Goal: Information Seeking & Learning: Learn about a topic

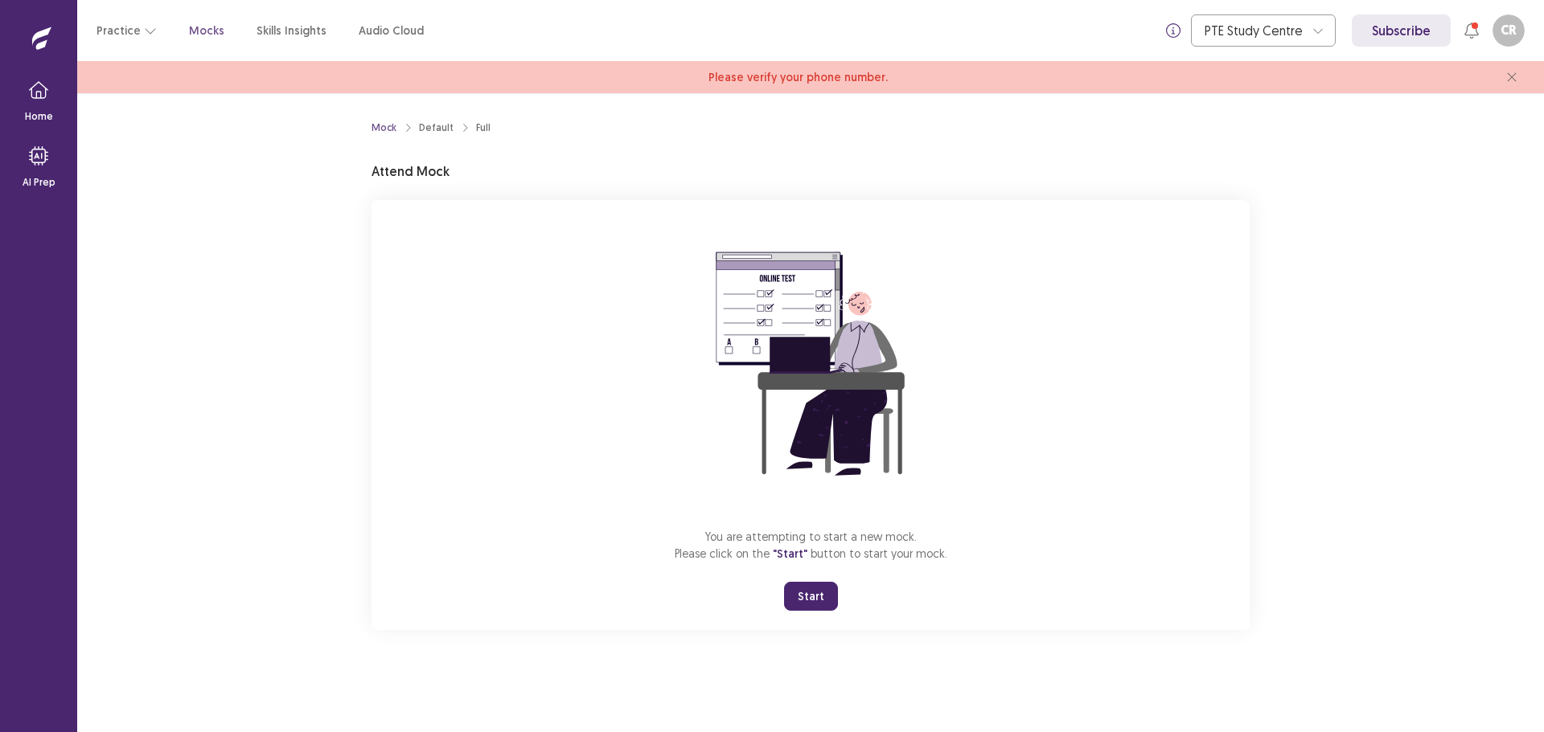
click at [809, 590] on button "Start" at bounding box center [811, 596] width 54 height 29
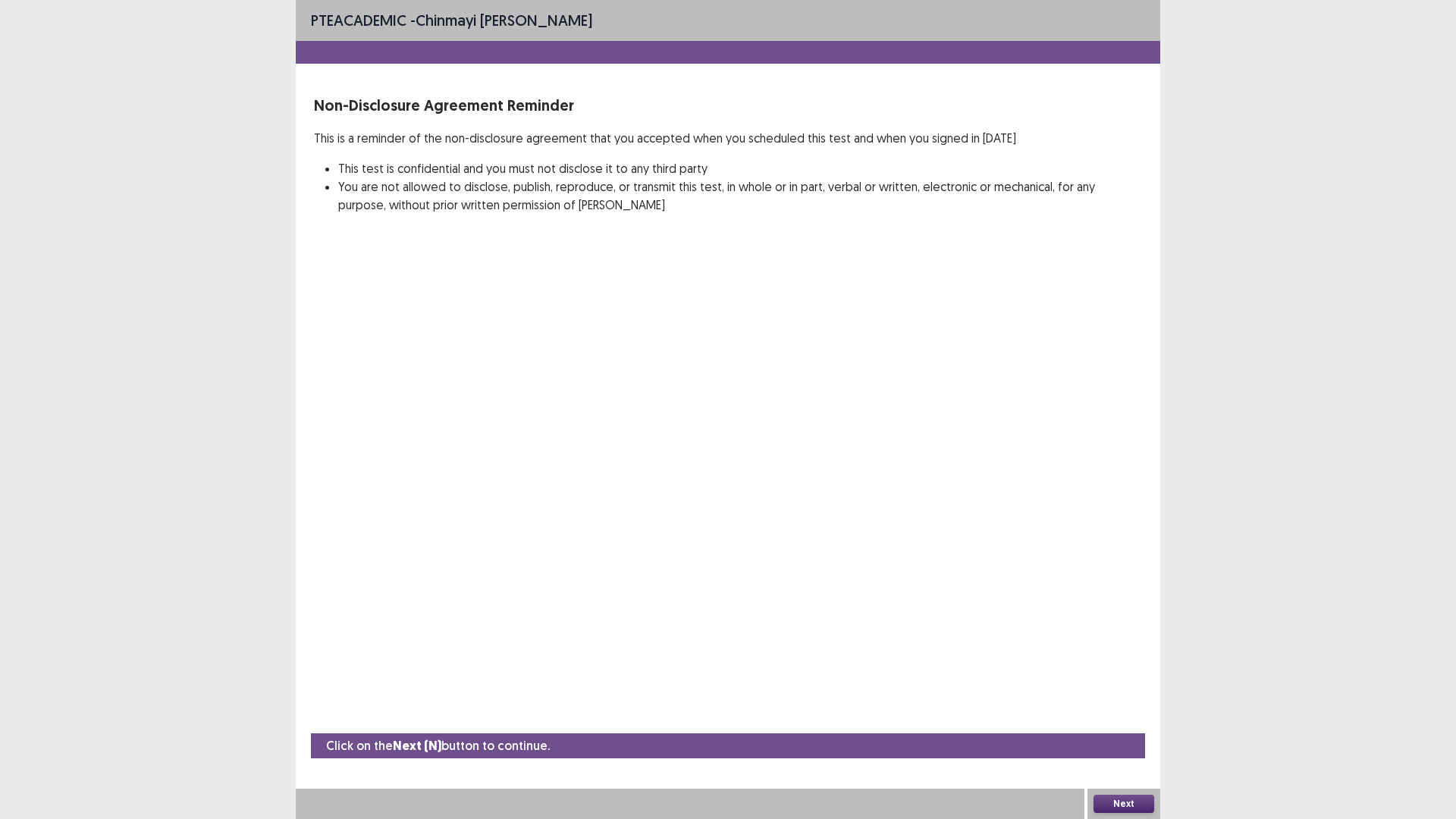
click at [1119, 691] on div "Next" at bounding box center [1123, 804] width 73 height 30
click at [1119, 691] on button "Next" at bounding box center [1123, 803] width 60 height 18
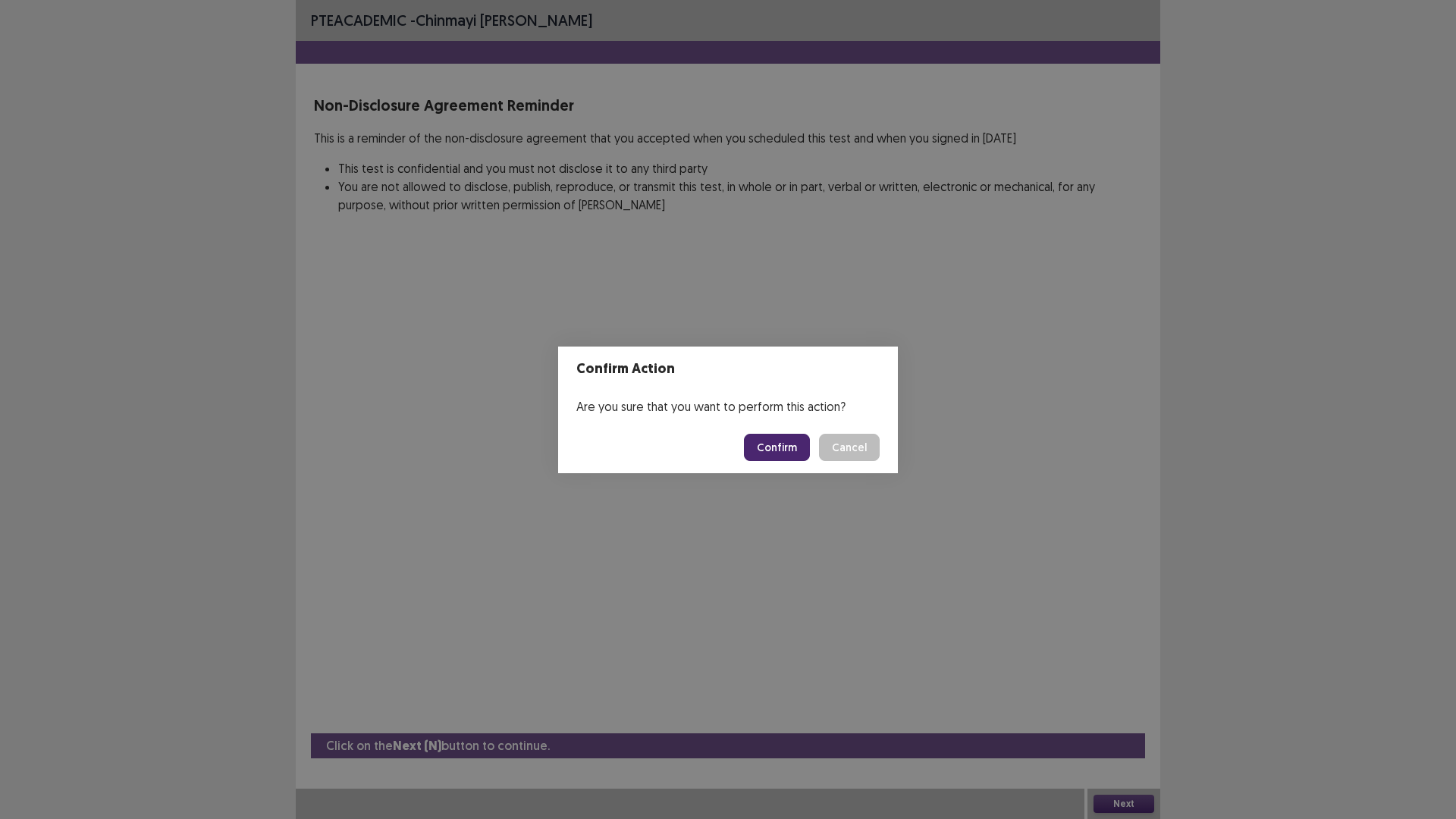
click at [776, 454] on button "Confirm" at bounding box center [777, 447] width 66 height 27
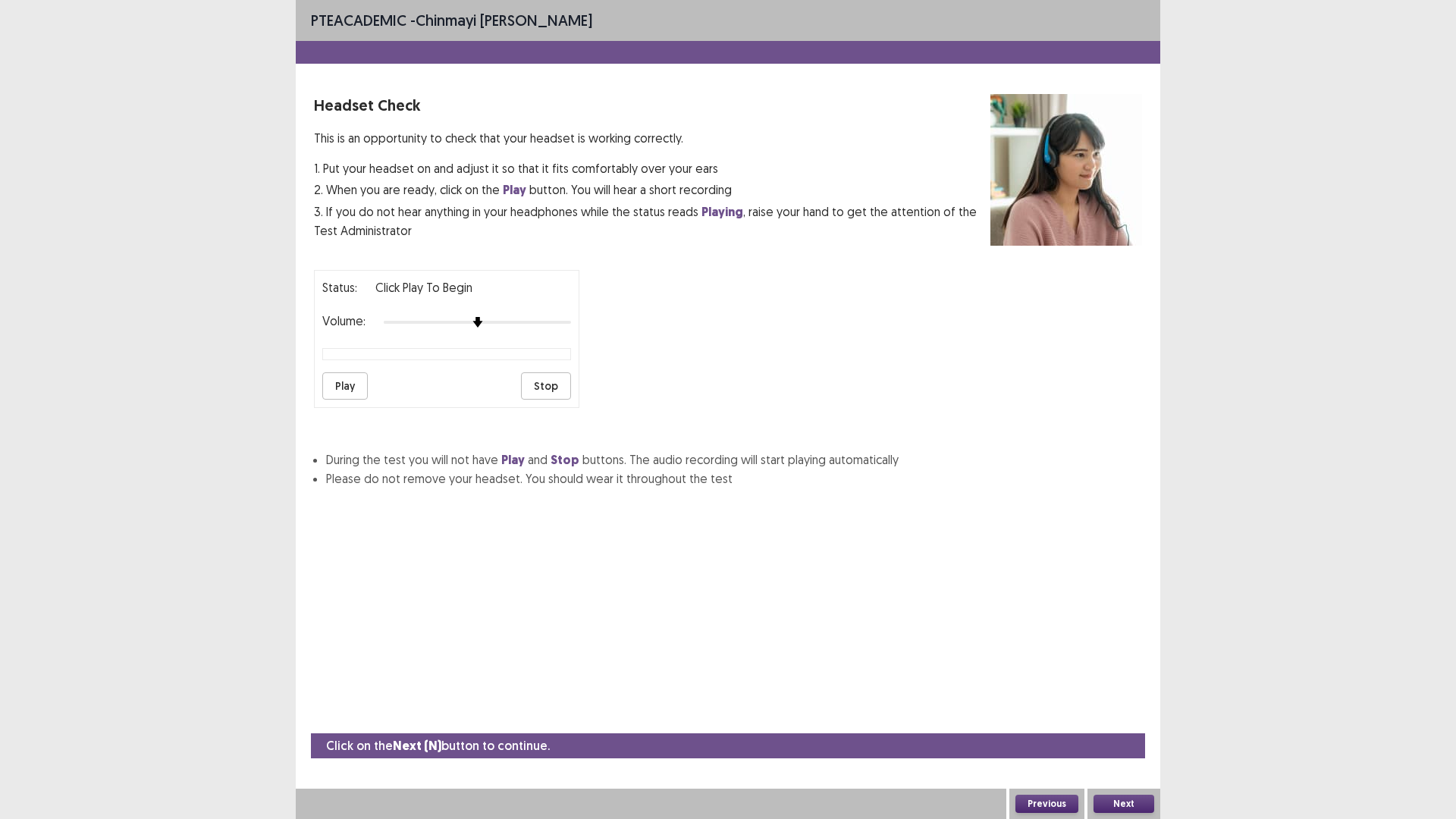
click at [333, 393] on button "Play" at bounding box center [345, 386] width 45 height 27
click at [520, 322] on div at bounding box center [515, 322] width 13 height 13
click at [549, 390] on button "Stop" at bounding box center [545, 386] width 50 height 27
click at [339, 381] on button "Play" at bounding box center [345, 386] width 45 height 27
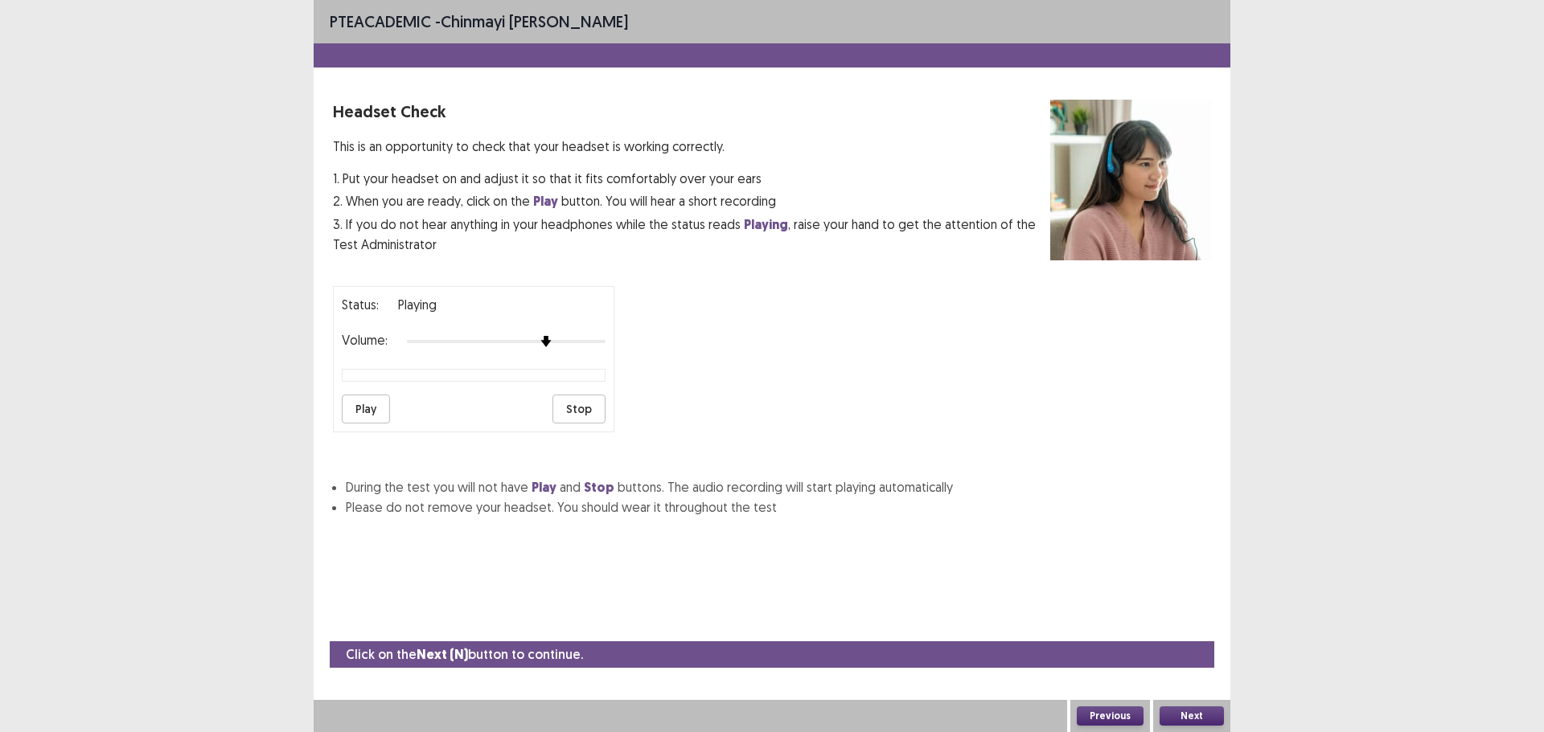
click at [355, 407] on button "Play" at bounding box center [366, 409] width 48 height 29
click at [1187, 721] on button "Next" at bounding box center [1191, 716] width 64 height 19
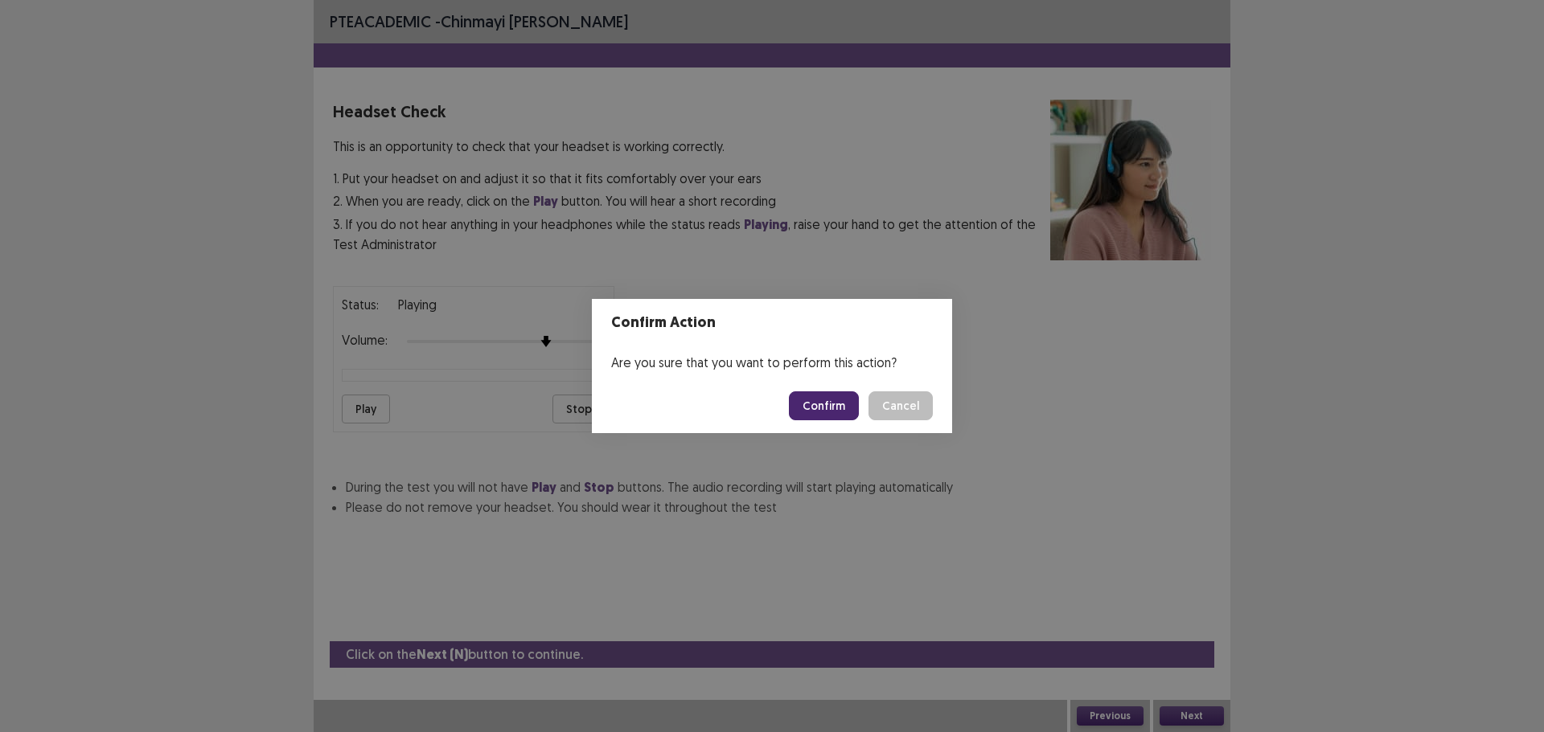
click at [834, 395] on button "Confirm" at bounding box center [824, 406] width 70 height 29
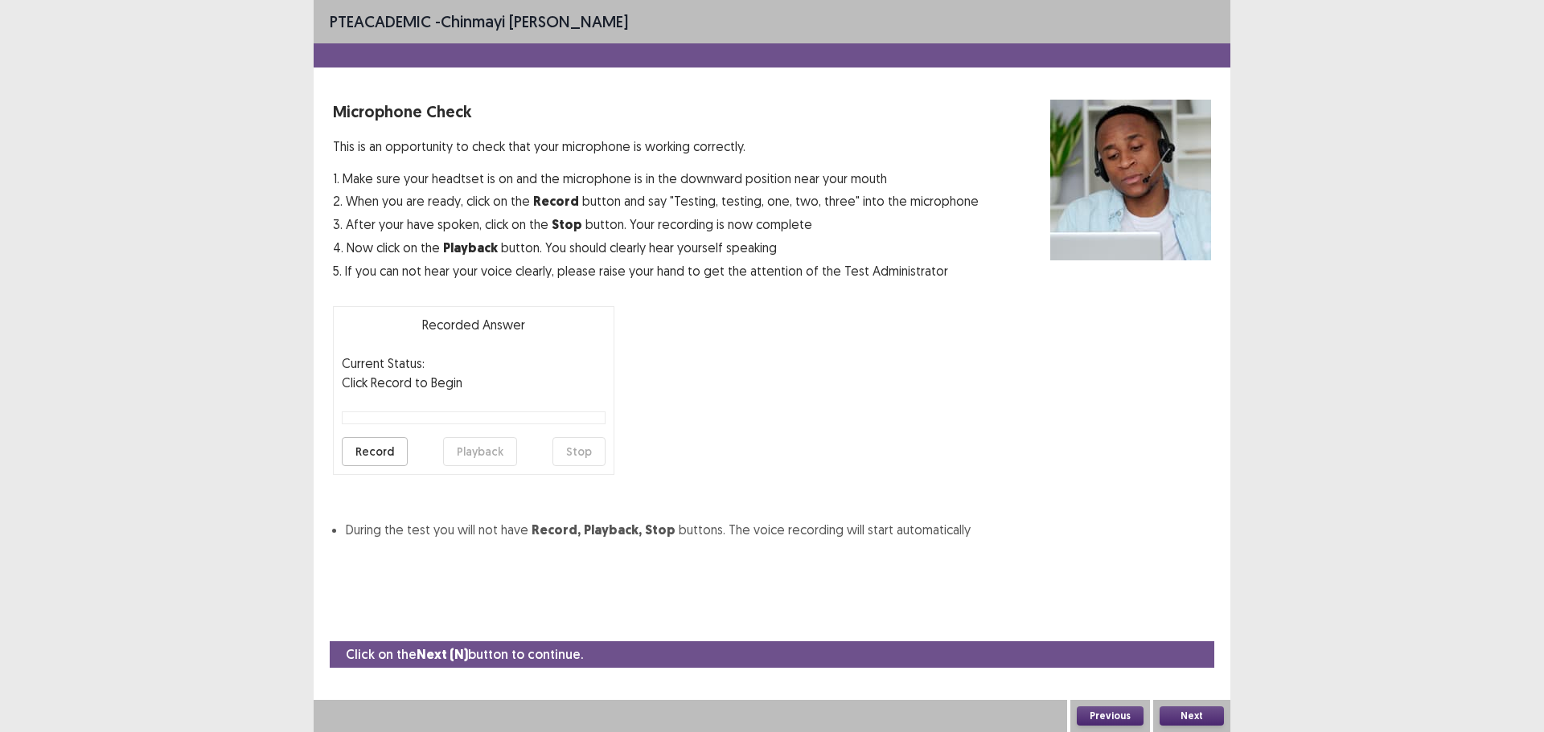
click at [371, 449] on button "Record" at bounding box center [375, 451] width 66 height 29
click at [581, 453] on button "Stop" at bounding box center [578, 451] width 53 height 29
click at [482, 457] on button "Playback" at bounding box center [480, 451] width 74 height 29
click at [1371, 258] on div "PTE academic - Chinmayi [PERSON_NAME] Microphone Check This is an opportunity t…" at bounding box center [772, 366] width 1544 height 732
click at [1189, 715] on button "Next" at bounding box center [1191, 716] width 64 height 19
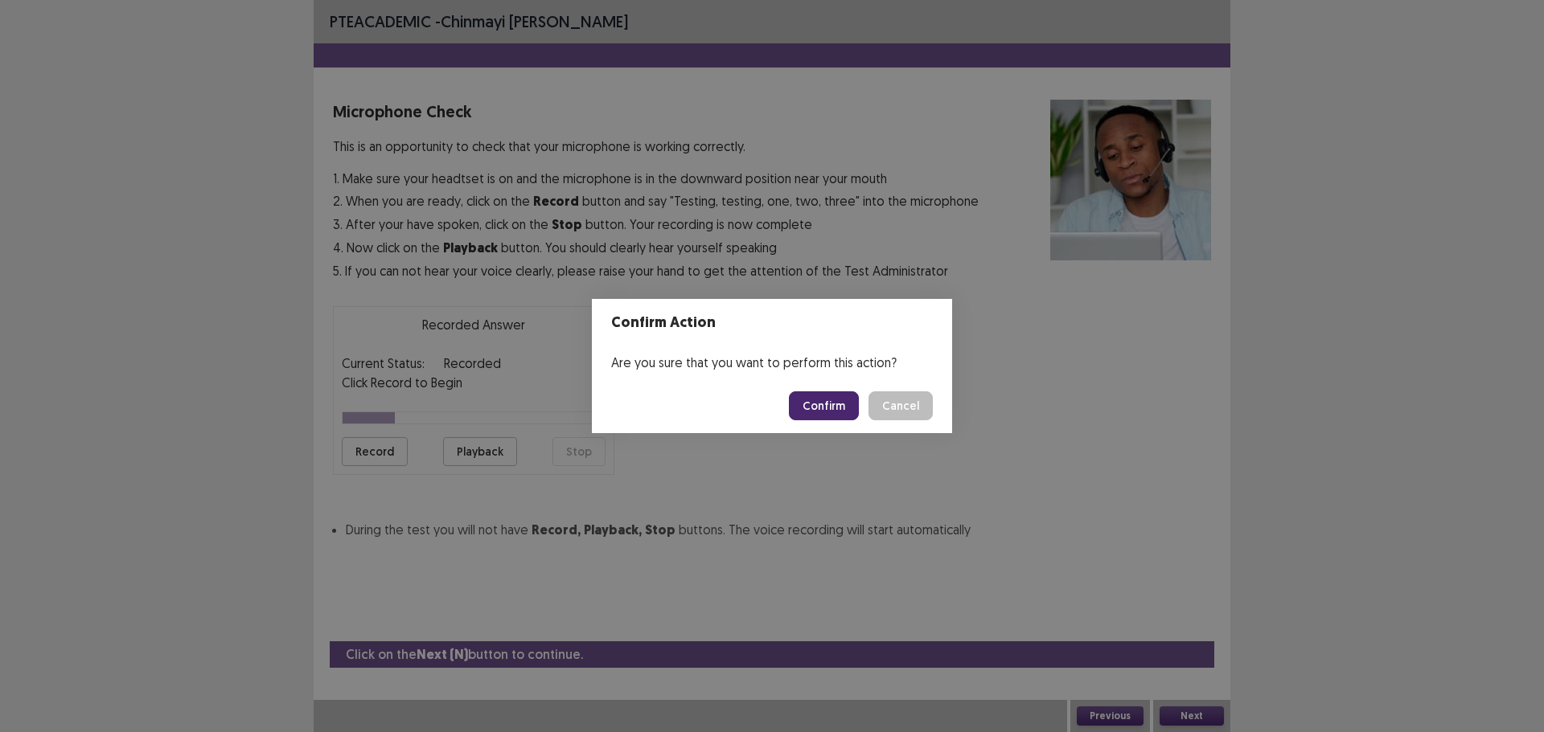
click at [825, 402] on button "Confirm" at bounding box center [824, 406] width 70 height 29
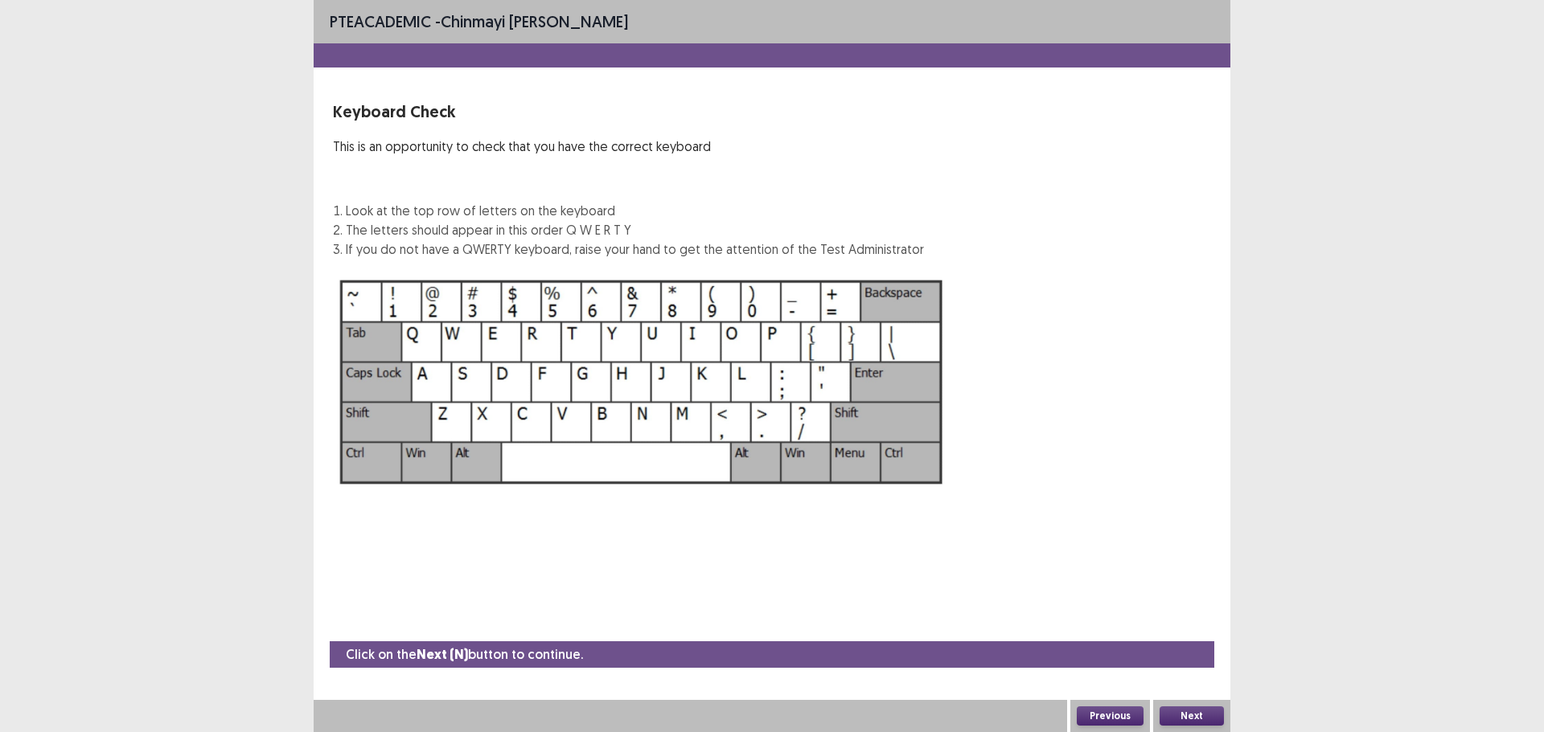
click at [1202, 713] on button "Next" at bounding box center [1191, 716] width 64 height 19
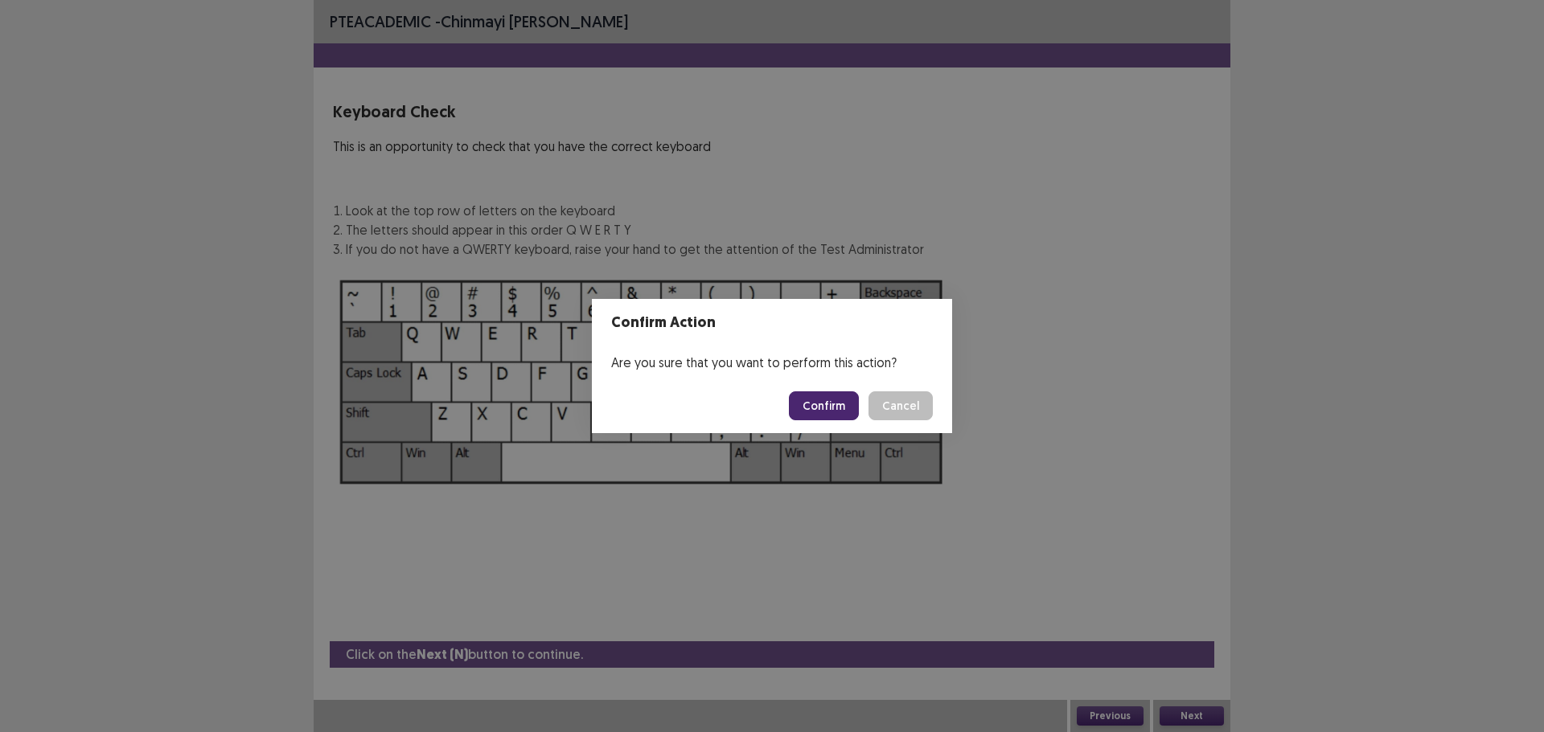
click at [814, 412] on button "Confirm" at bounding box center [824, 406] width 70 height 29
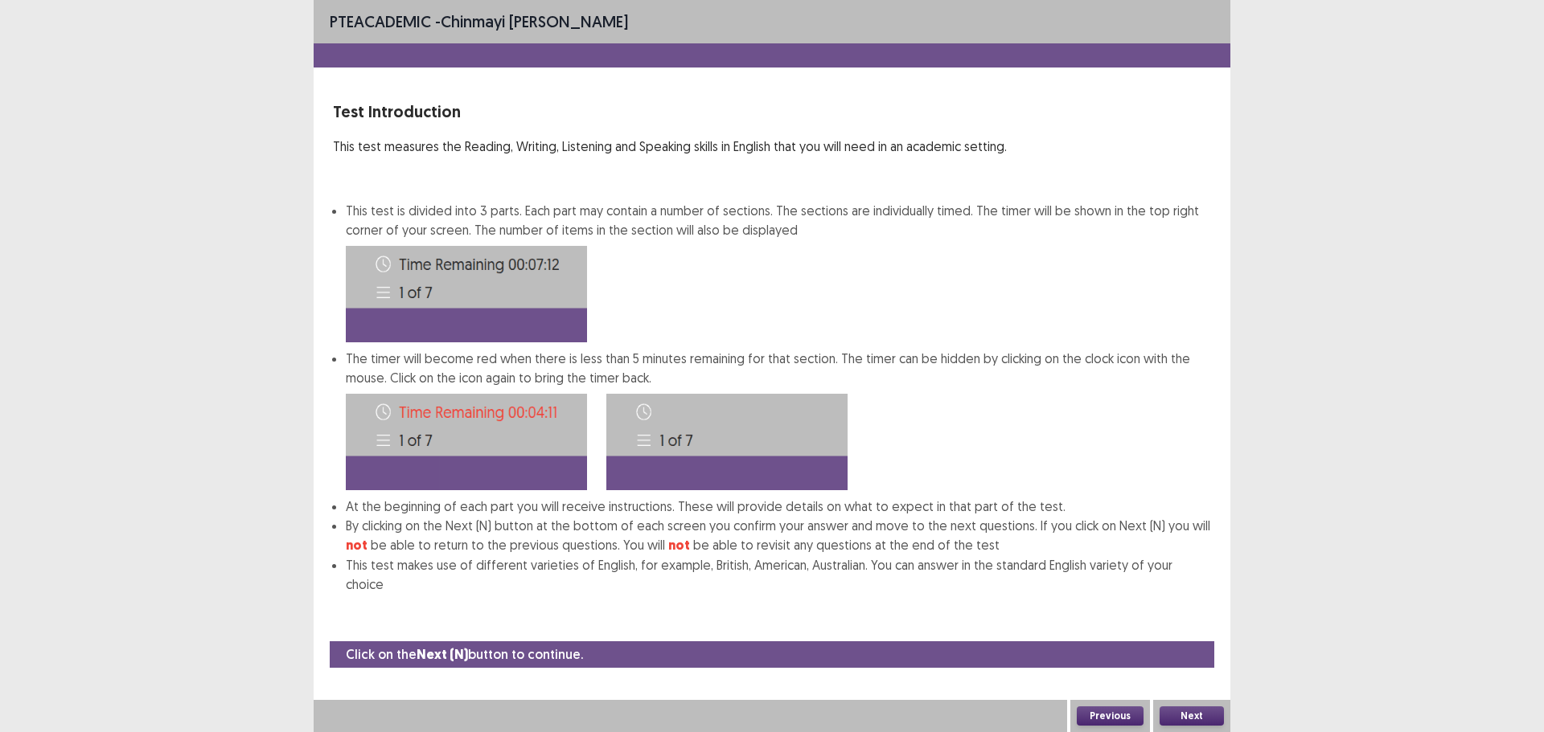
click at [1186, 707] on button "Next" at bounding box center [1191, 716] width 64 height 19
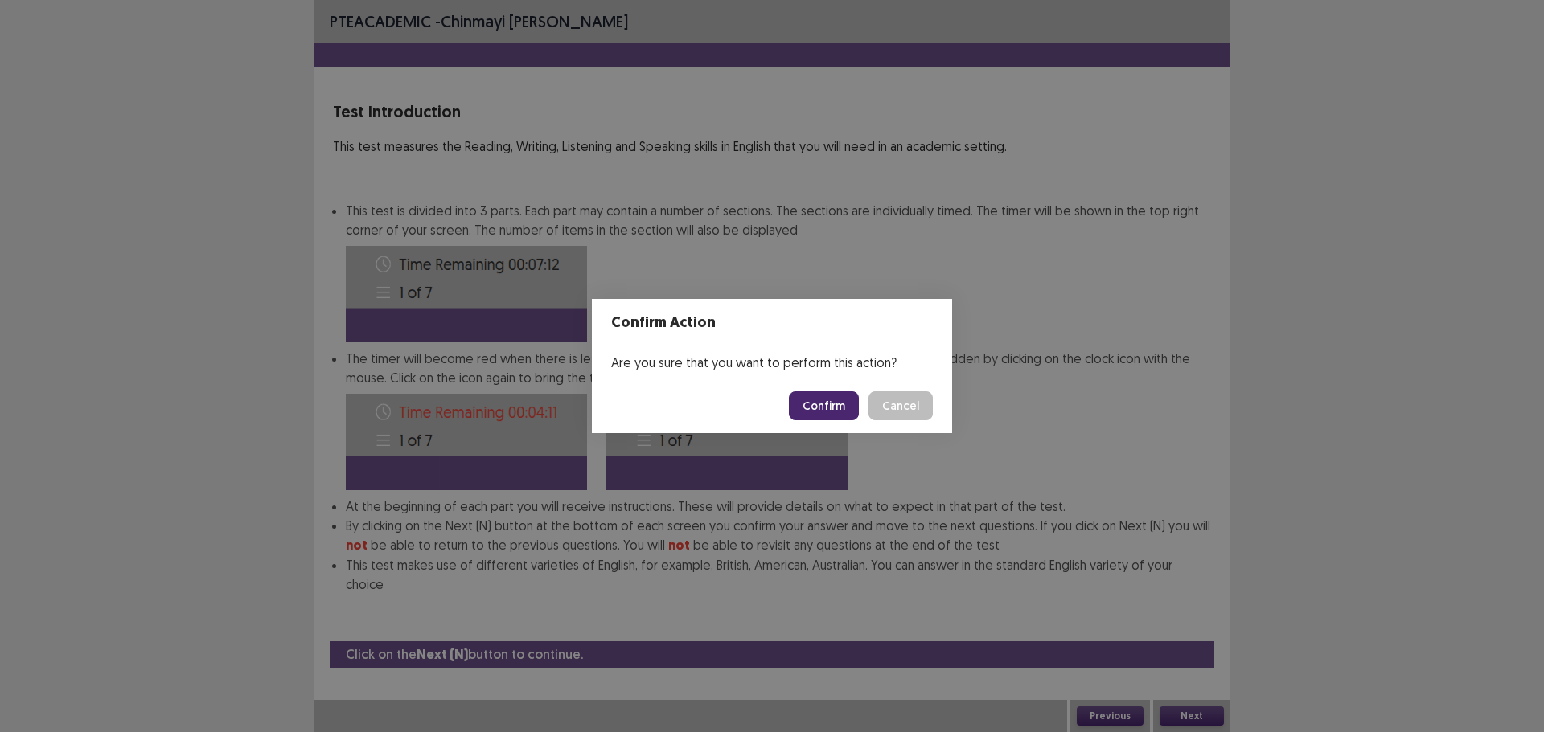
click at [824, 404] on button "Confirm" at bounding box center [824, 406] width 70 height 29
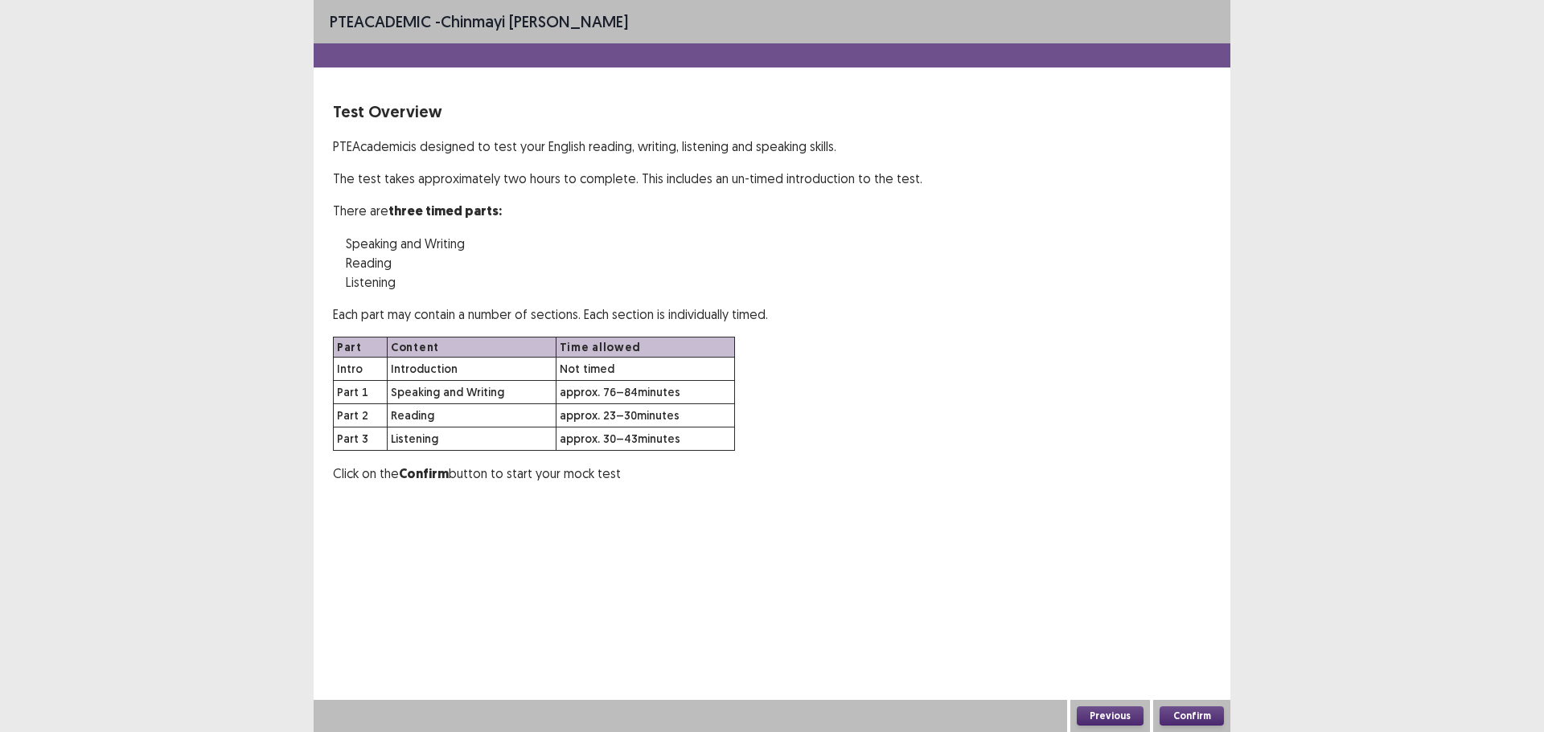
click at [1195, 711] on button "Confirm" at bounding box center [1191, 716] width 64 height 19
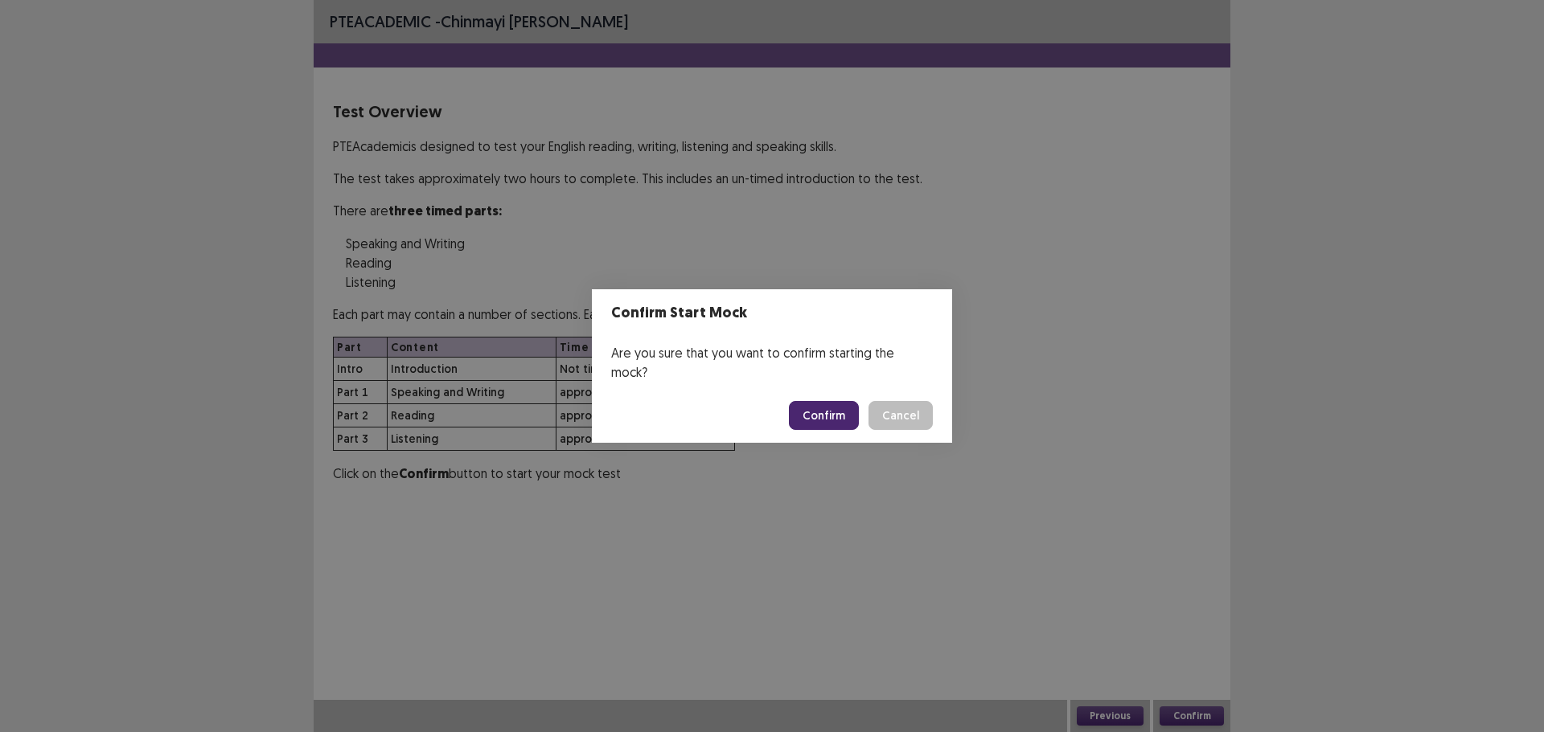
click at [842, 408] on button "Confirm" at bounding box center [824, 415] width 70 height 29
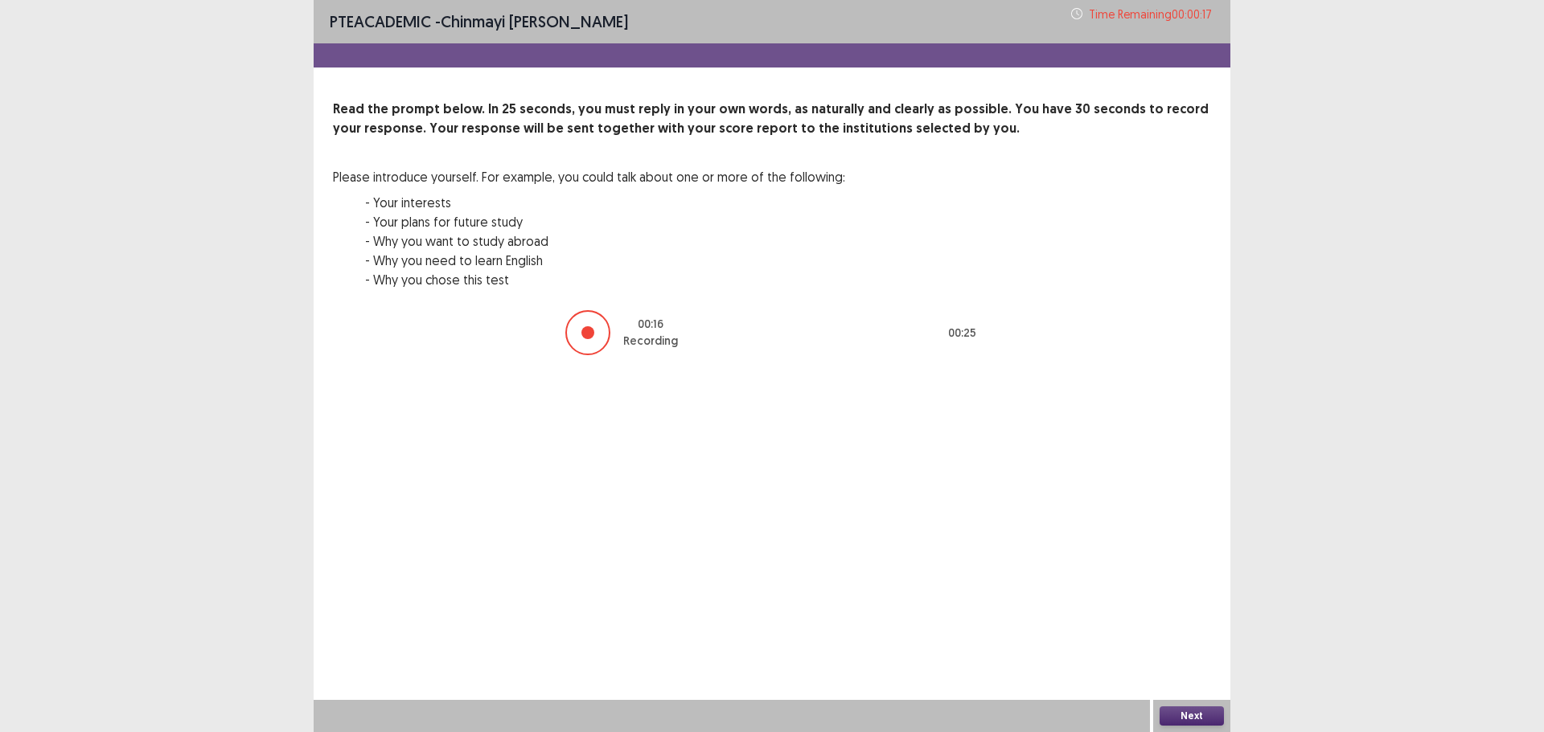
click at [1199, 721] on button "Next" at bounding box center [1191, 716] width 64 height 19
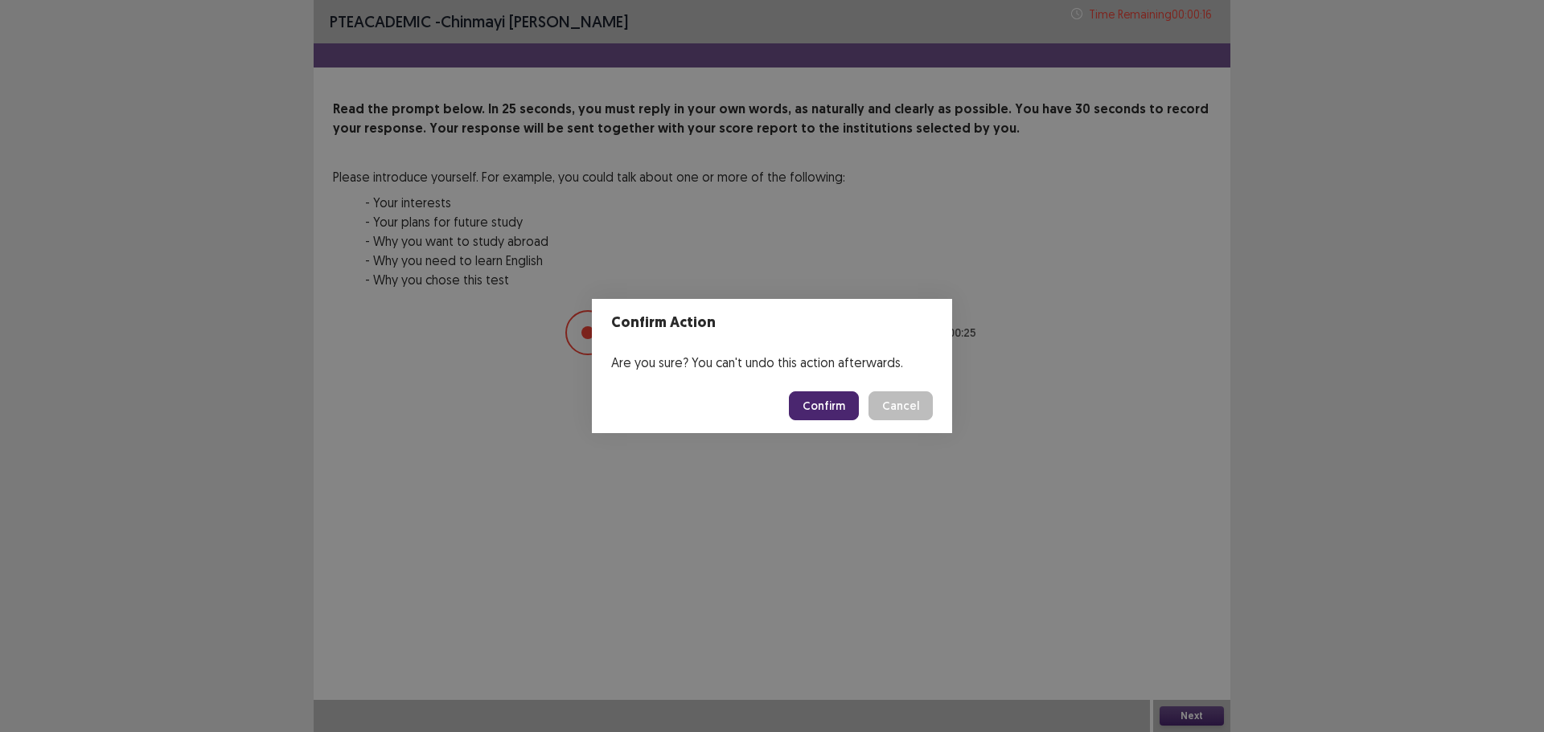
click at [835, 408] on button "Confirm" at bounding box center [824, 406] width 70 height 29
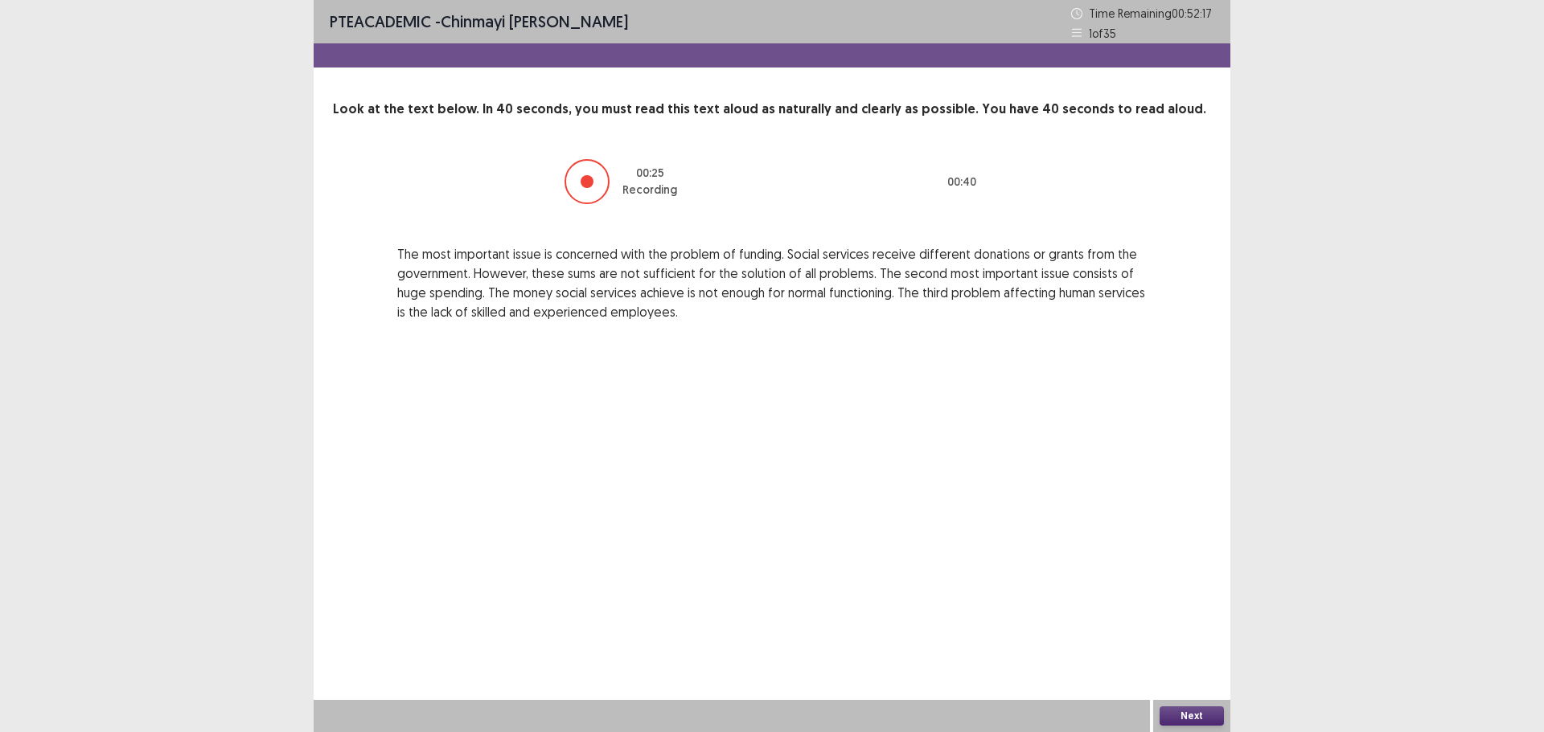
click at [1201, 713] on button "Next" at bounding box center [1191, 716] width 64 height 19
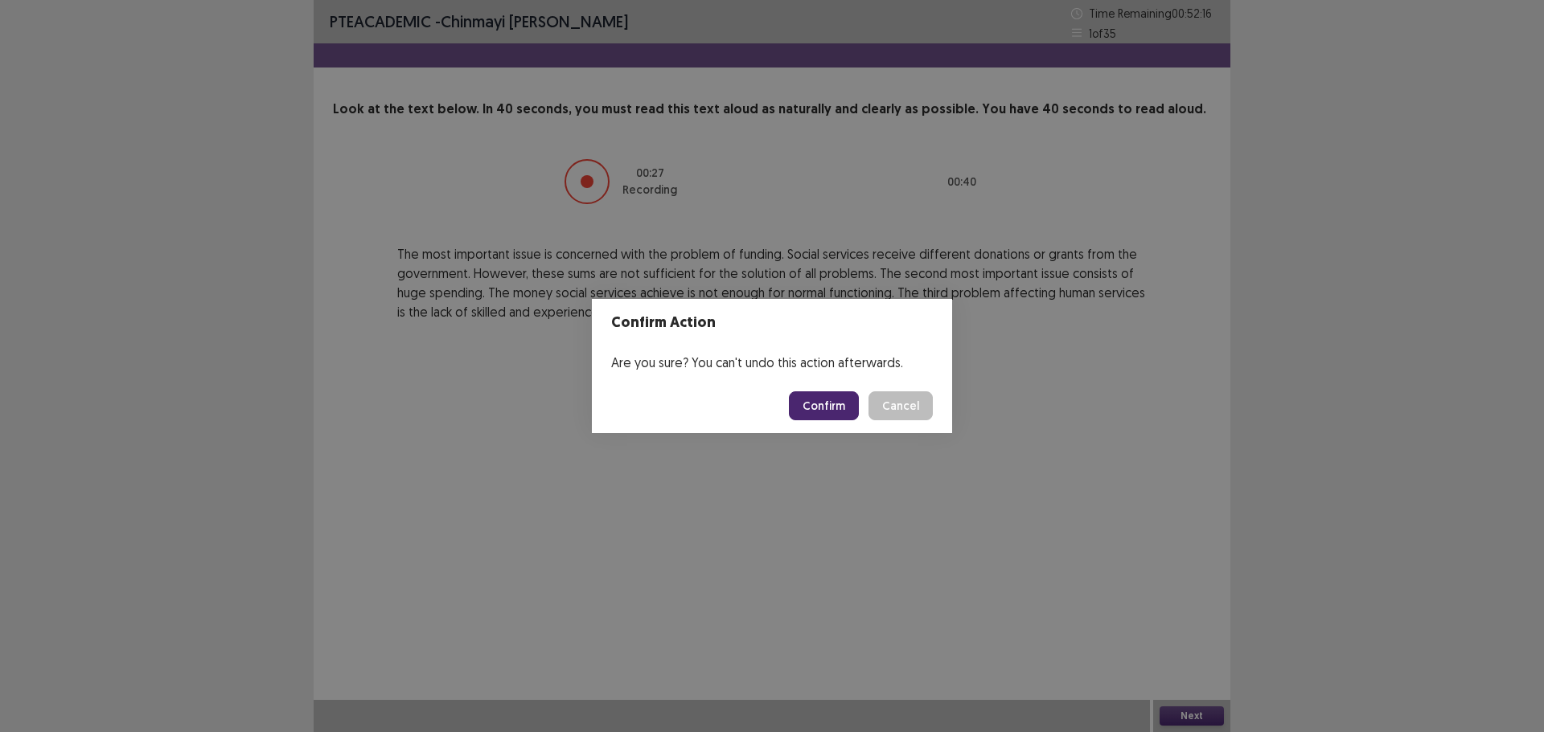
click at [831, 406] on button "Confirm" at bounding box center [824, 406] width 70 height 29
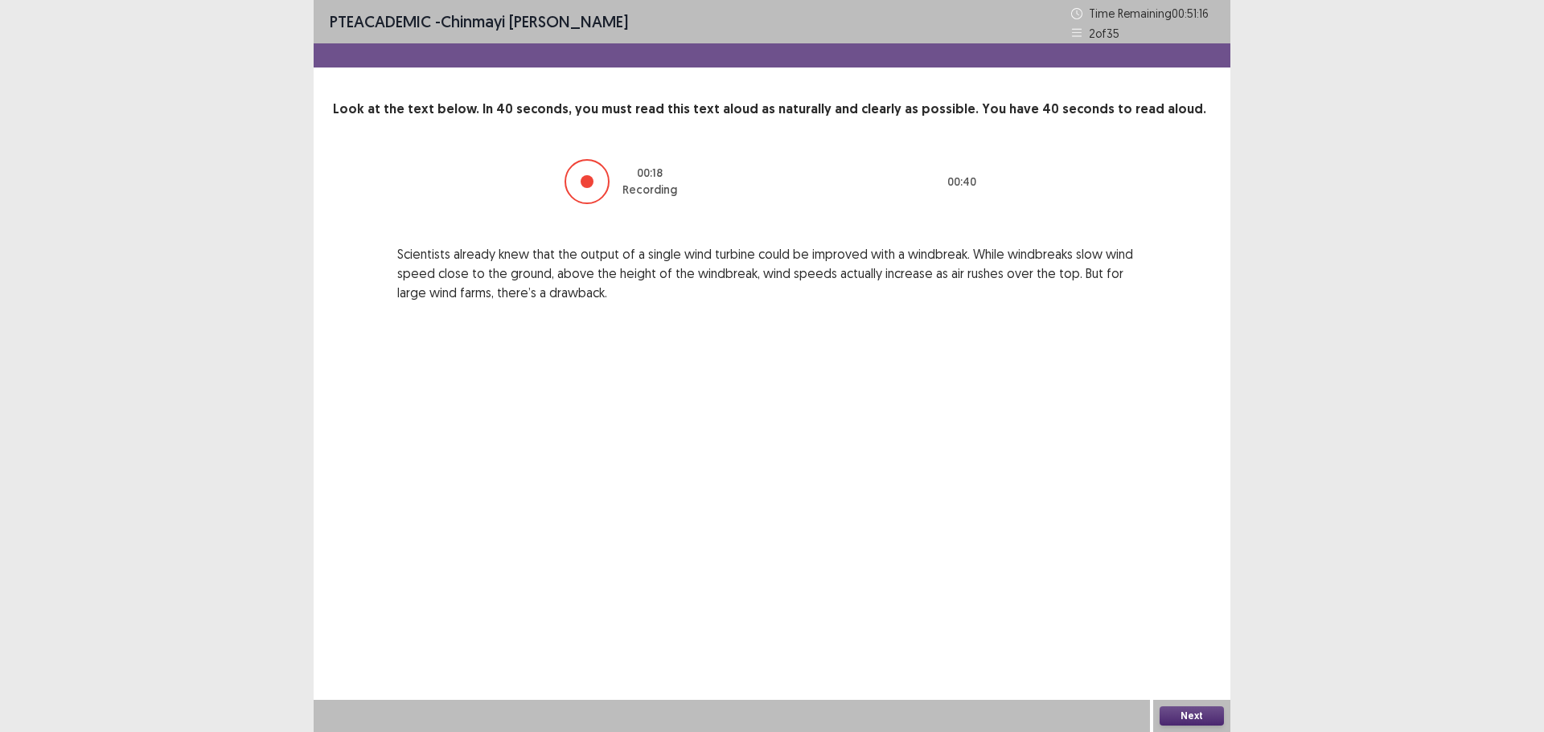
click at [1196, 719] on button "Next" at bounding box center [1191, 716] width 64 height 19
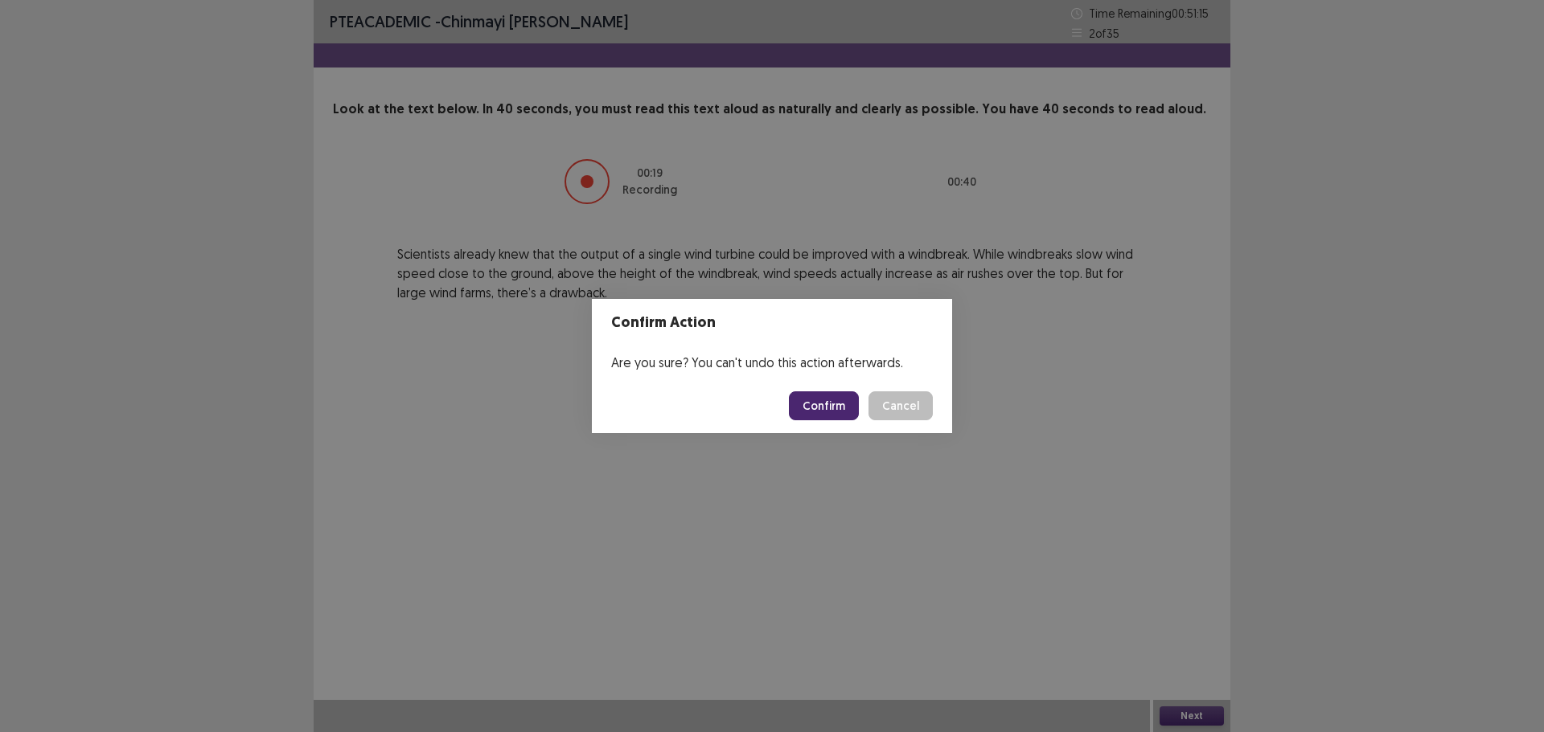
click at [848, 405] on button "Confirm" at bounding box center [824, 406] width 70 height 29
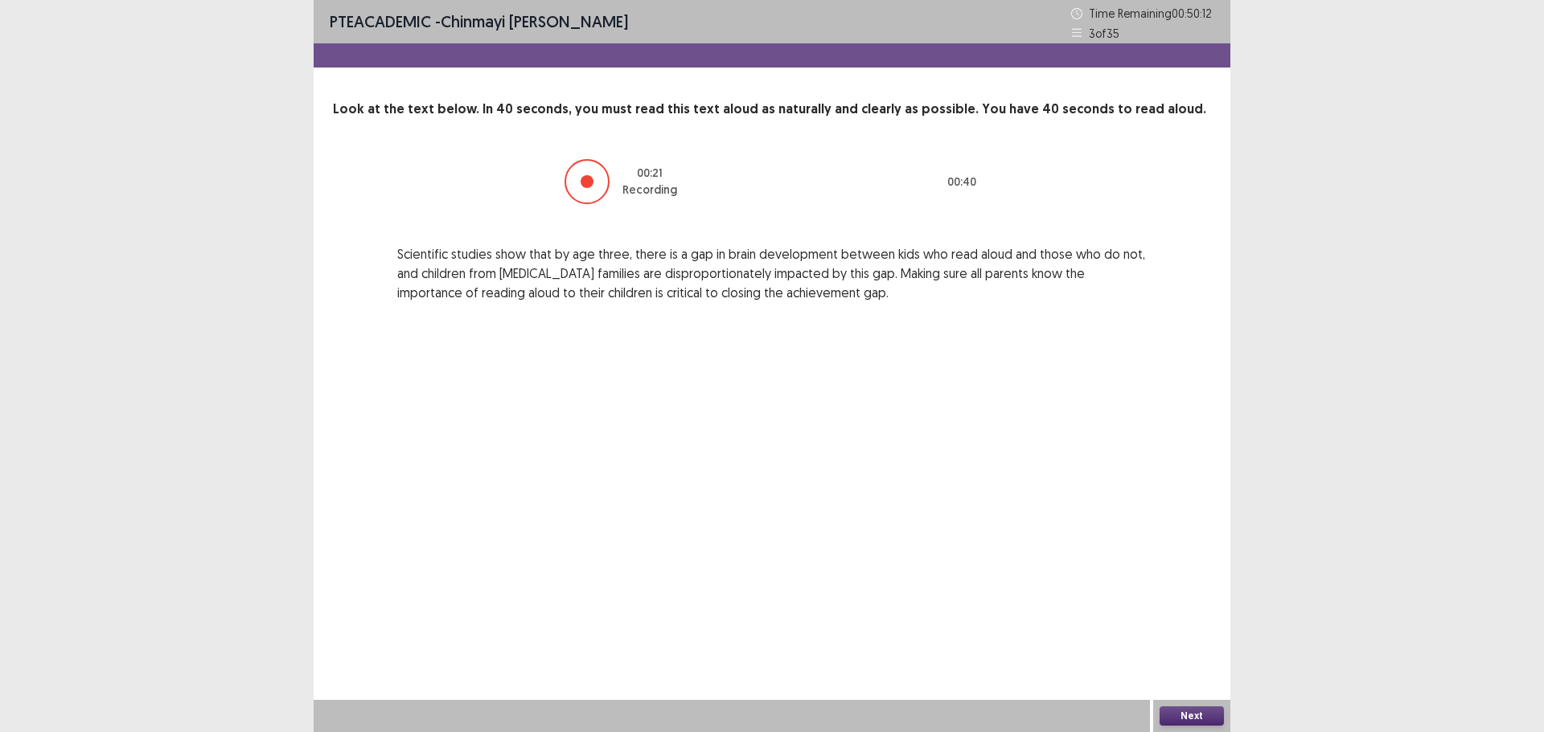
click at [1183, 713] on button "Next" at bounding box center [1191, 716] width 64 height 19
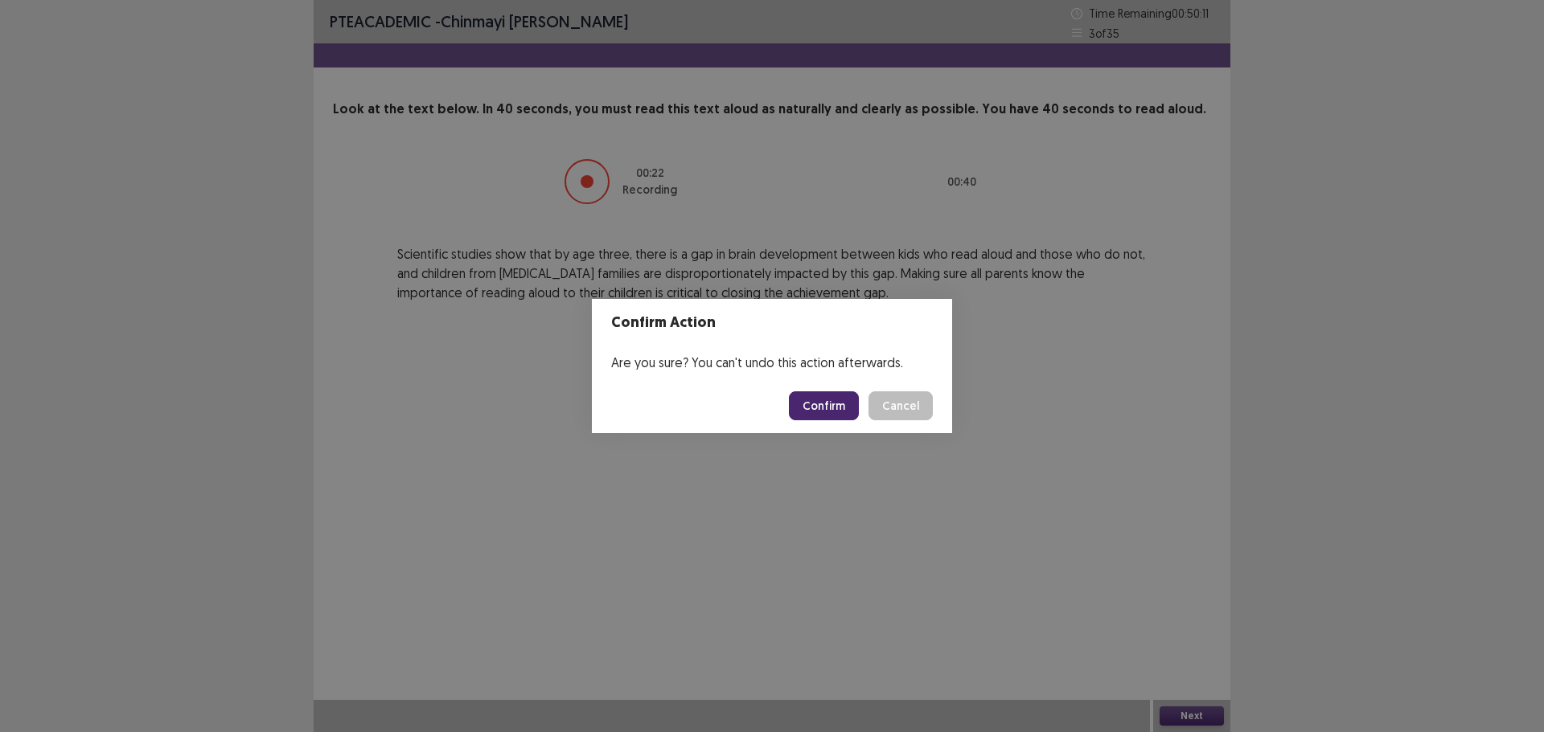
click at [829, 403] on button "Confirm" at bounding box center [824, 406] width 70 height 29
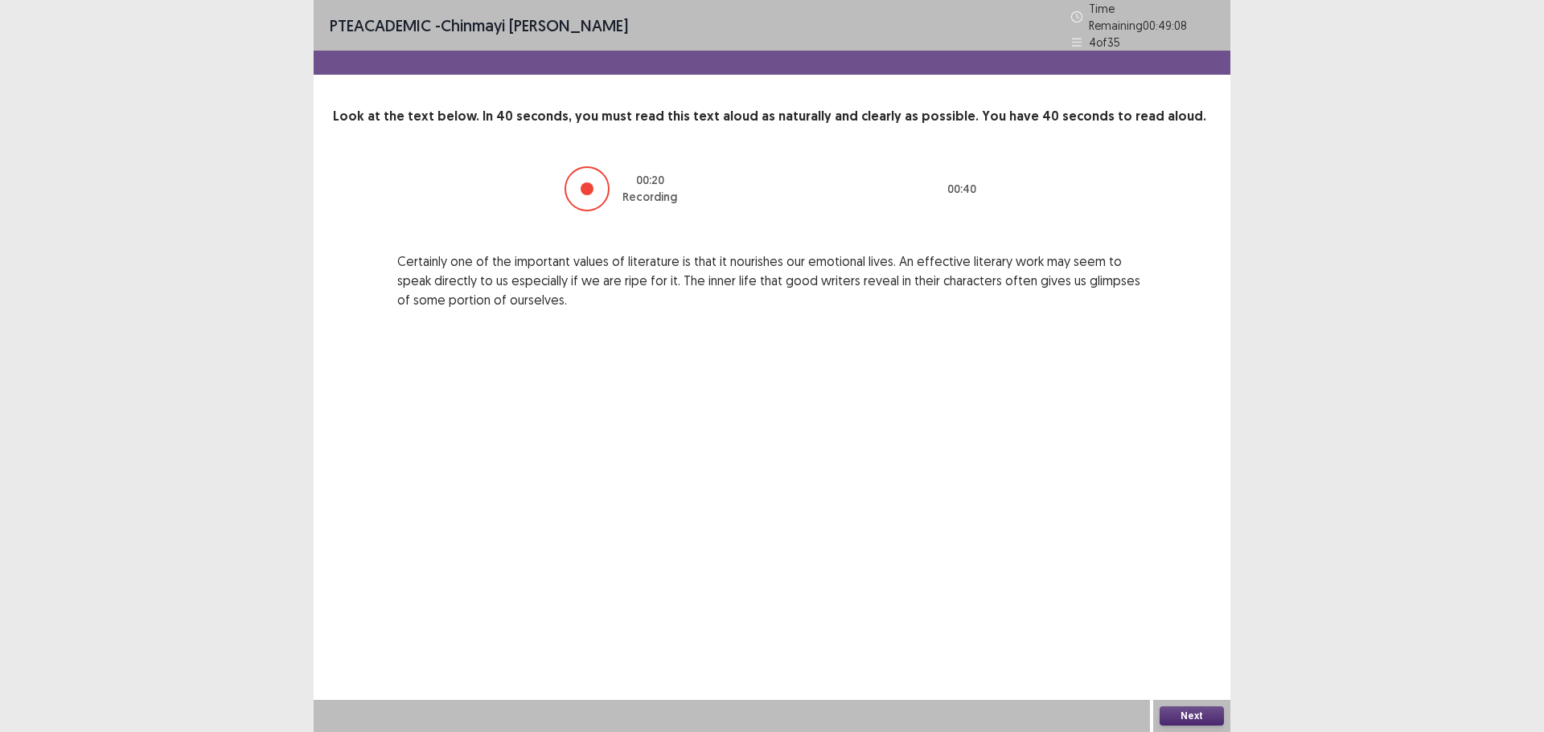
click at [1172, 713] on button "Next" at bounding box center [1191, 716] width 64 height 19
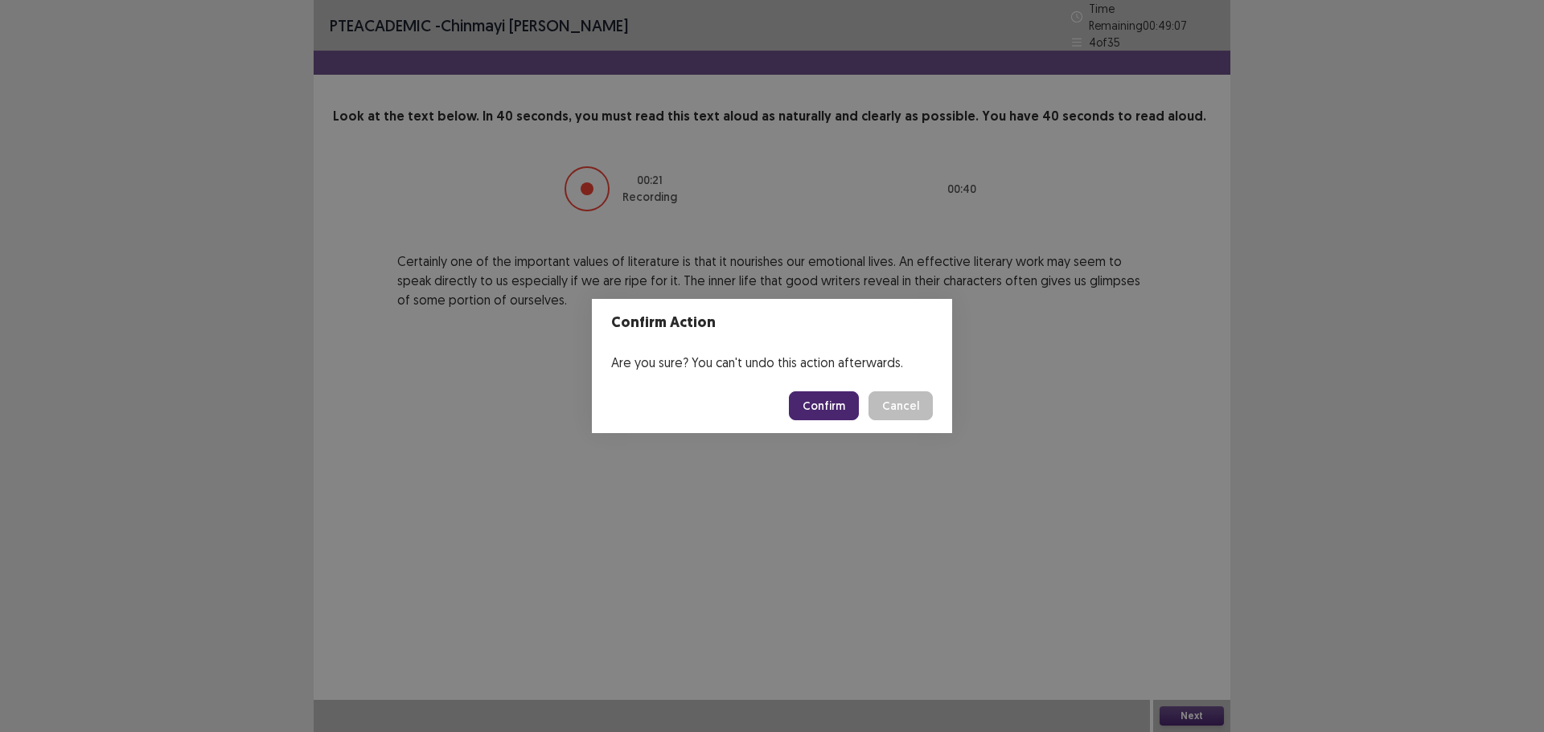
click at [828, 410] on button "Confirm" at bounding box center [824, 406] width 70 height 29
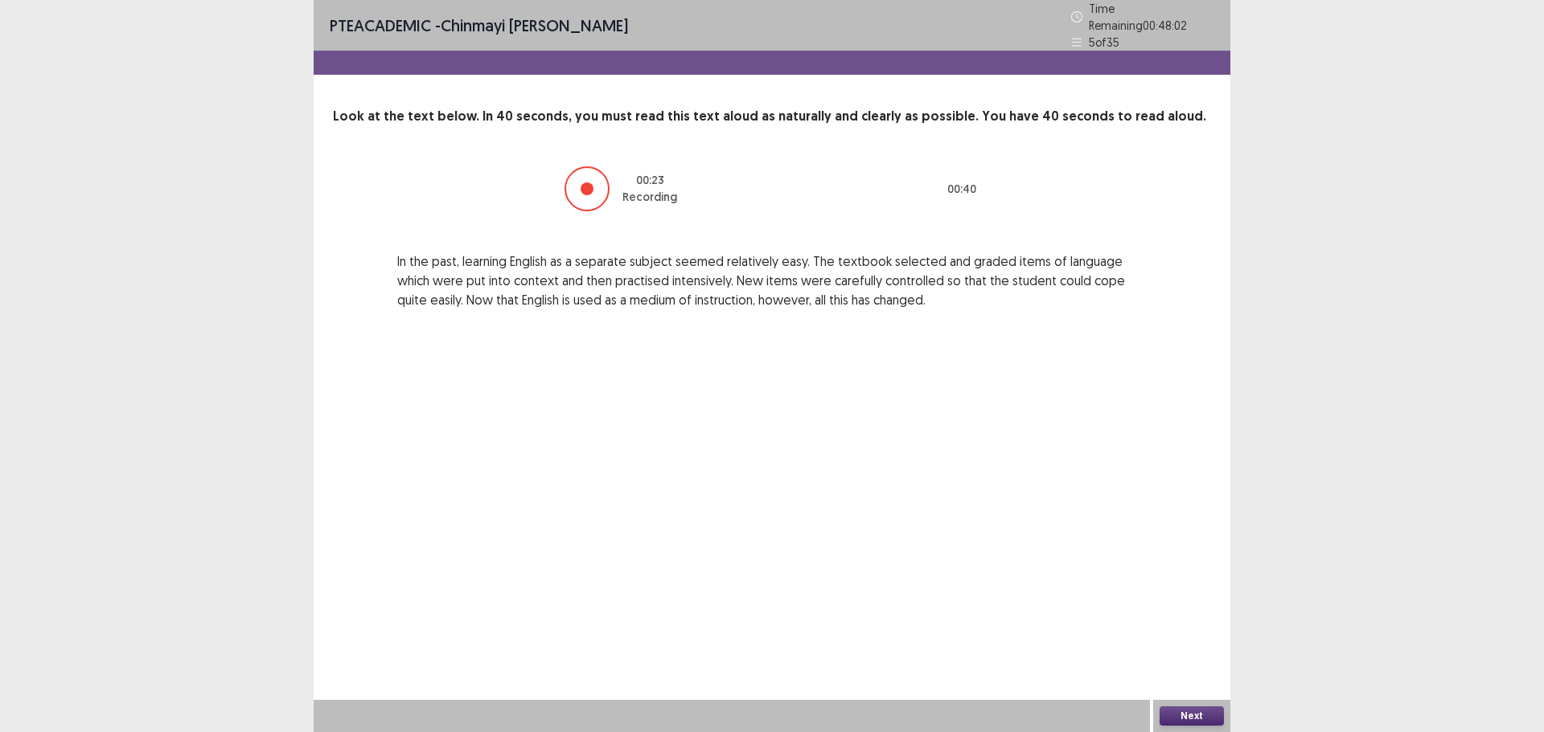
click at [1202, 719] on button "Next" at bounding box center [1191, 716] width 64 height 19
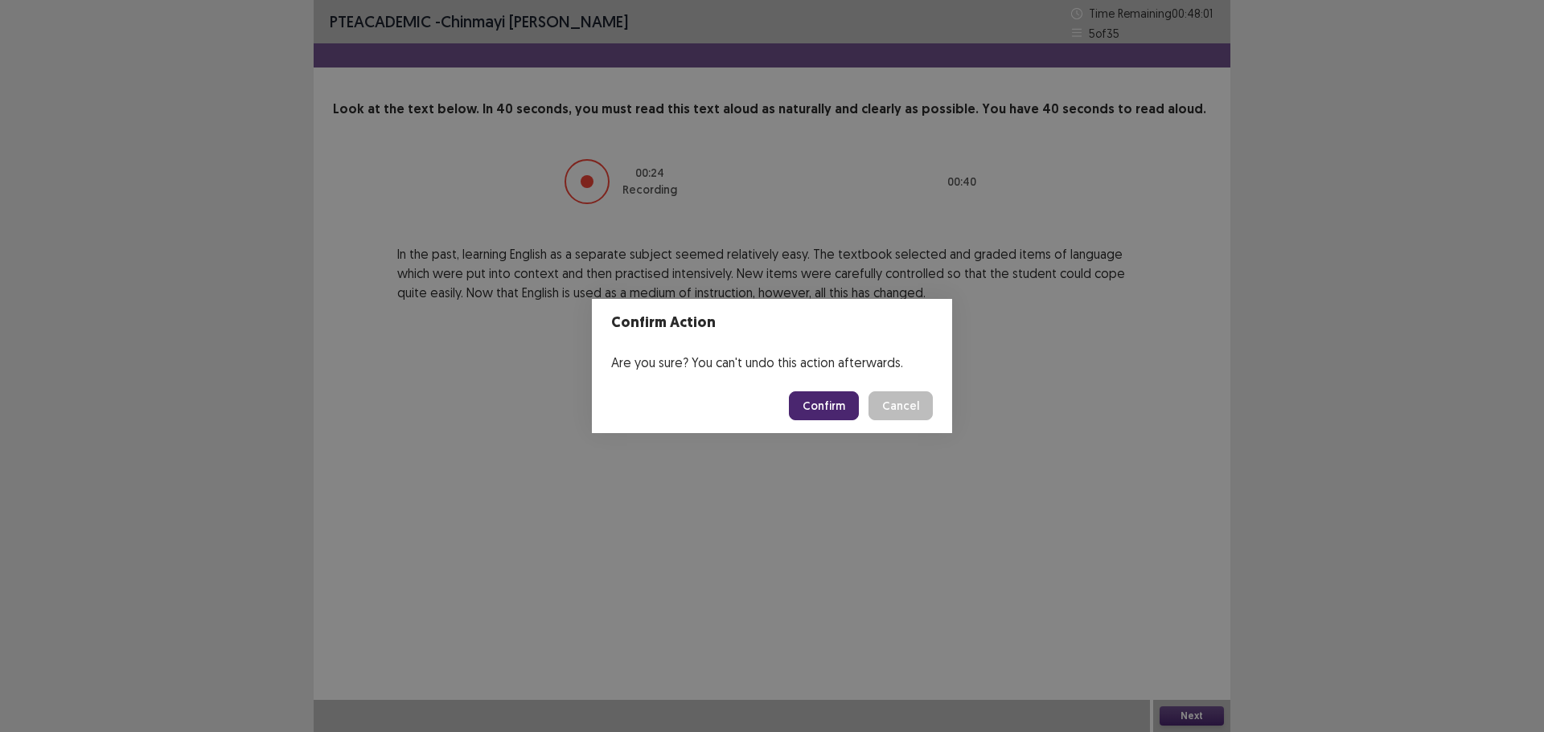
click at [818, 405] on button "Confirm" at bounding box center [824, 406] width 70 height 29
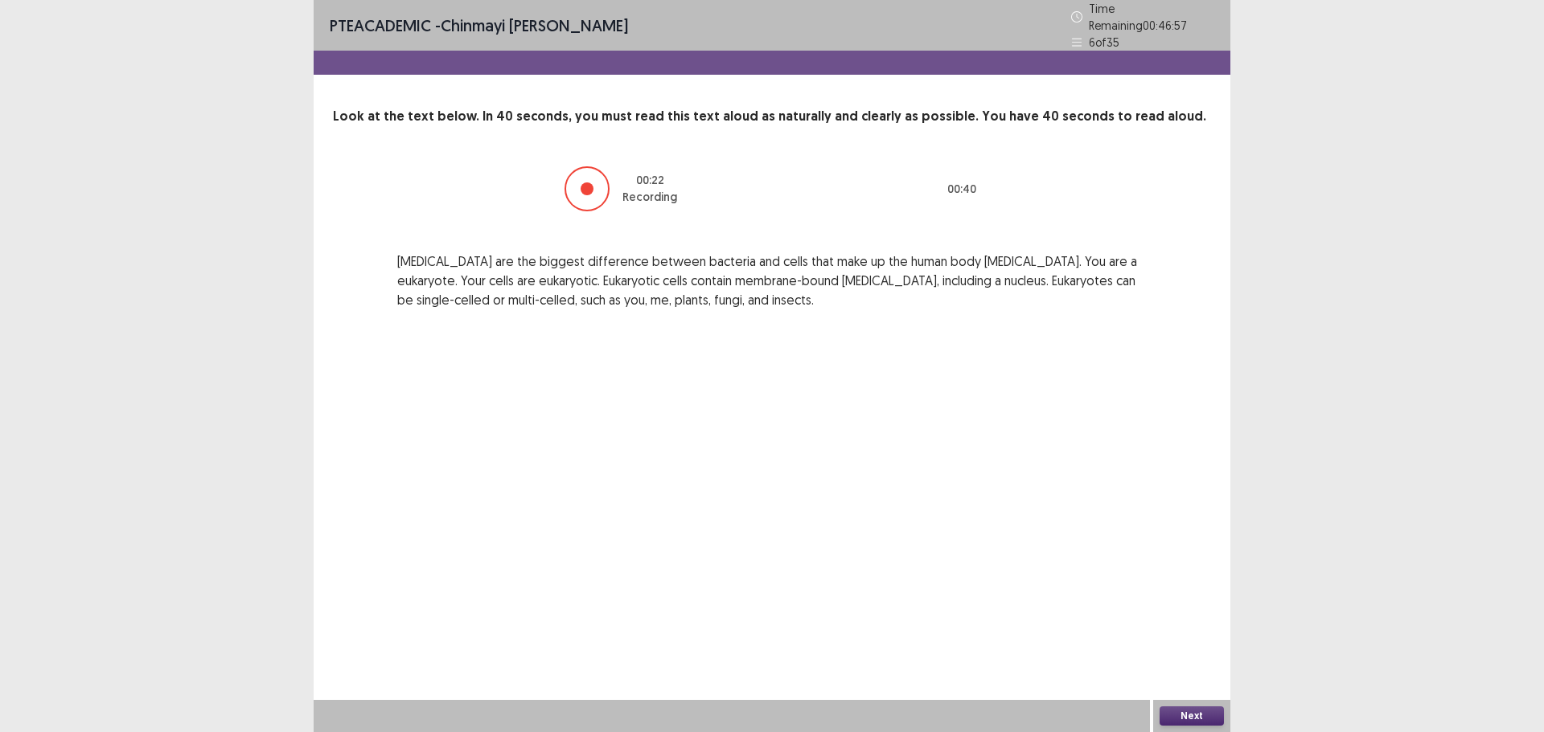
click at [1194, 711] on button "Next" at bounding box center [1191, 716] width 64 height 19
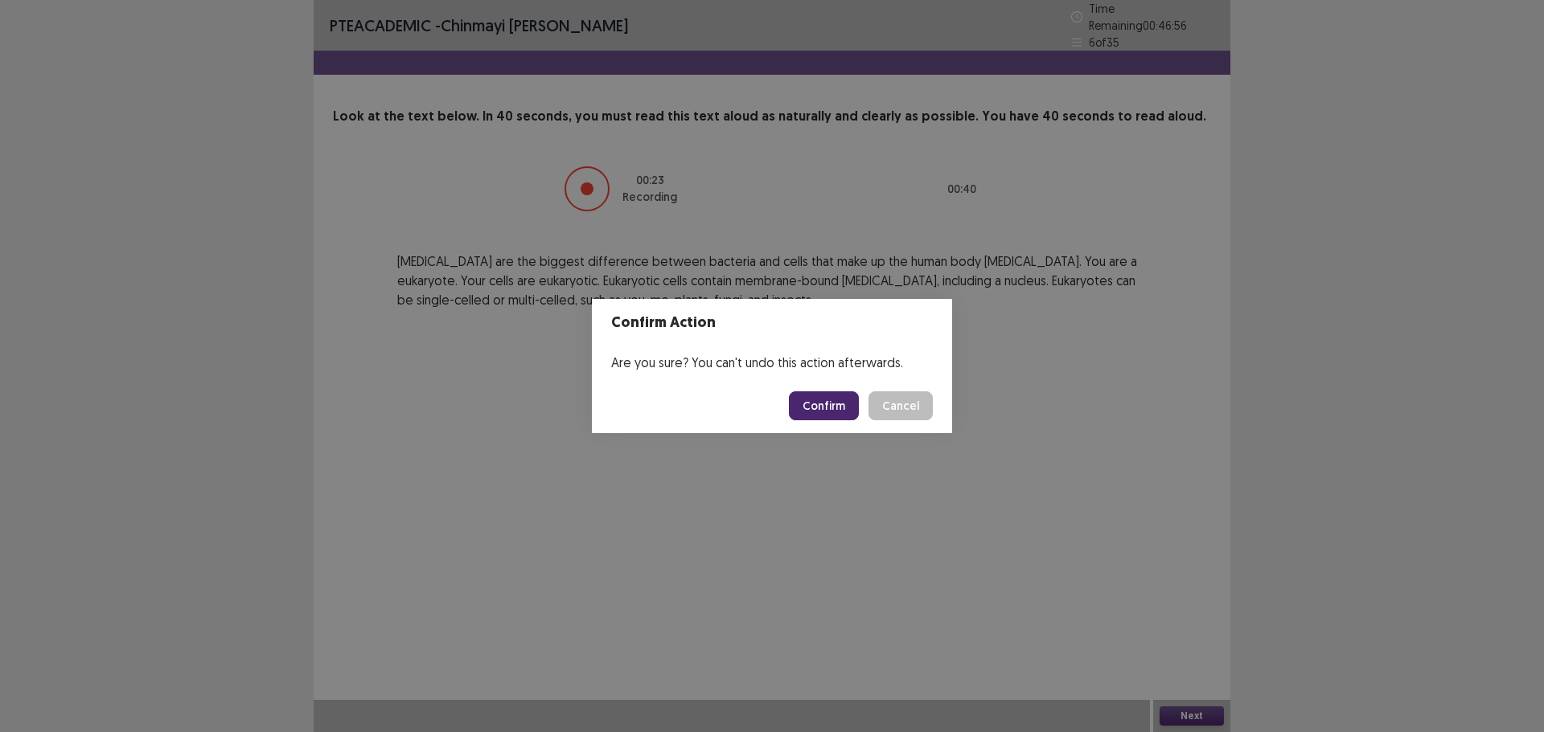
click at [834, 404] on button "Confirm" at bounding box center [824, 406] width 70 height 29
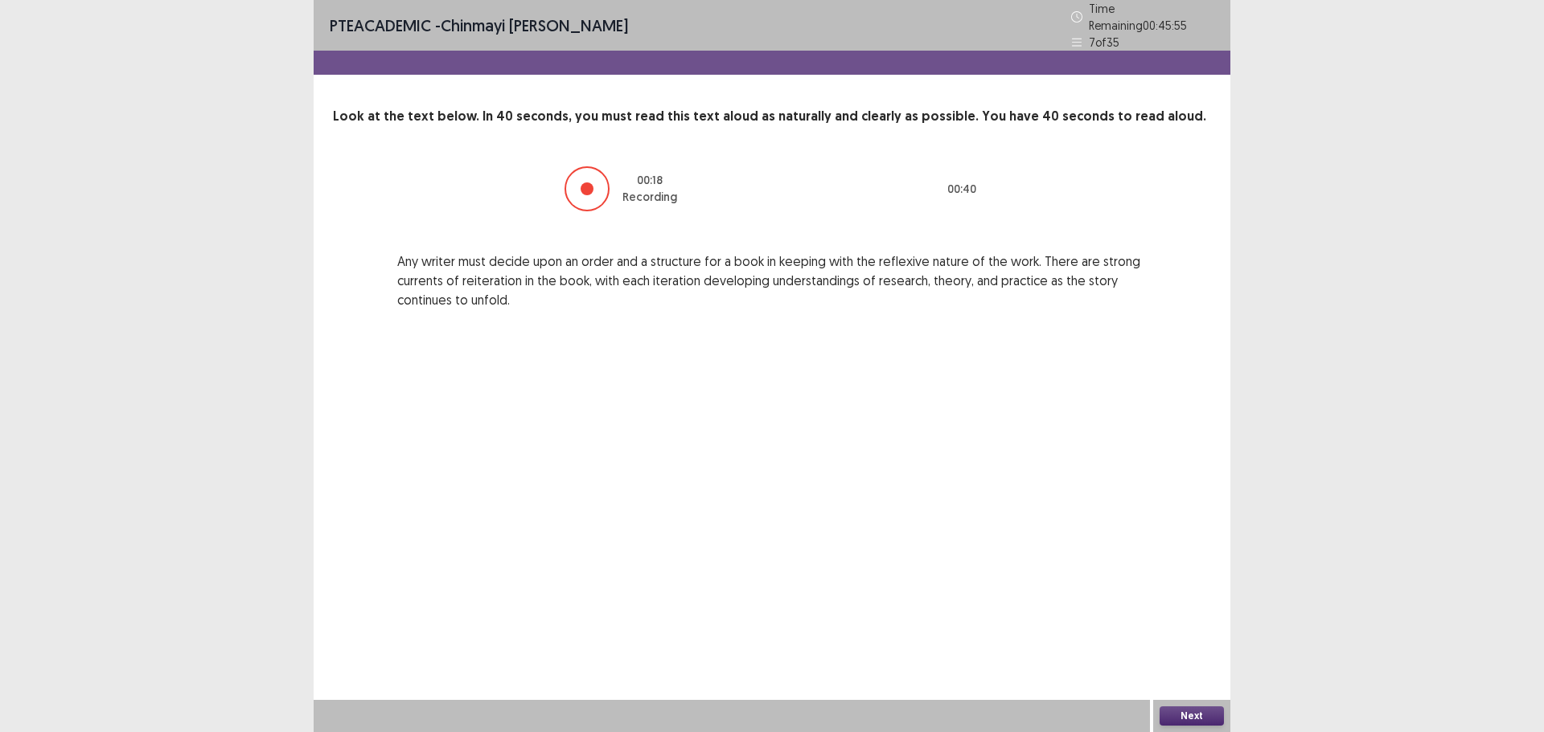
click at [1191, 712] on button "Next" at bounding box center [1191, 716] width 64 height 19
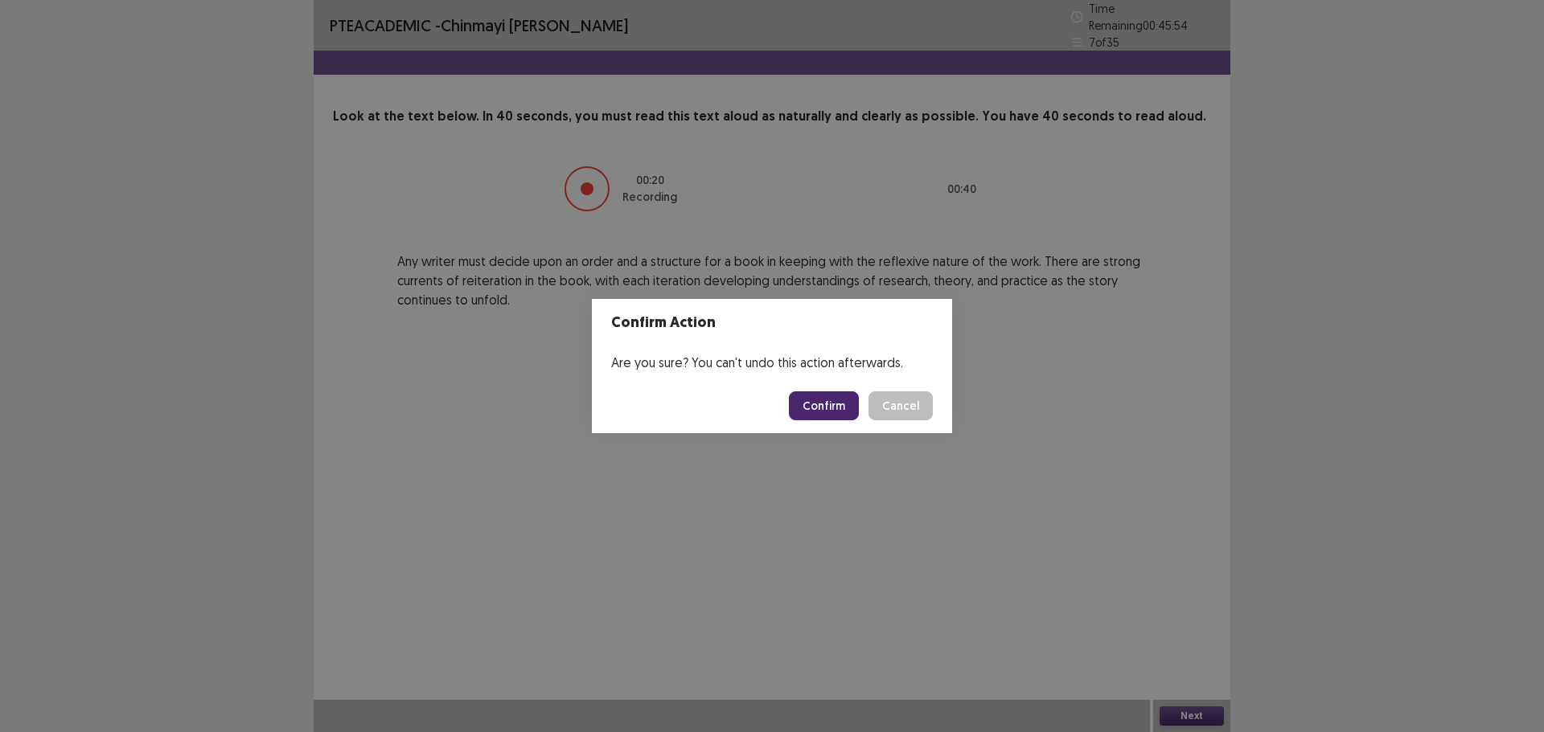
click at [832, 406] on button "Confirm" at bounding box center [824, 406] width 70 height 29
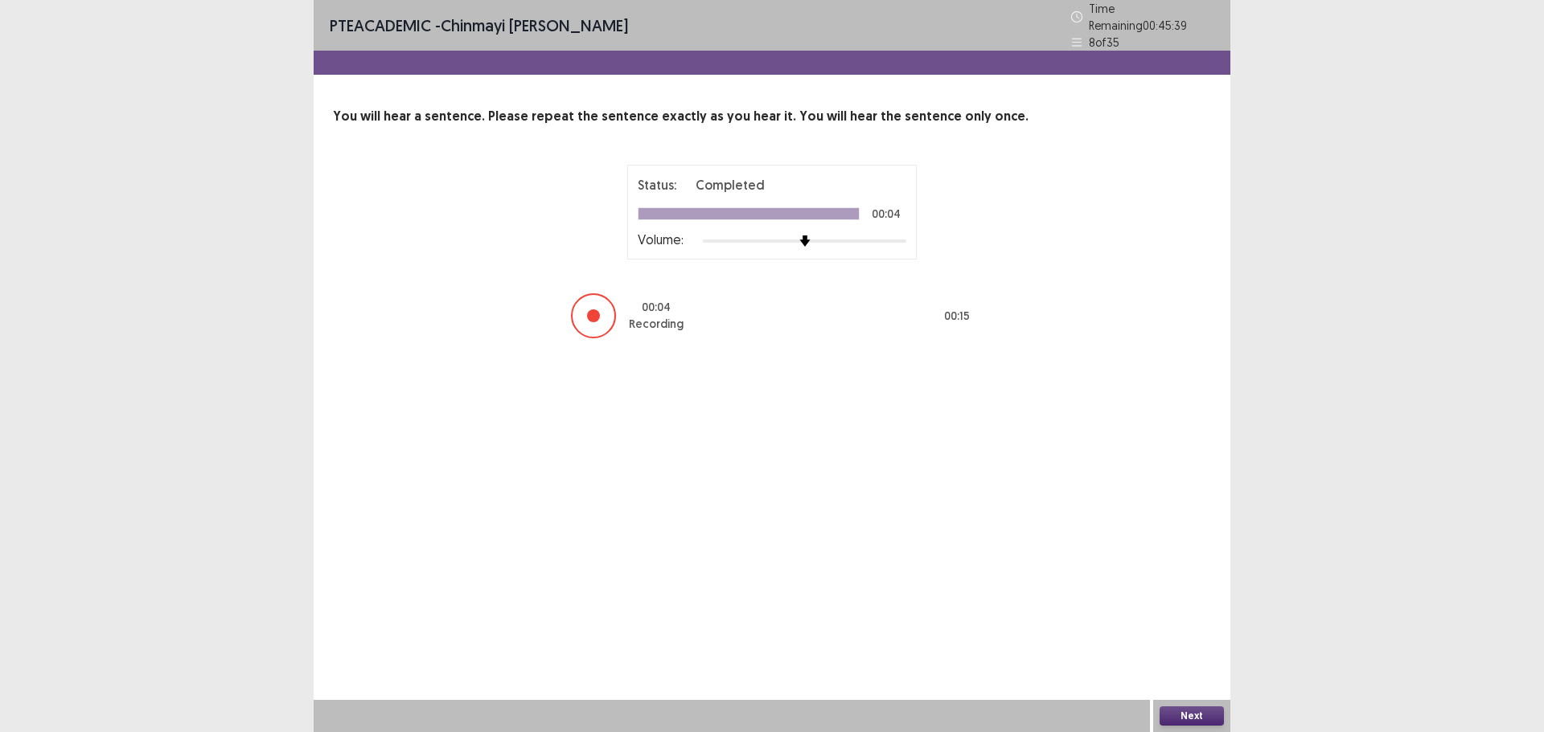
click at [1199, 724] on button "Next" at bounding box center [1191, 716] width 64 height 19
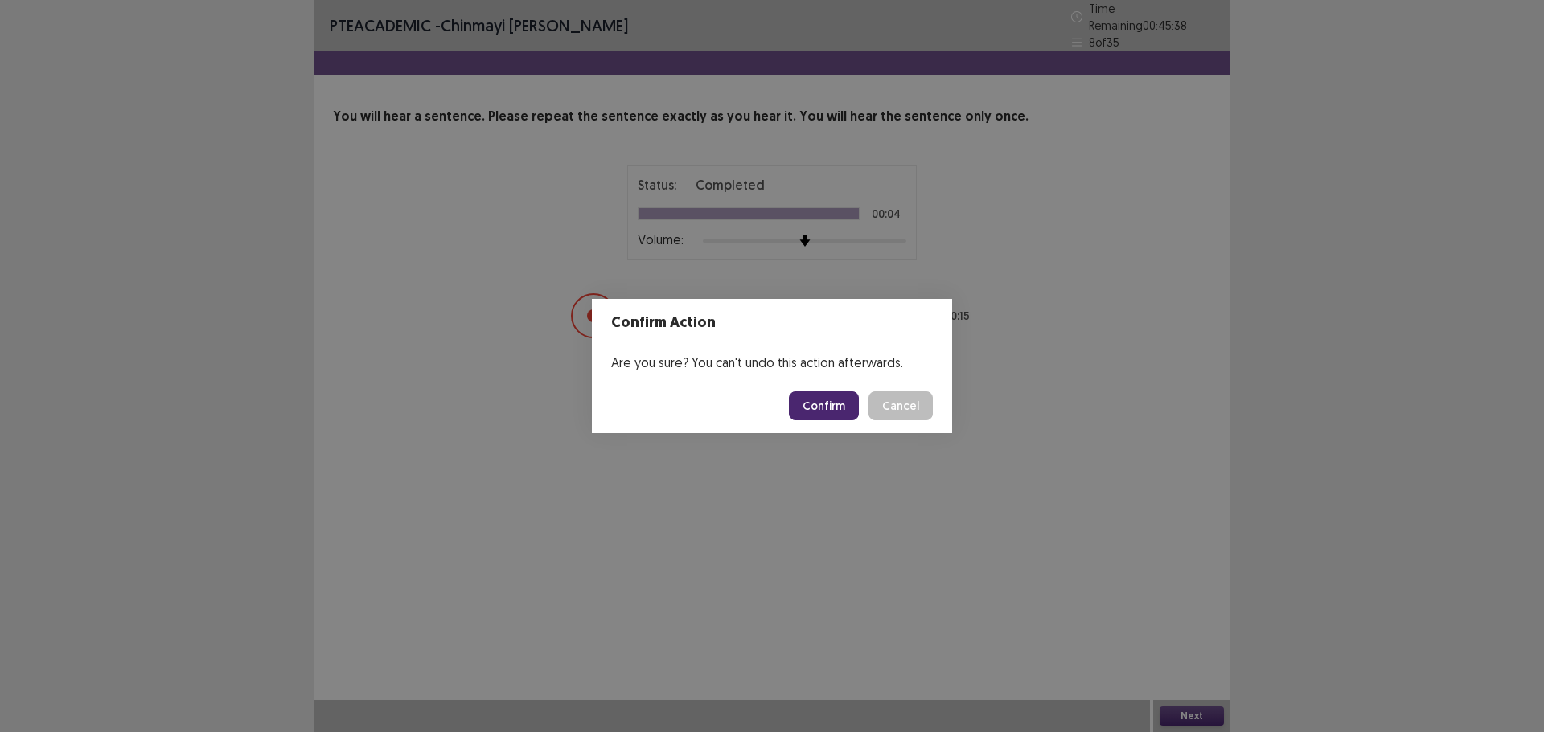
click at [829, 400] on button "Confirm" at bounding box center [824, 406] width 70 height 29
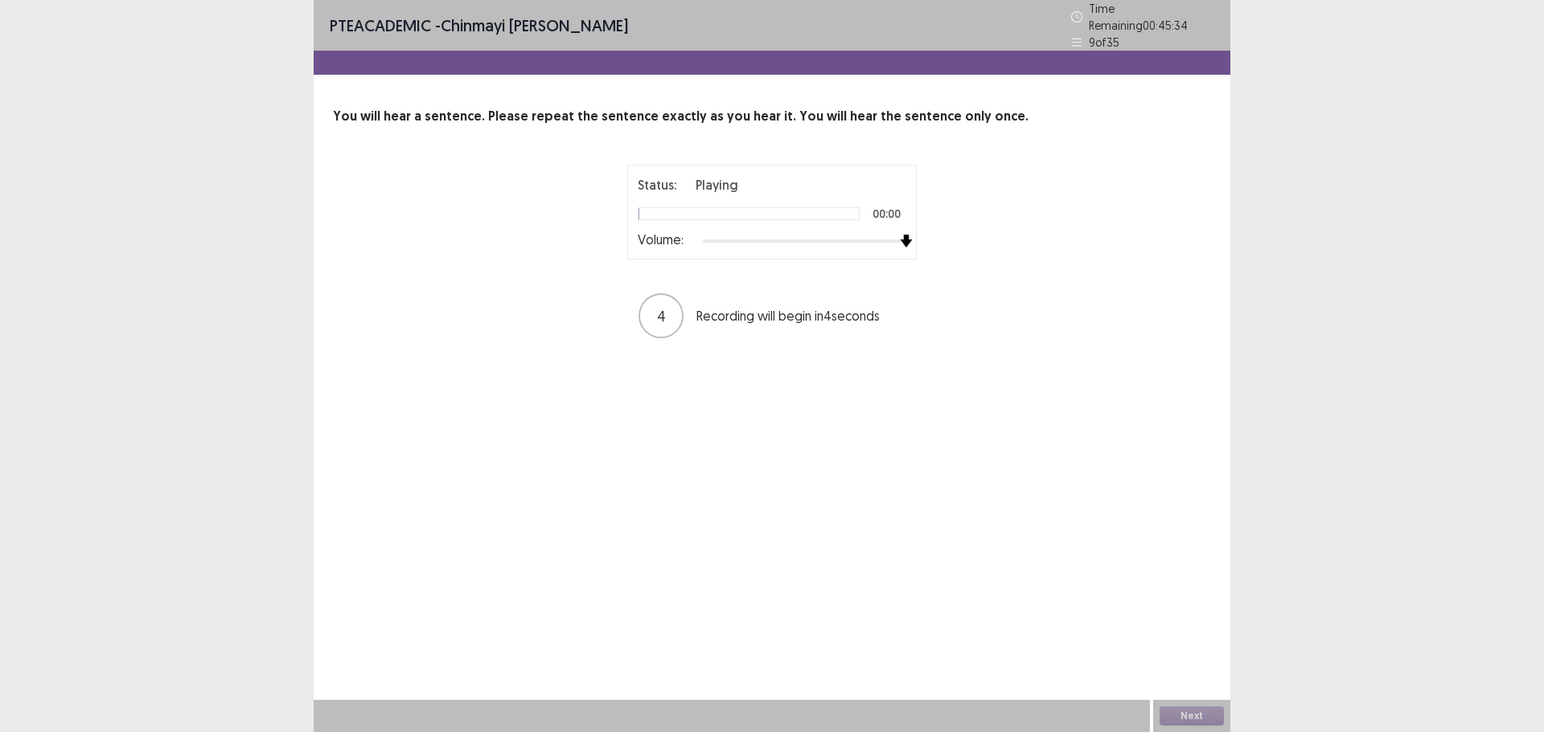
click at [897, 240] on div "Volume:" at bounding box center [772, 241] width 269 height 16
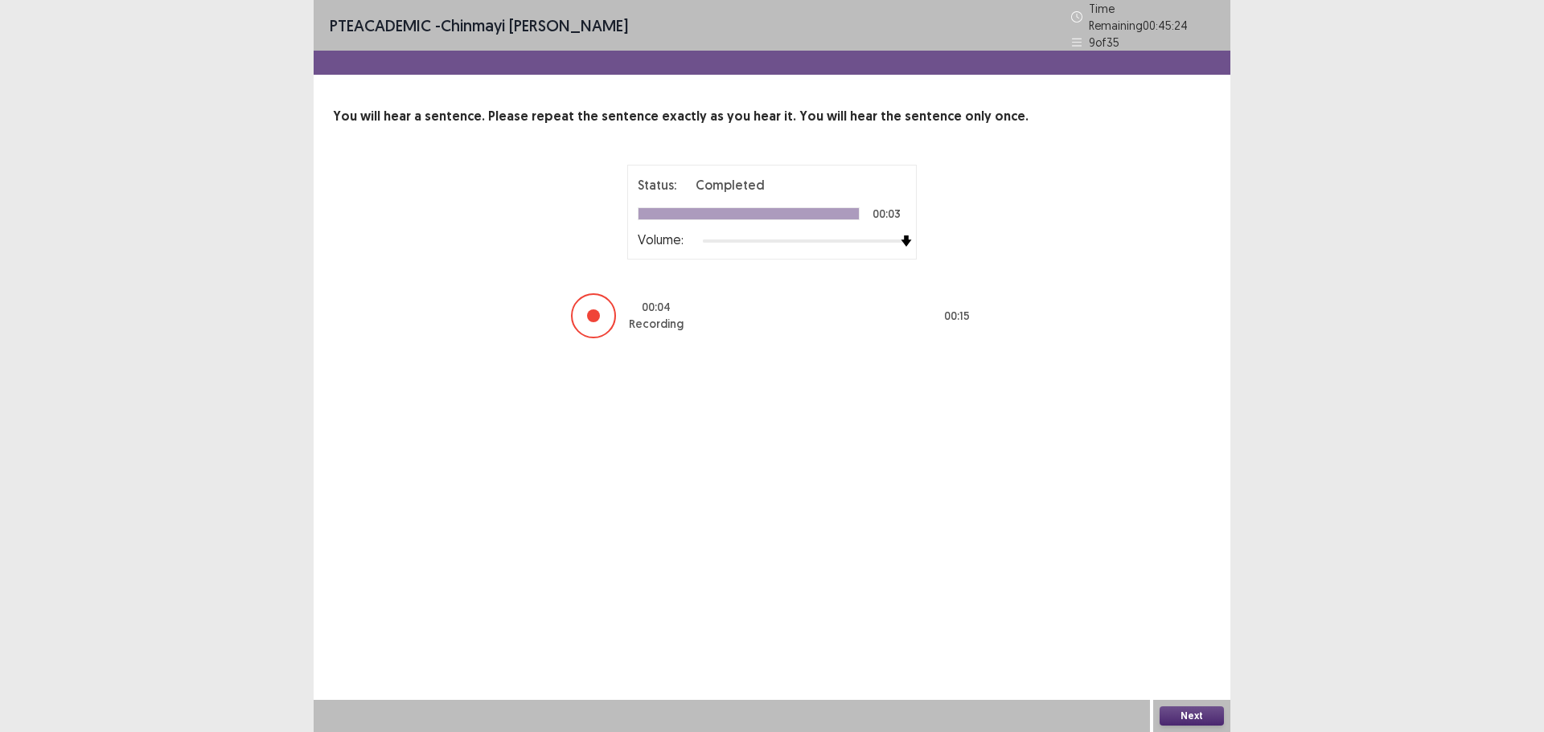
click at [1207, 712] on button "Next" at bounding box center [1191, 716] width 64 height 19
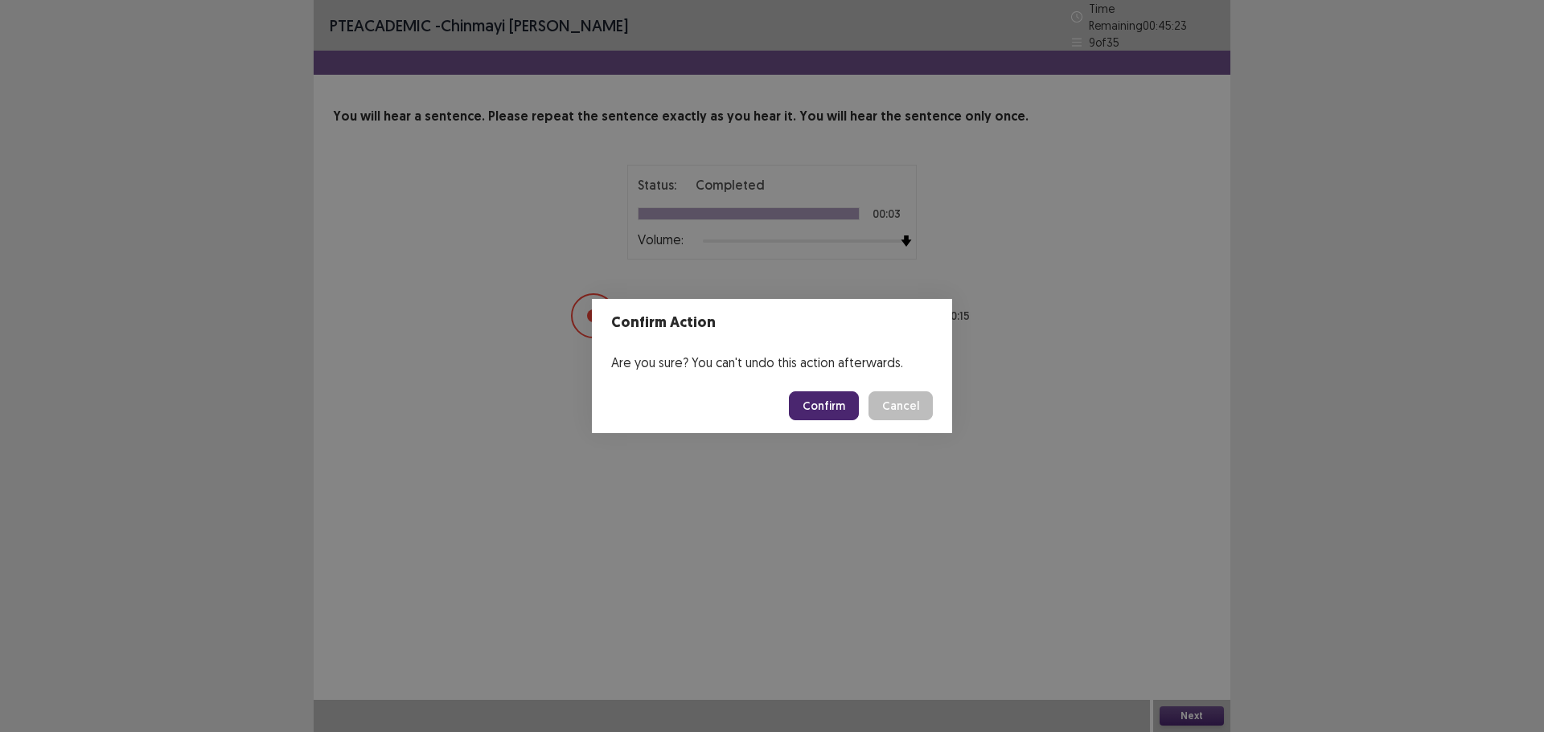
click at [821, 413] on button "Confirm" at bounding box center [824, 406] width 70 height 29
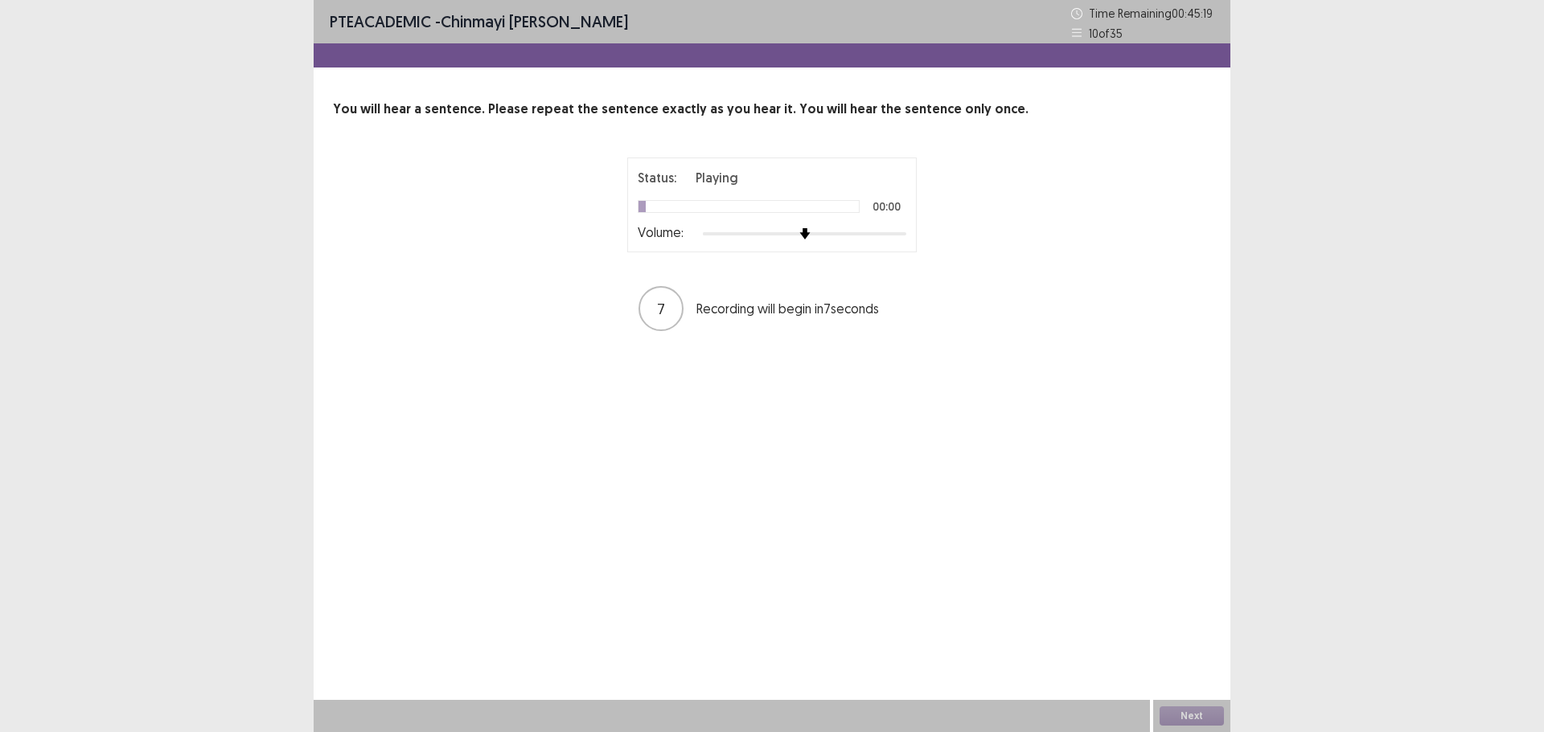
drag, startPoint x: 801, startPoint y: 227, endPoint x: 901, endPoint y: 234, distance: 100.7
click at [901, 234] on div "Volume:" at bounding box center [772, 234] width 269 height 16
click at [931, 236] on div "Status: Playing 00:01 Volume: 6 Recording will begin in 6 seconds" at bounding box center [772, 245] width 402 height 175
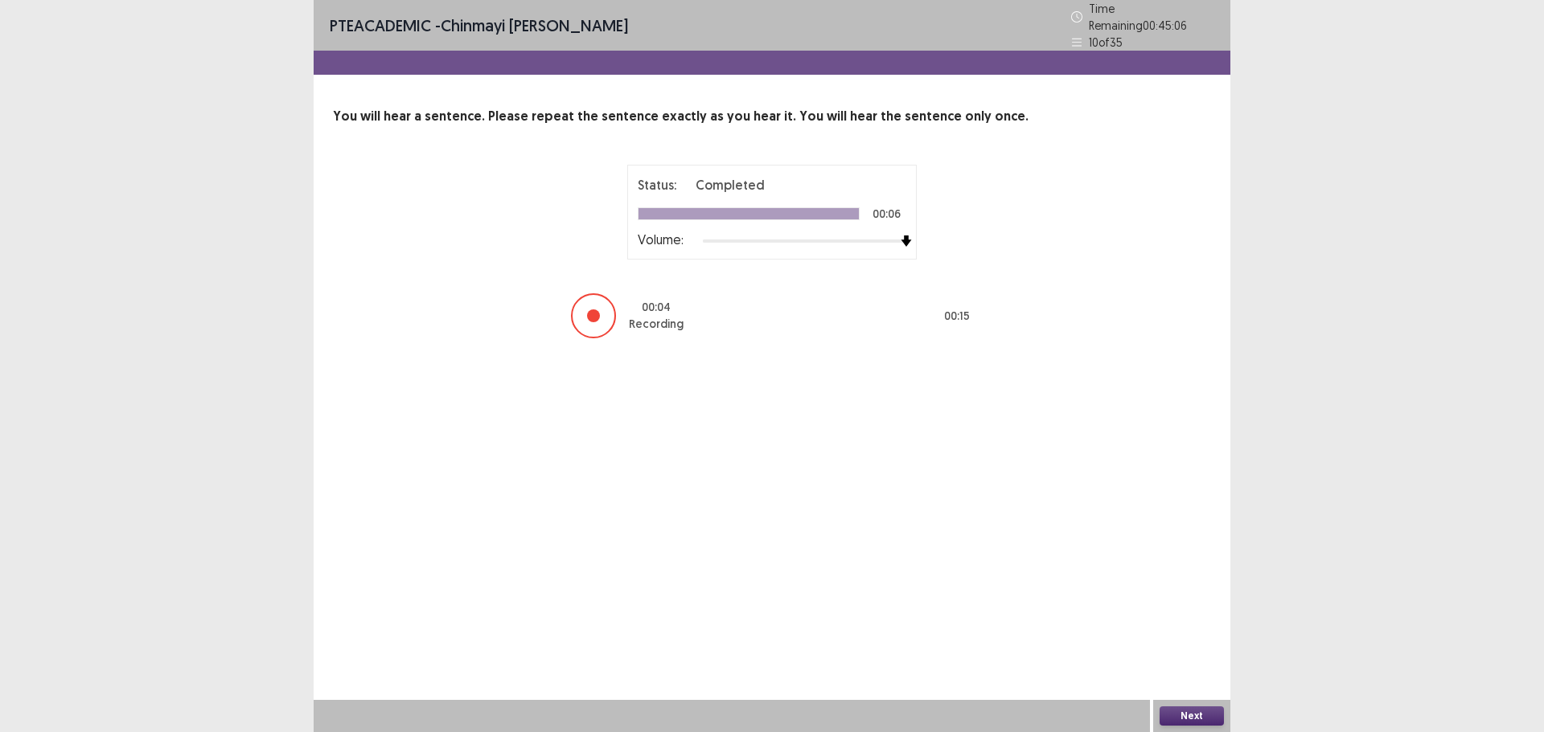
click at [1179, 717] on button "Next" at bounding box center [1191, 716] width 64 height 19
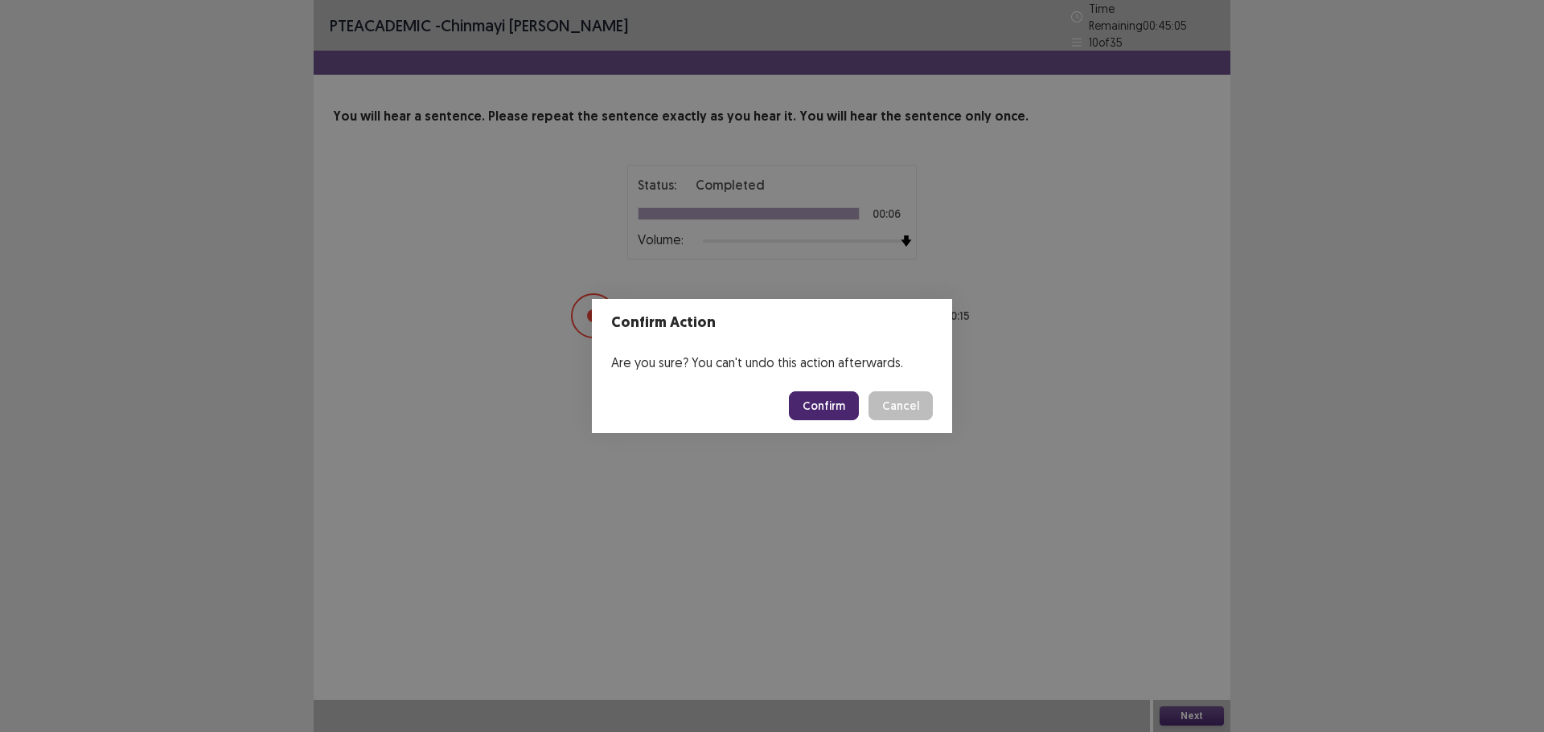
click at [826, 403] on button "Confirm" at bounding box center [824, 406] width 70 height 29
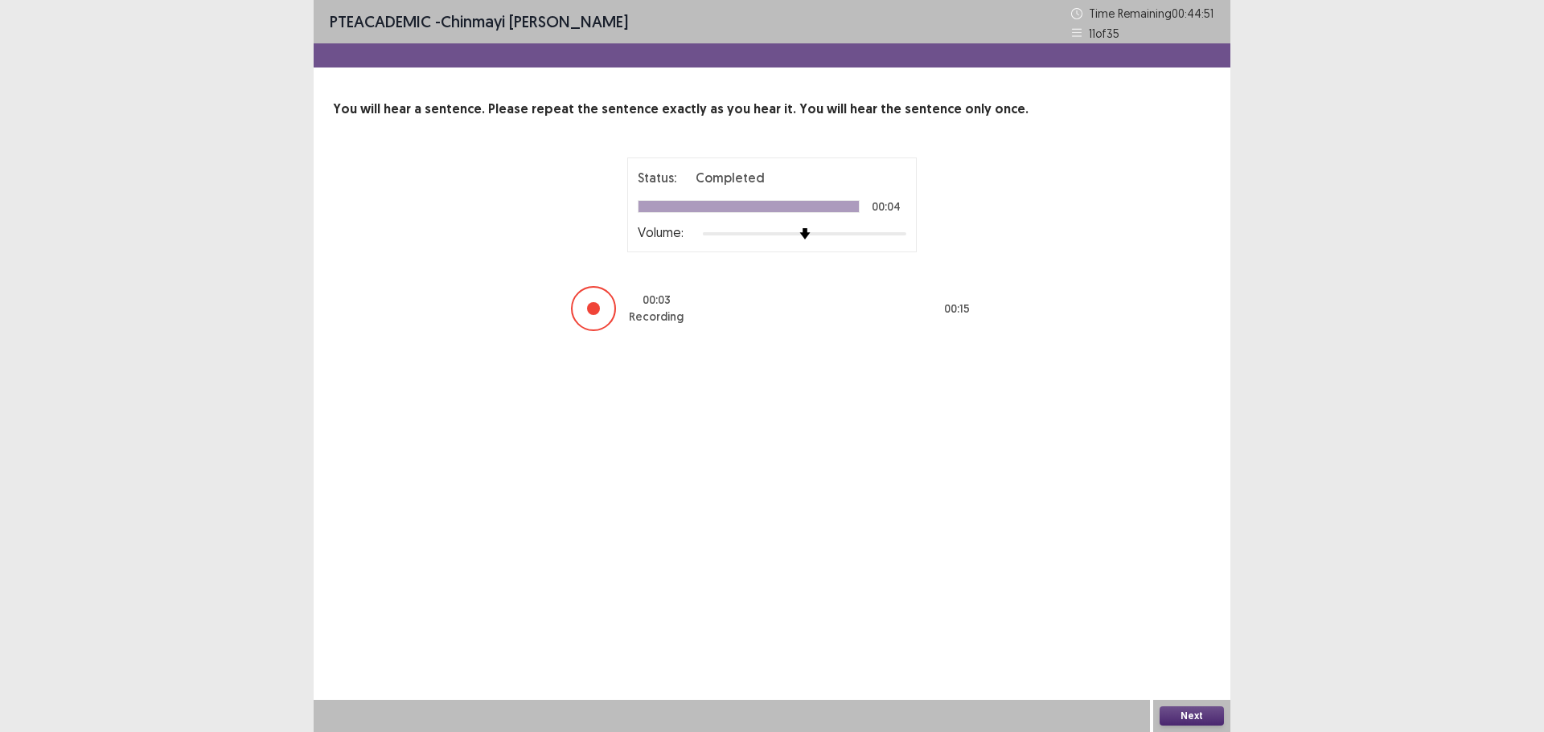
click at [1187, 720] on button "Next" at bounding box center [1191, 716] width 64 height 19
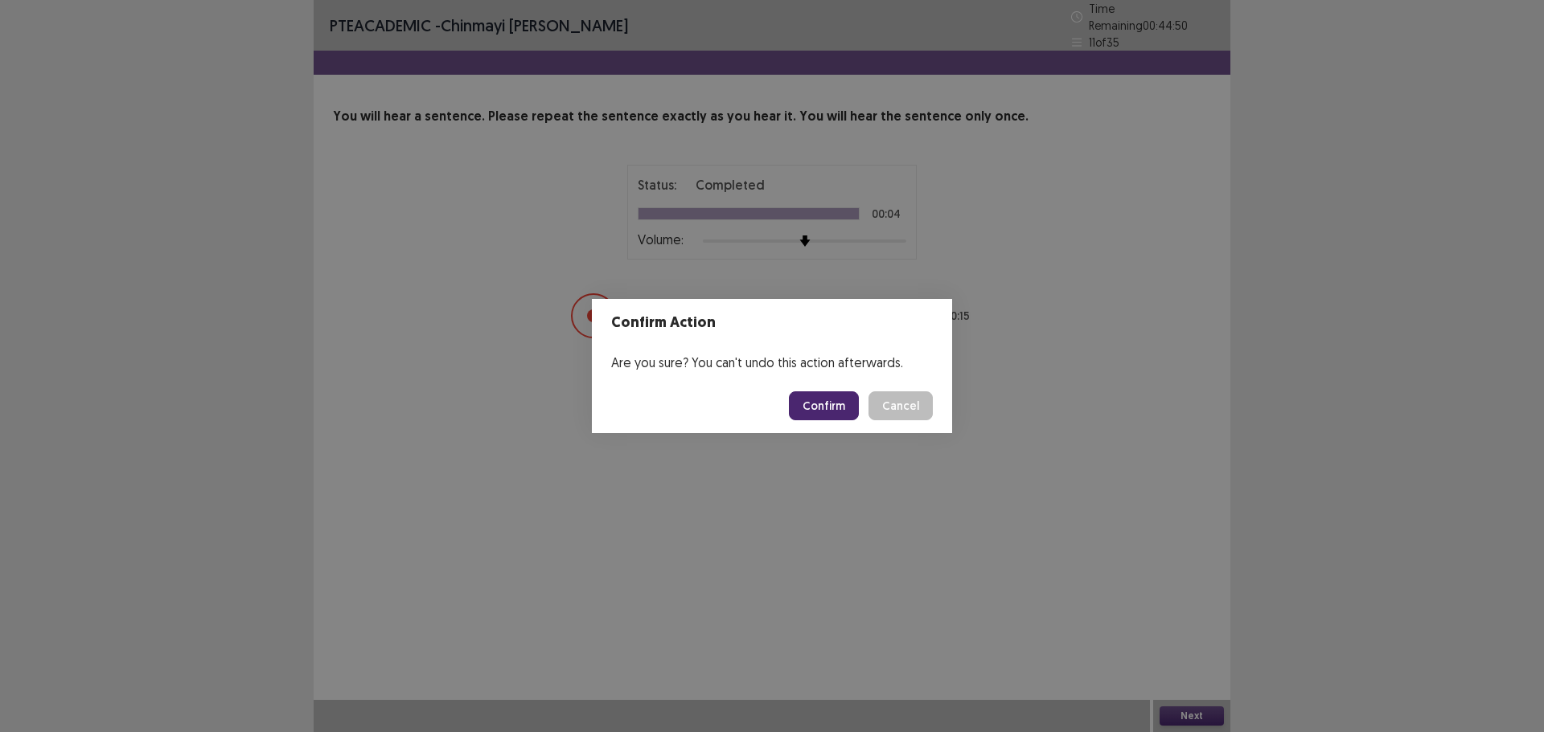
click at [824, 405] on button "Confirm" at bounding box center [824, 406] width 70 height 29
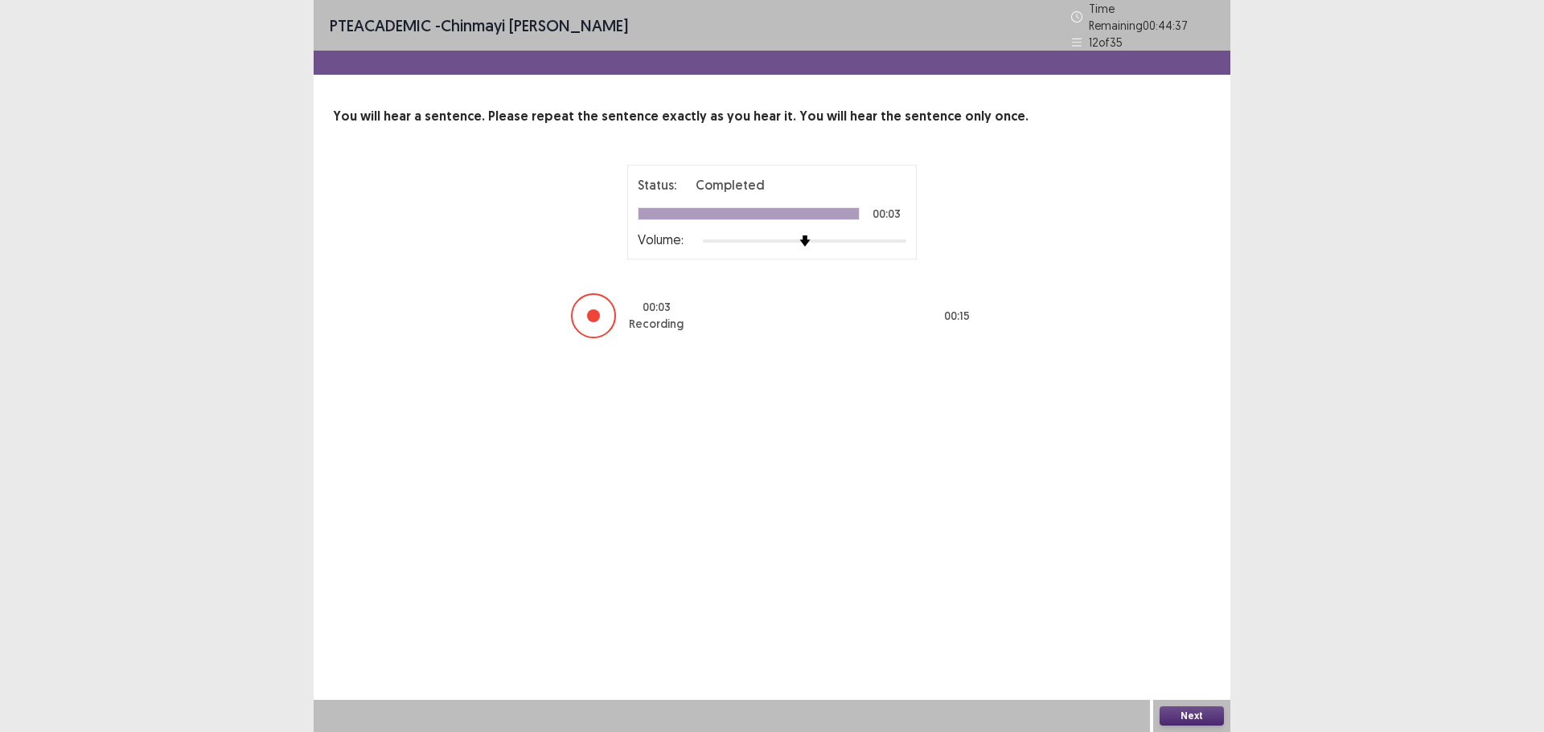
click at [1190, 720] on button "Next" at bounding box center [1191, 716] width 64 height 19
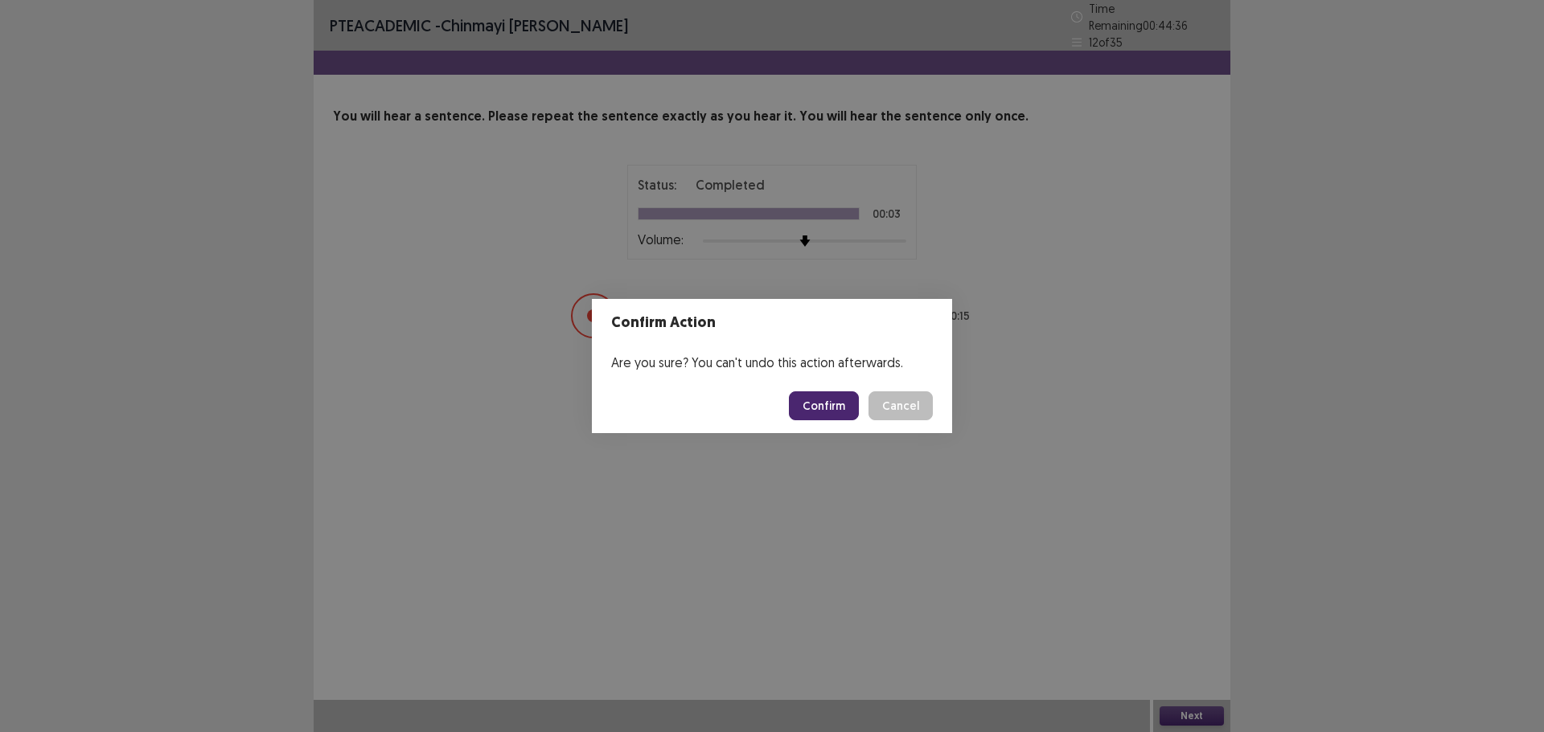
click at [827, 398] on button "Confirm" at bounding box center [824, 406] width 70 height 29
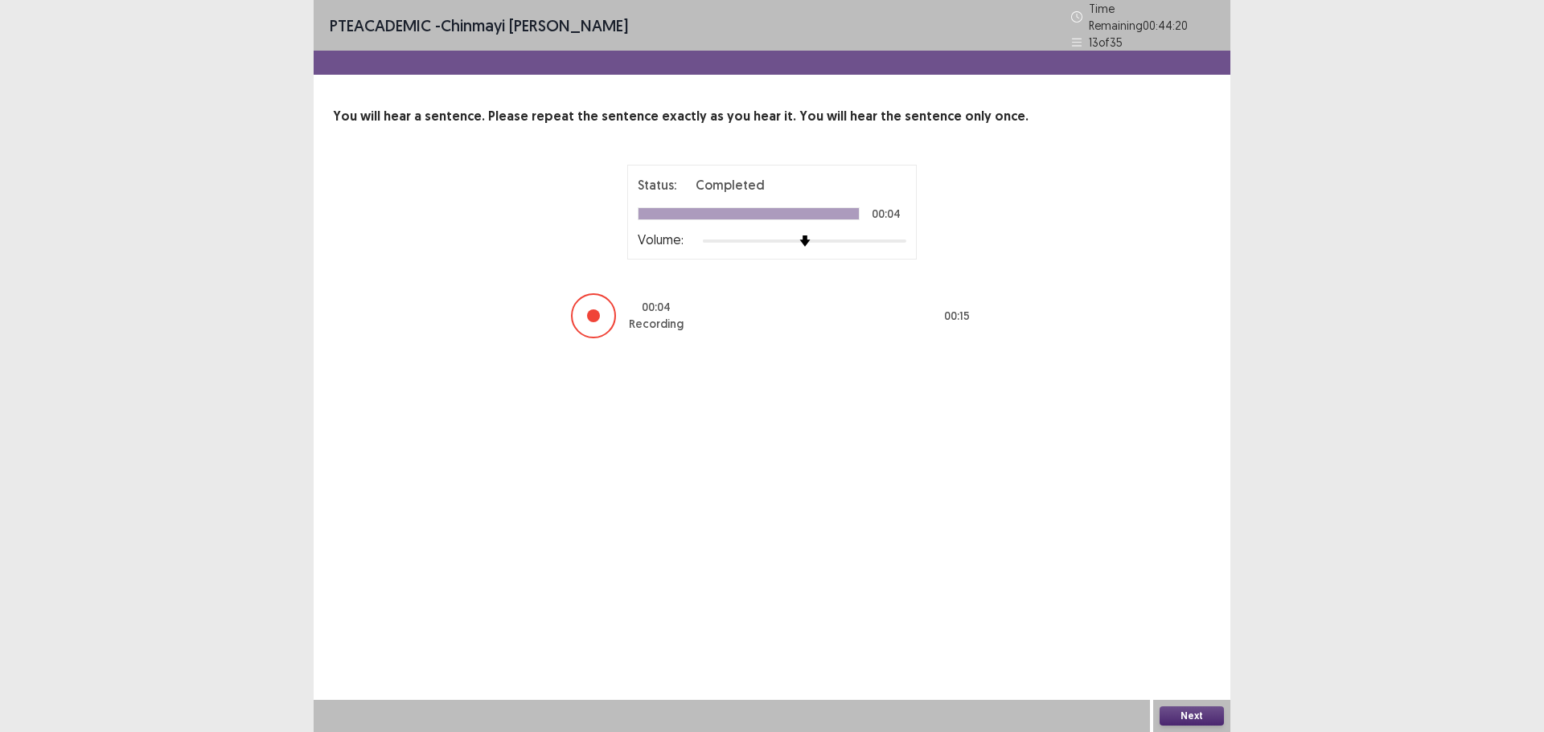
click at [1194, 712] on button "Next" at bounding box center [1191, 716] width 64 height 19
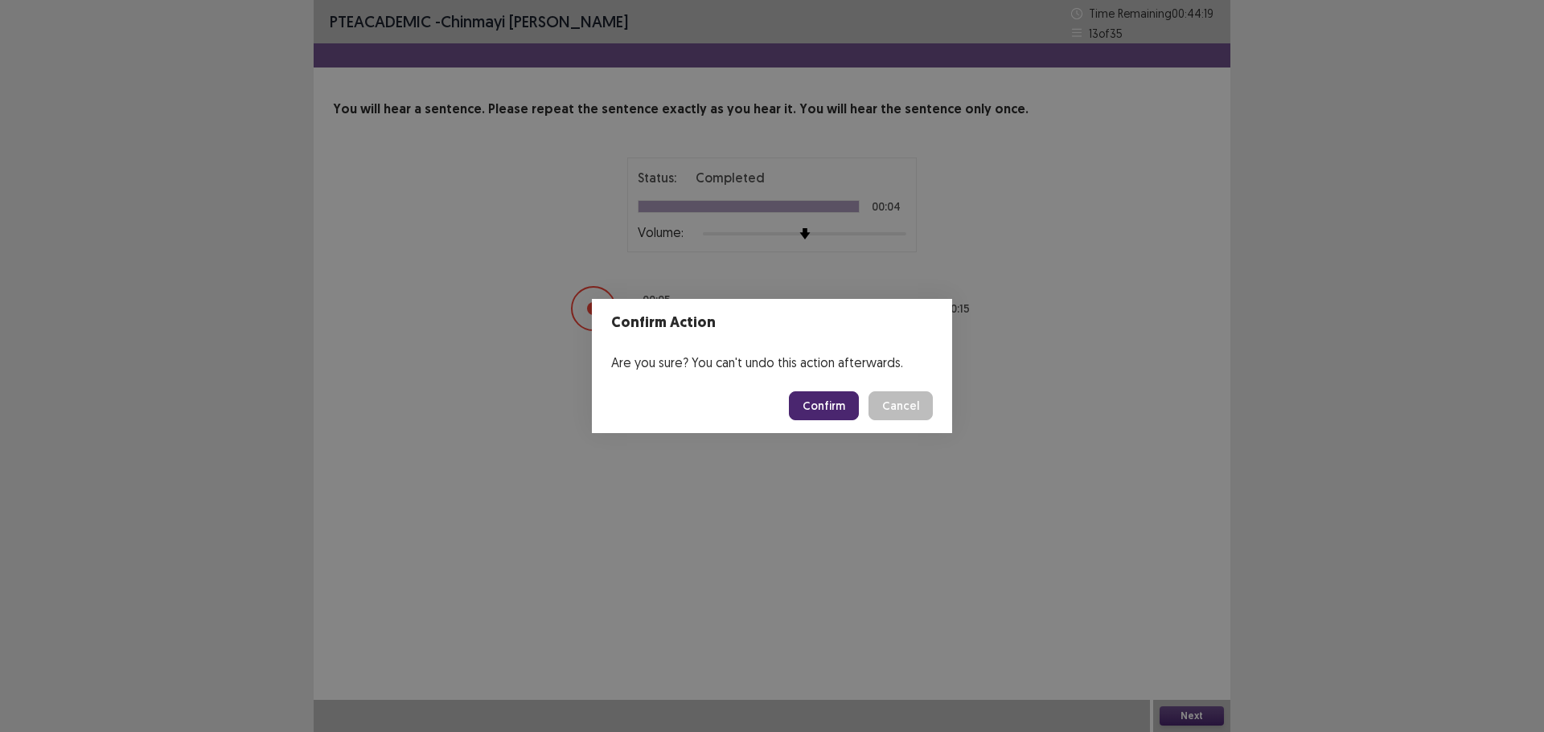
click at [823, 397] on button "Confirm" at bounding box center [824, 406] width 70 height 29
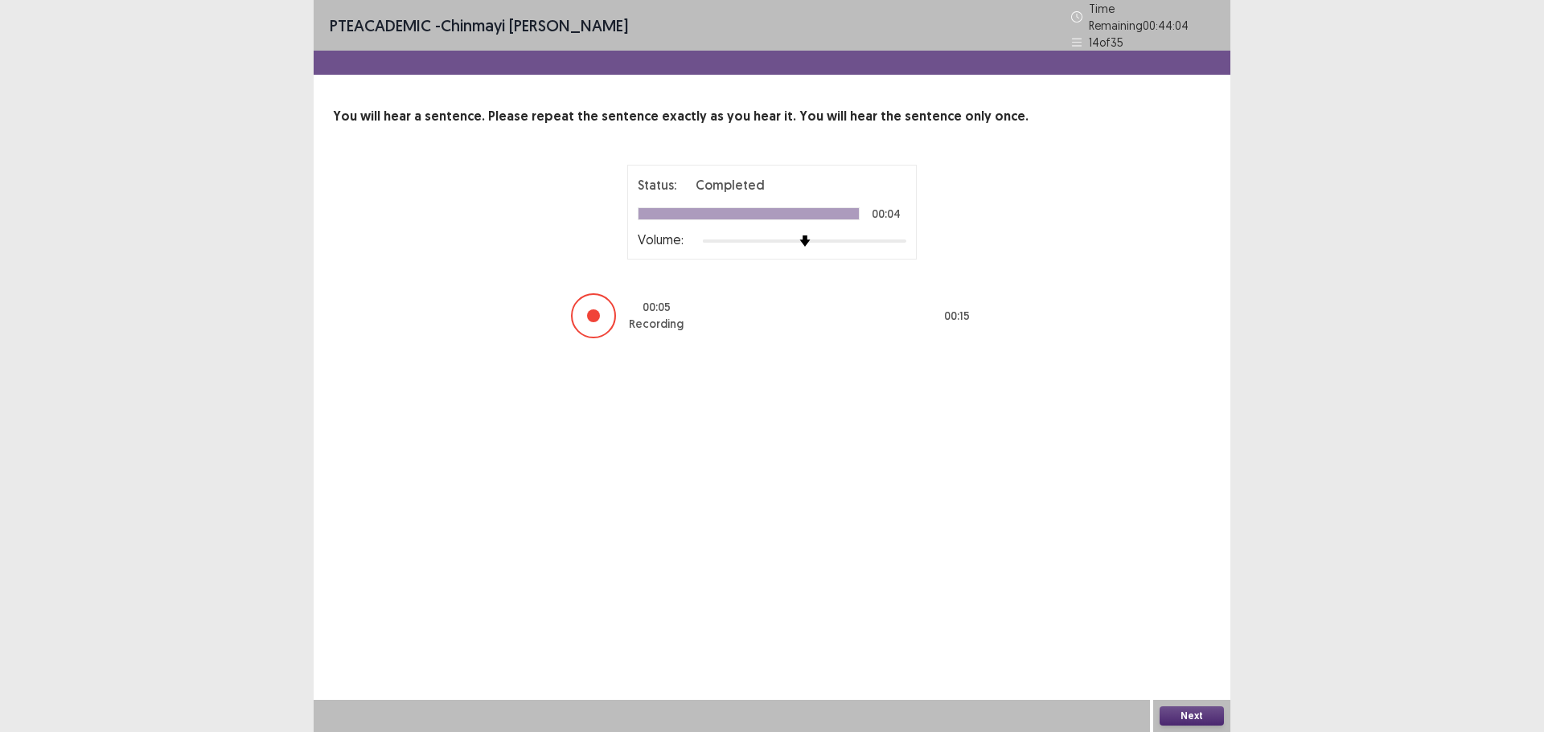
click at [1187, 718] on button "Next" at bounding box center [1191, 716] width 64 height 19
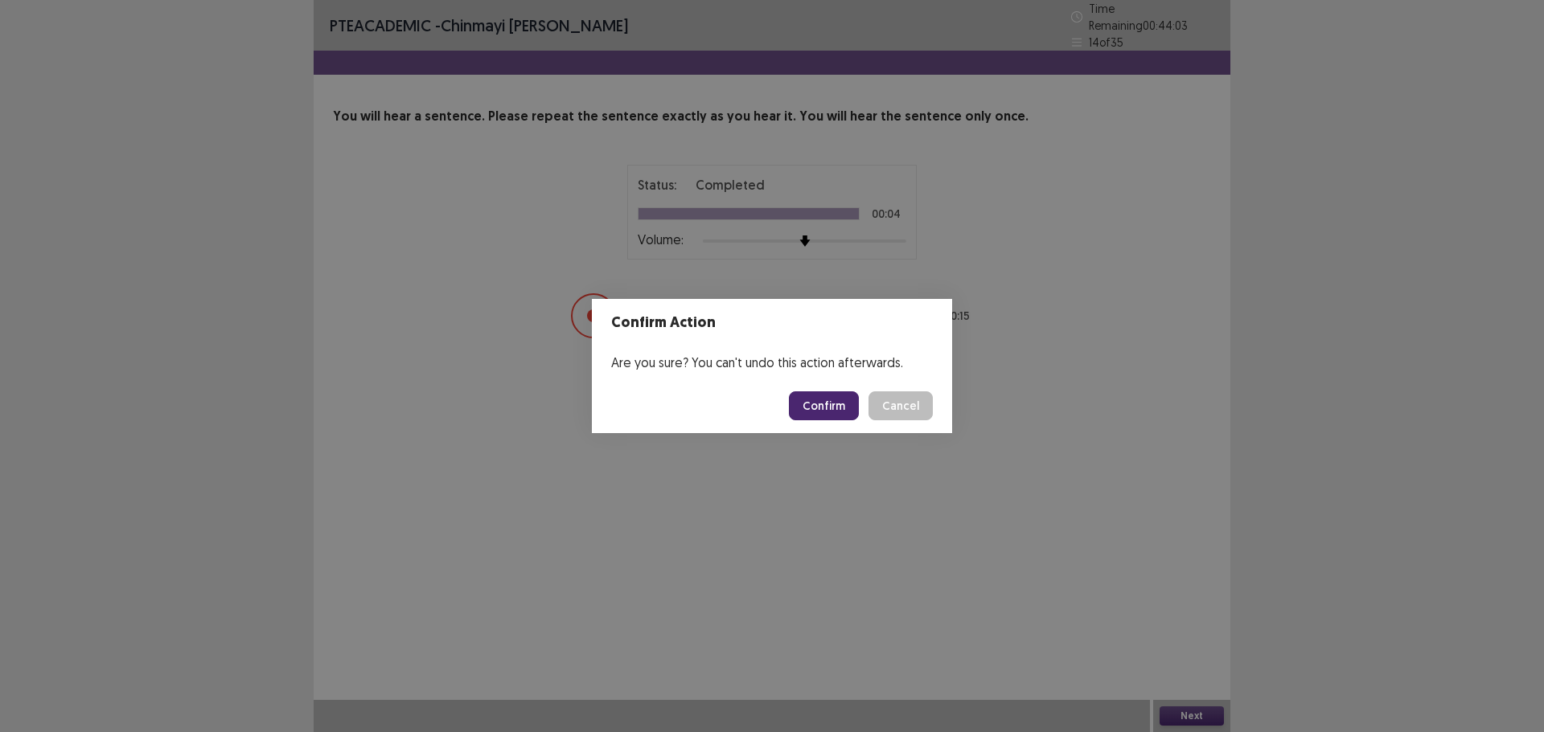
click at [808, 408] on button "Confirm" at bounding box center [824, 406] width 70 height 29
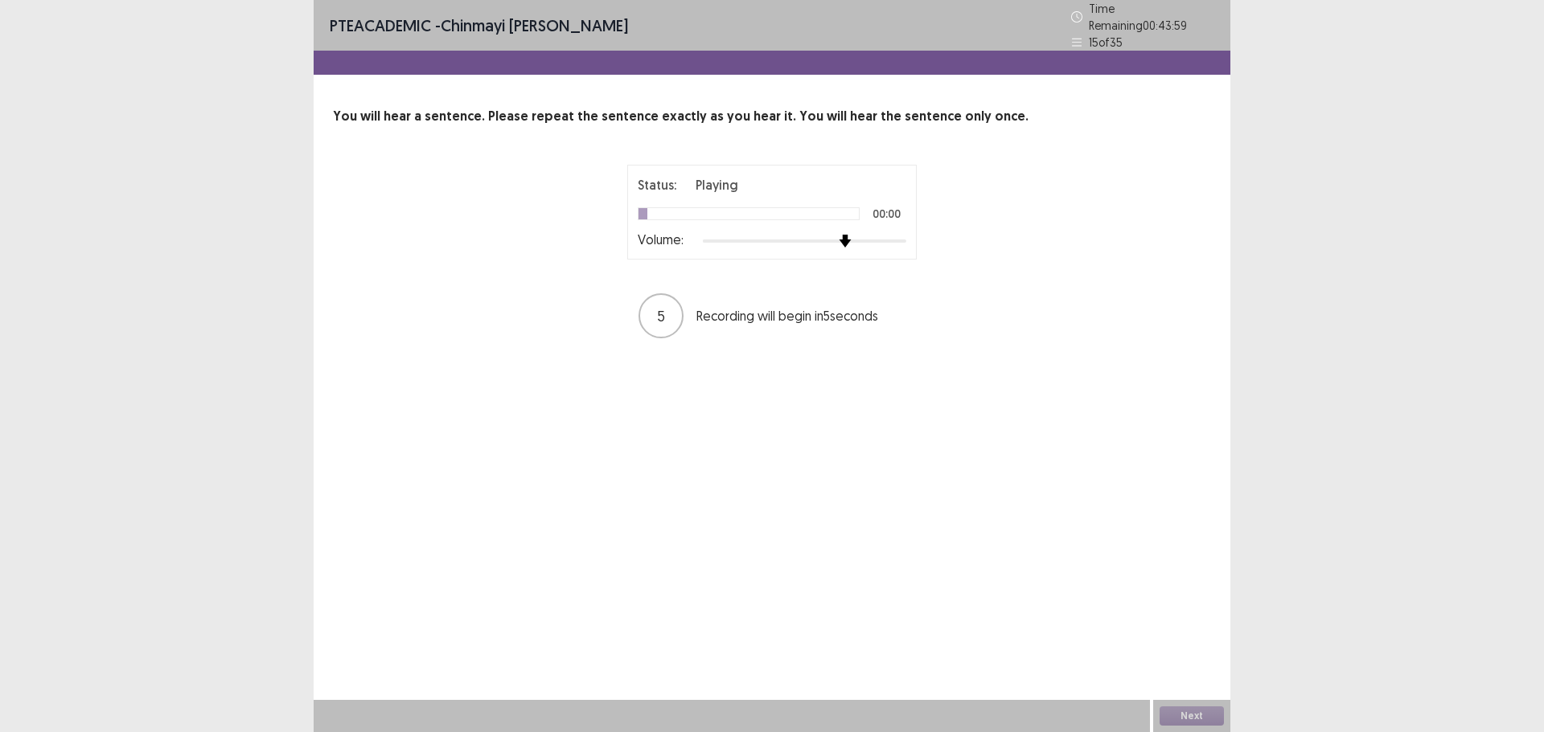
click at [851, 253] on div "Status: Playing 00:00 Volume: 5 Recording will begin in 5 seconds" at bounding box center [772, 252] width 402 height 175
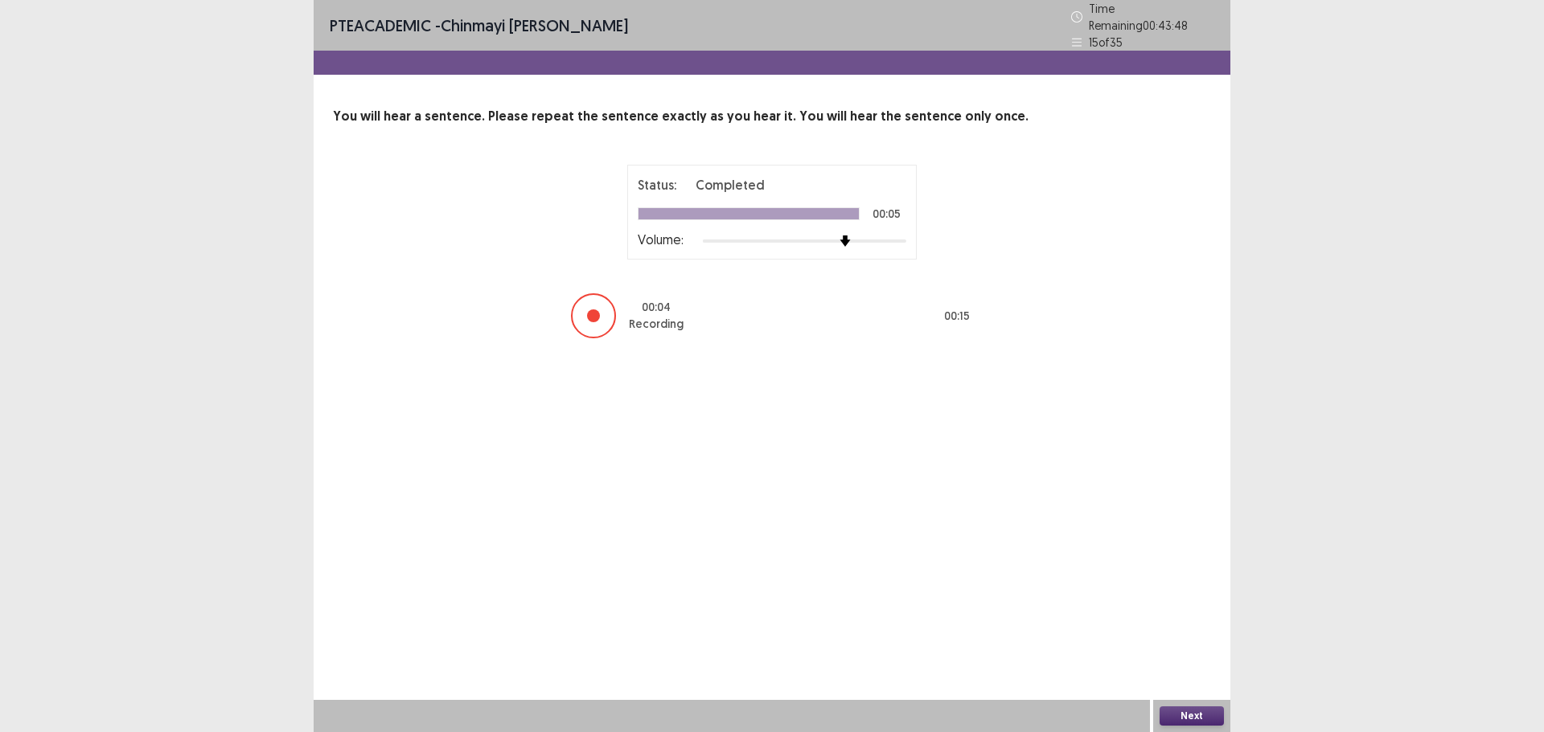
click at [1200, 711] on button "Next" at bounding box center [1191, 716] width 64 height 19
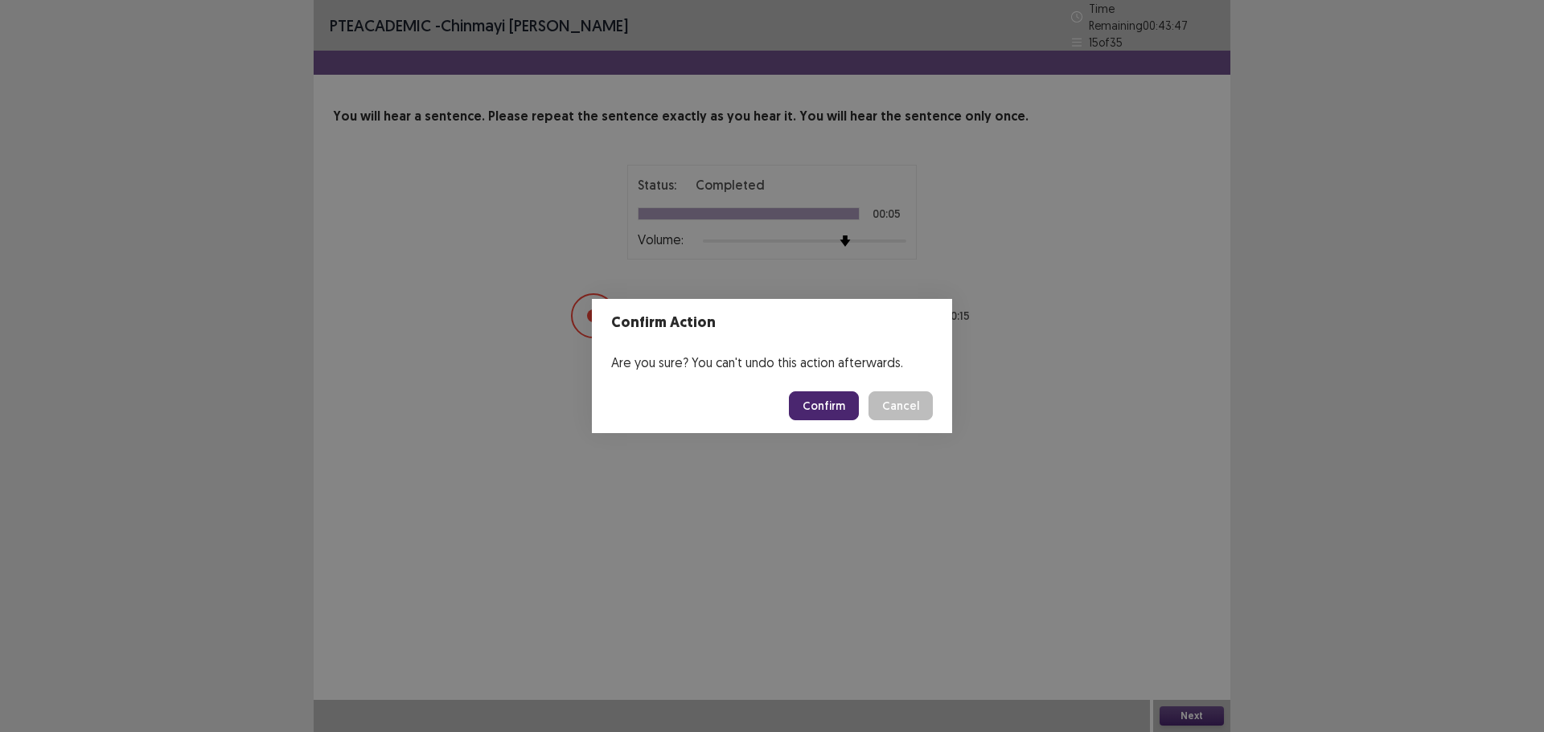
click at [841, 395] on button "Confirm" at bounding box center [824, 406] width 70 height 29
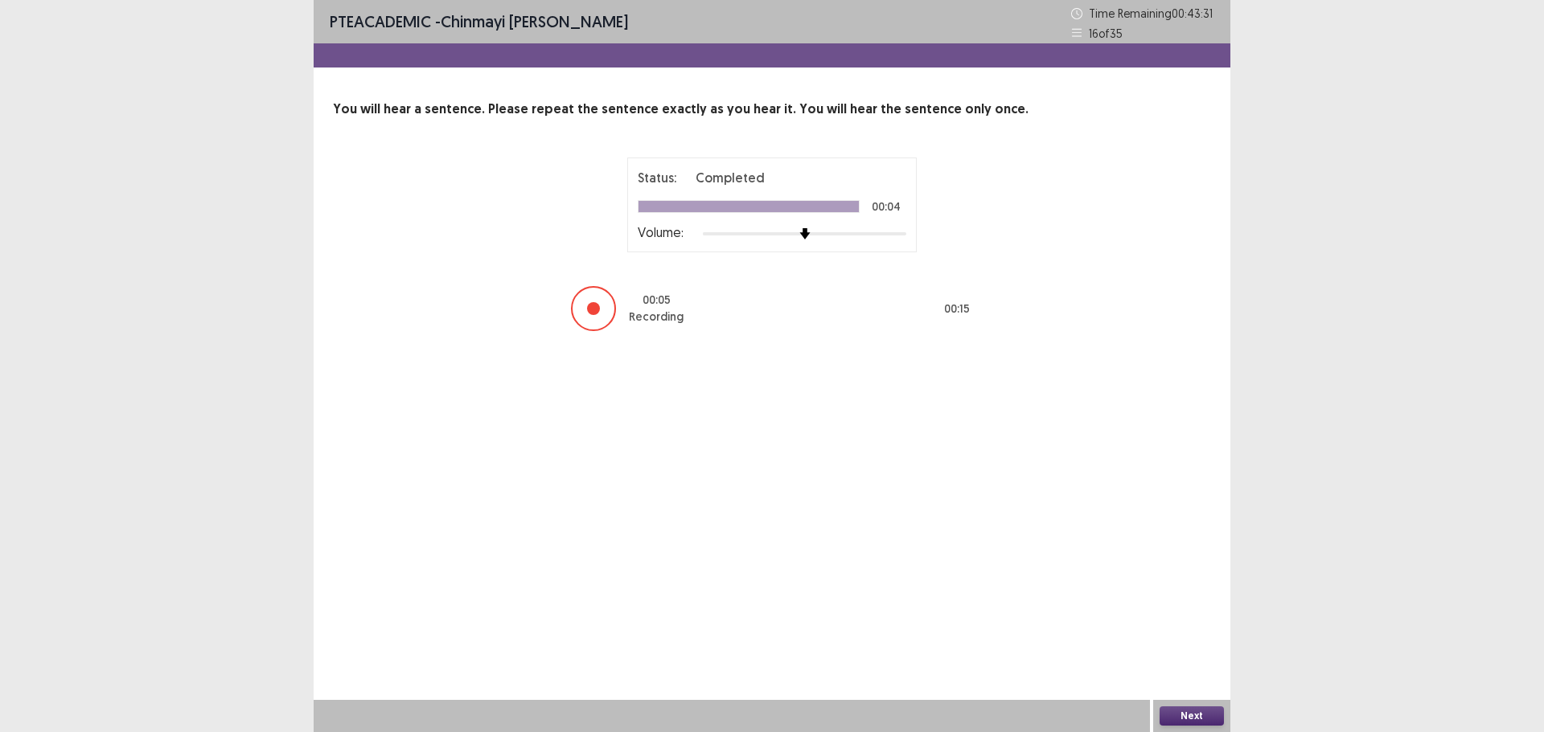
click at [1187, 722] on button "Next" at bounding box center [1191, 716] width 64 height 19
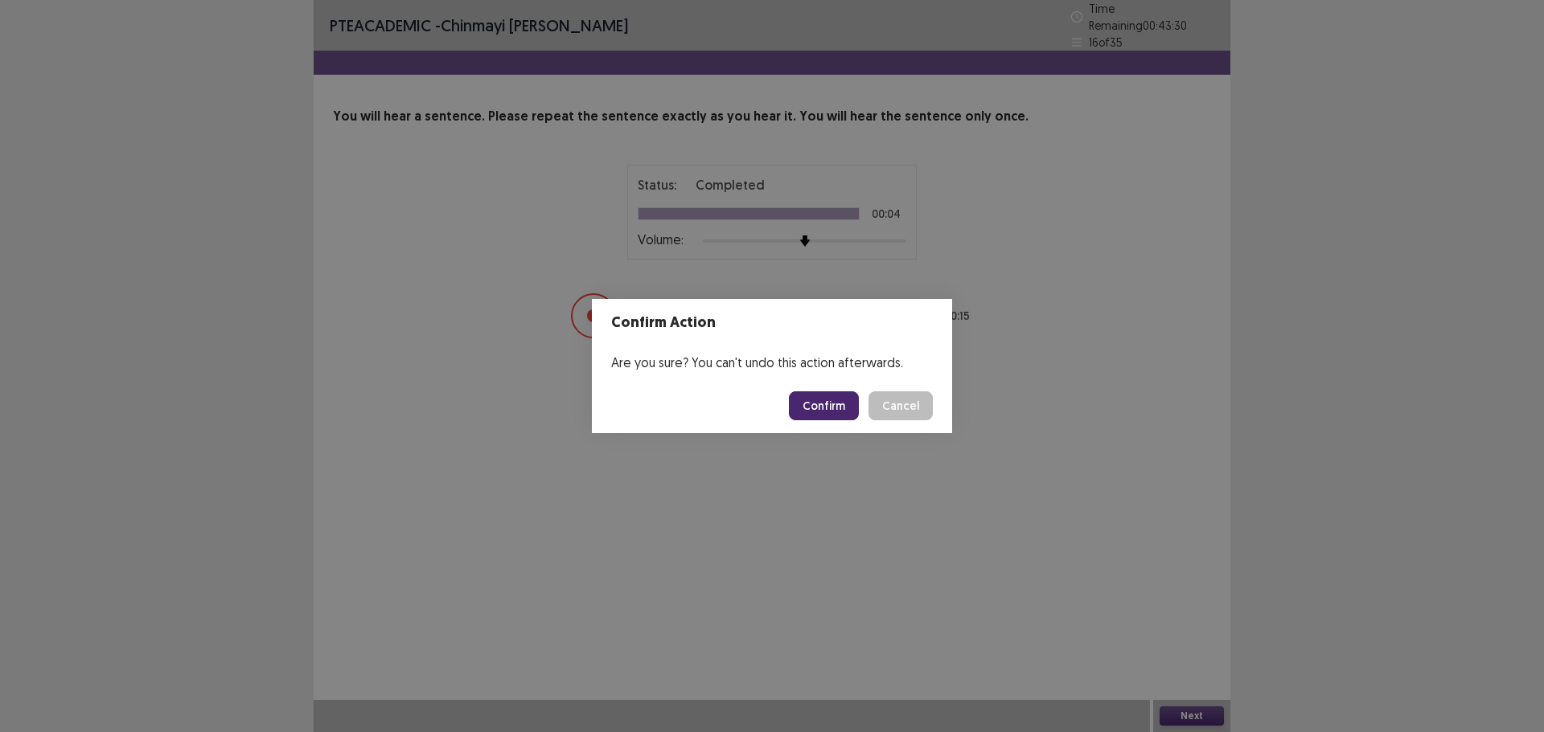
click at [834, 408] on button "Confirm" at bounding box center [824, 406] width 70 height 29
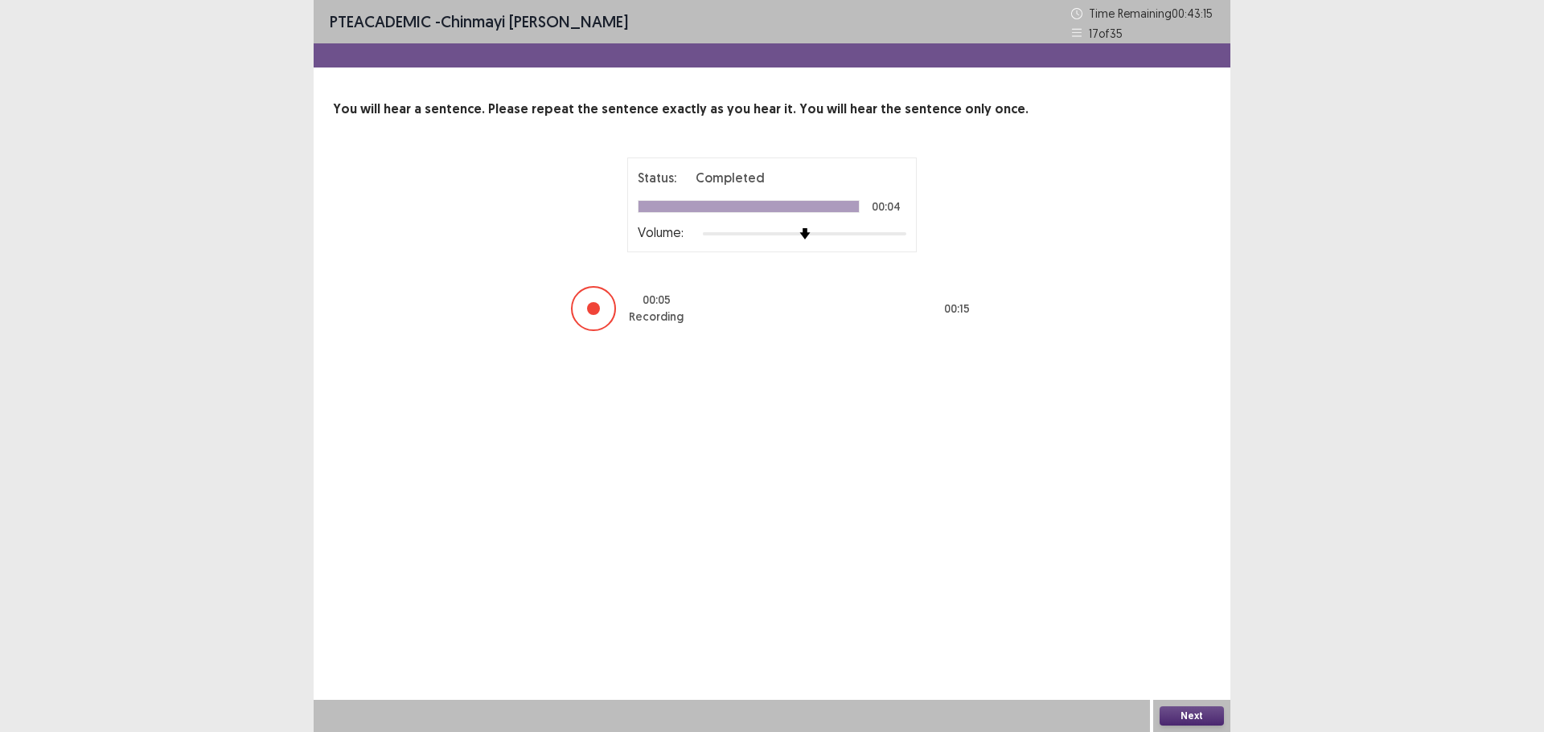
click at [1192, 709] on button "Next" at bounding box center [1191, 716] width 64 height 19
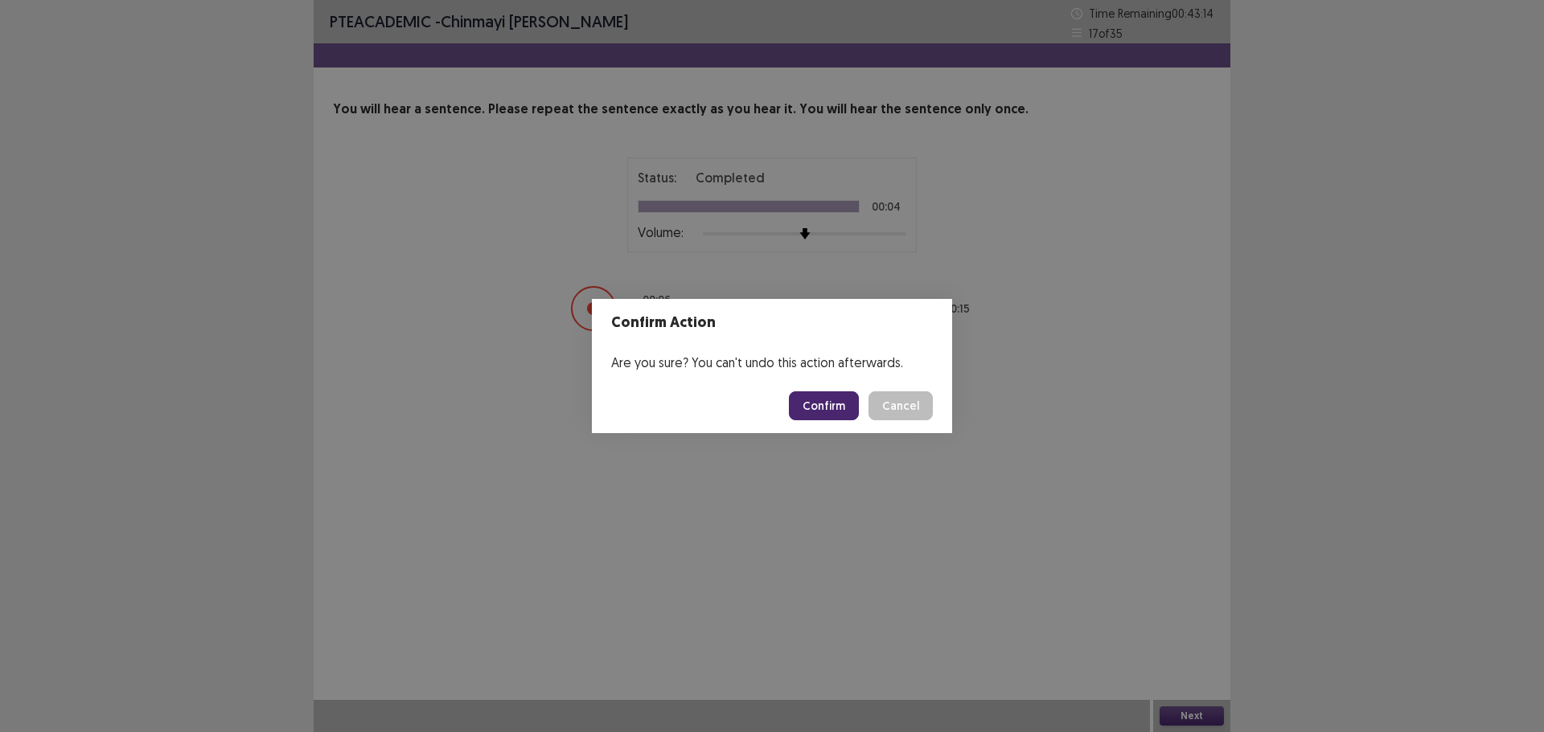
click at [827, 402] on button "Confirm" at bounding box center [824, 406] width 70 height 29
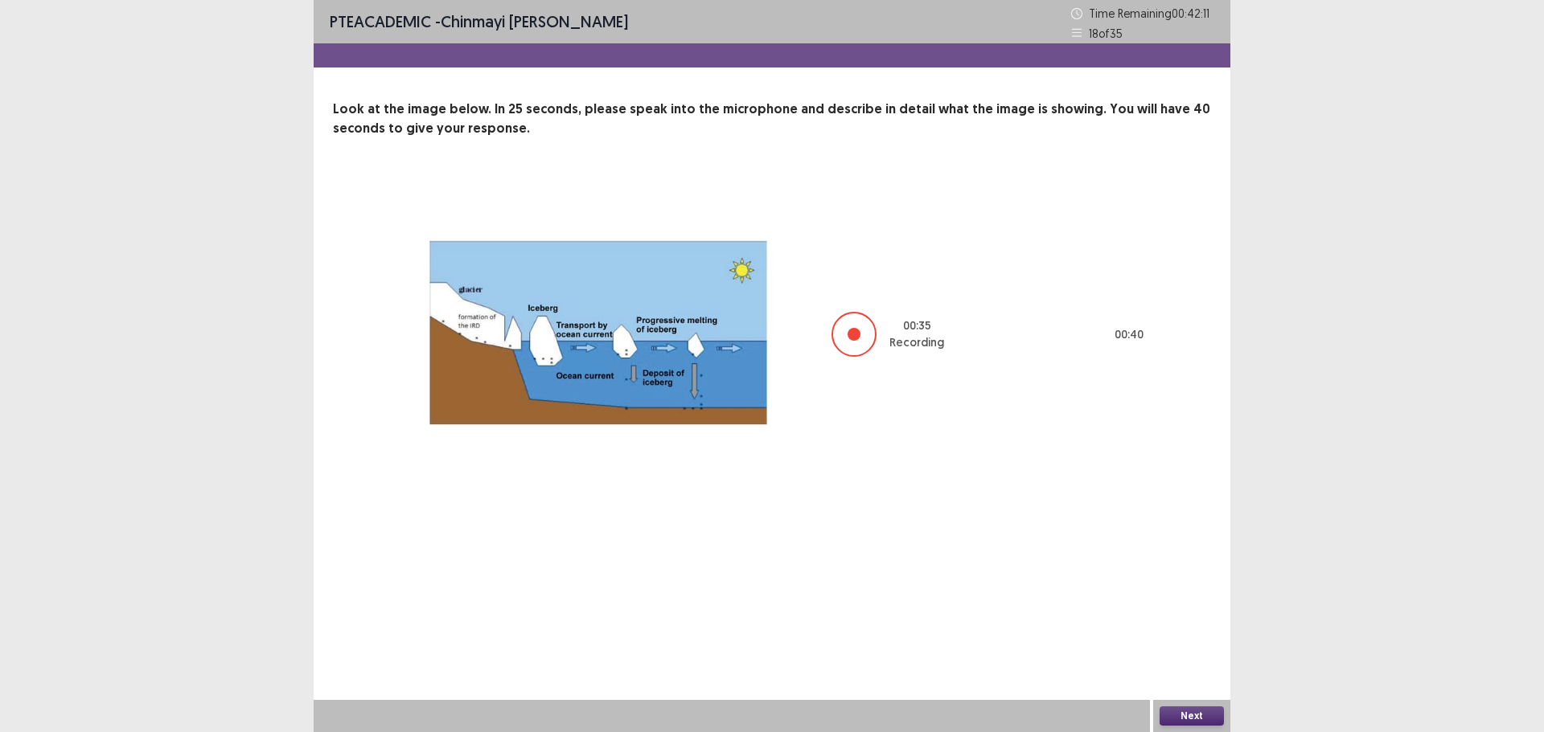
click at [1181, 701] on div "Next" at bounding box center [1191, 716] width 77 height 32
click at [1183, 707] on div "Next" at bounding box center [1191, 716] width 77 height 32
click at [1183, 714] on button "Next" at bounding box center [1191, 716] width 64 height 19
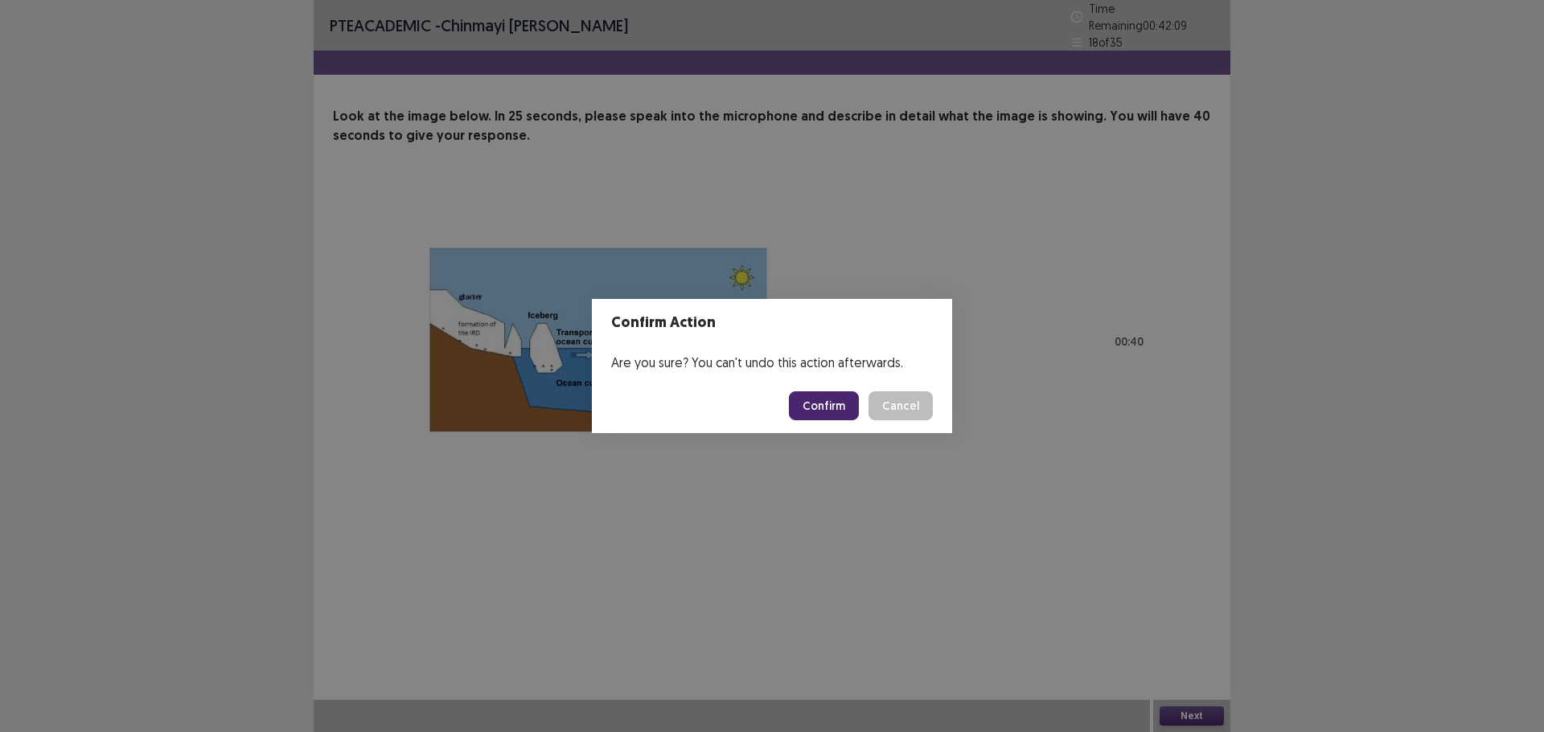
click at [835, 398] on button "Confirm" at bounding box center [824, 406] width 70 height 29
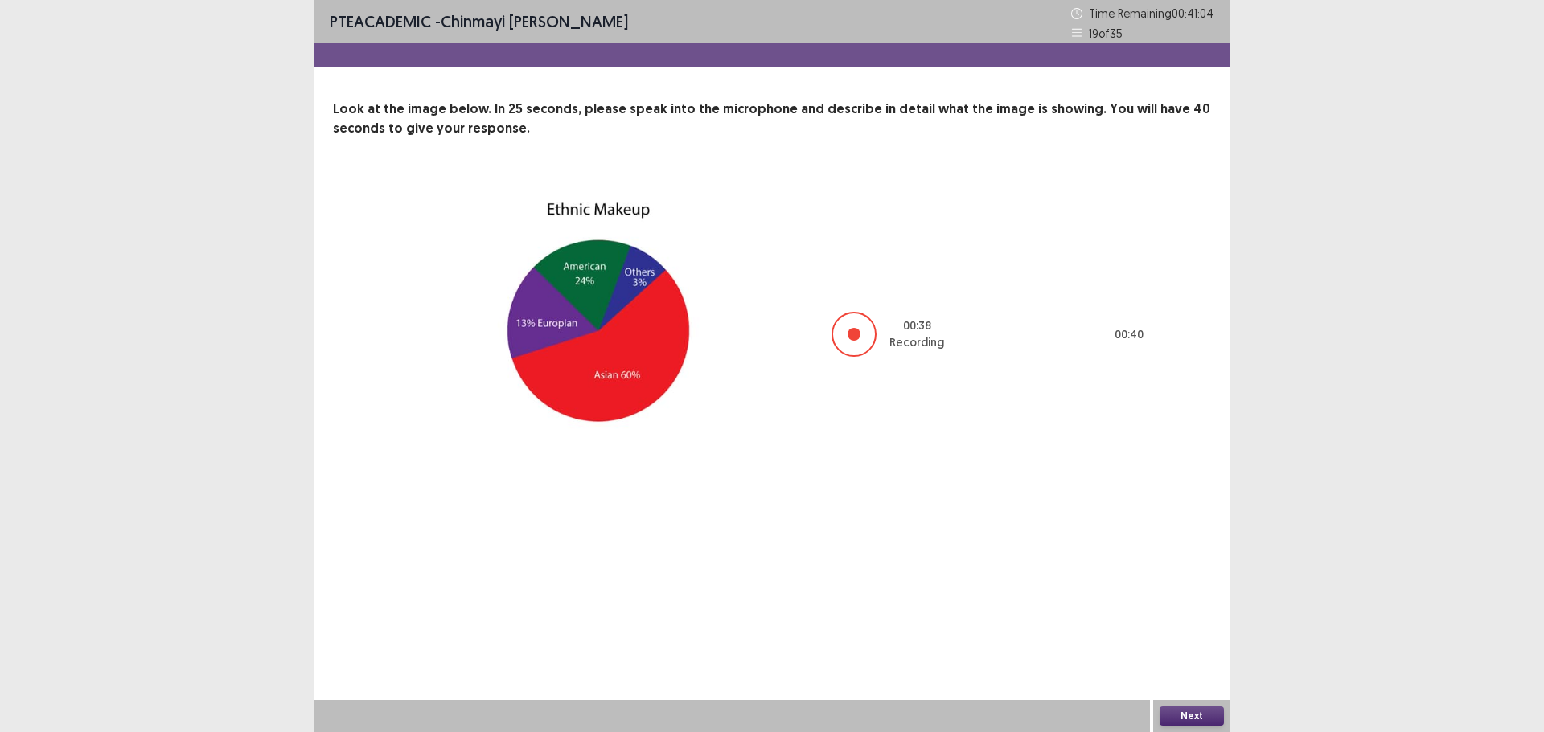
click at [1179, 715] on button "Next" at bounding box center [1191, 716] width 64 height 19
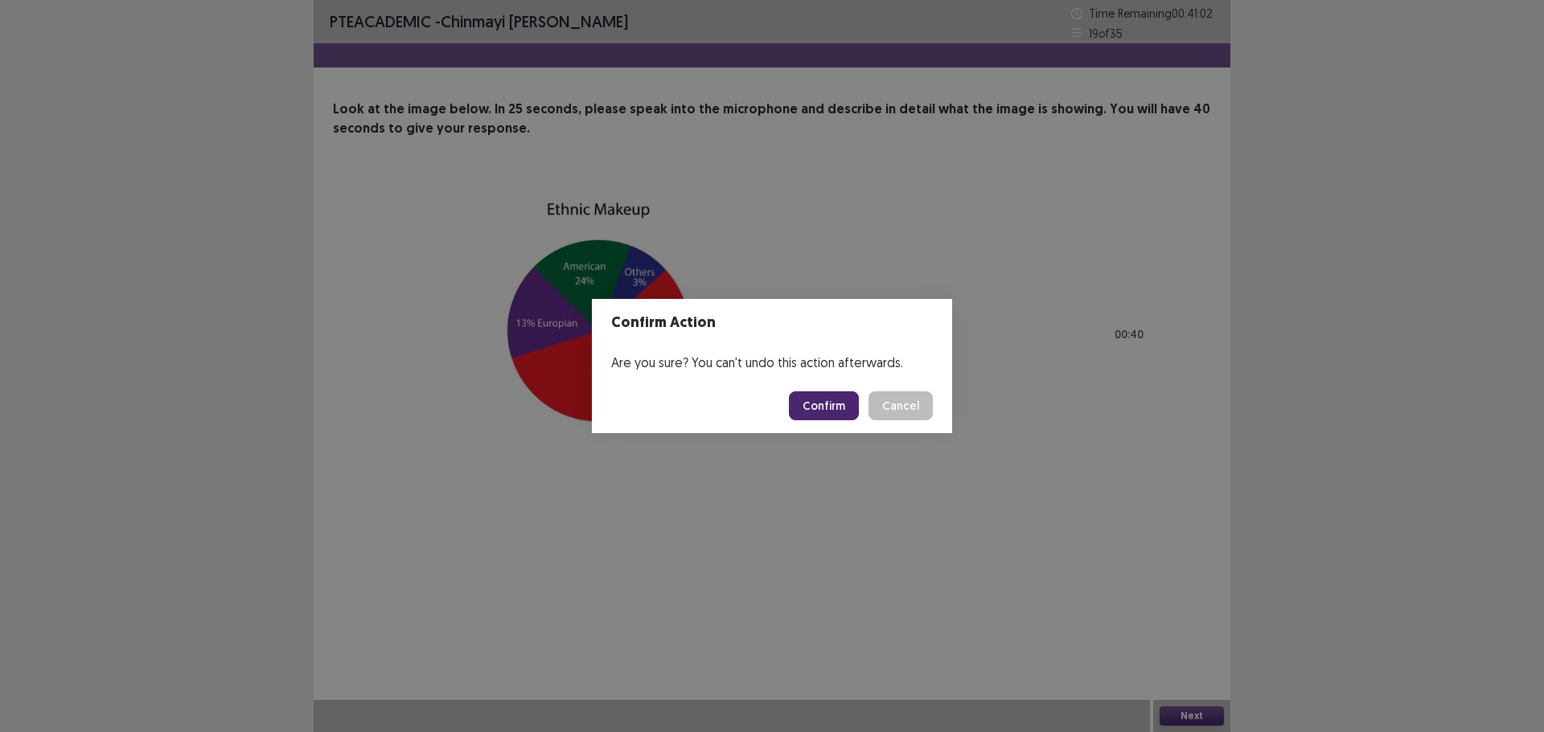
click at [806, 408] on button "Confirm" at bounding box center [824, 406] width 70 height 29
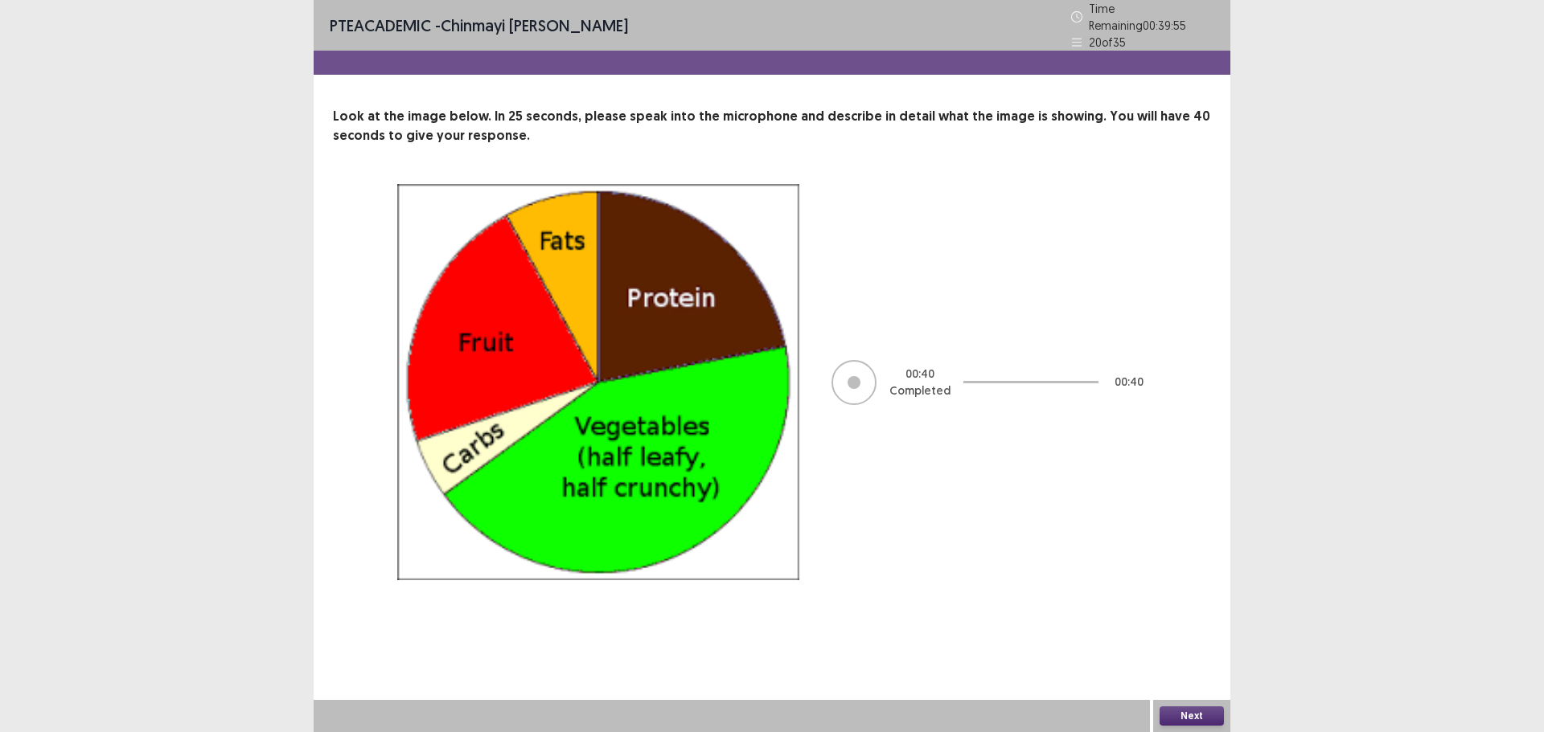
click at [1190, 707] on button "Next" at bounding box center [1191, 716] width 64 height 19
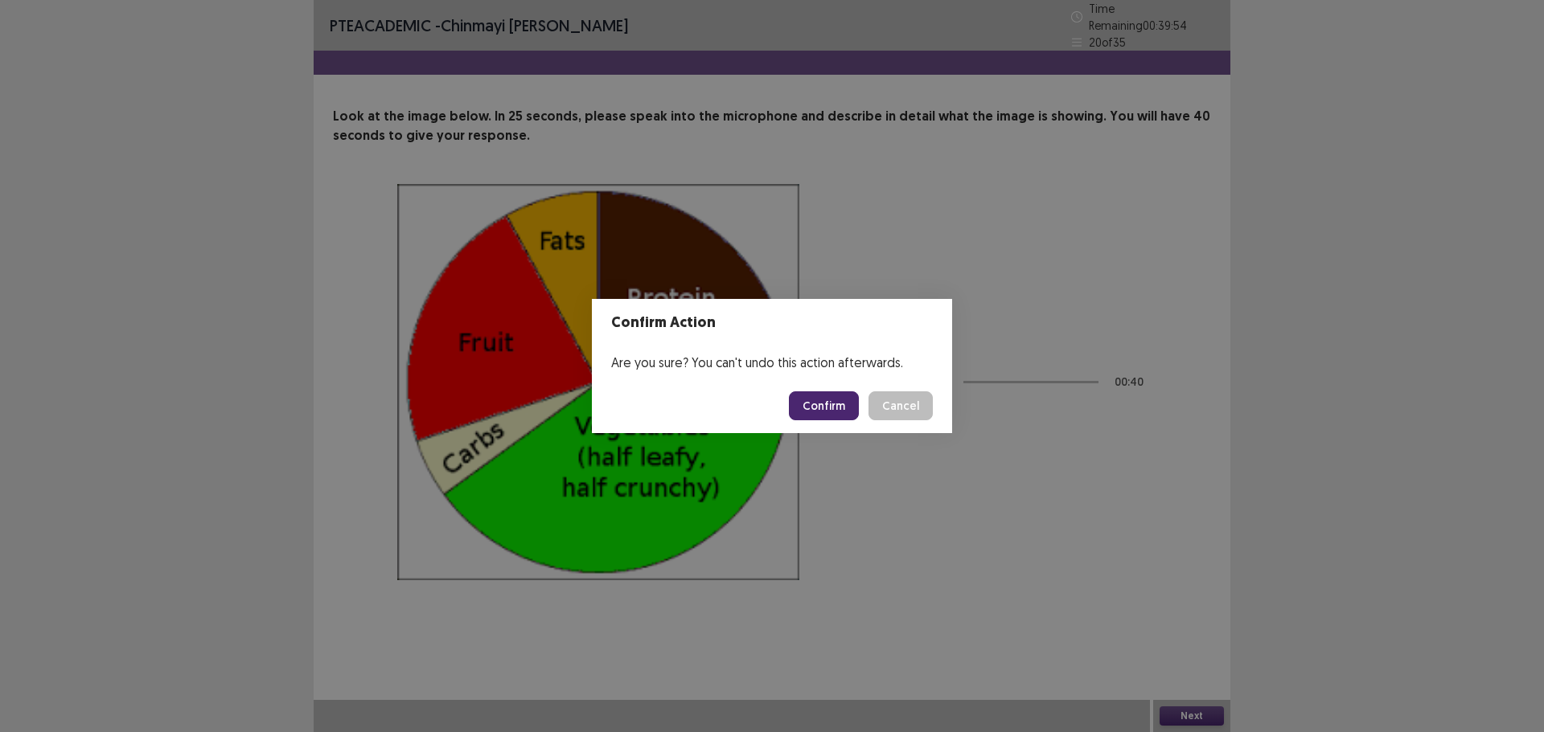
click at [834, 404] on button "Confirm" at bounding box center [824, 406] width 70 height 29
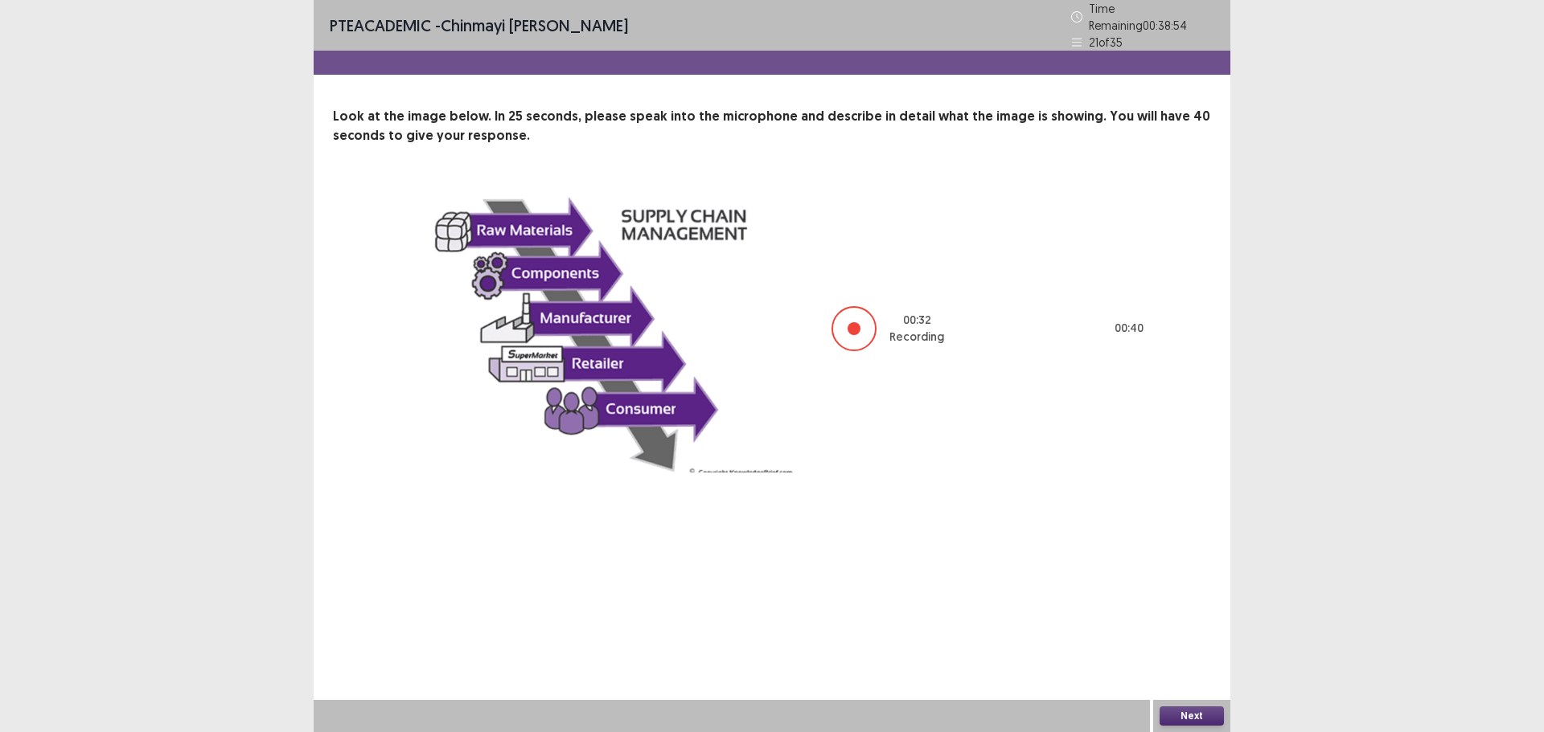
click at [1201, 720] on button "Next" at bounding box center [1191, 716] width 64 height 19
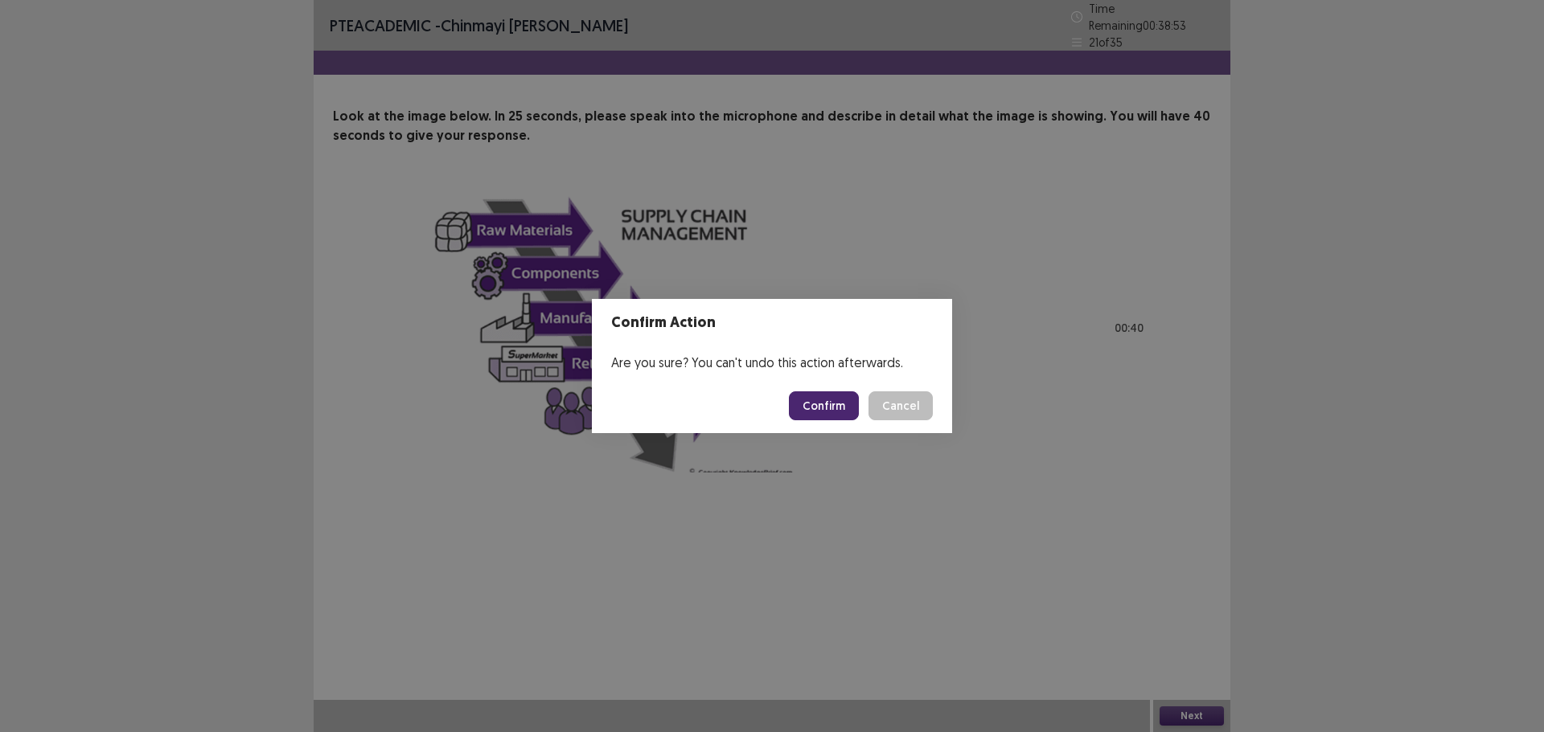
click at [821, 404] on button "Confirm" at bounding box center [824, 406] width 70 height 29
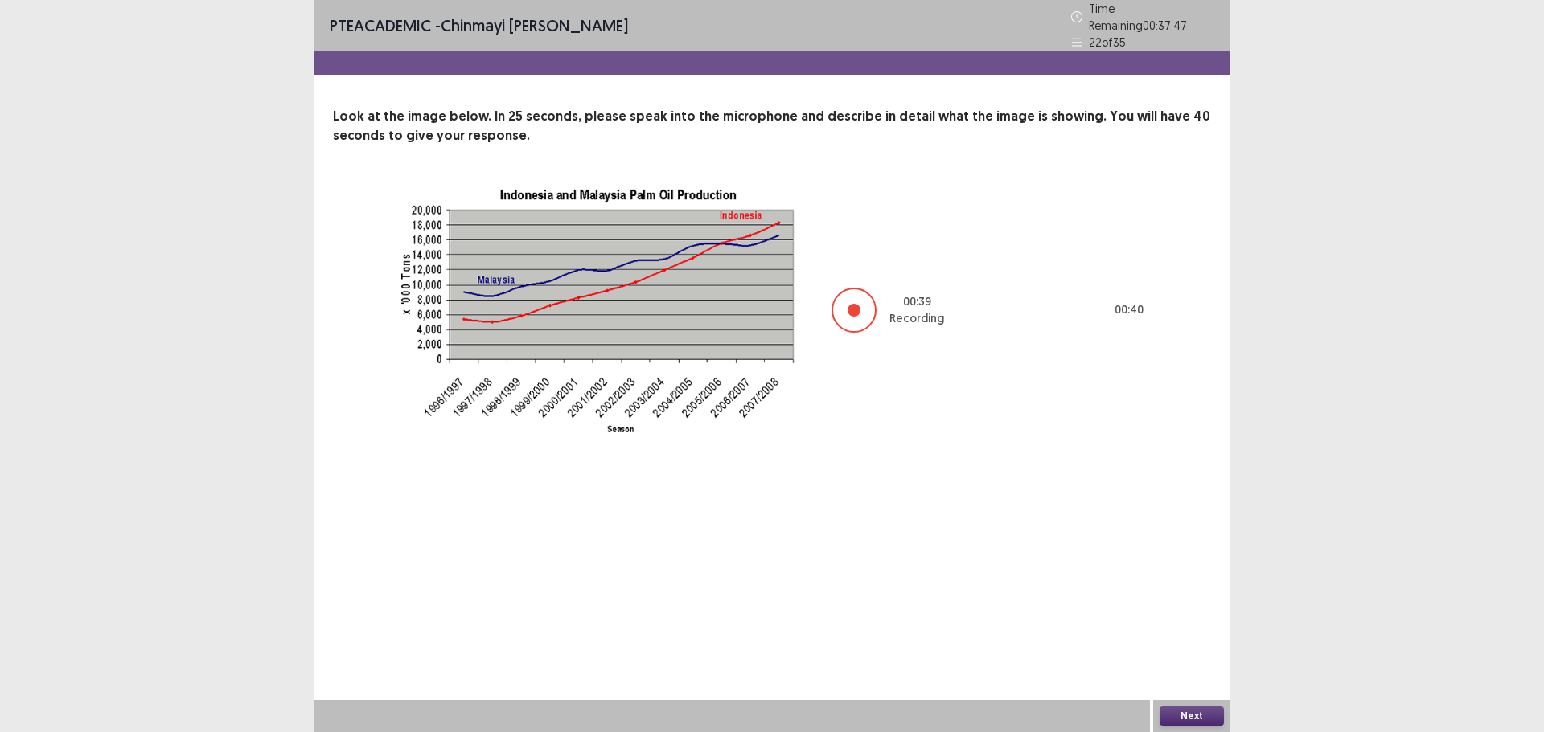
click at [1194, 713] on button "Next" at bounding box center [1191, 716] width 64 height 19
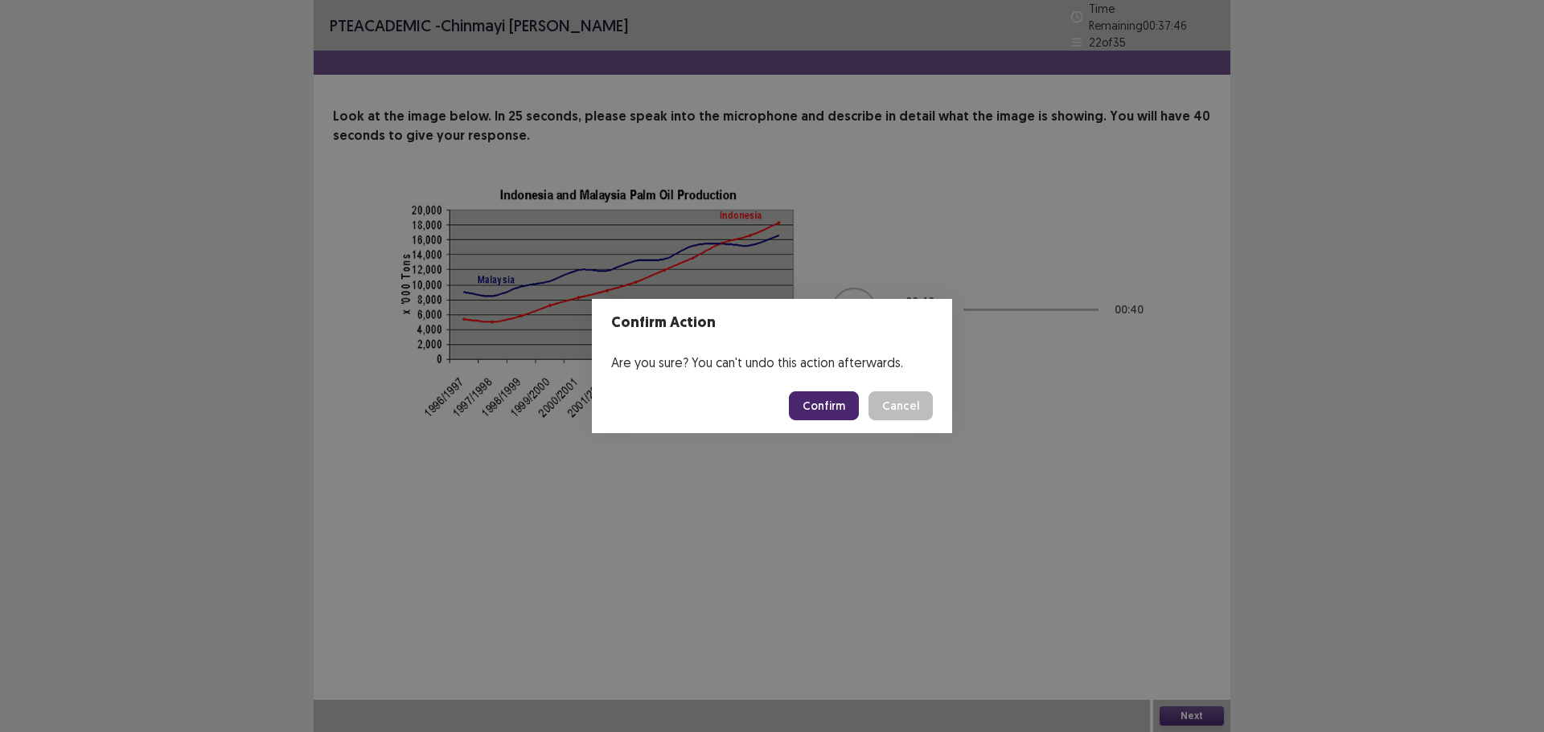
click at [823, 412] on button "Confirm" at bounding box center [824, 406] width 70 height 29
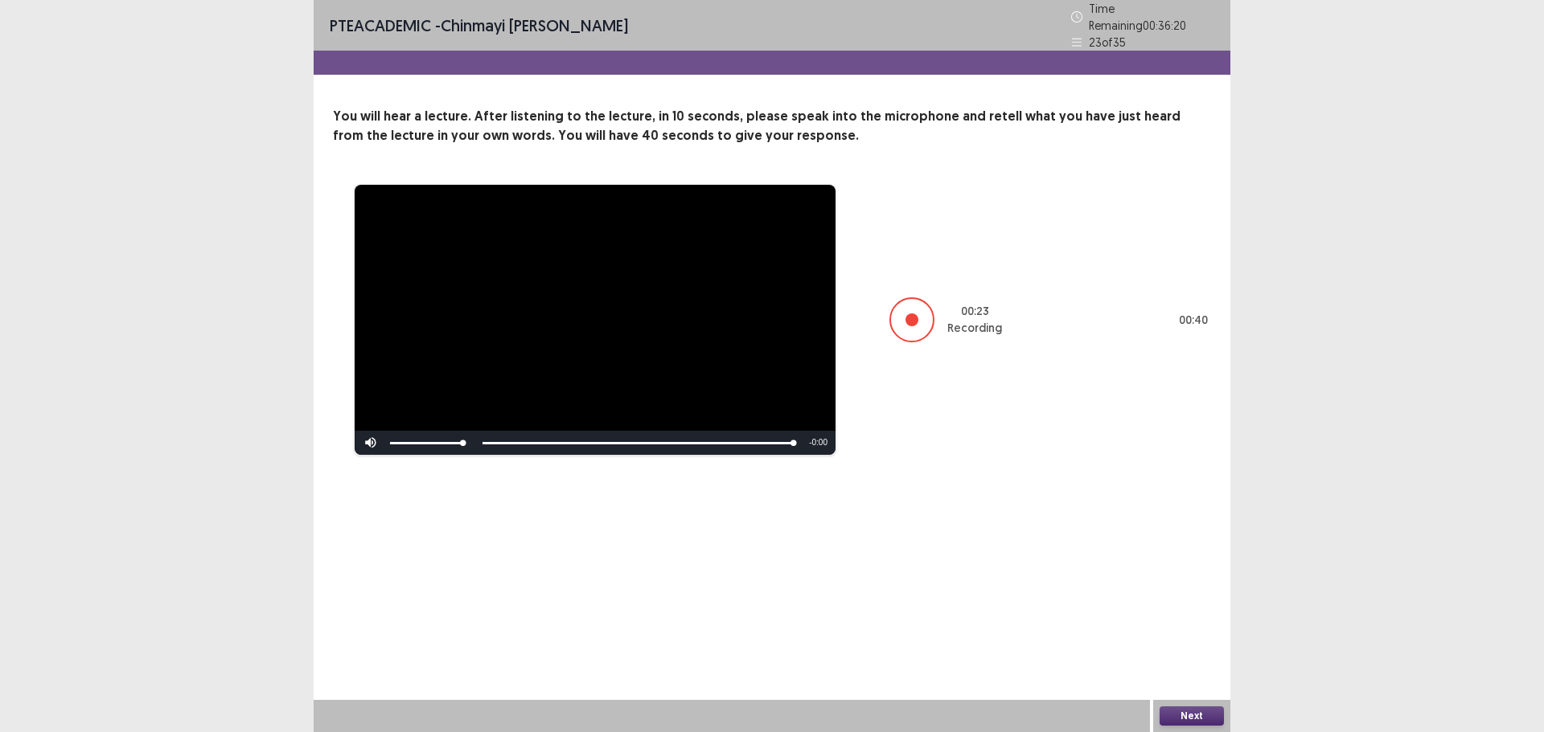
click at [1197, 713] on button "Next" at bounding box center [1191, 716] width 64 height 19
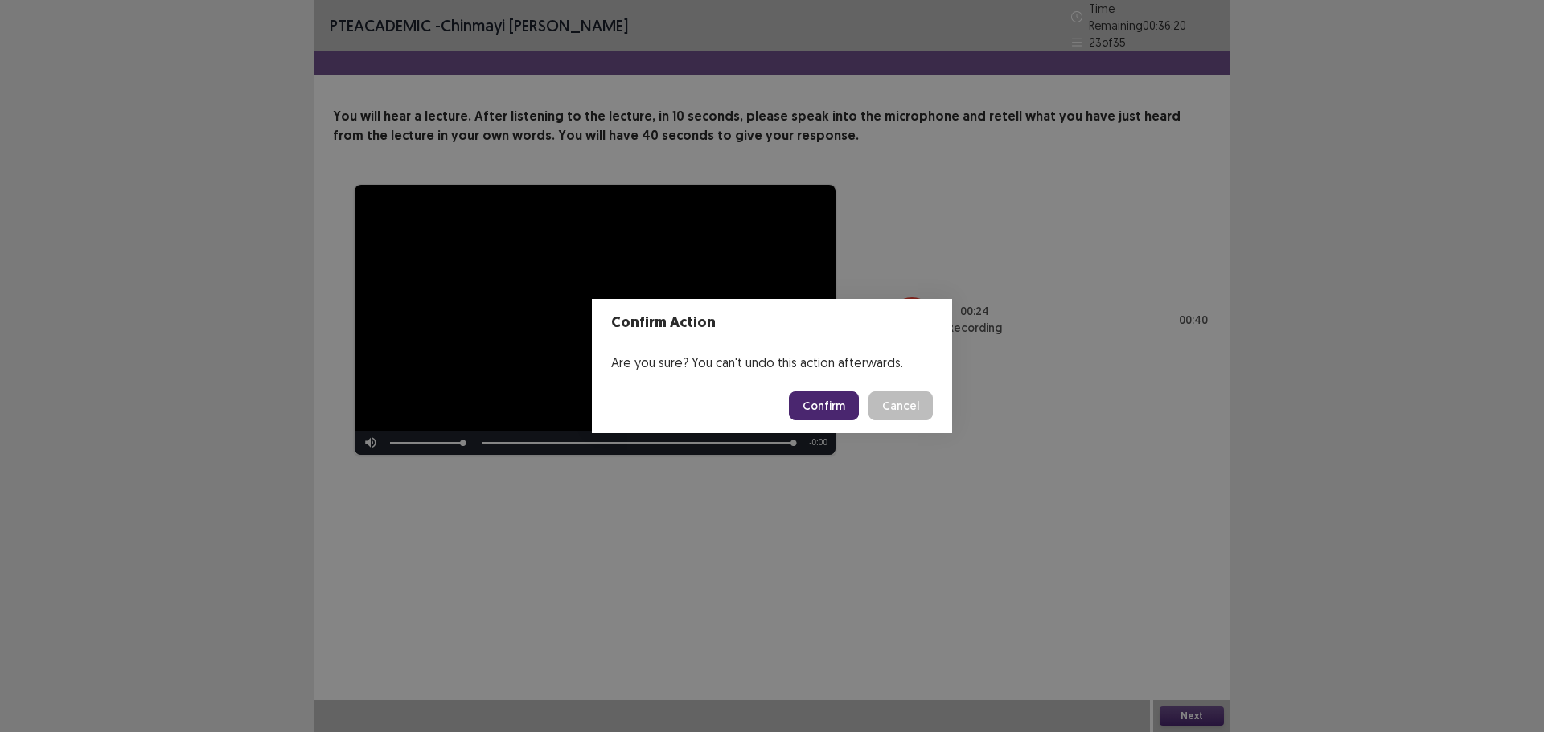
click at [844, 408] on button "Confirm" at bounding box center [824, 406] width 70 height 29
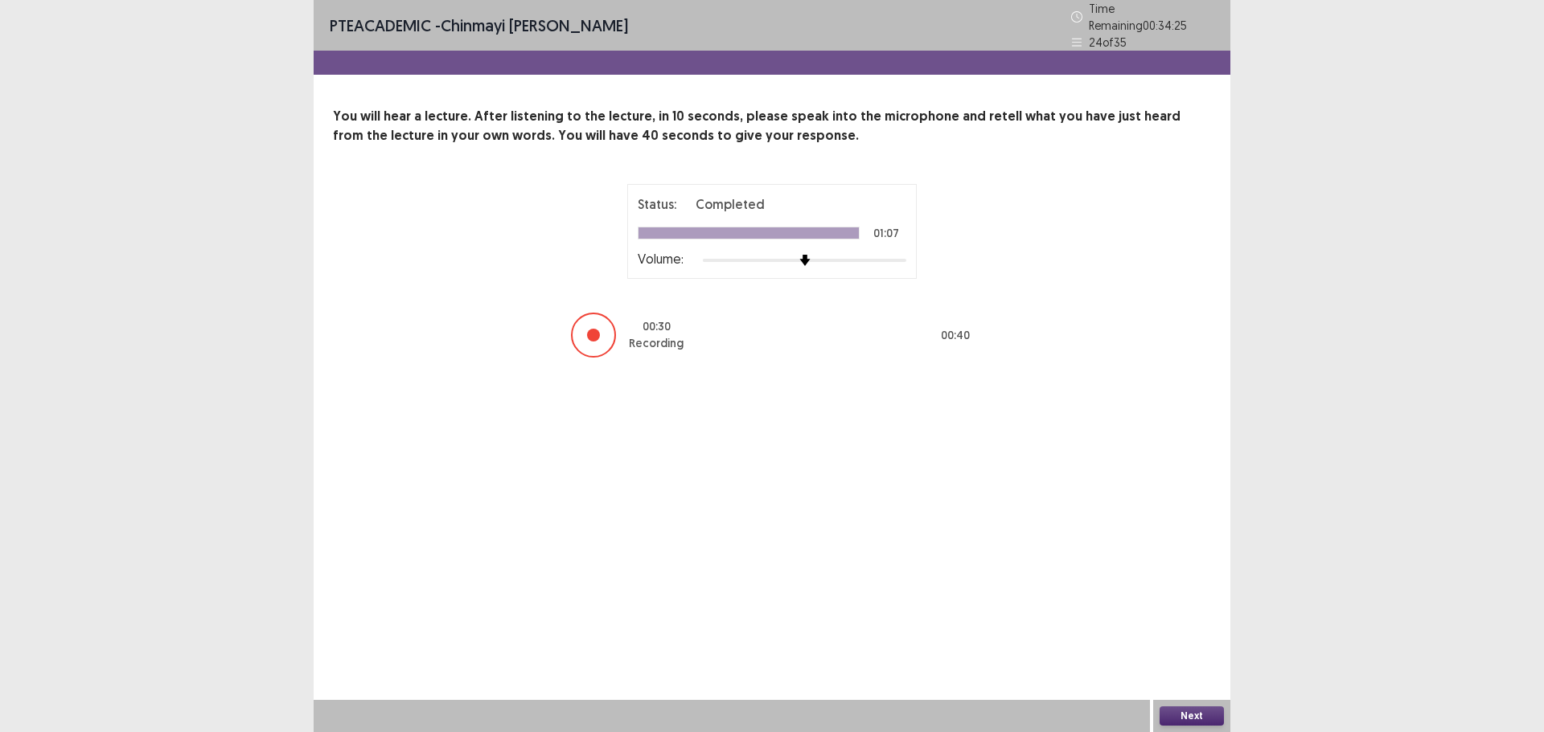
click at [1179, 711] on button "Next" at bounding box center [1191, 716] width 64 height 19
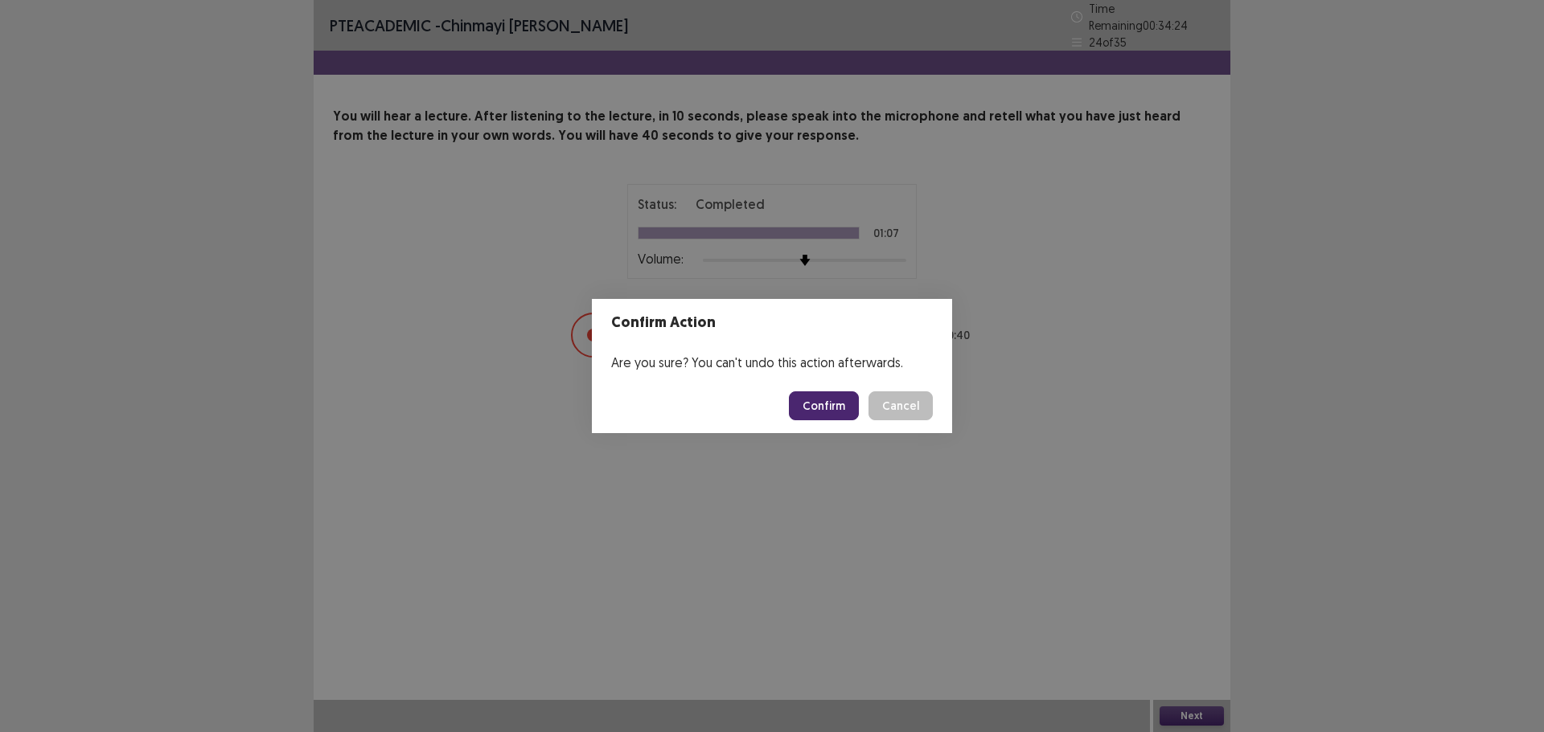
click at [832, 412] on button "Confirm" at bounding box center [824, 406] width 70 height 29
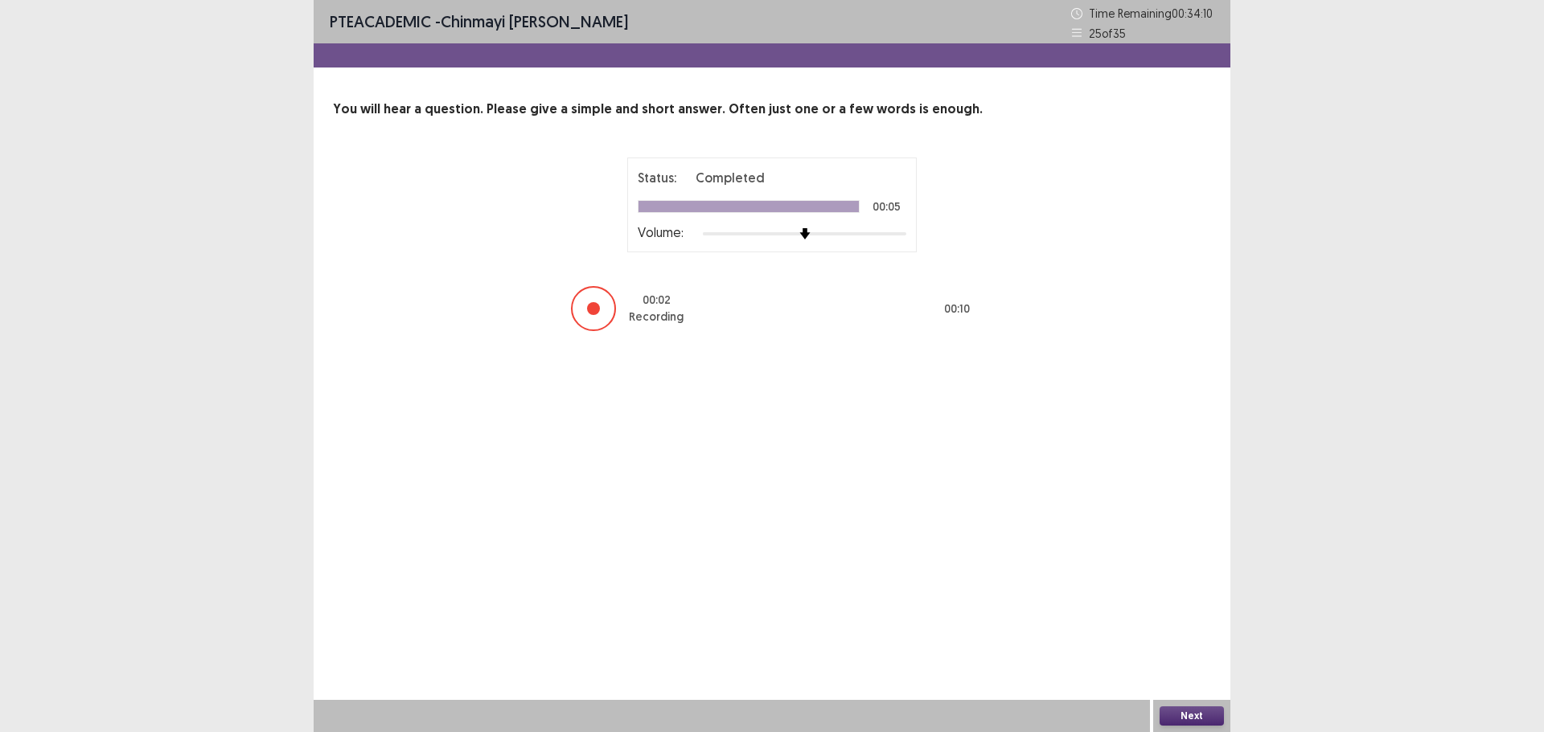
click at [1170, 715] on button "Next" at bounding box center [1191, 716] width 64 height 19
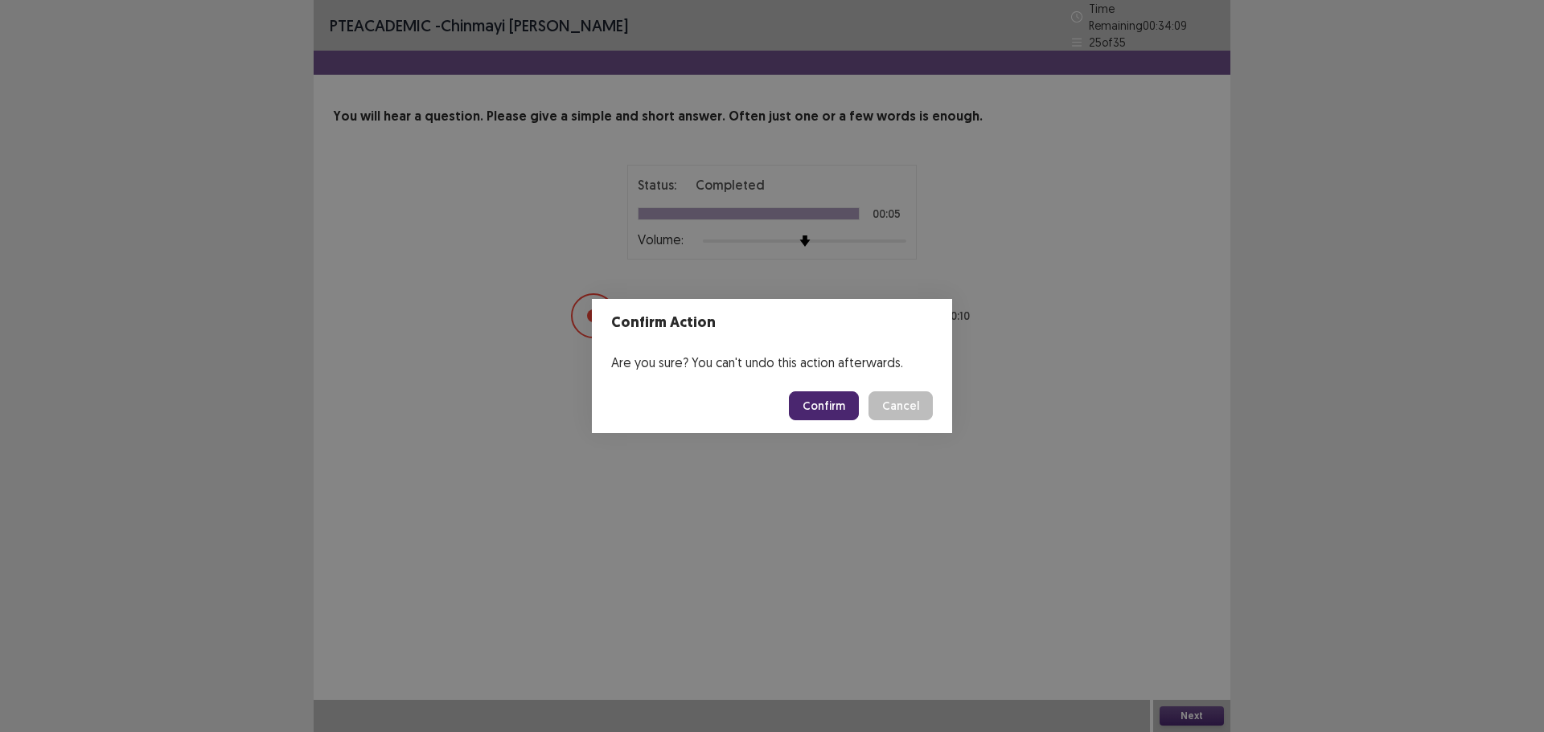
click at [828, 398] on button "Confirm" at bounding box center [824, 406] width 70 height 29
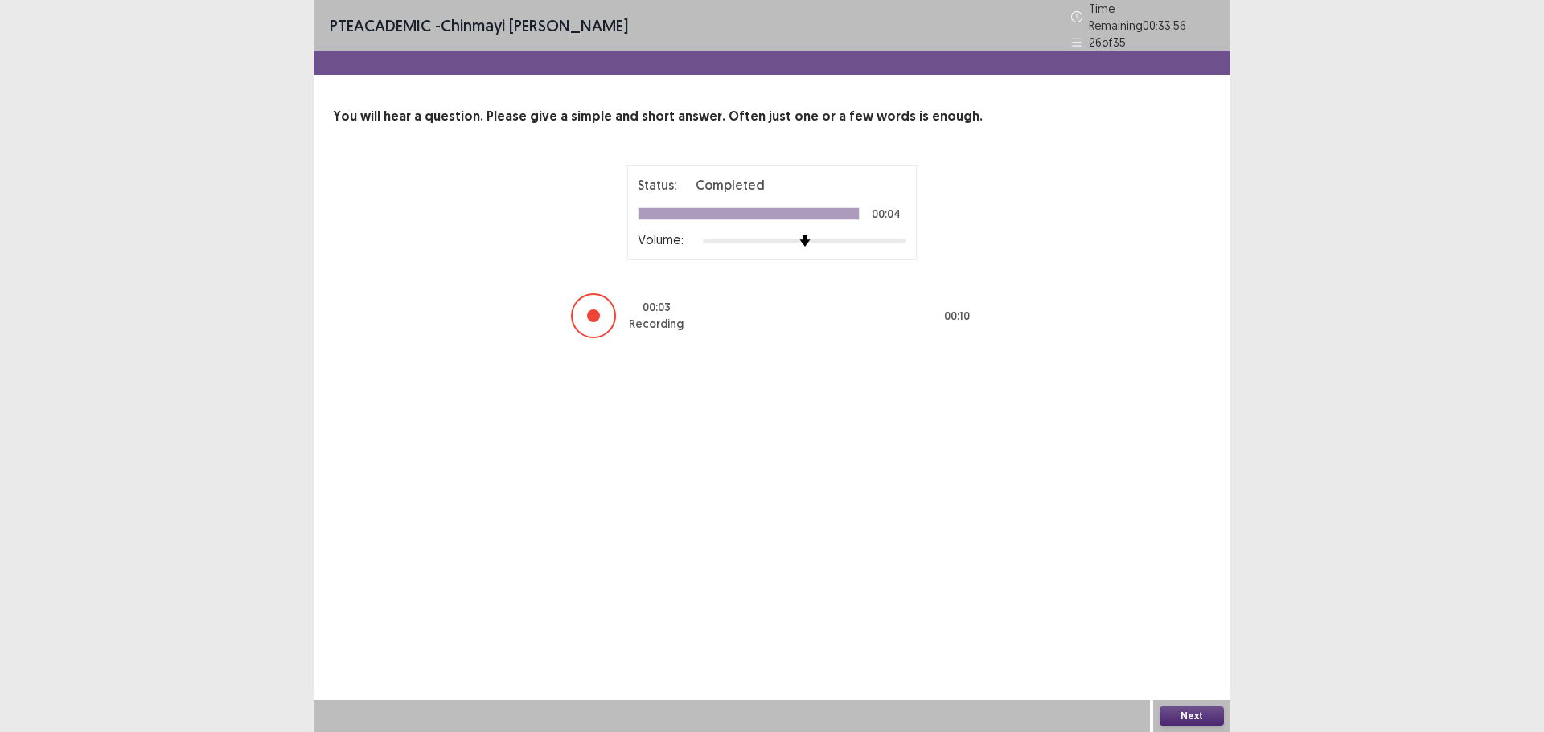
click at [1195, 715] on button "Next" at bounding box center [1191, 716] width 64 height 19
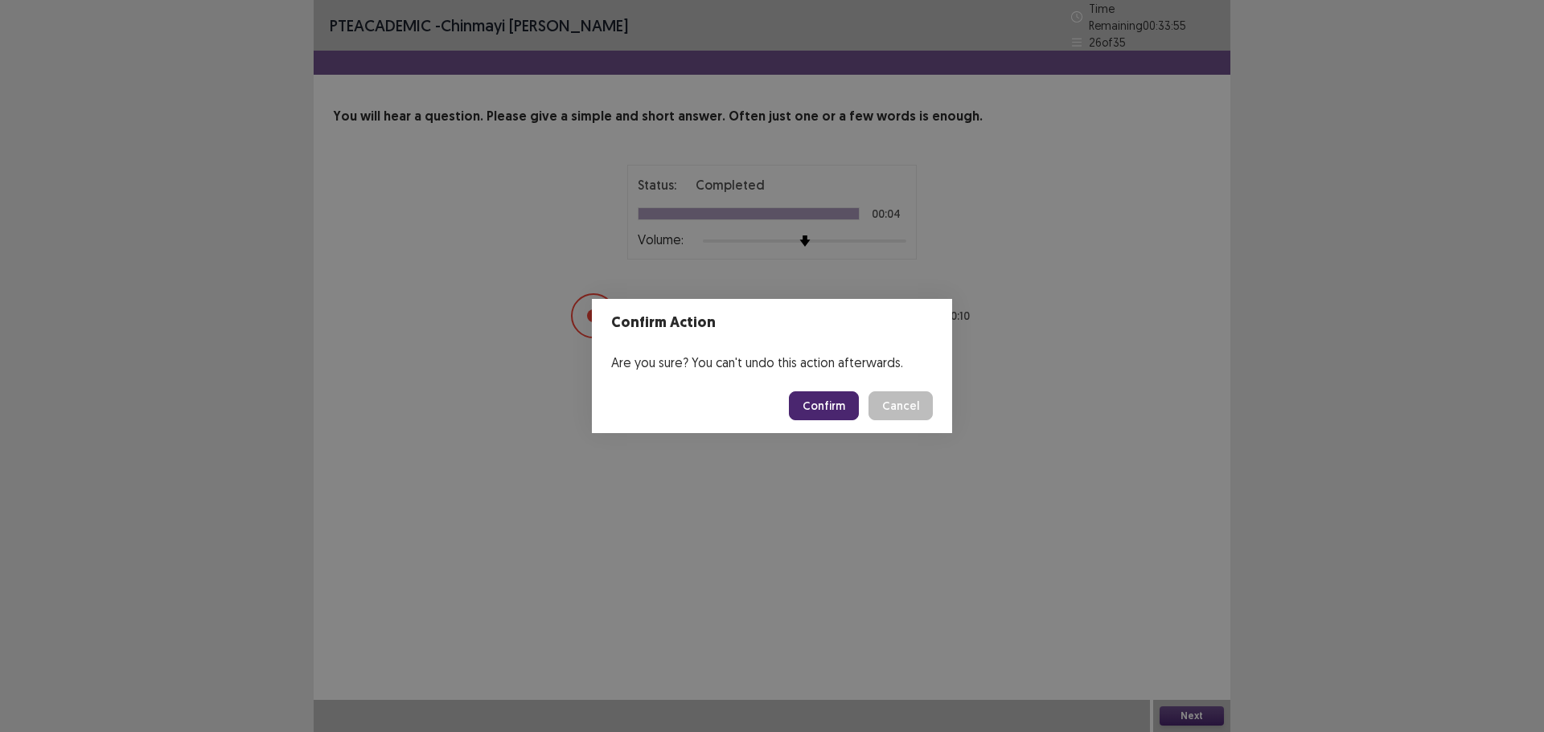
click at [838, 412] on button "Confirm" at bounding box center [824, 406] width 70 height 29
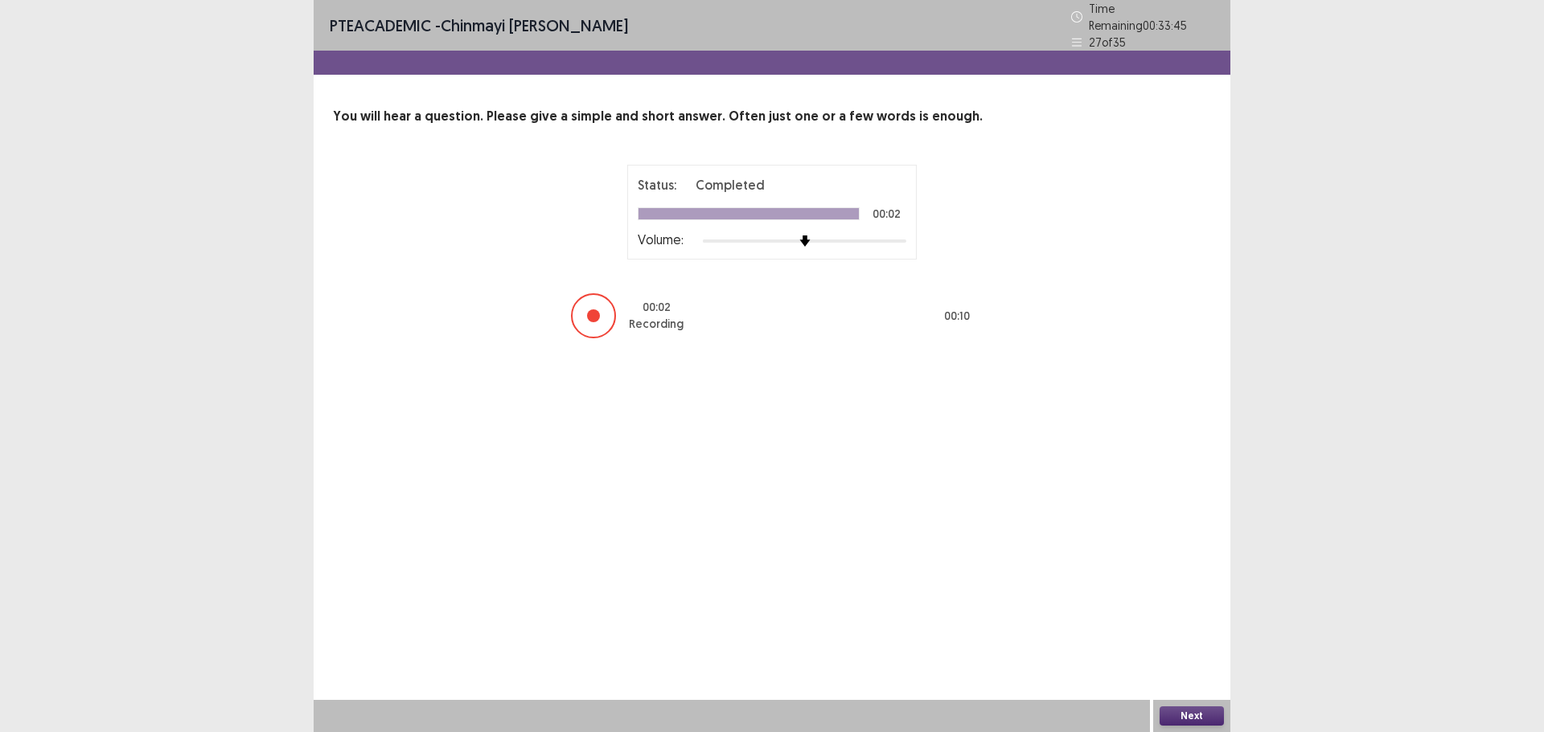
click at [1186, 716] on button "Next" at bounding box center [1191, 716] width 64 height 19
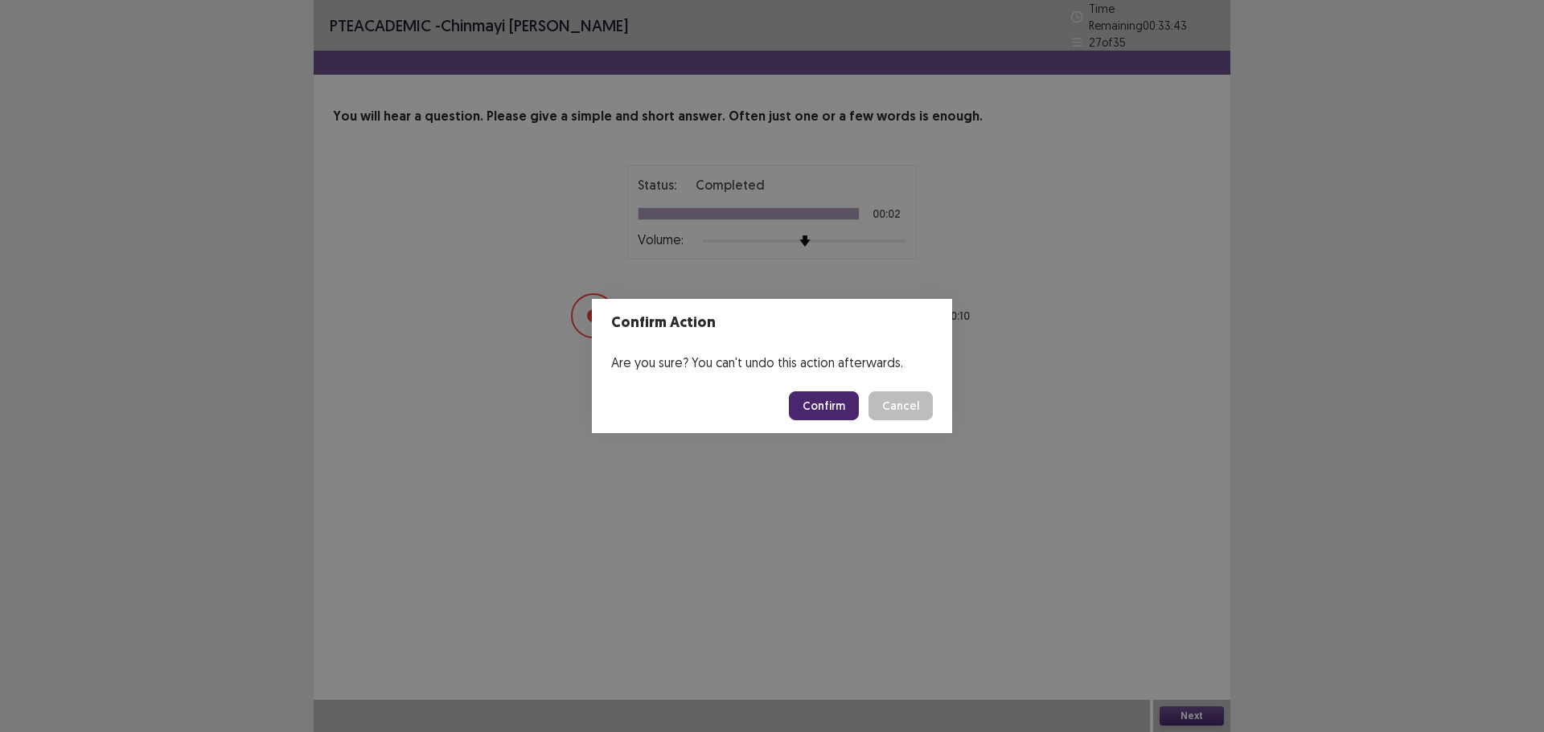
click at [834, 410] on button "Confirm" at bounding box center [824, 406] width 70 height 29
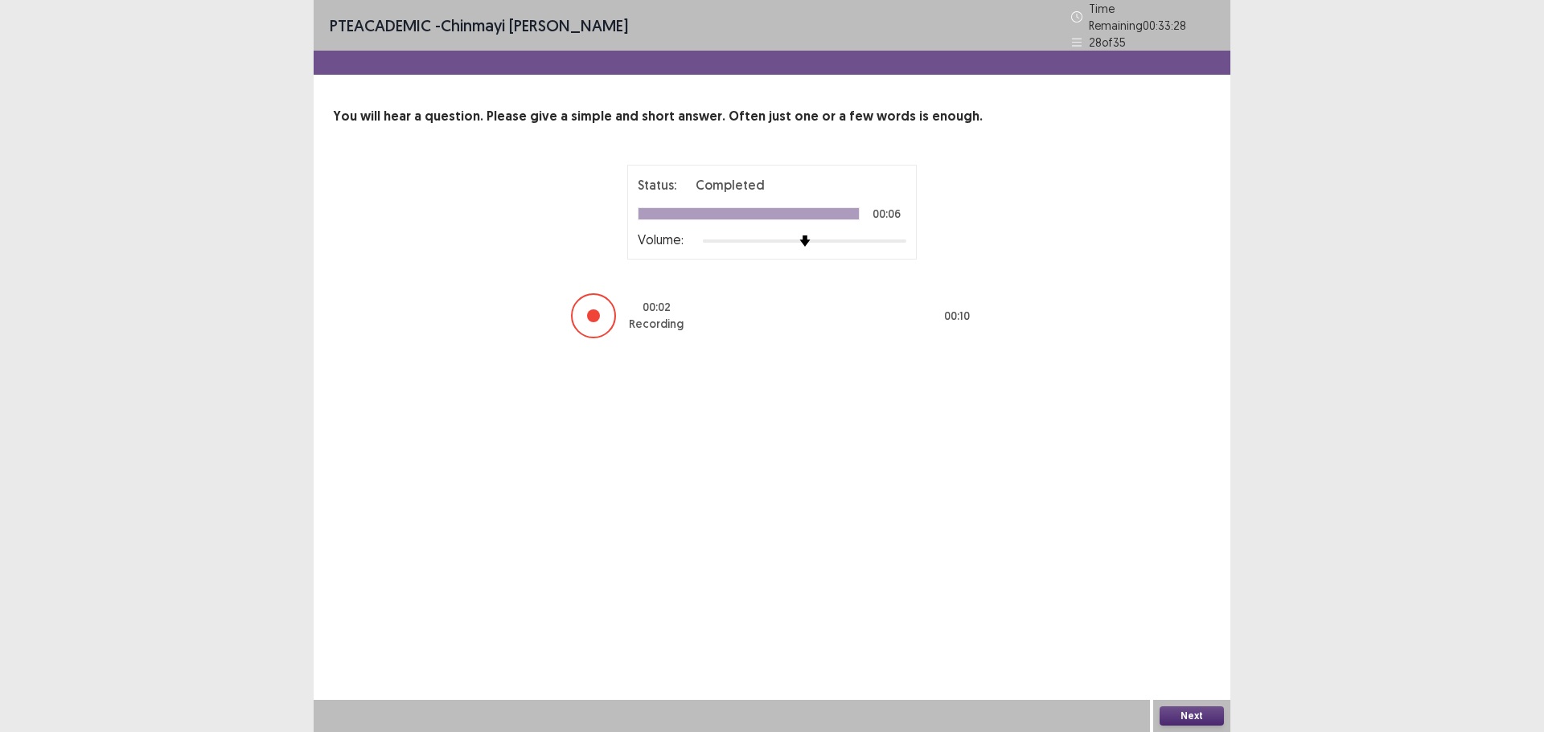
click at [1194, 705] on div "Next" at bounding box center [1191, 716] width 77 height 32
click at [1191, 716] on button "Next" at bounding box center [1191, 716] width 64 height 19
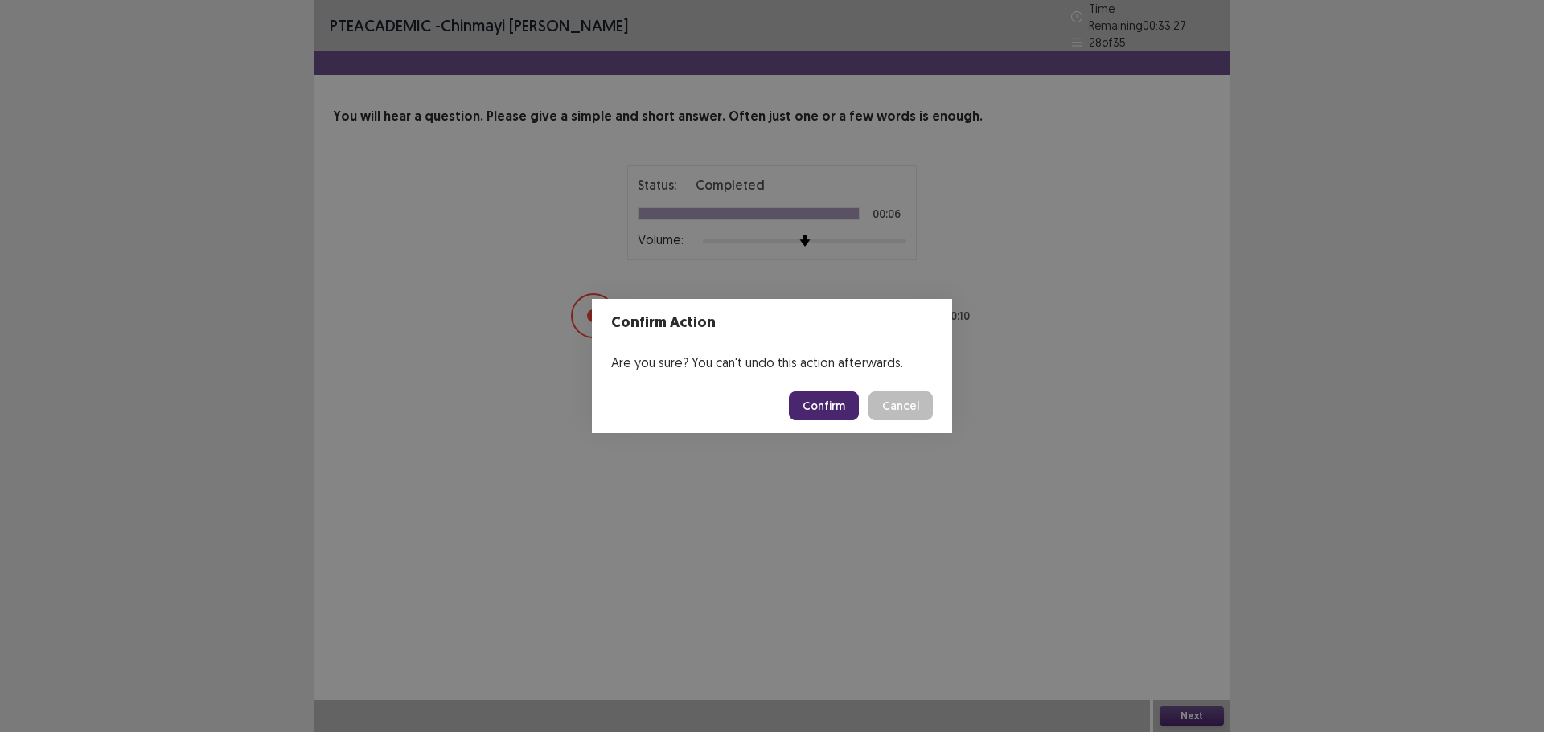
click at [829, 406] on button "Confirm" at bounding box center [824, 406] width 70 height 29
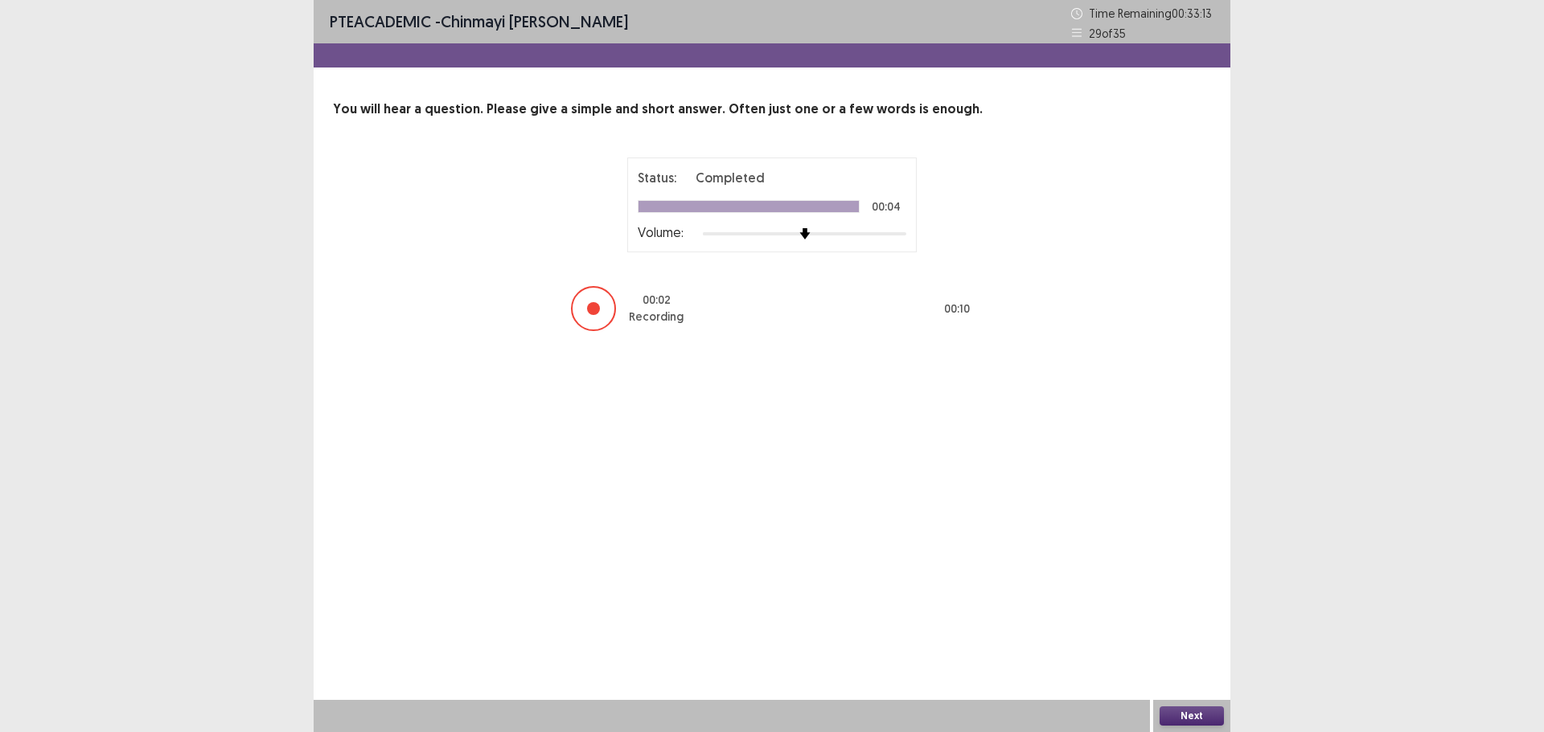
click at [1183, 716] on button "Next" at bounding box center [1191, 716] width 64 height 19
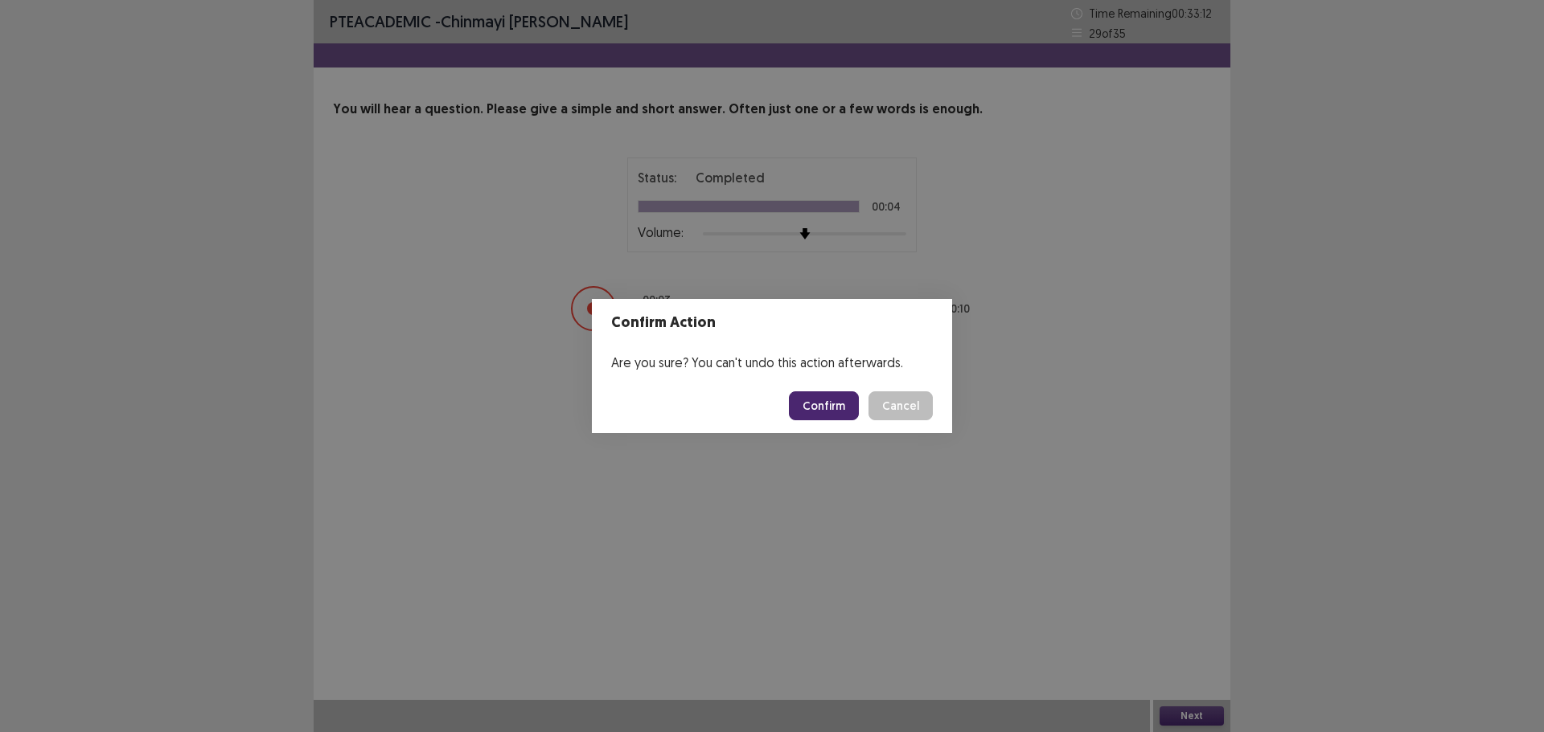
click at [832, 419] on button "Confirm" at bounding box center [824, 406] width 70 height 29
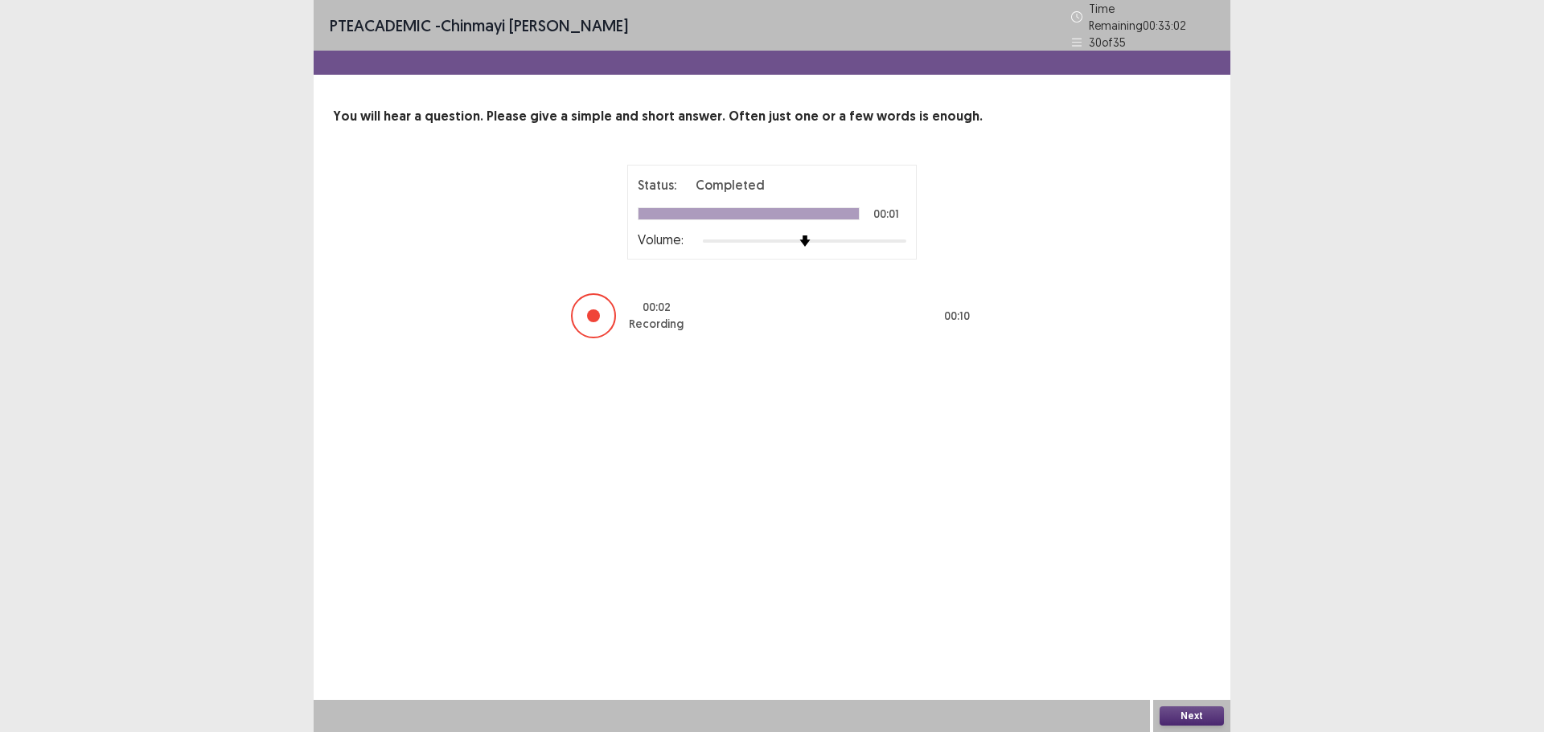
click at [1176, 715] on button "Next" at bounding box center [1191, 716] width 64 height 19
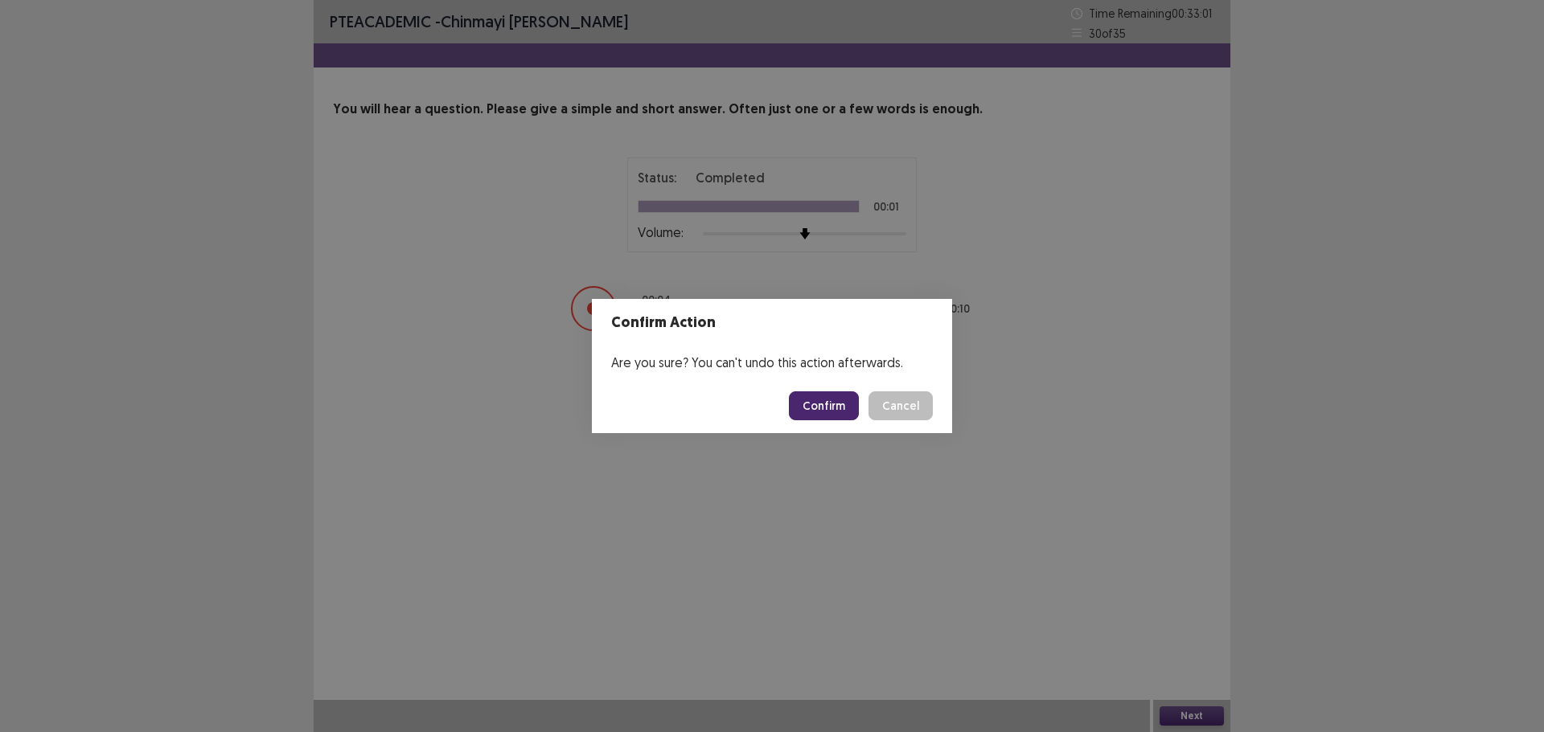
click at [836, 409] on button "Confirm" at bounding box center [824, 406] width 70 height 29
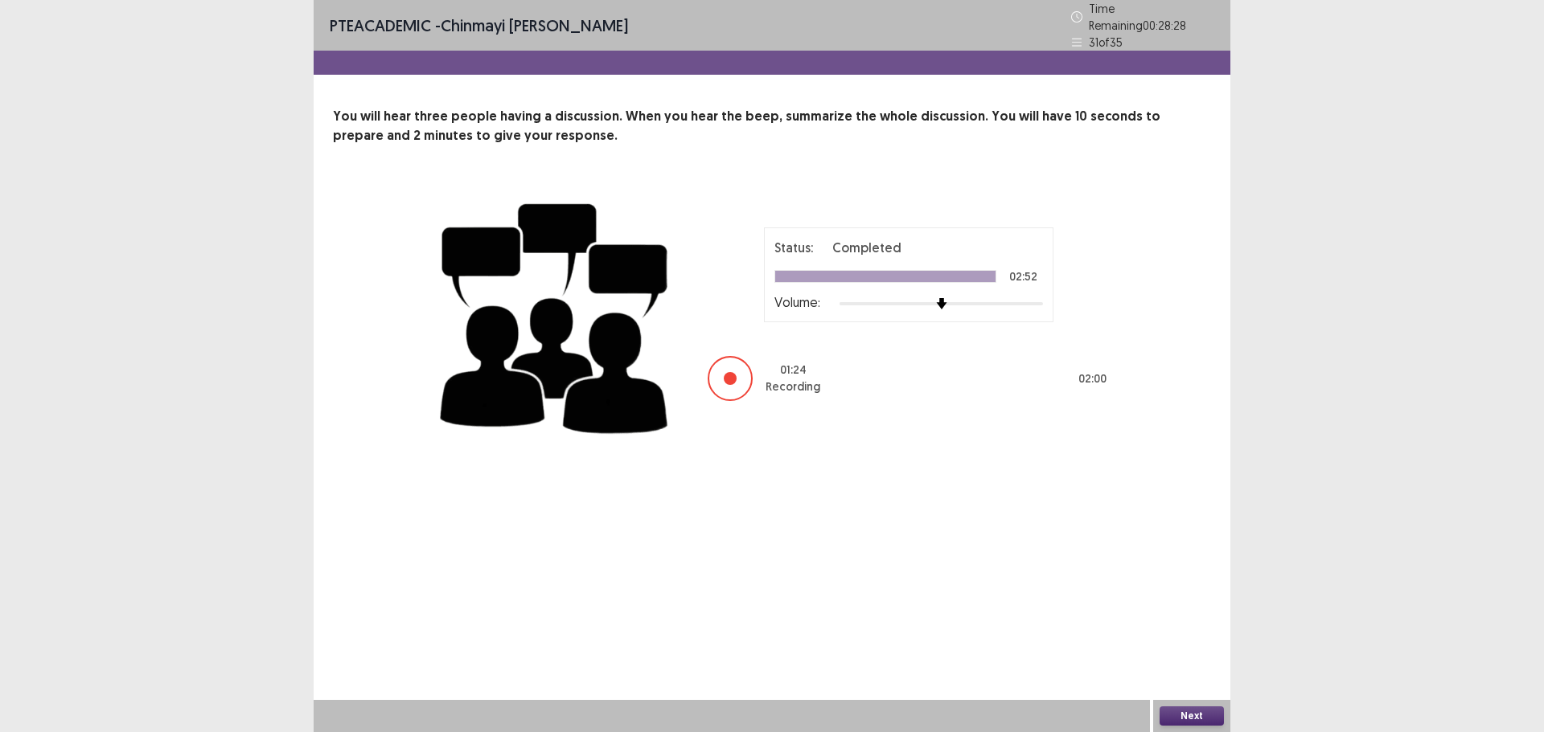
click at [1188, 712] on button "Next" at bounding box center [1191, 716] width 64 height 19
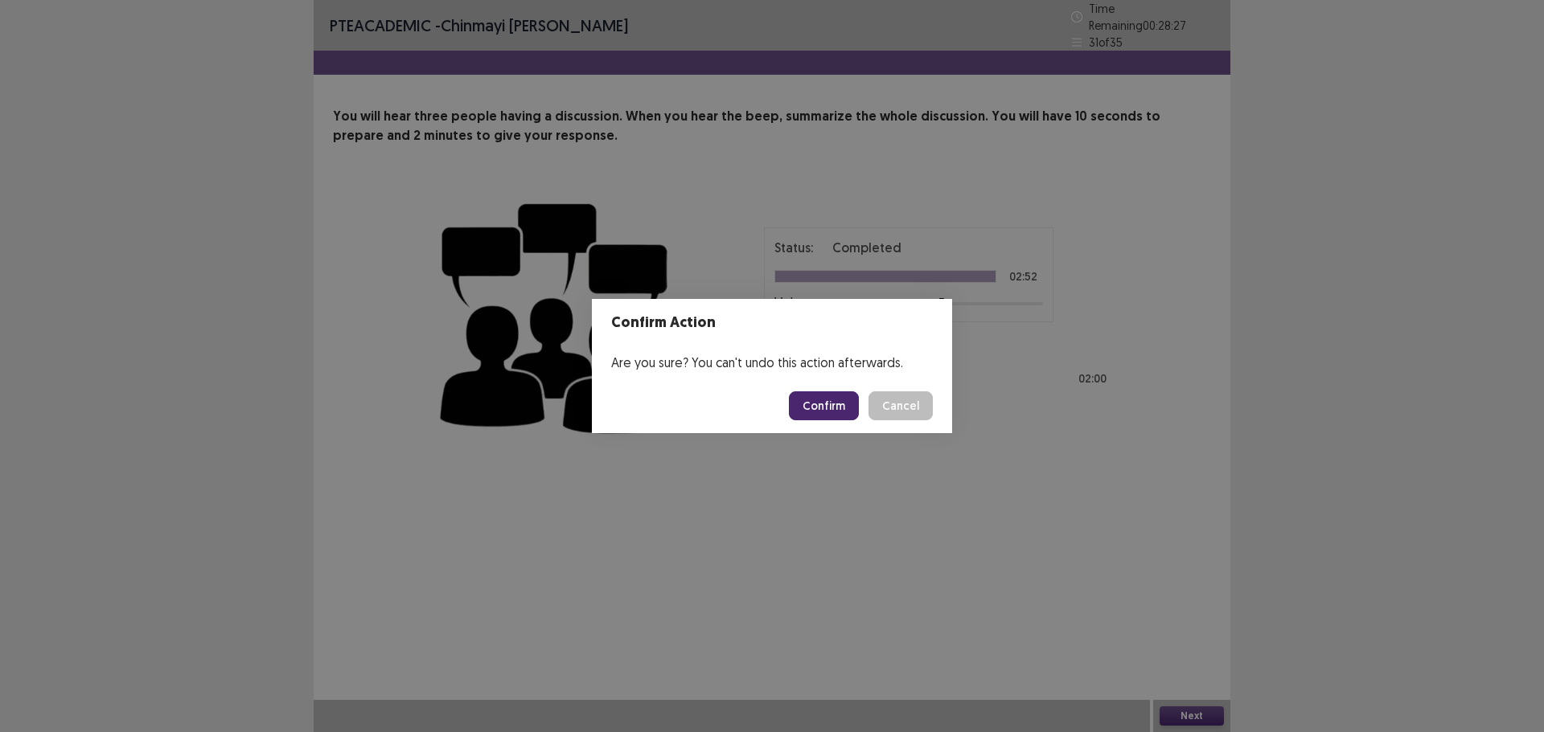
click at [817, 398] on button "Confirm" at bounding box center [824, 406] width 70 height 29
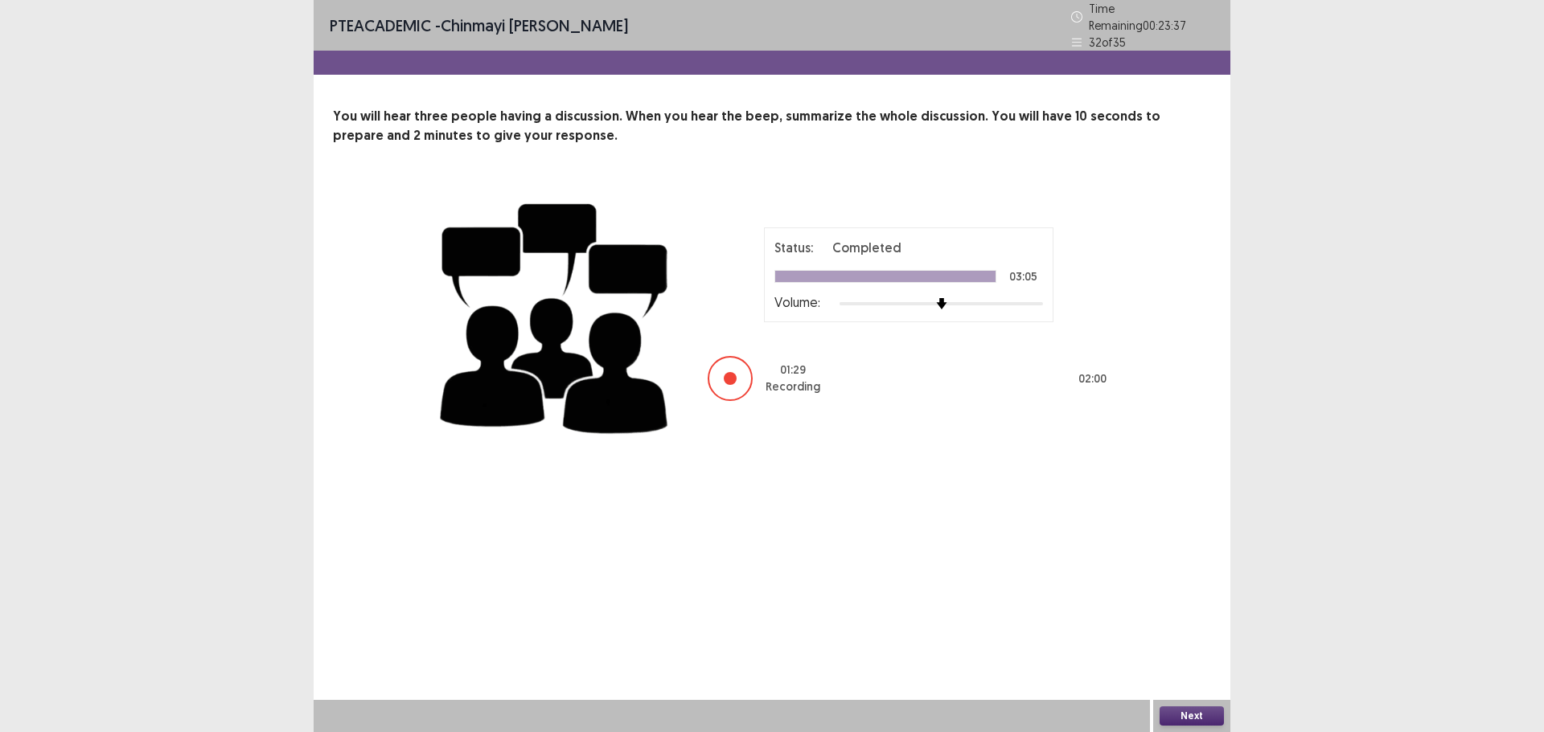
click at [1194, 713] on button "Next" at bounding box center [1191, 716] width 64 height 19
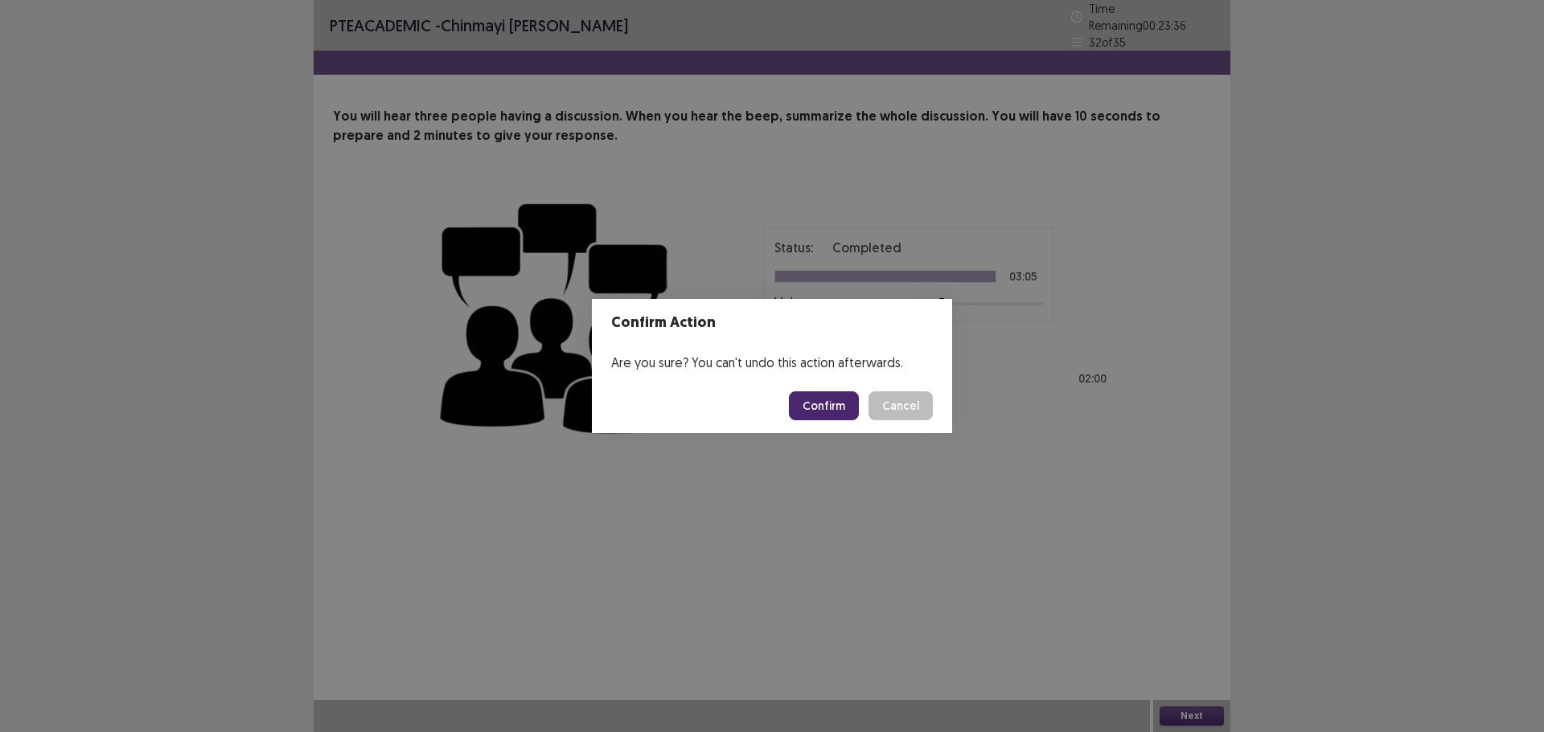
click at [825, 404] on button "Confirm" at bounding box center [824, 406] width 70 height 29
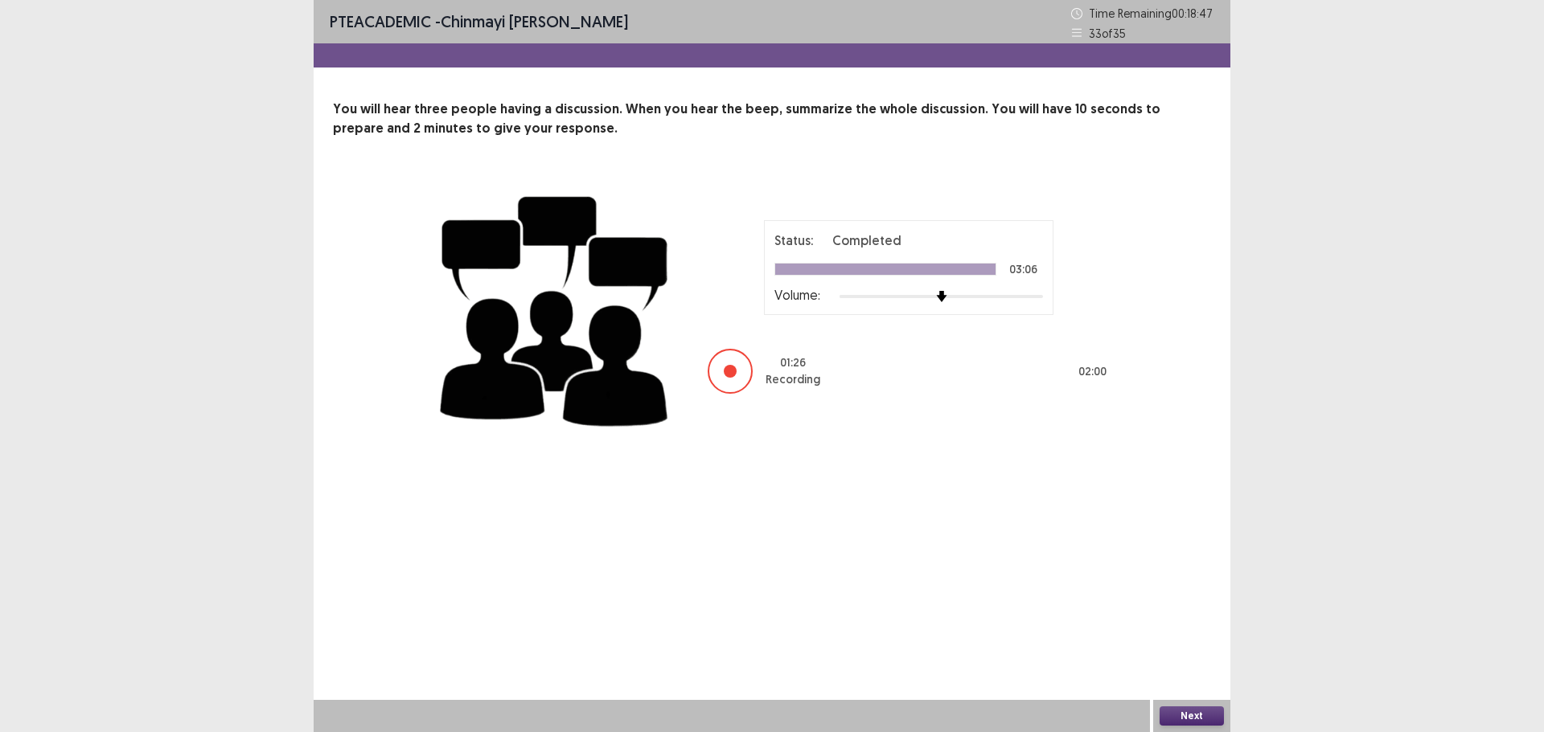
click at [1185, 715] on button "Next" at bounding box center [1191, 716] width 64 height 19
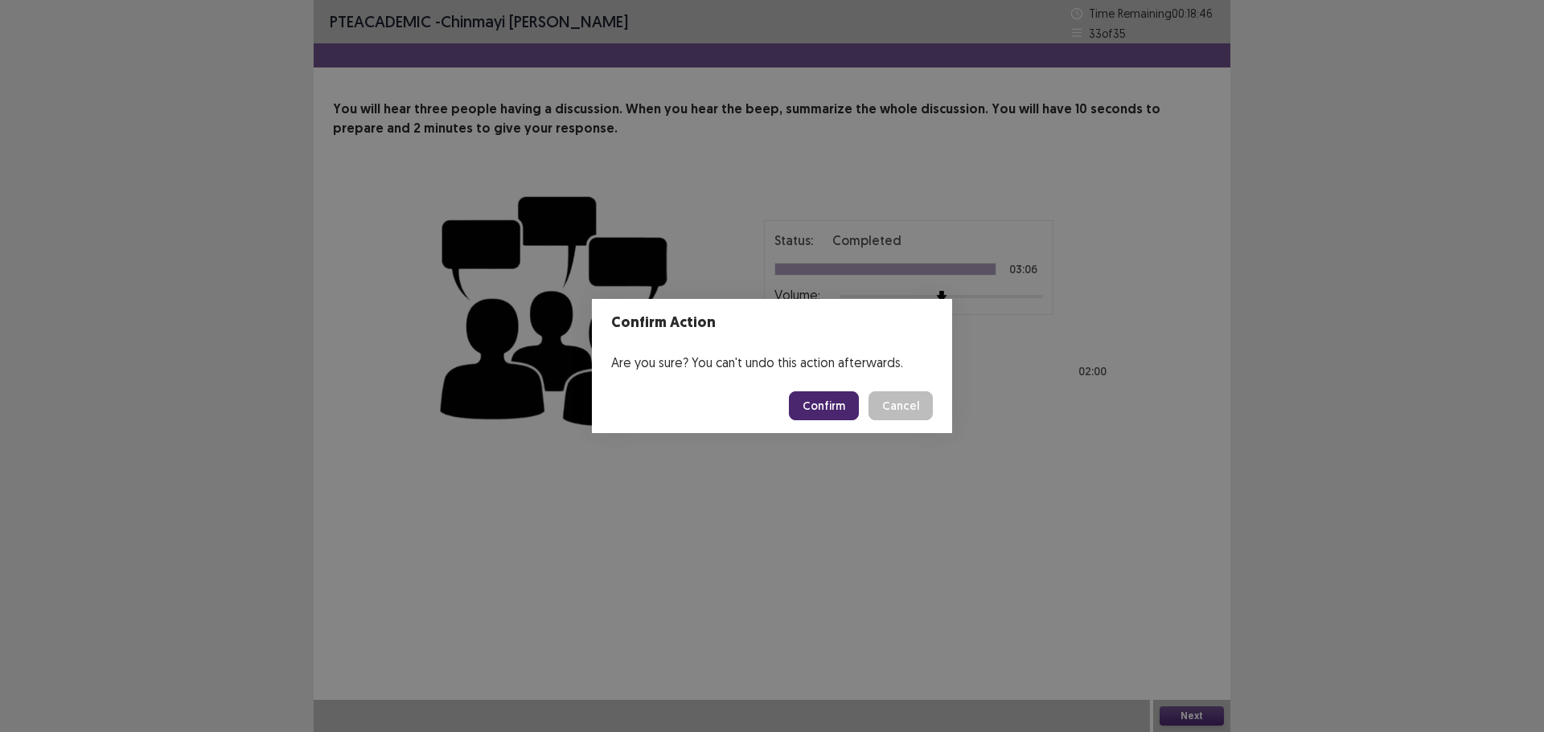
click at [847, 408] on button "Confirm" at bounding box center [824, 406] width 70 height 29
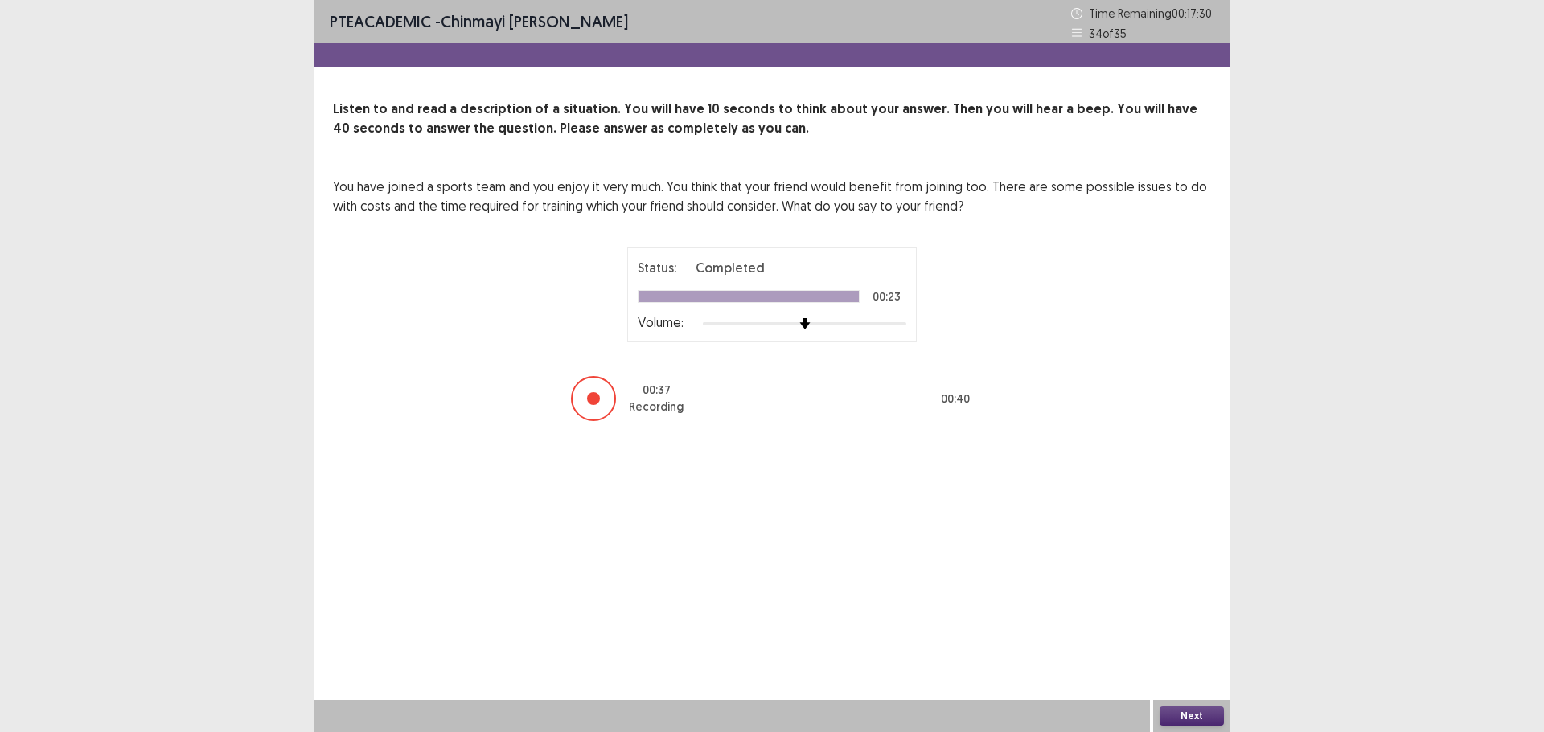
click at [1205, 715] on button "Next" at bounding box center [1191, 716] width 64 height 19
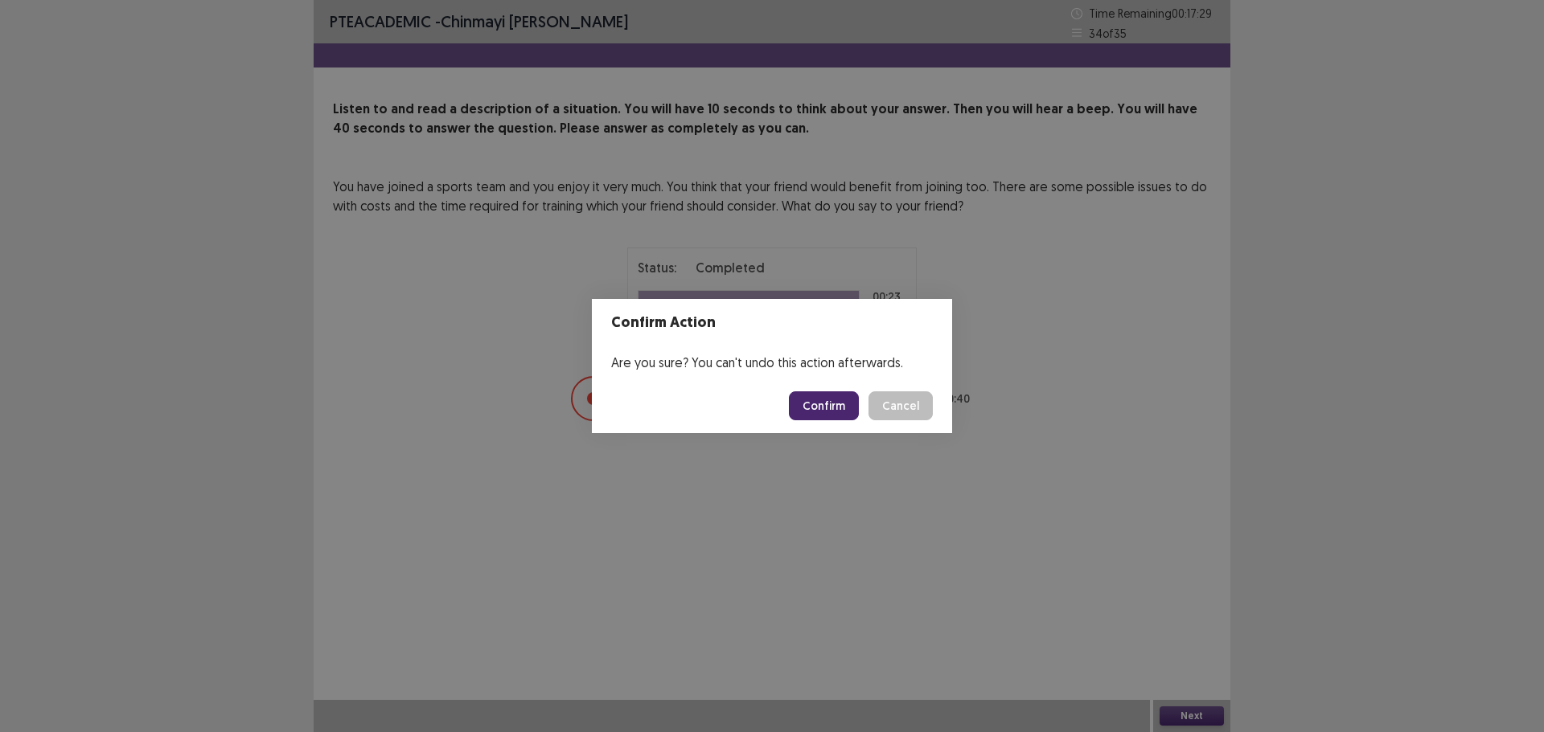
click at [816, 409] on button "Confirm" at bounding box center [824, 406] width 70 height 29
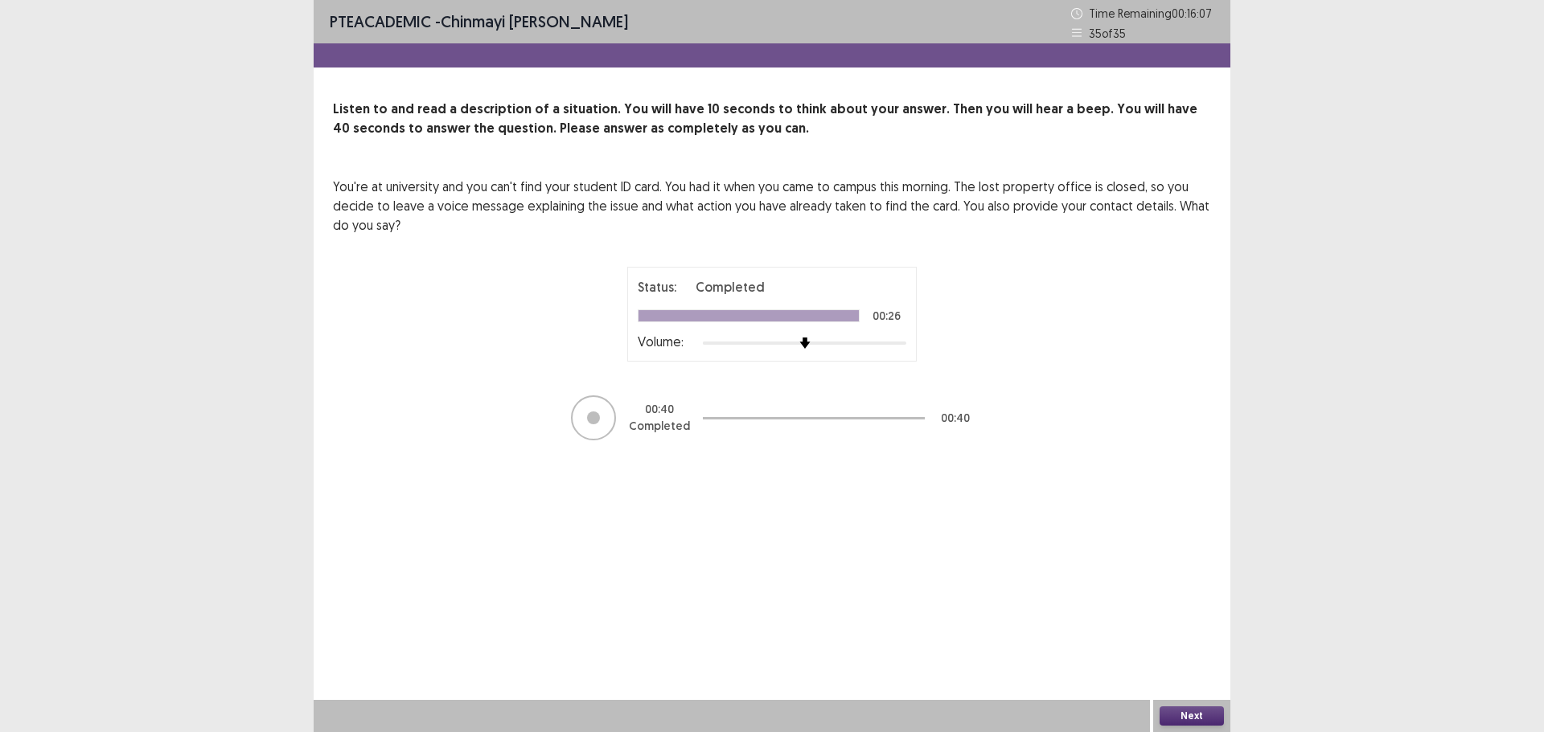
click at [1195, 717] on button "Next" at bounding box center [1191, 716] width 64 height 19
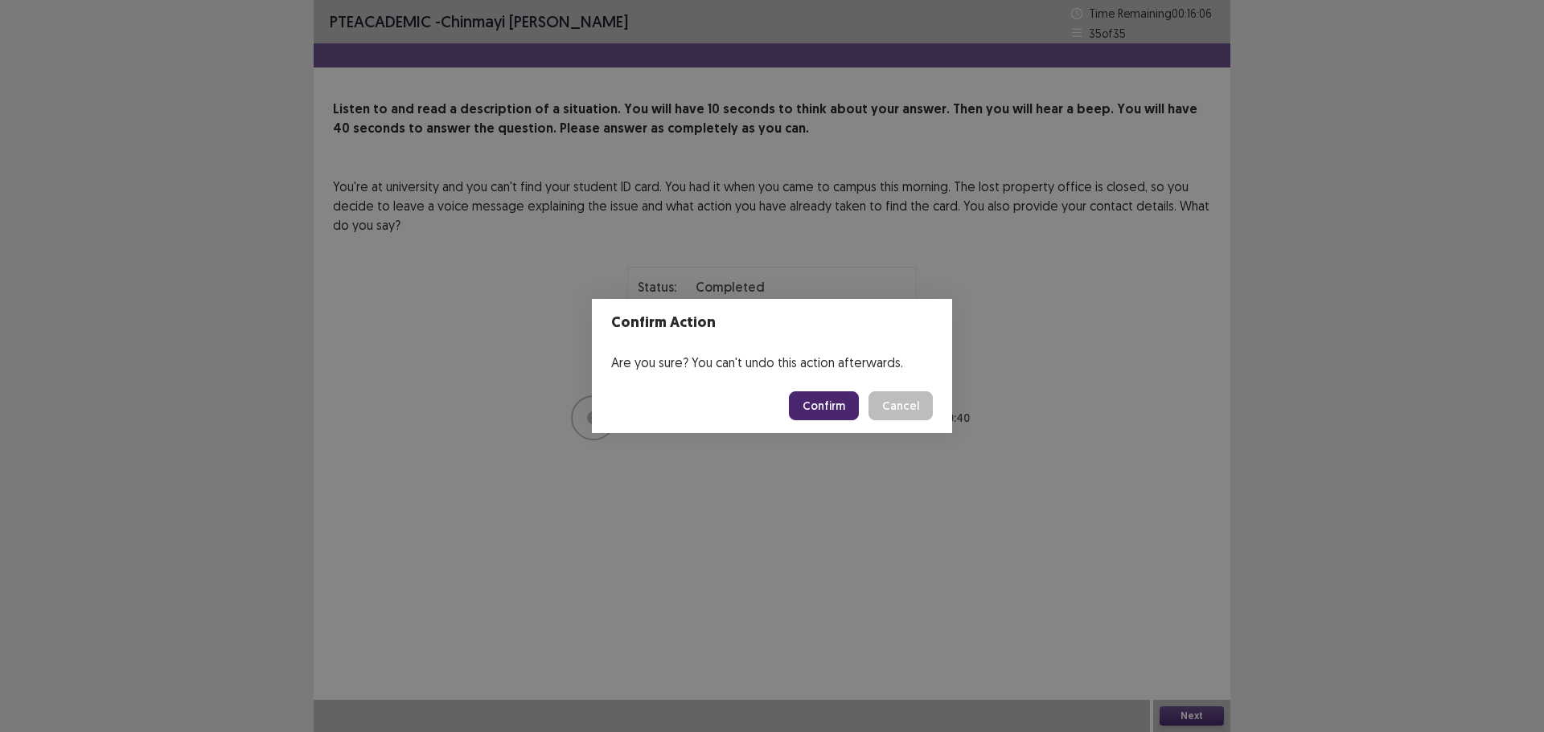
click at [816, 409] on button "Confirm" at bounding box center [824, 406] width 70 height 29
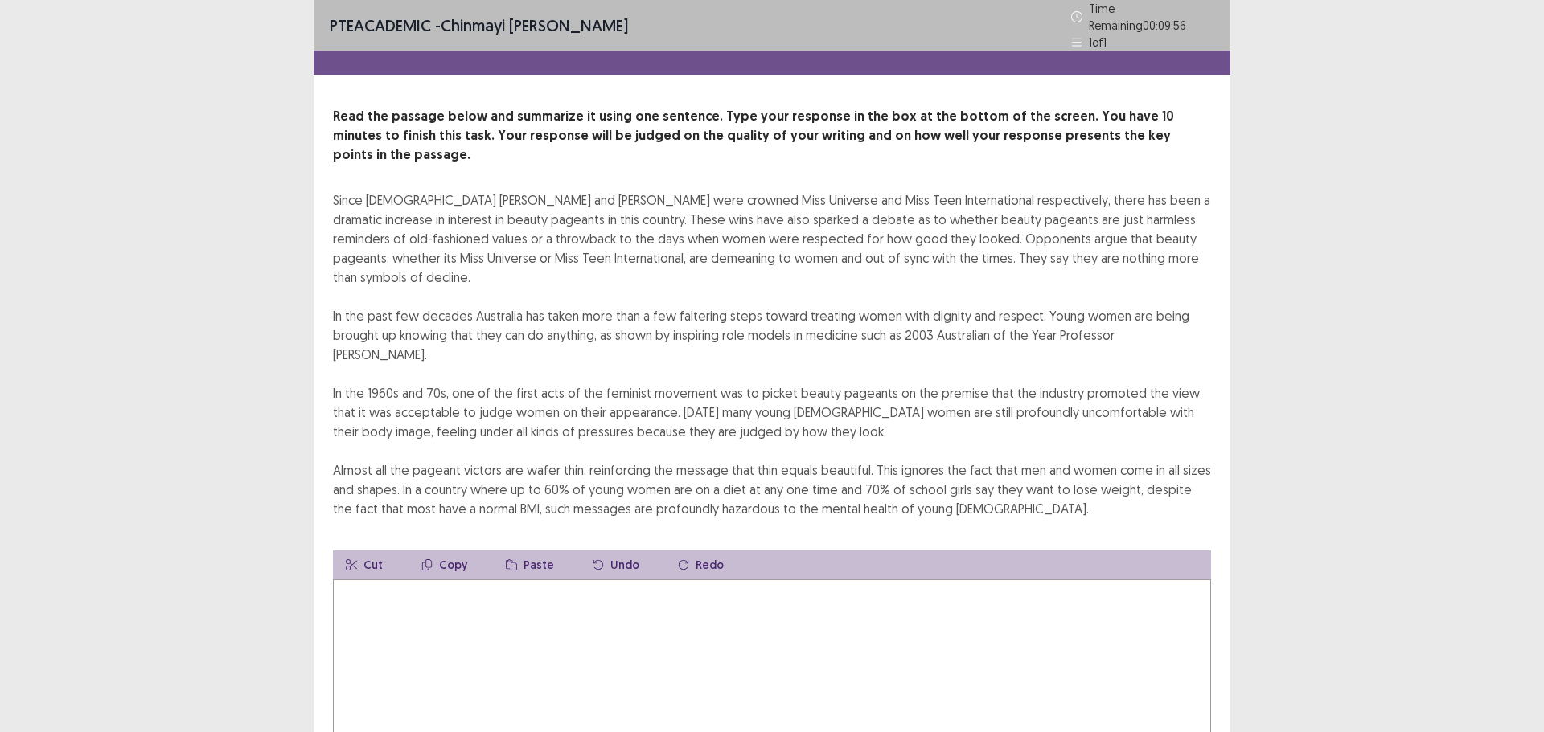
click at [407, 621] on textarea at bounding box center [772, 668] width 878 height 177
click at [411, 629] on textarea at bounding box center [772, 668] width 878 height 177
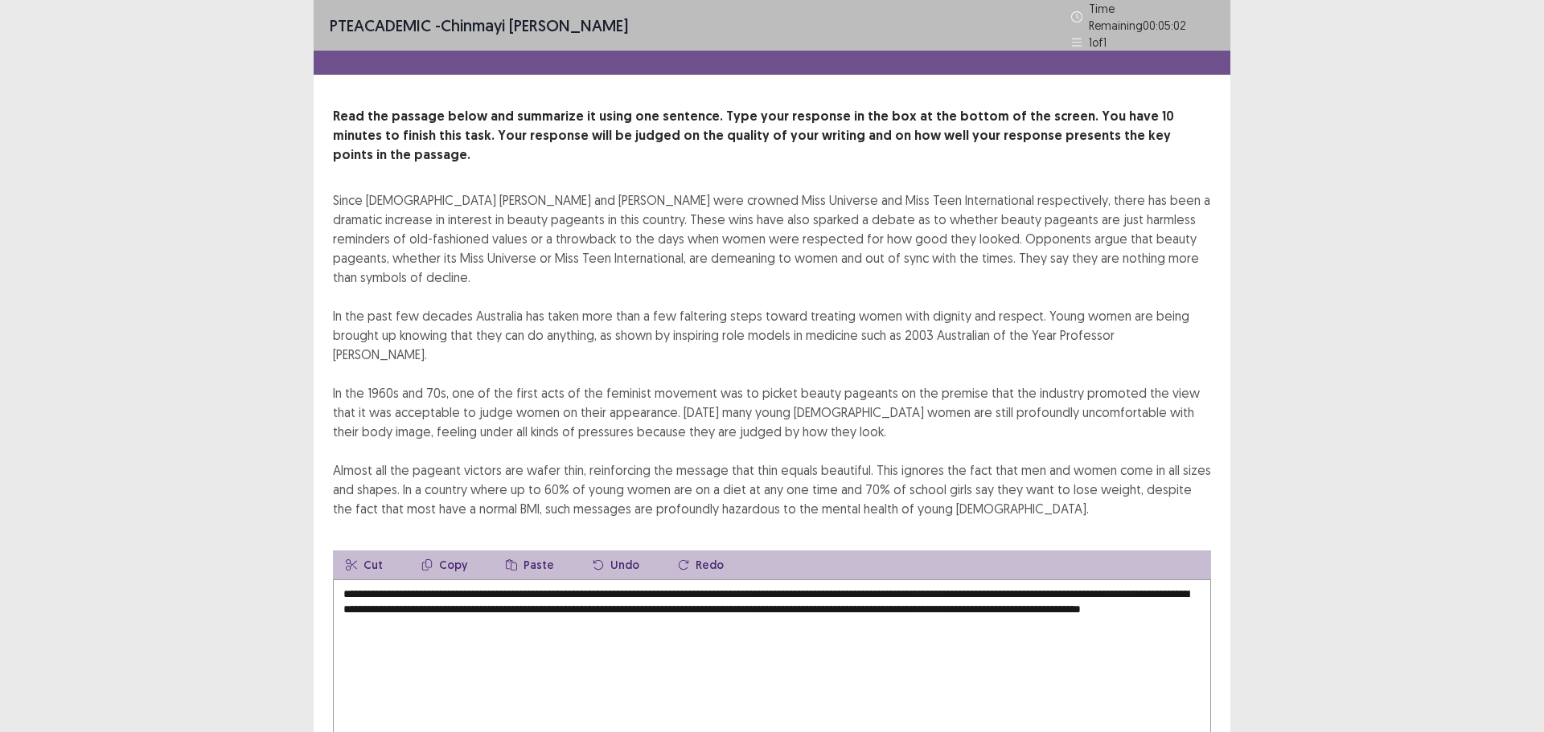
click at [531, 580] on textarea "**********" at bounding box center [772, 668] width 878 height 177
click at [638, 592] on textarea "**********" at bounding box center [772, 668] width 878 height 177
click at [671, 580] on textarea "**********" at bounding box center [772, 668] width 878 height 177
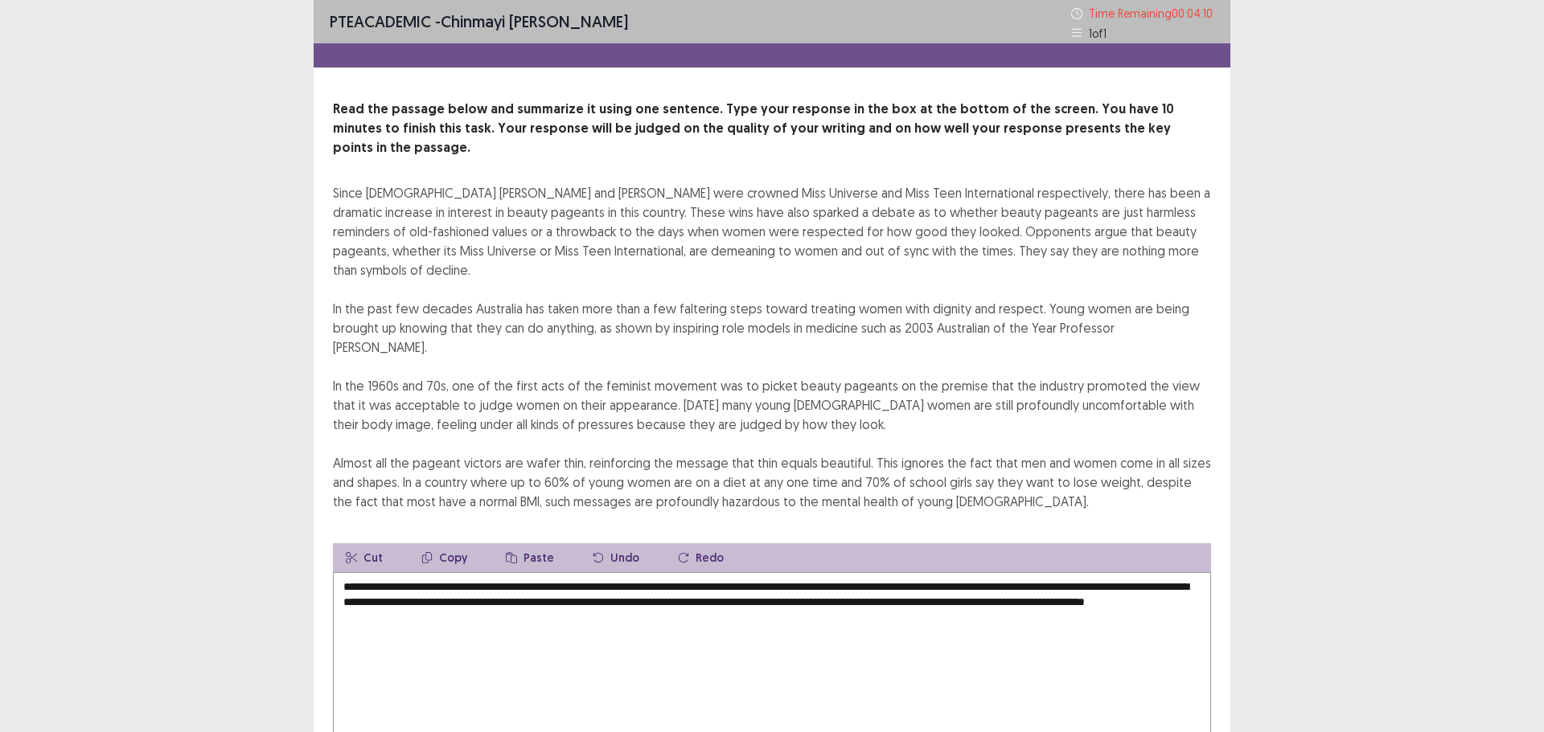
click at [731, 572] on textarea "**********" at bounding box center [772, 660] width 878 height 177
click at [867, 572] on textarea "**********" at bounding box center [772, 660] width 878 height 177
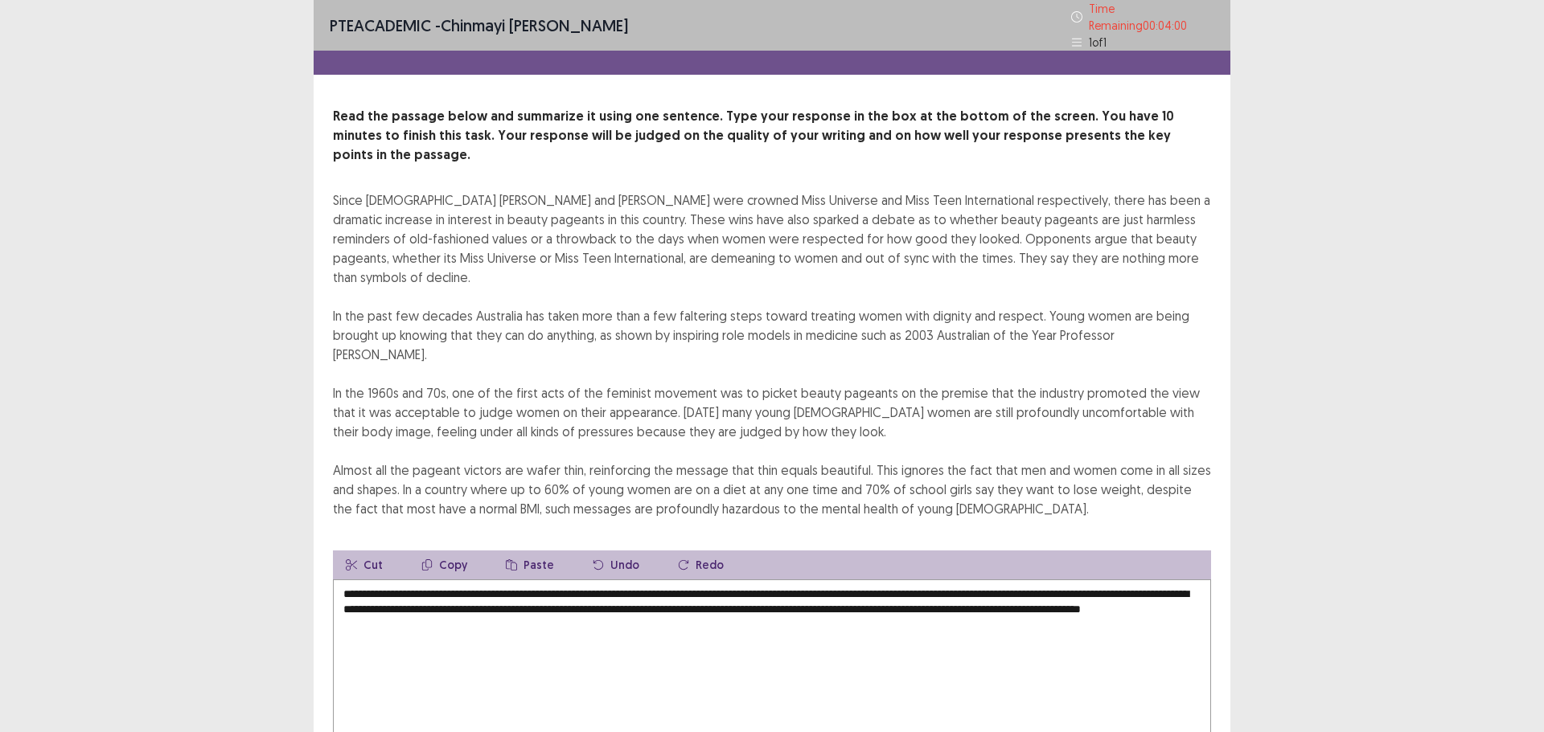
click at [865, 580] on textarea "**********" at bounding box center [772, 668] width 878 height 177
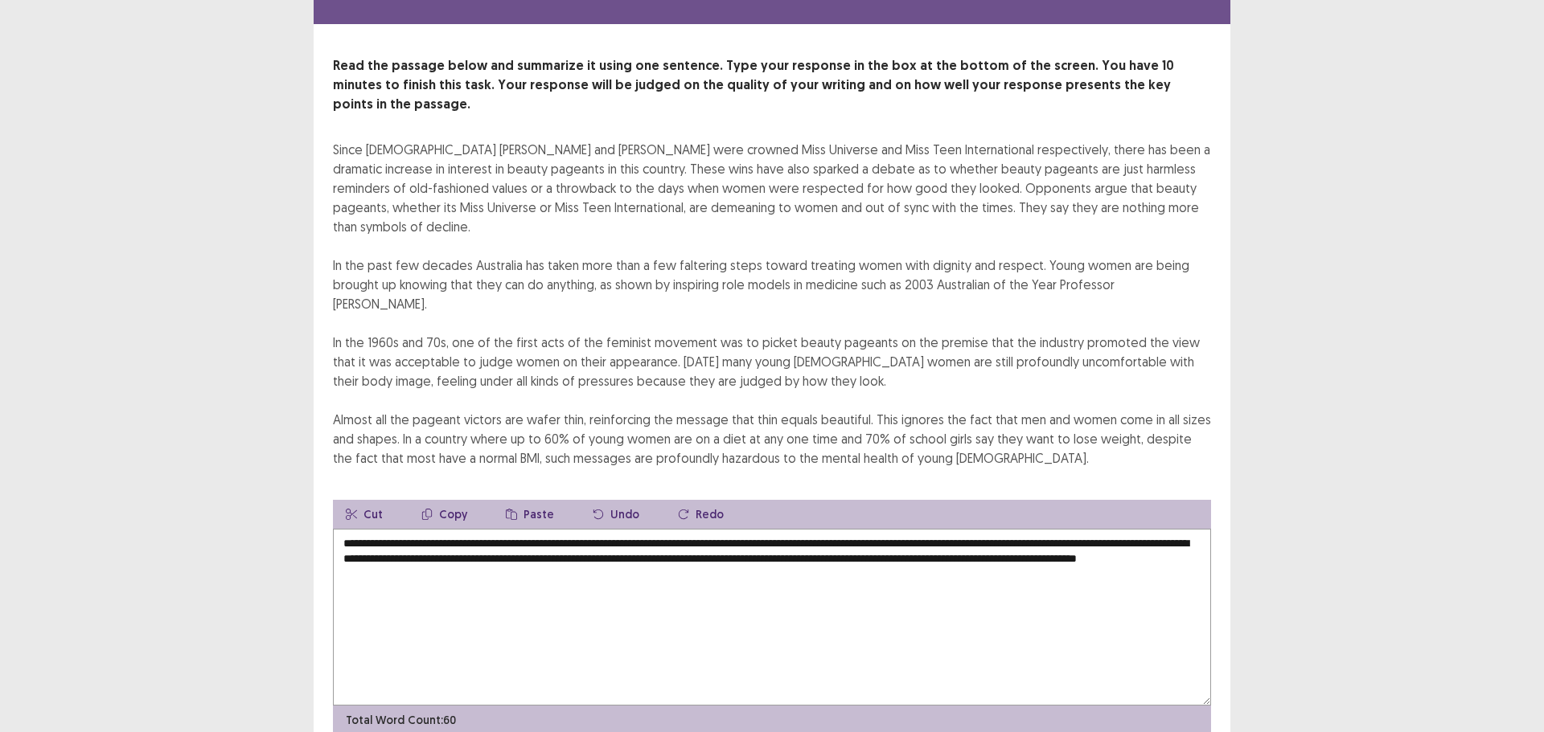
scroll to position [78, 0]
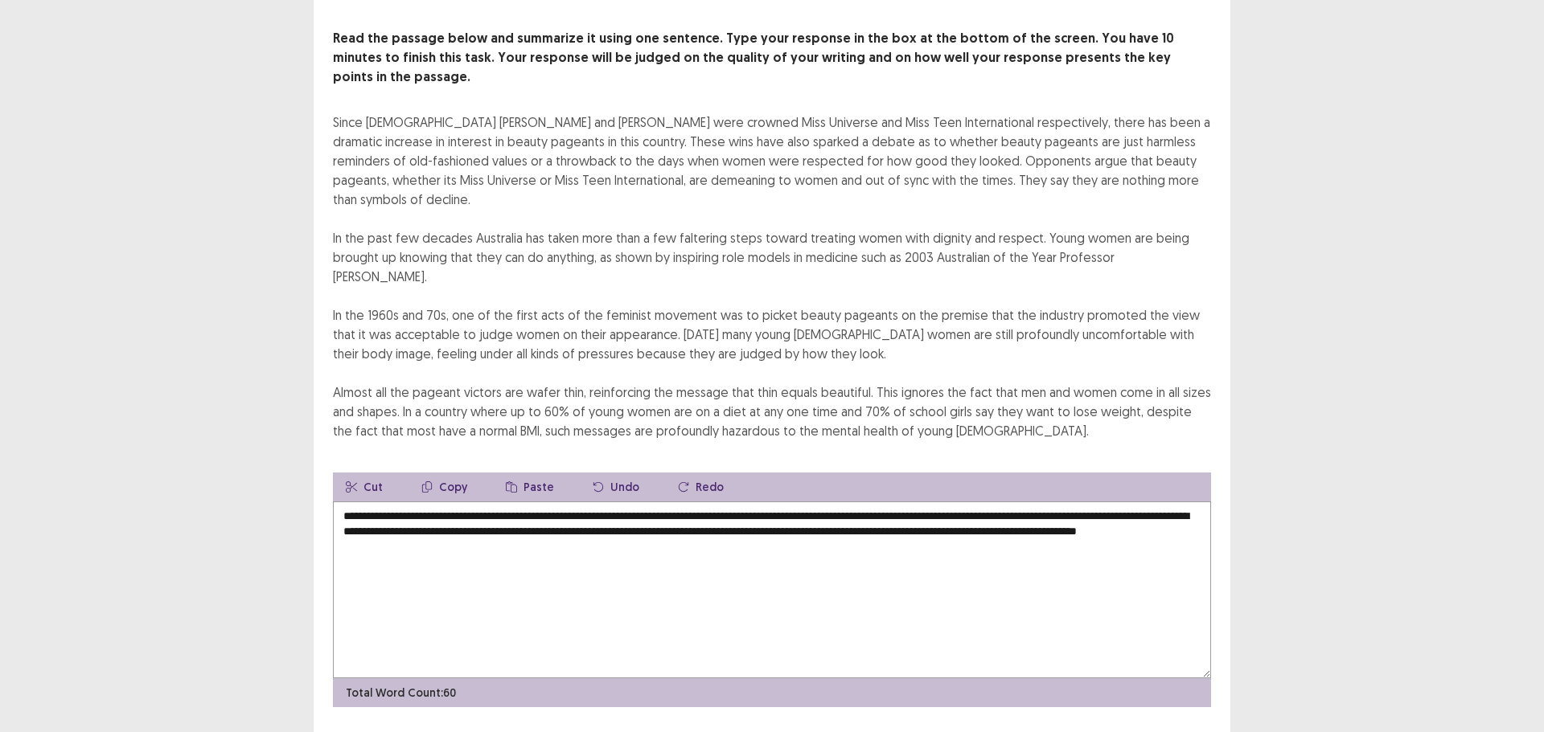
type textarea "**********"
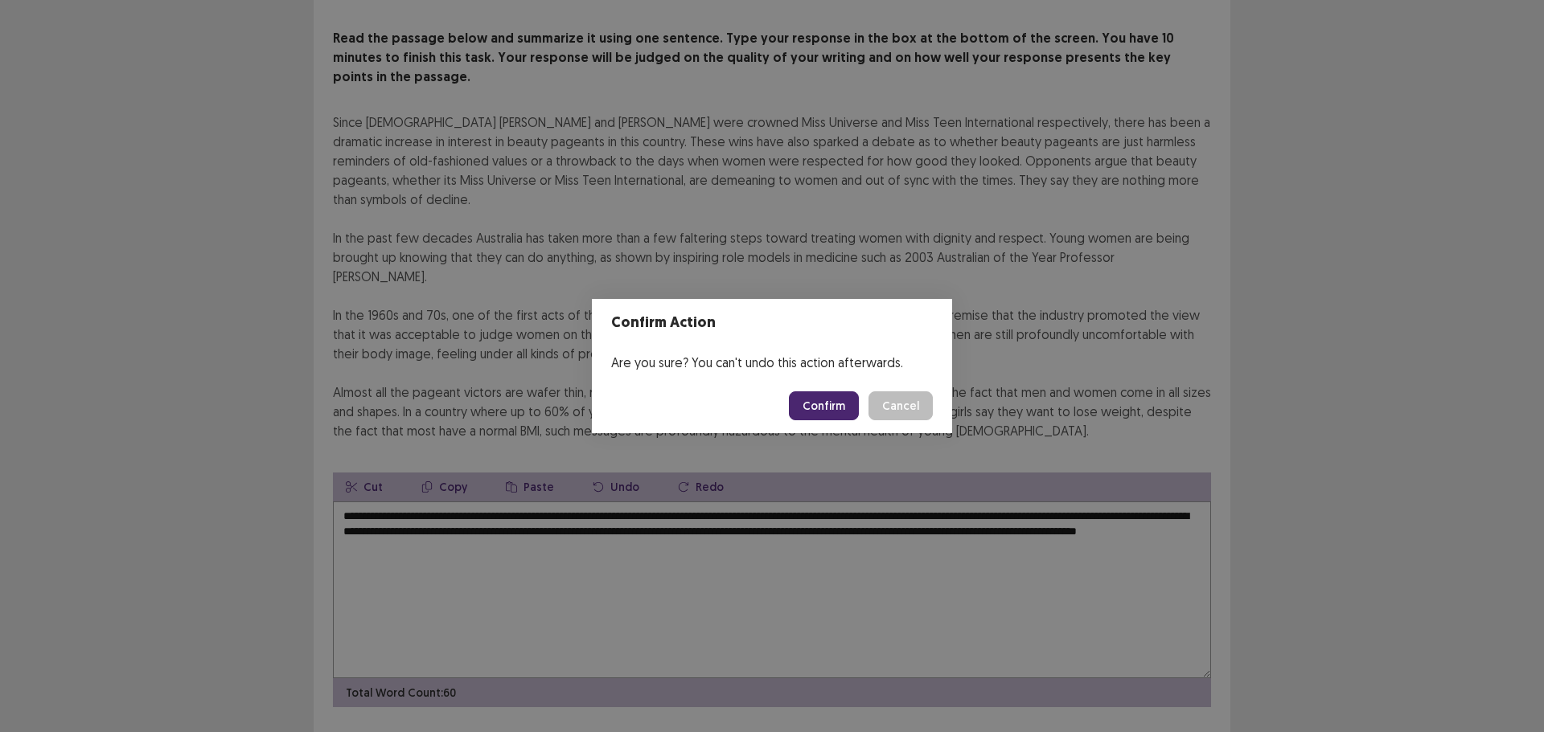
click at [829, 408] on button "Confirm" at bounding box center [824, 406] width 70 height 29
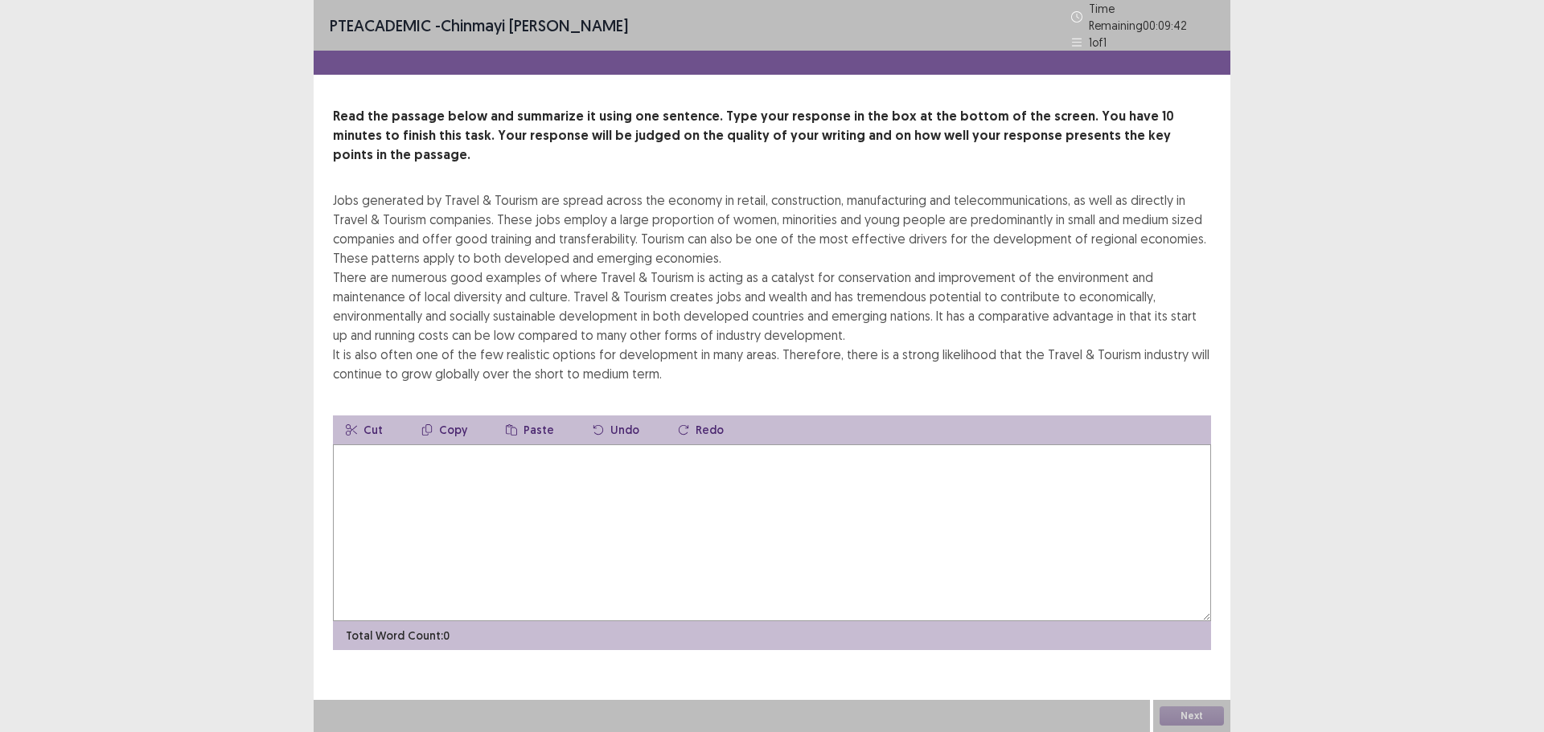
click at [374, 476] on textarea at bounding box center [772, 533] width 878 height 177
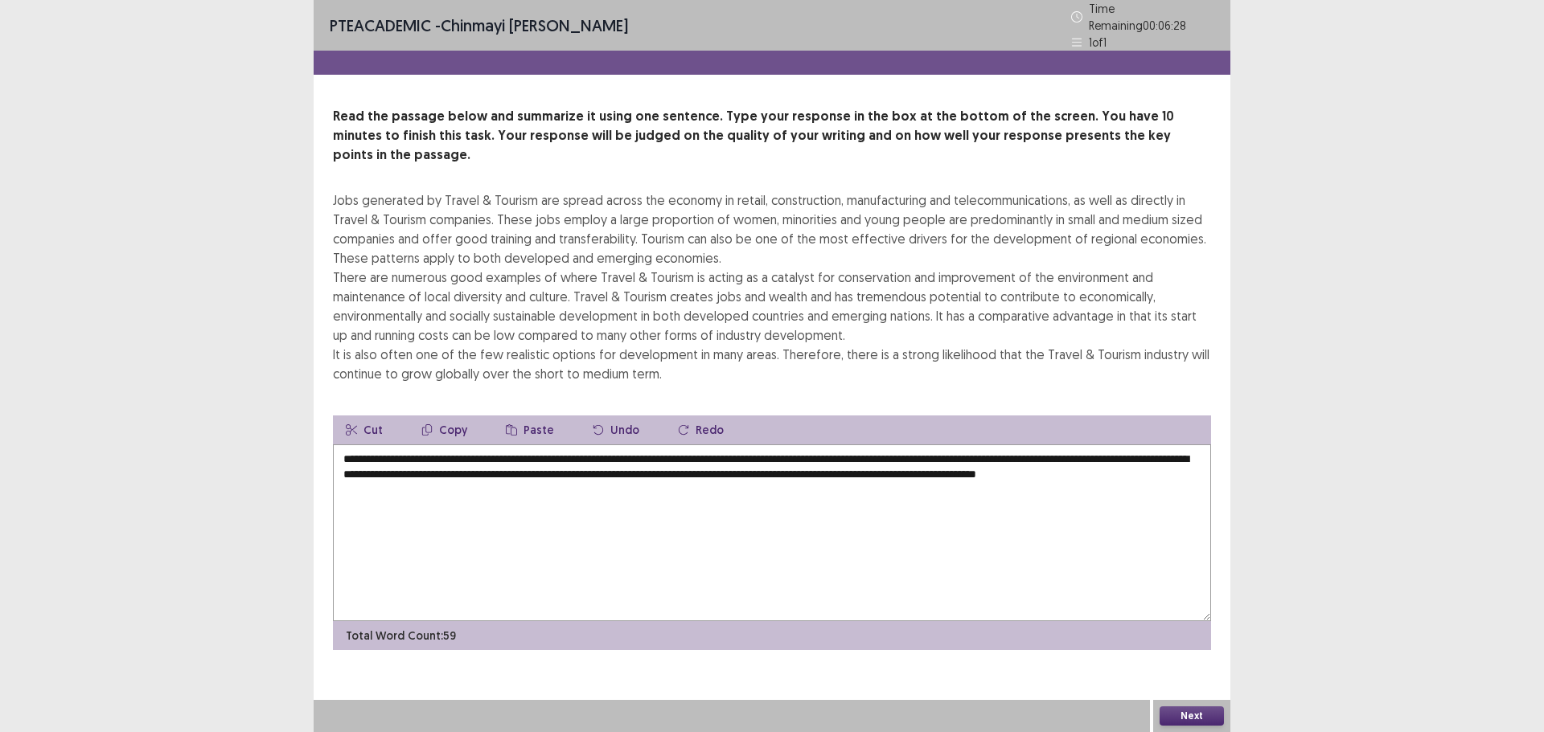
click at [492, 445] on textarea "**********" at bounding box center [772, 533] width 878 height 177
click at [494, 445] on textarea "**********" at bounding box center [772, 533] width 878 height 177
click at [920, 445] on textarea "**********" at bounding box center [772, 533] width 878 height 177
click at [370, 450] on textarea "**********" at bounding box center [772, 533] width 878 height 177
click at [372, 449] on textarea "**********" at bounding box center [772, 533] width 878 height 177
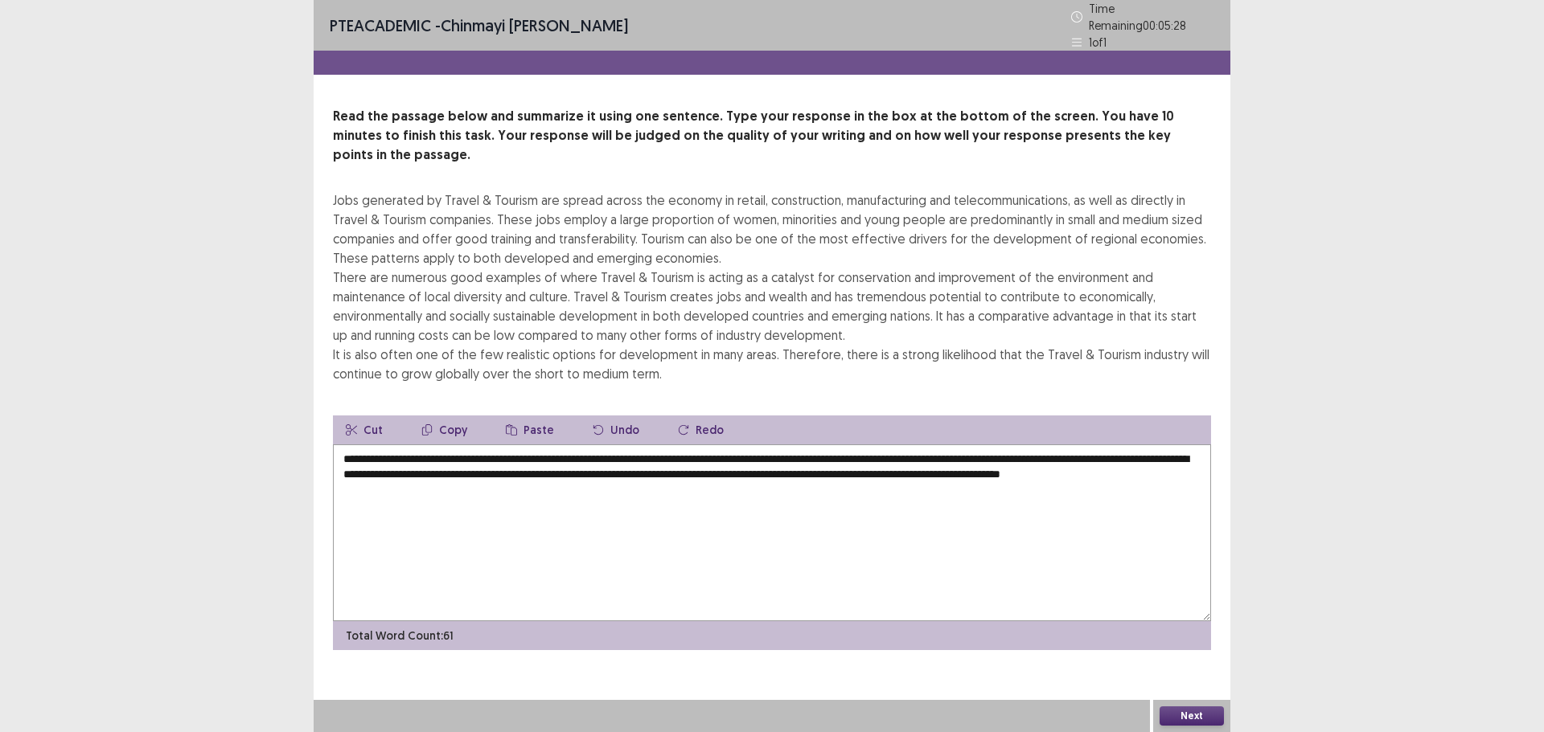
click at [404, 449] on textarea "**********" at bounding box center [772, 533] width 878 height 177
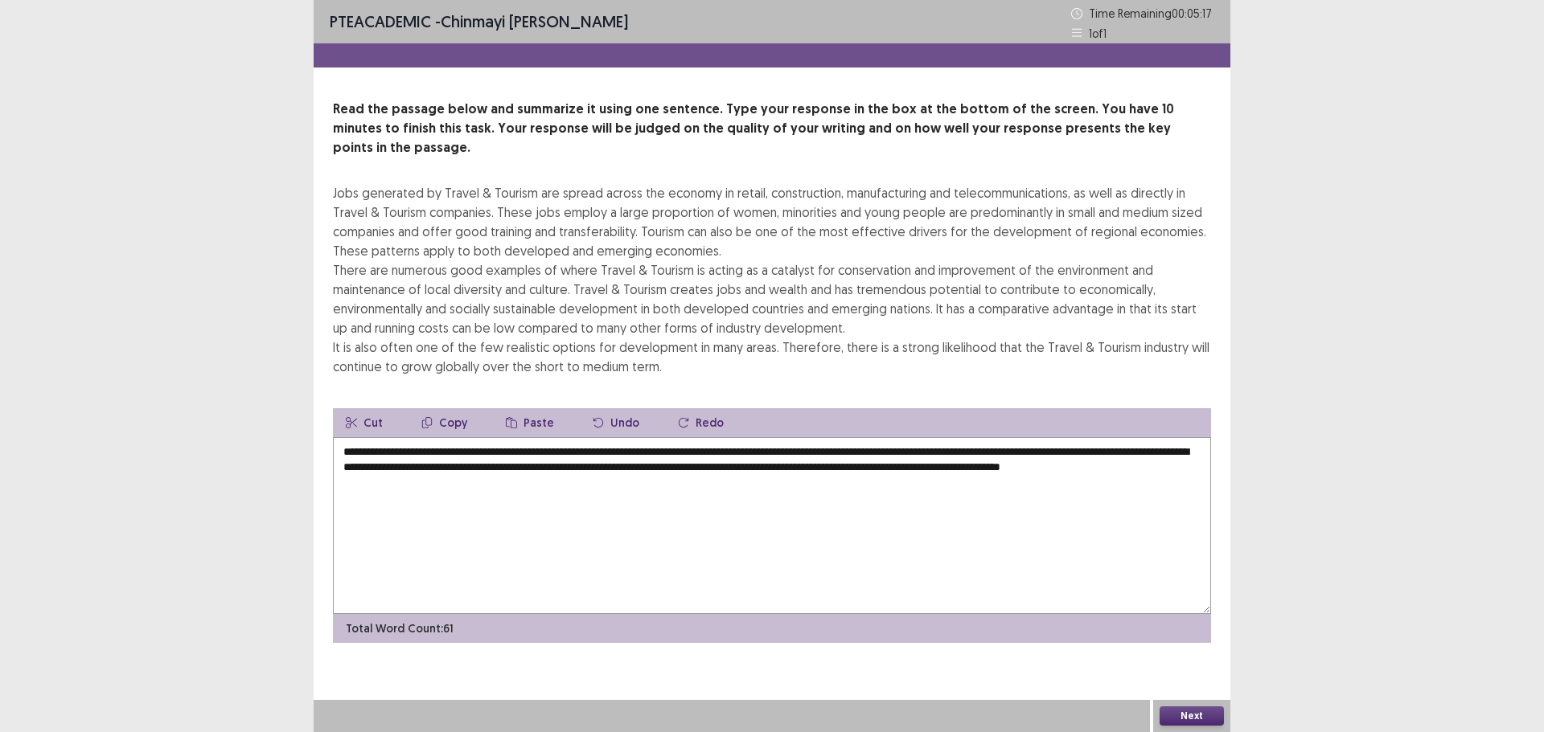
click at [505, 448] on textarea "**********" at bounding box center [772, 525] width 878 height 177
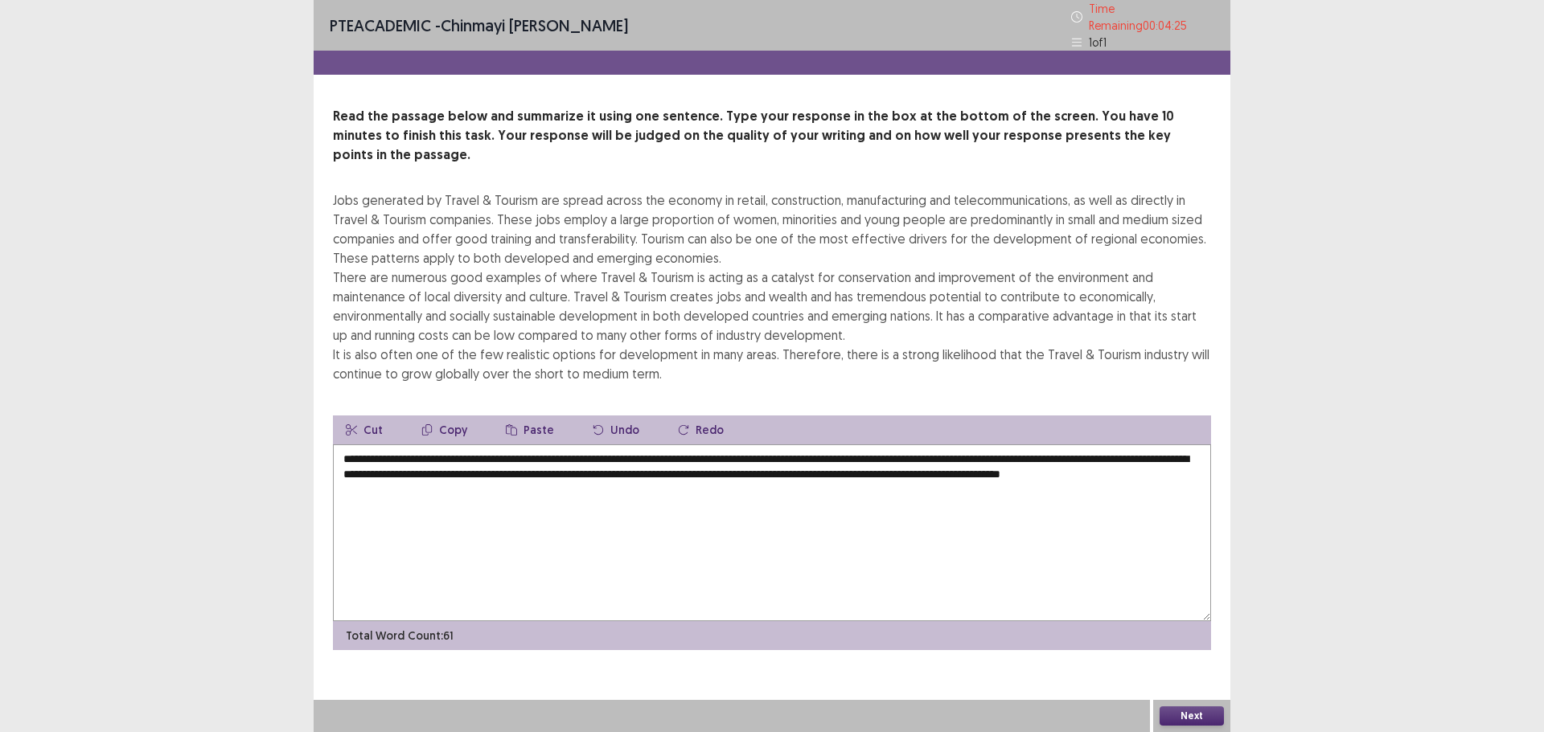
type textarea "**********"
click at [1179, 718] on button "Next" at bounding box center [1191, 716] width 64 height 19
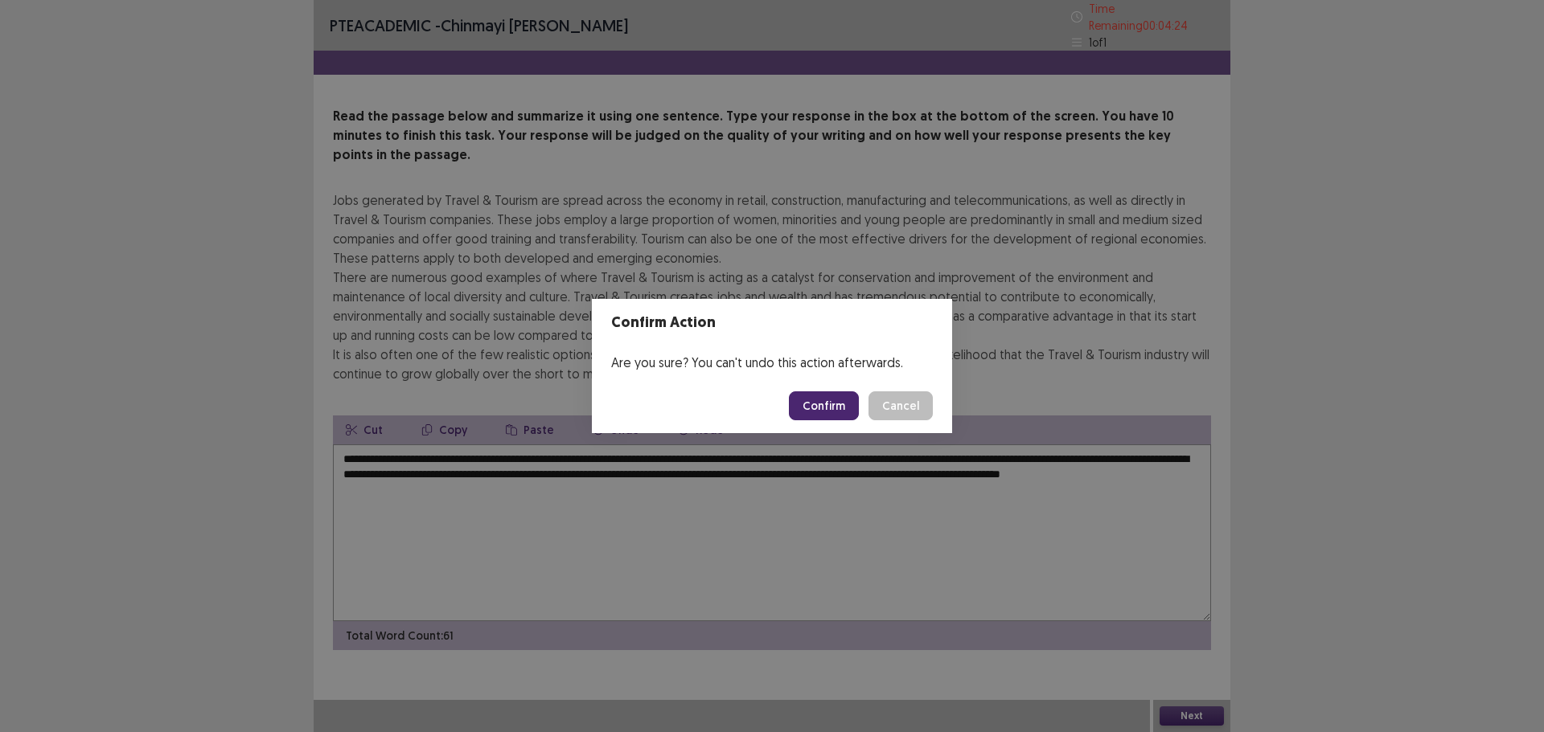
click at [838, 404] on button "Confirm" at bounding box center [824, 406] width 70 height 29
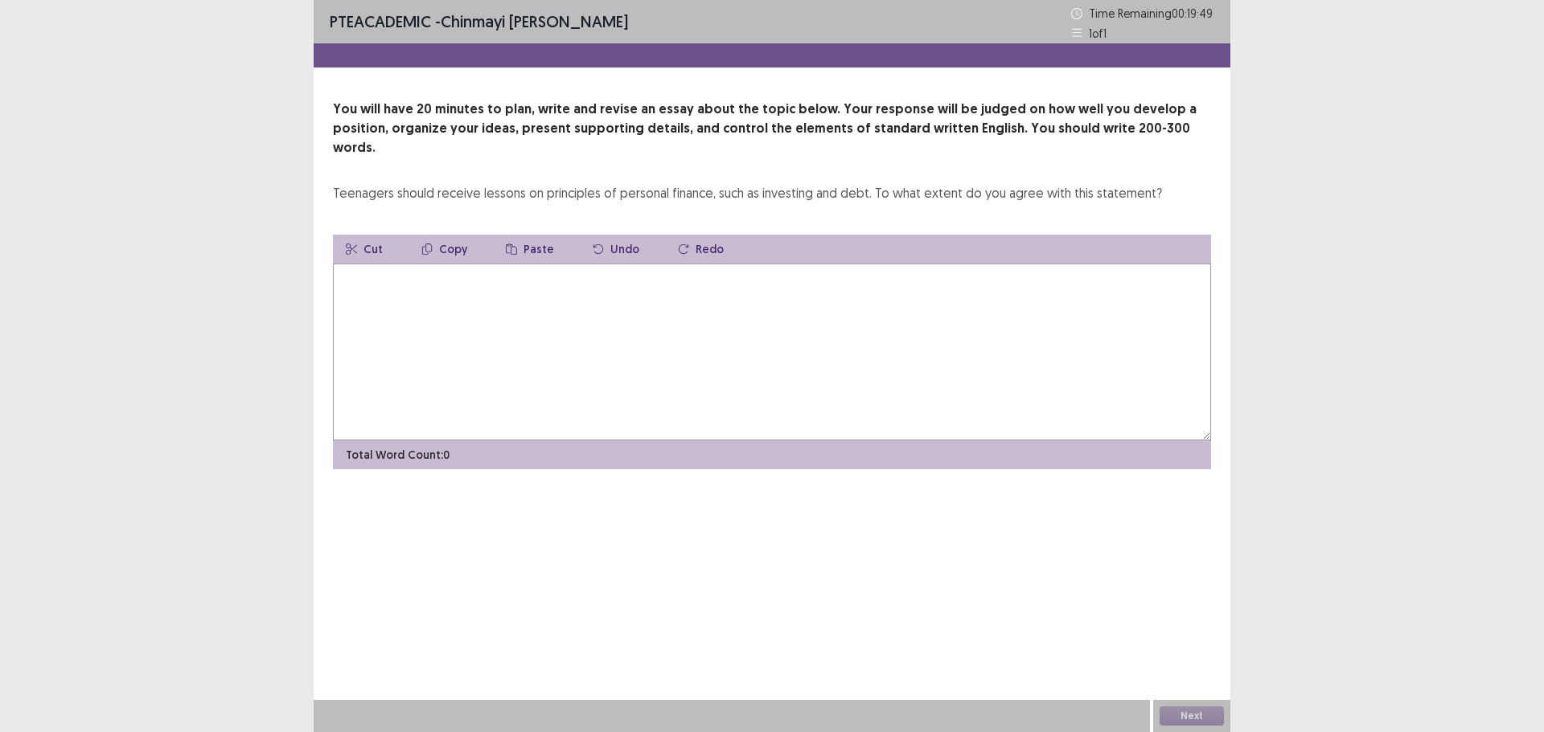
click at [433, 281] on textarea at bounding box center [772, 352] width 878 height 177
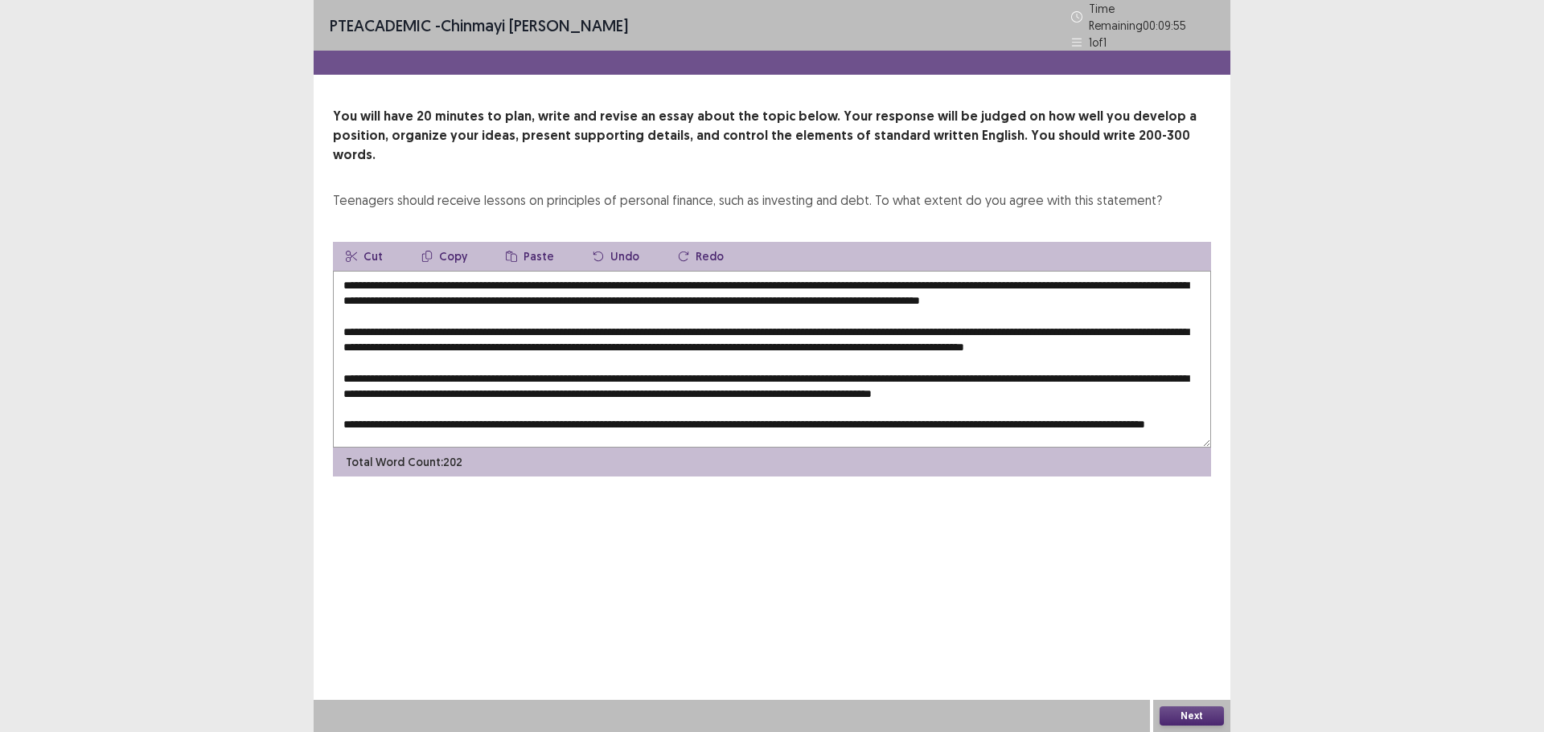
click at [479, 271] on textarea at bounding box center [772, 359] width 878 height 177
click at [481, 271] on textarea at bounding box center [772, 359] width 878 height 177
click at [699, 271] on textarea at bounding box center [772, 359] width 878 height 177
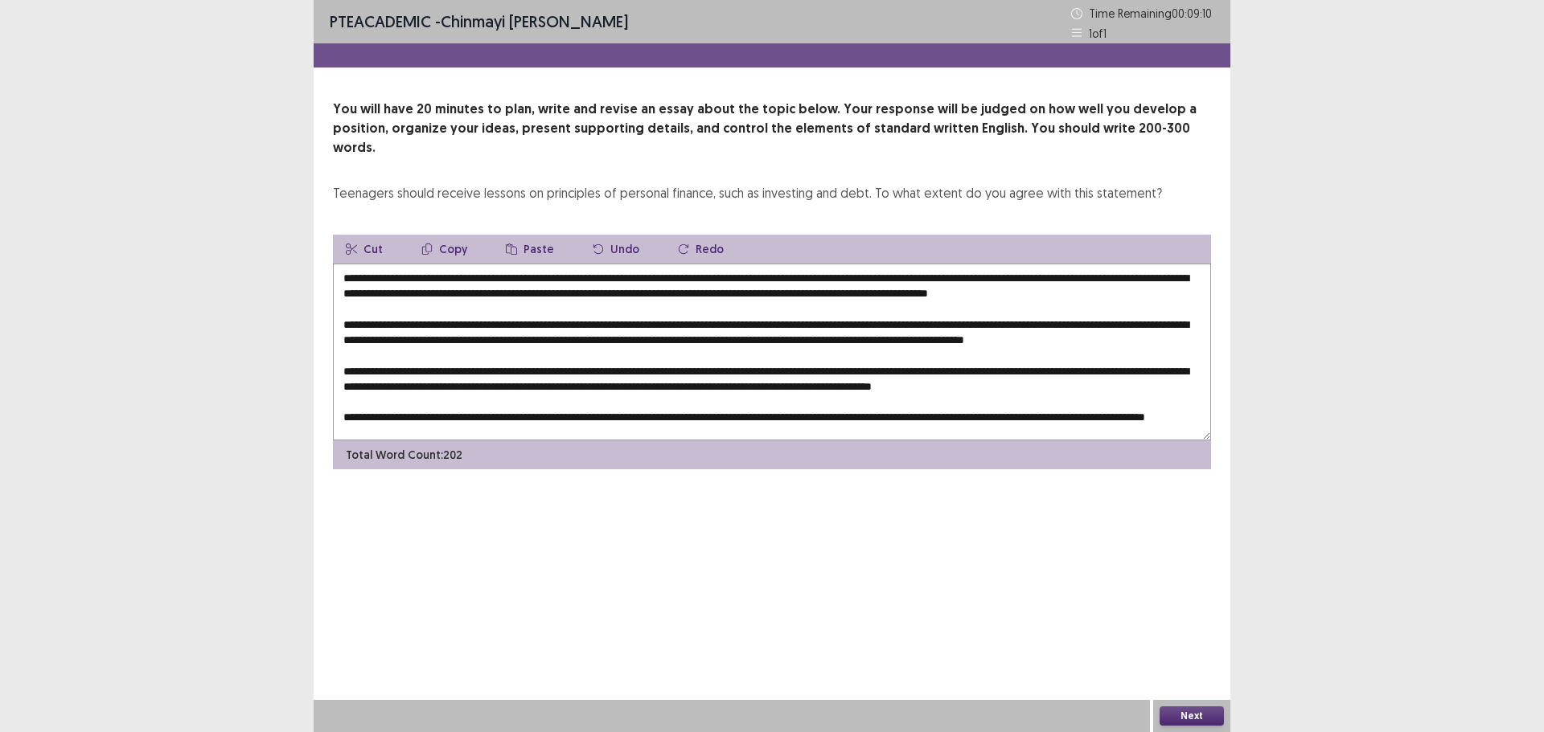
click at [879, 277] on textarea at bounding box center [772, 352] width 878 height 177
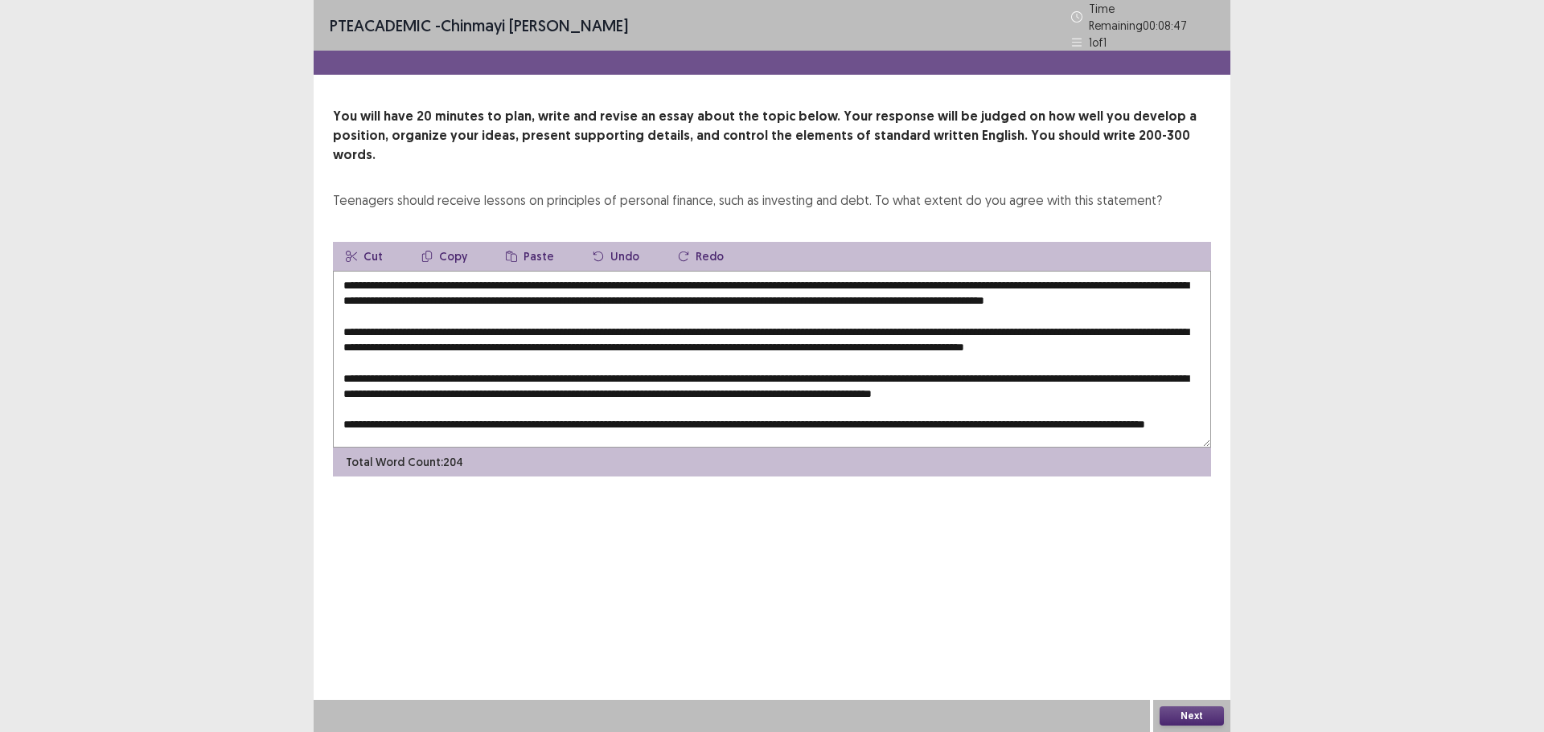
click at [1062, 277] on textarea at bounding box center [772, 359] width 878 height 177
click at [724, 325] on textarea at bounding box center [772, 359] width 878 height 177
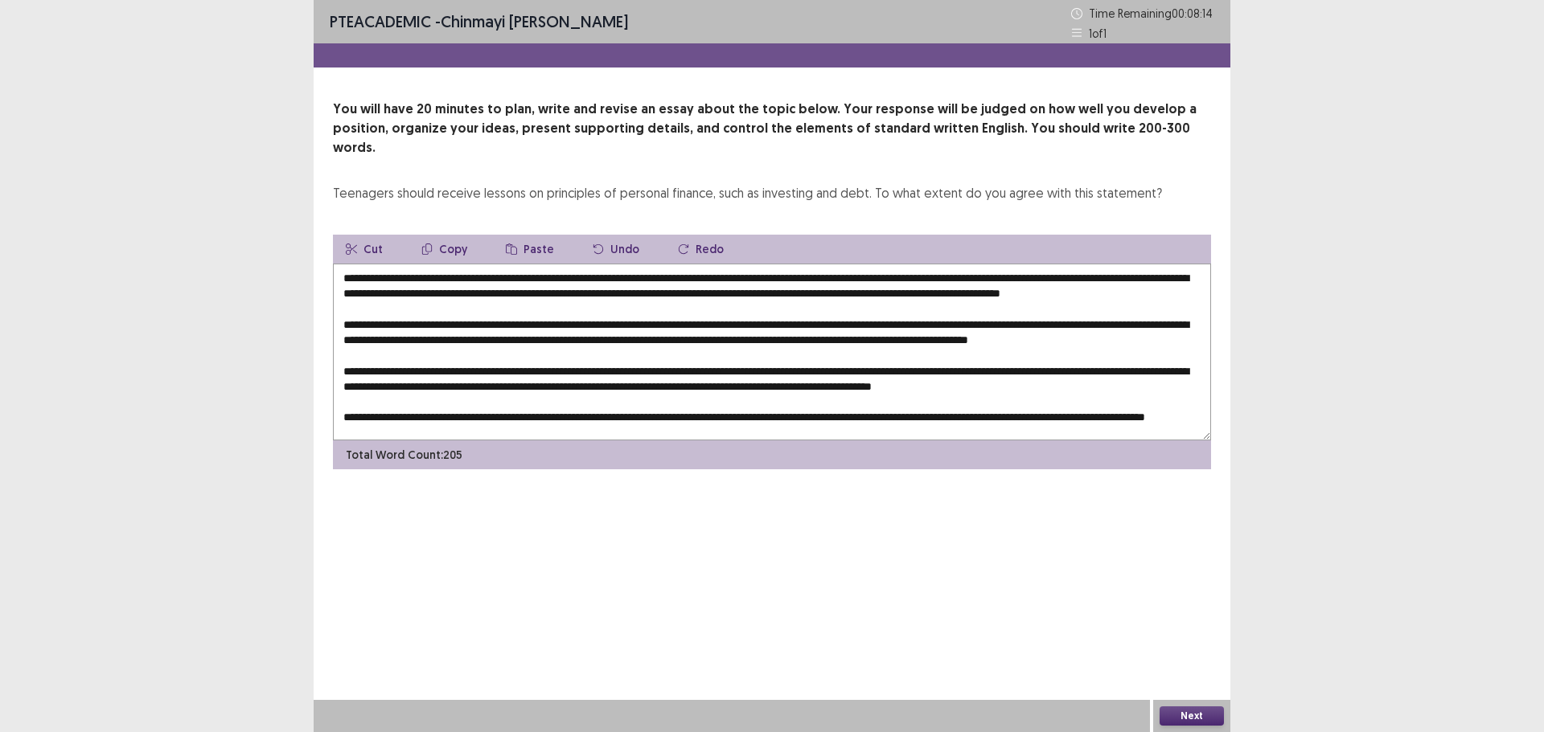
click at [567, 340] on textarea at bounding box center [772, 352] width 878 height 177
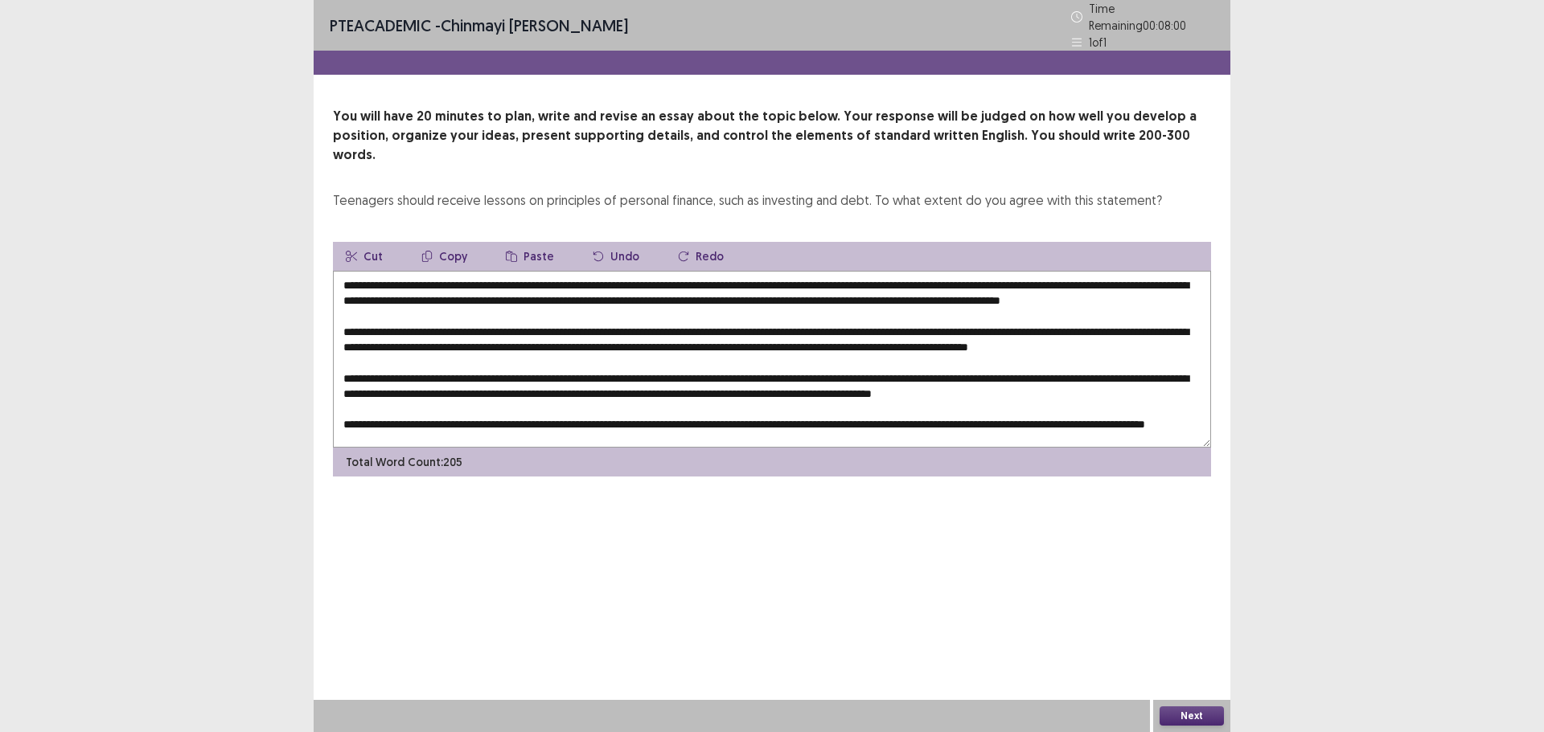
click at [1163, 319] on textarea at bounding box center [772, 359] width 878 height 177
click at [1202, 320] on textarea at bounding box center [772, 359] width 878 height 177
click at [578, 338] on textarea at bounding box center [772, 359] width 878 height 177
click at [1101, 335] on textarea at bounding box center [772, 359] width 878 height 177
click at [409, 349] on textarea at bounding box center [772, 359] width 878 height 177
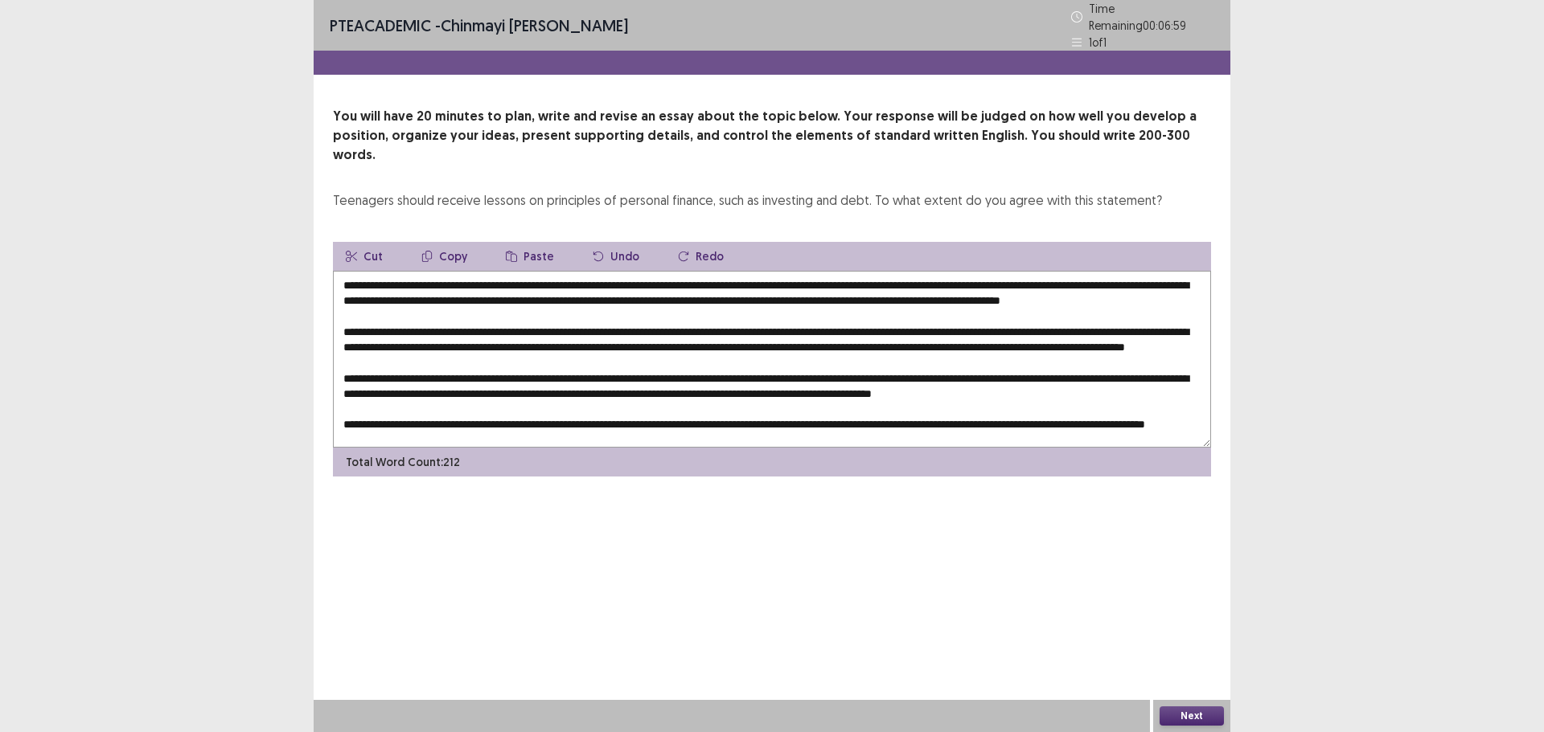
scroll to position [39, 0]
click at [409, 357] on textarea at bounding box center [772, 359] width 878 height 177
click at [404, 361] on textarea at bounding box center [772, 359] width 878 height 177
type textarea "**********"
click at [1192, 718] on button "Next" at bounding box center [1191, 716] width 64 height 19
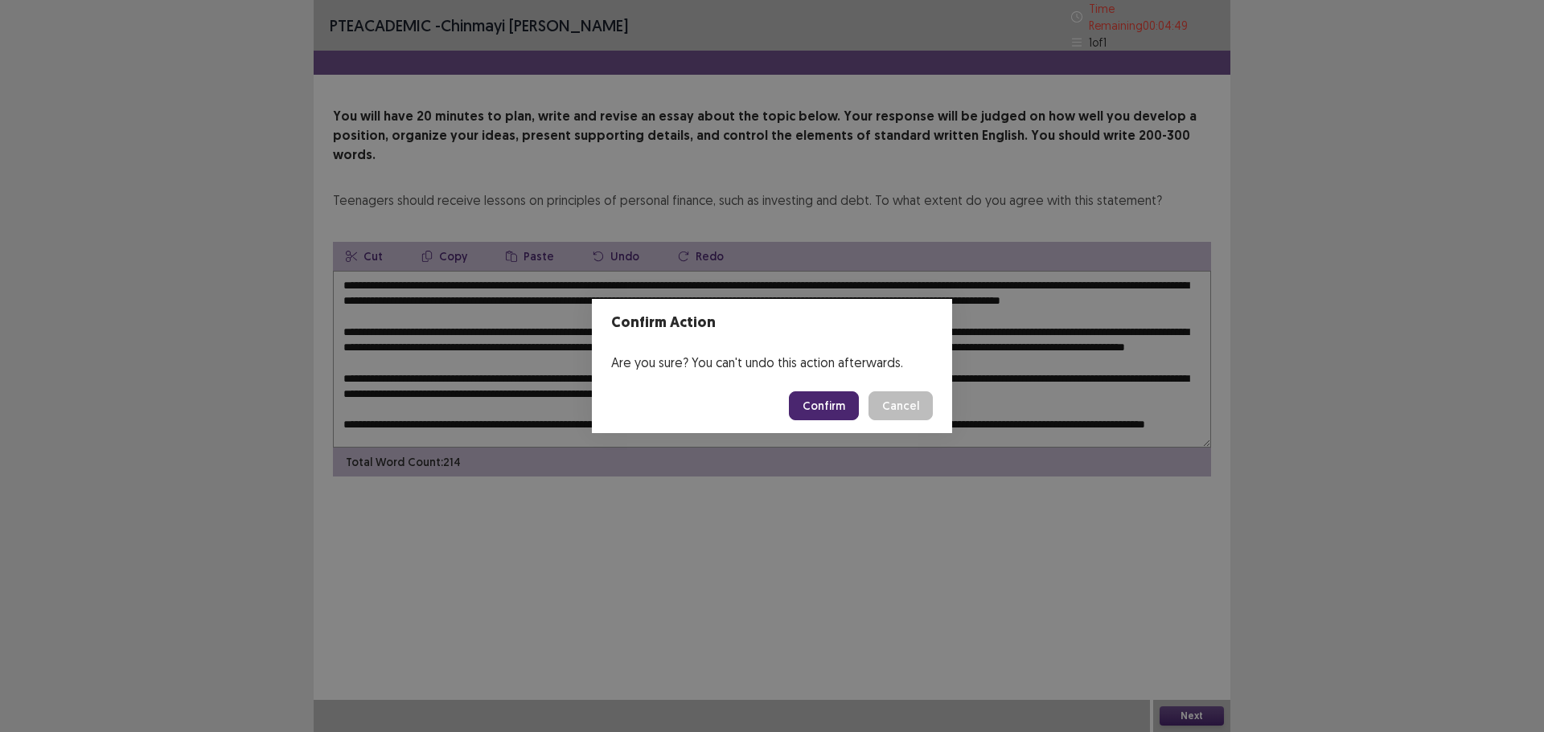
click at [839, 419] on button "Confirm" at bounding box center [824, 406] width 70 height 29
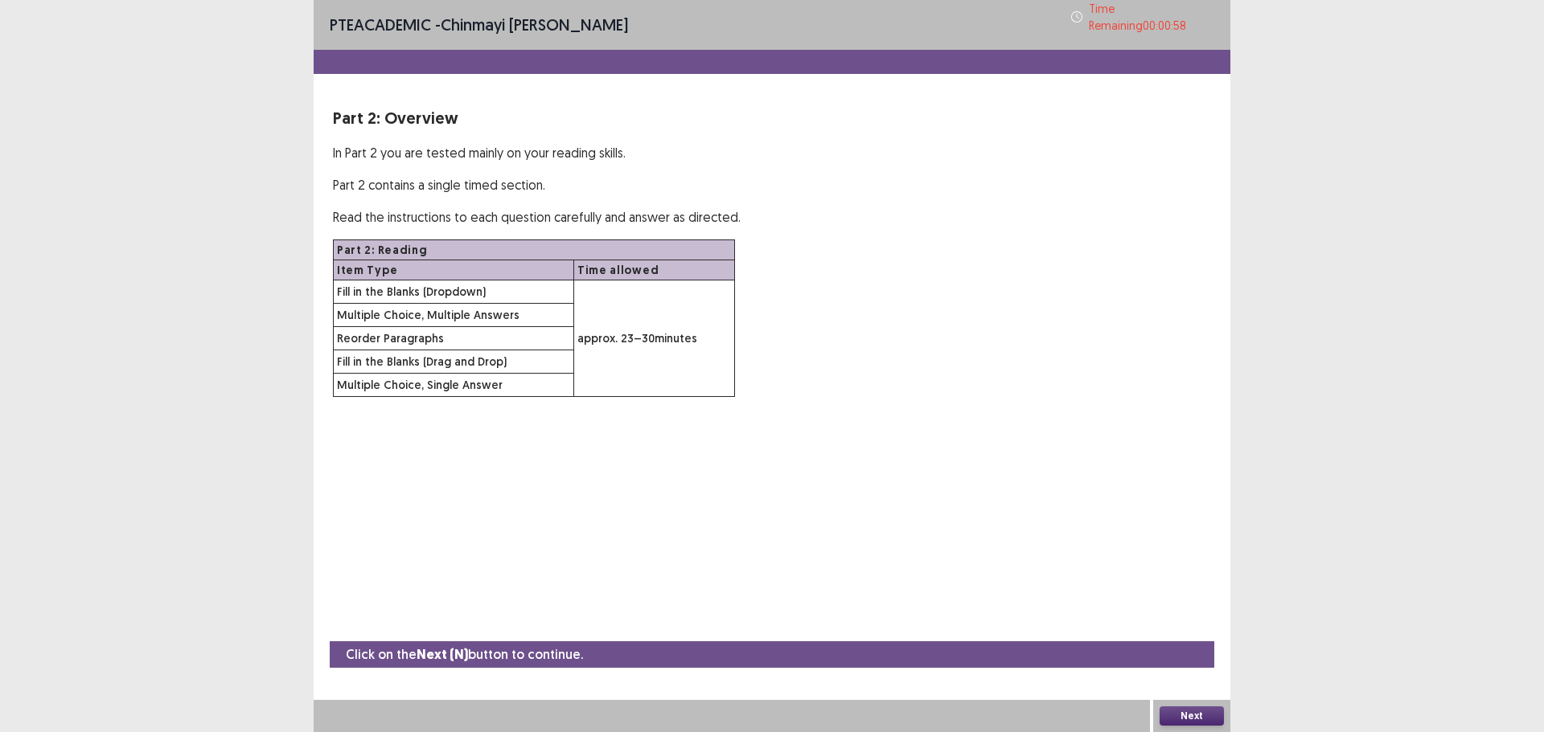
click at [1180, 717] on button "Next" at bounding box center [1191, 716] width 64 height 19
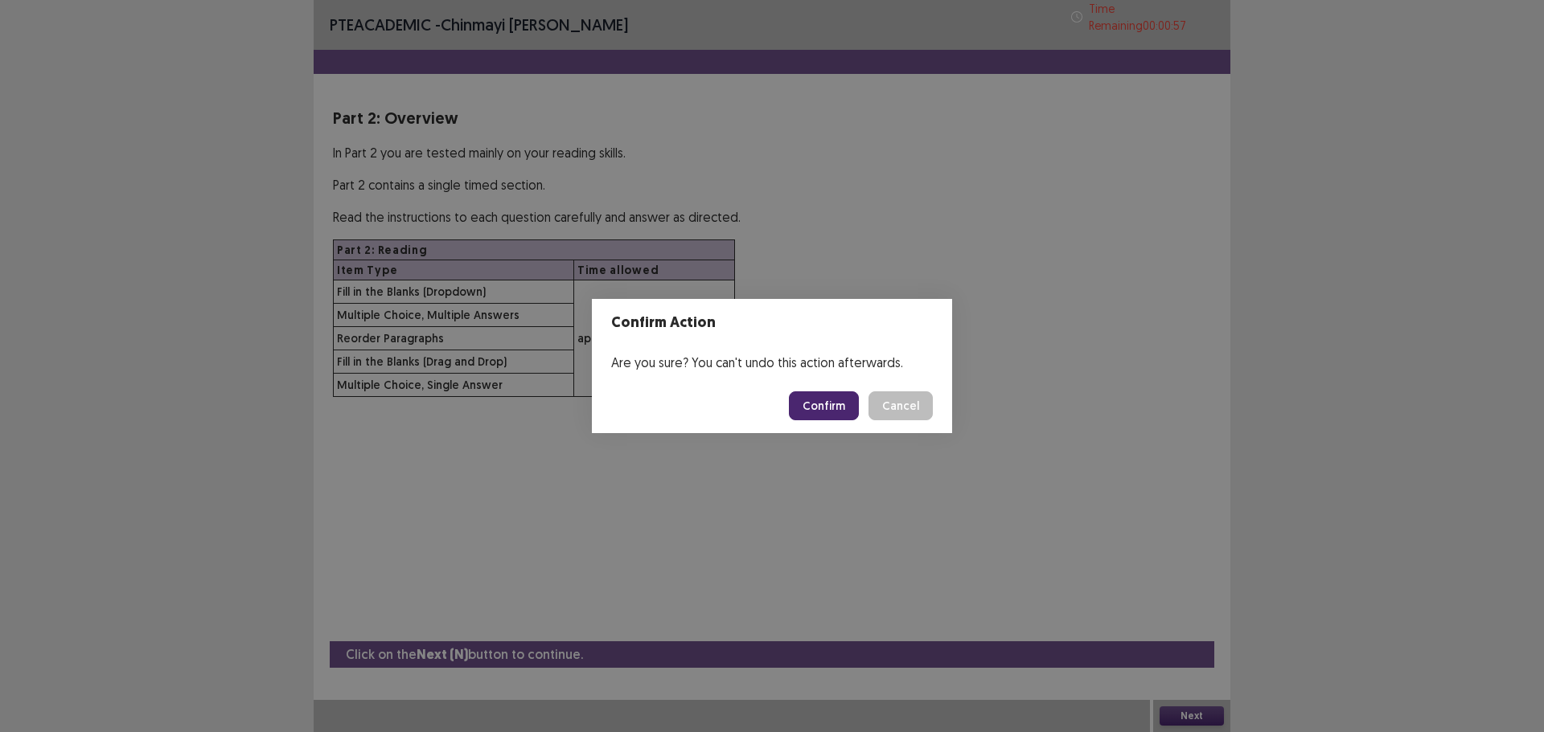
click at [834, 404] on button "Confirm" at bounding box center [824, 406] width 70 height 29
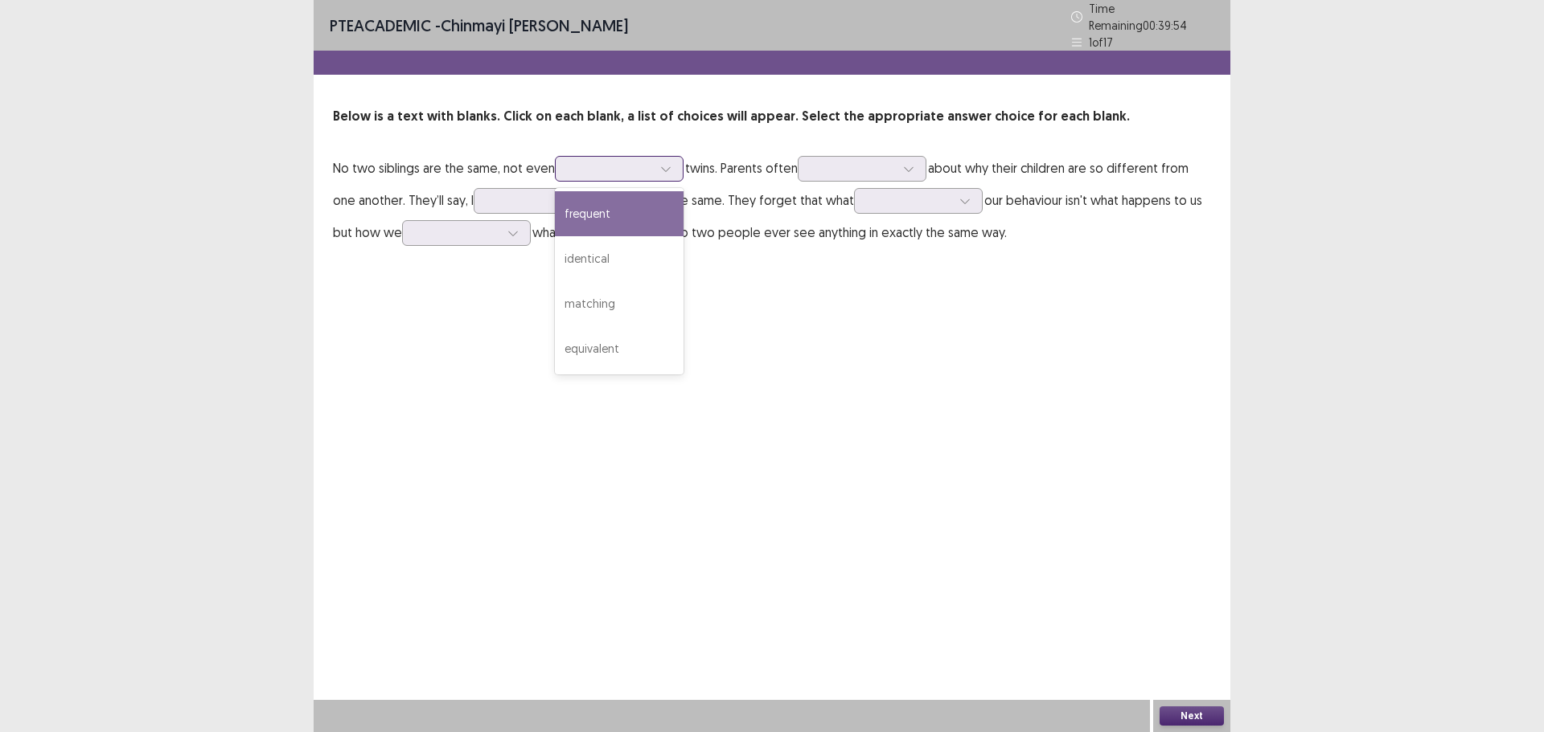
click at [597, 161] on div at bounding box center [610, 168] width 84 height 15
click at [625, 253] on div "identical" at bounding box center [619, 258] width 129 height 45
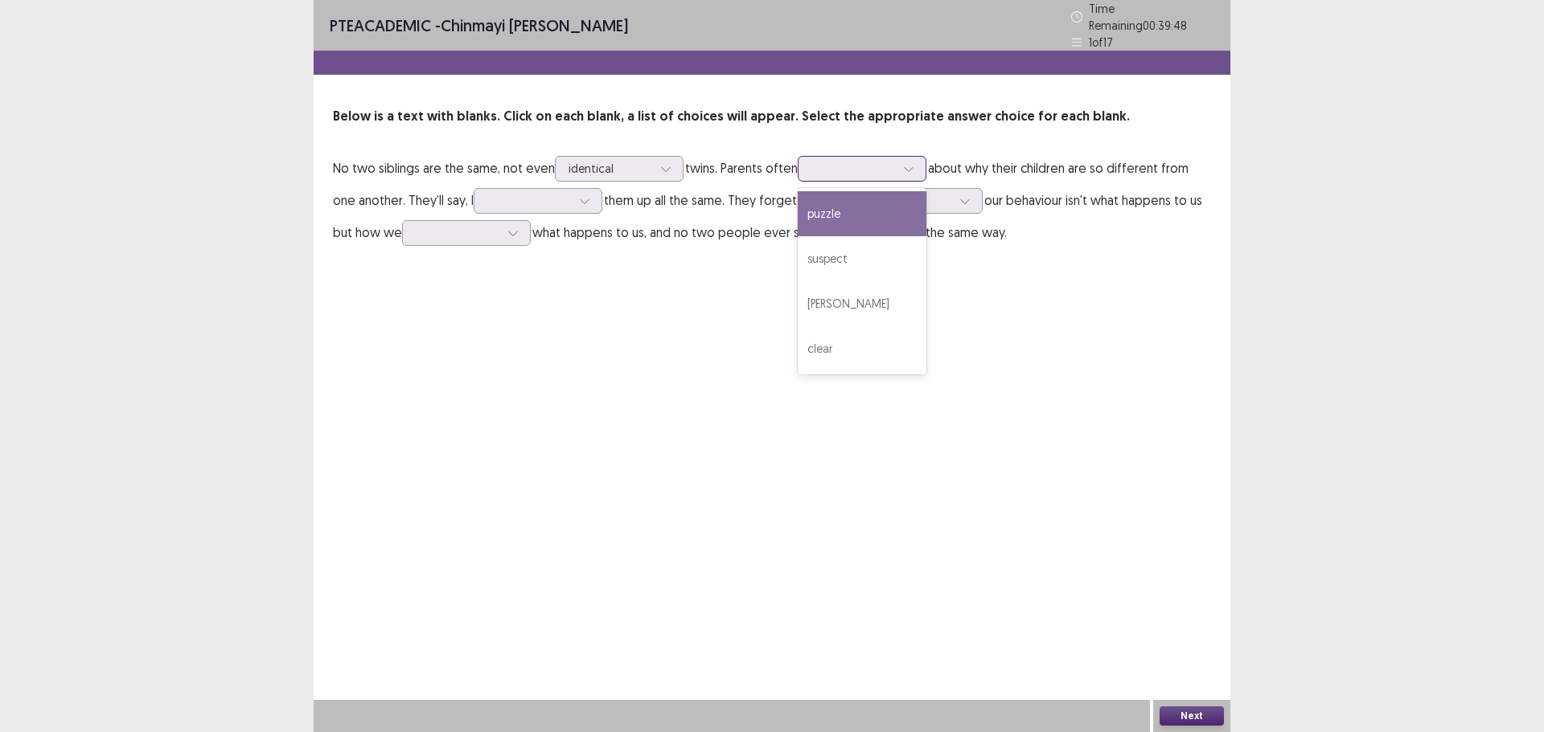
click at [858, 163] on div at bounding box center [853, 168] width 84 height 15
click at [847, 206] on div "puzzle" at bounding box center [861, 213] width 129 height 45
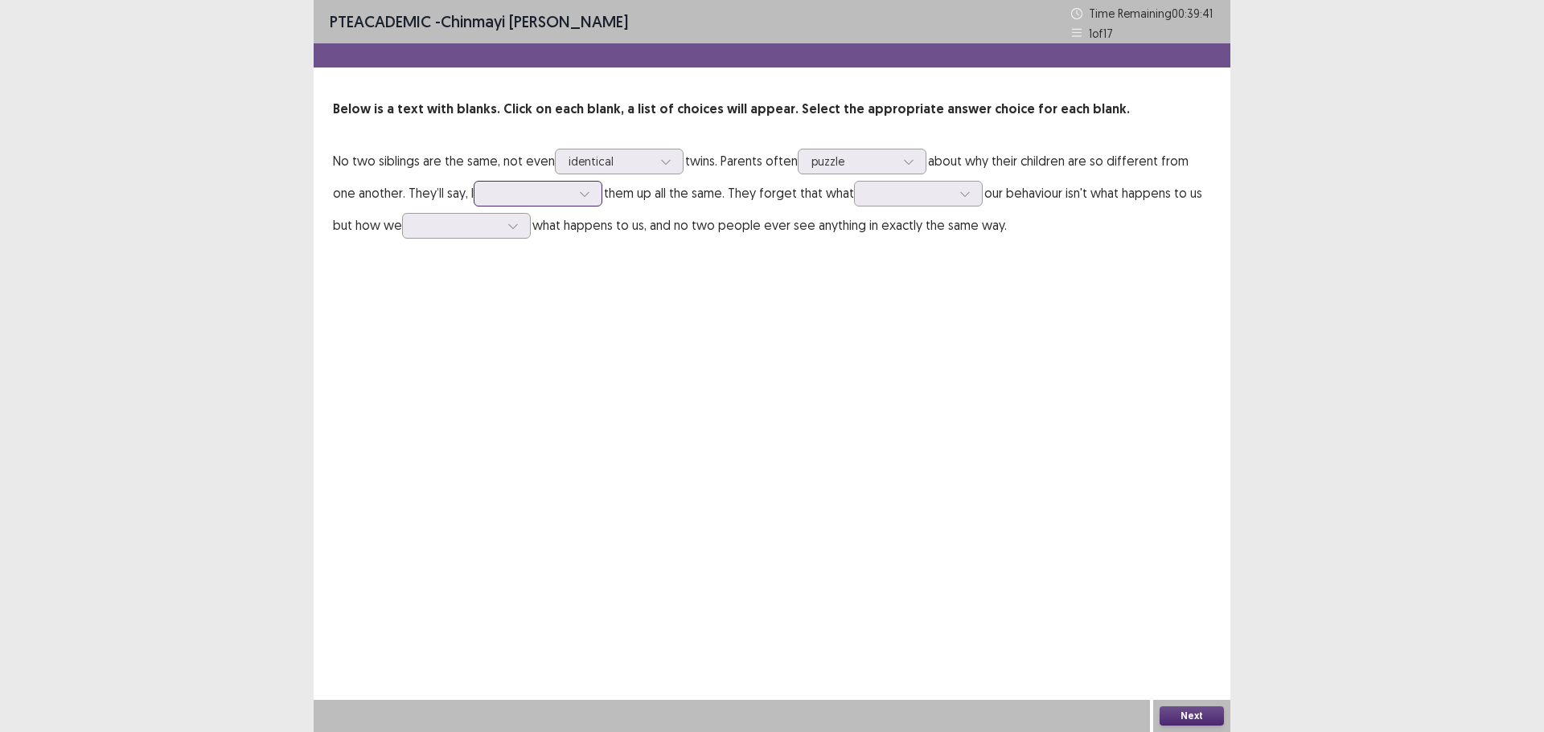
click at [561, 186] on div at bounding box center [529, 193] width 84 height 15
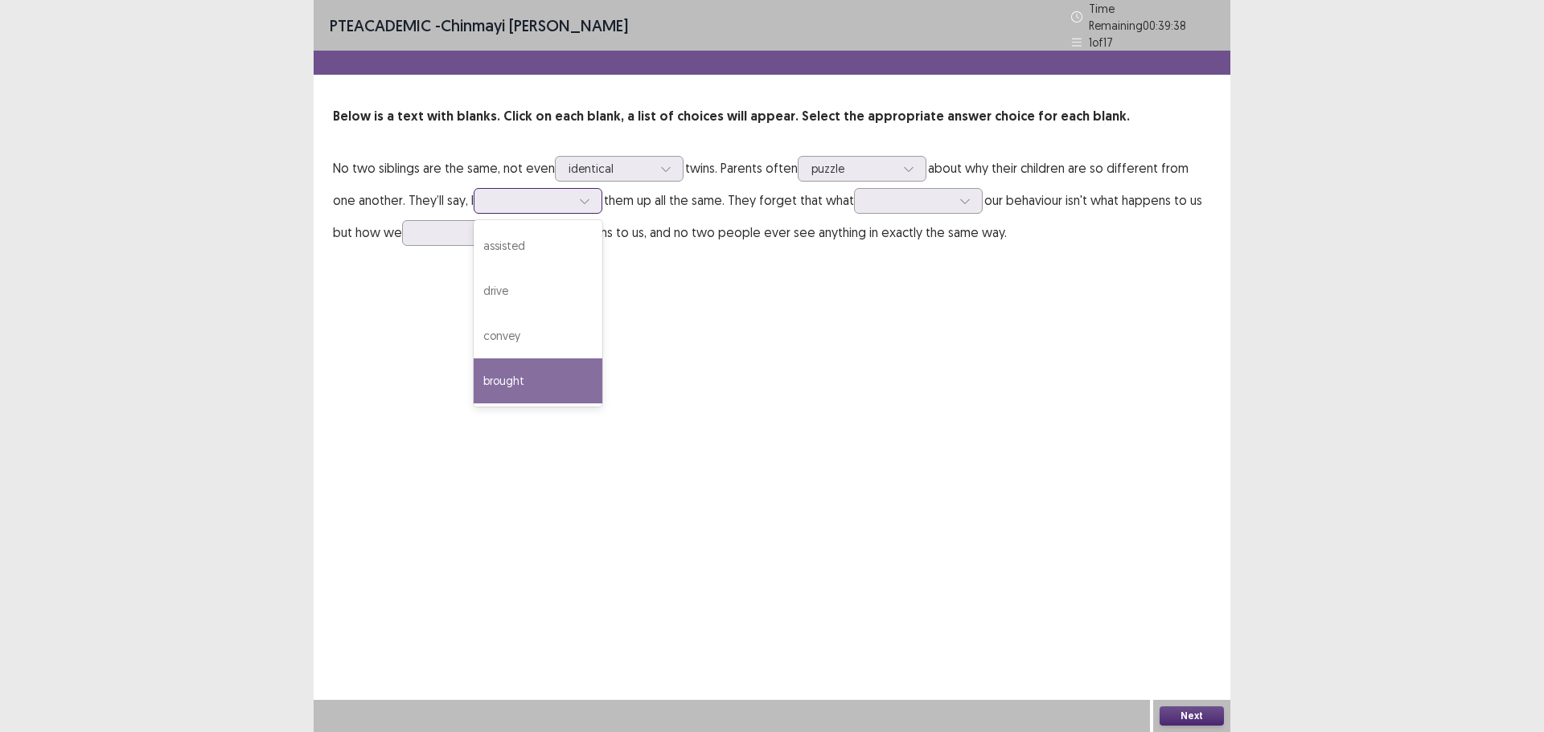
click at [534, 369] on div "brought" at bounding box center [538, 381] width 129 height 45
click at [888, 193] on div at bounding box center [909, 200] width 84 height 15
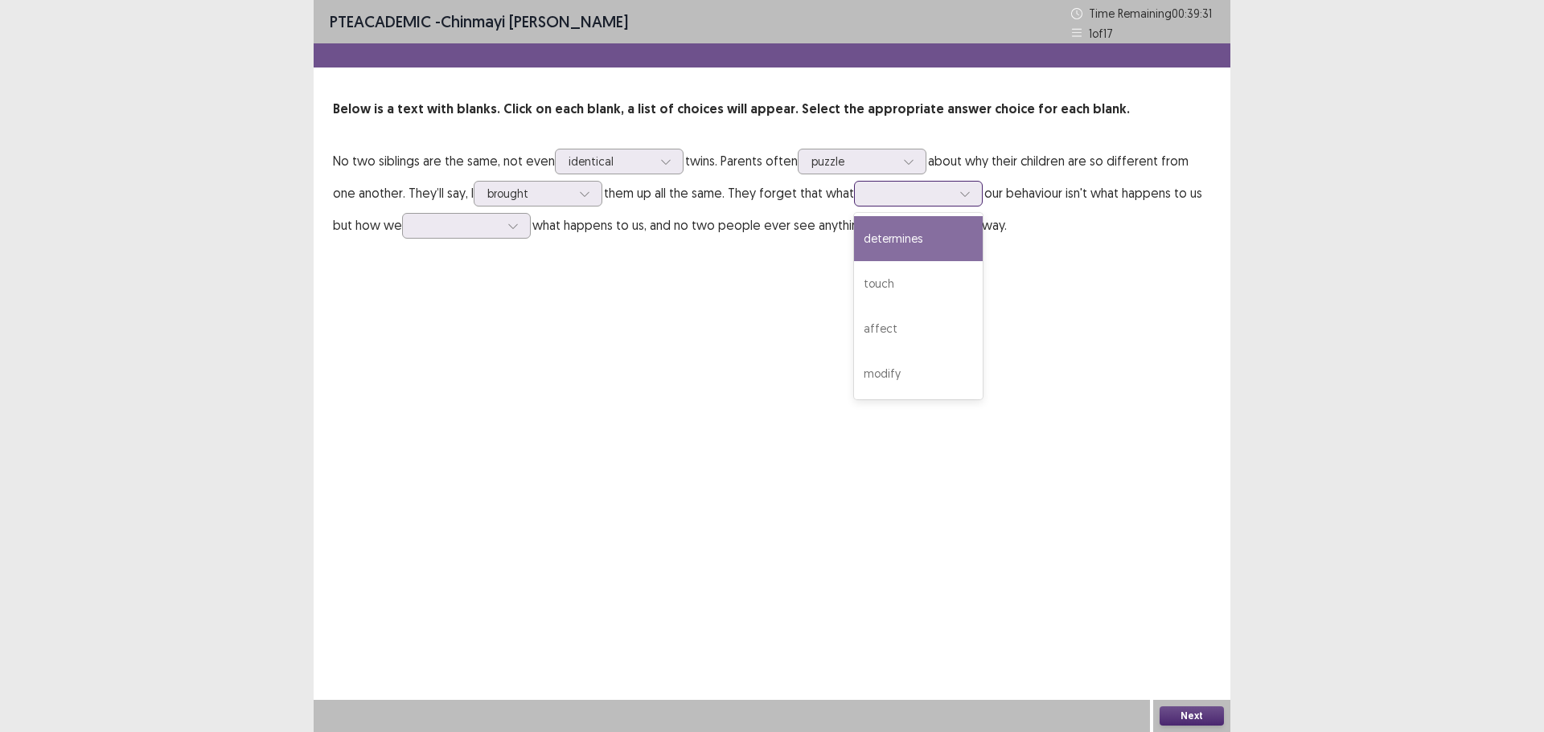
click at [905, 248] on div "determines" at bounding box center [918, 238] width 129 height 45
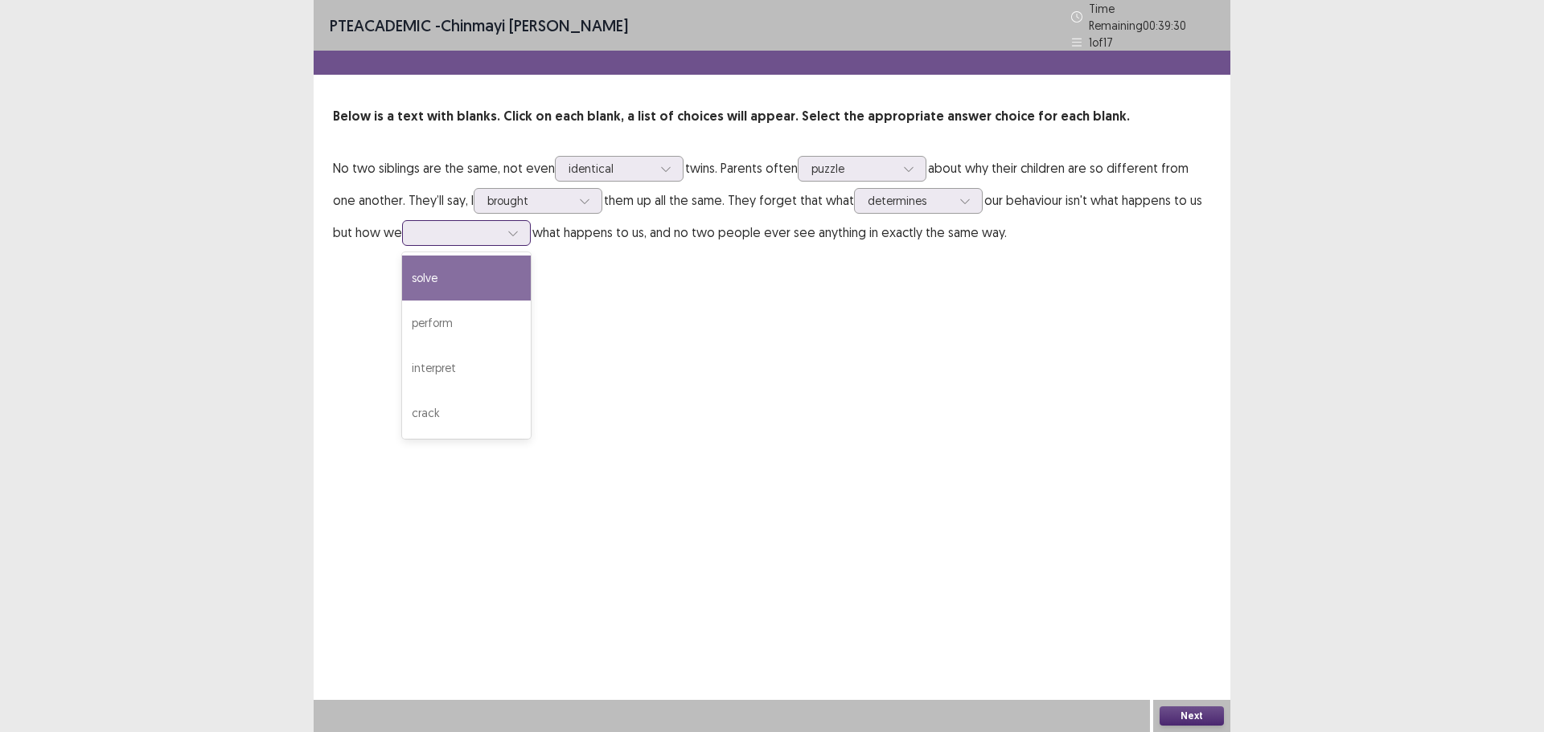
click at [478, 226] on div at bounding box center [458, 232] width 84 height 15
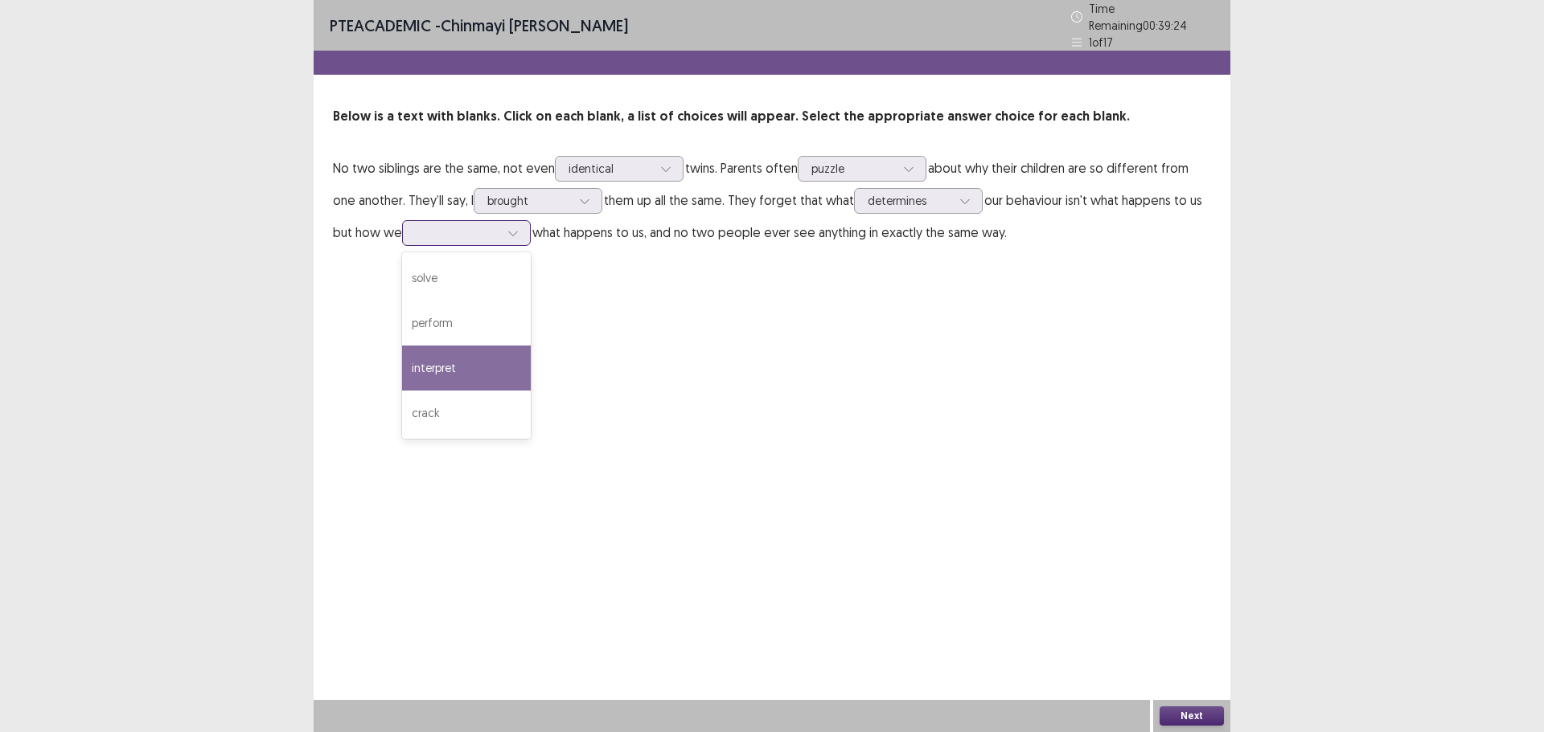
click at [461, 359] on div "interpret" at bounding box center [466, 368] width 129 height 45
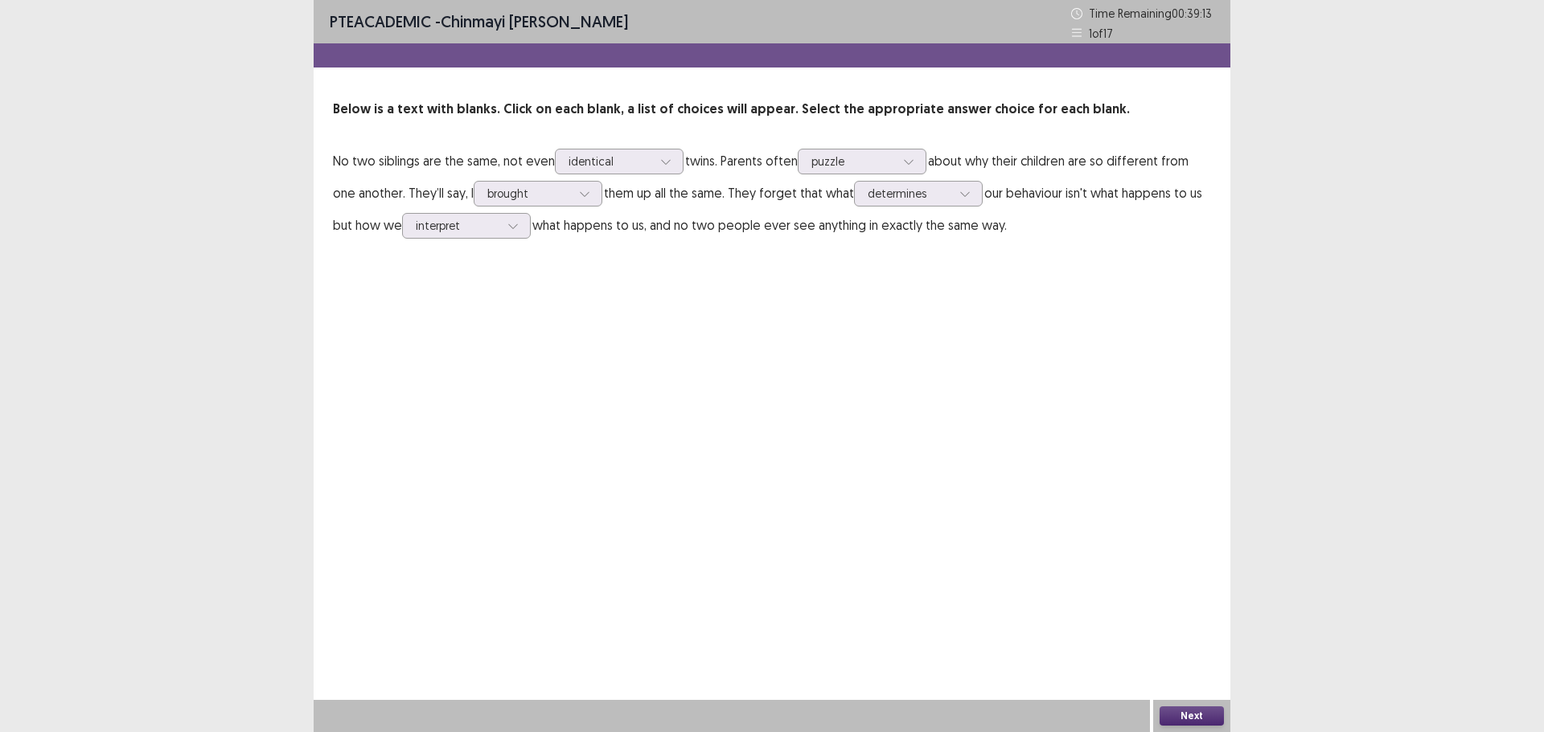
click at [1213, 714] on button "Next" at bounding box center [1191, 716] width 64 height 19
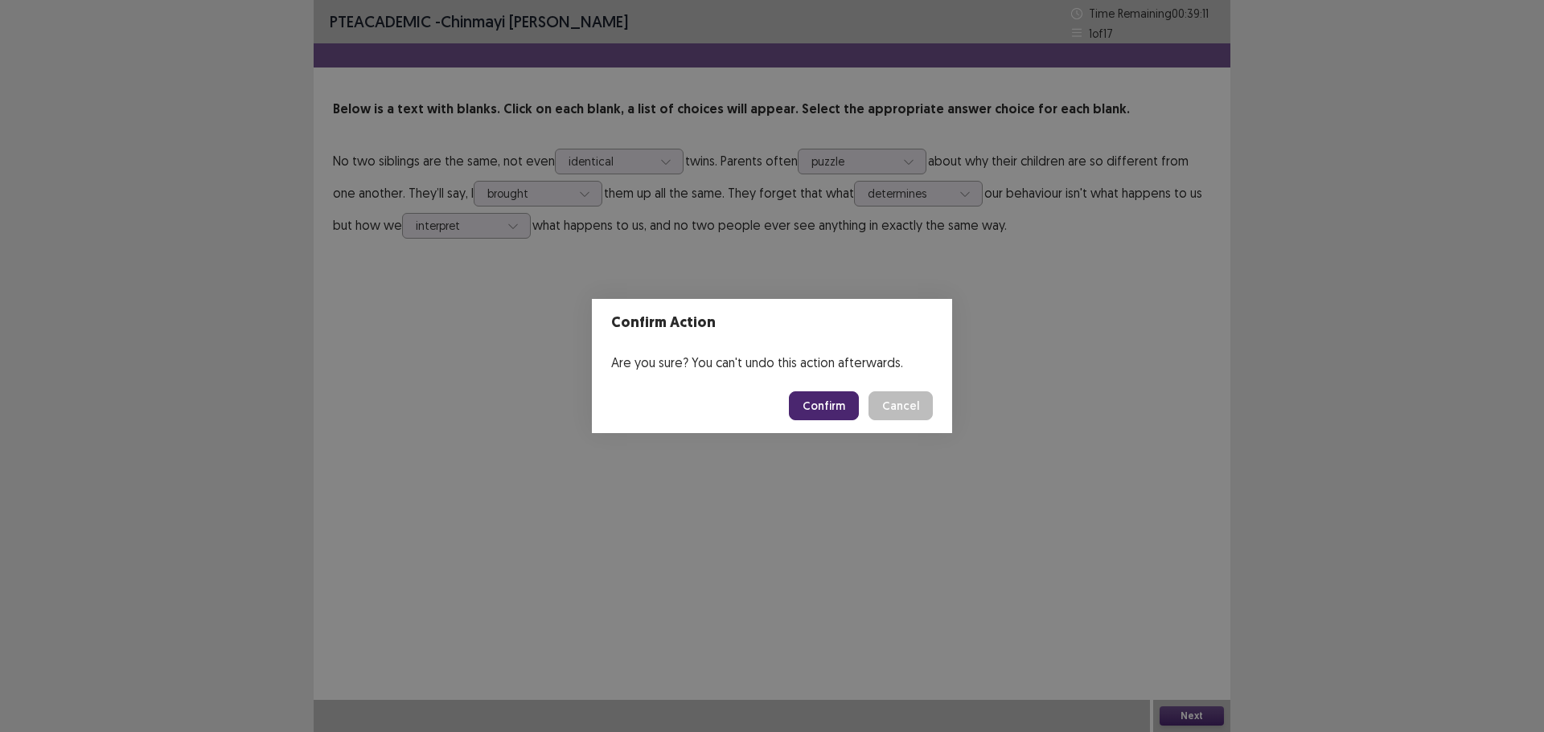
click at [841, 410] on button "Confirm" at bounding box center [824, 406] width 70 height 29
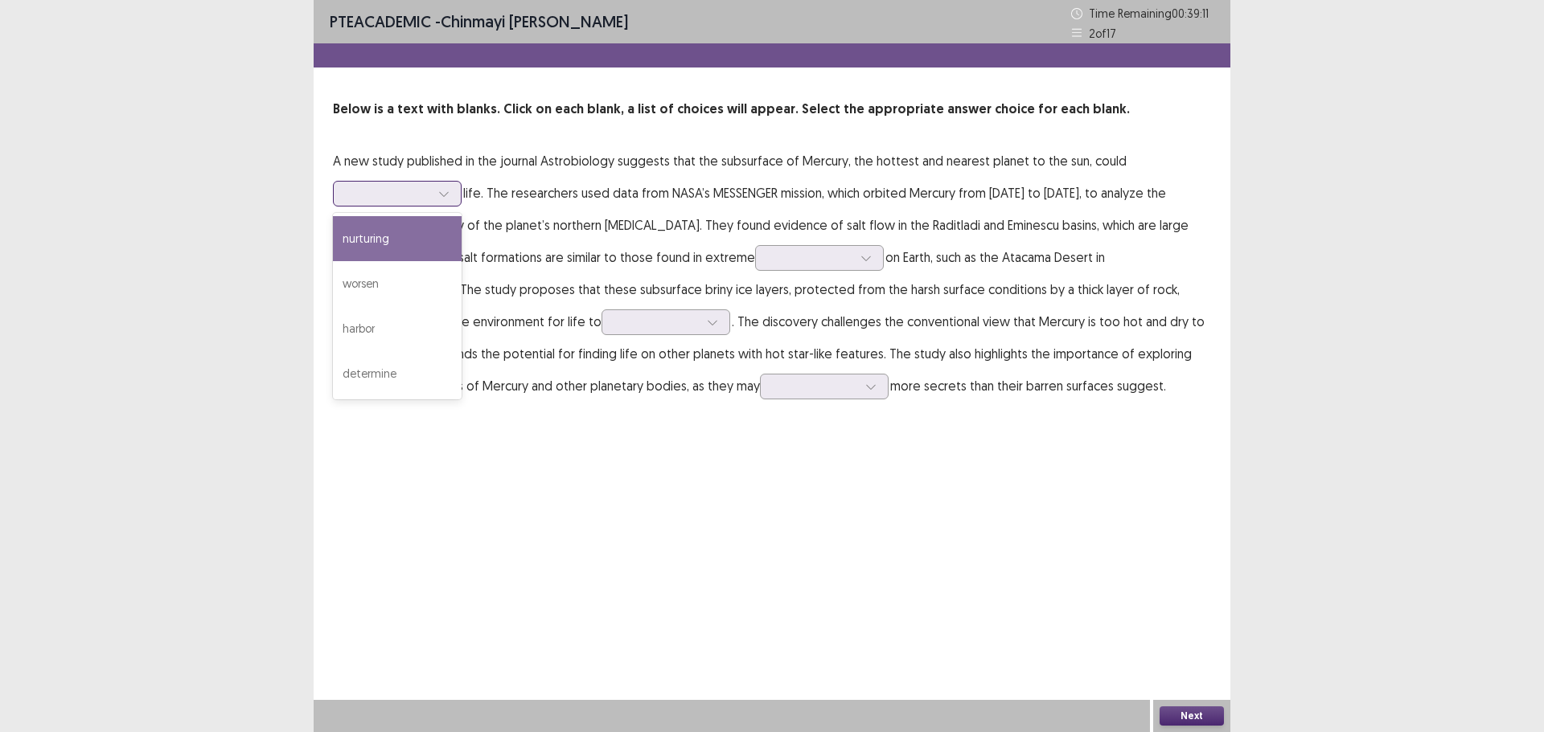
click at [372, 203] on div at bounding box center [388, 193] width 87 height 18
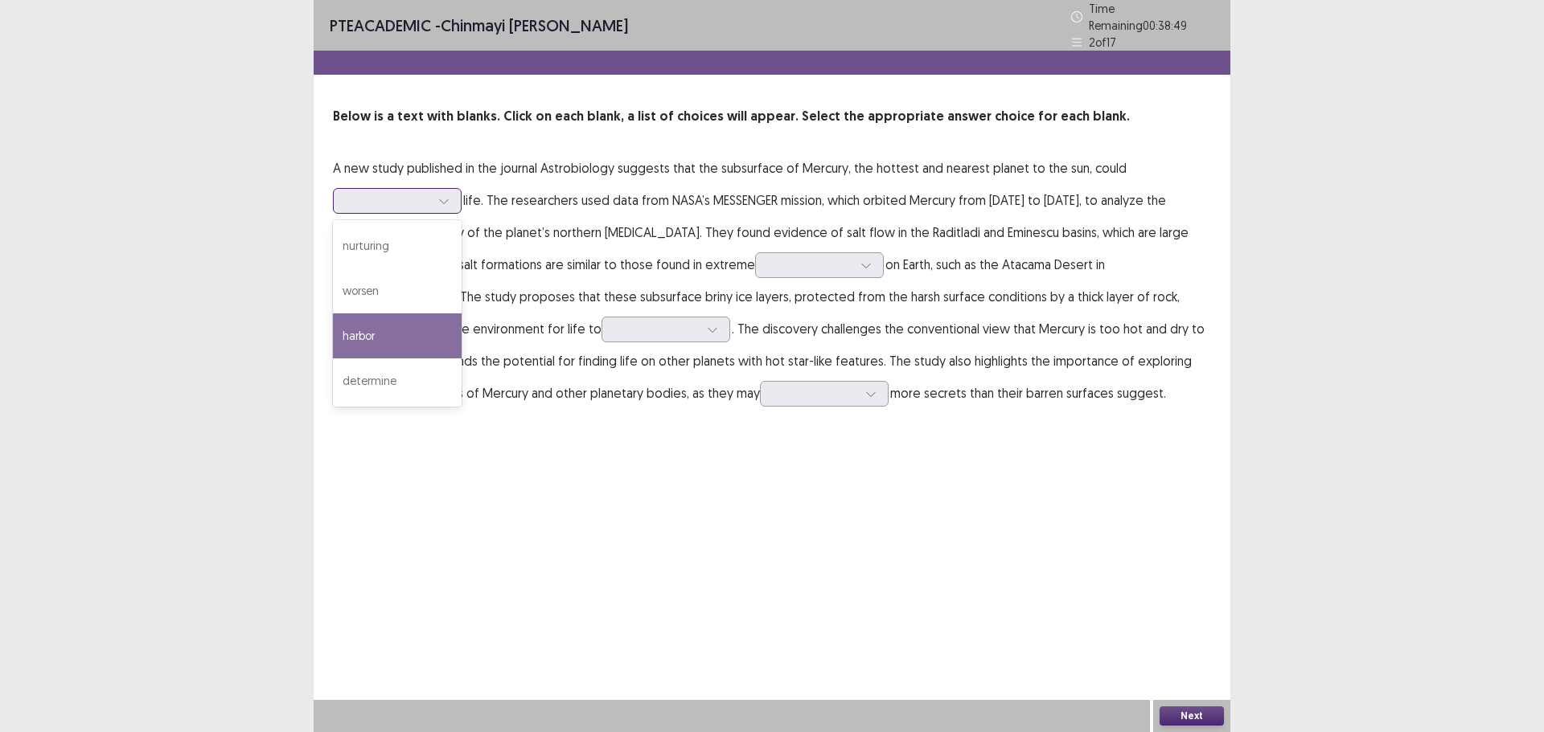
drag, startPoint x: 371, startPoint y: 252, endPoint x: 376, endPoint y: 313, distance: 61.4
click at [376, 313] on div "nurturing worsen harbor determine" at bounding box center [397, 313] width 129 height 187
click at [365, 283] on div "worsen" at bounding box center [397, 291] width 129 height 45
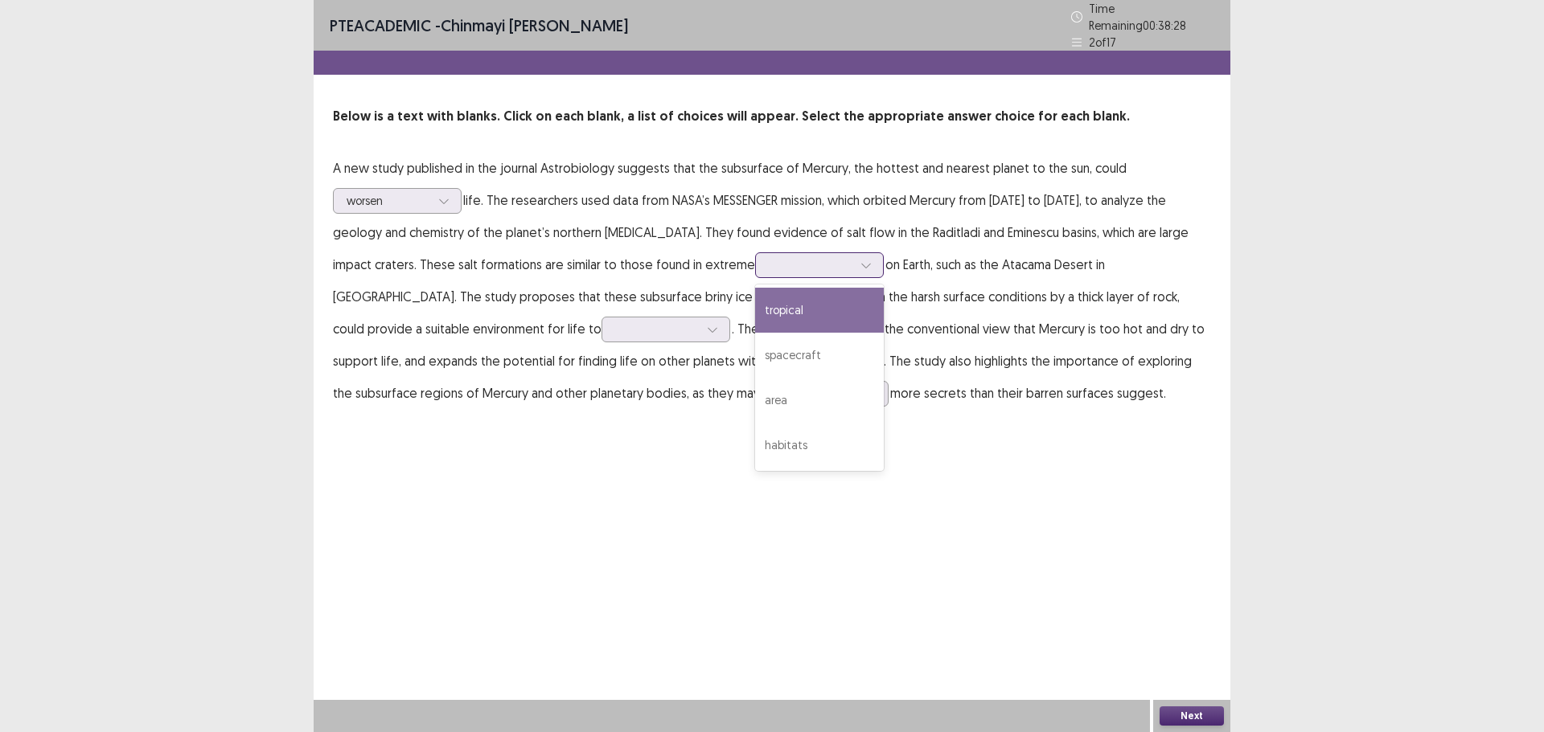
click at [769, 265] on div at bounding box center [811, 264] width 84 height 15
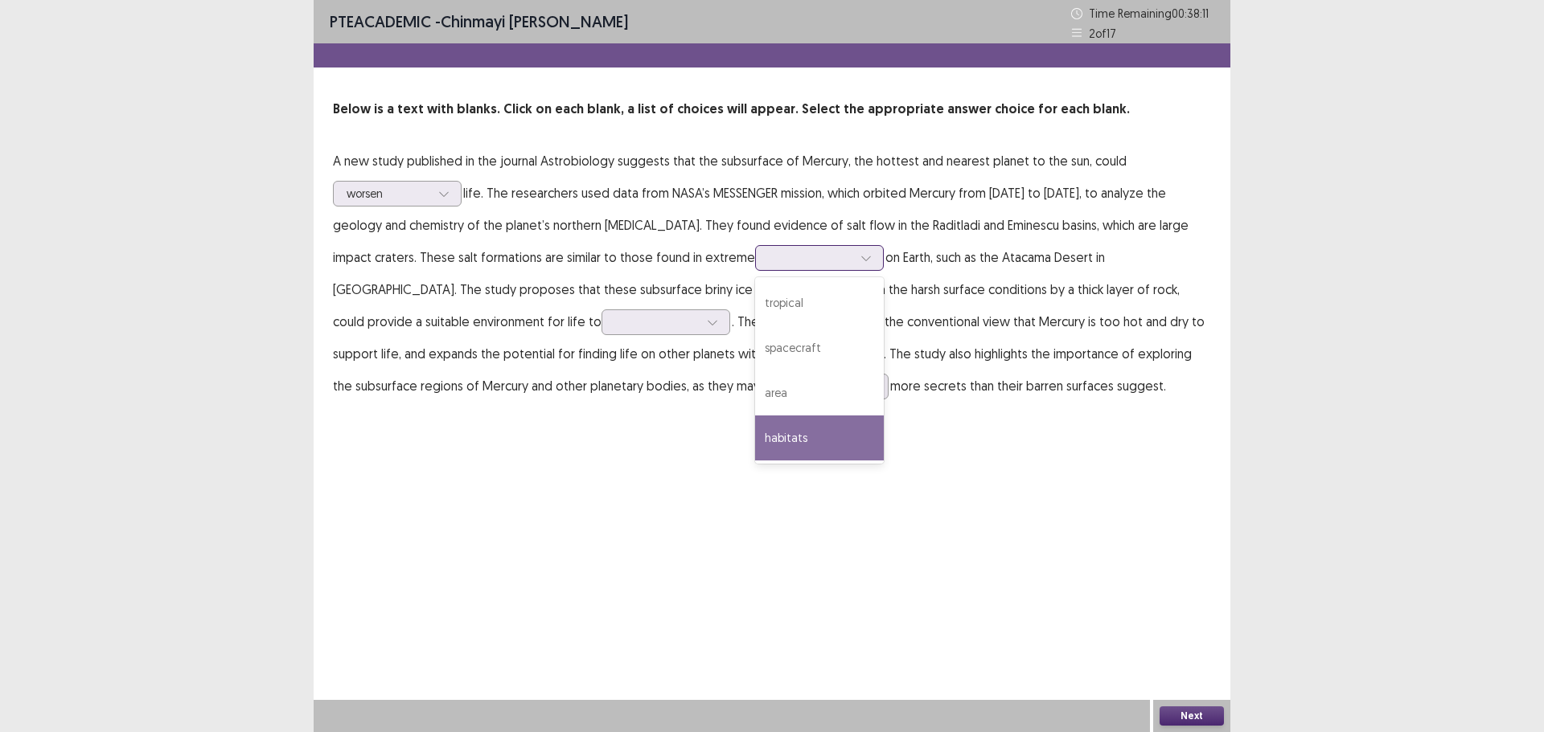
click at [755, 429] on div "habitats" at bounding box center [819, 438] width 129 height 45
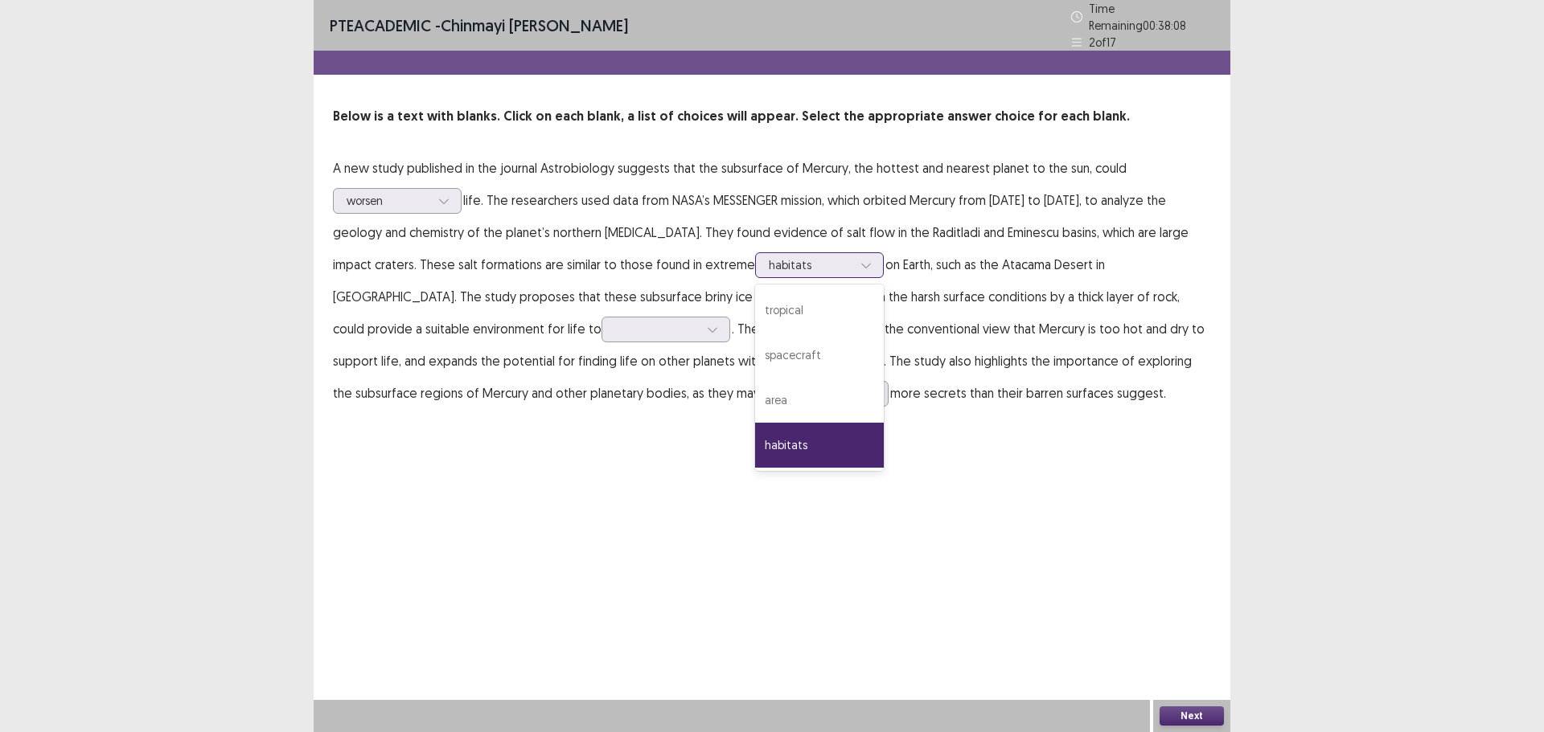
click at [769, 257] on div at bounding box center [811, 264] width 84 height 15
click at [916, 447] on div "PTE academic - [PERSON_NAME] [PERSON_NAME] Time Remaining 00 : 38 : 07 2 of 17 …" at bounding box center [772, 366] width 916 height 732
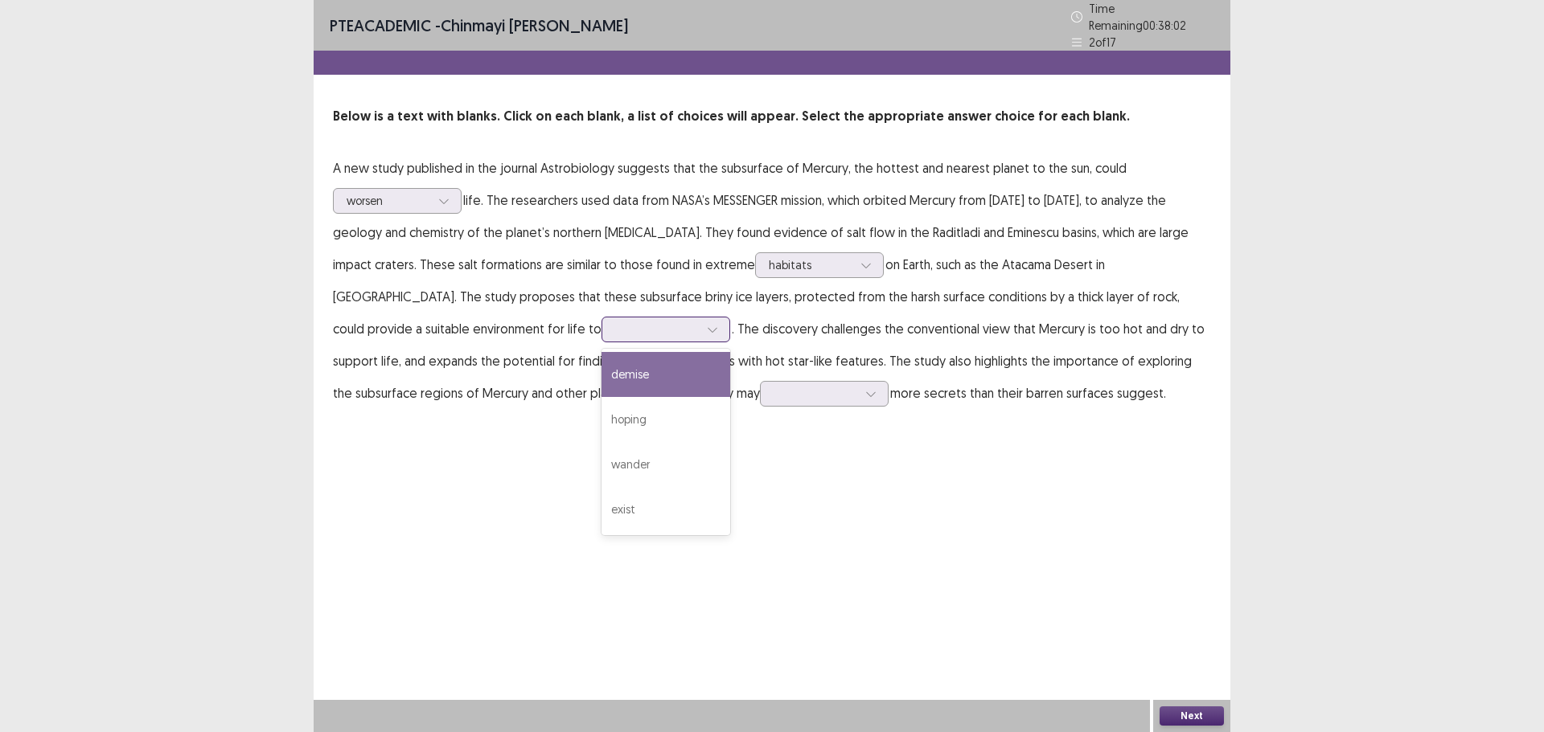
click at [615, 330] on div at bounding box center [657, 329] width 84 height 15
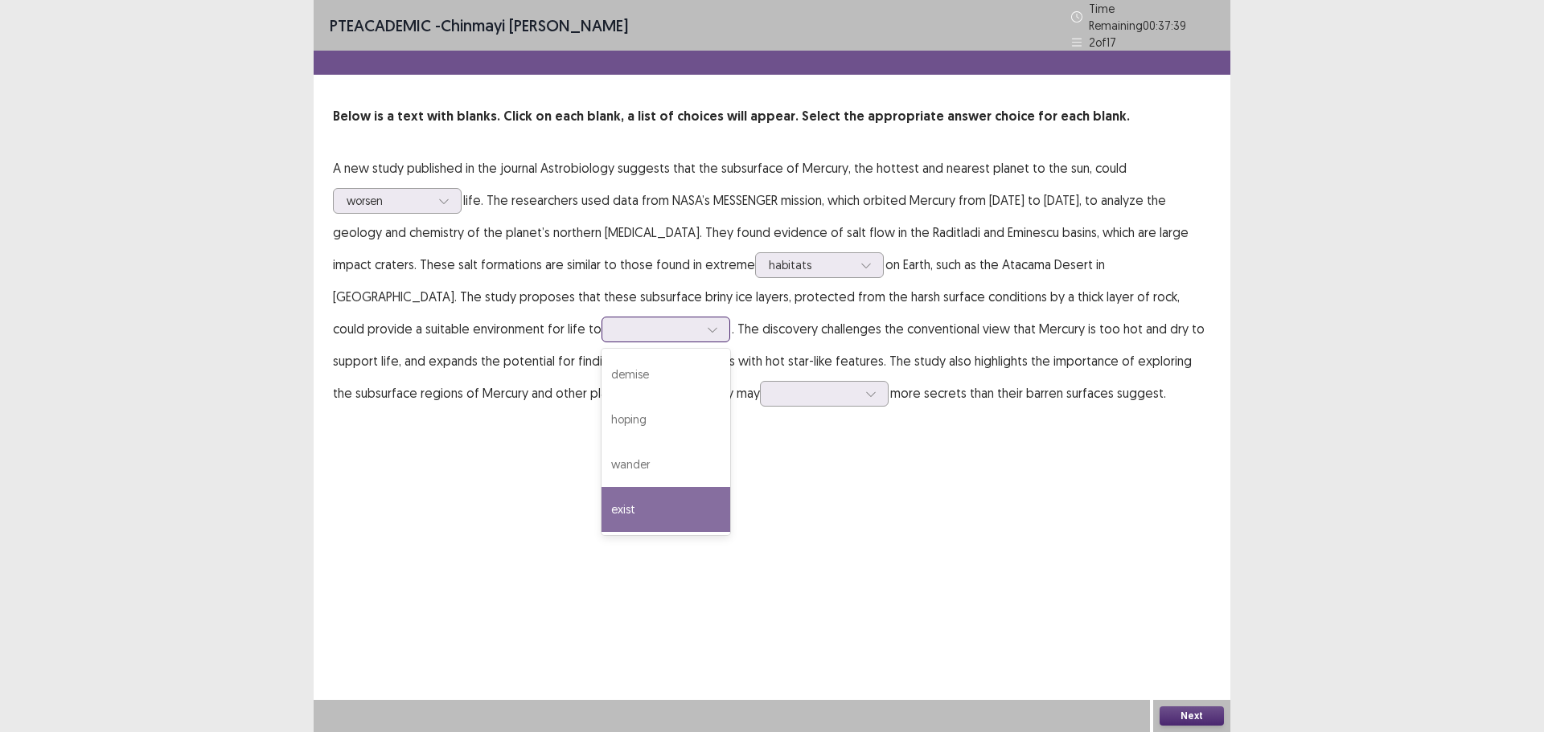
click at [601, 519] on div "exist" at bounding box center [665, 509] width 129 height 45
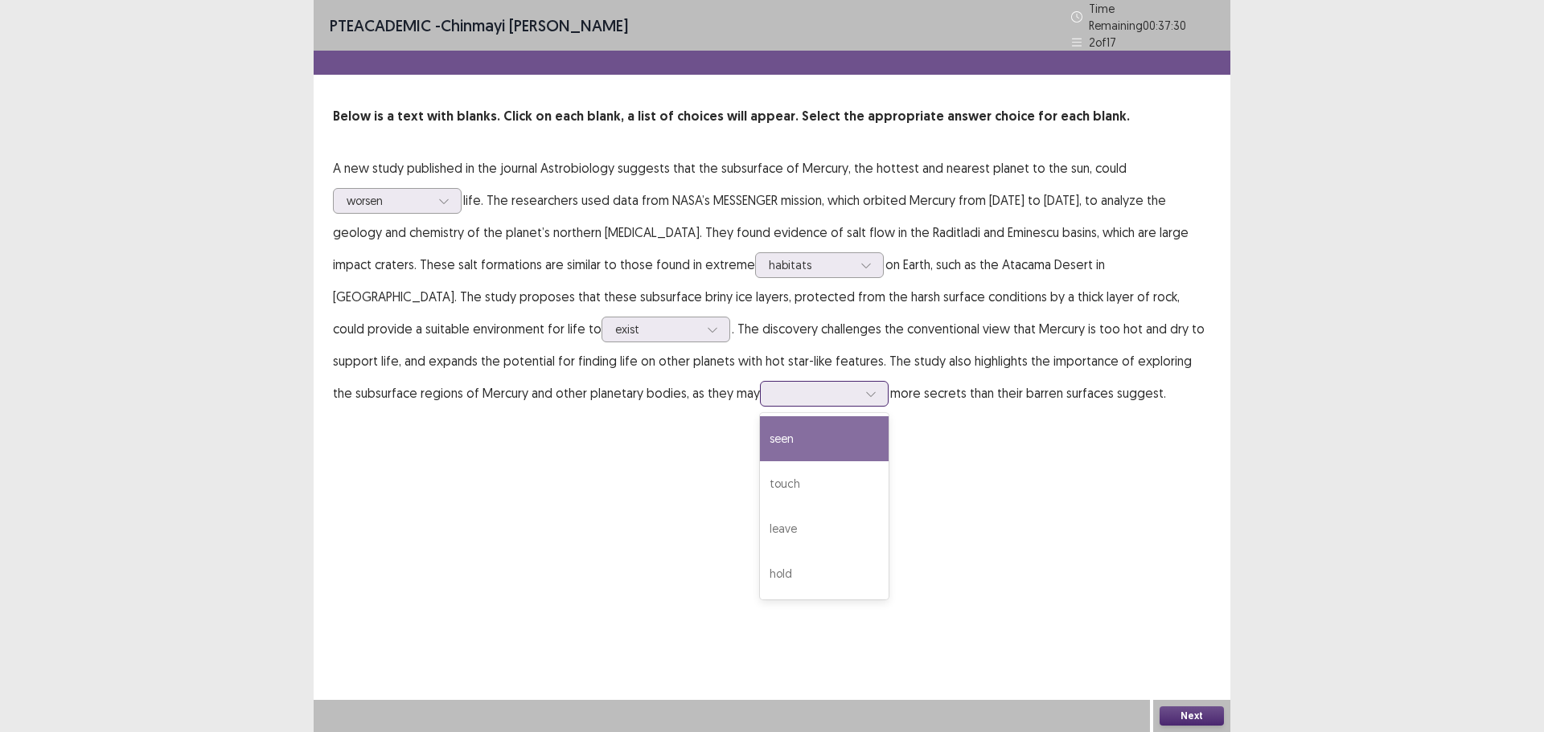
click at [773, 387] on div at bounding box center [815, 393] width 84 height 15
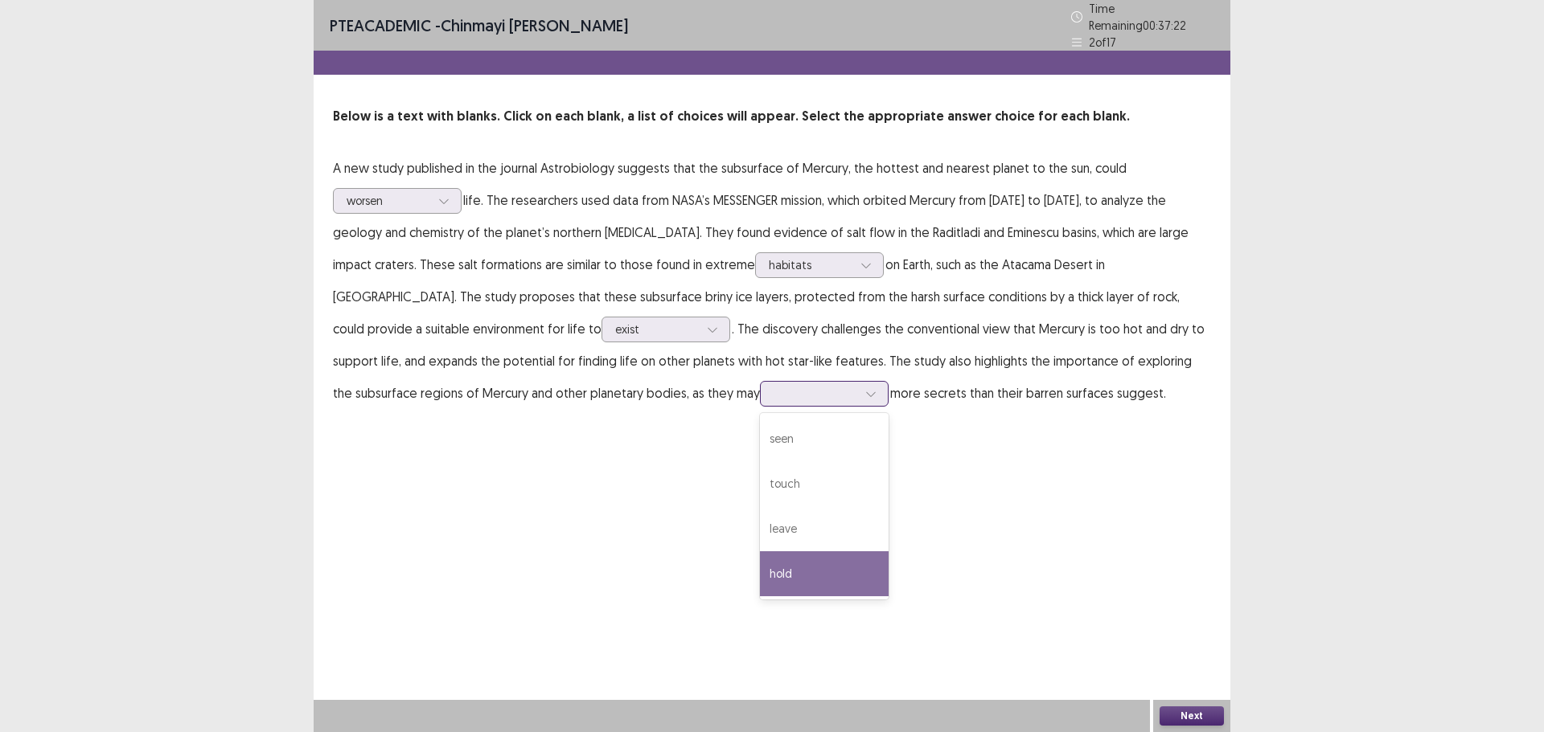
click at [760, 551] on div "hold" at bounding box center [824, 573] width 129 height 45
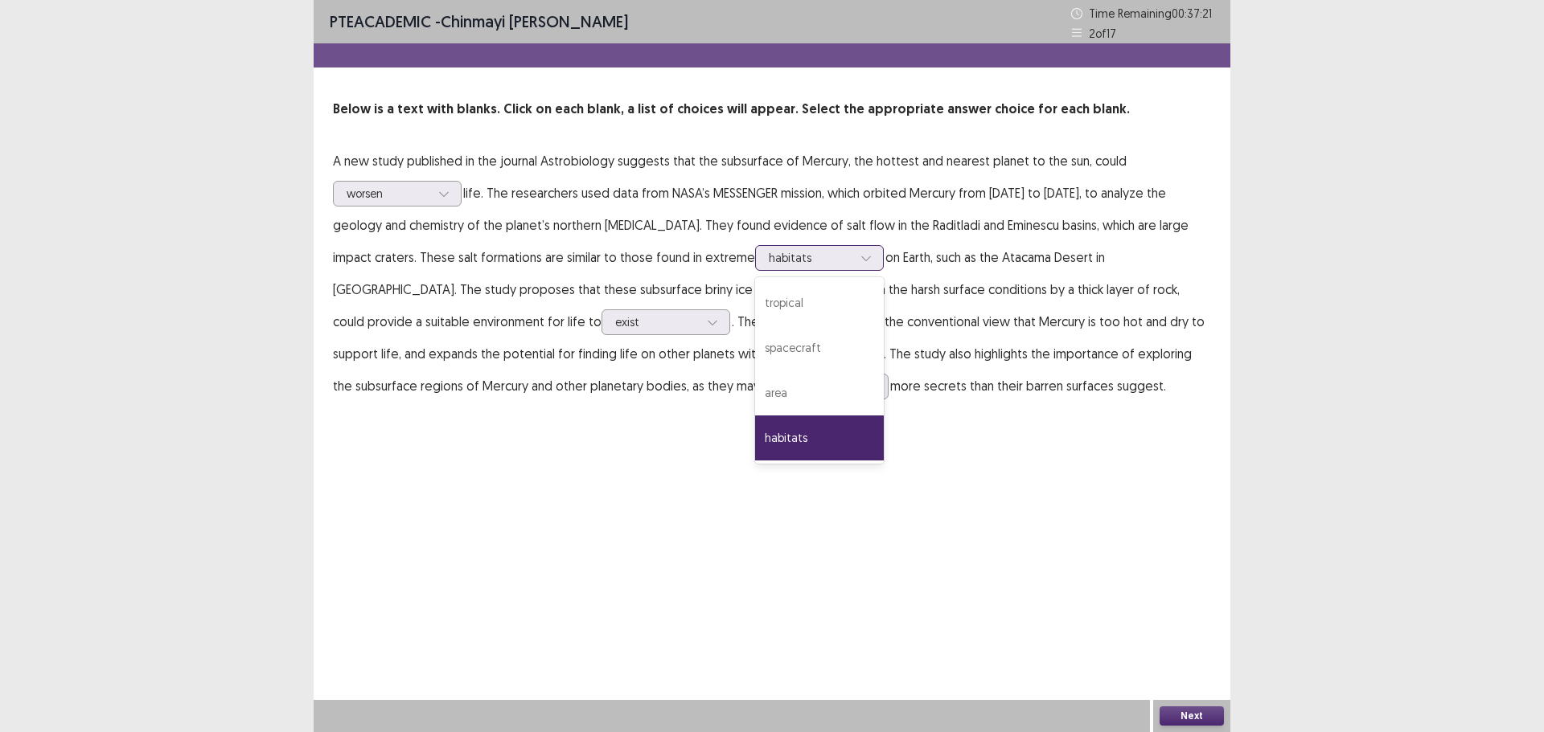
click at [755, 265] on div "habitats" at bounding box center [819, 258] width 129 height 26
click at [755, 293] on div "tropical" at bounding box center [819, 303] width 129 height 45
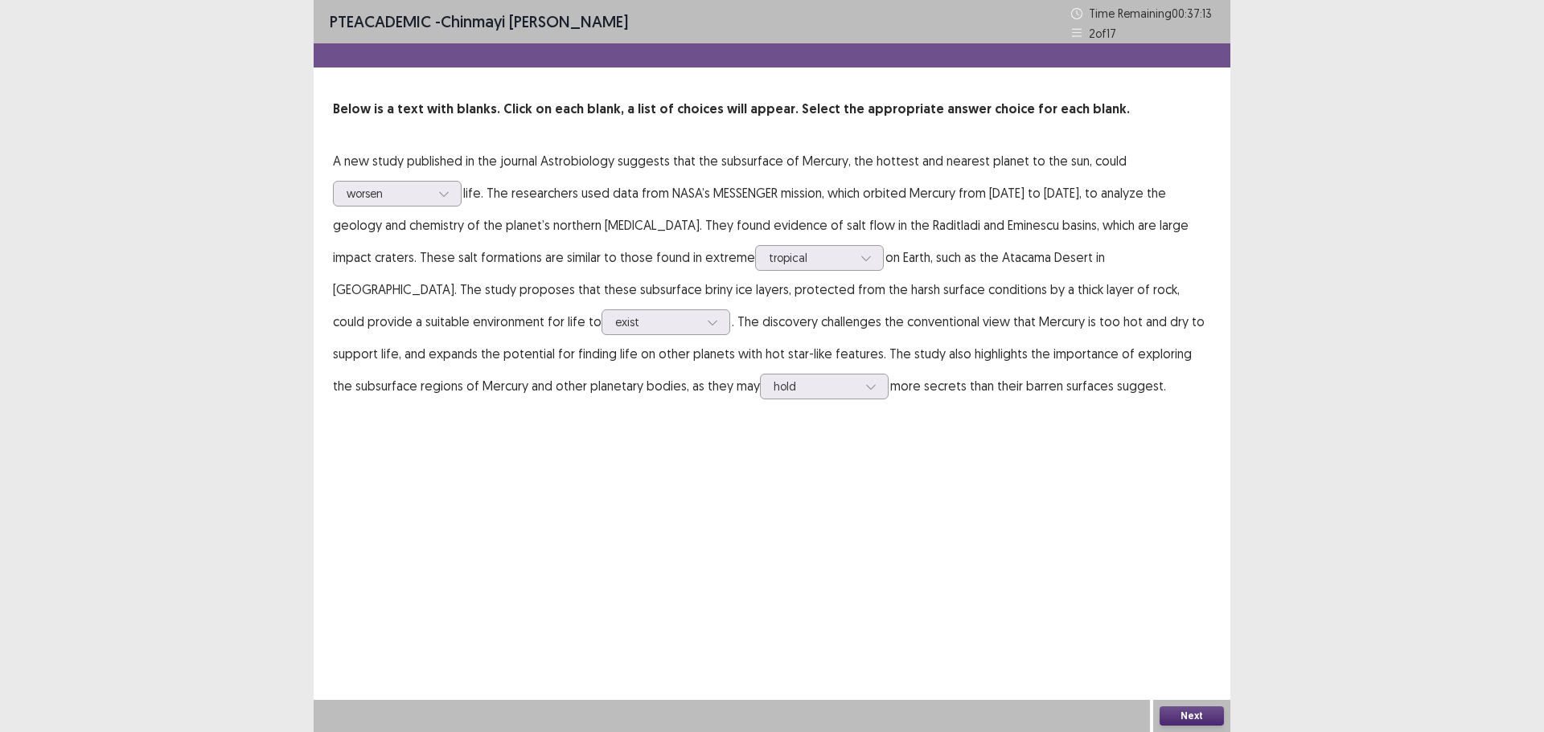
click at [1188, 704] on div "Next" at bounding box center [1191, 716] width 77 height 32
drag, startPoint x: 1166, startPoint y: 702, endPoint x: 1189, endPoint y: 713, distance: 25.9
click at [1174, 705] on div "Next" at bounding box center [1191, 716] width 77 height 32
click at [1204, 718] on button "Next" at bounding box center [1191, 716] width 64 height 19
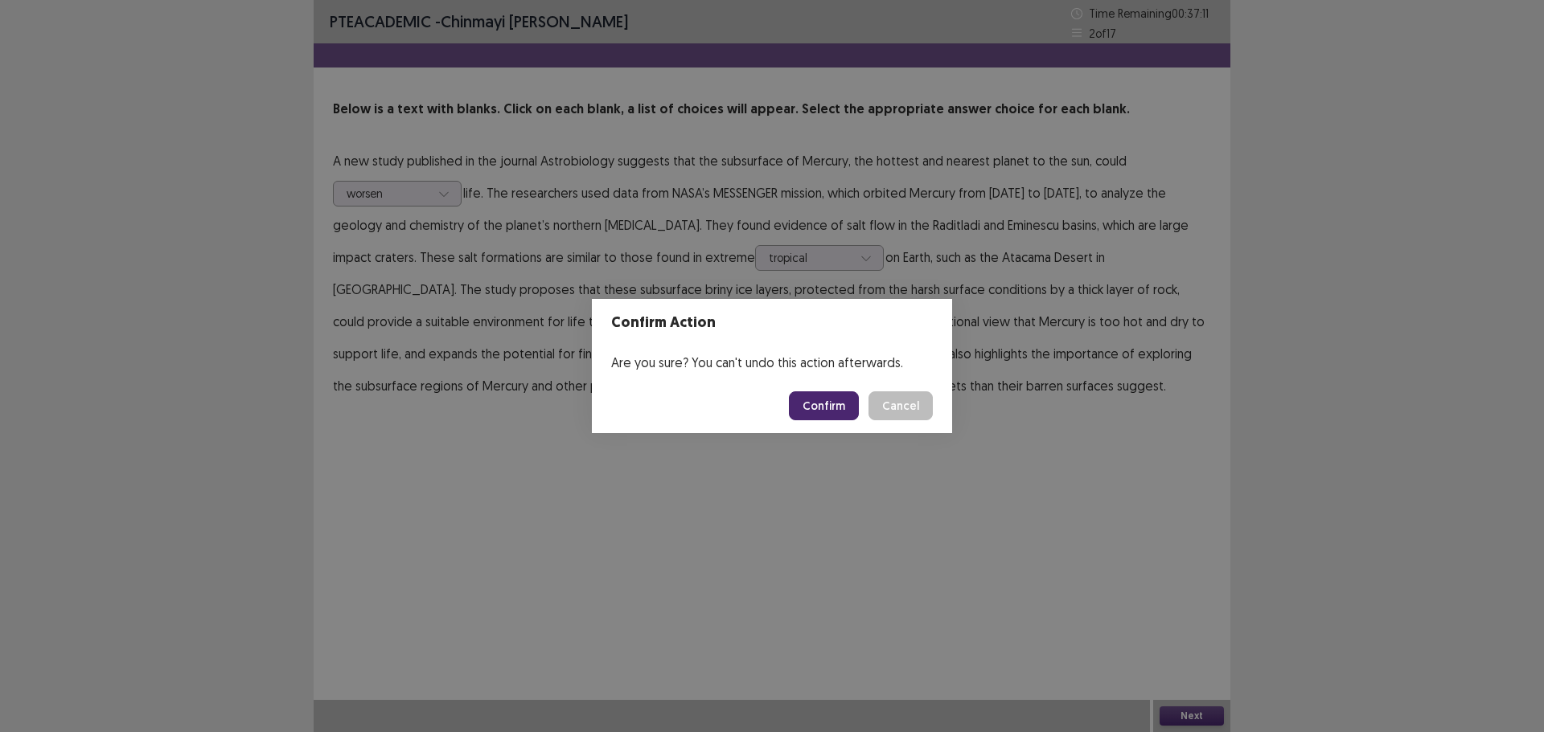
click at [834, 408] on button "Confirm" at bounding box center [824, 406] width 70 height 29
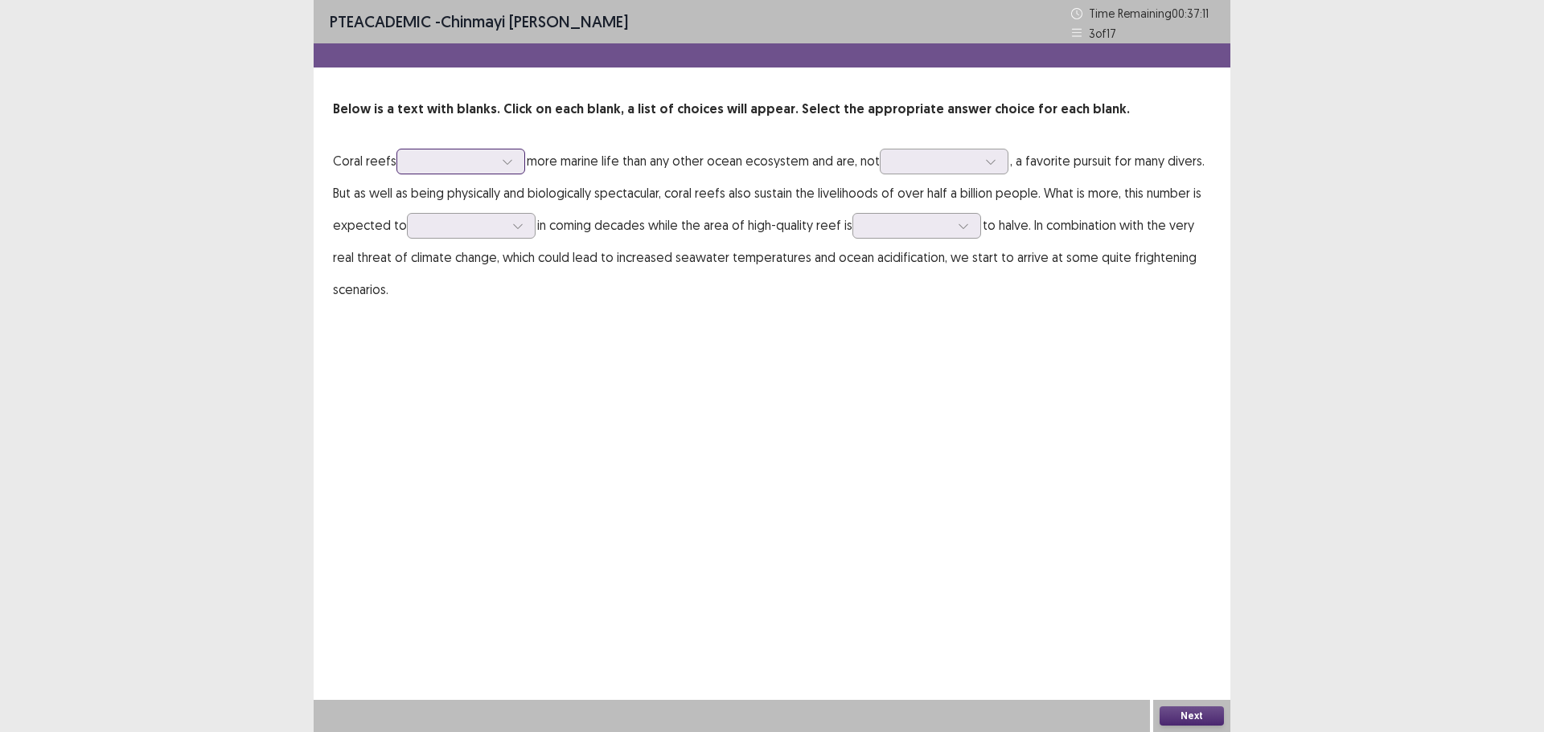
drag, startPoint x: 416, startPoint y: 162, endPoint x: 424, endPoint y: 166, distance: 9.0
click at [418, 164] on div at bounding box center [452, 161] width 84 height 15
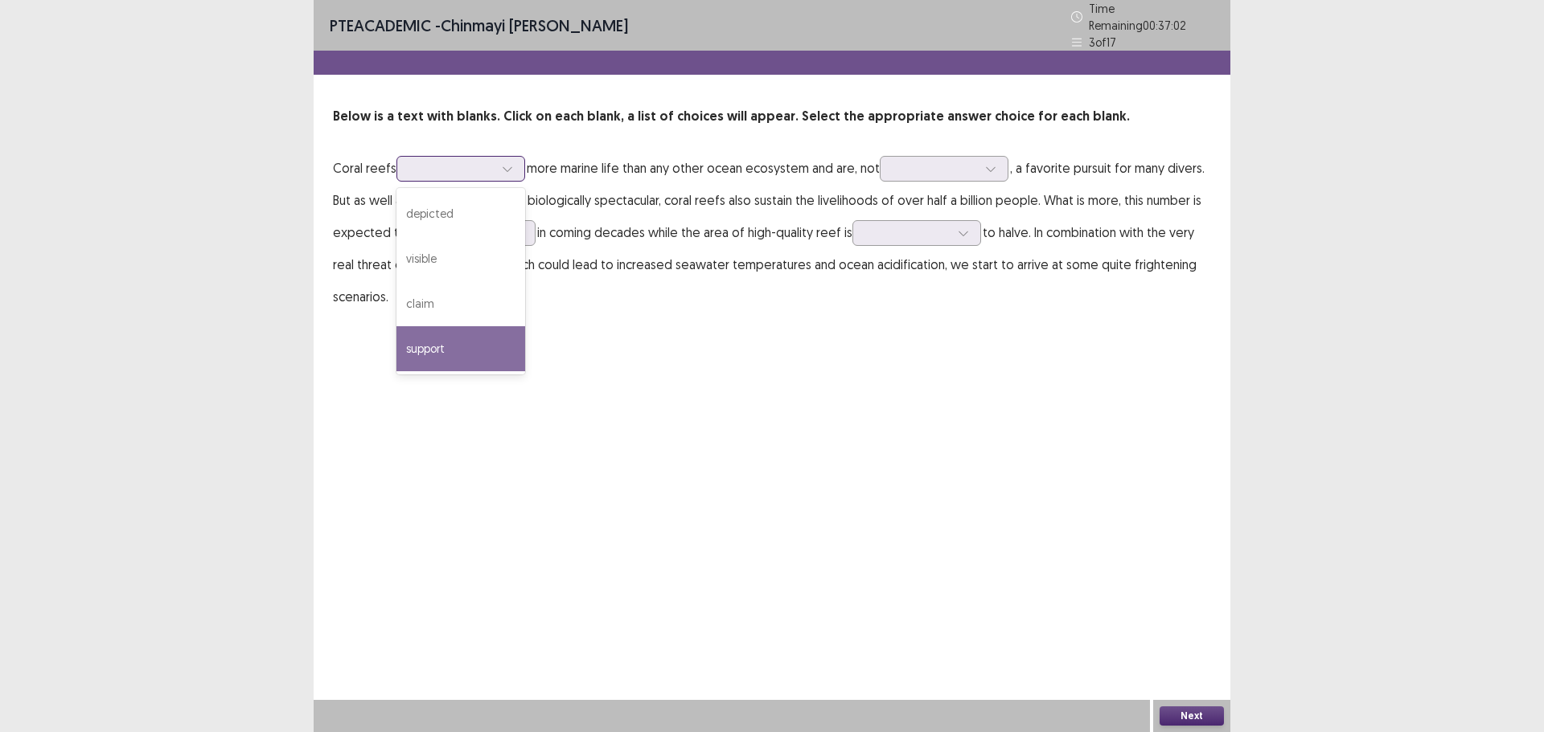
click at [442, 330] on div "support" at bounding box center [460, 348] width 129 height 45
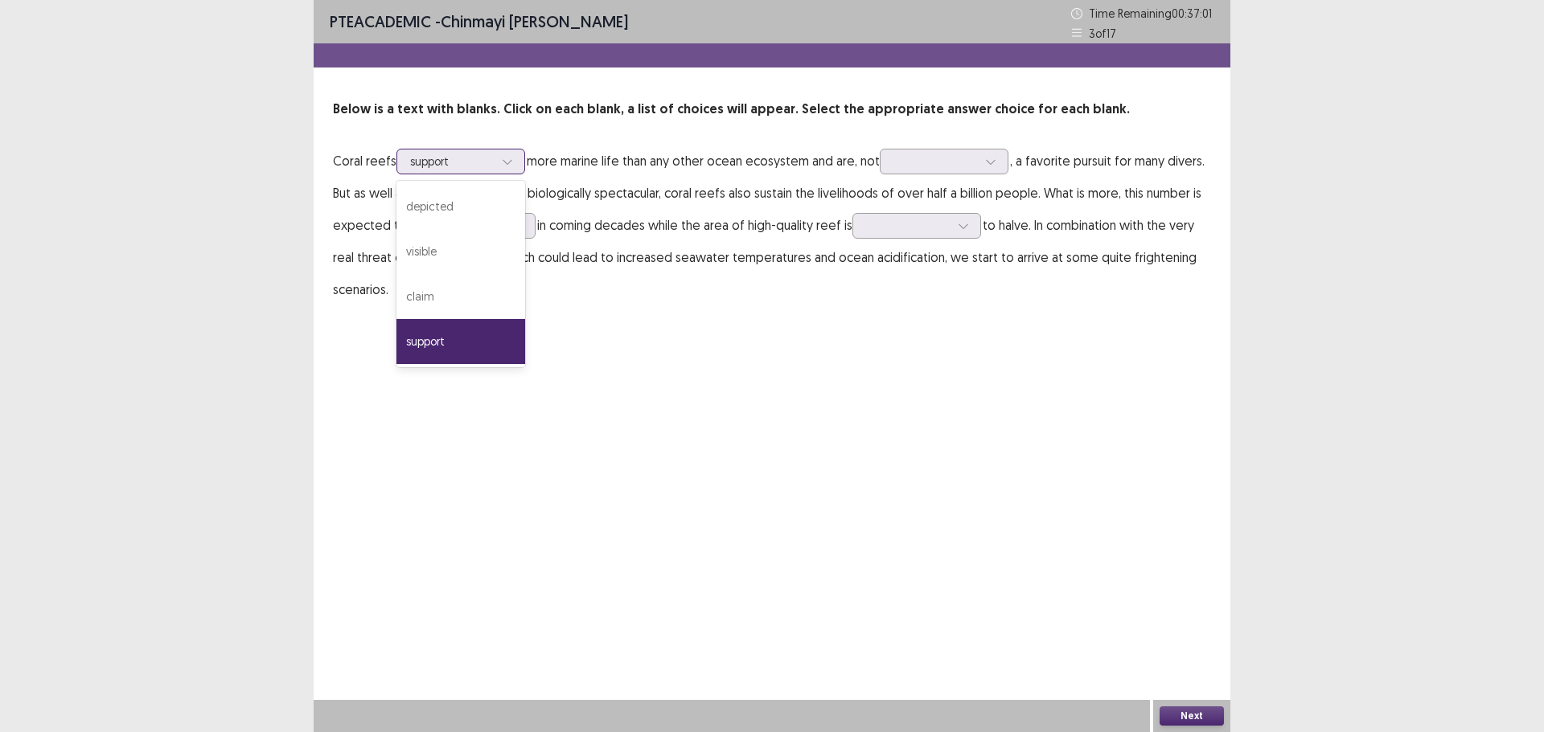
click at [432, 166] on div at bounding box center [452, 161] width 84 height 15
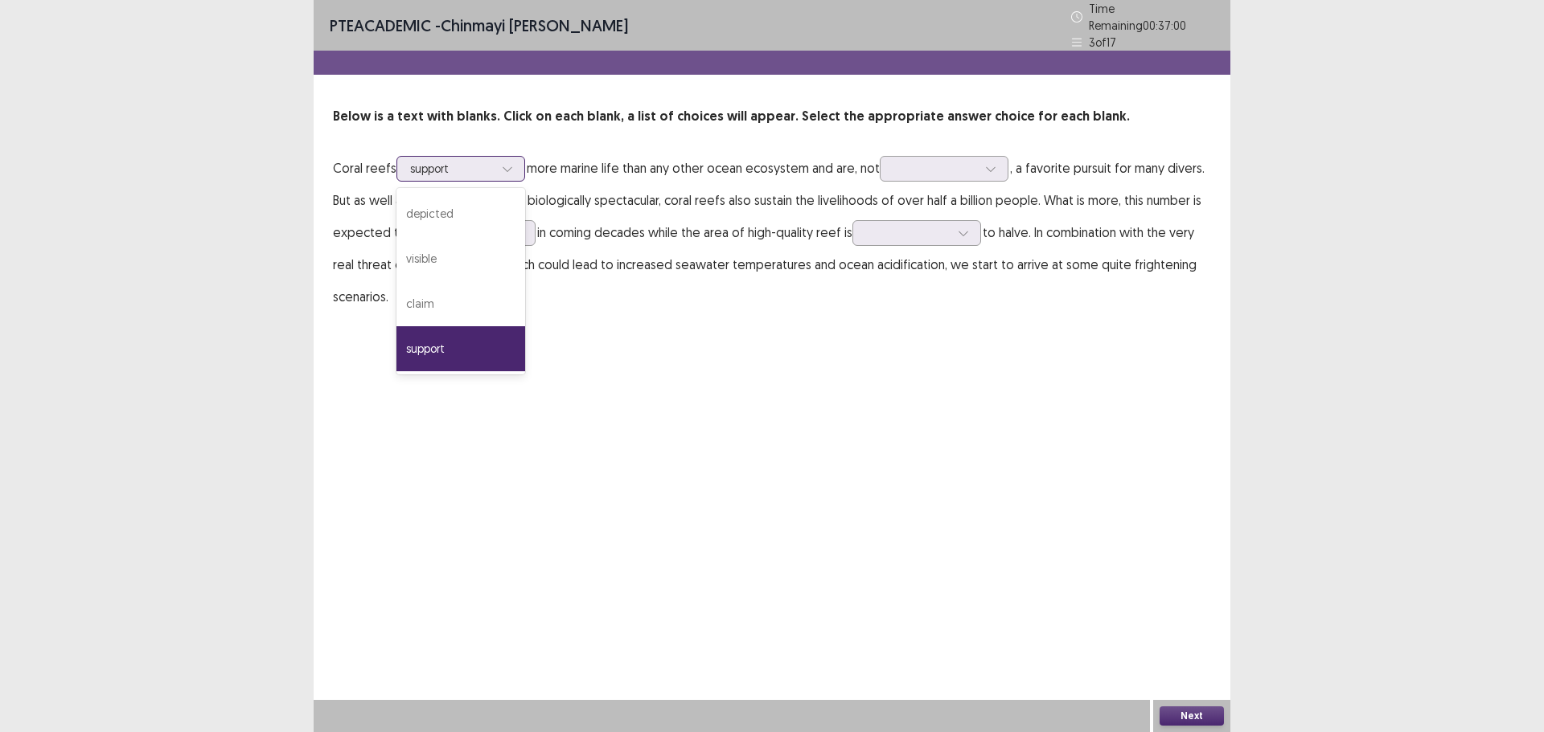
click at [436, 341] on div "support" at bounding box center [460, 348] width 129 height 45
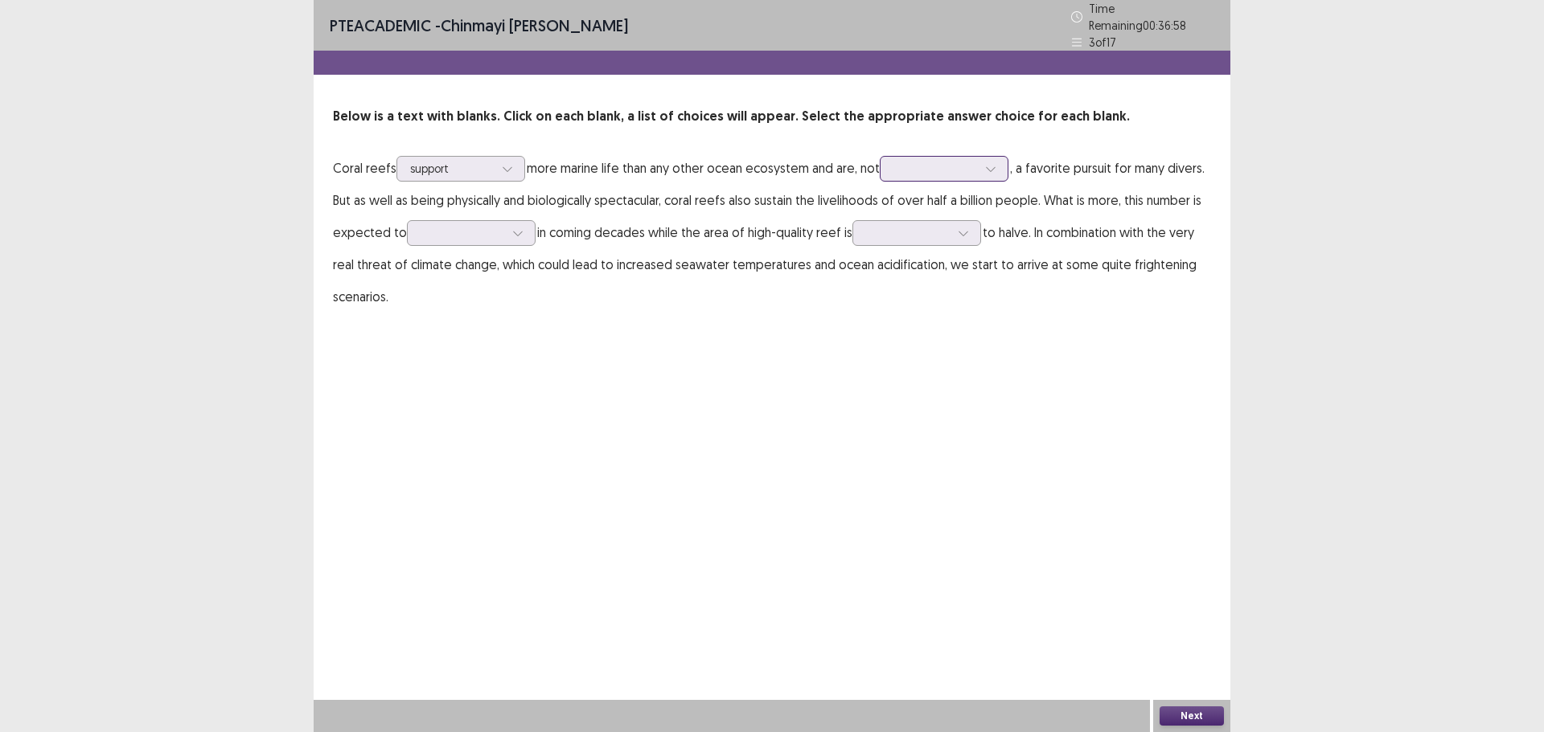
click at [908, 161] on div at bounding box center [935, 168] width 84 height 15
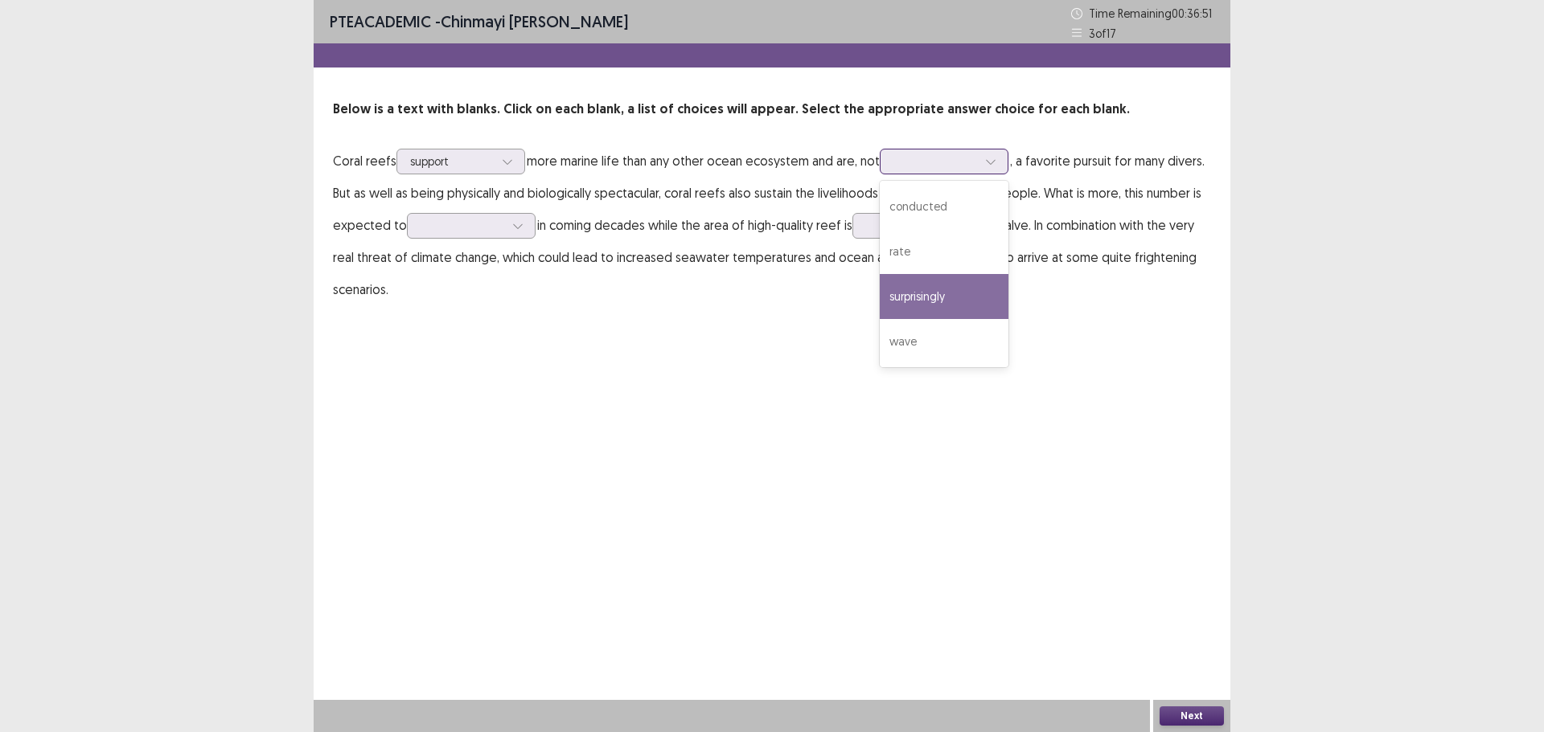
click at [924, 286] on div "surprisingly" at bounding box center [943, 296] width 129 height 45
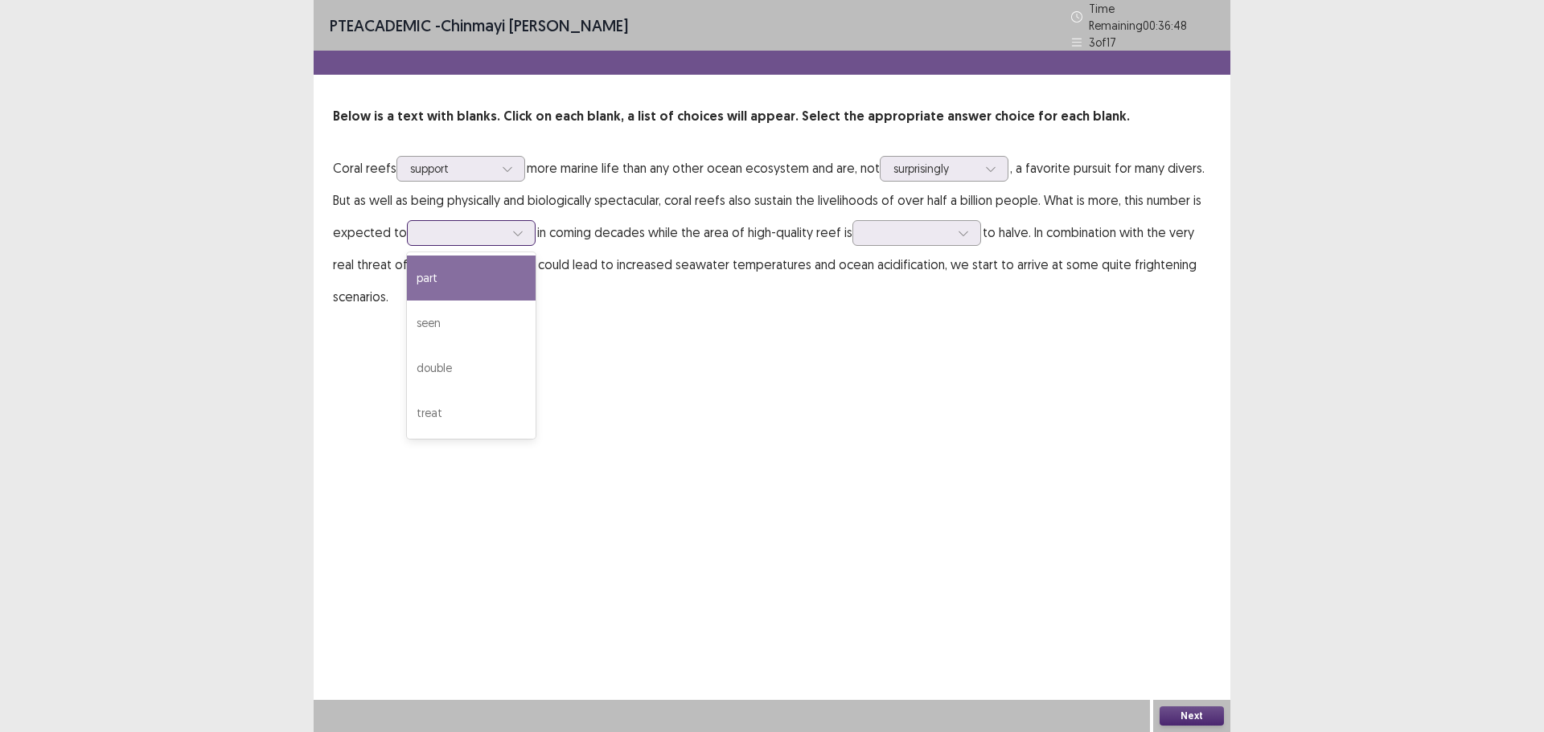
click at [486, 232] on div at bounding box center [462, 232] width 84 height 15
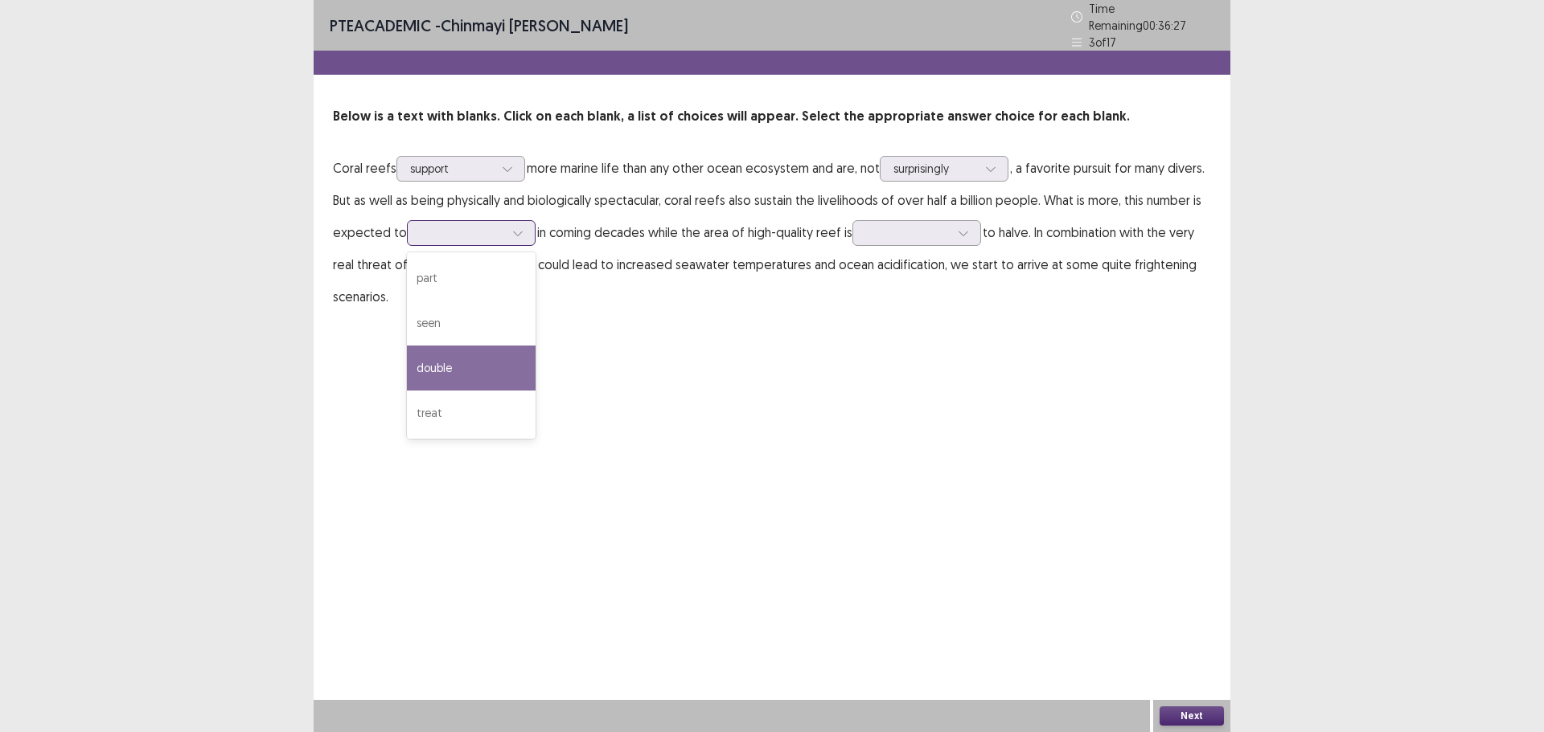
click at [461, 350] on div "double" at bounding box center [471, 368] width 129 height 45
click at [876, 231] on div at bounding box center [908, 232] width 84 height 15
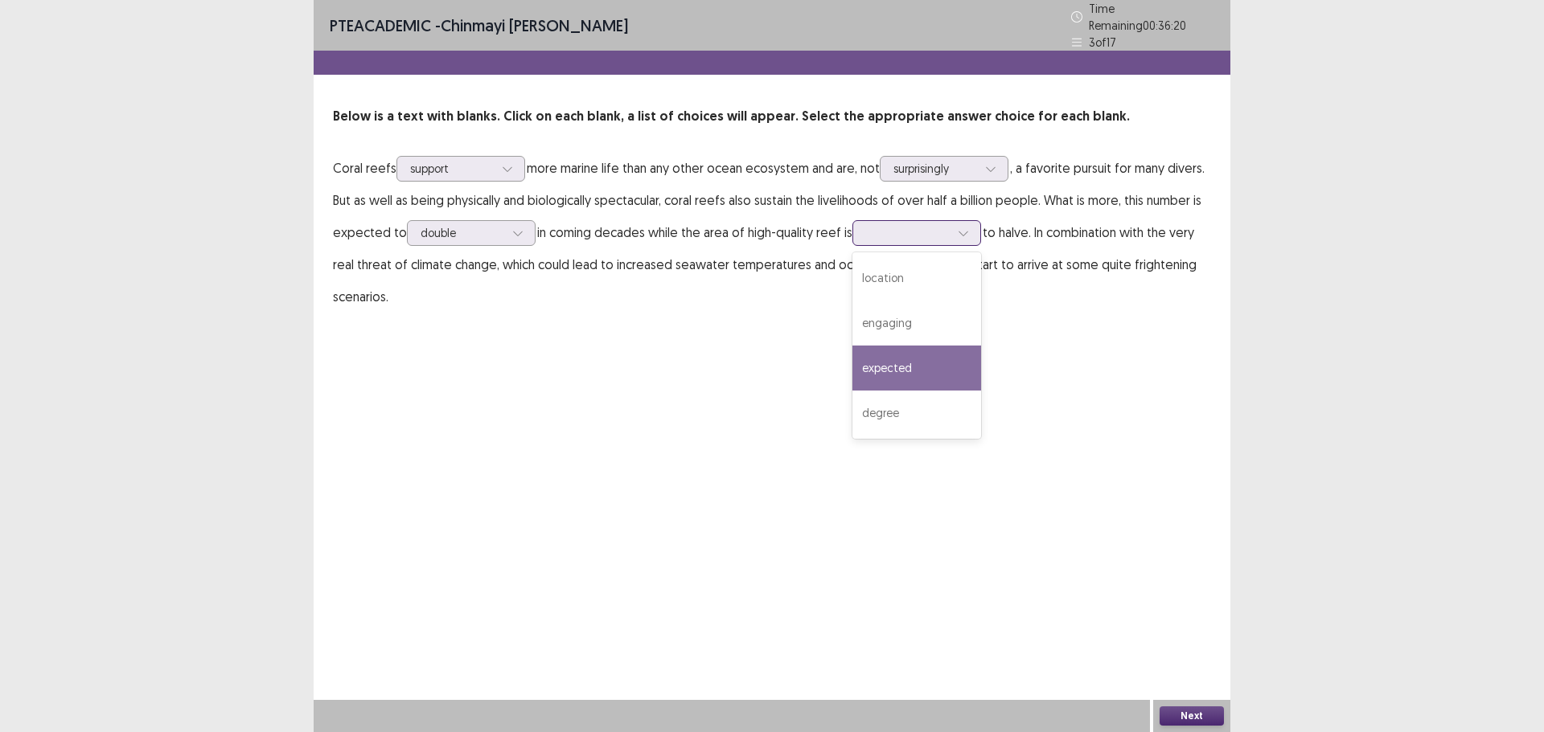
click at [888, 350] on div "expected" at bounding box center [916, 368] width 129 height 45
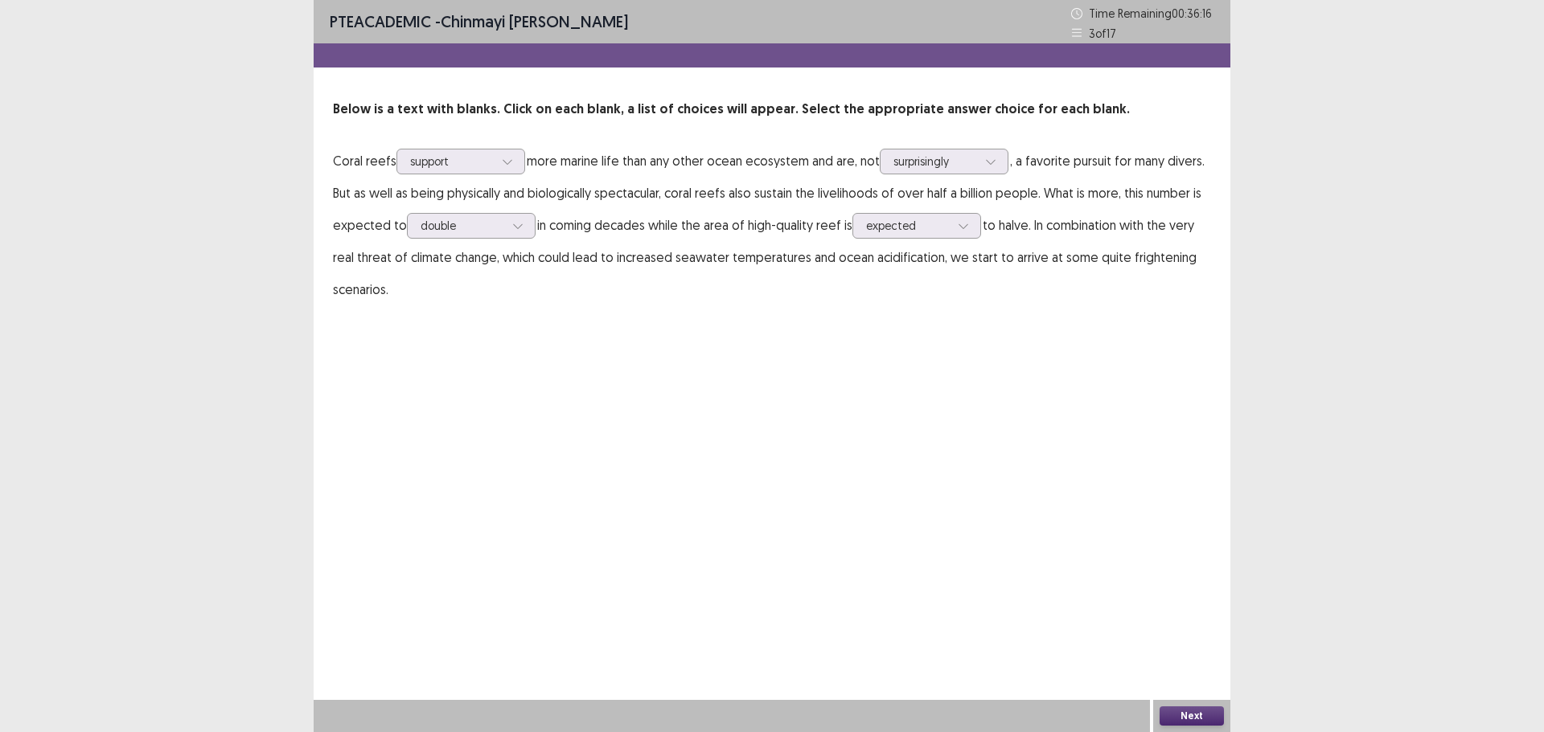
click at [1195, 707] on button "Next" at bounding box center [1191, 716] width 64 height 19
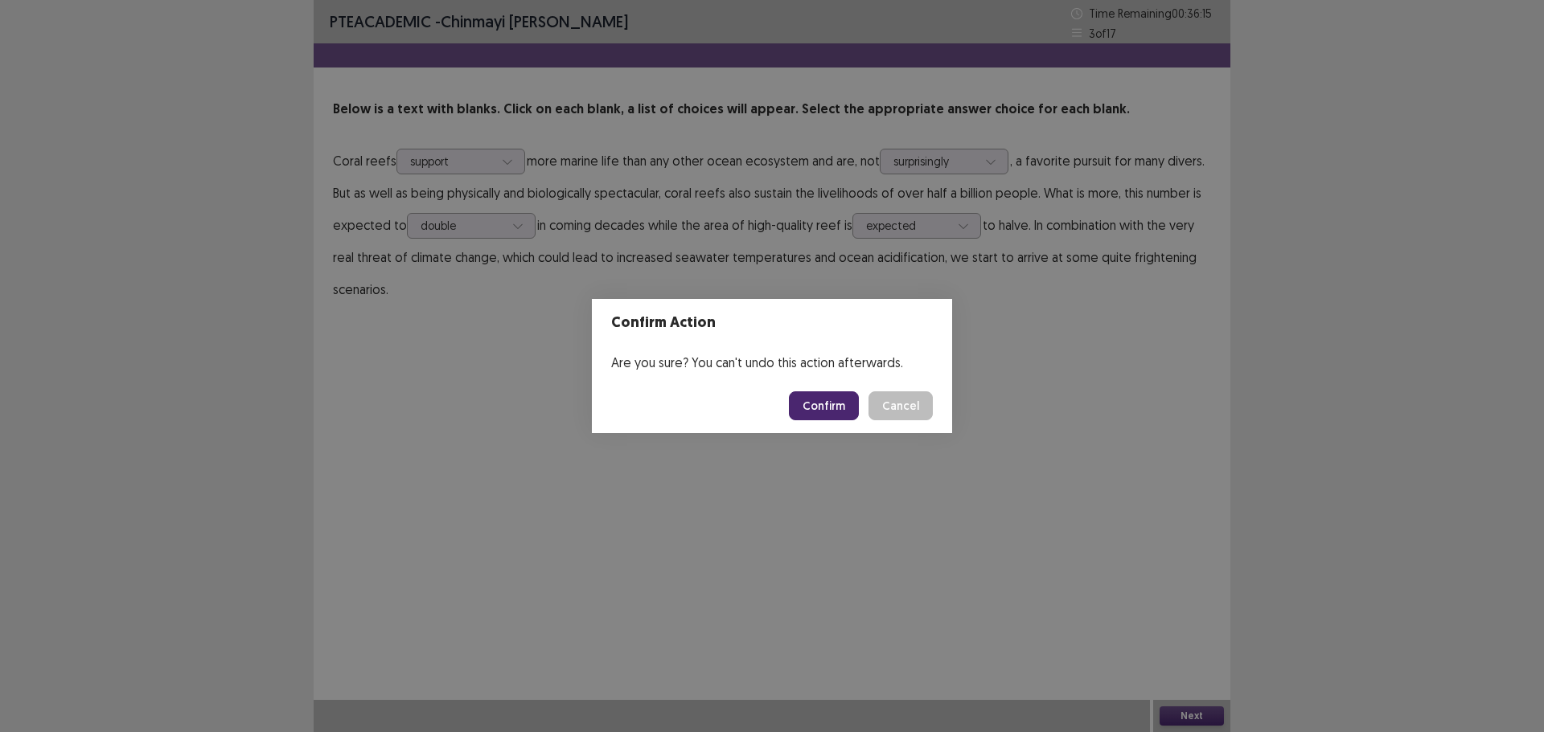
click at [836, 412] on button "Confirm" at bounding box center [824, 406] width 70 height 29
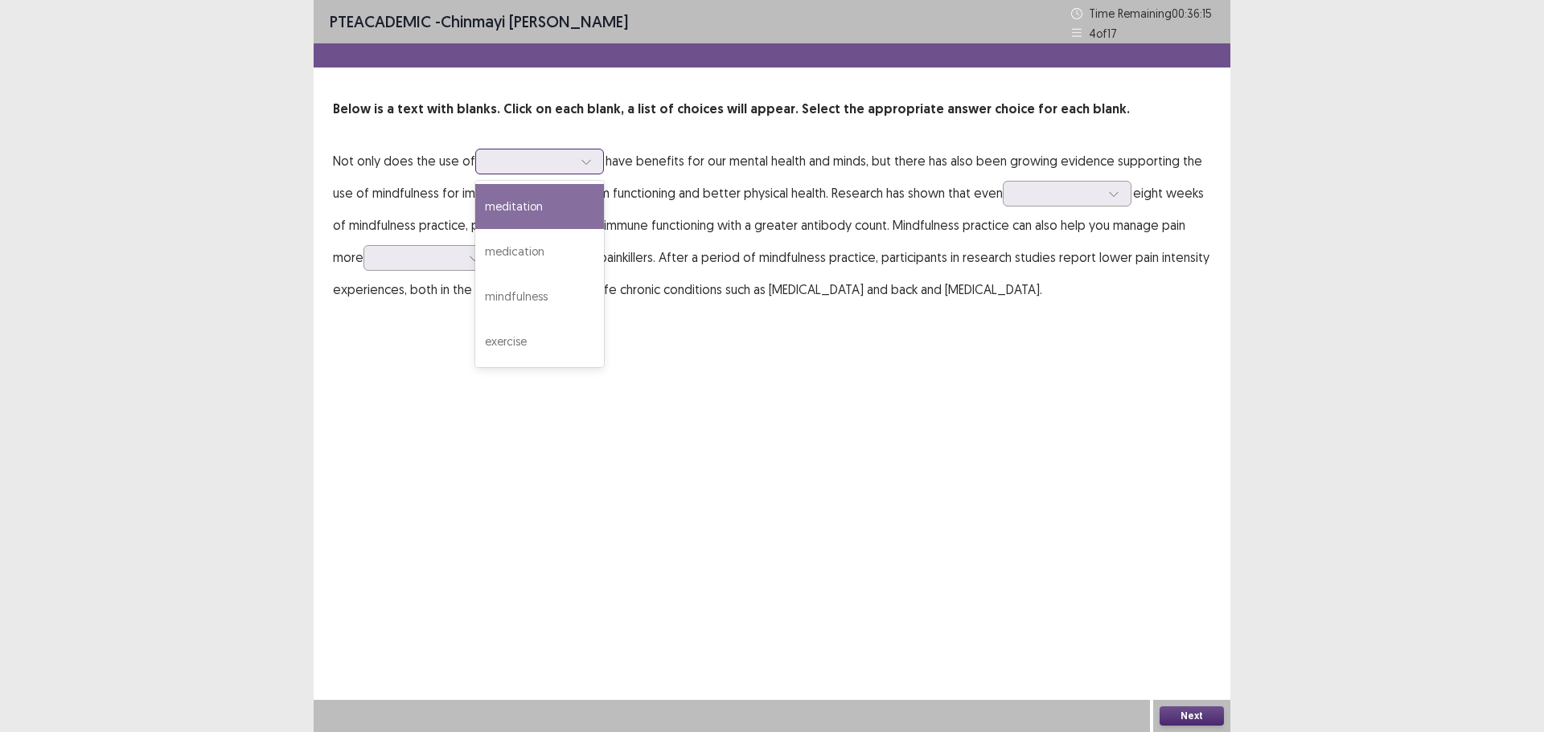
click at [478, 159] on div at bounding box center [539, 162] width 129 height 26
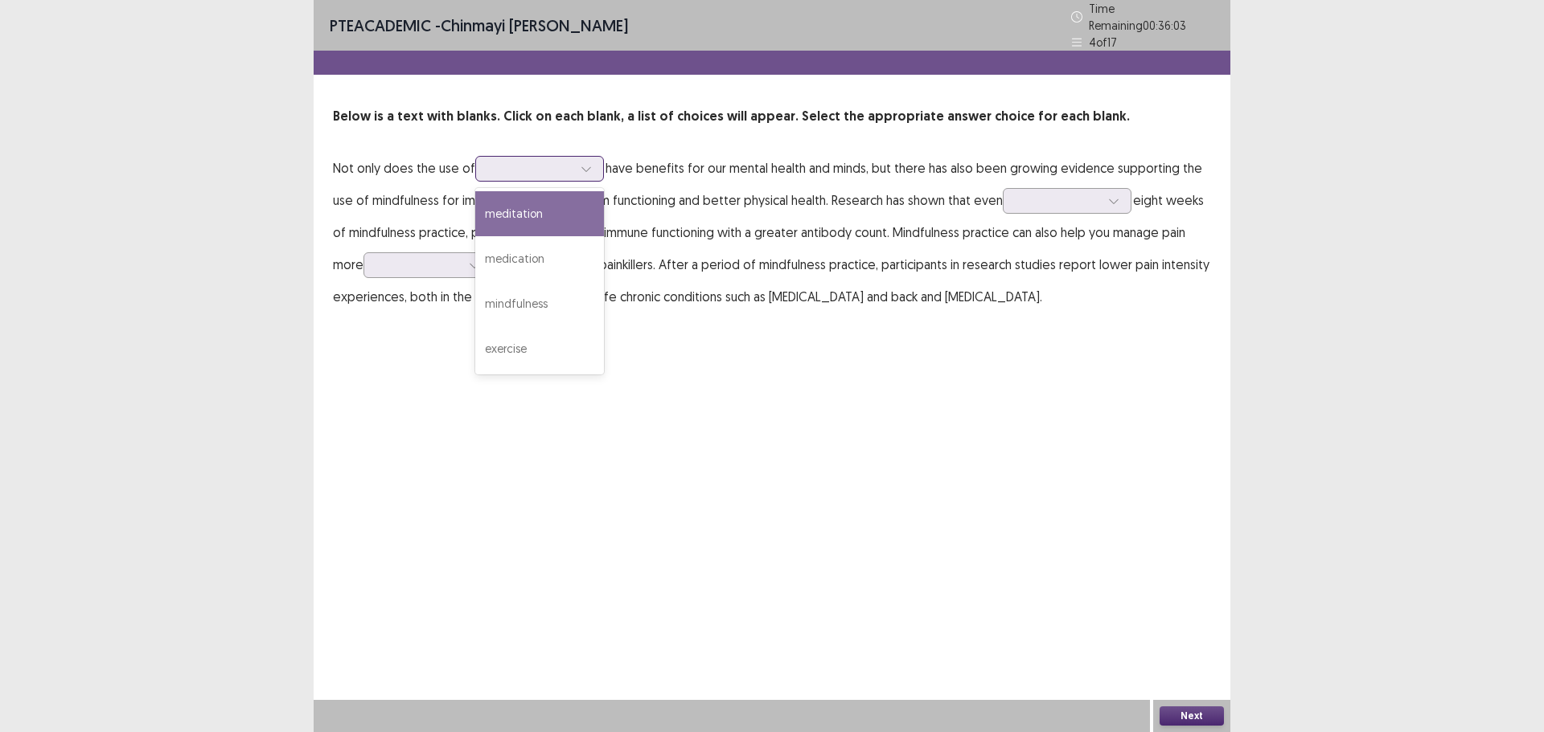
click at [503, 211] on div "meditation" at bounding box center [539, 213] width 129 height 45
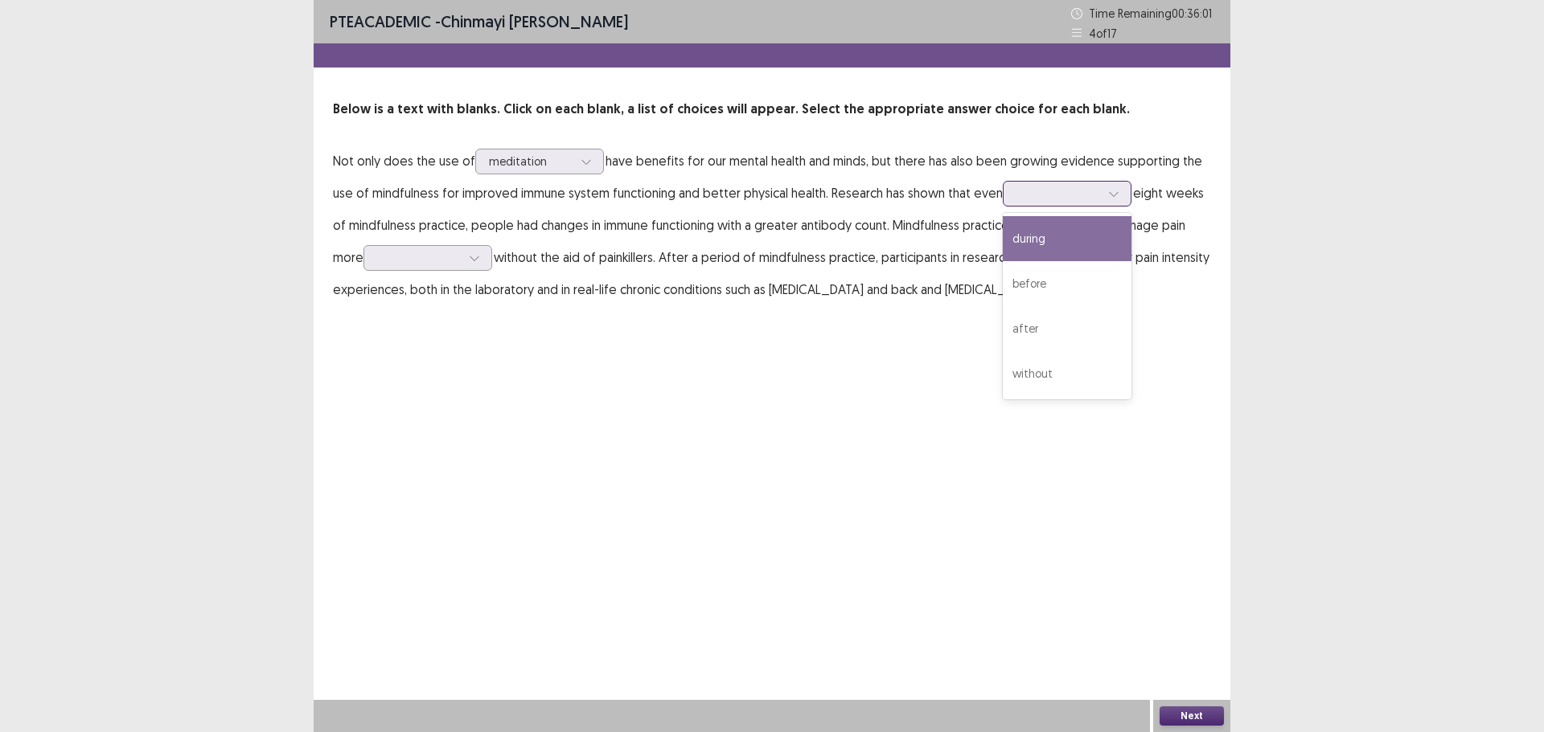
click at [1024, 195] on div at bounding box center [1058, 193] width 84 height 15
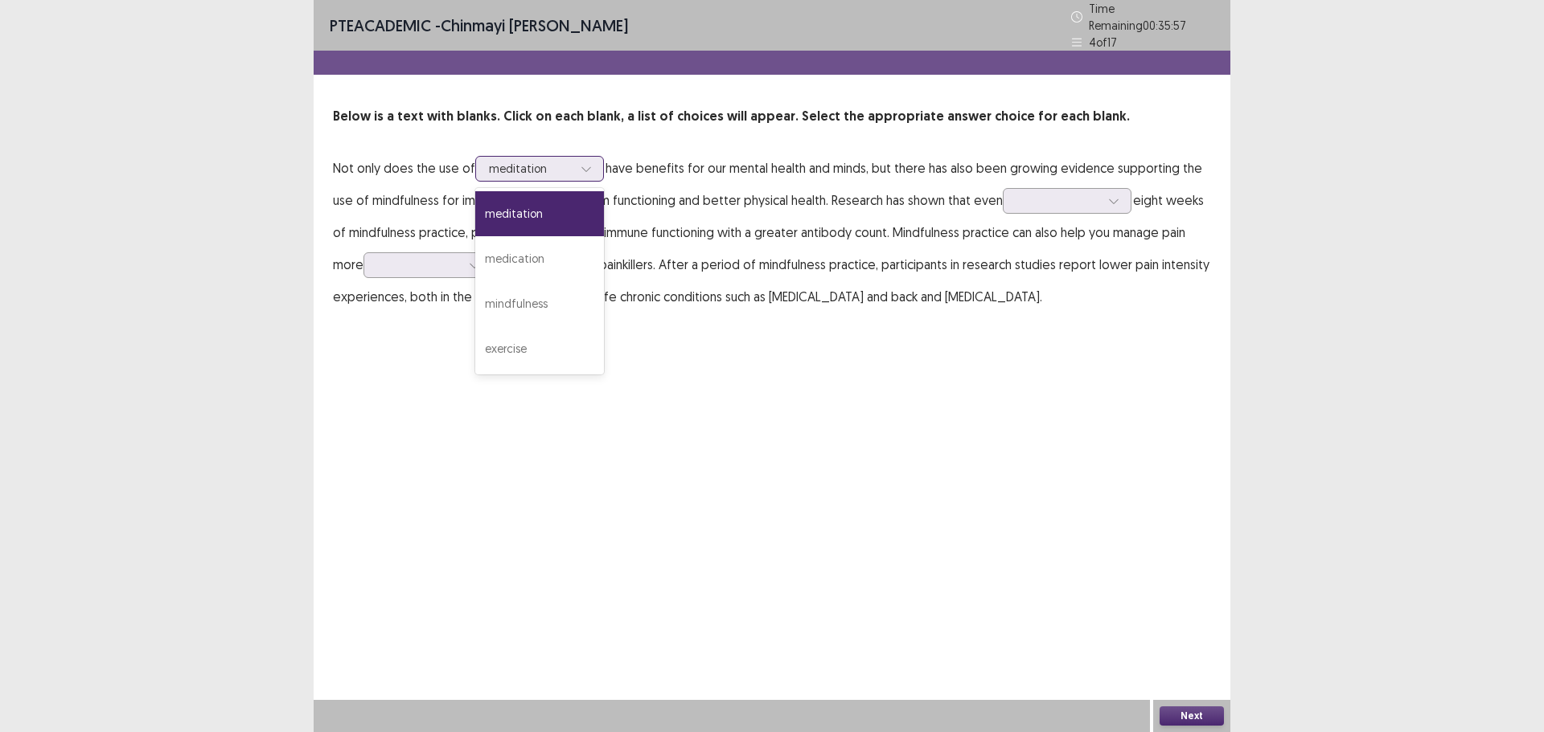
click at [510, 166] on div at bounding box center [531, 168] width 84 height 15
click at [1047, 212] on p "Not only does the use of meditation have benefits for our mental health and min…" at bounding box center [772, 232] width 878 height 161
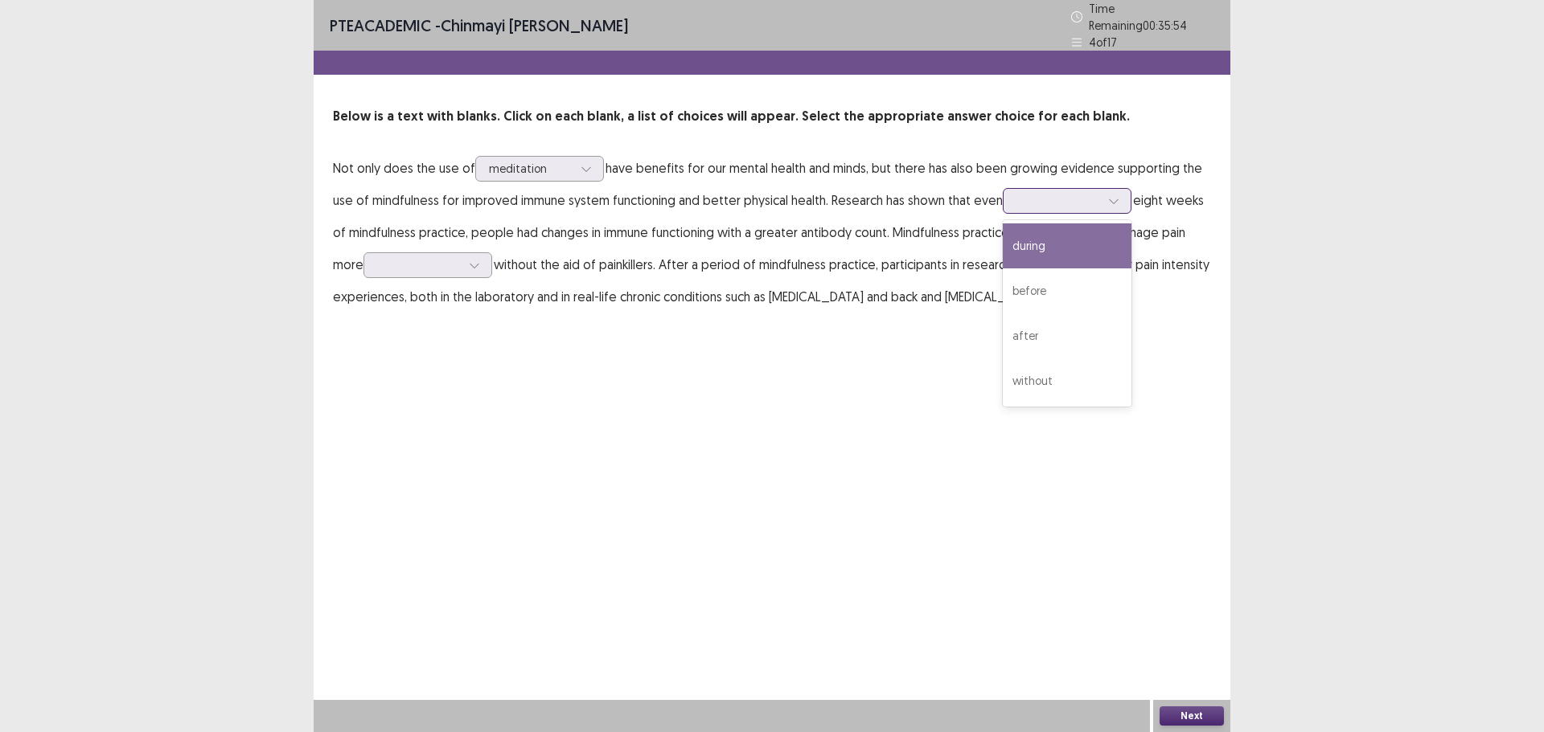
click at [1046, 202] on div at bounding box center [1058, 200] width 84 height 15
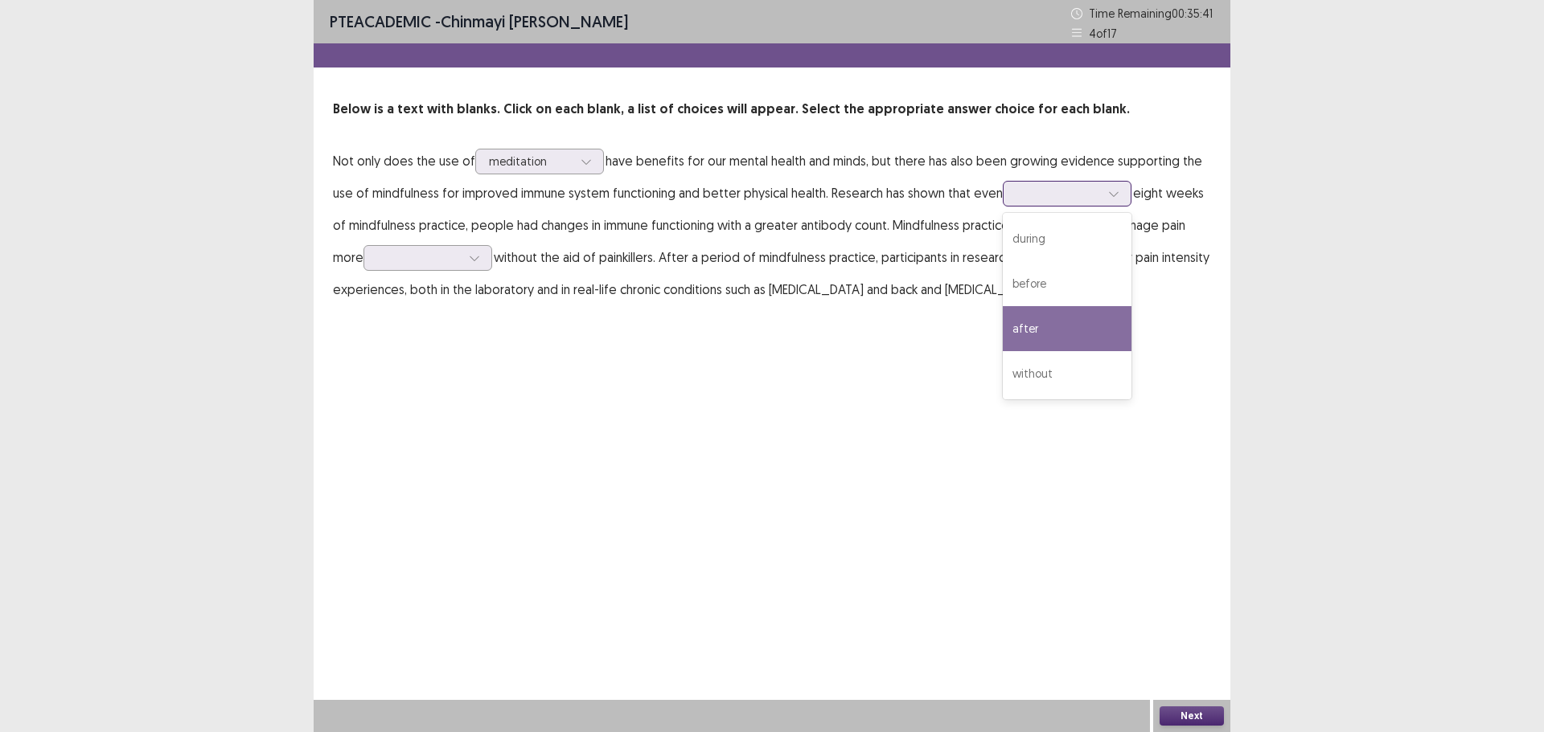
click at [1031, 323] on div "after" at bounding box center [1066, 328] width 129 height 45
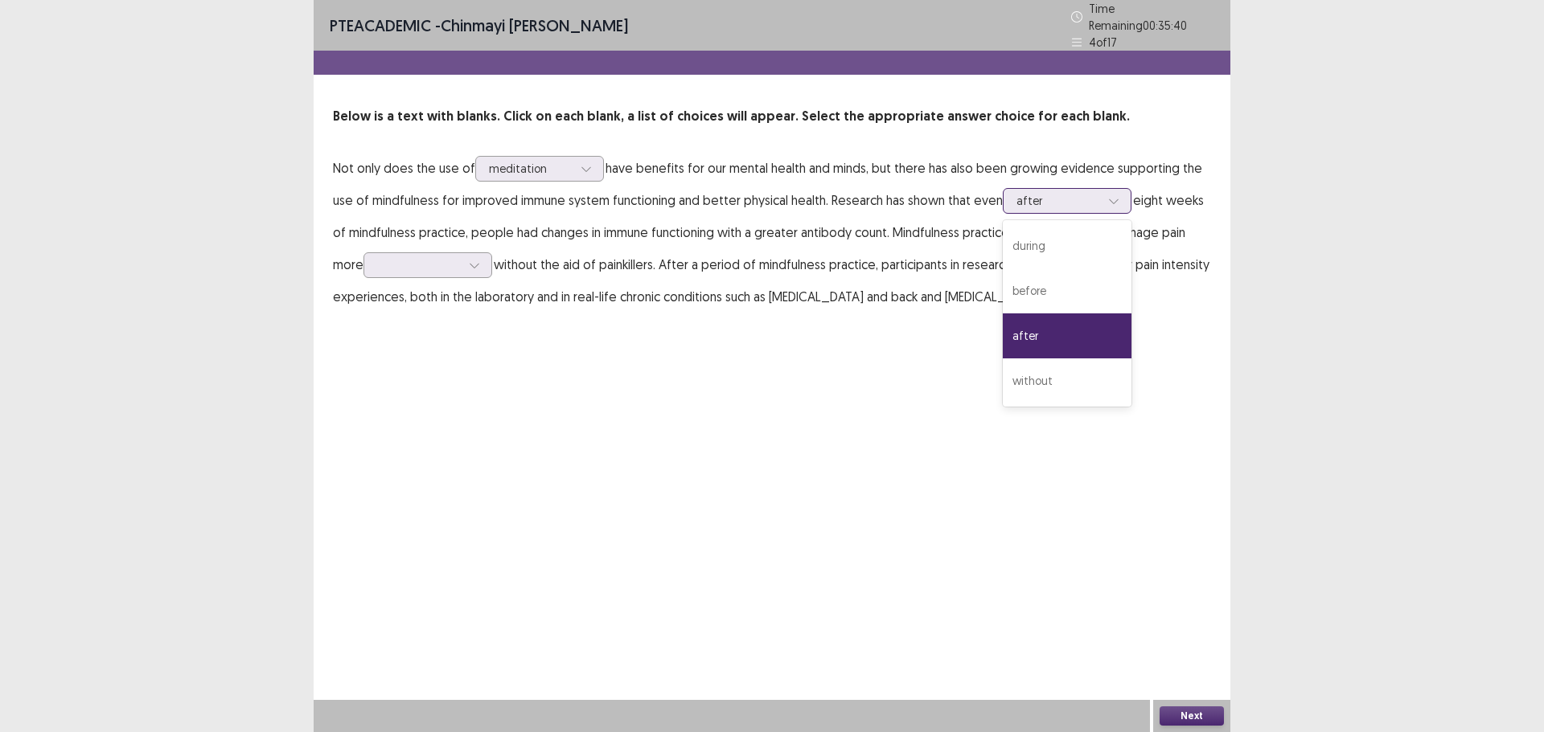
click at [1034, 193] on div at bounding box center [1058, 200] width 84 height 15
click at [1033, 245] on div "during" at bounding box center [1066, 245] width 129 height 45
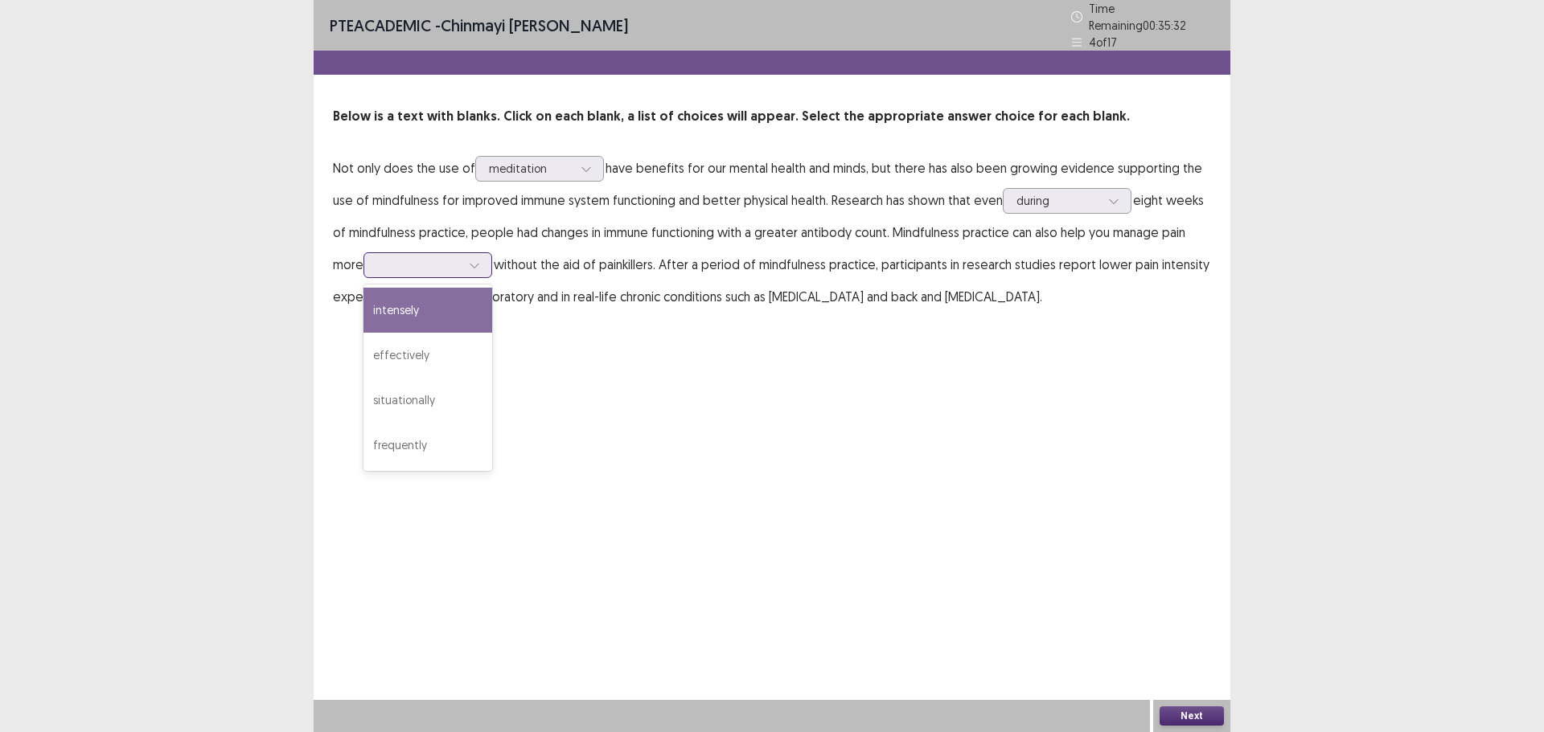
click at [416, 257] on div at bounding box center [419, 264] width 84 height 15
click at [1043, 195] on div at bounding box center [1058, 200] width 84 height 15
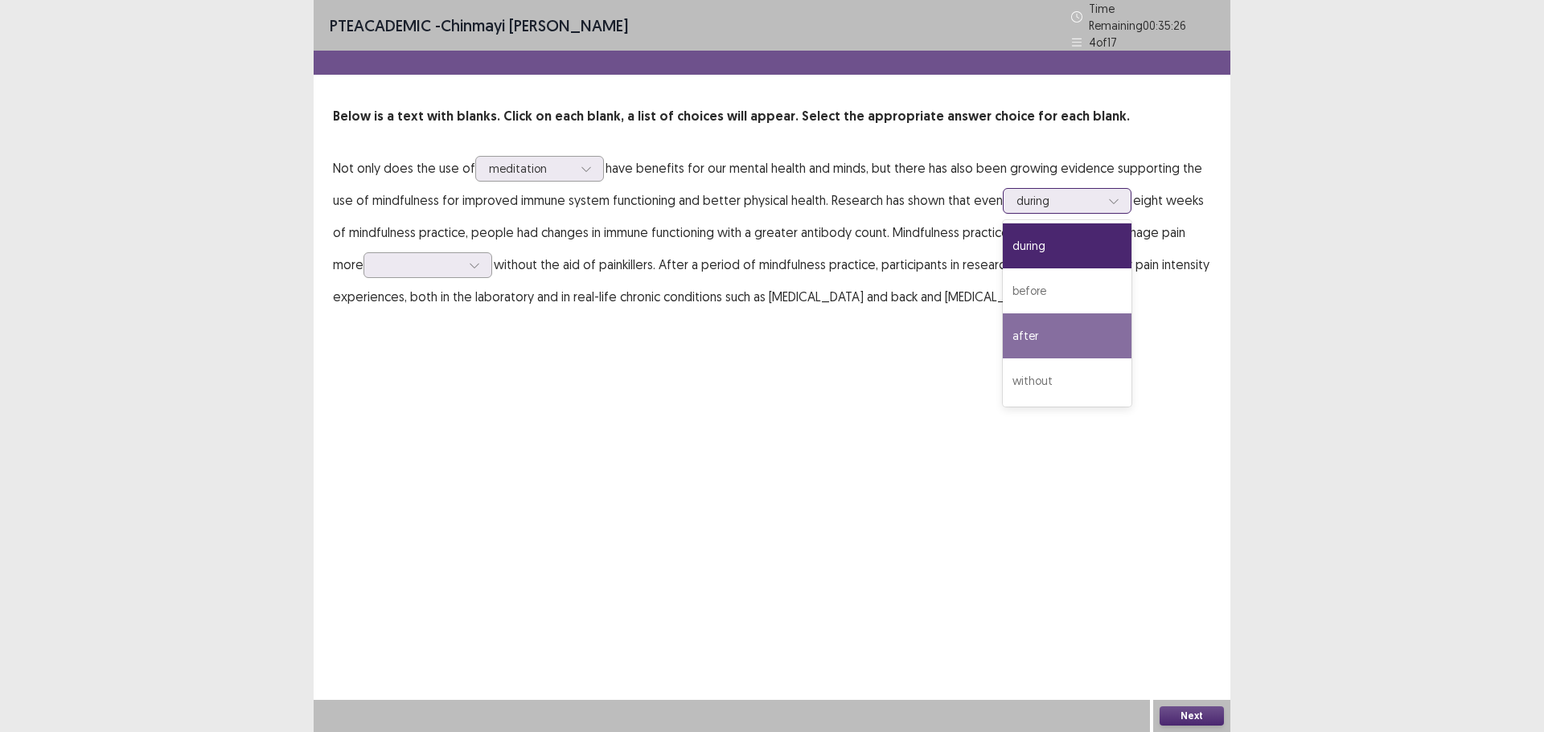
click at [1041, 329] on div "after" at bounding box center [1066, 336] width 129 height 45
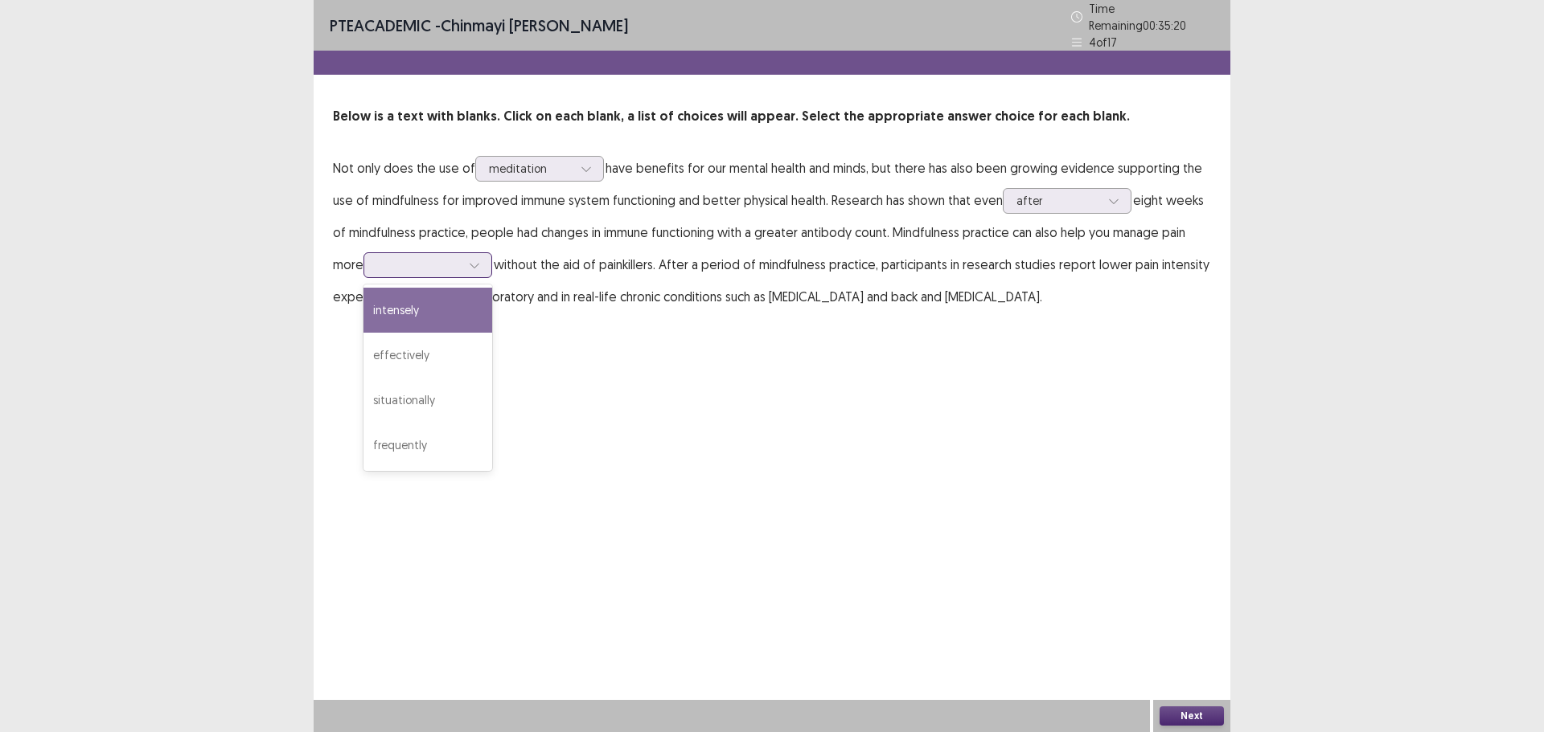
click at [455, 263] on div at bounding box center [419, 264] width 84 height 15
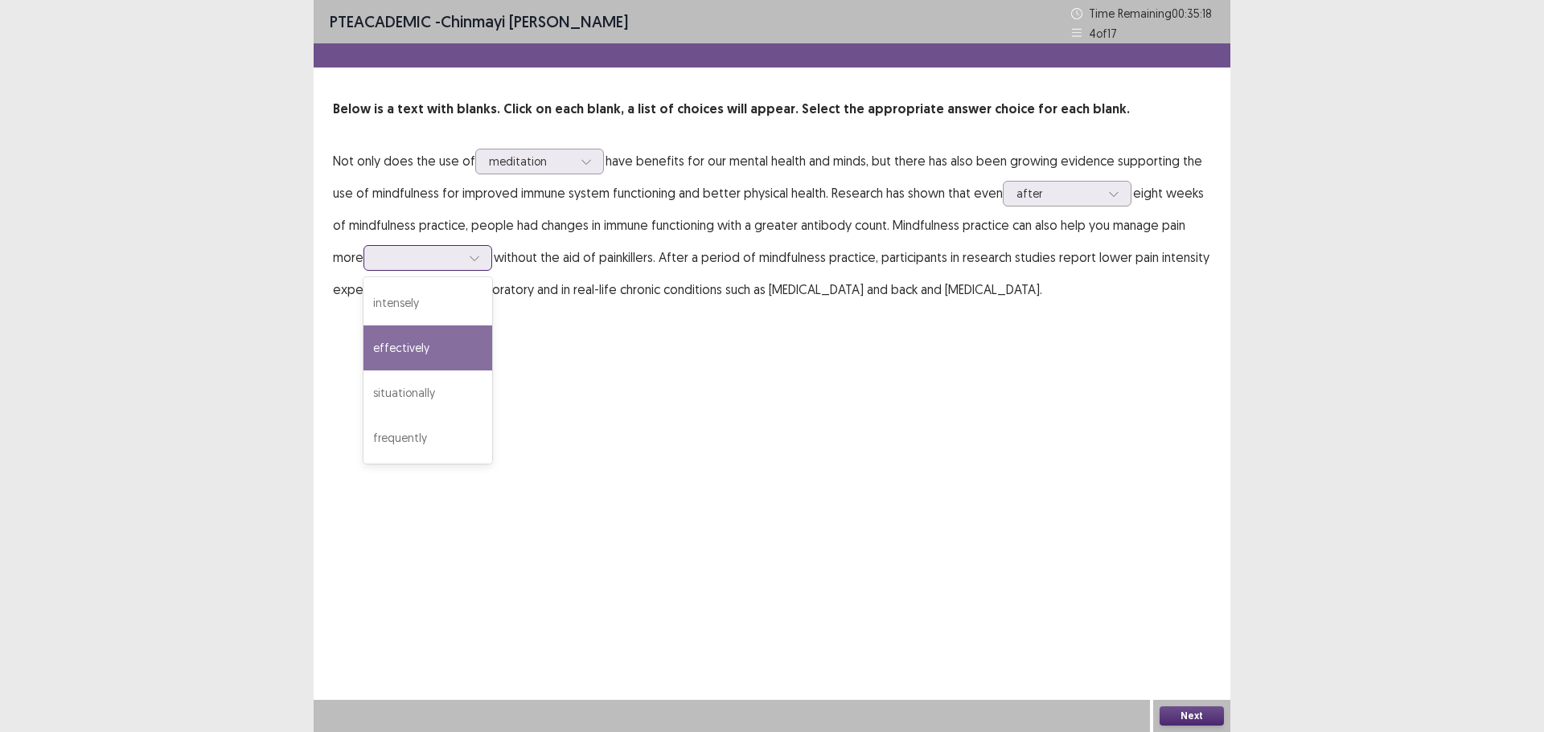
click at [412, 356] on div "effectively" at bounding box center [427, 348] width 129 height 45
click at [503, 166] on div at bounding box center [531, 161] width 84 height 15
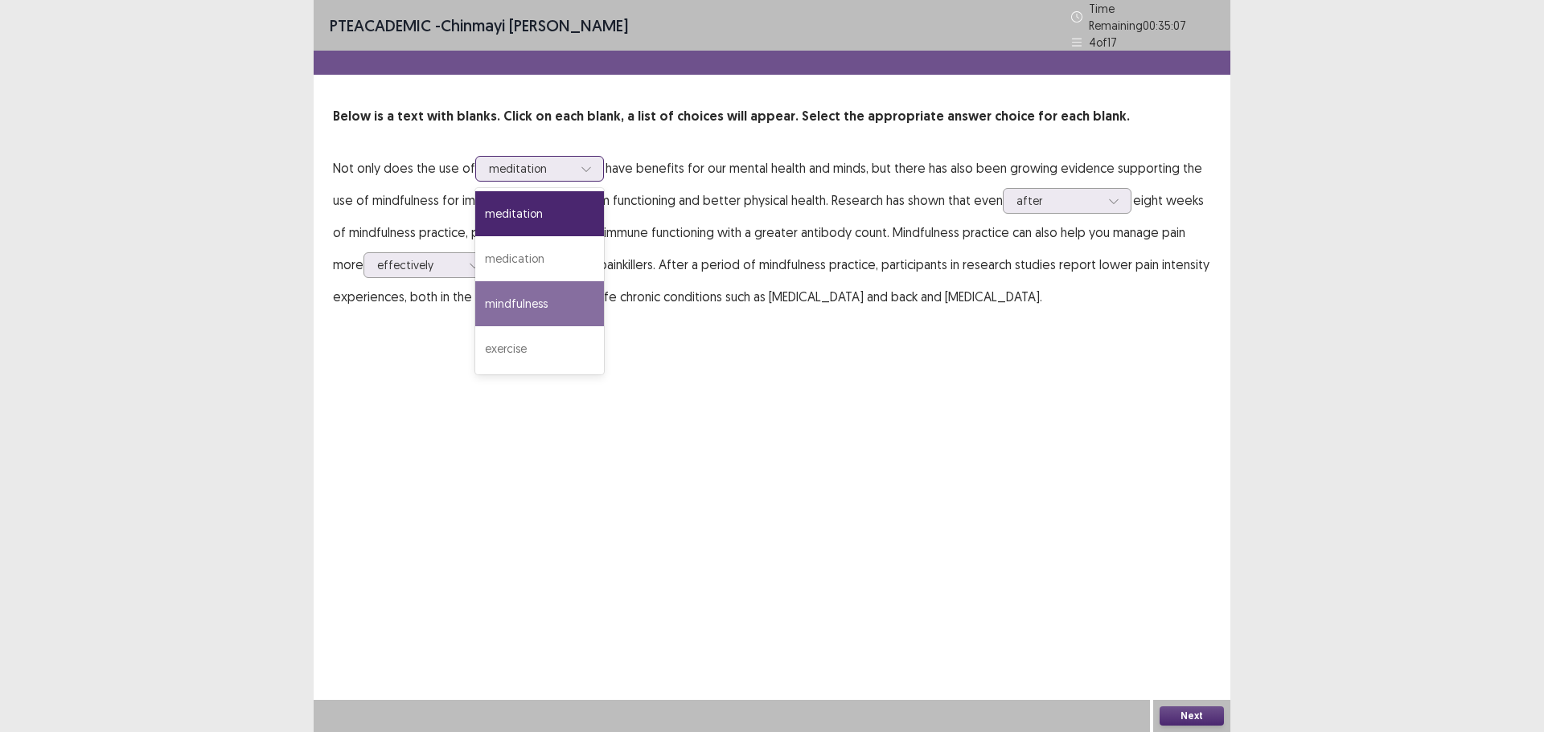
click at [549, 292] on div "mindfulness" at bounding box center [539, 303] width 129 height 45
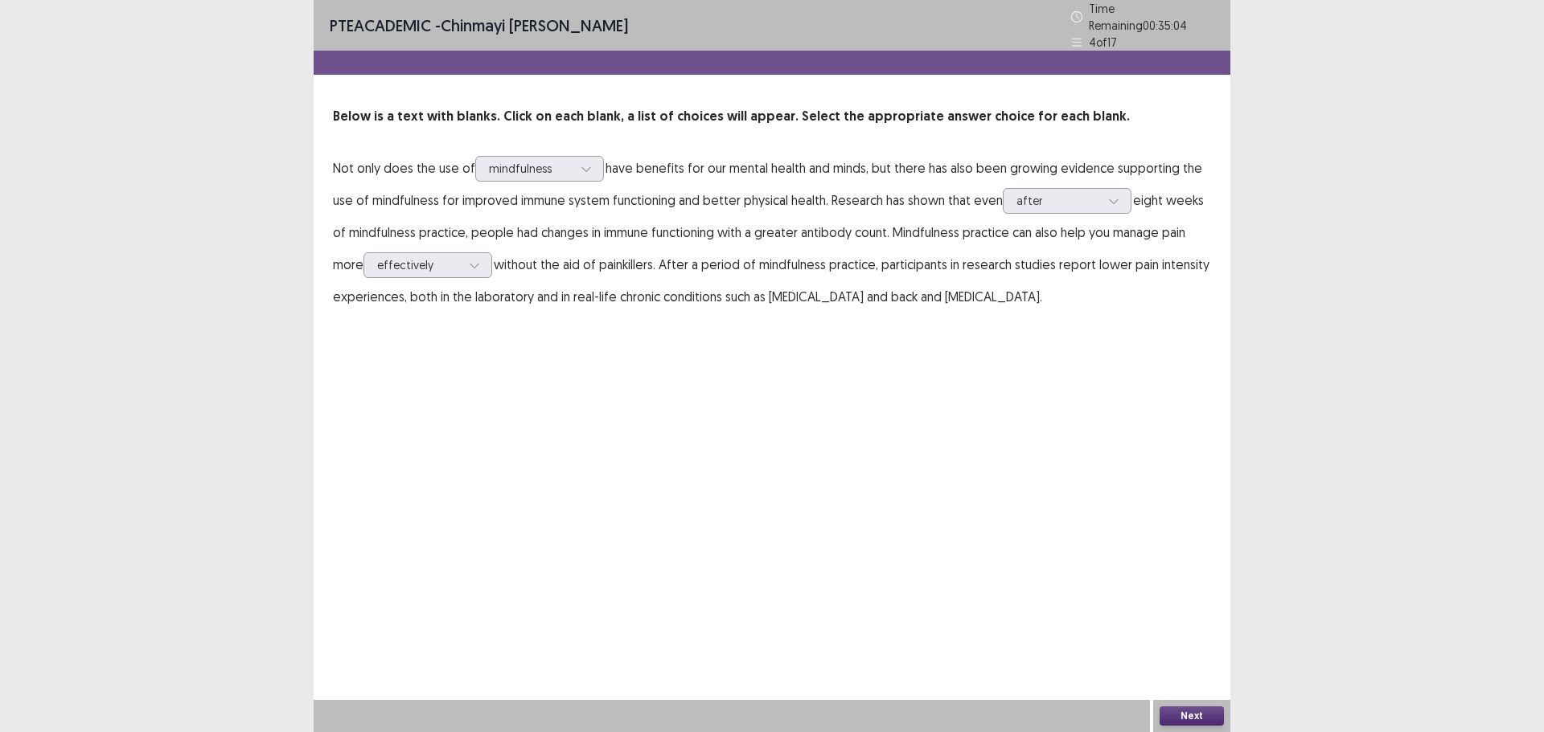
click at [1182, 708] on button "Next" at bounding box center [1191, 716] width 64 height 19
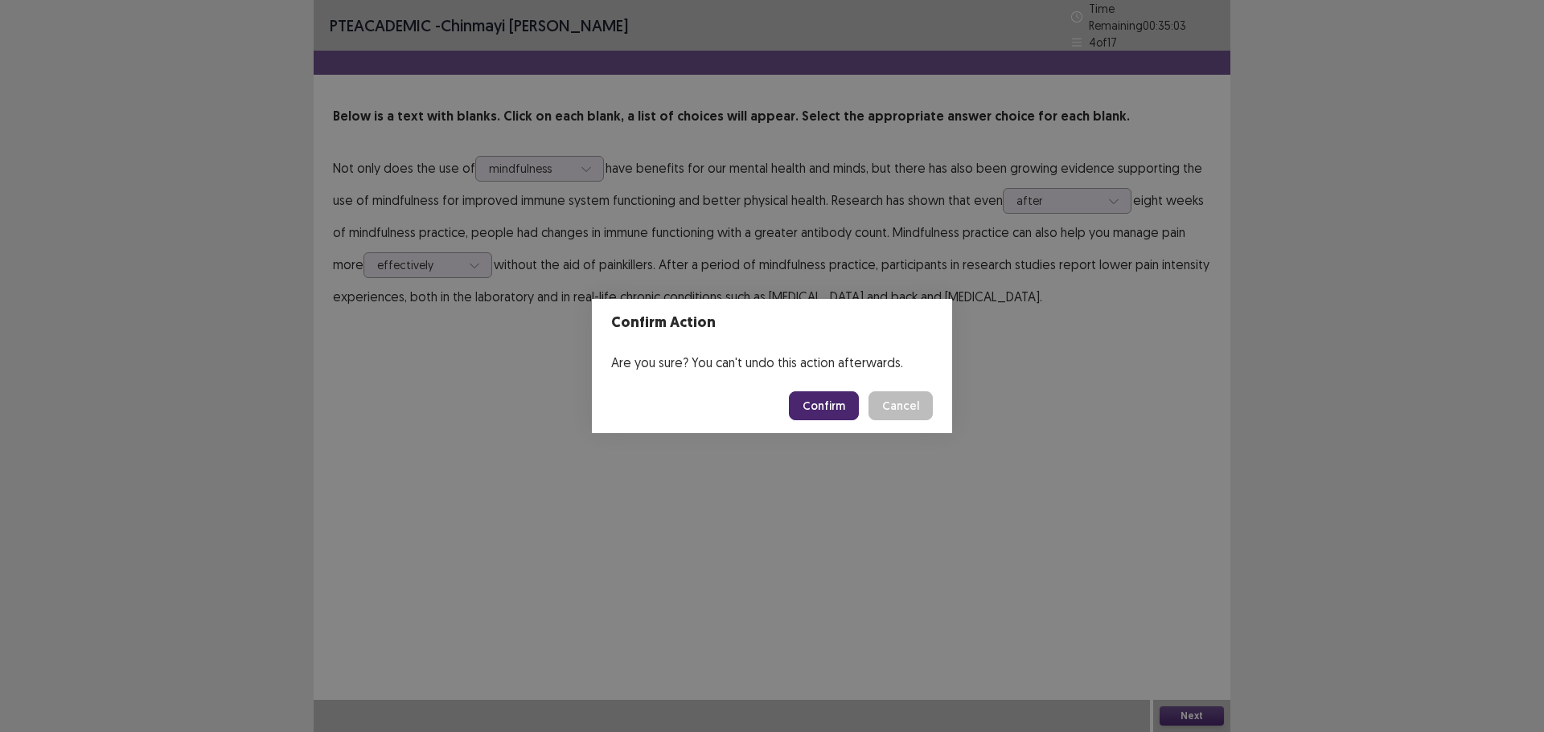
drag, startPoint x: 817, startPoint y: 408, endPoint x: 811, endPoint y: 397, distance: 11.9
click at [818, 408] on button "Confirm" at bounding box center [824, 406] width 70 height 29
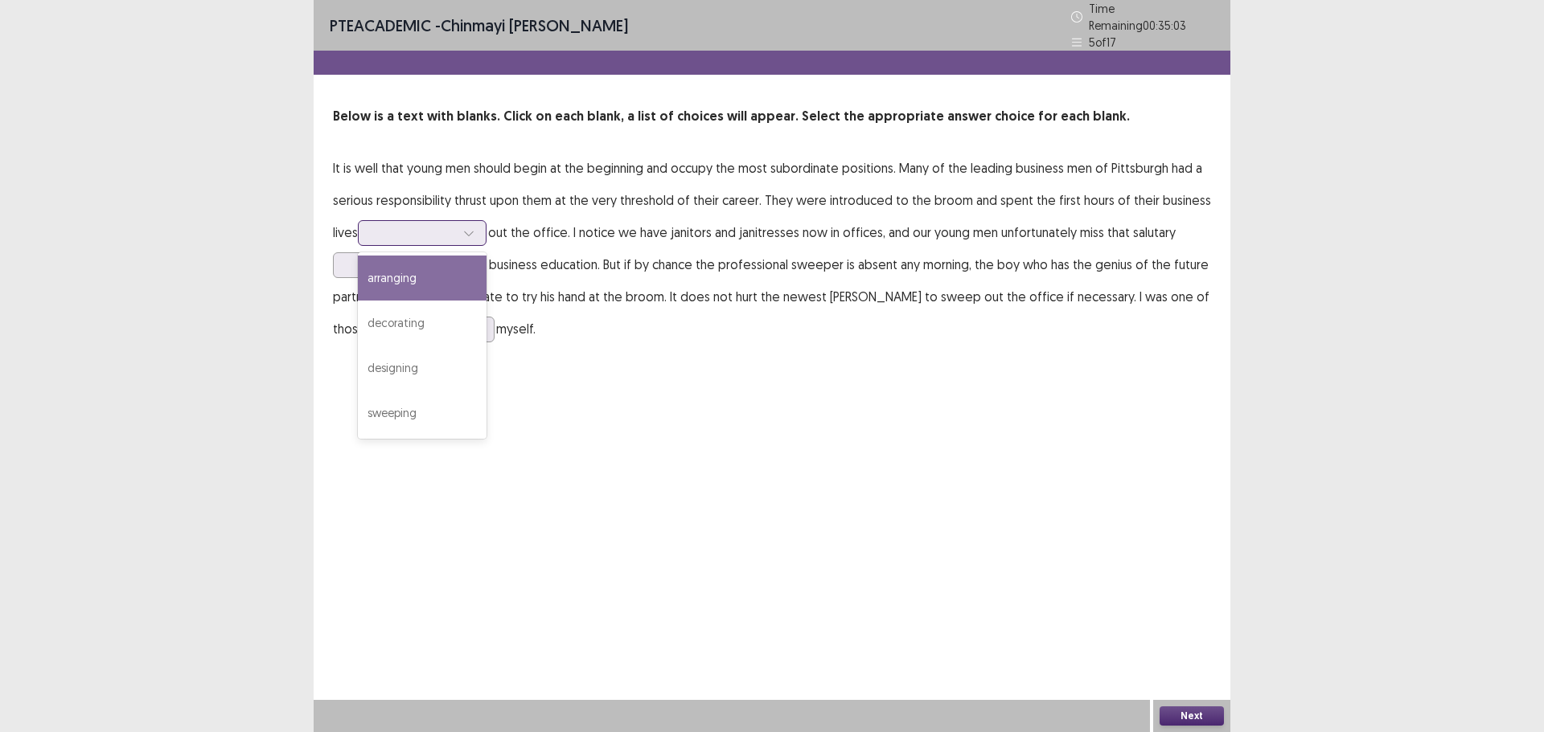
click at [386, 225] on div at bounding box center [413, 232] width 84 height 15
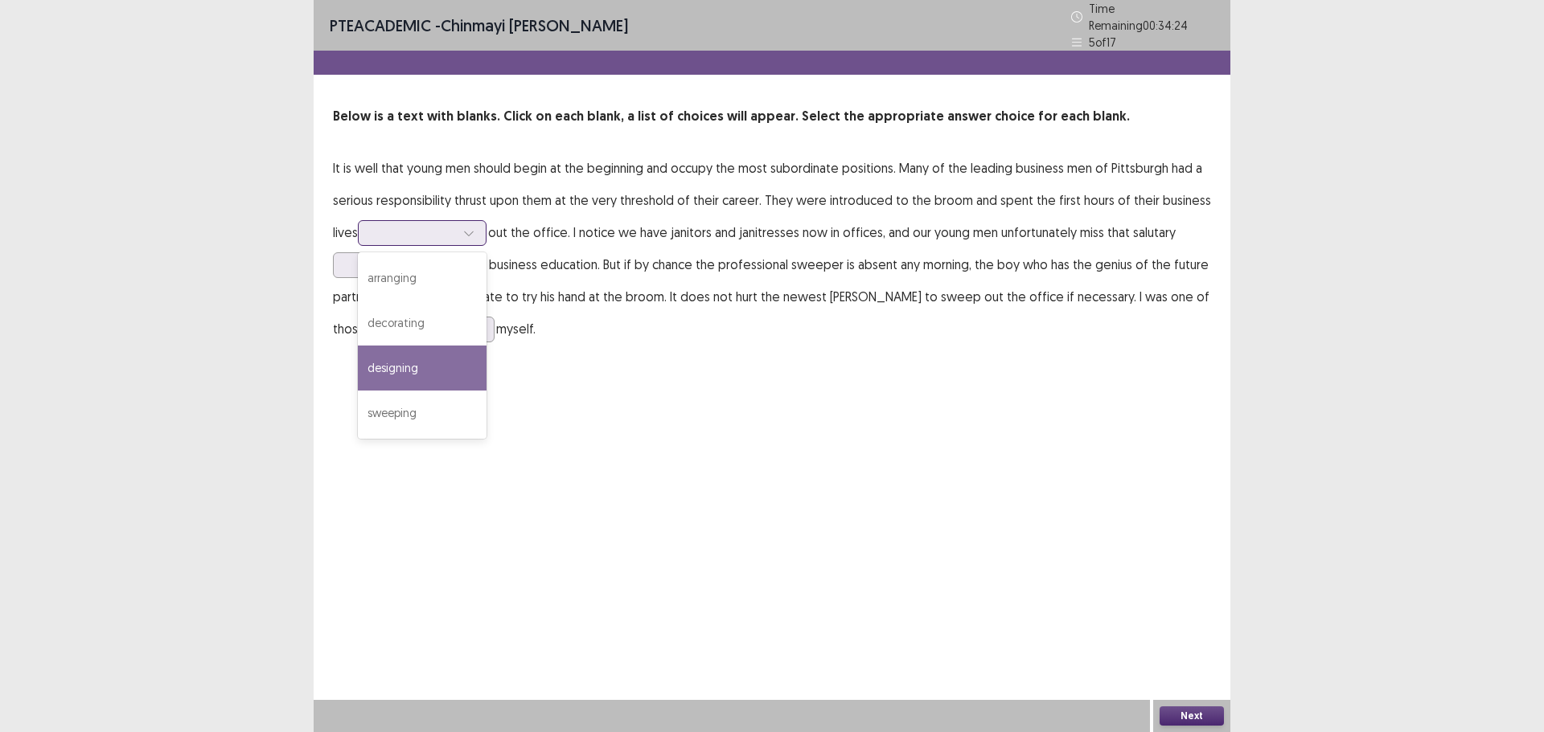
click at [404, 370] on div "designing" at bounding box center [422, 368] width 129 height 45
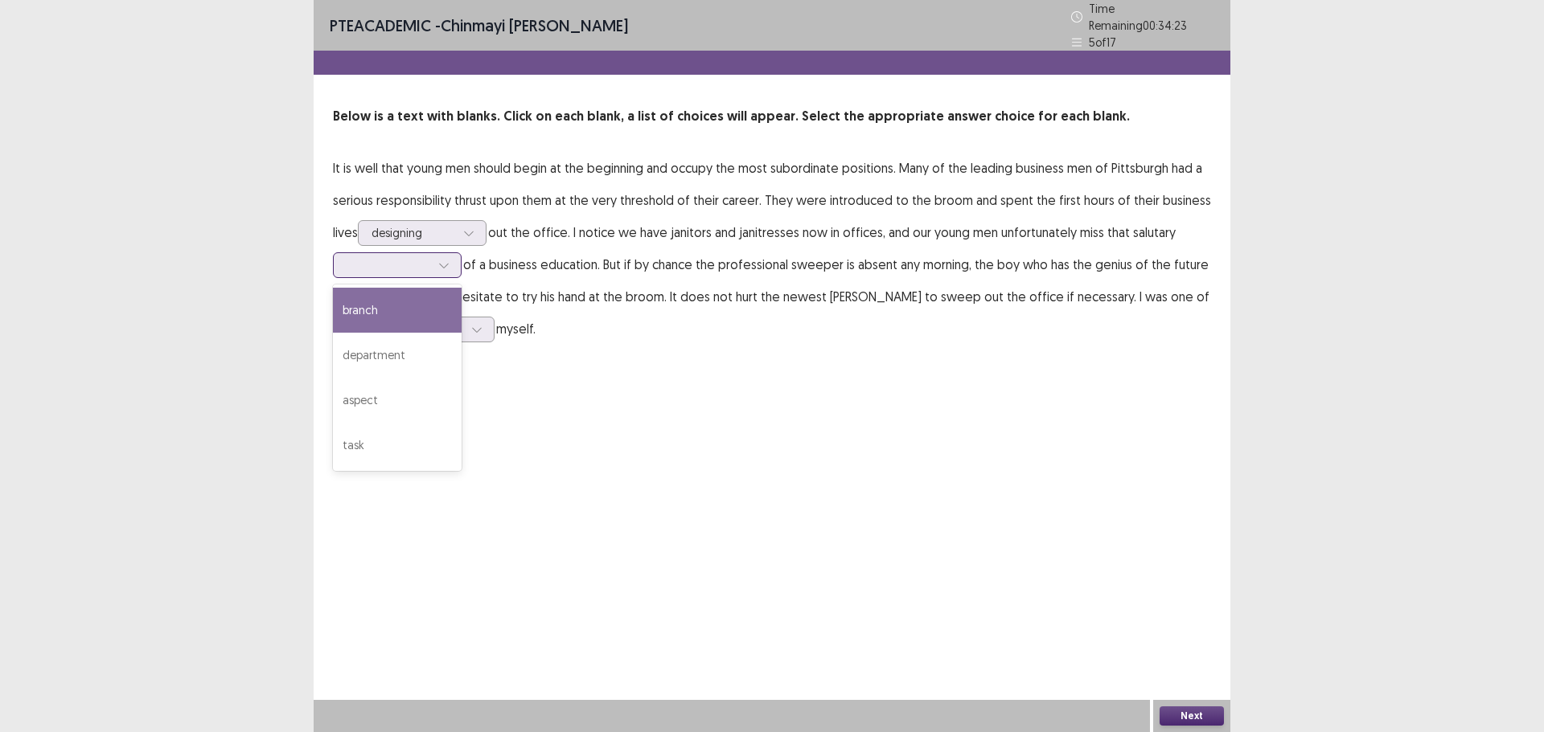
click at [396, 269] on div at bounding box center [397, 265] width 129 height 26
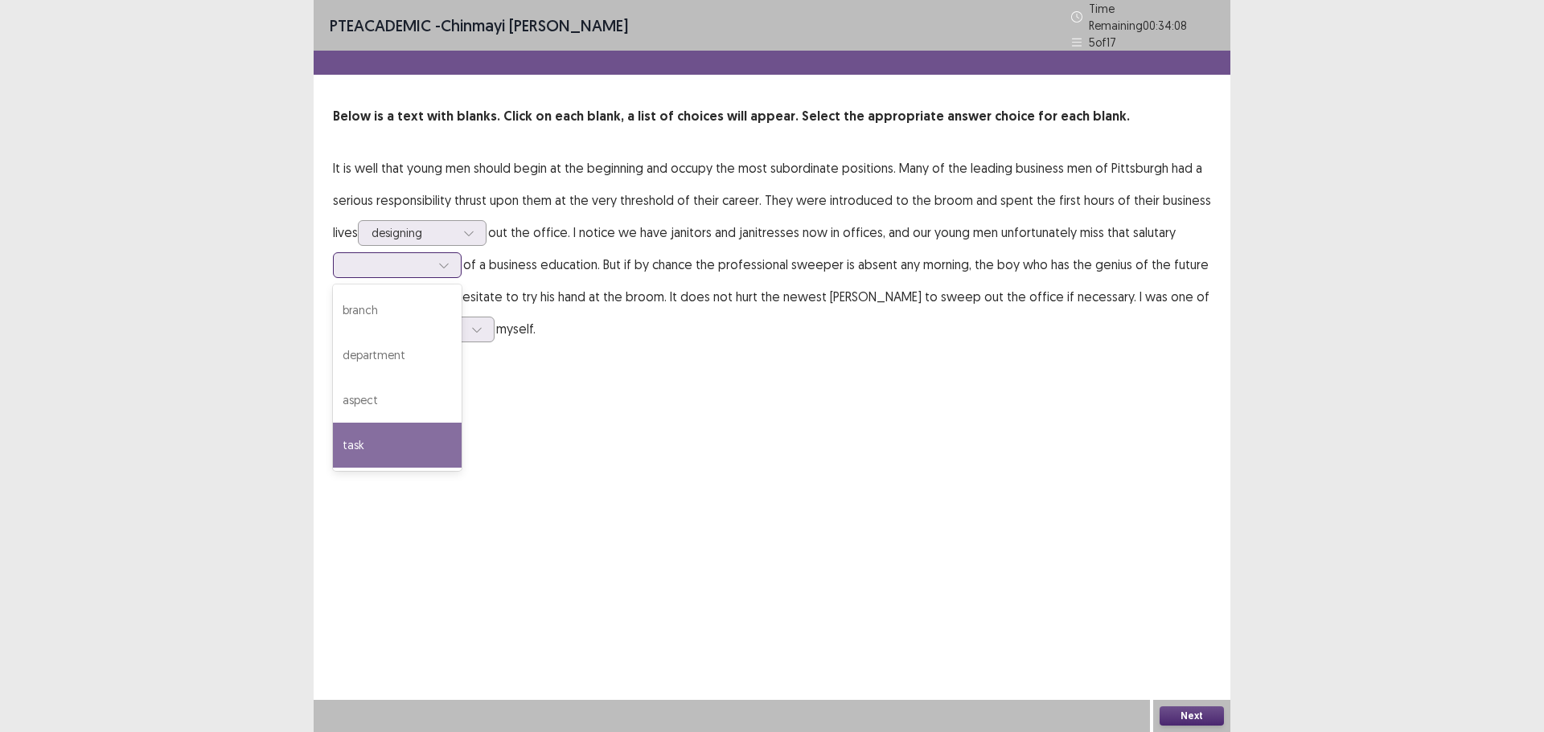
click at [362, 428] on div "task" at bounding box center [397, 445] width 129 height 45
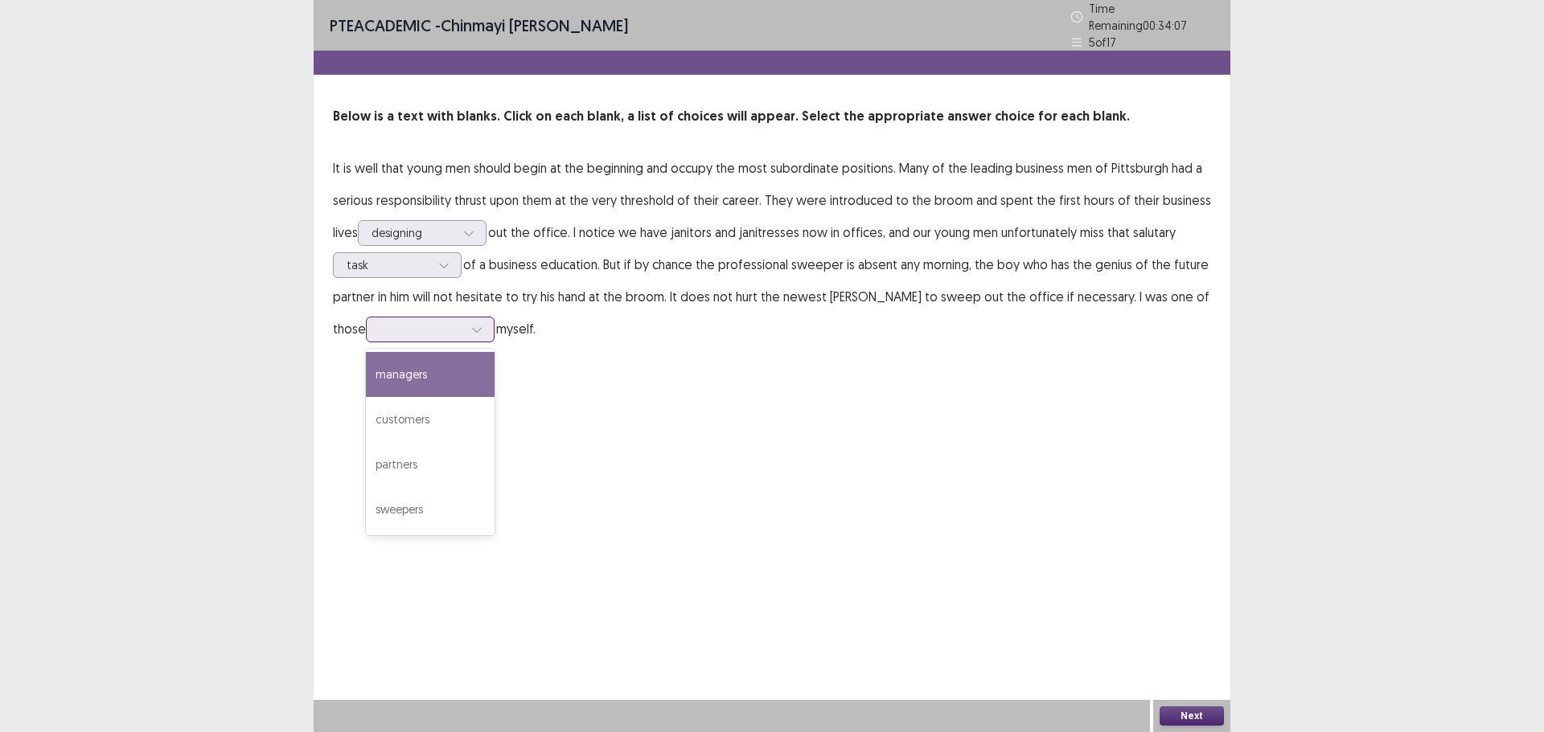
click at [390, 322] on div at bounding box center [421, 329] width 84 height 15
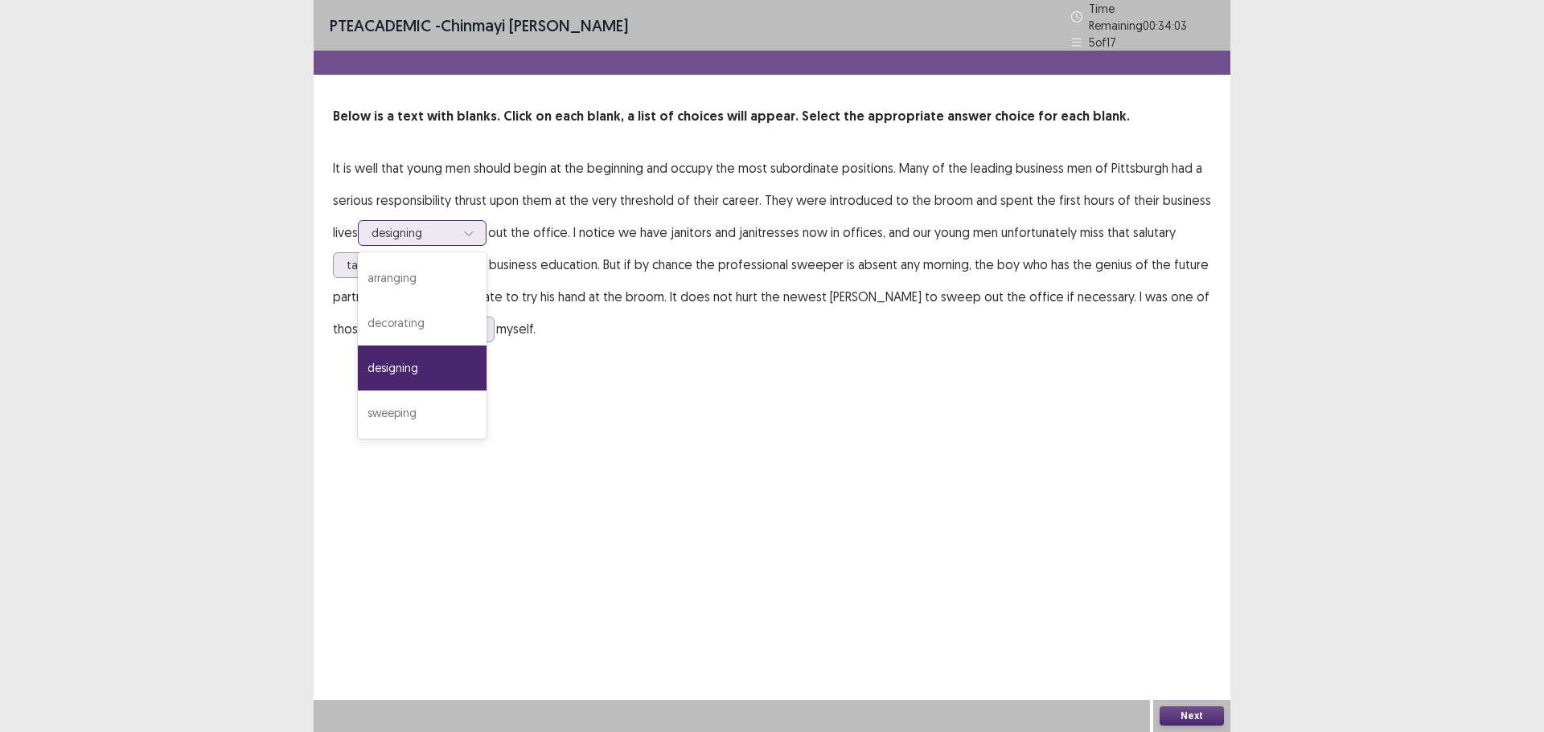
click at [403, 225] on div at bounding box center [413, 232] width 84 height 15
click at [409, 396] on div "sweeping" at bounding box center [422, 413] width 129 height 45
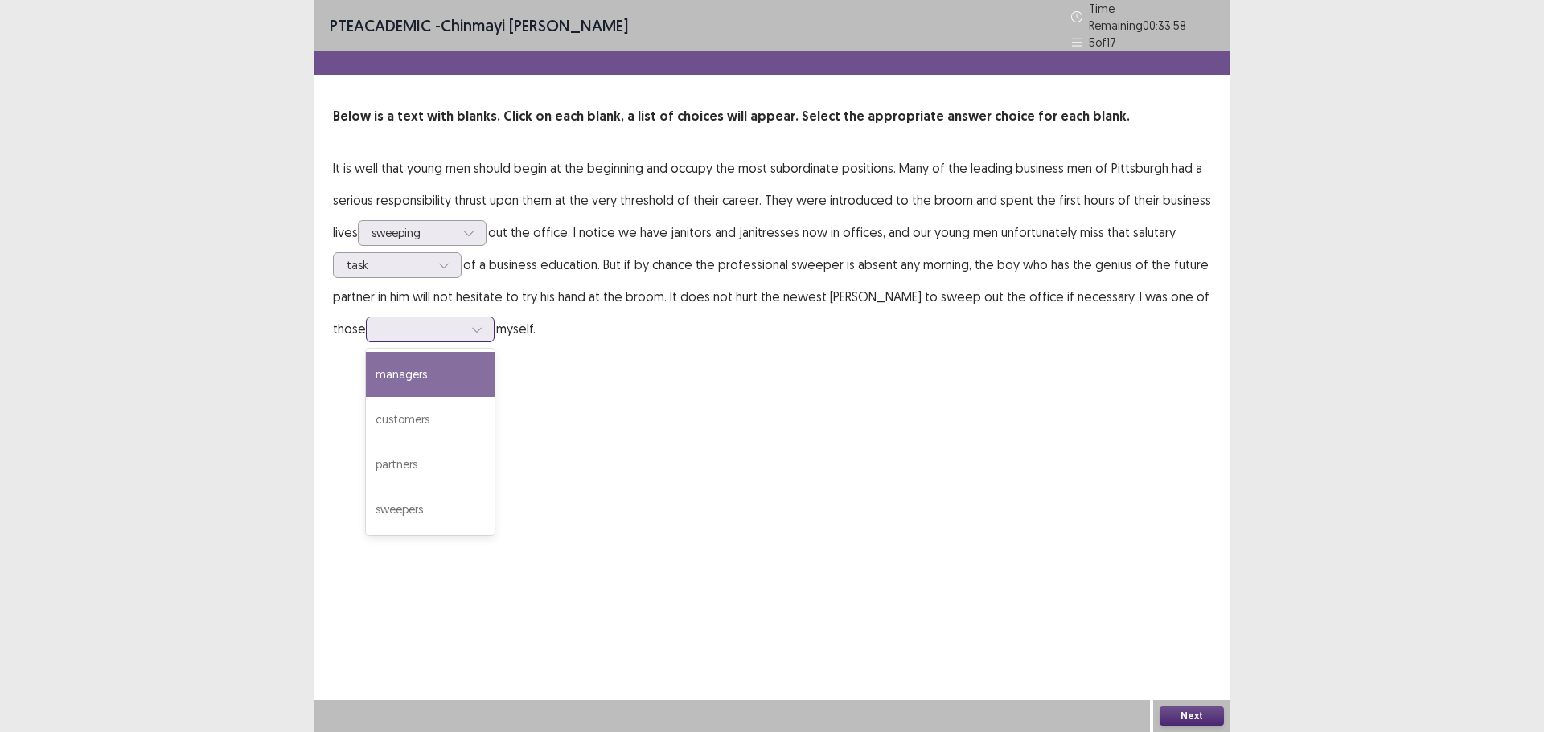
click at [465, 318] on div at bounding box center [477, 330] width 24 height 24
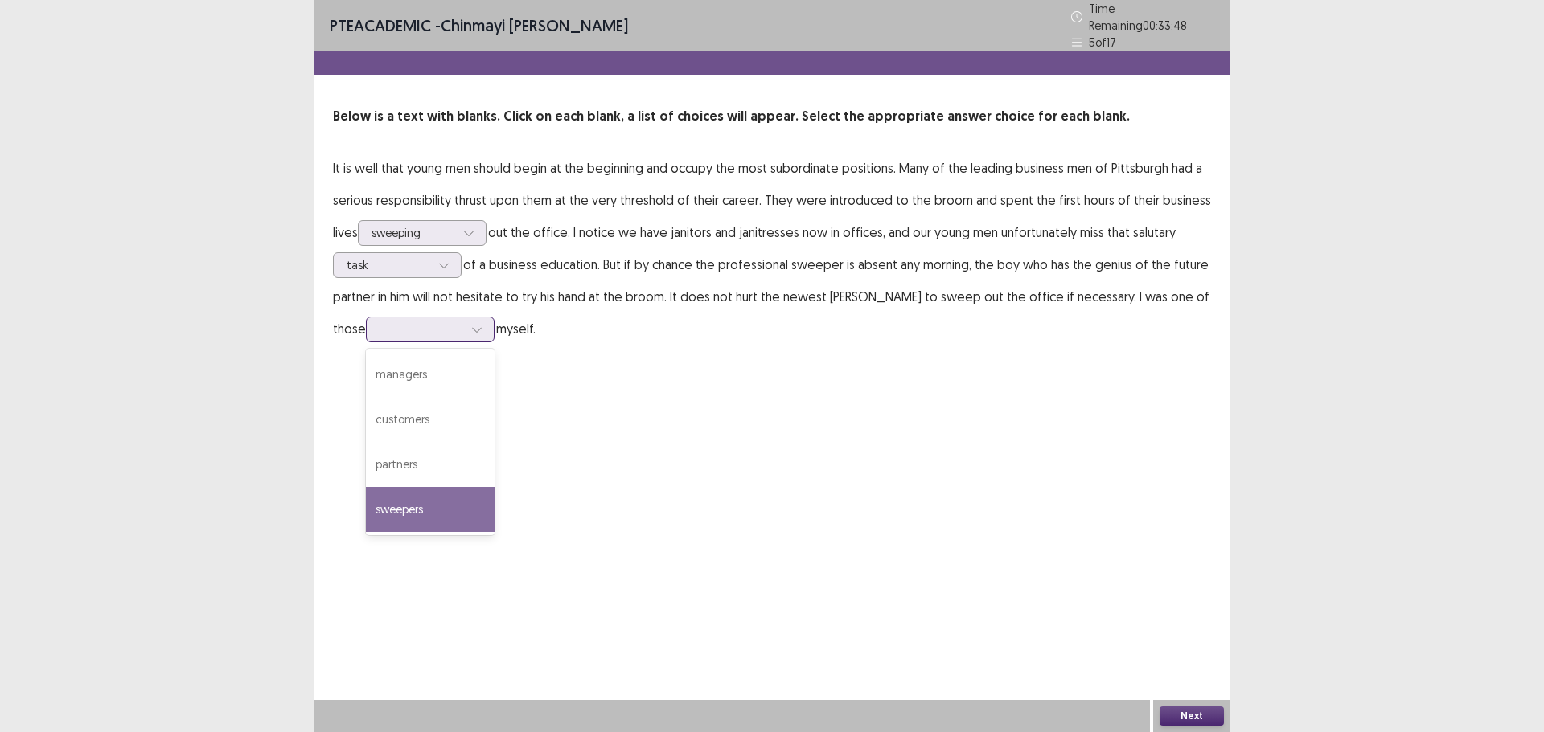
click at [370, 498] on div "sweepers" at bounding box center [430, 509] width 129 height 45
click at [1191, 709] on button "Next" at bounding box center [1191, 716] width 64 height 19
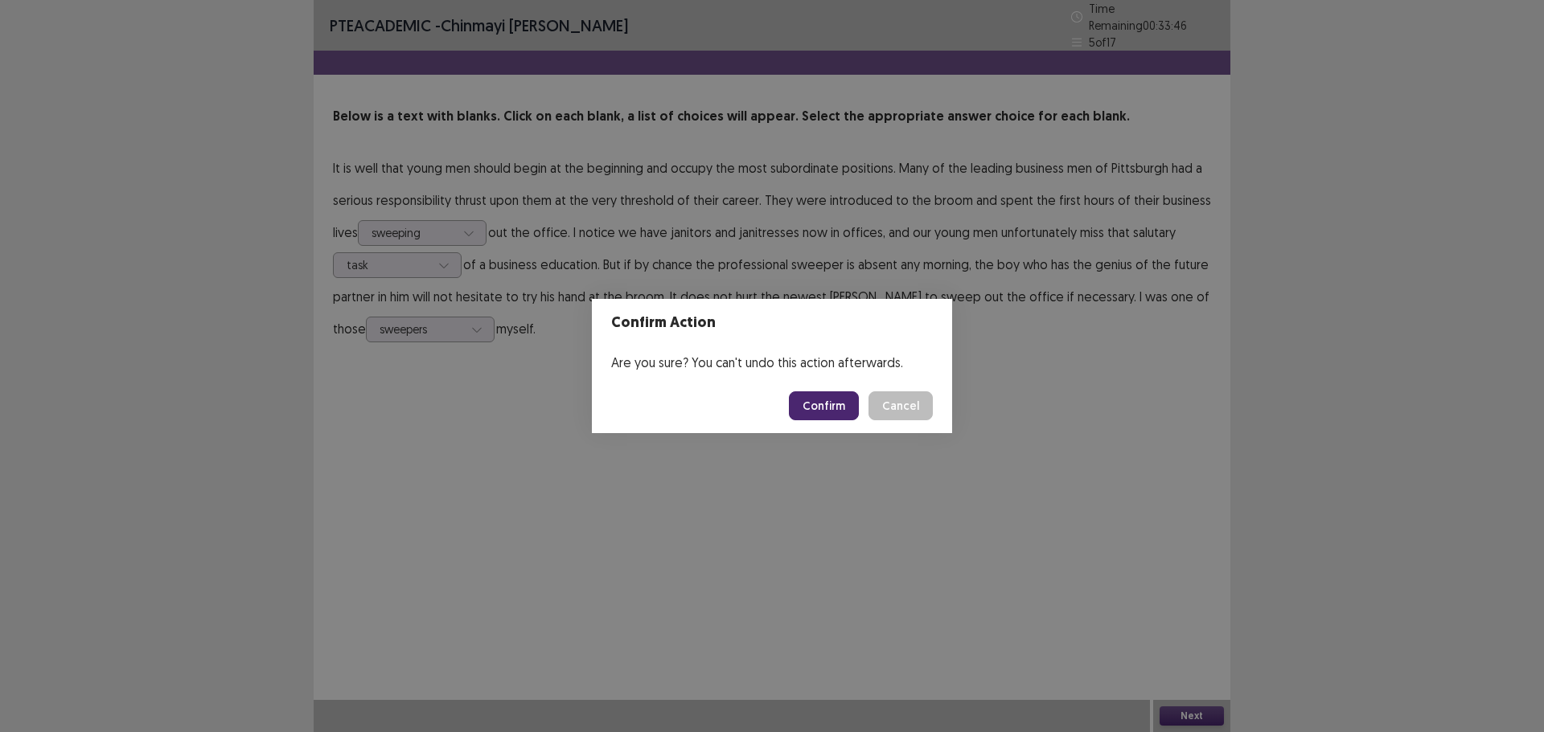
click at [822, 402] on button "Confirm" at bounding box center [824, 406] width 70 height 29
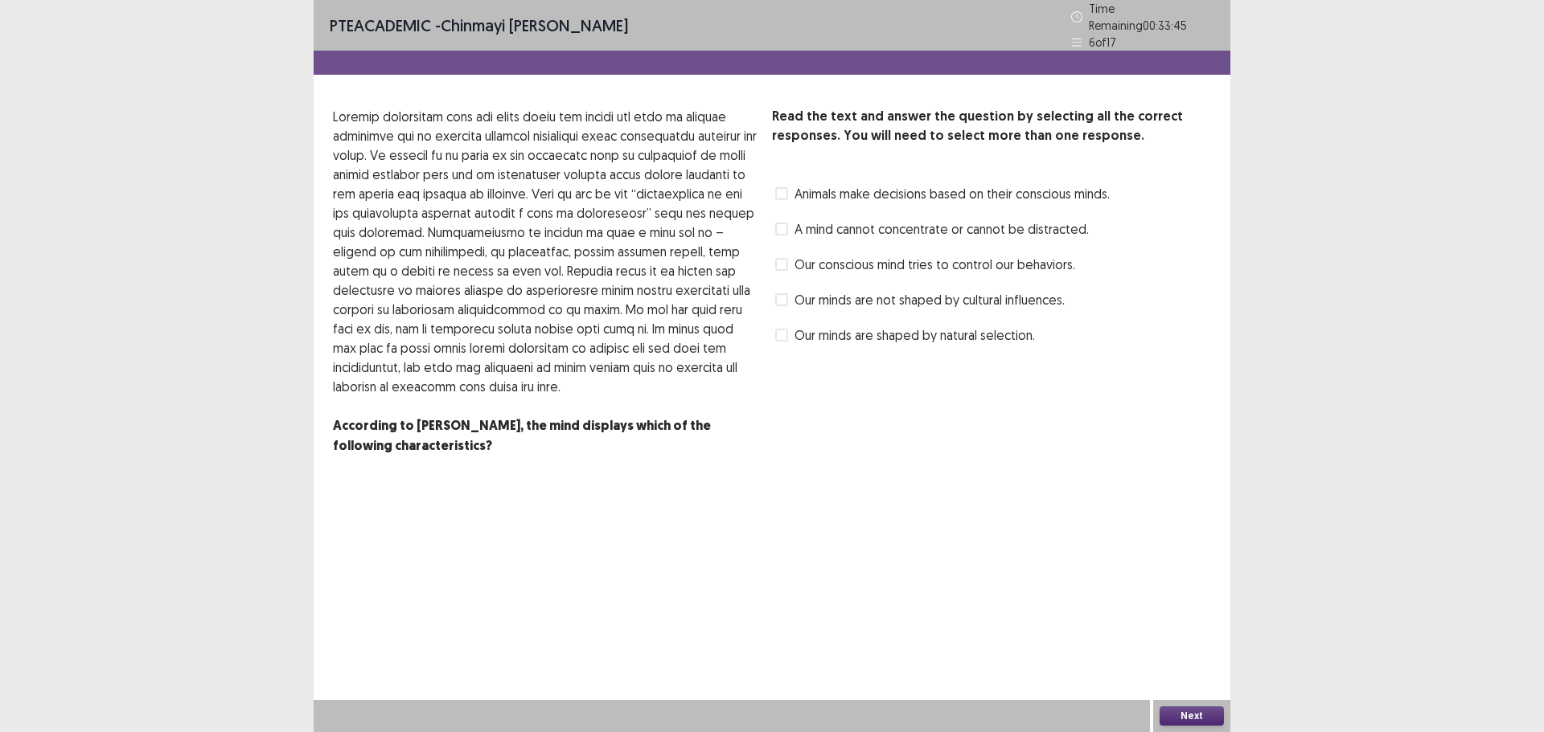
drag, startPoint x: 785, startPoint y: 256, endPoint x: 799, endPoint y: 265, distance: 16.7
click at [785, 259] on span at bounding box center [781, 264] width 13 height 13
click at [1194, 711] on button "Next" at bounding box center [1191, 716] width 64 height 19
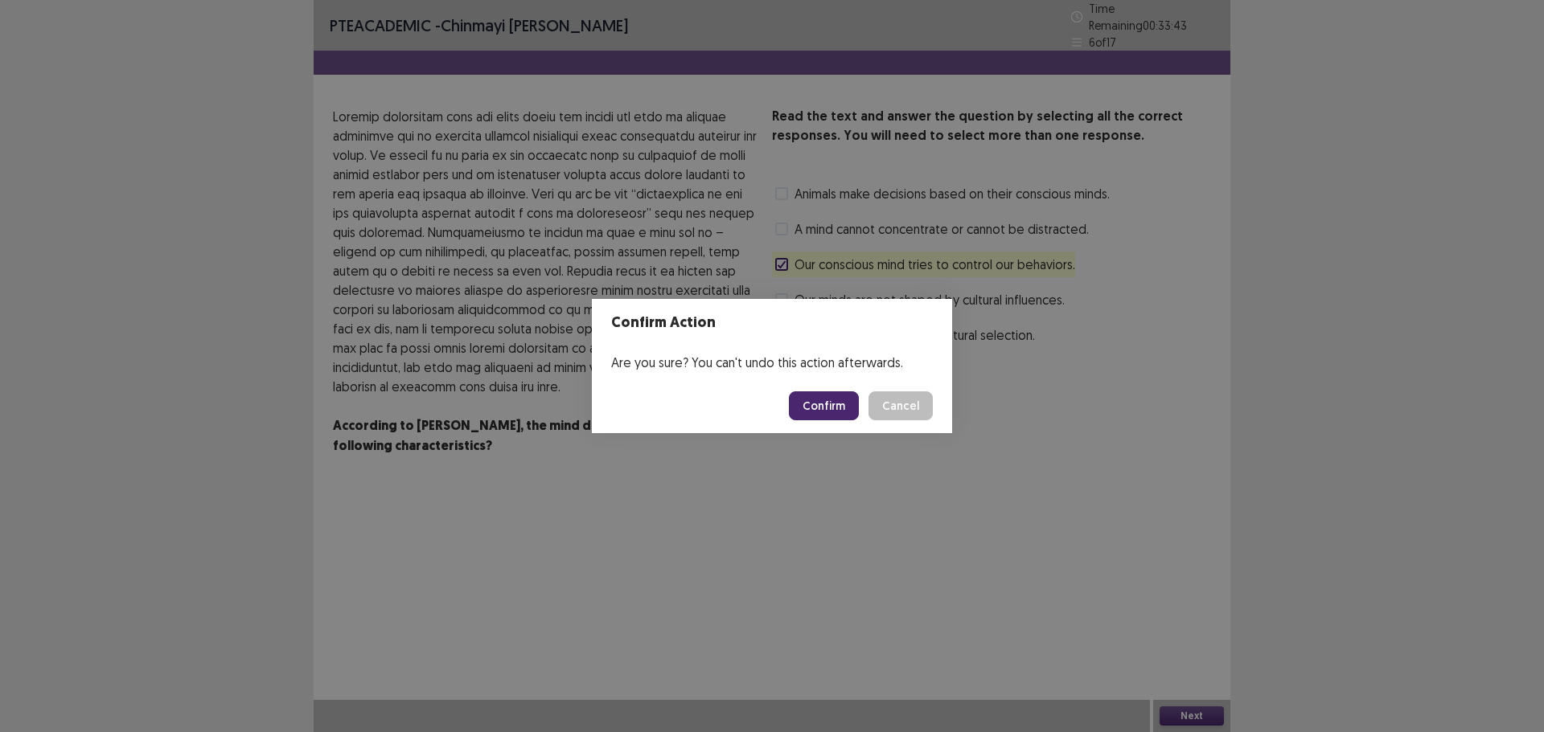
click at [830, 413] on button "Confirm" at bounding box center [824, 406] width 70 height 29
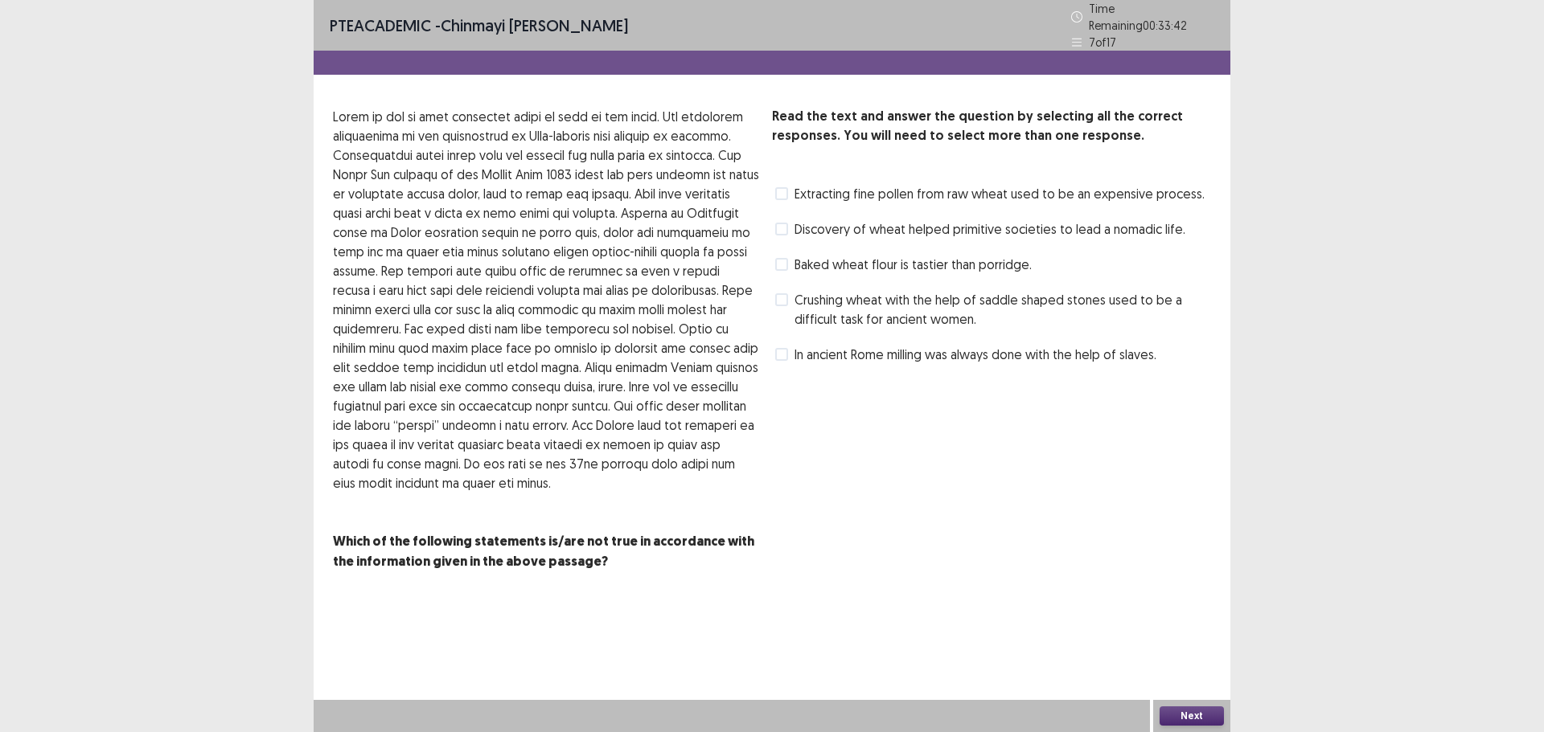
drag, startPoint x: 785, startPoint y: 289, endPoint x: 807, endPoint y: 328, distance: 44.7
click at [785, 293] on span at bounding box center [781, 299] width 13 height 13
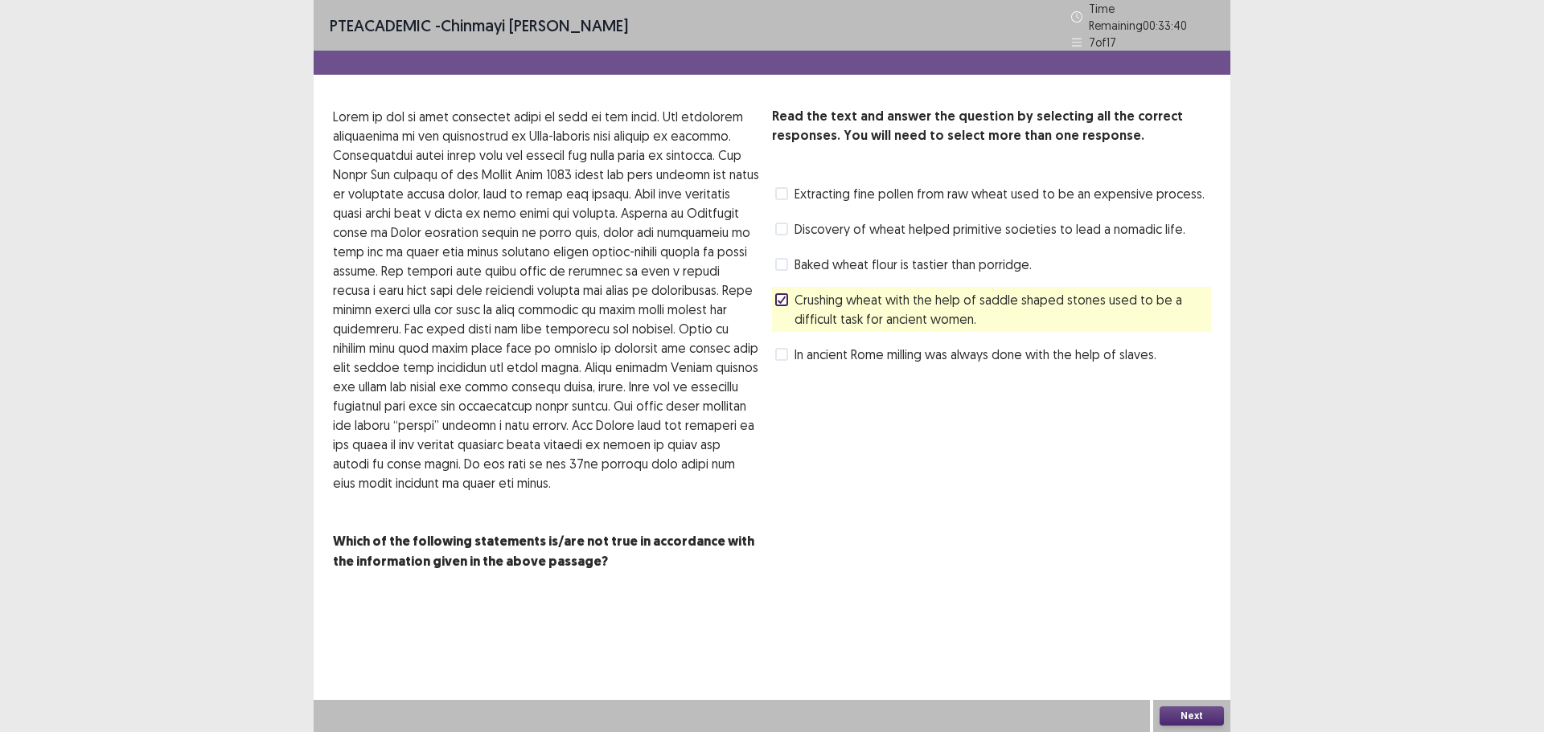
click at [1191, 711] on button "Next" at bounding box center [1191, 716] width 64 height 19
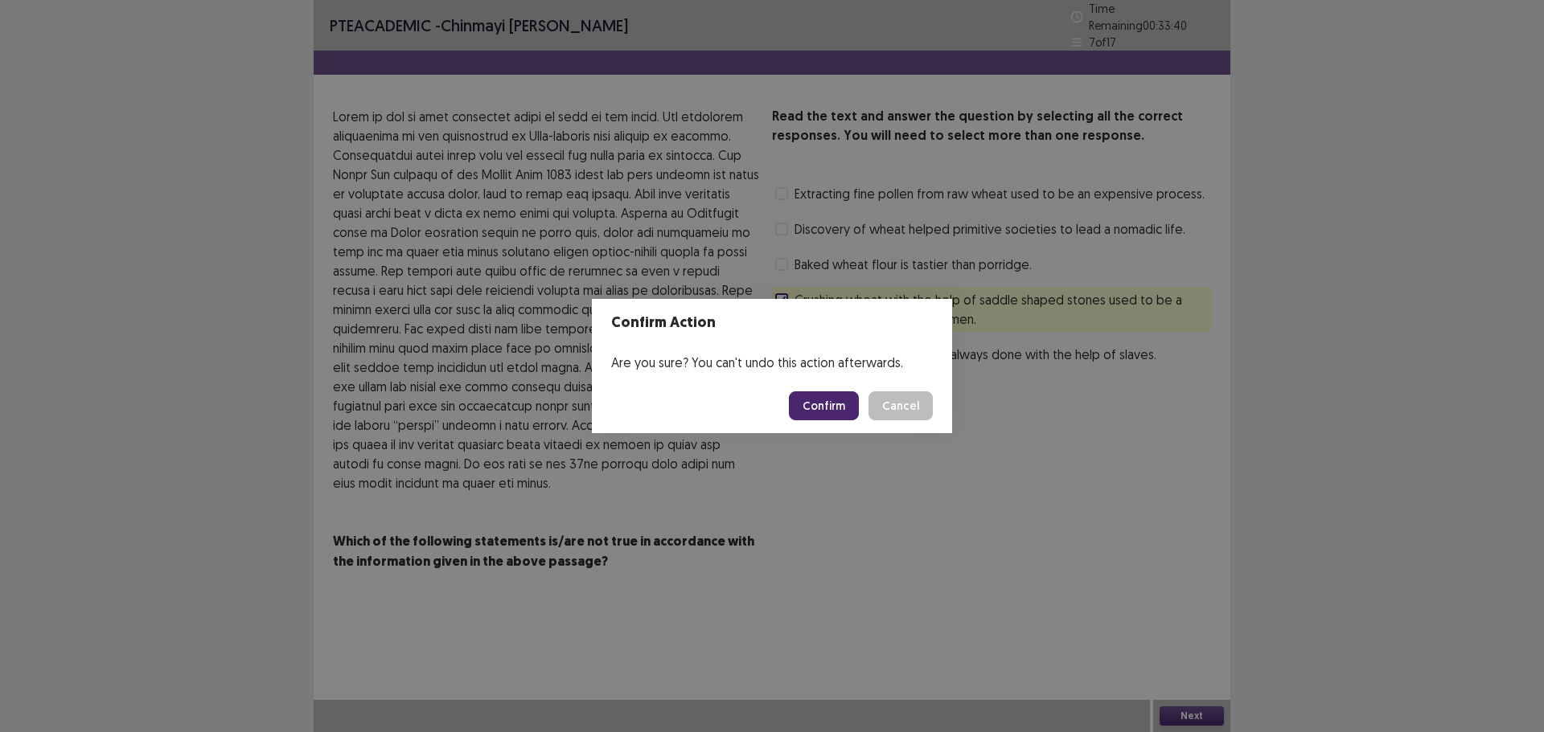
click at [836, 406] on button "Confirm" at bounding box center [824, 406] width 70 height 29
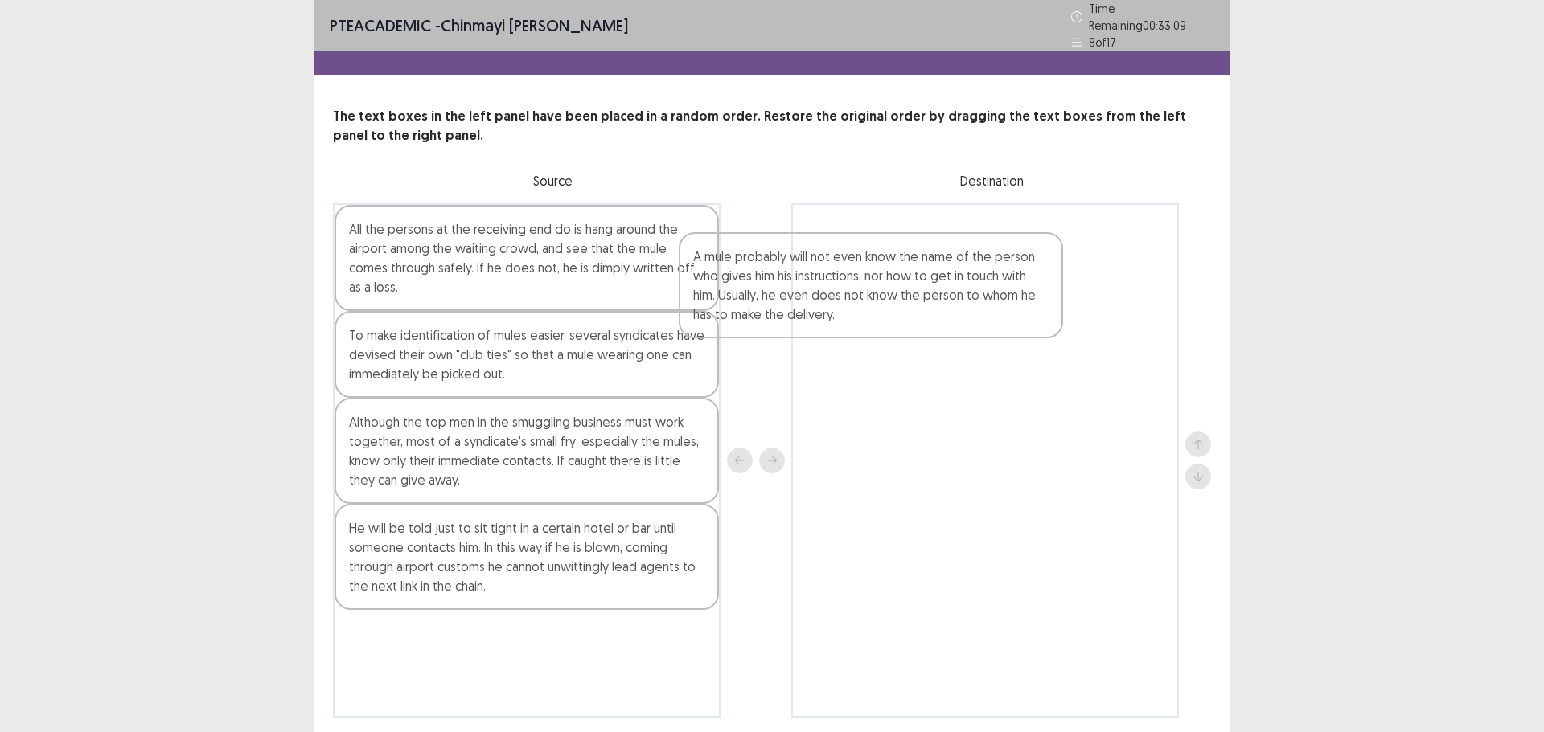
drag, startPoint x: 461, startPoint y: 266, endPoint x: 835, endPoint y: 287, distance: 374.4
click at [835, 287] on div "A mule probably will not even know the name of the person who gives him his ins…" at bounding box center [772, 460] width 878 height 515
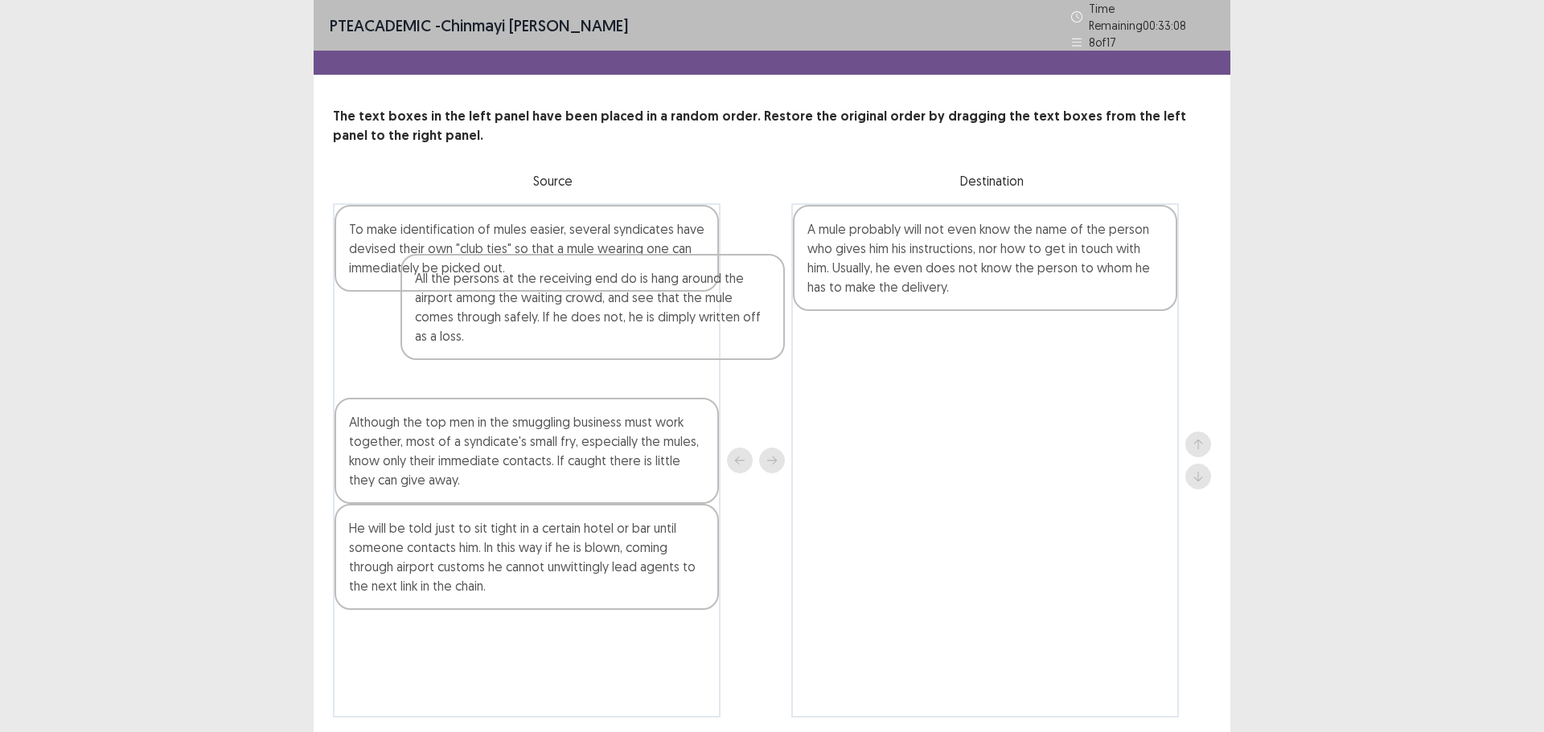
drag, startPoint x: 559, startPoint y: 277, endPoint x: 592, endPoint y: 326, distance: 59.5
click at [611, 328] on div "All the persons at the receiving end do is hang around the airport among the wa…" at bounding box center [526, 460] width 387 height 515
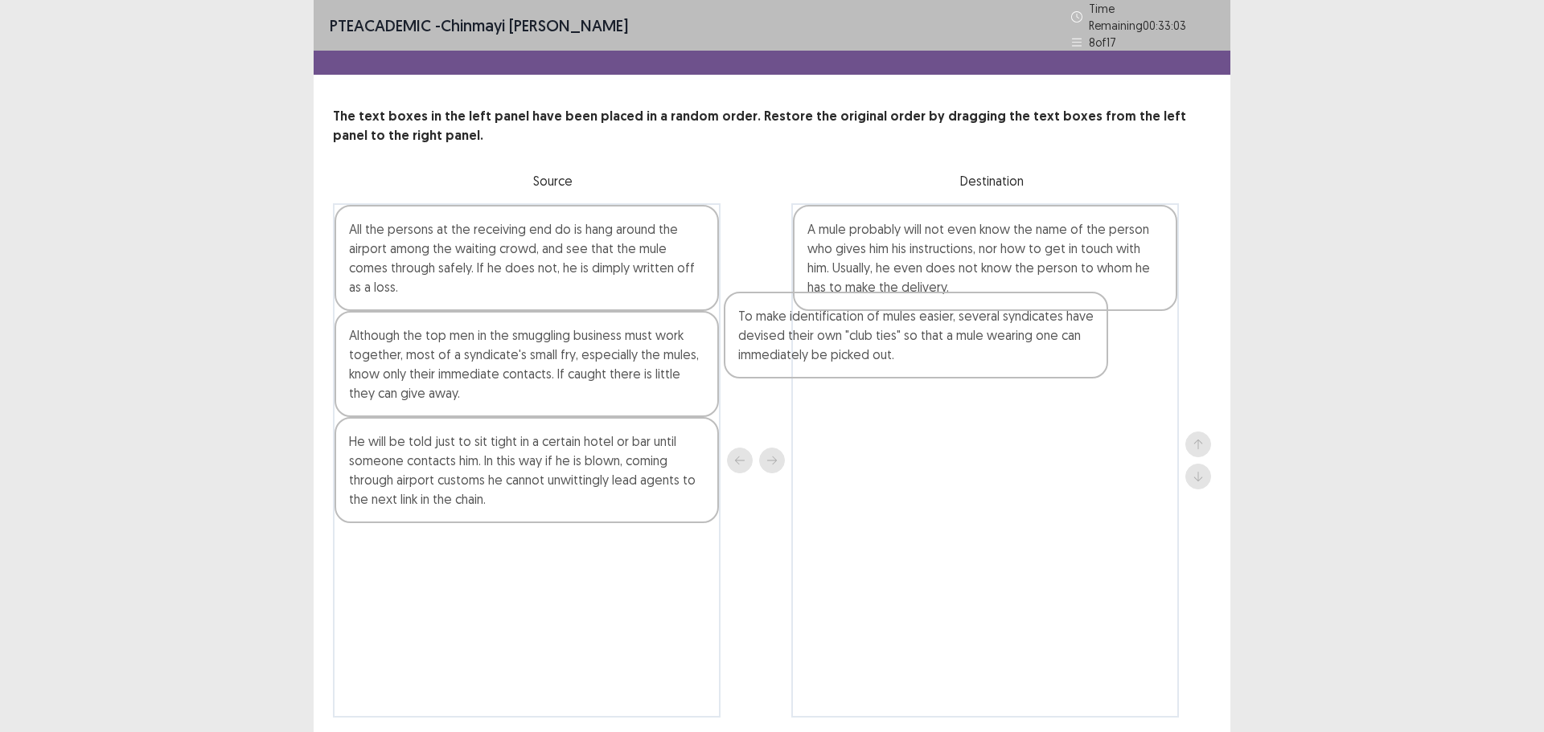
drag, startPoint x: 508, startPoint y: 256, endPoint x: 904, endPoint y: 354, distance: 408.3
click at [904, 354] on div "To make identification of mules easier, several syndicates have devised their o…" at bounding box center [772, 460] width 878 height 515
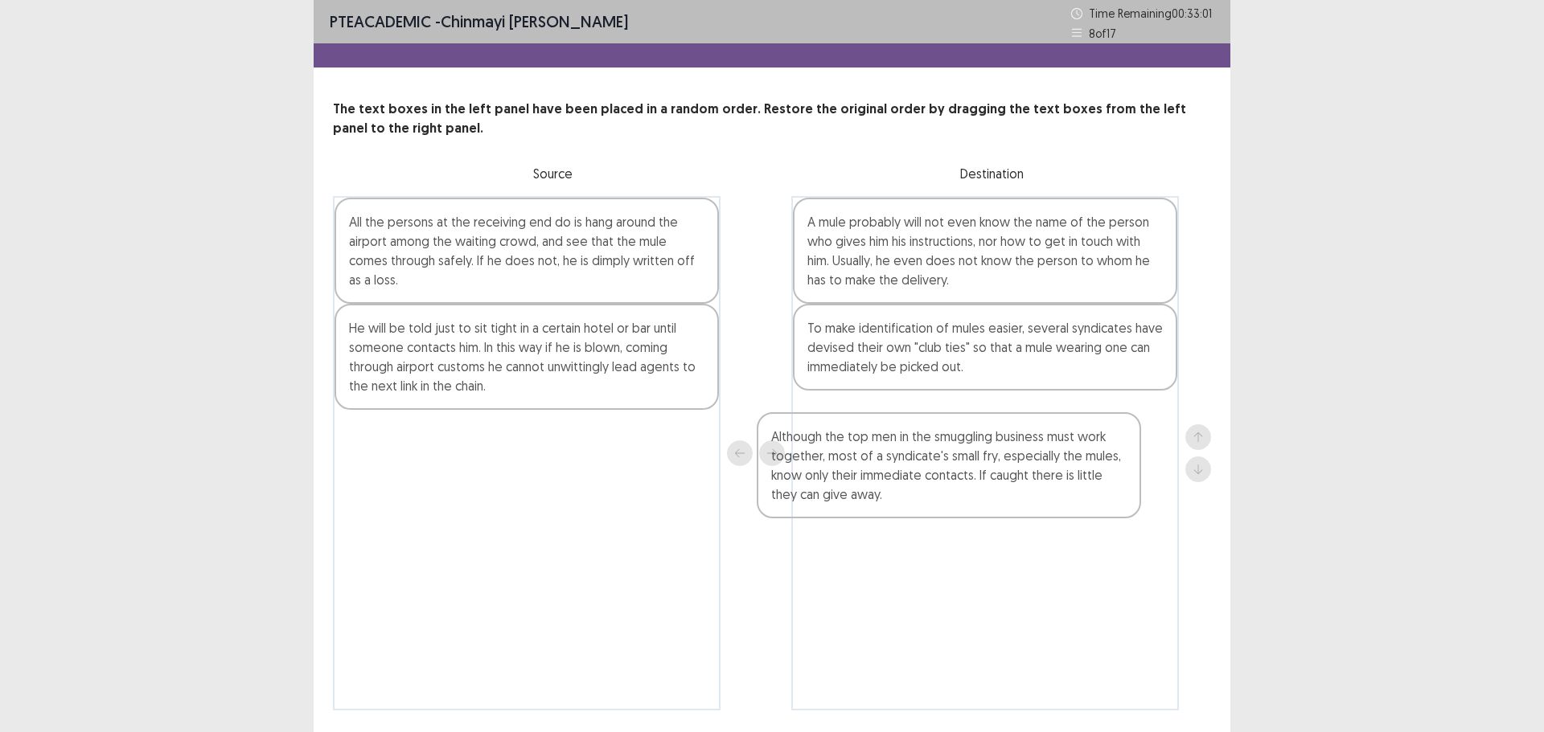
drag, startPoint x: 498, startPoint y: 371, endPoint x: 961, endPoint y: 487, distance: 477.5
click at [961, 487] on div "All the persons at the receiving end do is hang around the airport among the wa…" at bounding box center [772, 453] width 878 height 515
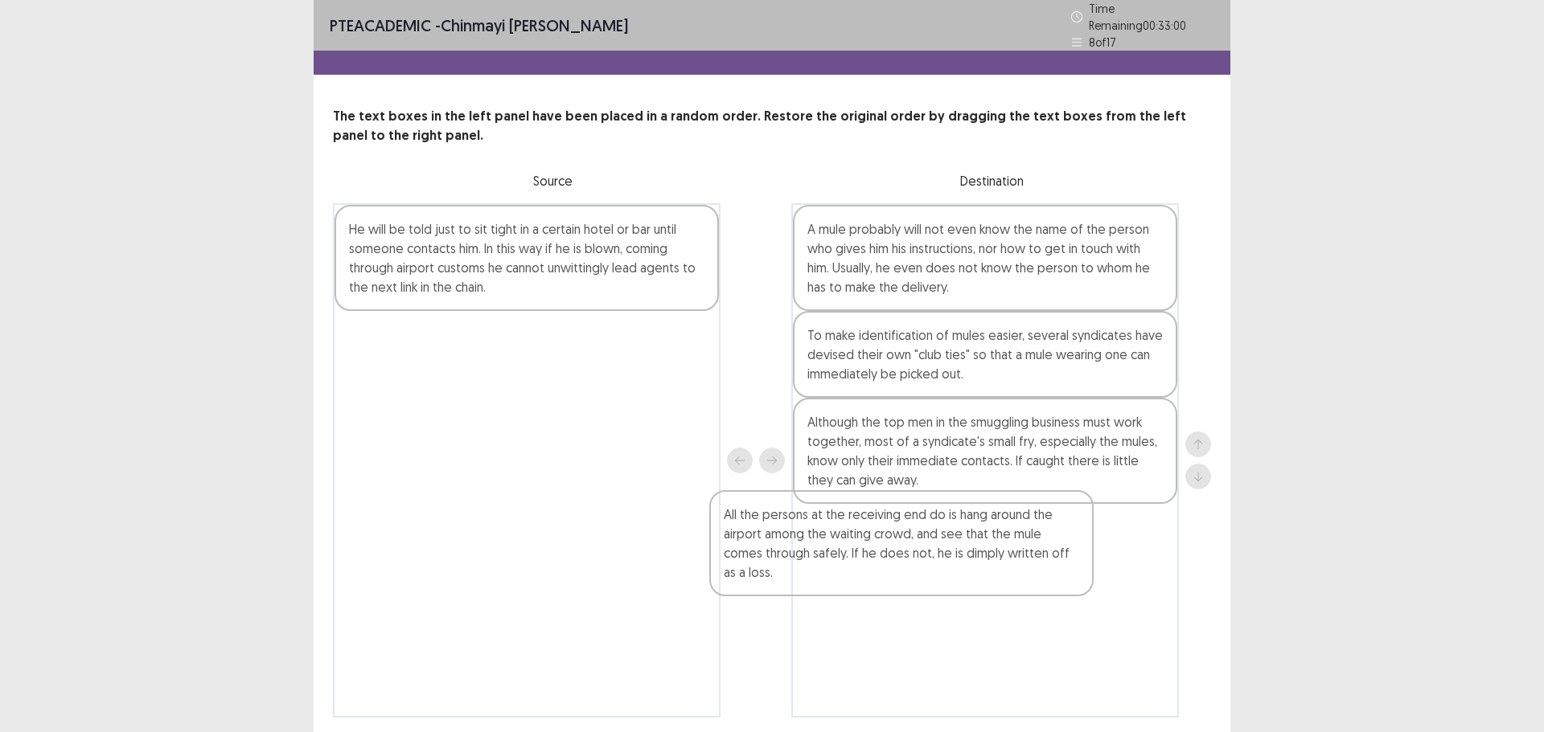
drag, startPoint x: 601, startPoint y: 257, endPoint x: 998, endPoint y: 540, distance: 487.6
click at [998, 540] on div "All the persons at the receiving end do is hang around the airport among the wa…" at bounding box center [772, 460] width 878 height 515
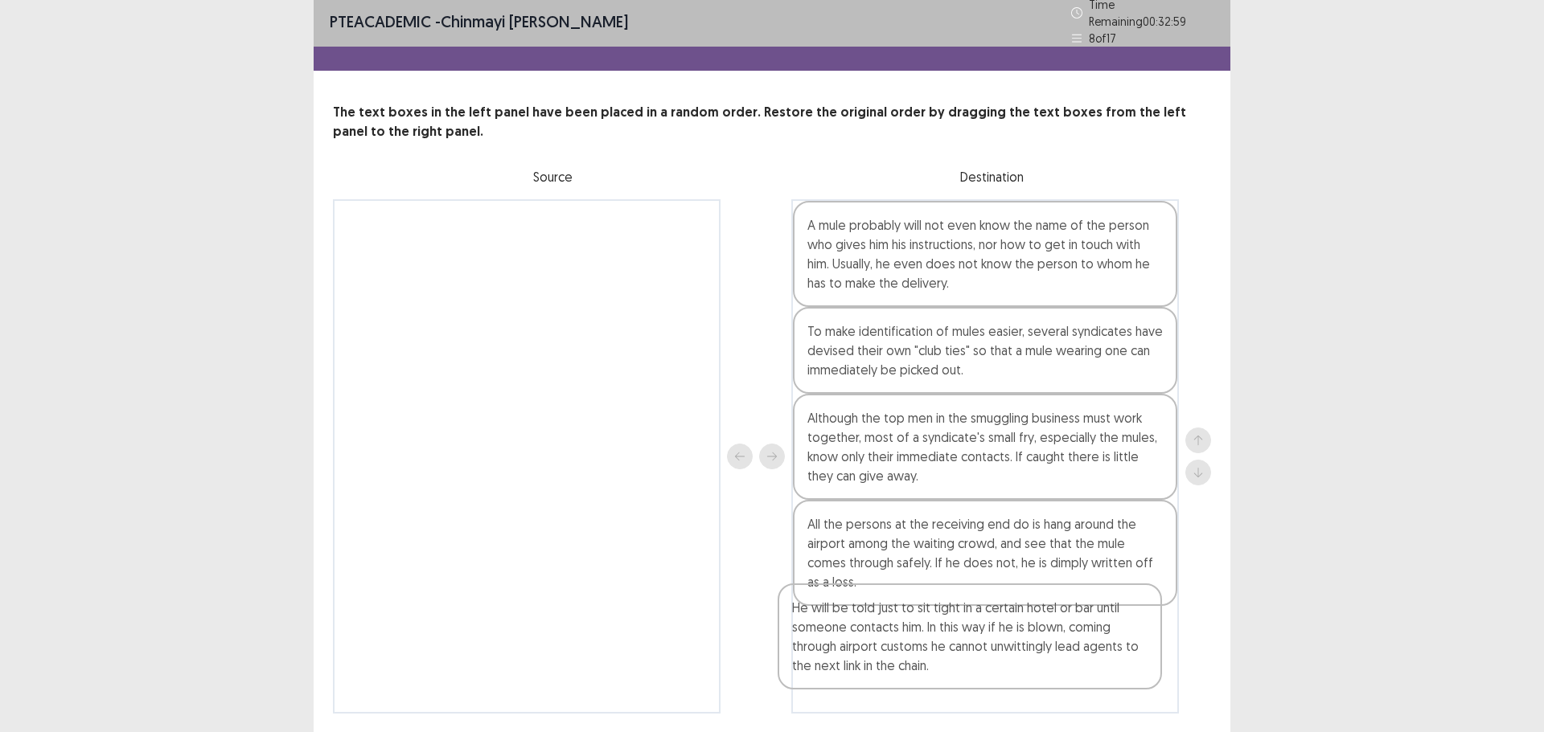
scroll to position [49, 0]
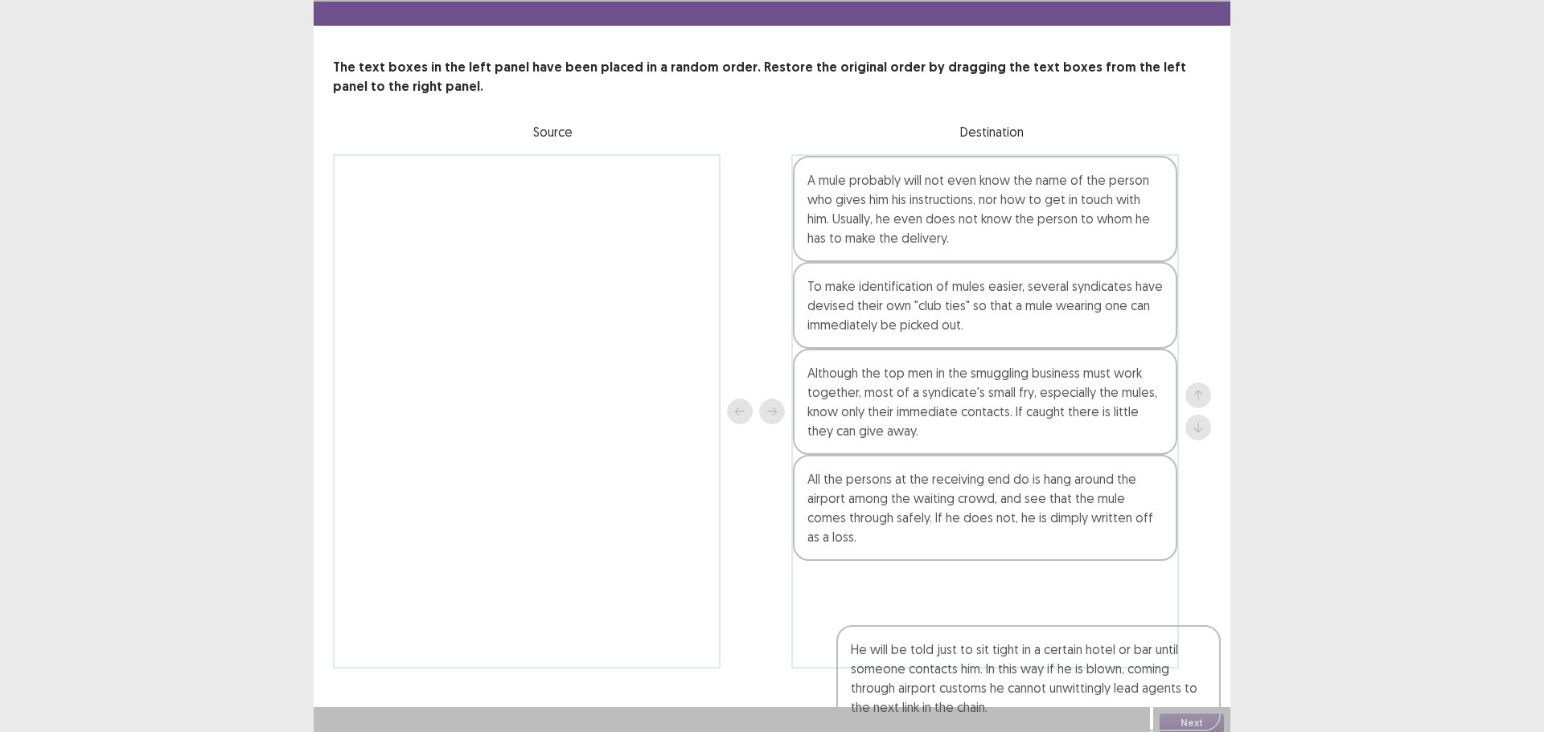
drag, startPoint x: 498, startPoint y: 274, endPoint x: 973, endPoint y: 644, distance: 601.4
click at [989, 666] on div "PTE academic - [PERSON_NAME] [PERSON_NAME] Time Remaining 00 : 32 : 58 8 of 17 …" at bounding box center [772, 326] width 916 height 750
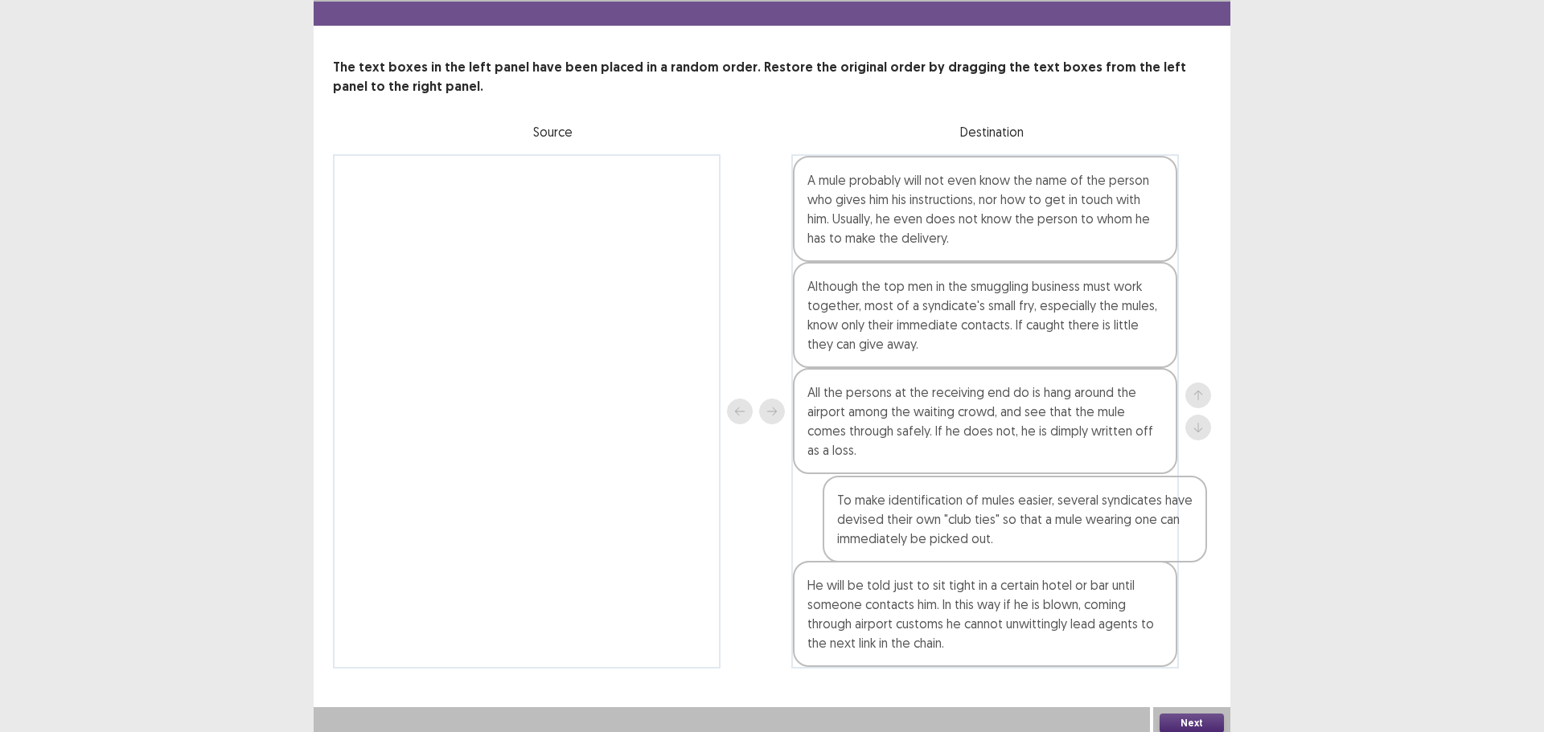
drag, startPoint x: 941, startPoint y: 306, endPoint x: 961, endPoint y: 542, distance: 236.4
click at [961, 542] on div "A mule probably will not even know the name of the person who gives him his ins…" at bounding box center [984, 411] width 387 height 515
drag, startPoint x: 945, startPoint y: 527, endPoint x: 929, endPoint y: 648, distance: 121.7
click at [929, 648] on div "A mule probably will not even know the name of the person who gives him his ins…" at bounding box center [984, 411] width 387 height 515
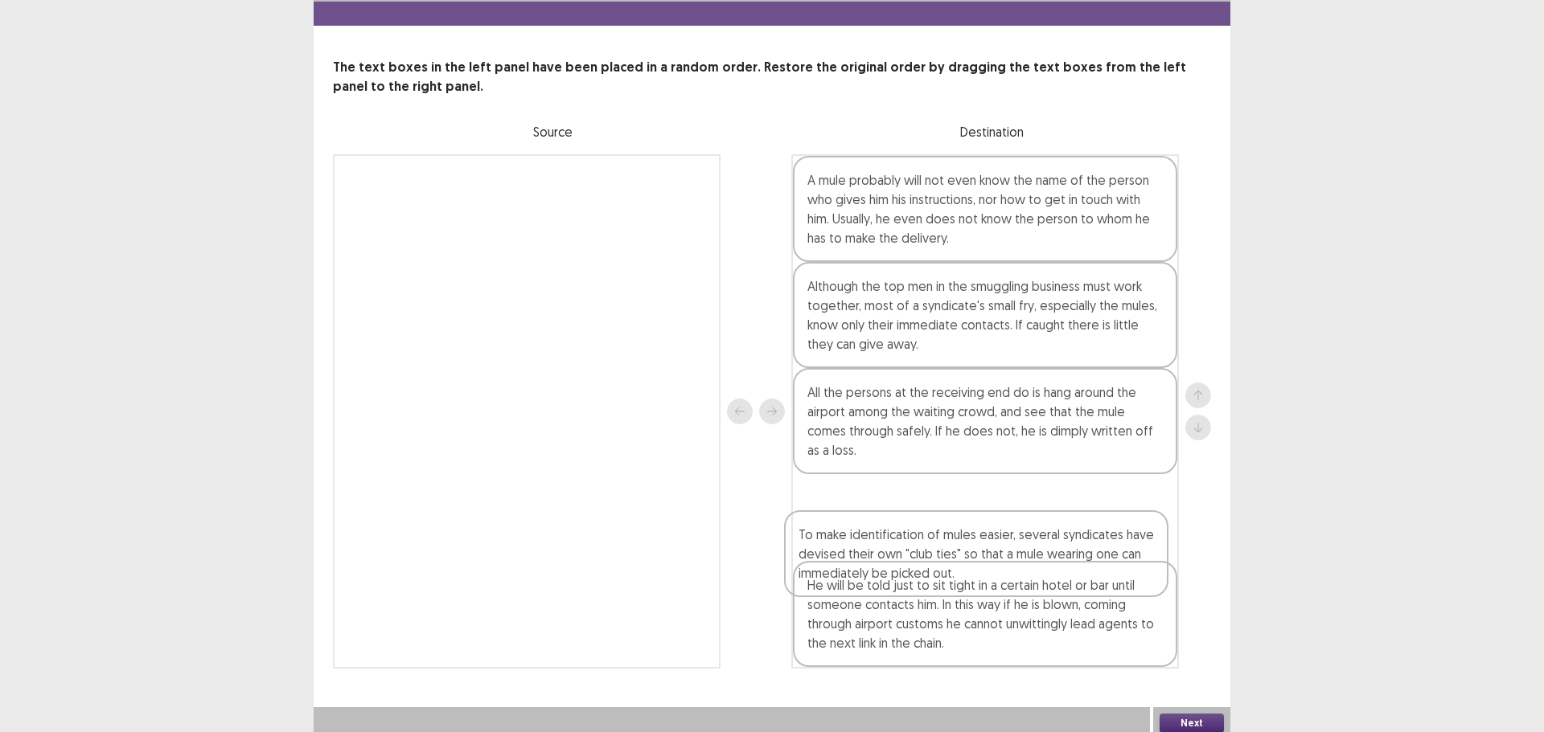
drag, startPoint x: 932, startPoint y: 615, endPoint x: 922, endPoint y: 536, distance: 79.4
click at [922, 536] on div "A mule probably will not even know the name of the person who gives him his ins…" at bounding box center [984, 411] width 387 height 515
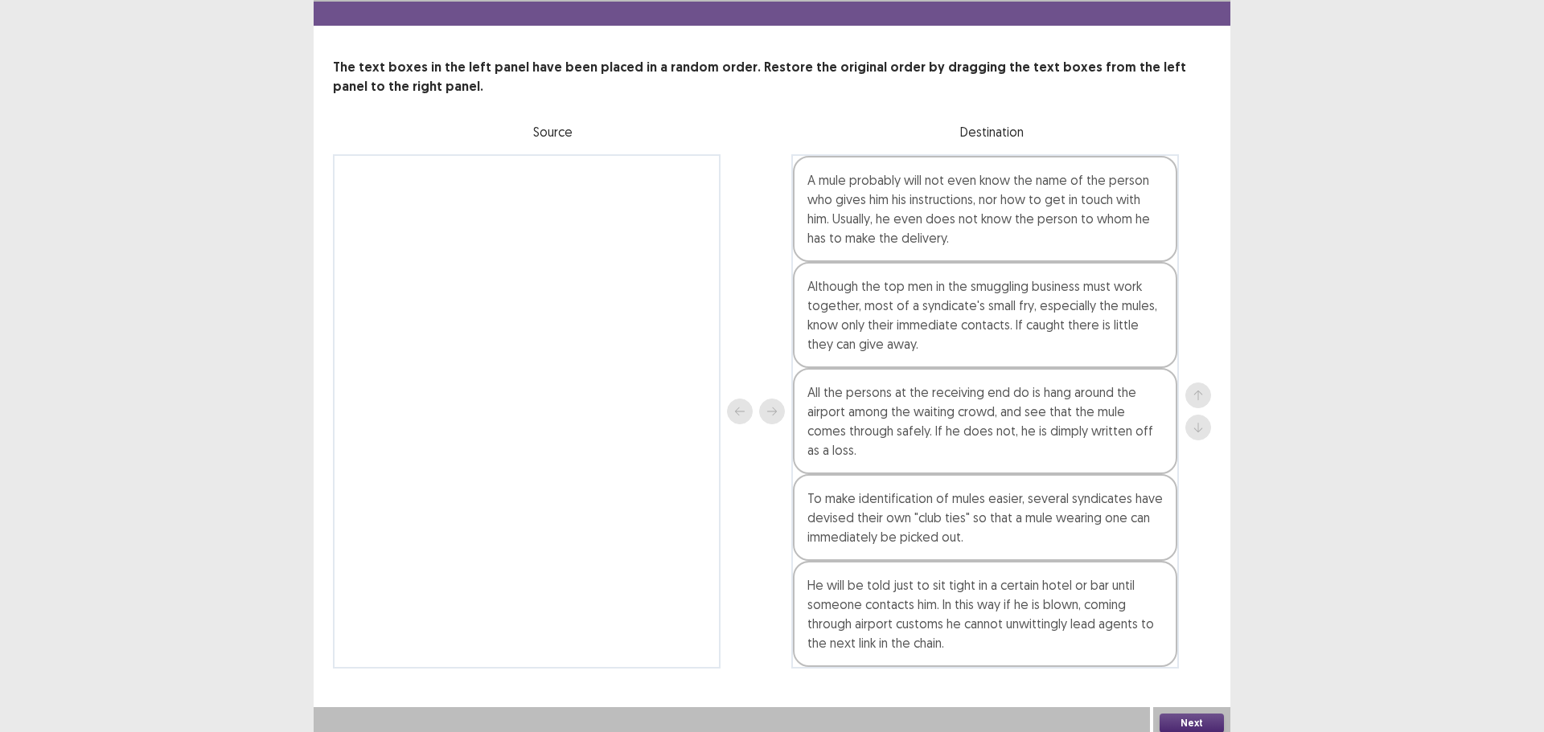
click at [1183, 707] on div "Next" at bounding box center [1191, 723] width 77 height 32
click at [1186, 714] on button "Next" at bounding box center [1191, 723] width 64 height 19
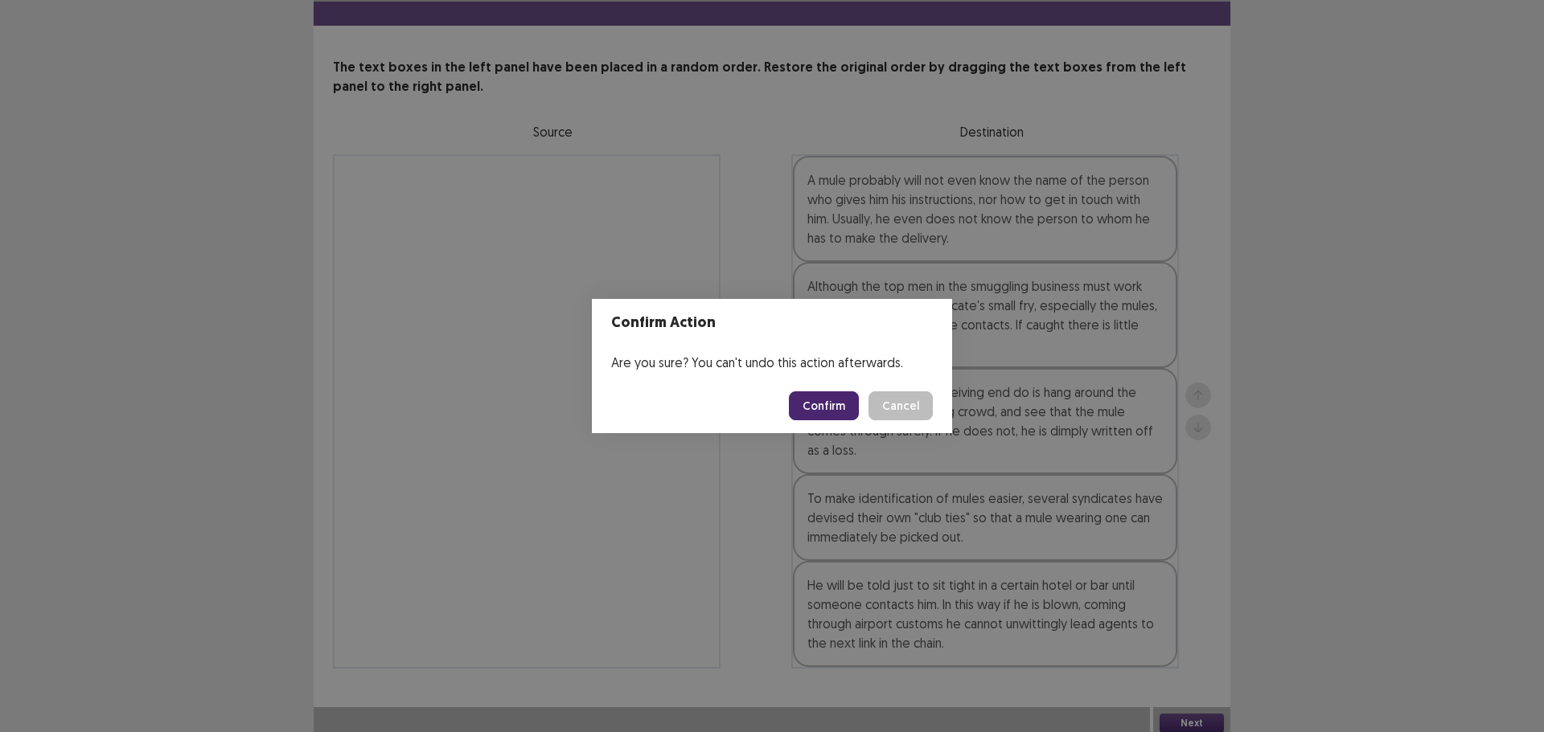
click at [830, 412] on button "Confirm" at bounding box center [824, 406] width 70 height 29
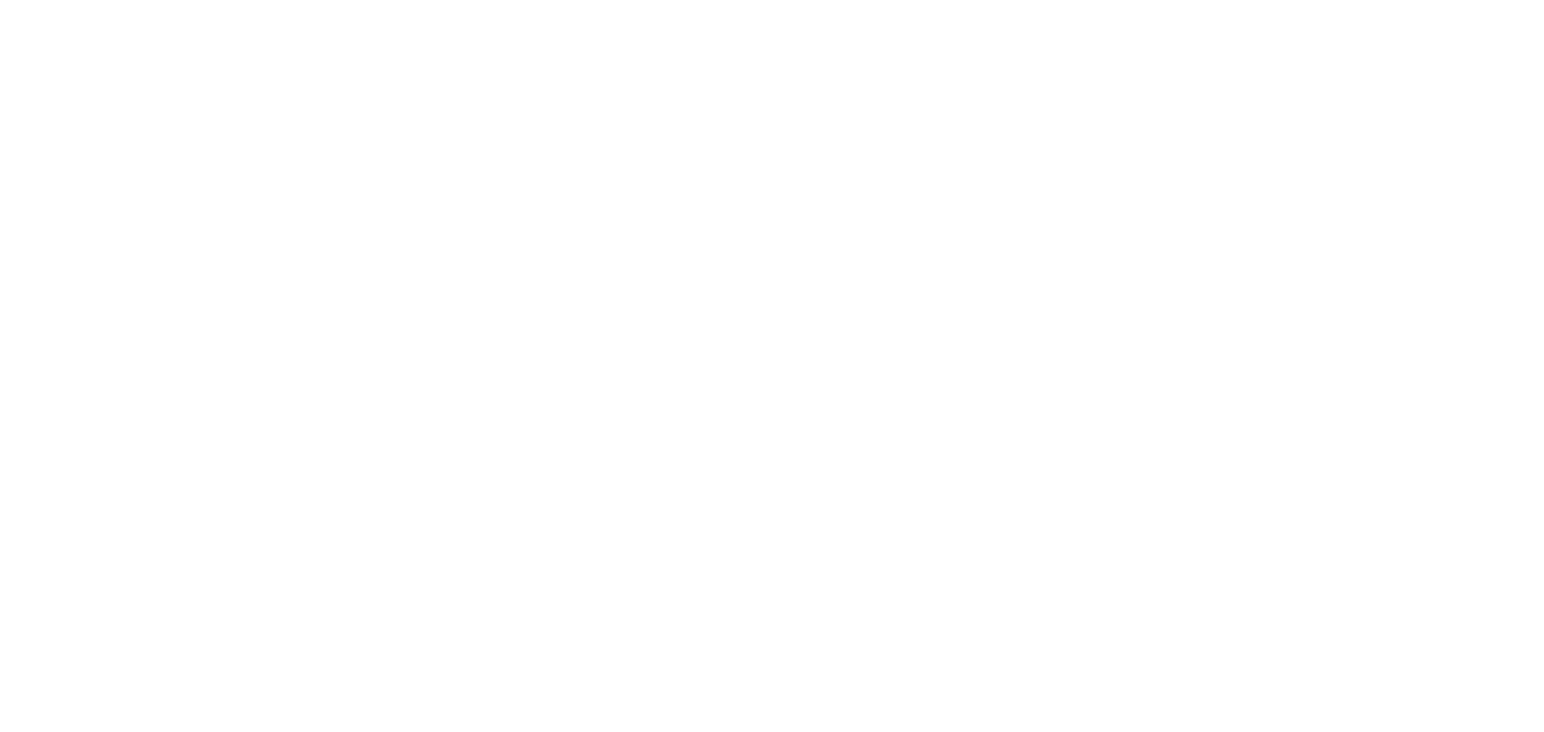
scroll to position [0, 0]
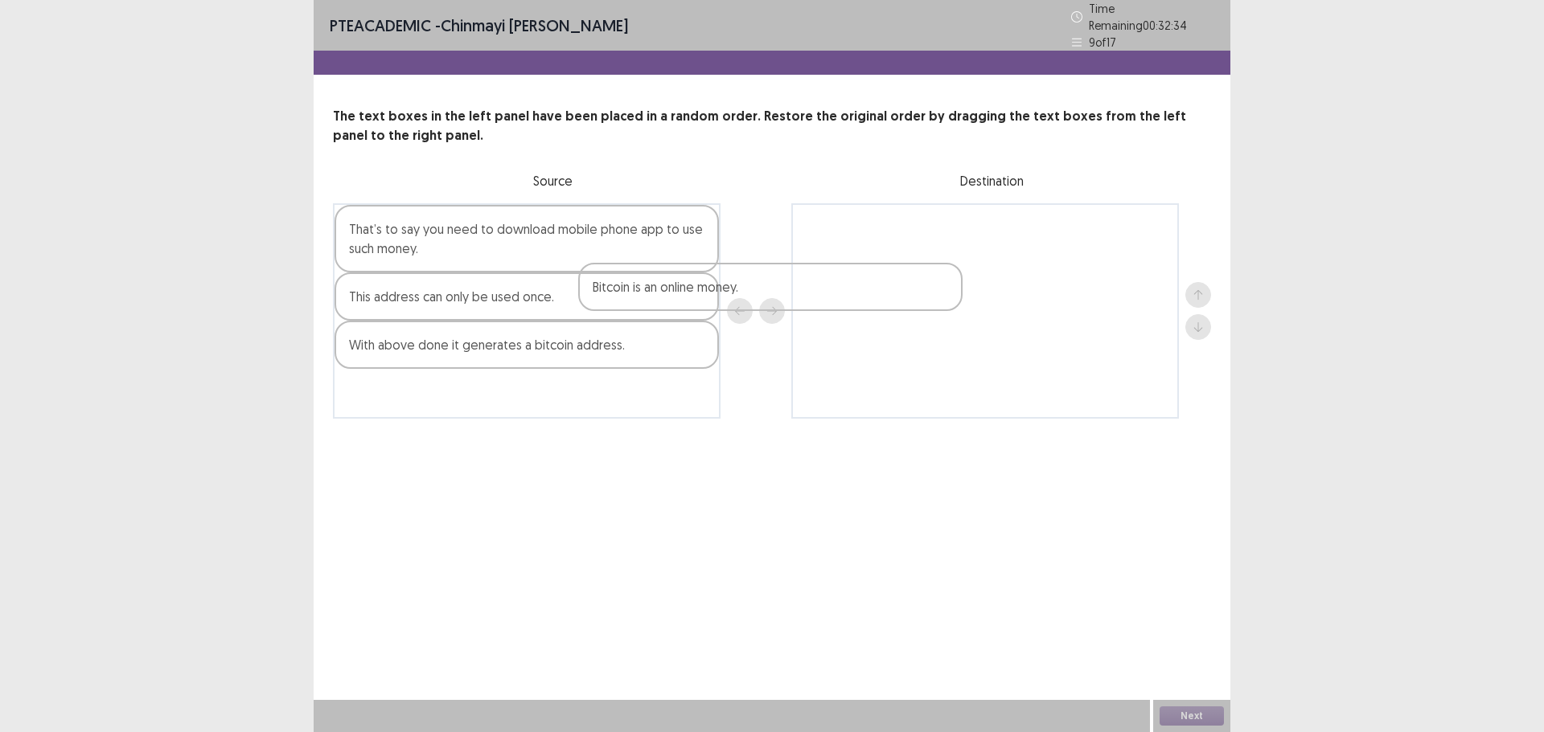
drag, startPoint x: 523, startPoint y: 360, endPoint x: 879, endPoint y: 273, distance: 366.8
click at [879, 273] on div "That’s to say you need to download mobile phone app to use such money. This add…" at bounding box center [772, 310] width 878 height 215
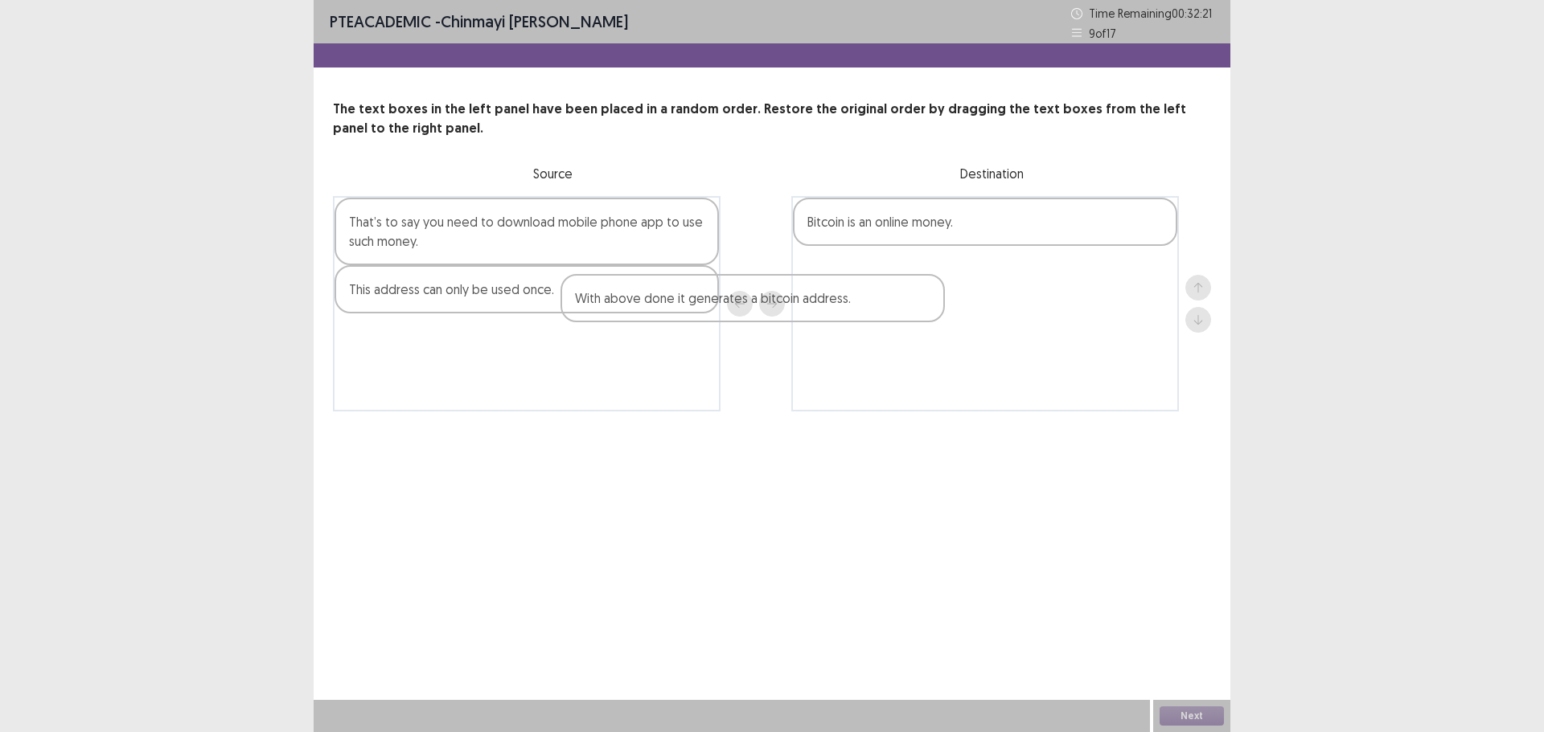
drag, startPoint x: 481, startPoint y: 342, endPoint x: 892, endPoint y: 269, distance: 417.4
click at [887, 269] on div "That’s to say you need to download mobile phone app to use such money. This add…" at bounding box center [772, 303] width 878 height 215
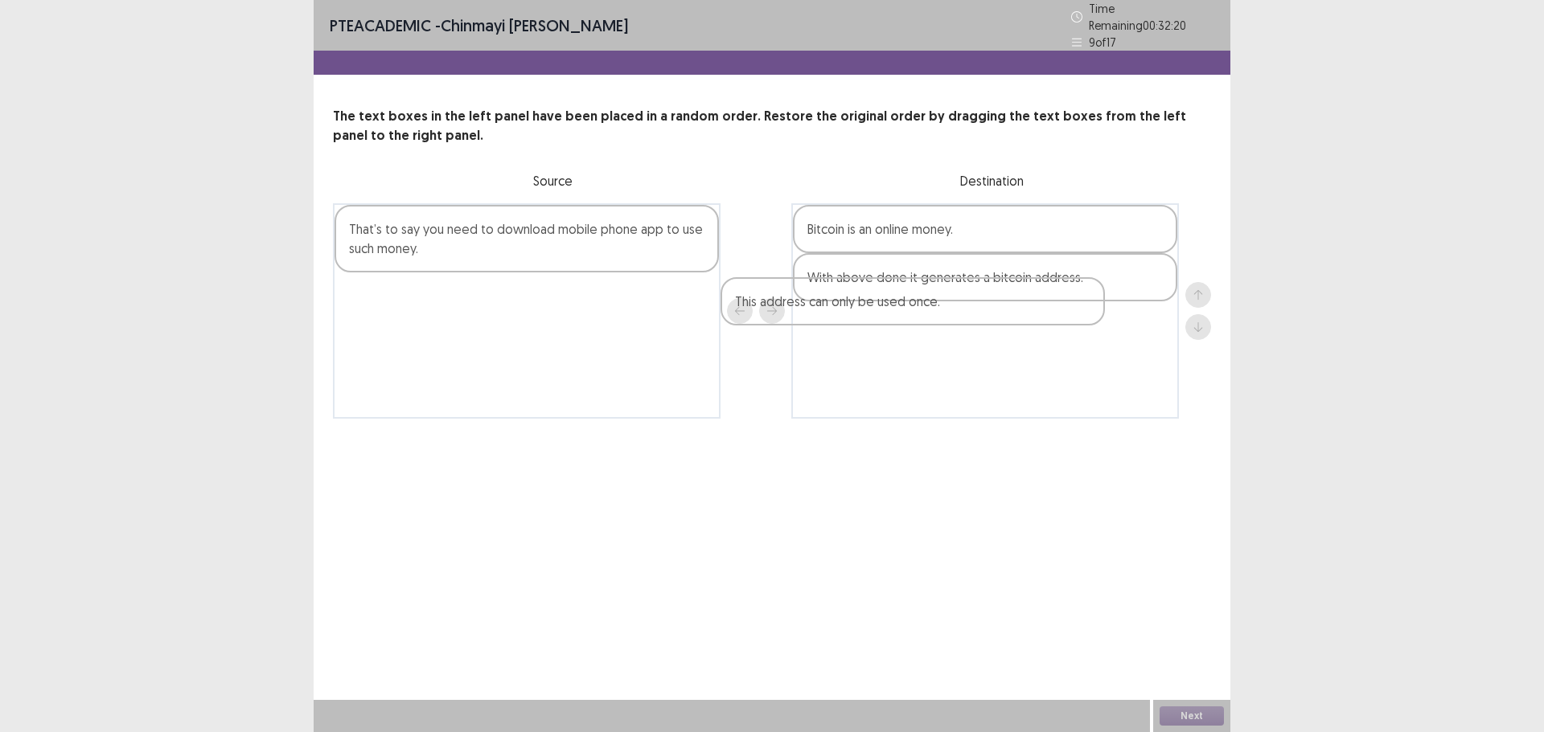
drag, startPoint x: 531, startPoint y: 291, endPoint x: 1012, endPoint y: 311, distance: 482.0
click at [1012, 311] on div "That’s to say you need to download mobile phone app to use such money. This add…" at bounding box center [772, 310] width 878 height 215
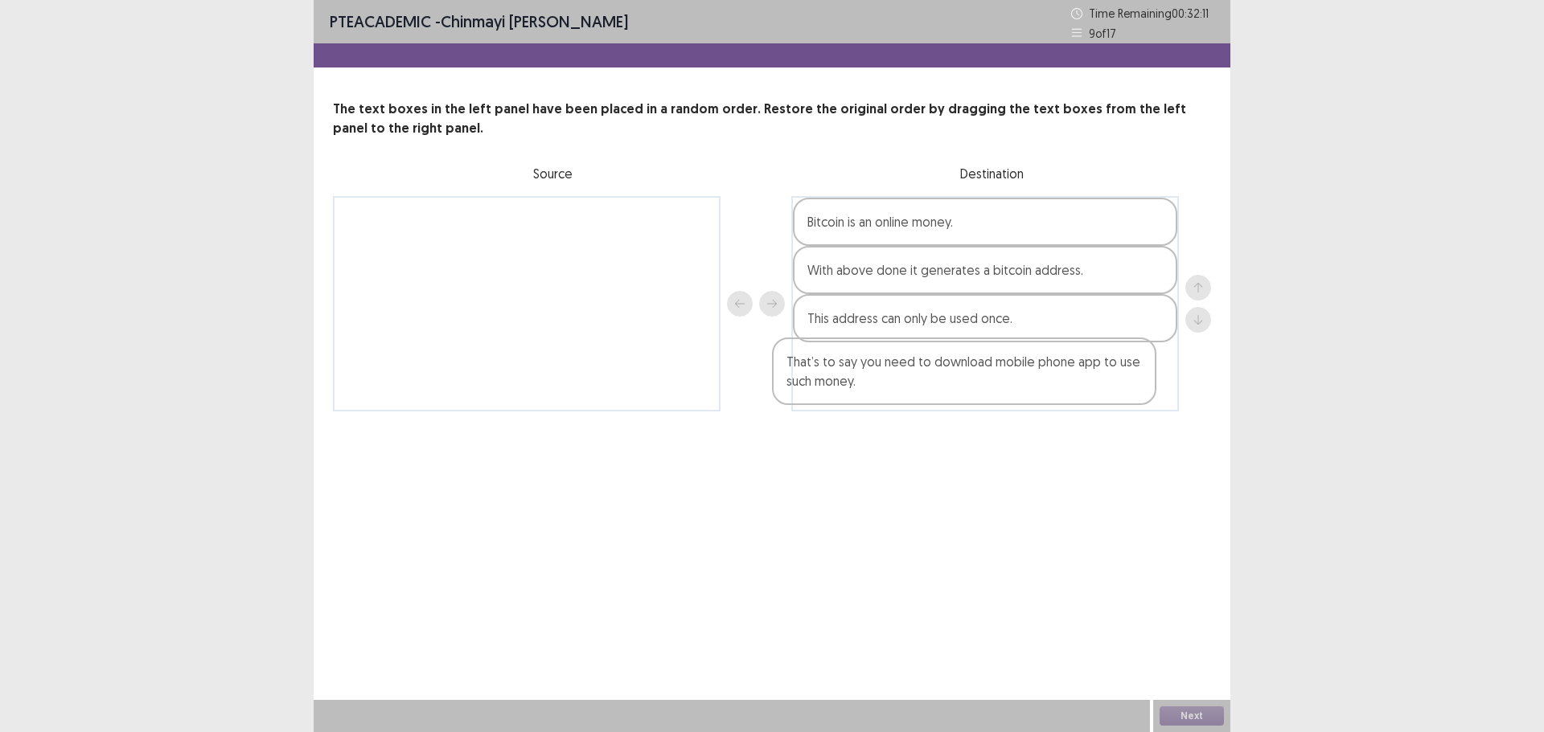
drag, startPoint x: 505, startPoint y: 248, endPoint x: 956, endPoint y: 394, distance: 474.1
click at [956, 394] on div "That’s to say you need to download mobile phone app to use such money. Bitcoin …" at bounding box center [772, 303] width 878 height 215
click at [1198, 720] on button "Next" at bounding box center [1191, 716] width 64 height 19
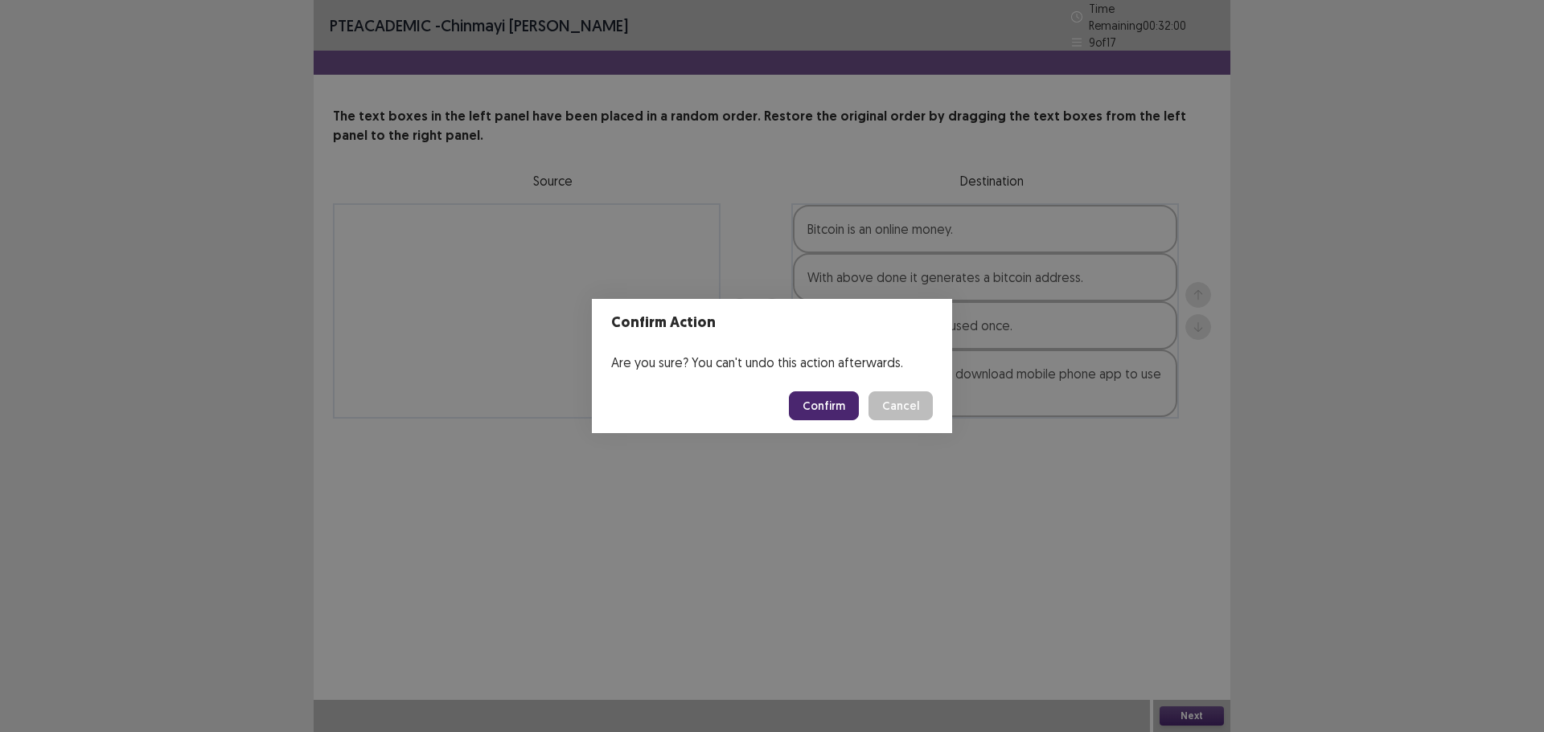
click at [812, 411] on button "Confirm" at bounding box center [824, 406] width 70 height 29
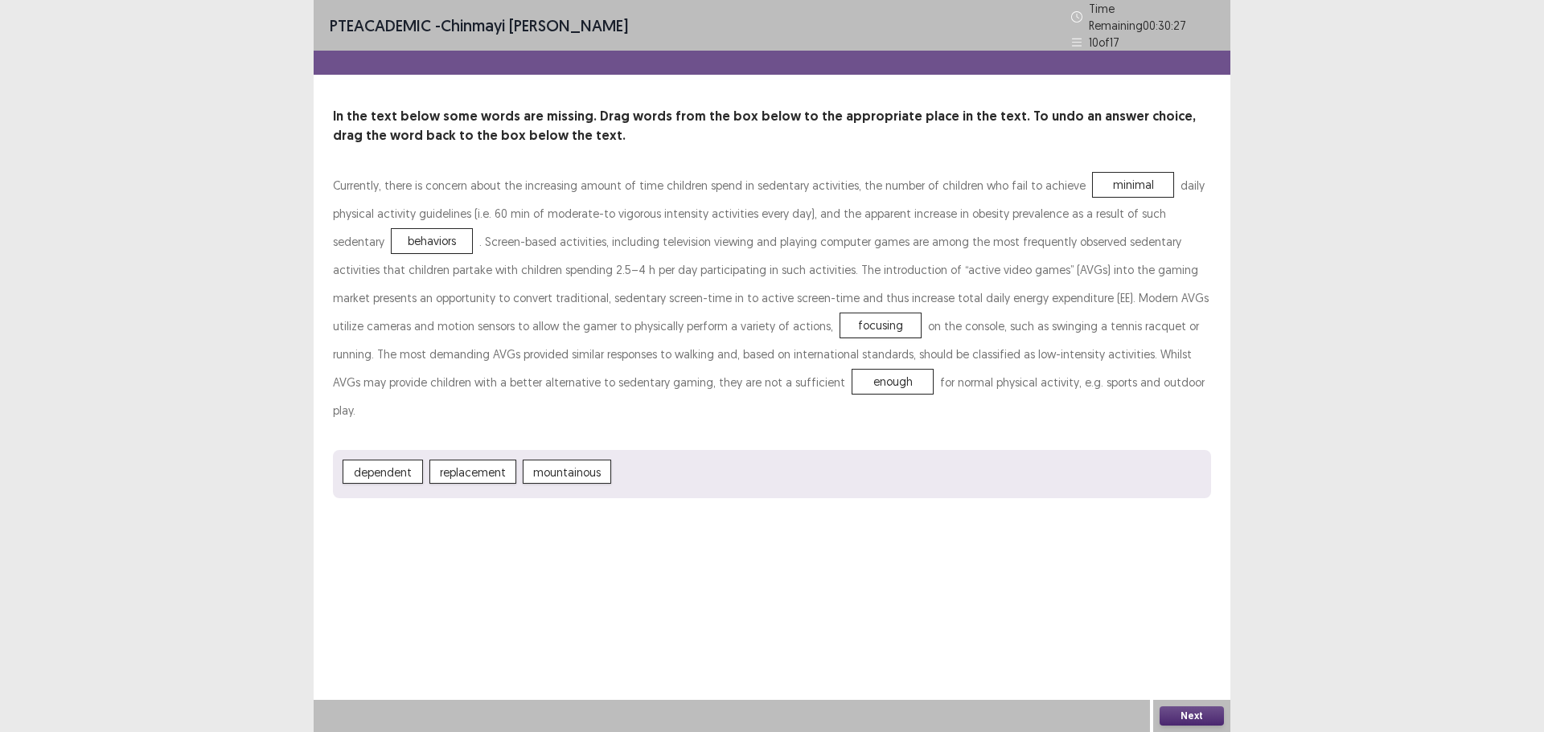
click at [1190, 723] on button "Next" at bounding box center [1191, 716] width 64 height 19
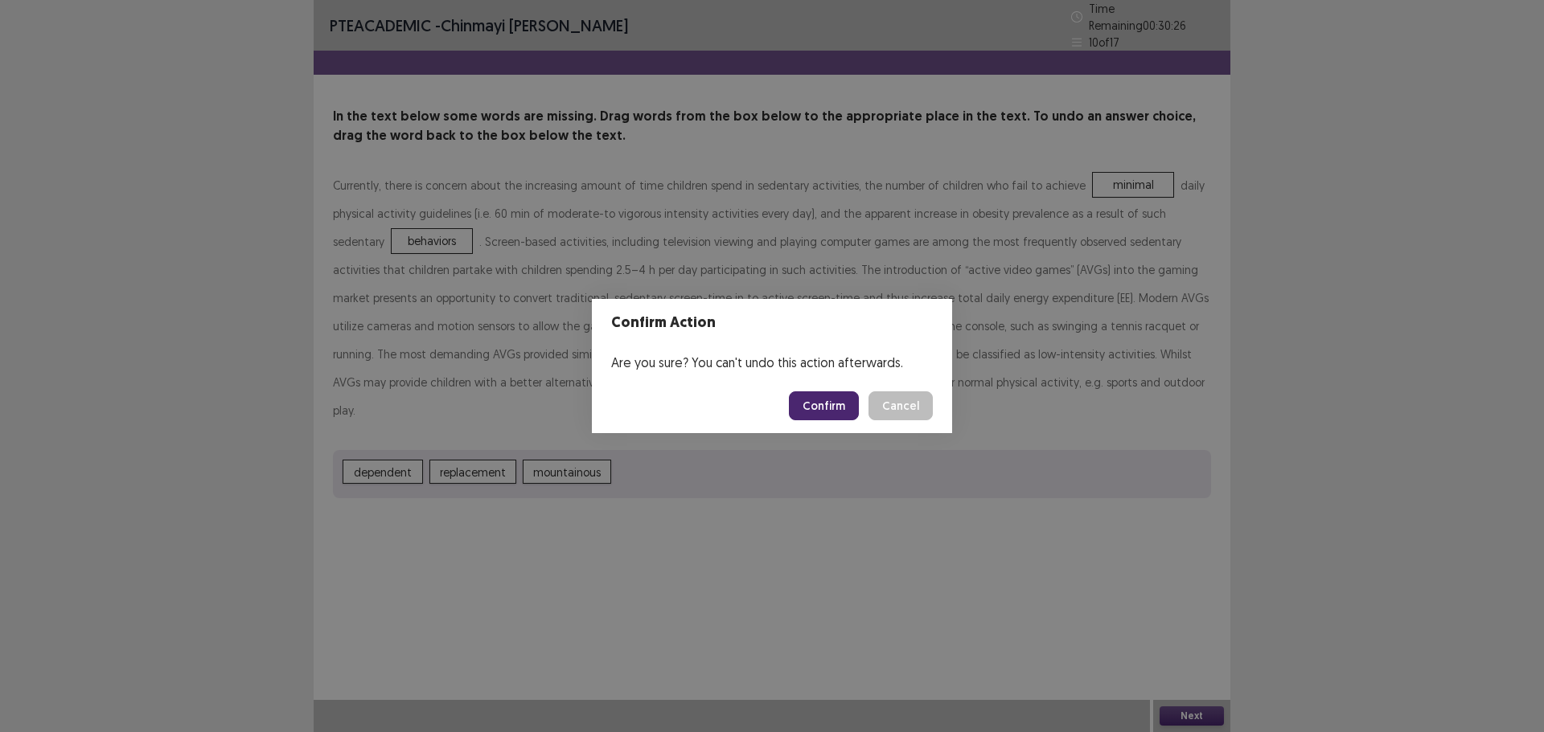
click at [816, 403] on button "Confirm" at bounding box center [824, 406] width 70 height 29
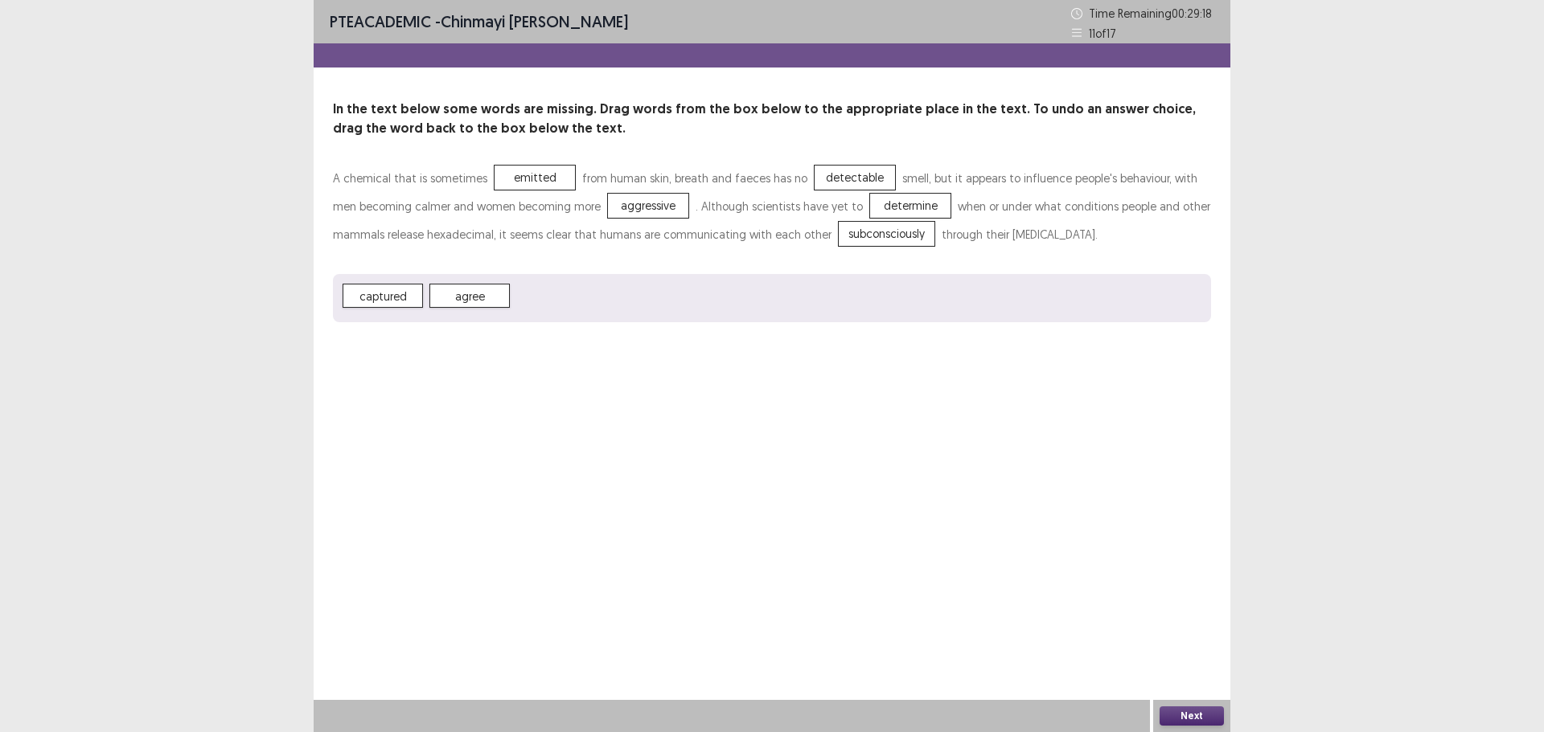
click at [1187, 719] on button "Next" at bounding box center [1191, 716] width 64 height 19
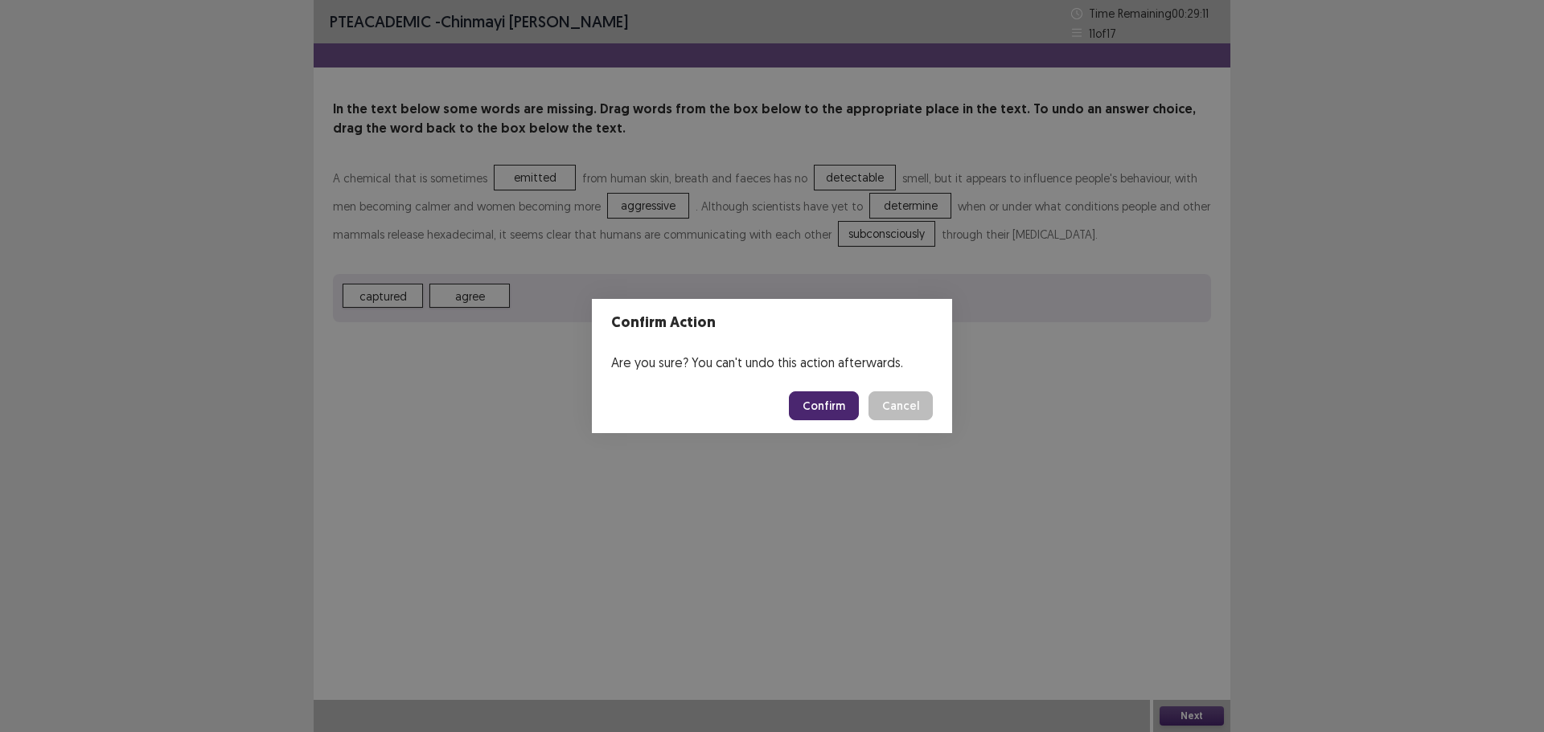
click at [813, 398] on button "Confirm" at bounding box center [824, 406] width 70 height 29
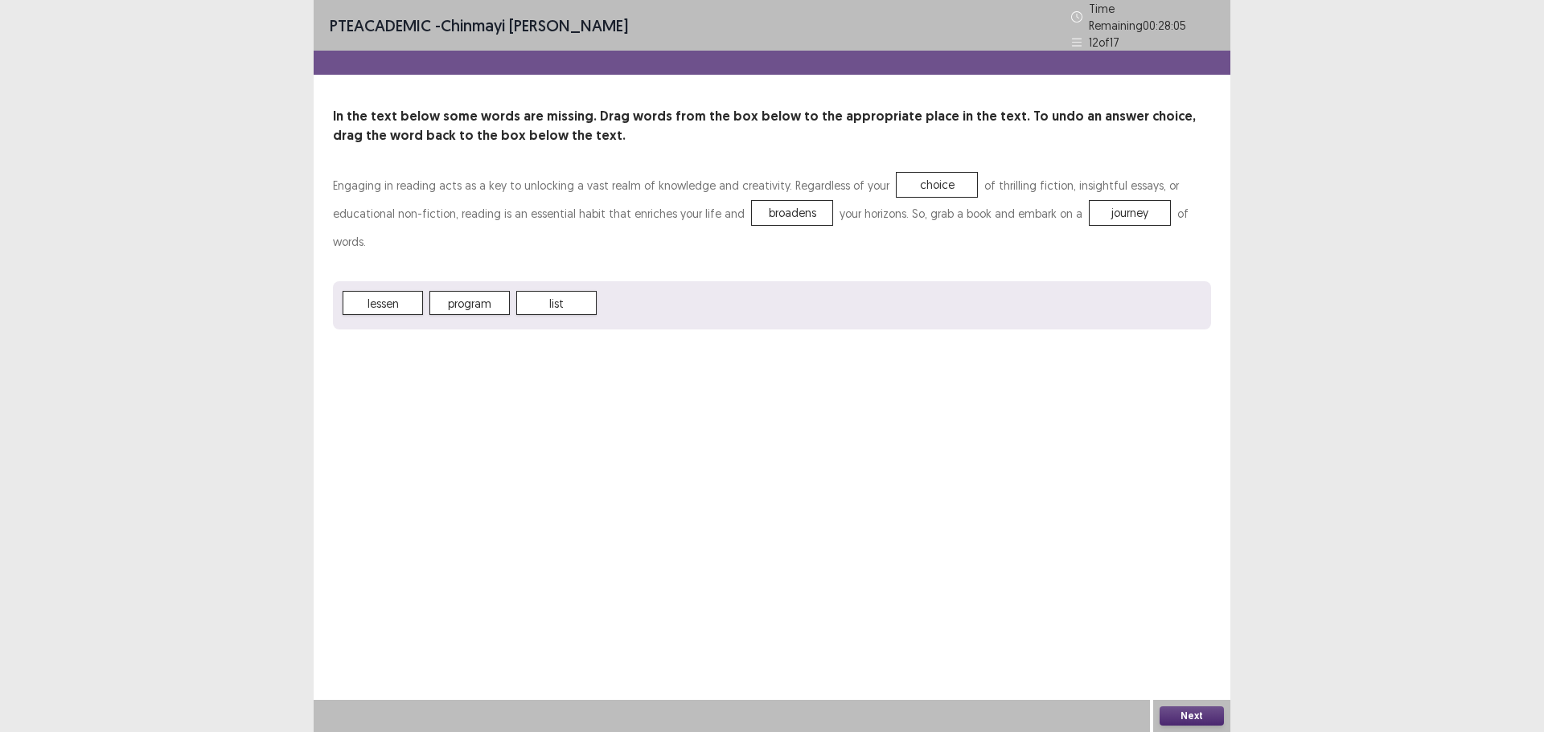
click at [1199, 716] on button "Next" at bounding box center [1191, 716] width 64 height 19
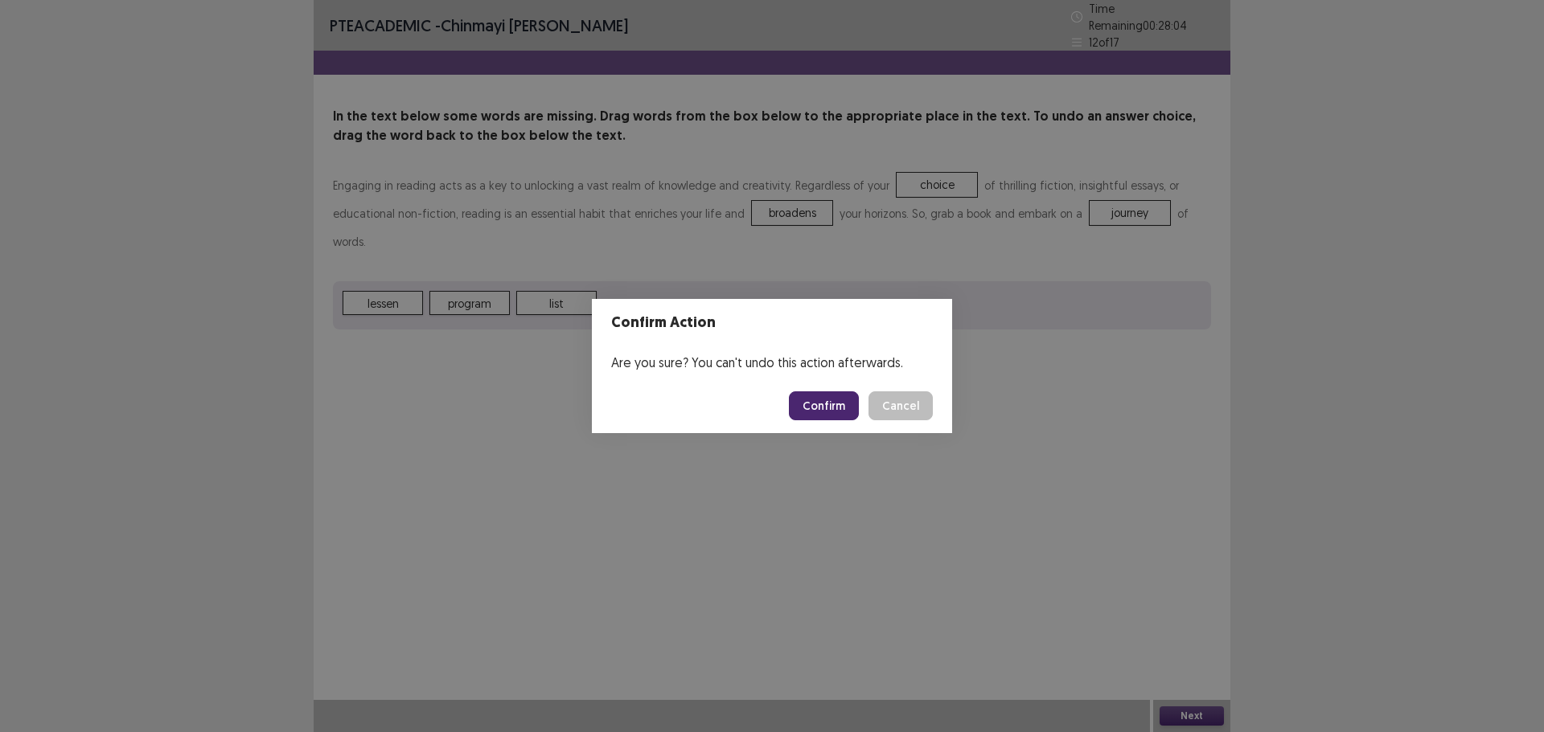
click at [812, 412] on button "Confirm" at bounding box center [824, 406] width 70 height 29
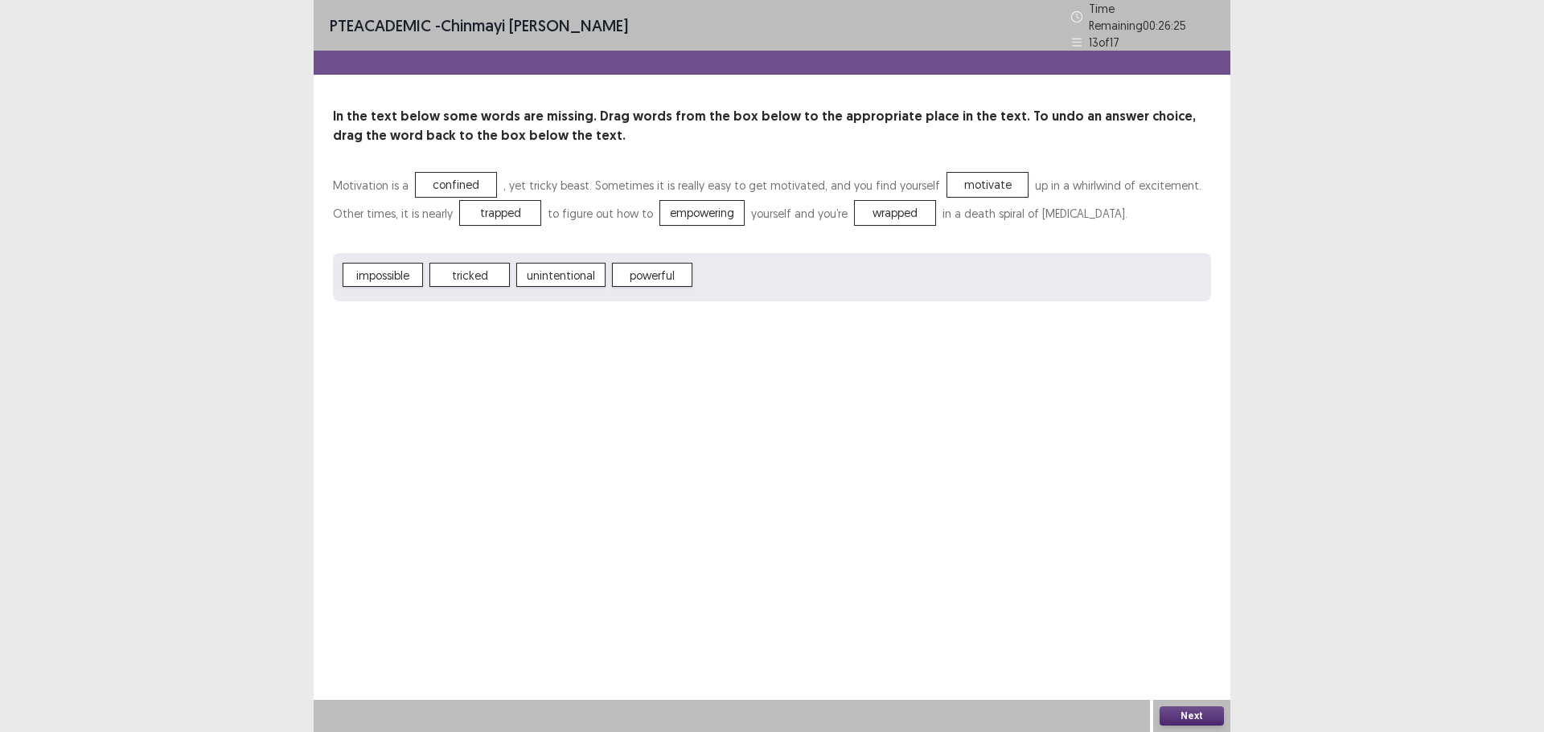
click at [1177, 708] on button "Next" at bounding box center [1191, 716] width 64 height 19
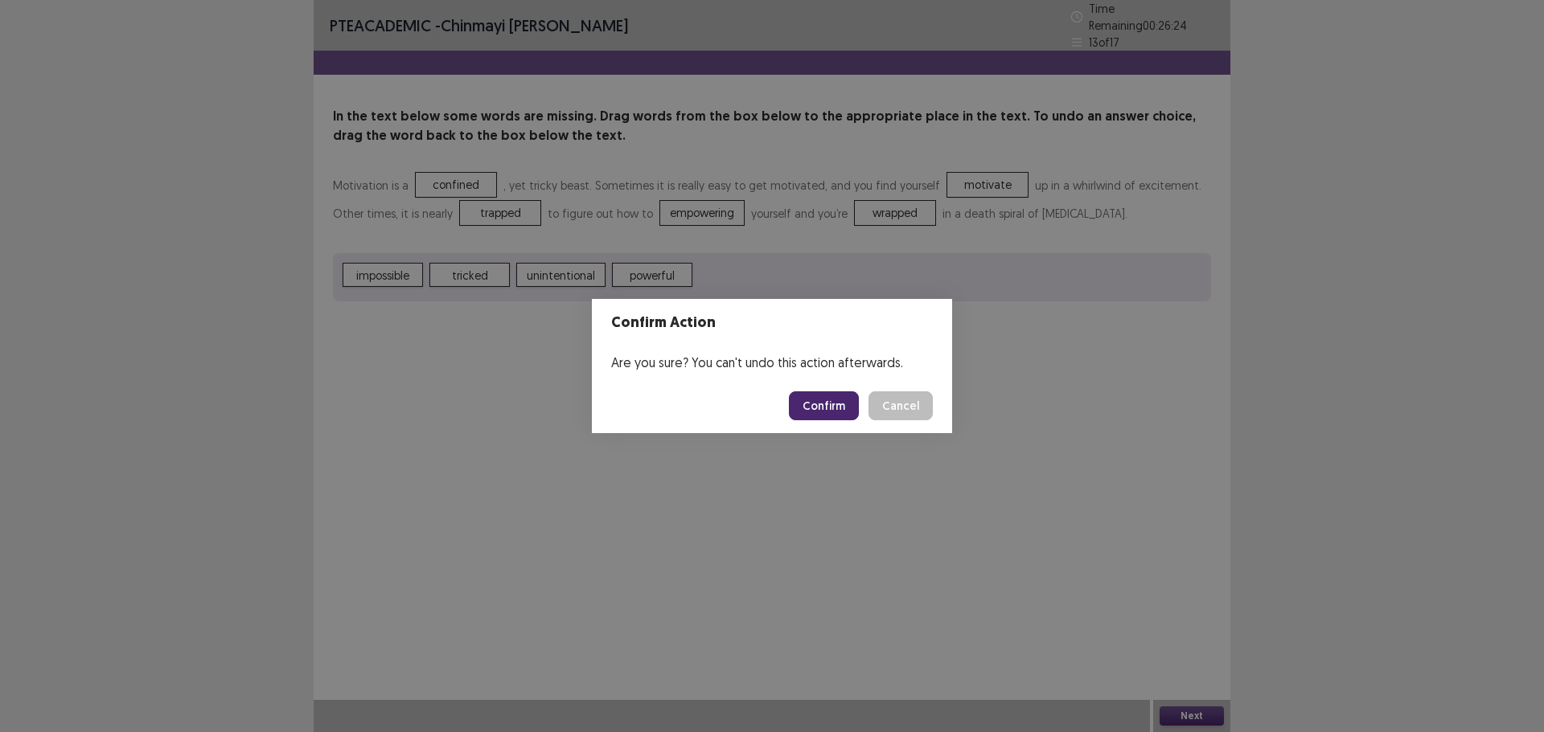
click at [844, 404] on button "Confirm" at bounding box center [824, 406] width 70 height 29
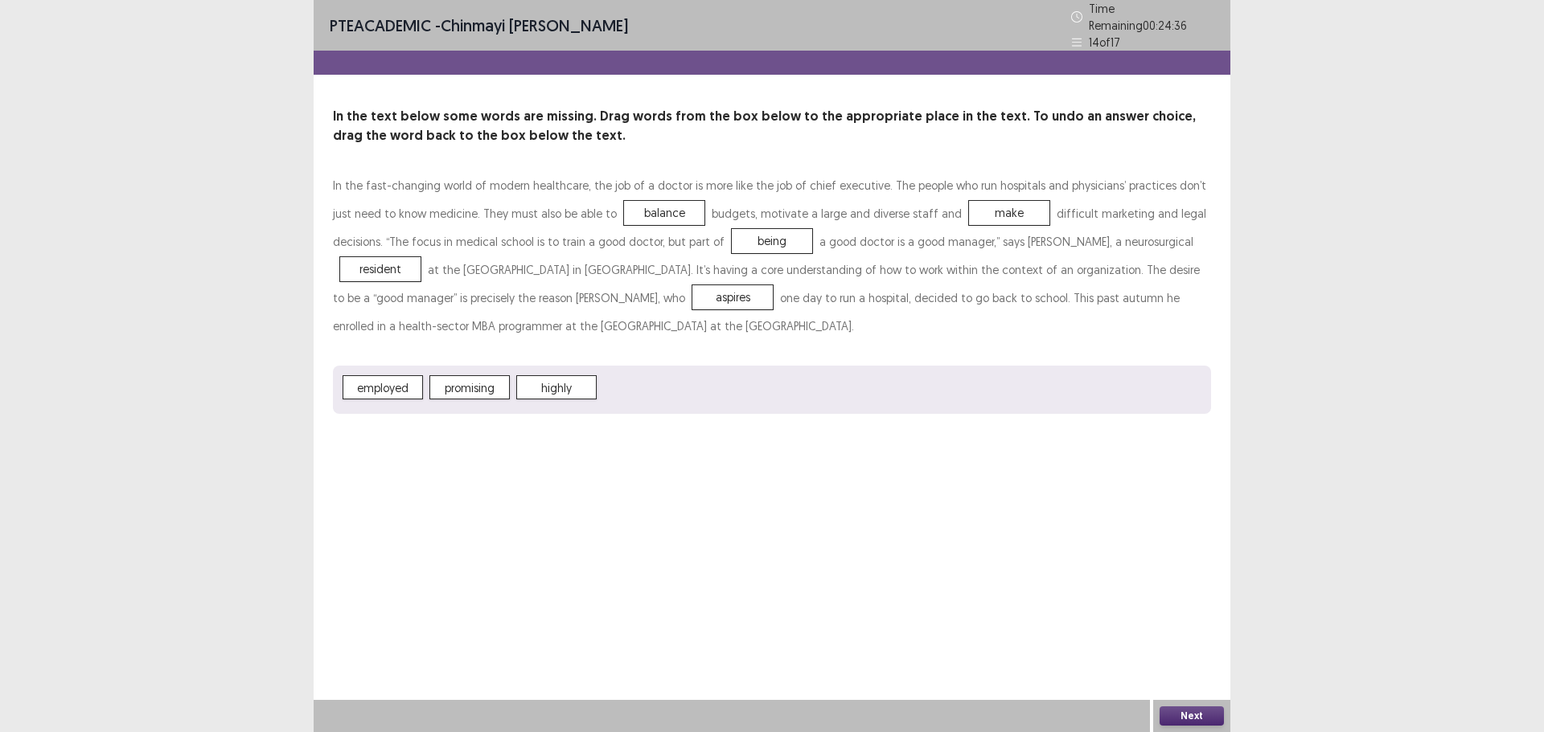
click at [1207, 718] on button "Next" at bounding box center [1191, 716] width 64 height 19
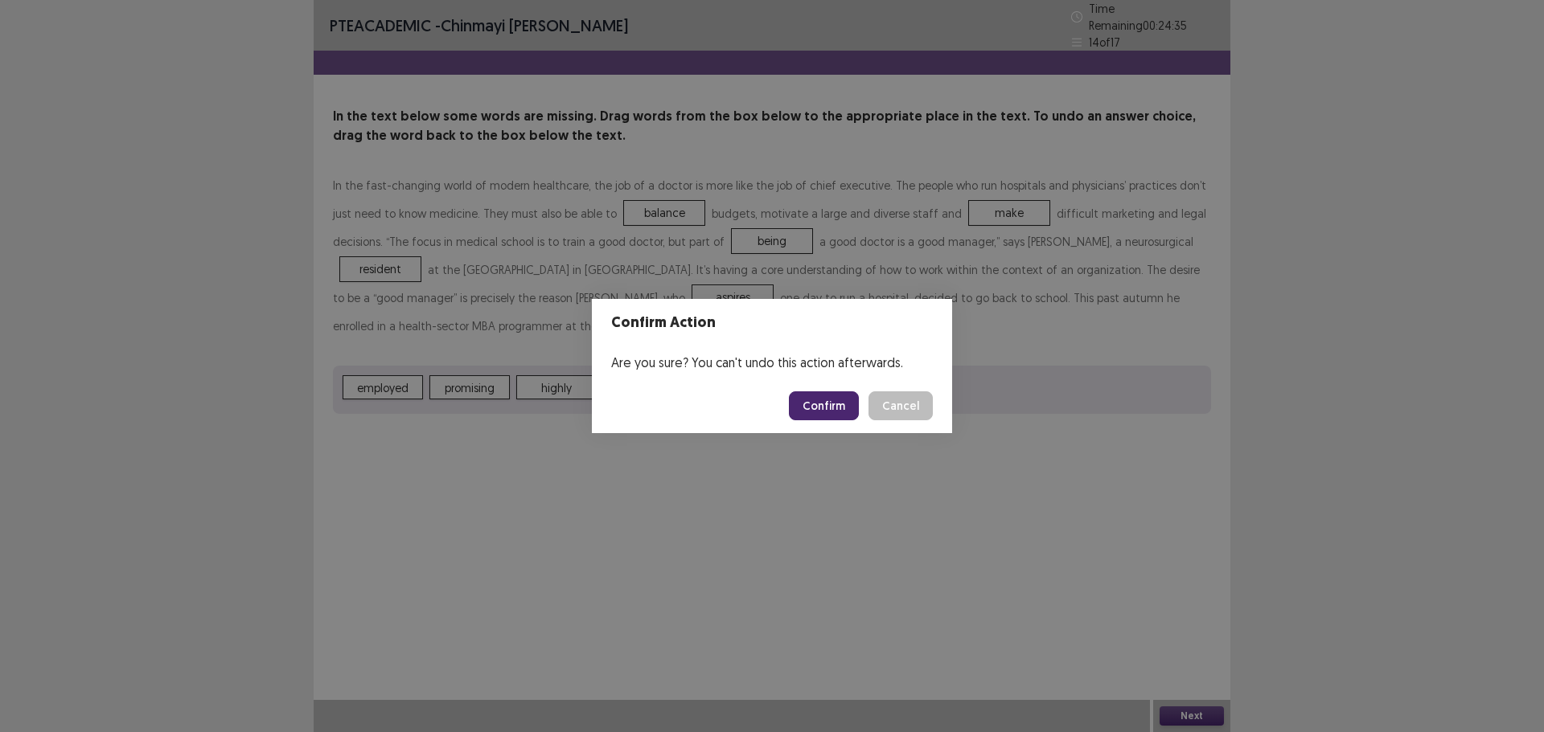
click at [821, 401] on button "Confirm" at bounding box center [824, 406] width 70 height 29
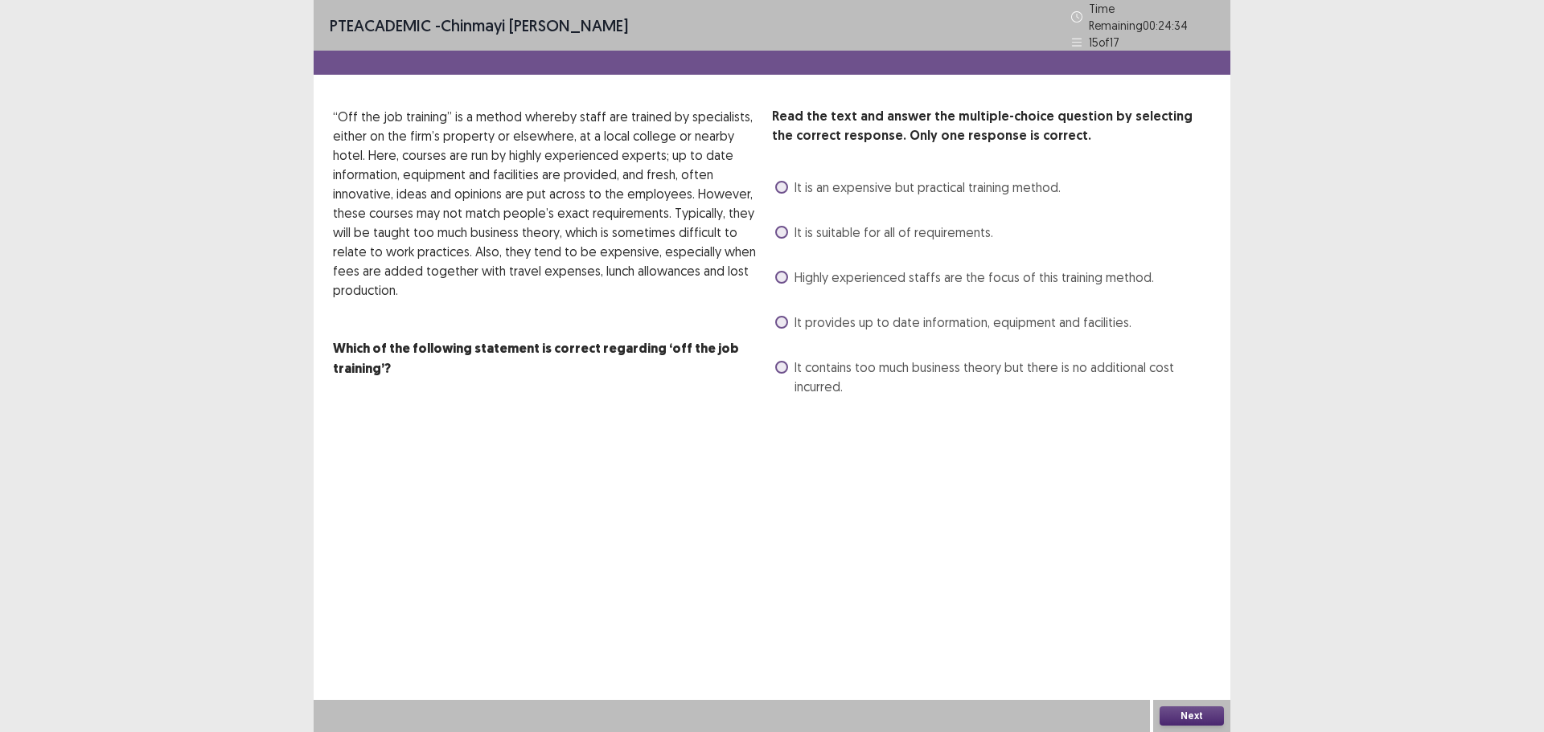
click at [781, 271] on span at bounding box center [781, 277] width 13 height 13
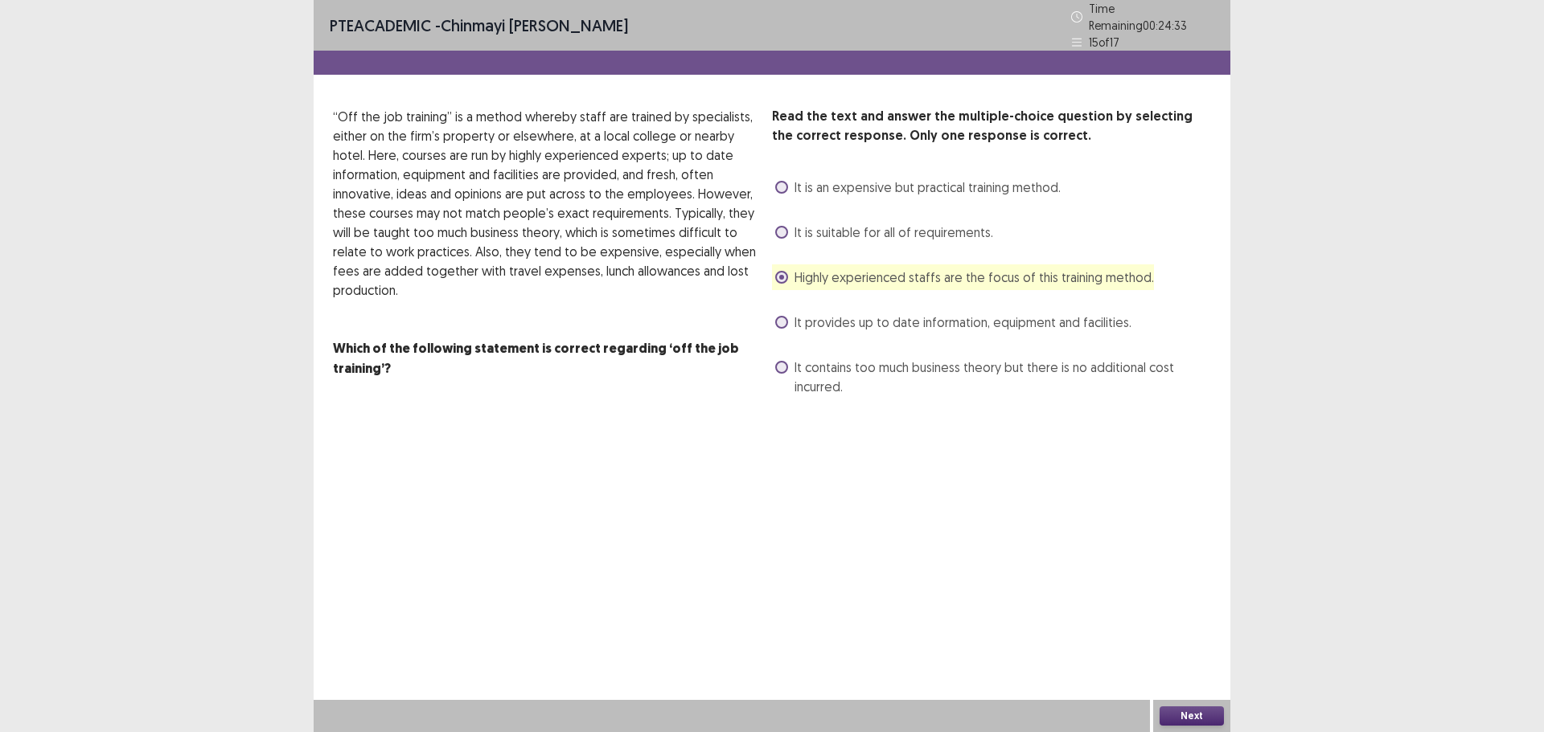
click at [1182, 711] on button "Next" at bounding box center [1191, 716] width 64 height 19
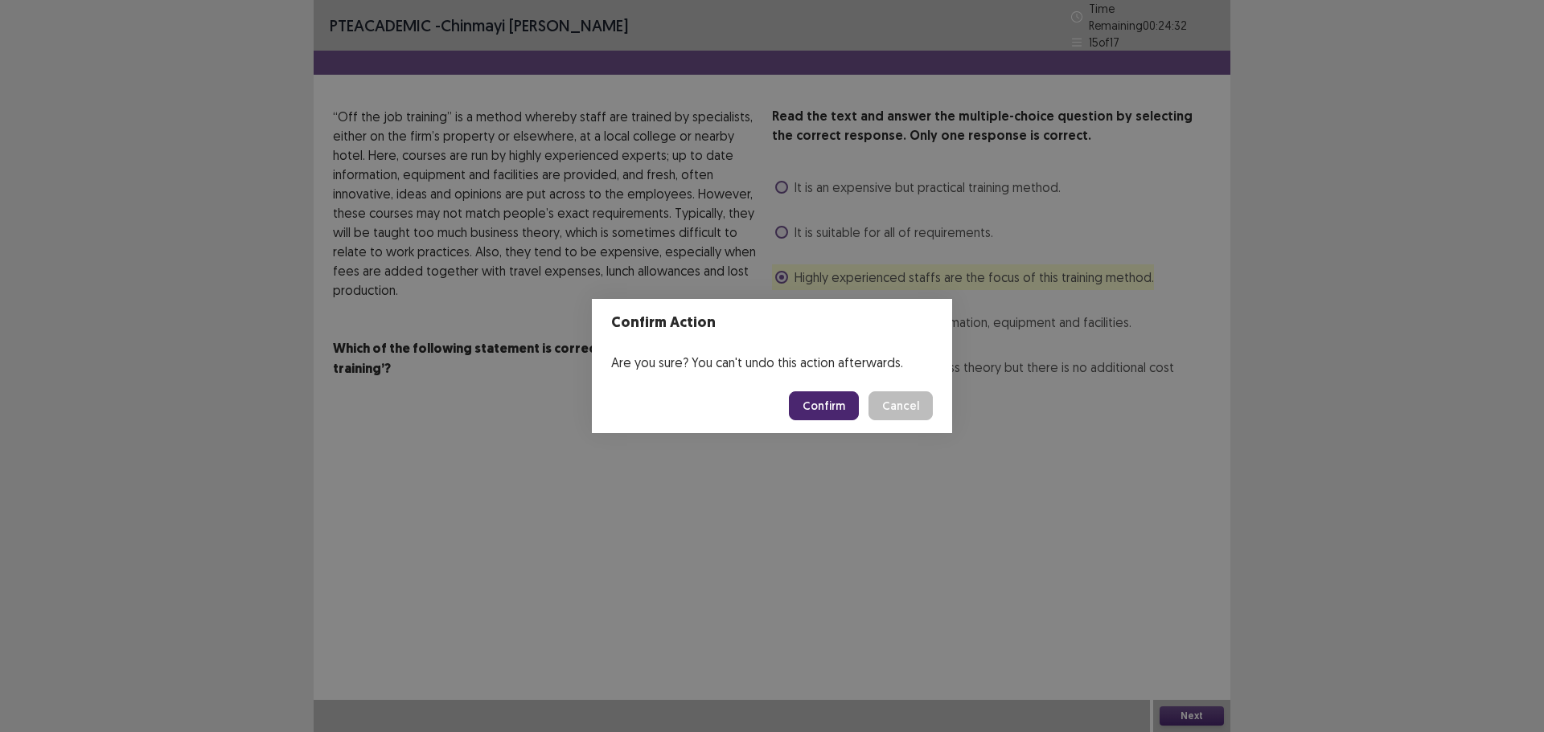
click at [811, 402] on button "Confirm" at bounding box center [824, 406] width 70 height 29
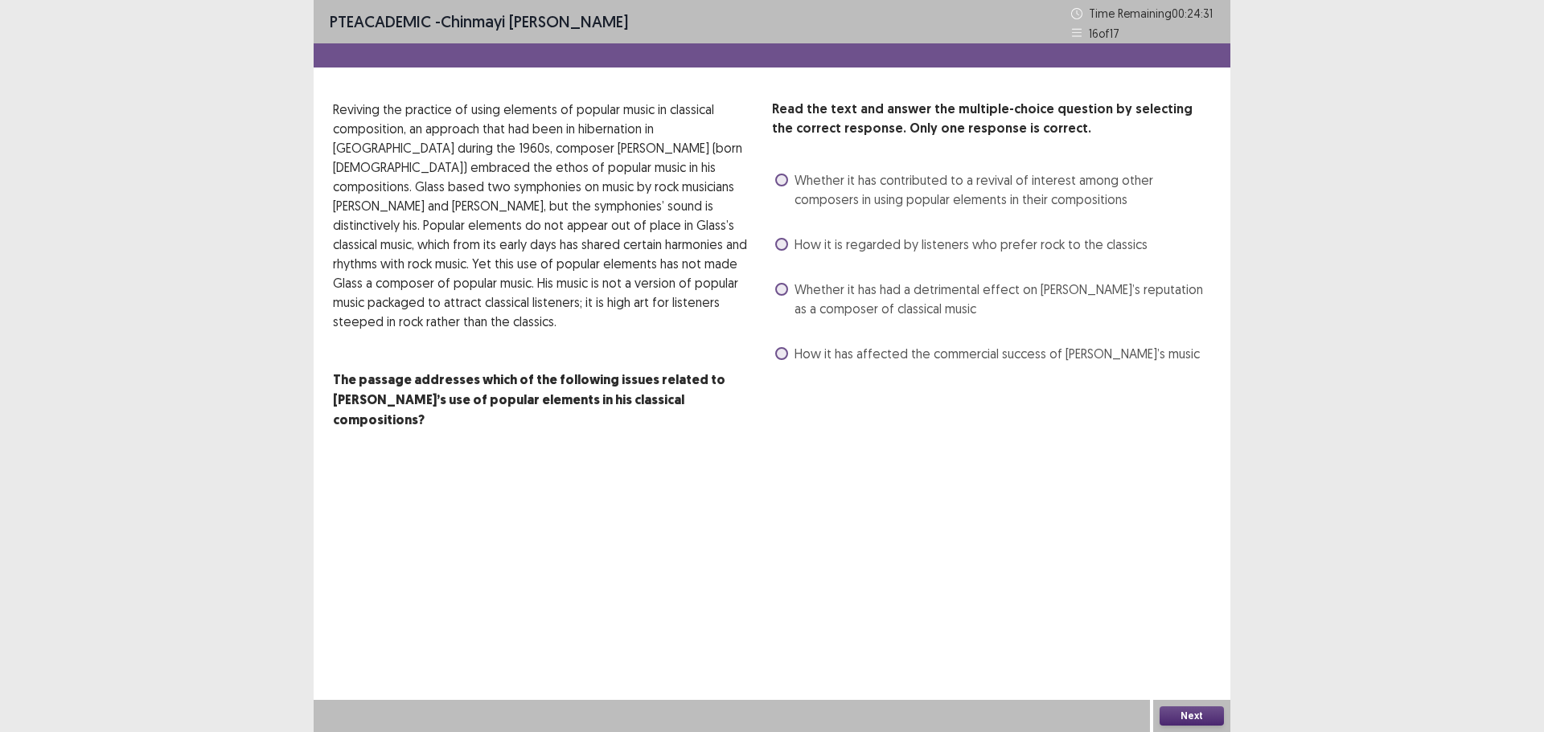
drag, startPoint x: 777, startPoint y: 245, endPoint x: 802, endPoint y: 265, distance: 32.0
click at [778, 245] on span at bounding box center [781, 244] width 13 height 13
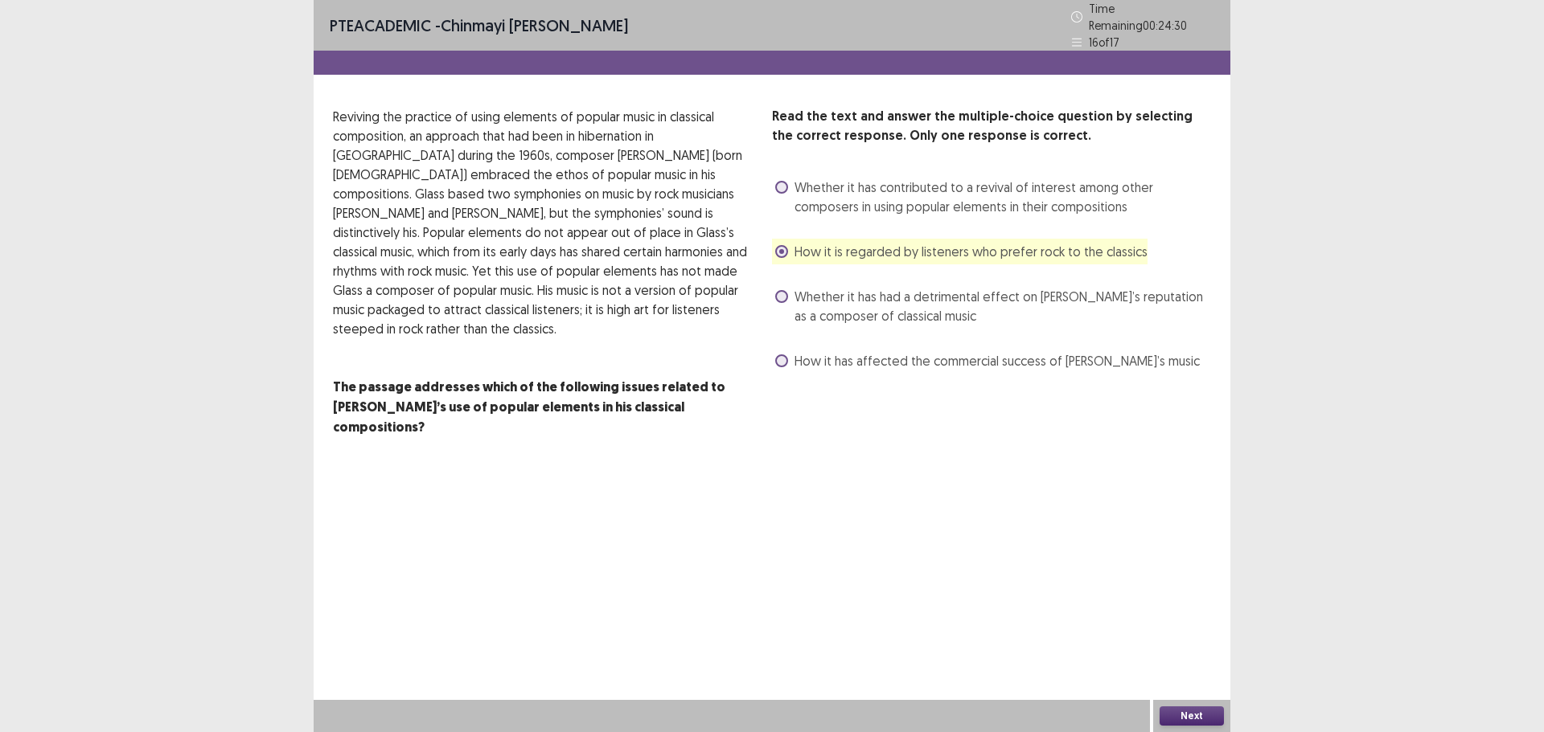
drag, startPoint x: 776, startPoint y: 289, endPoint x: 884, endPoint y: 386, distance: 145.2
click at [779, 292] on span at bounding box center [781, 296] width 13 height 13
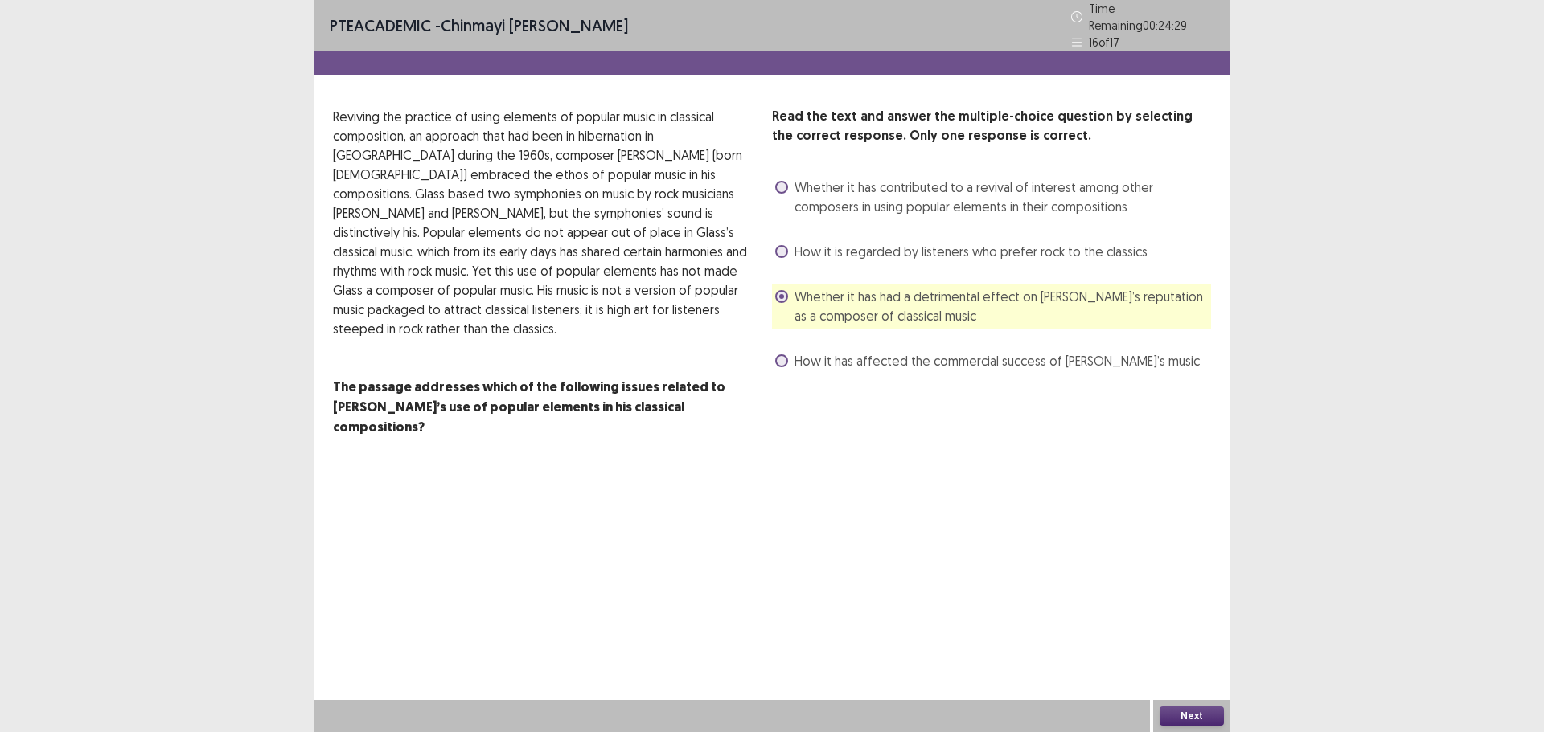
click at [1178, 707] on button "Next" at bounding box center [1191, 716] width 64 height 19
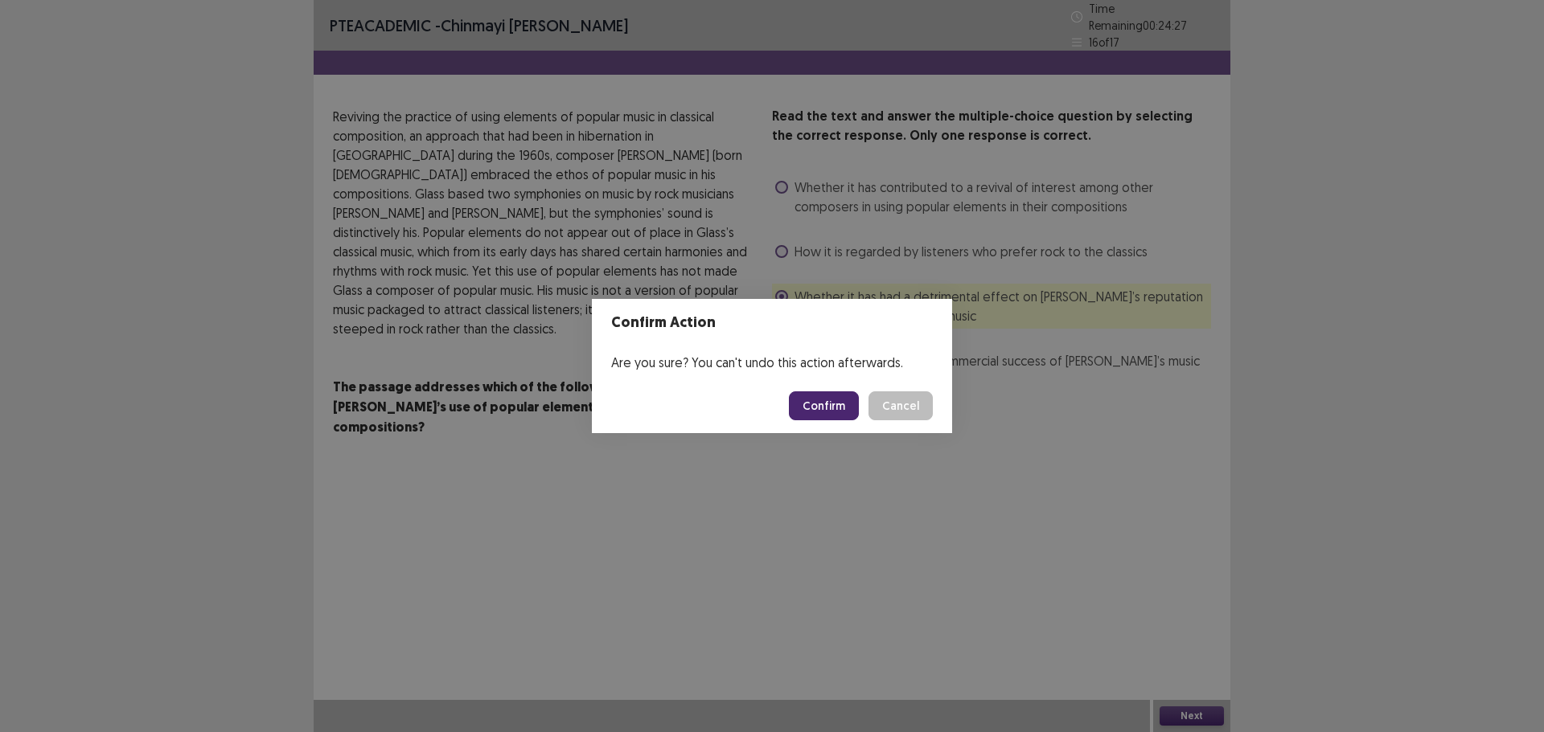
click at [845, 406] on button "Confirm" at bounding box center [824, 406] width 70 height 29
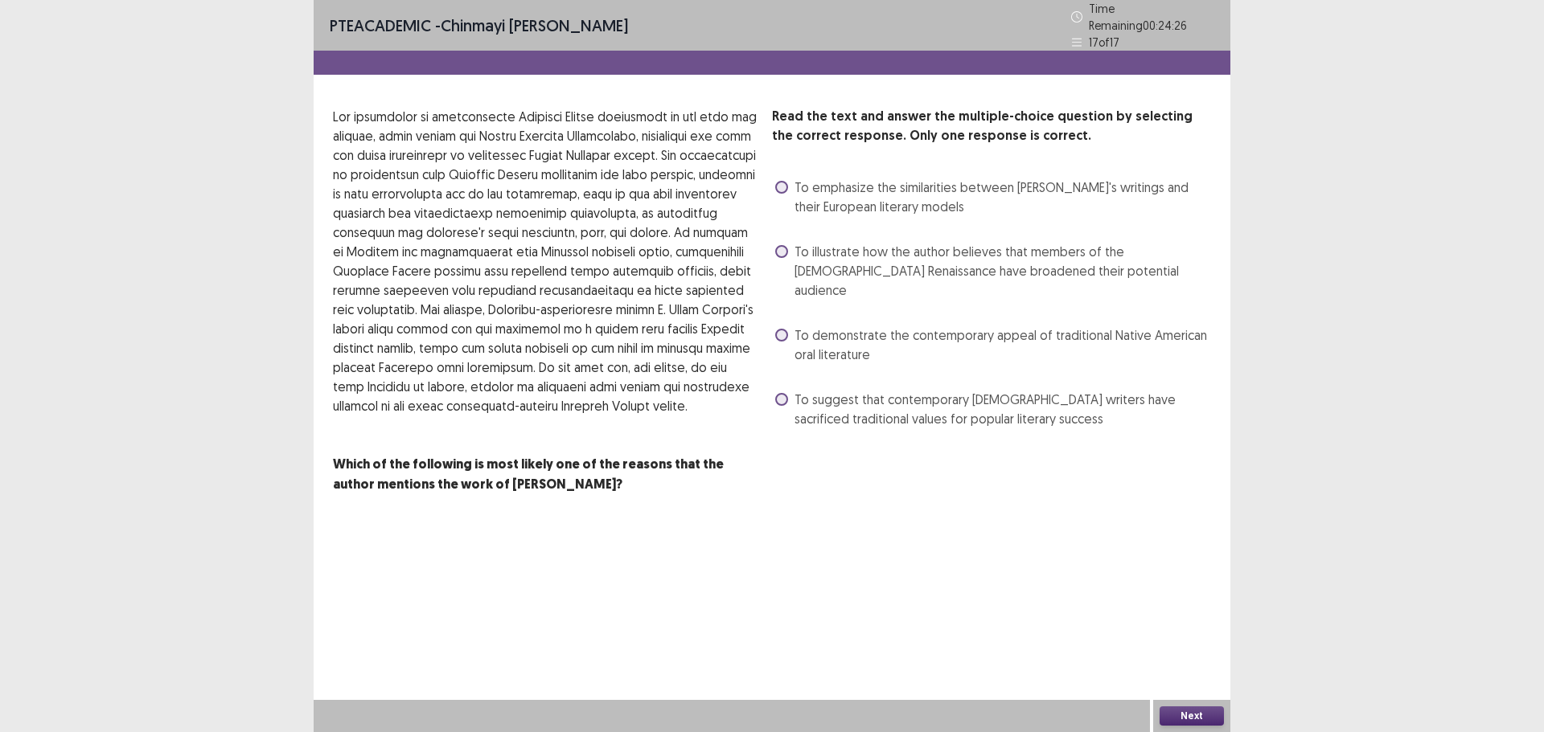
click at [779, 329] on span at bounding box center [781, 335] width 13 height 13
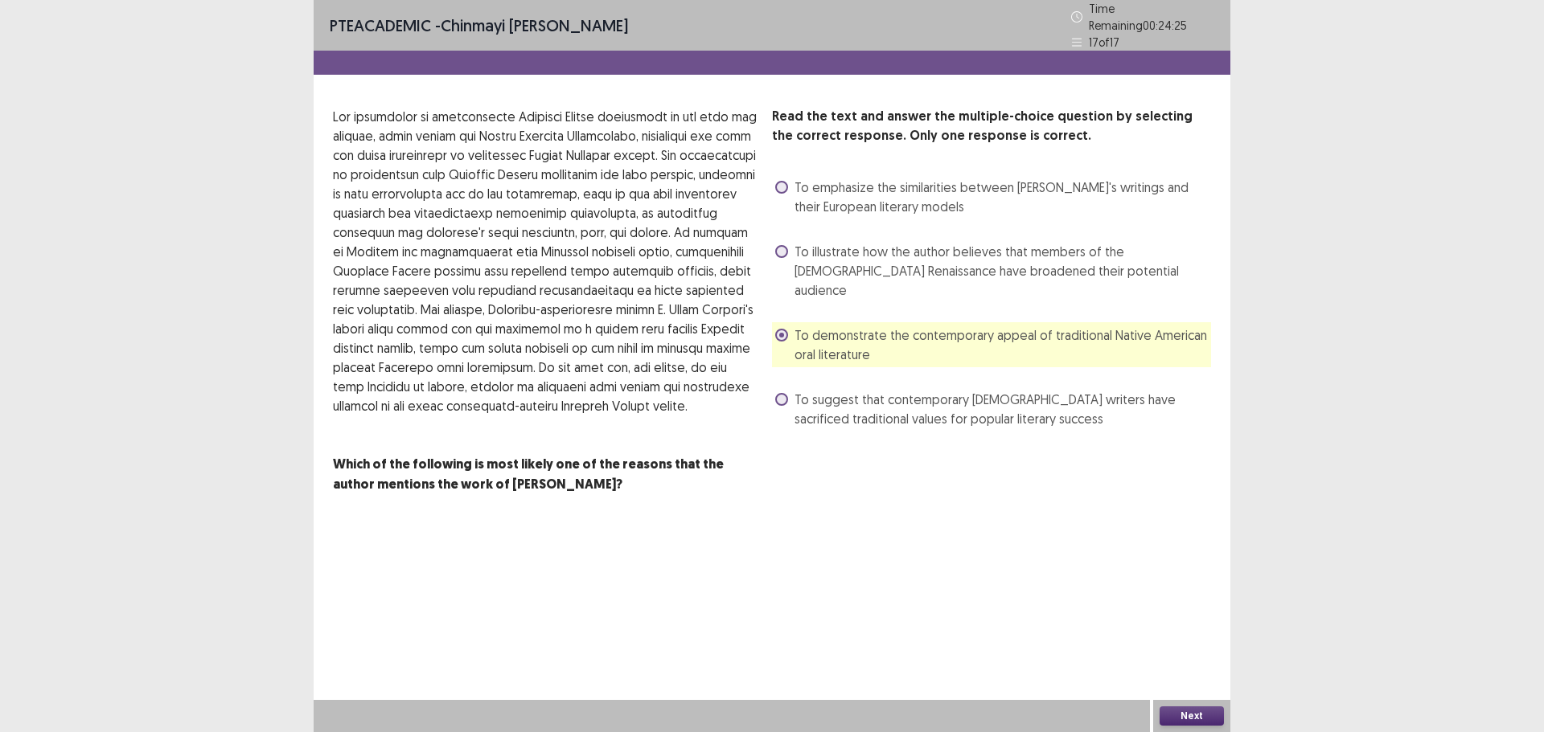
click at [1187, 705] on div "Next" at bounding box center [1191, 716] width 77 height 32
click at [1189, 711] on button "Next" at bounding box center [1191, 716] width 64 height 19
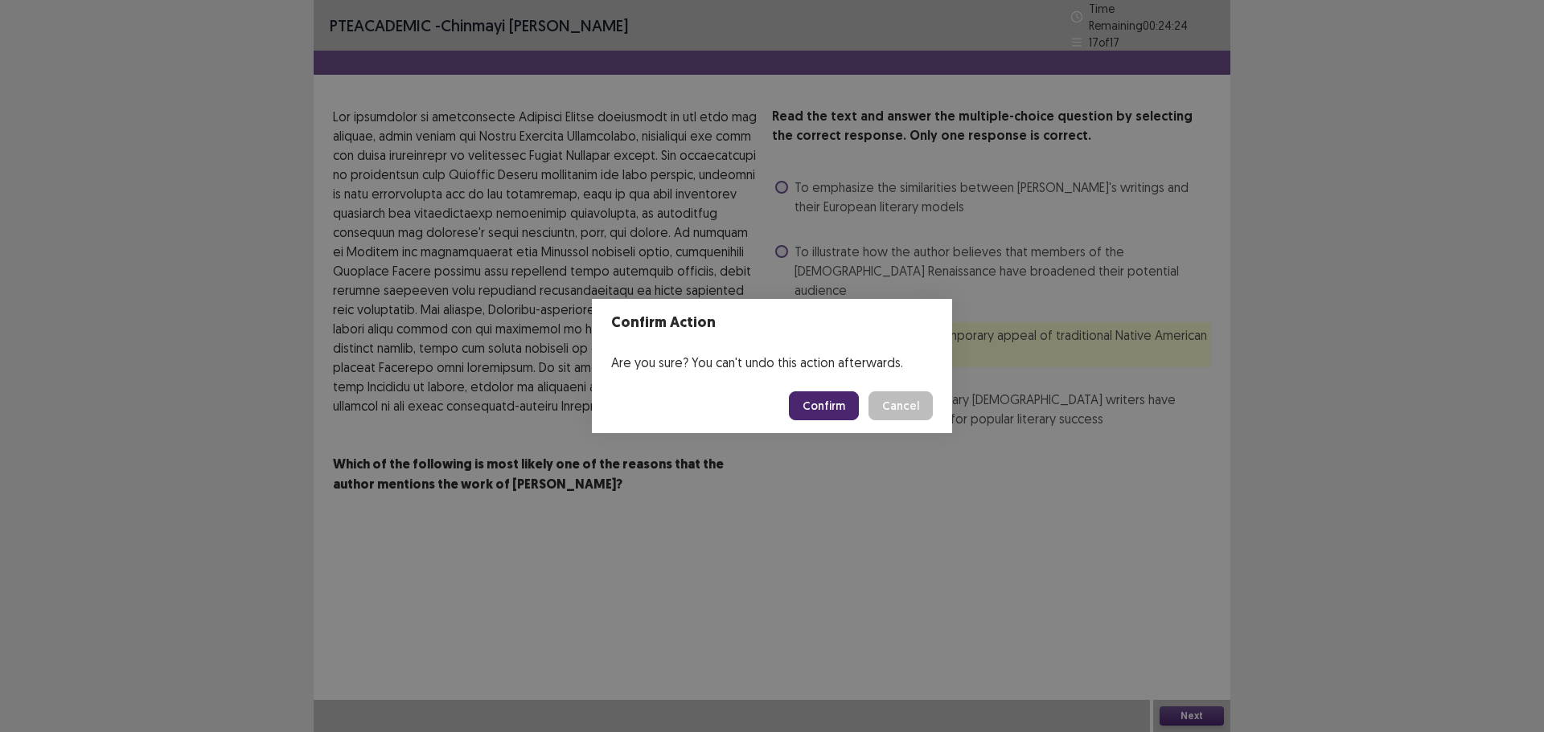
drag, startPoint x: 802, startPoint y: 392, endPoint x: 817, endPoint y: 407, distance: 21.0
click at [817, 407] on button "Confirm" at bounding box center [824, 406] width 70 height 29
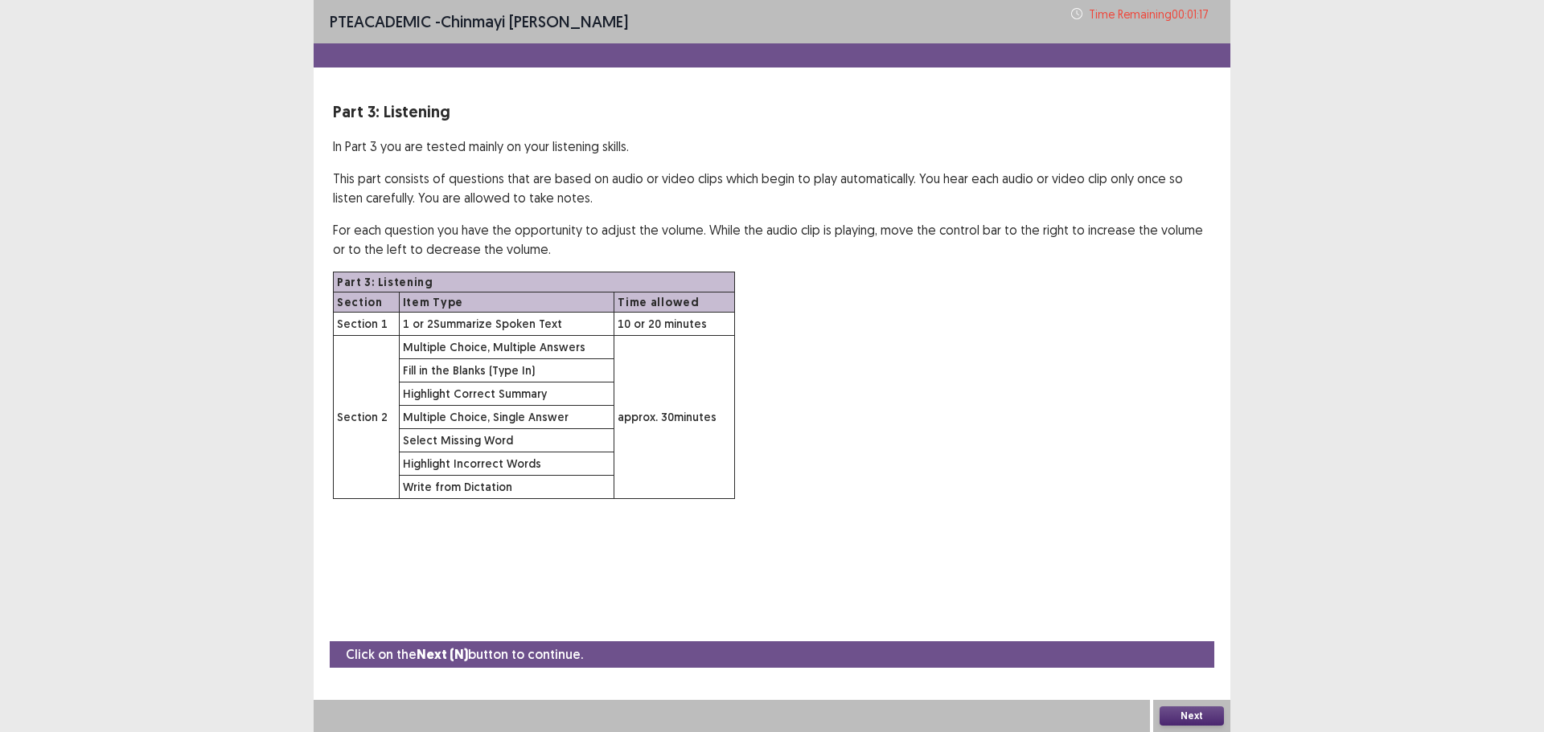
drag, startPoint x: 1222, startPoint y: 706, endPoint x: 1213, endPoint y: 714, distance: 12.0
click at [1220, 708] on div "Next" at bounding box center [1191, 716] width 77 height 32
click at [1211, 715] on button "Next" at bounding box center [1191, 716] width 64 height 19
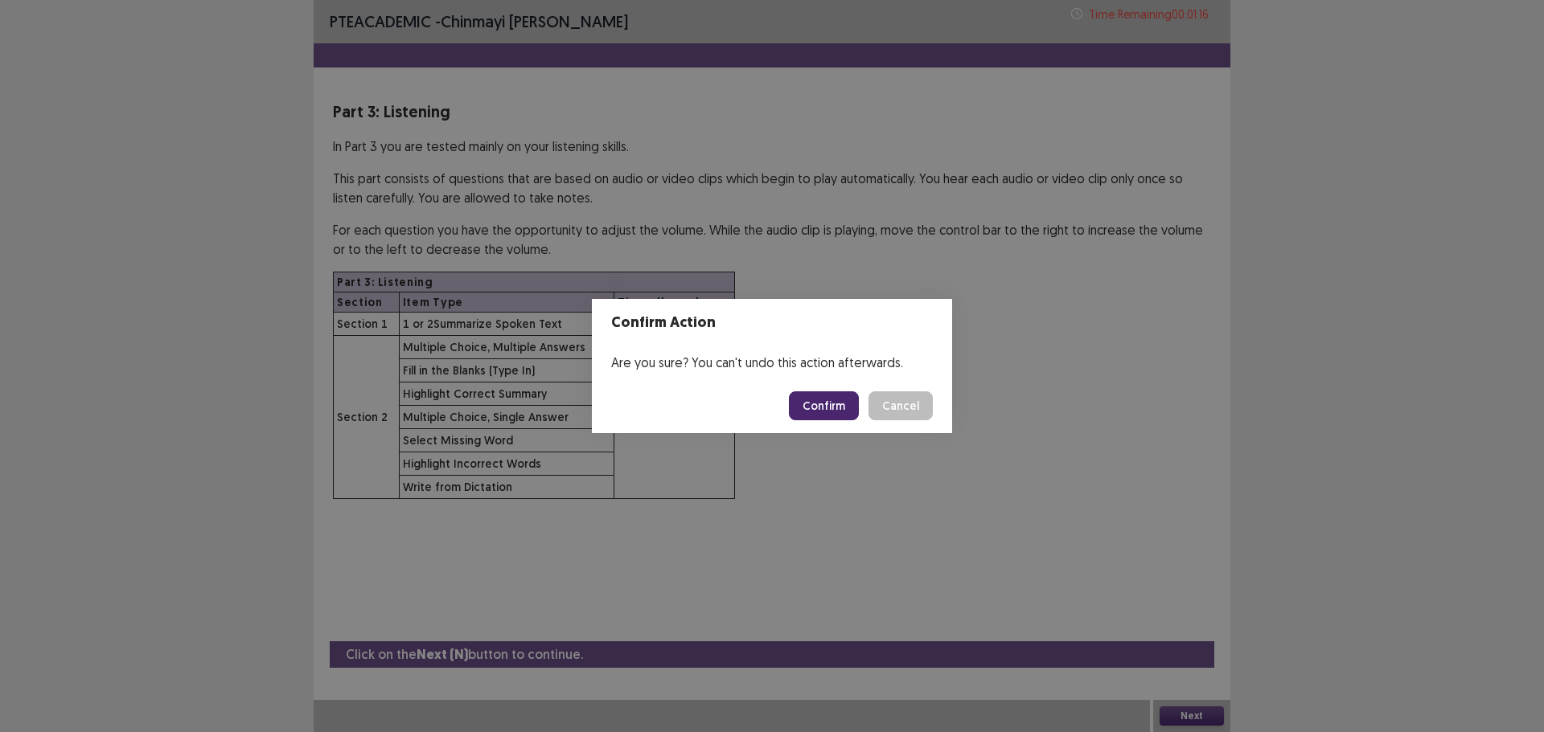
click at [848, 410] on button "Confirm" at bounding box center [824, 406] width 70 height 29
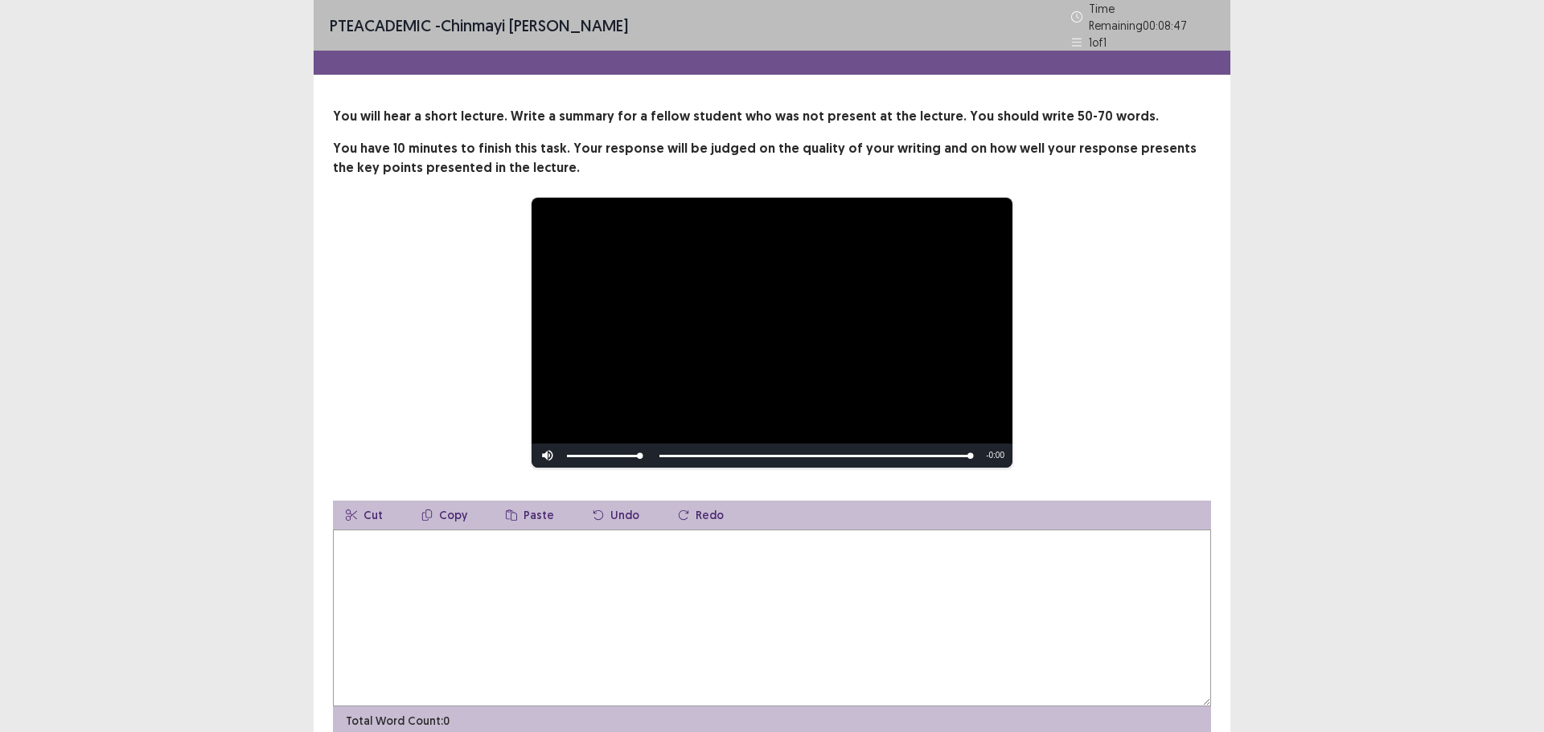
drag, startPoint x: 777, startPoint y: 582, endPoint x: 762, endPoint y: 584, distance: 15.4
click at [762, 584] on textarea at bounding box center [772, 618] width 878 height 177
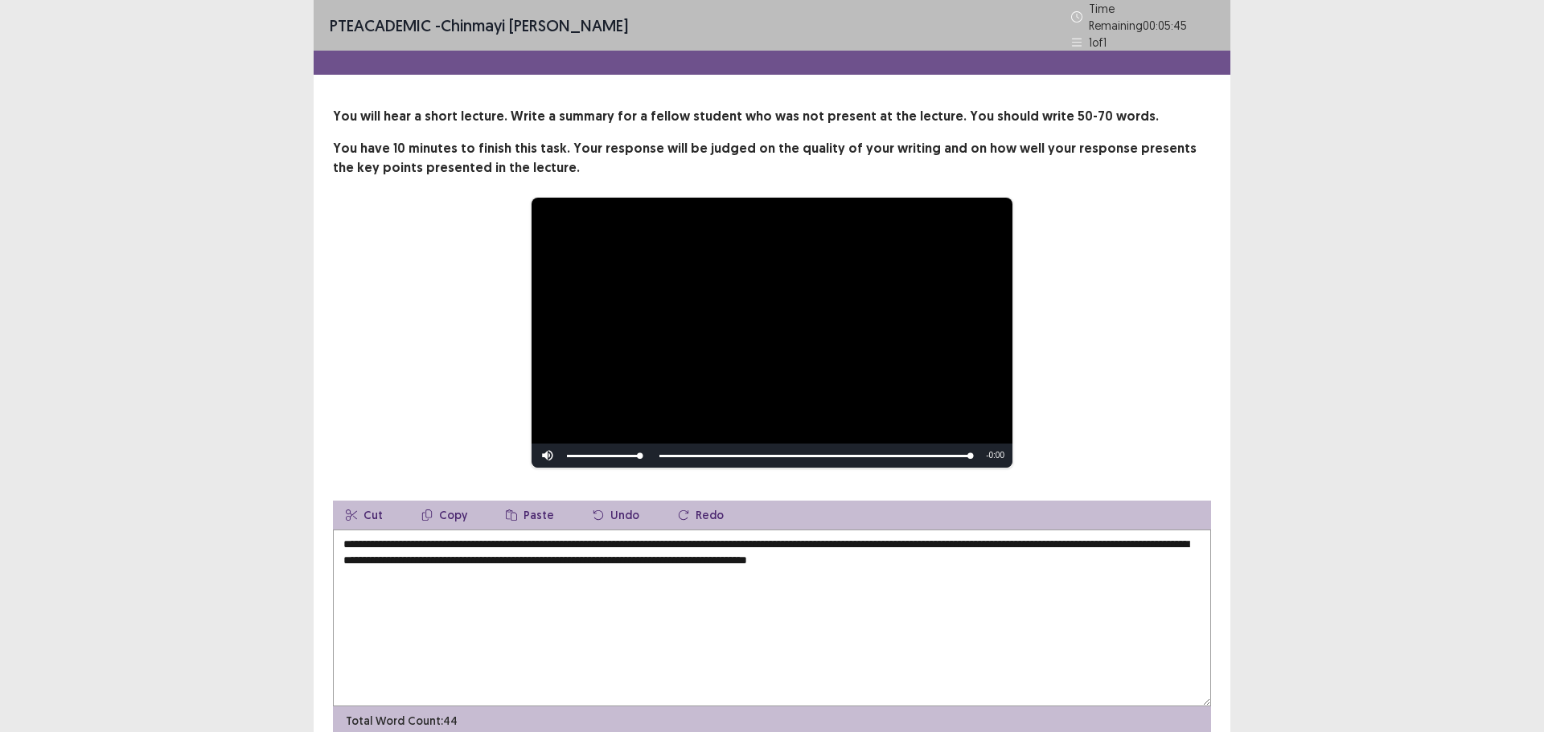
click at [939, 555] on textarea "**********" at bounding box center [772, 618] width 878 height 177
click at [1044, 556] on textarea "**********" at bounding box center [772, 618] width 878 height 177
click at [700, 556] on textarea "**********" at bounding box center [772, 618] width 878 height 177
click at [705, 556] on textarea "**********" at bounding box center [772, 618] width 878 height 177
click at [702, 556] on textarea "**********" at bounding box center [772, 618] width 878 height 177
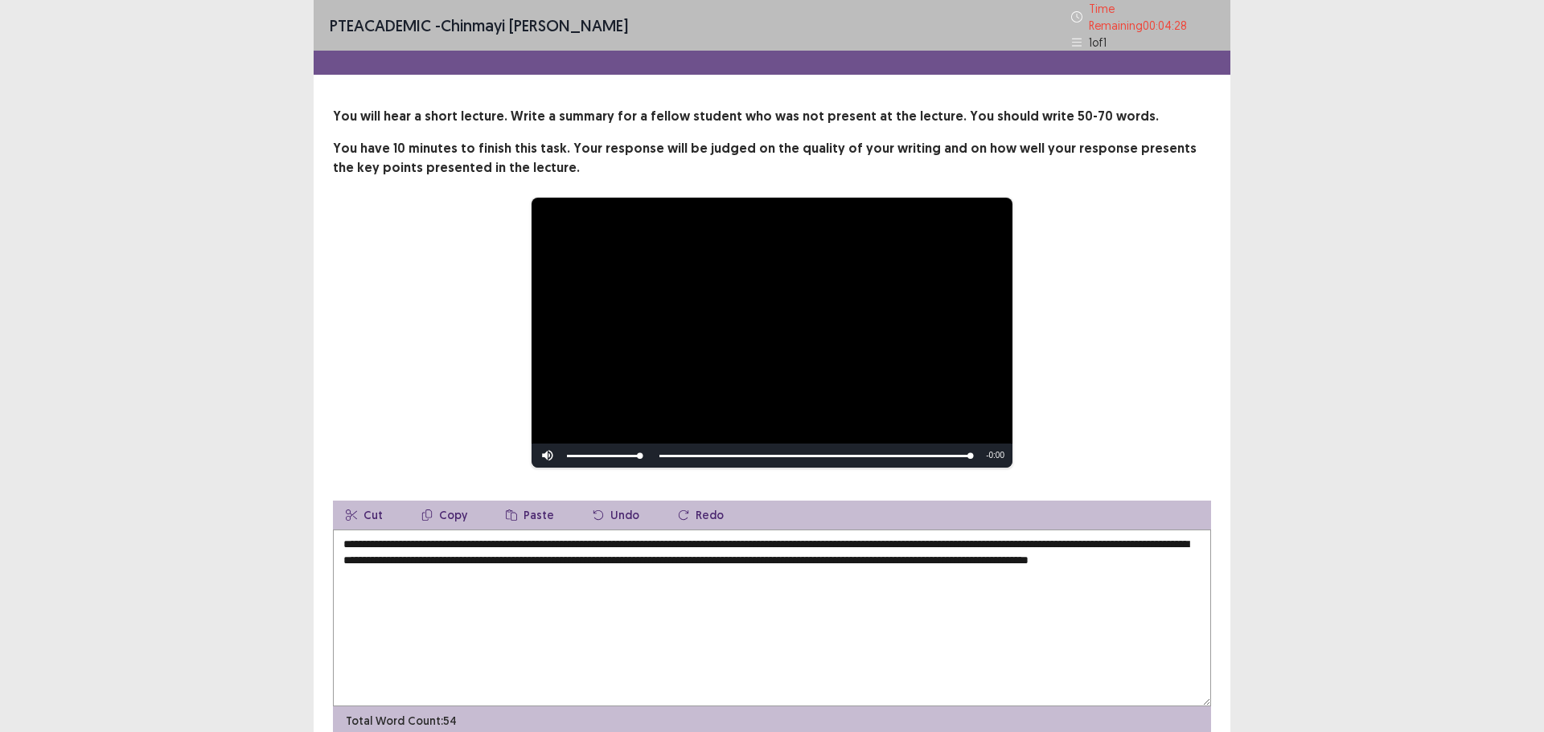
click at [726, 558] on textarea "**********" at bounding box center [772, 618] width 878 height 177
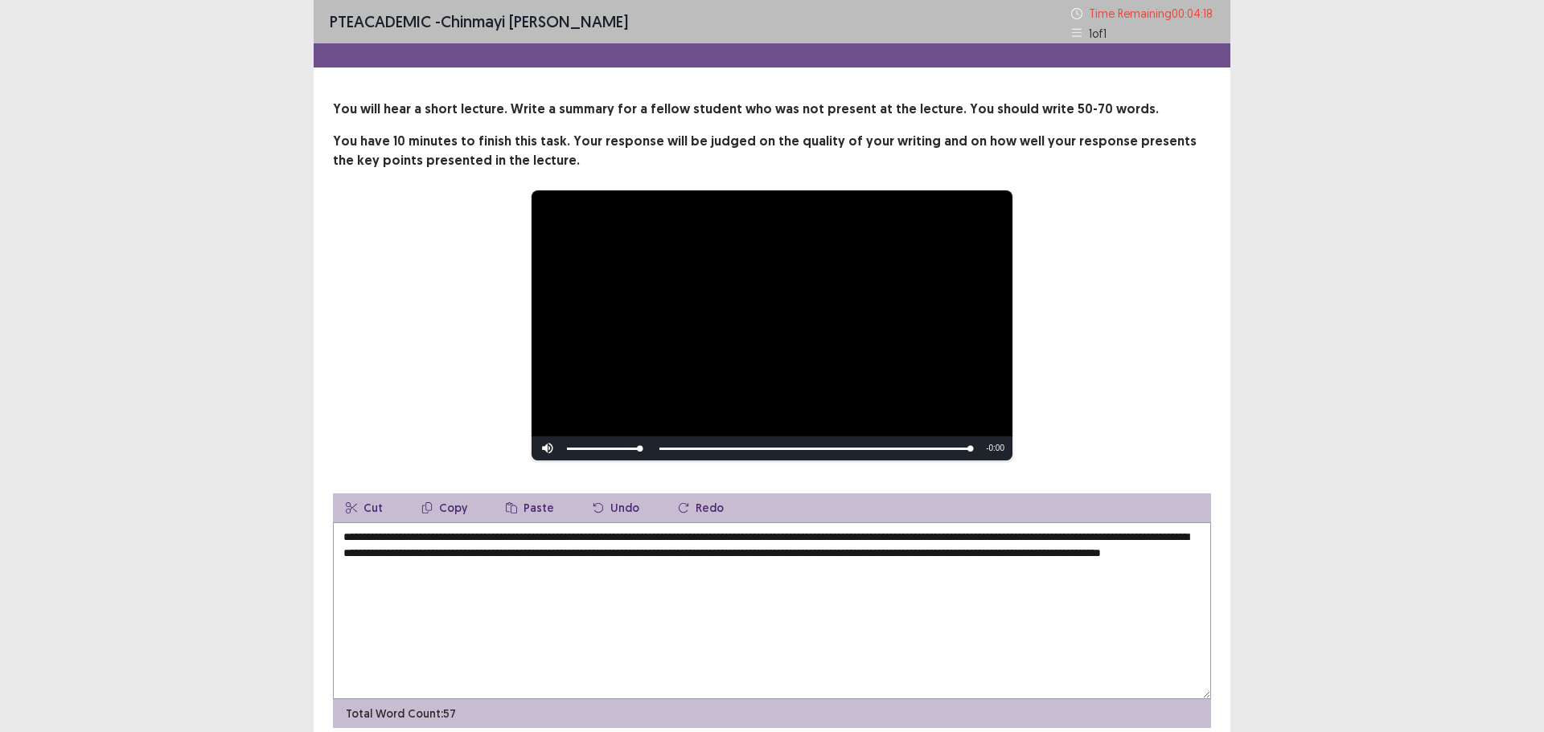
click at [850, 554] on textarea "**********" at bounding box center [772, 611] width 878 height 177
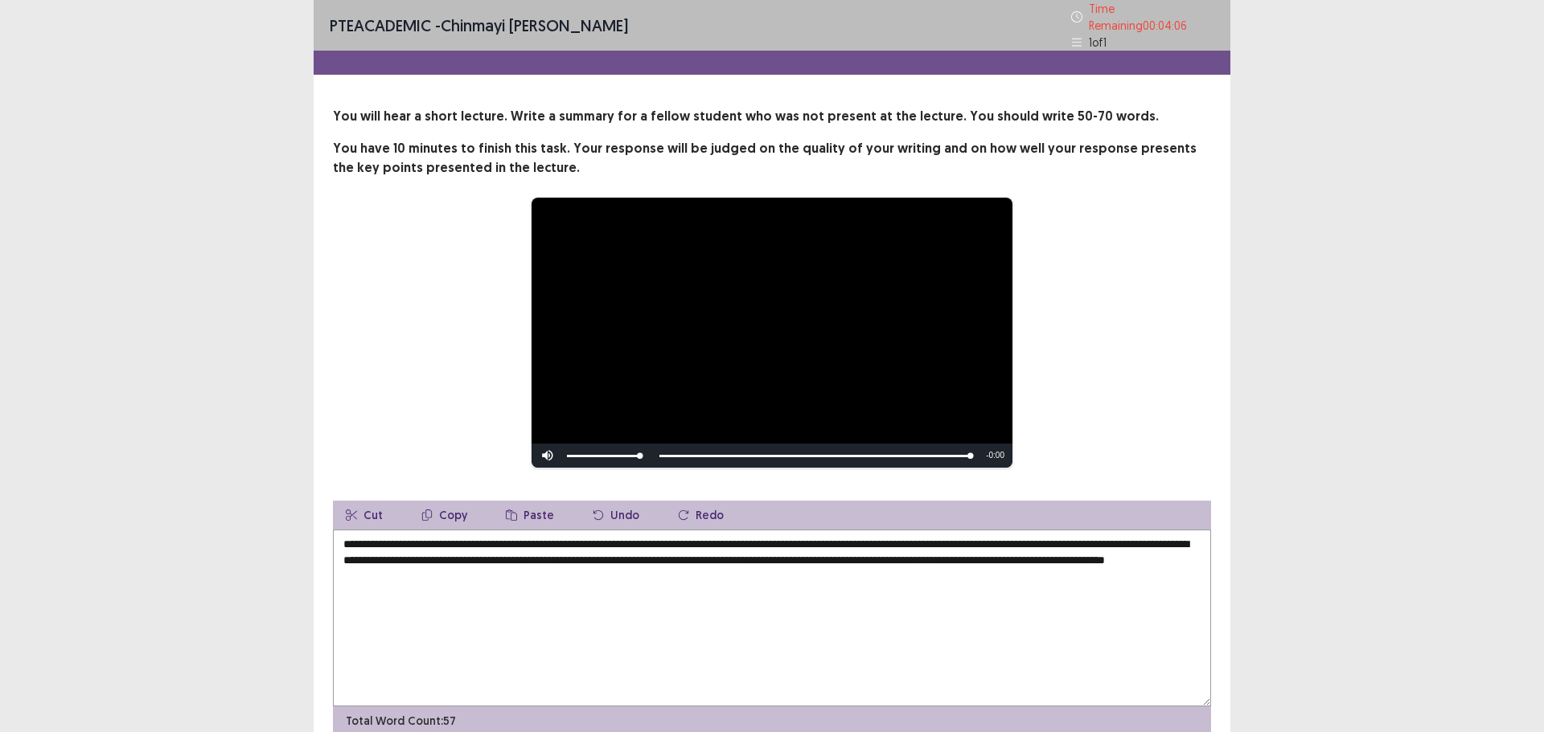
scroll to position [67, 0]
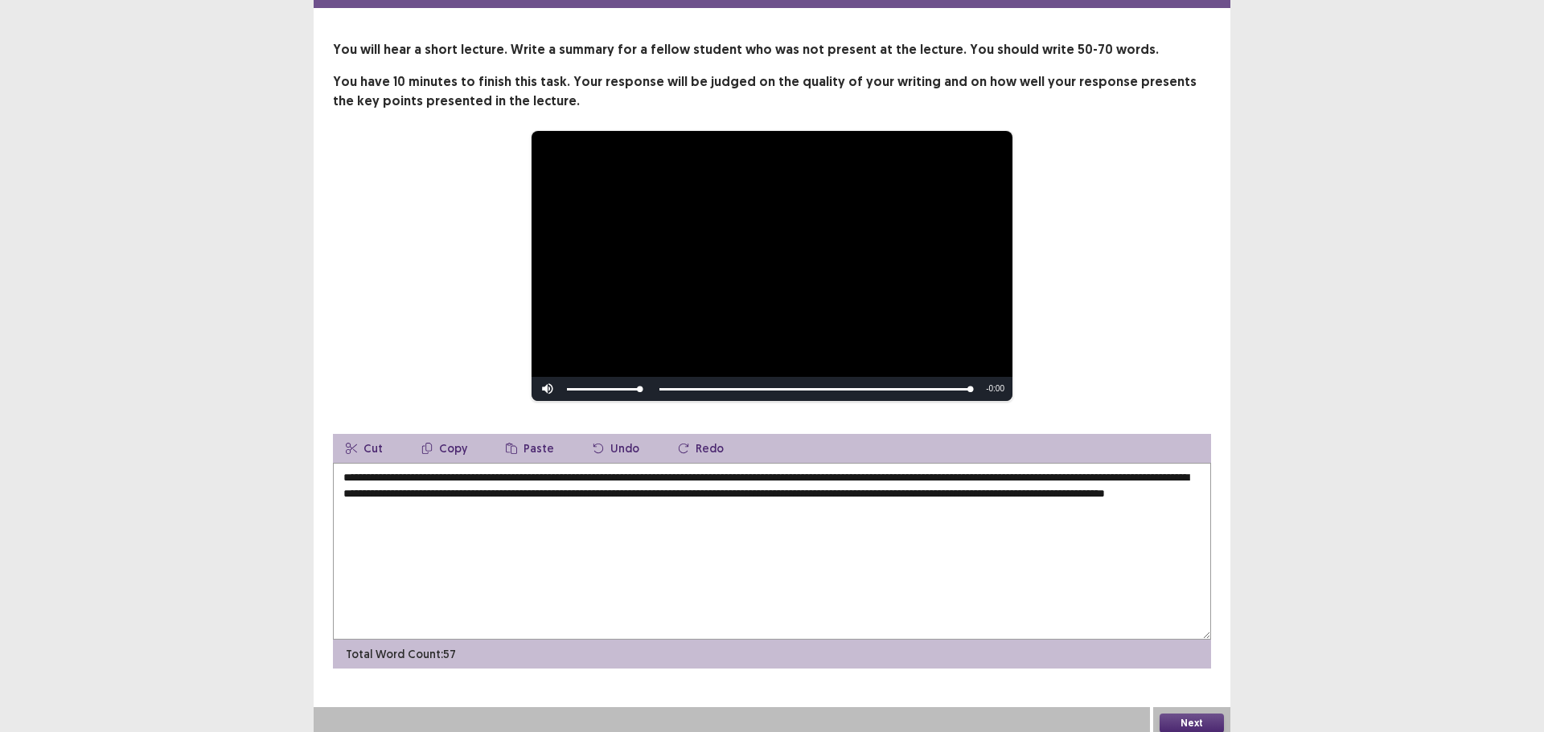
type textarea "**********"
click at [1187, 720] on button "Next" at bounding box center [1191, 723] width 64 height 19
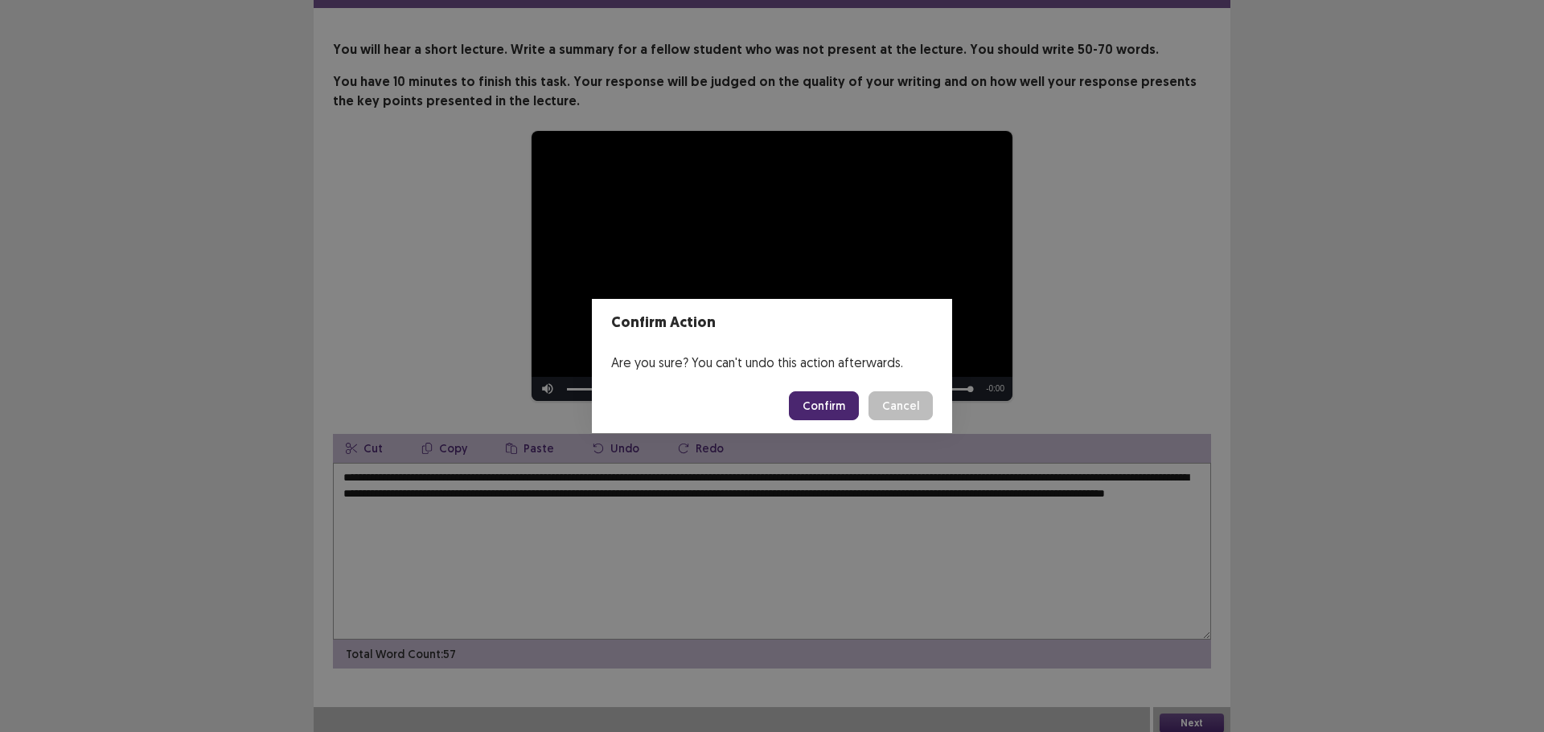
click at [822, 399] on button "Confirm" at bounding box center [824, 406] width 70 height 29
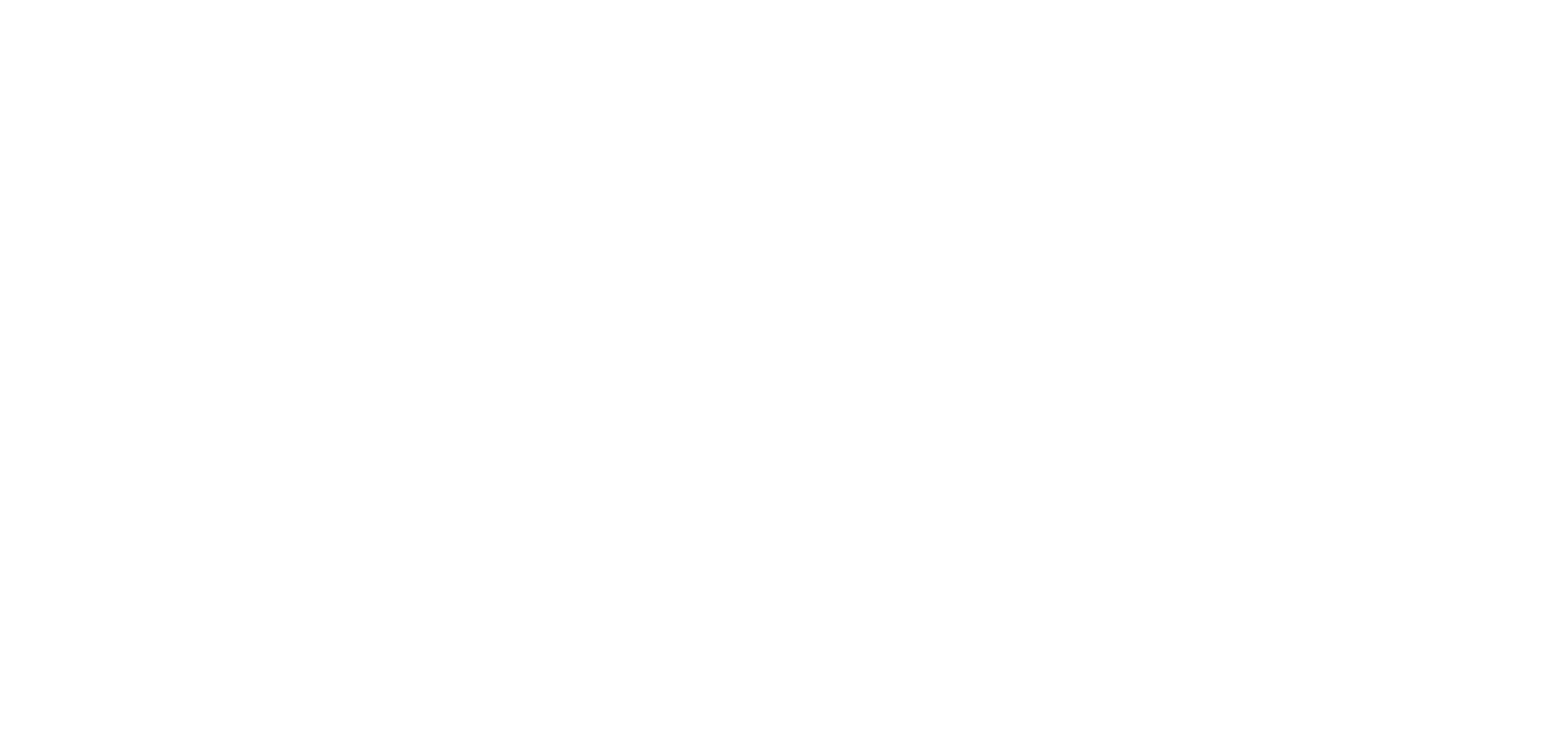
scroll to position [0, 0]
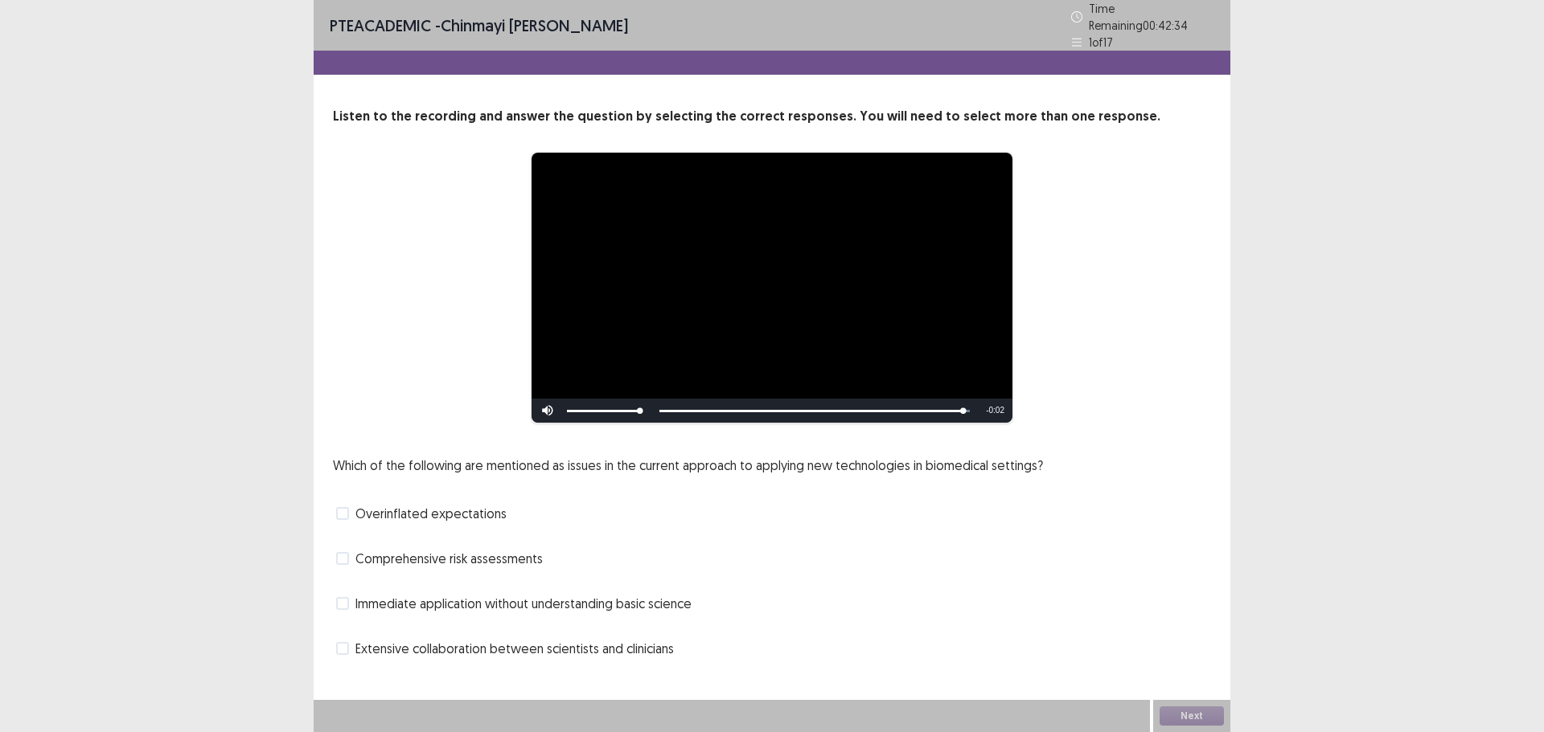
click at [344, 507] on span at bounding box center [342, 513] width 13 height 13
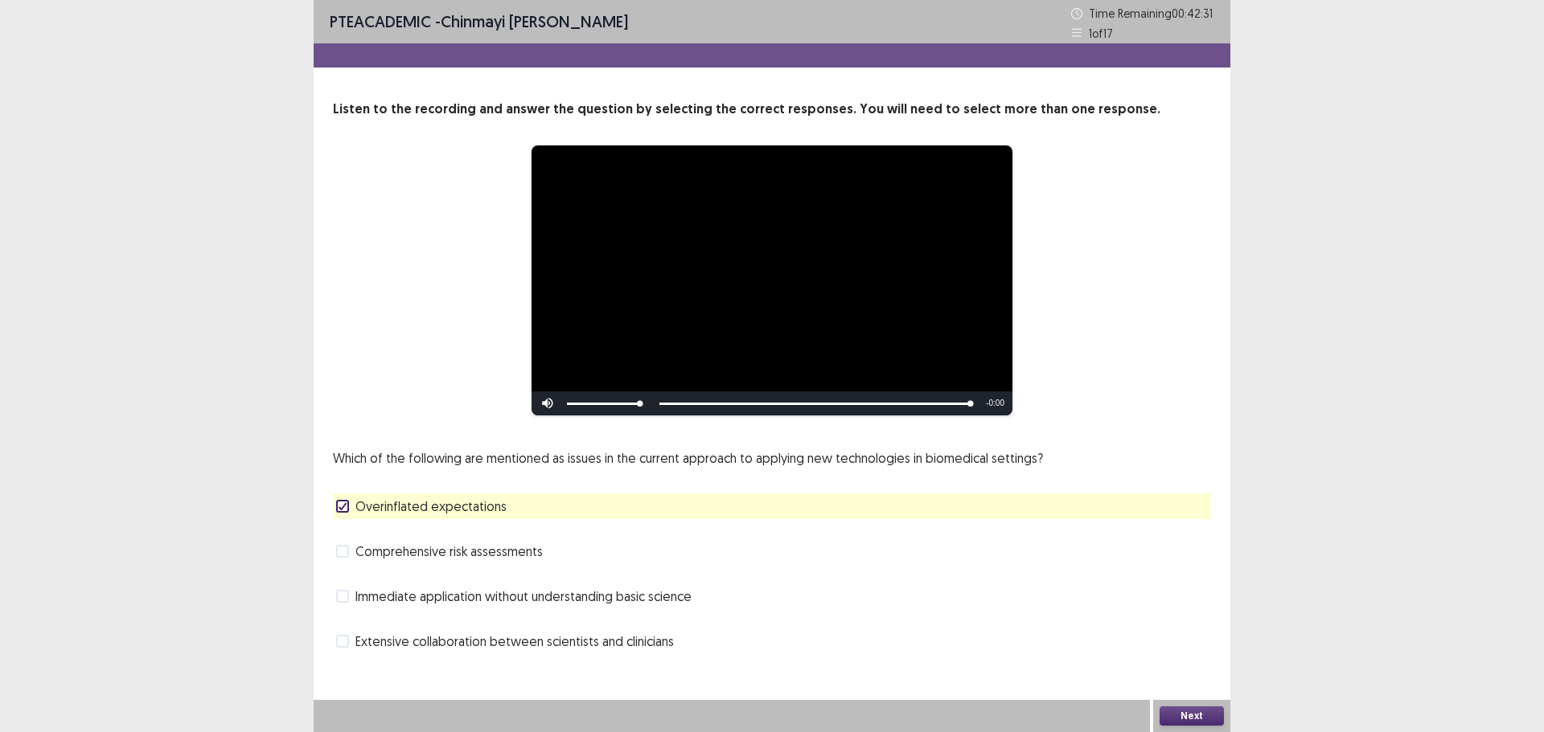
click at [1193, 711] on button "Next" at bounding box center [1191, 716] width 64 height 19
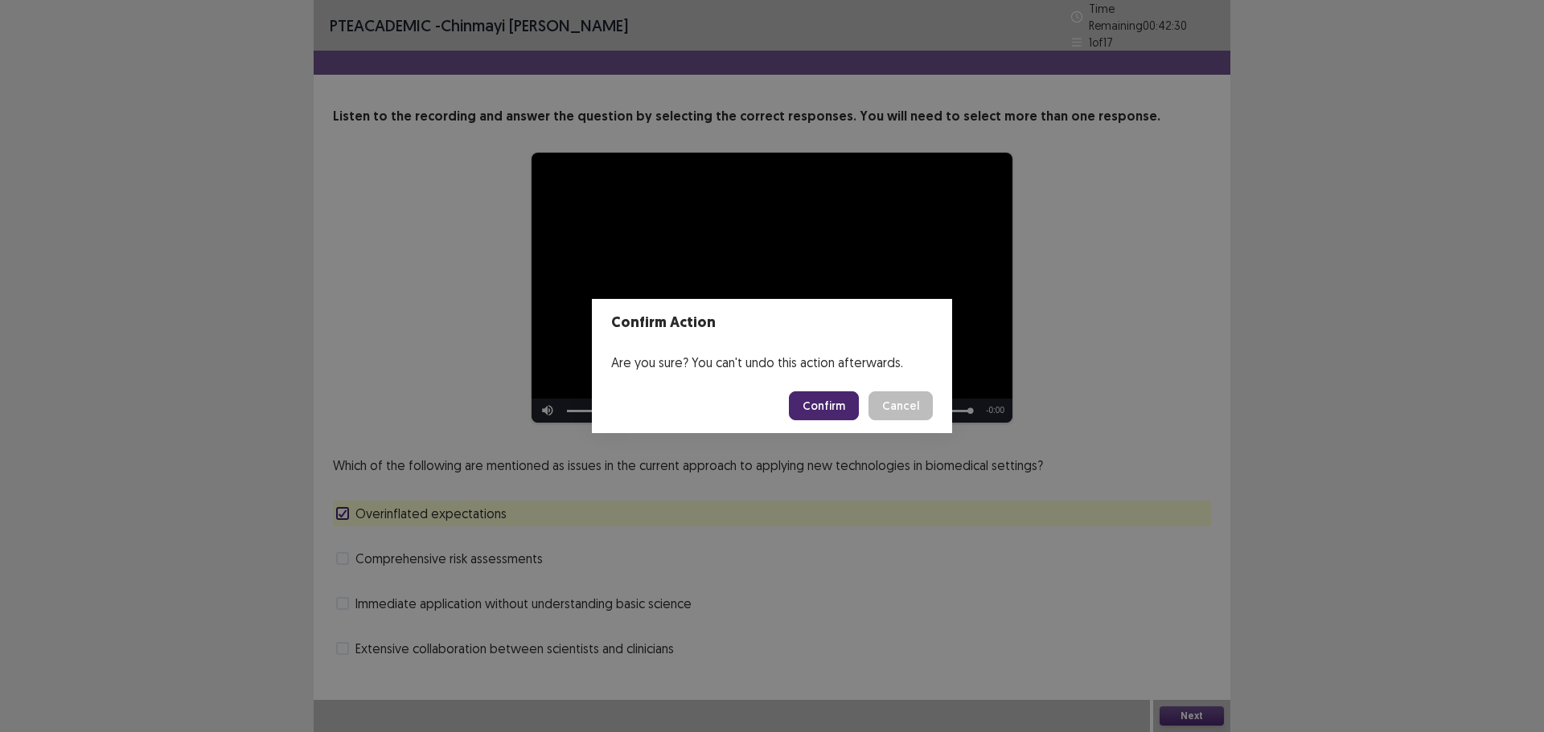
click at [842, 396] on button "Confirm" at bounding box center [824, 406] width 70 height 29
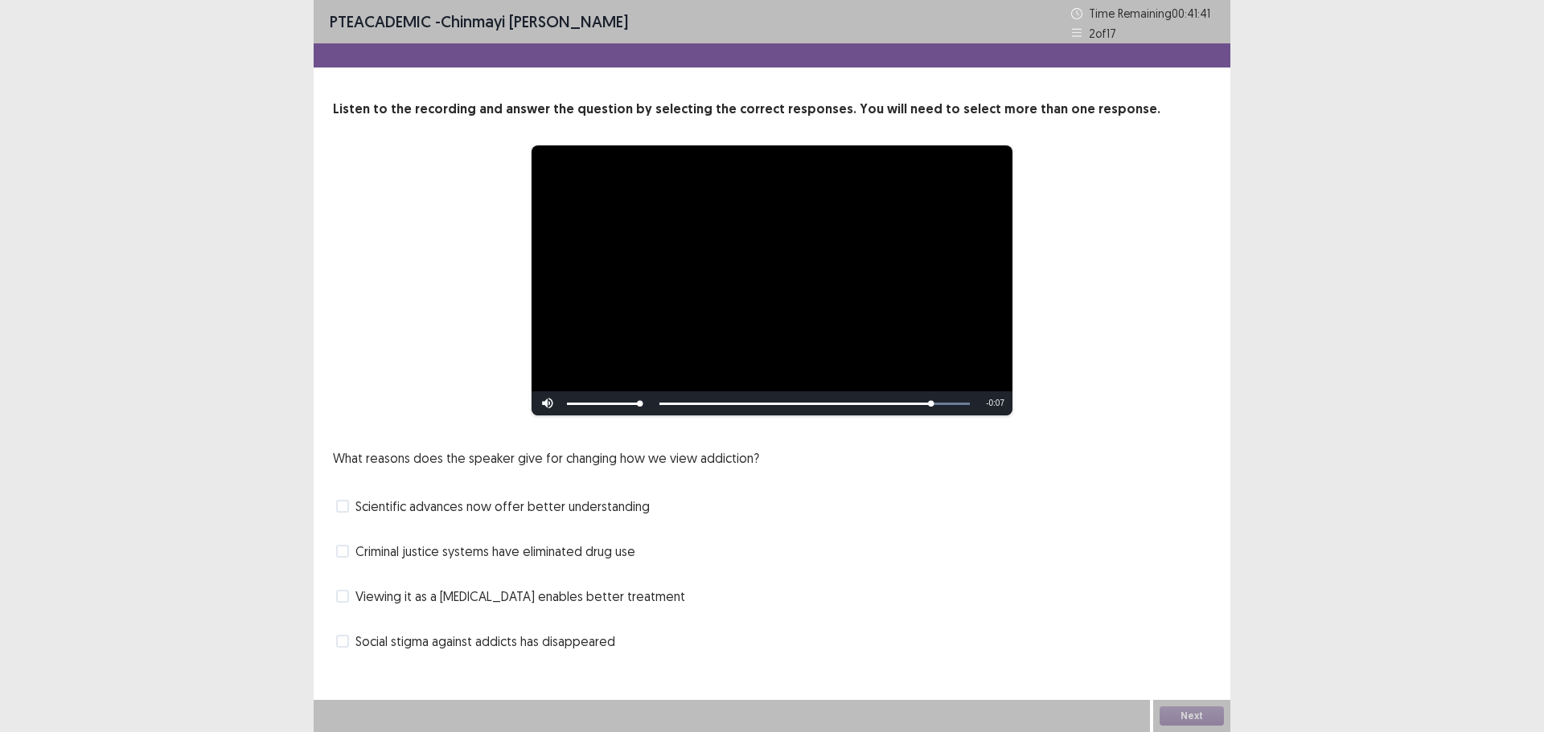
click at [346, 594] on span at bounding box center [342, 596] width 13 height 13
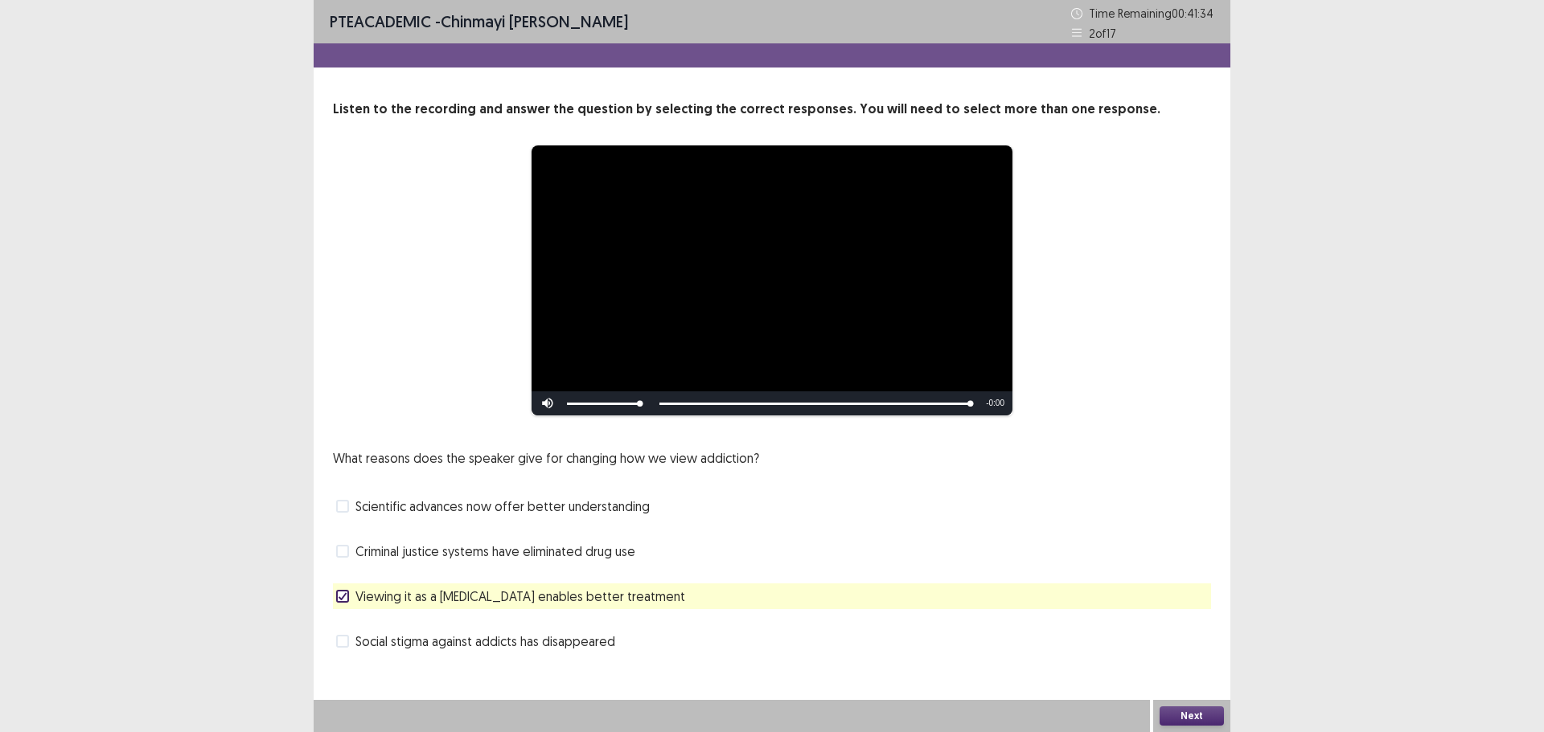
click at [1195, 713] on button "Next" at bounding box center [1191, 716] width 64 height 19
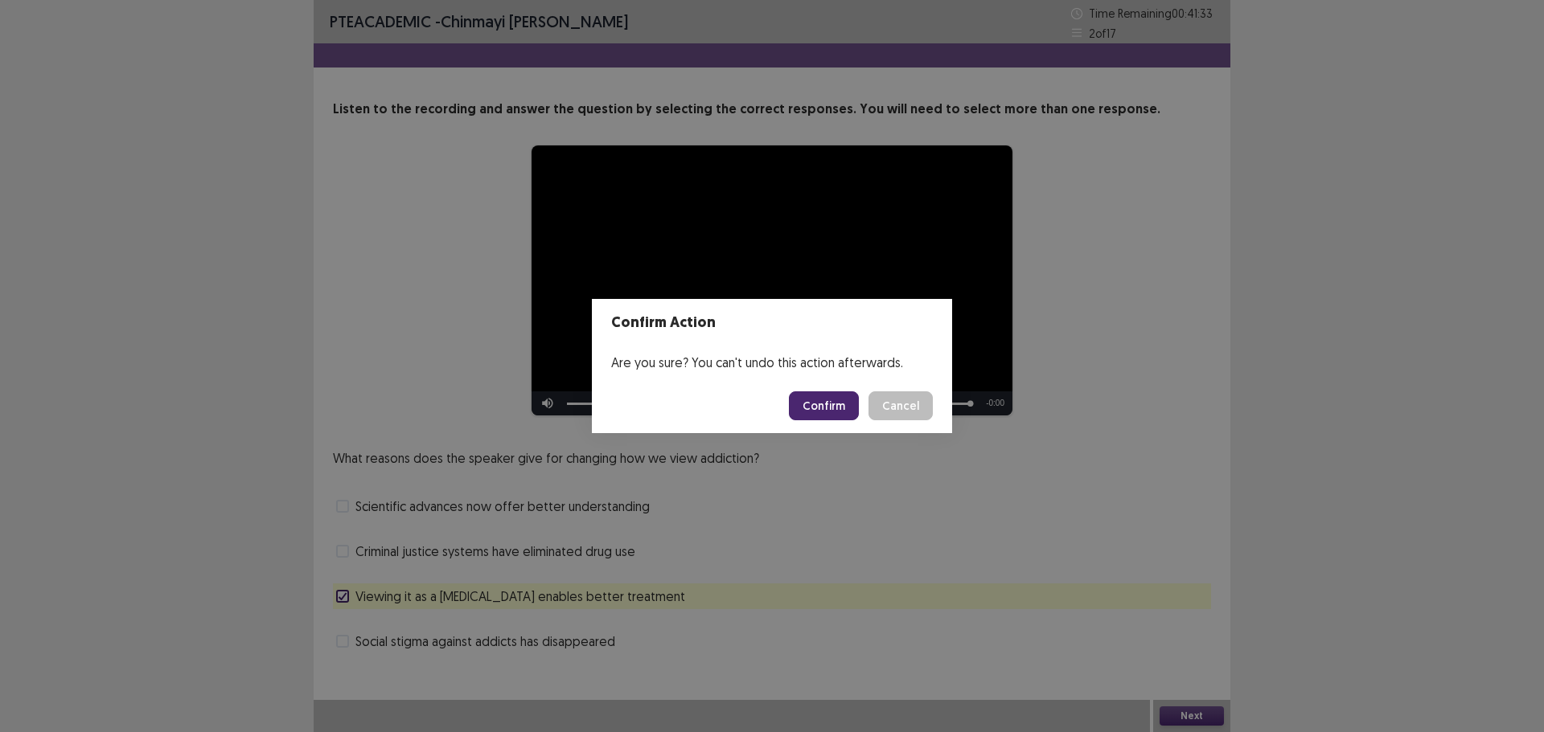
click at [843, 409] on button "Confirm" at bounding box center [824, 406] width 70 height 29
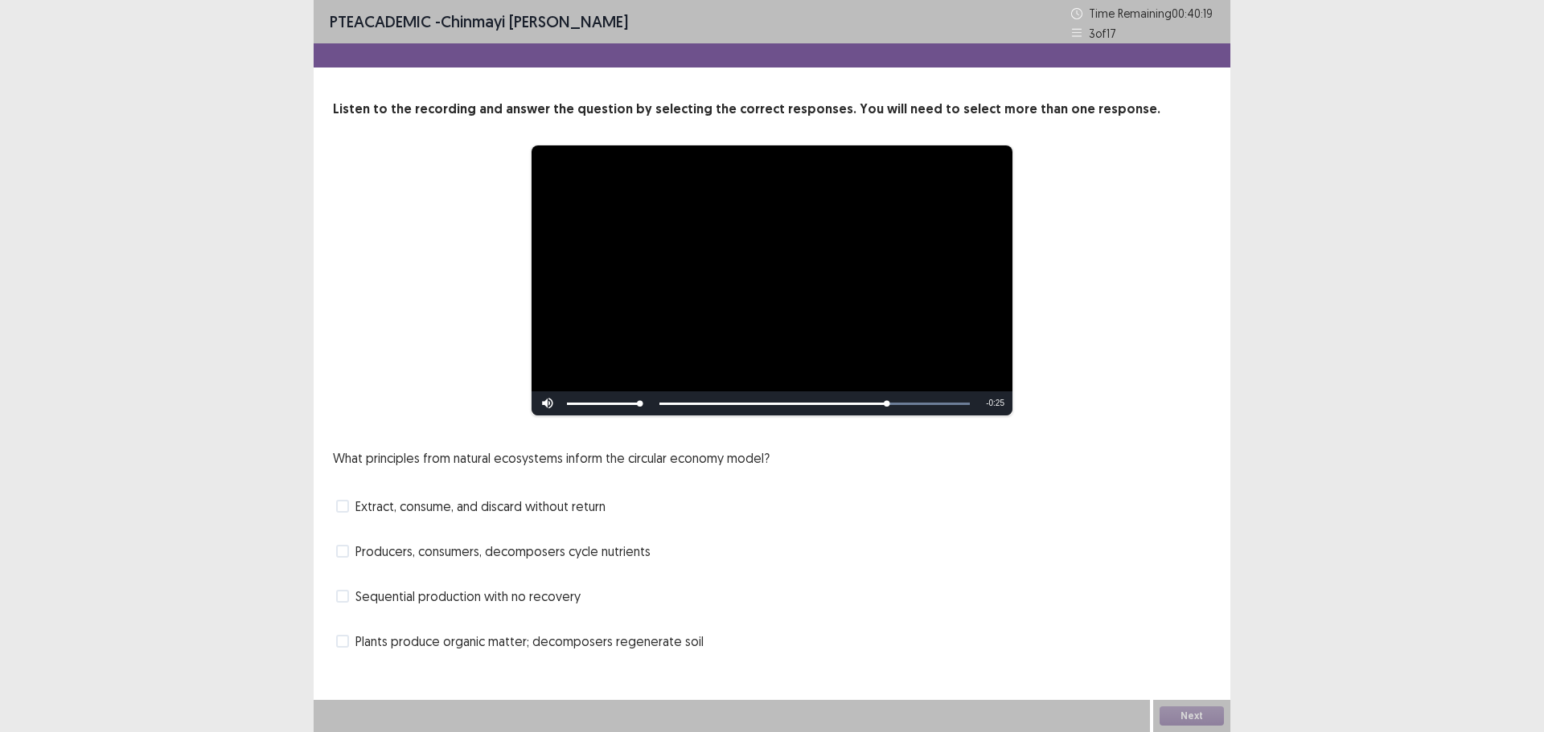
click at [347, 551] on span at bounding box center [342, 551] width 13 height 13
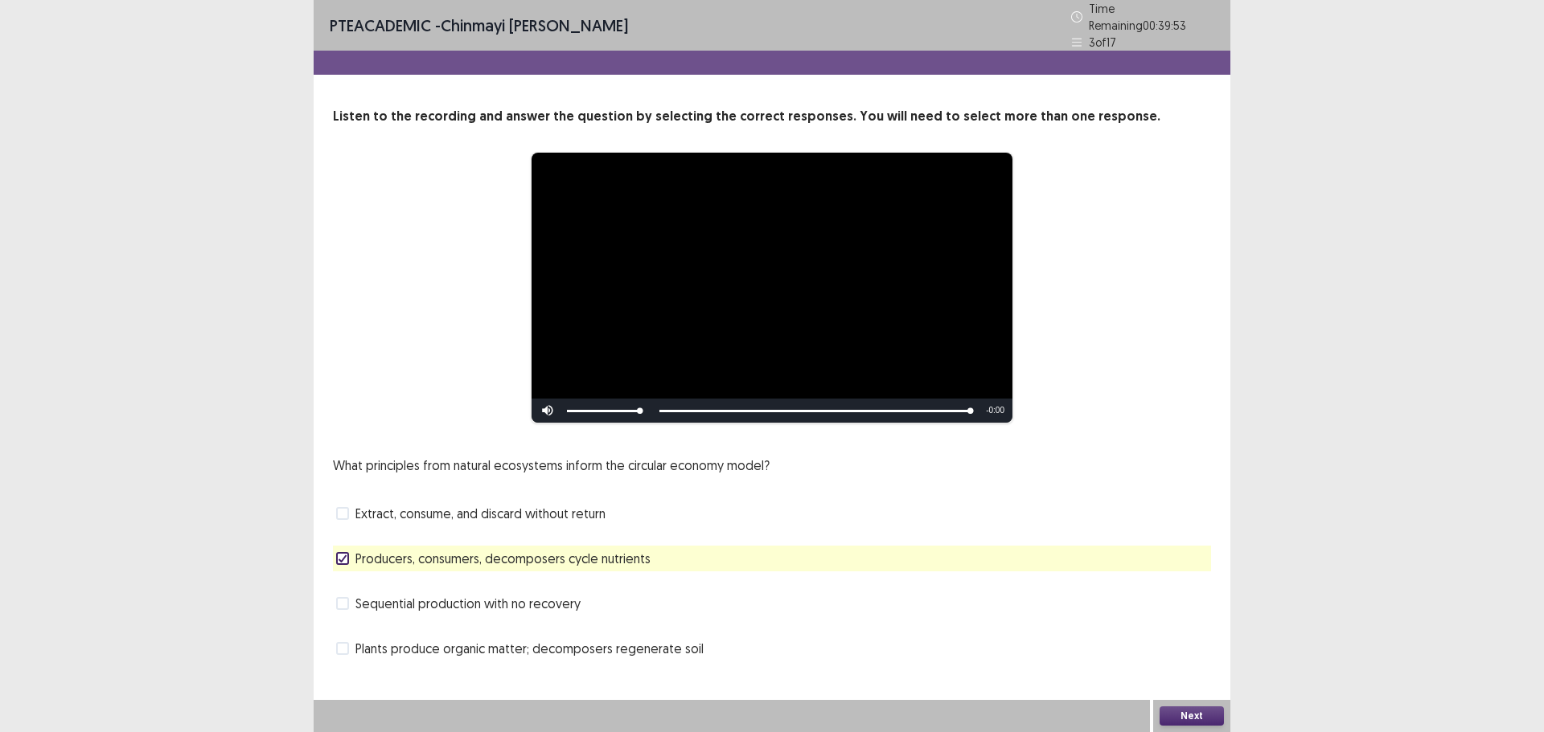
click at [1187, 711] on button "Next" at bounding box center [1191, 716] width 64 height 19
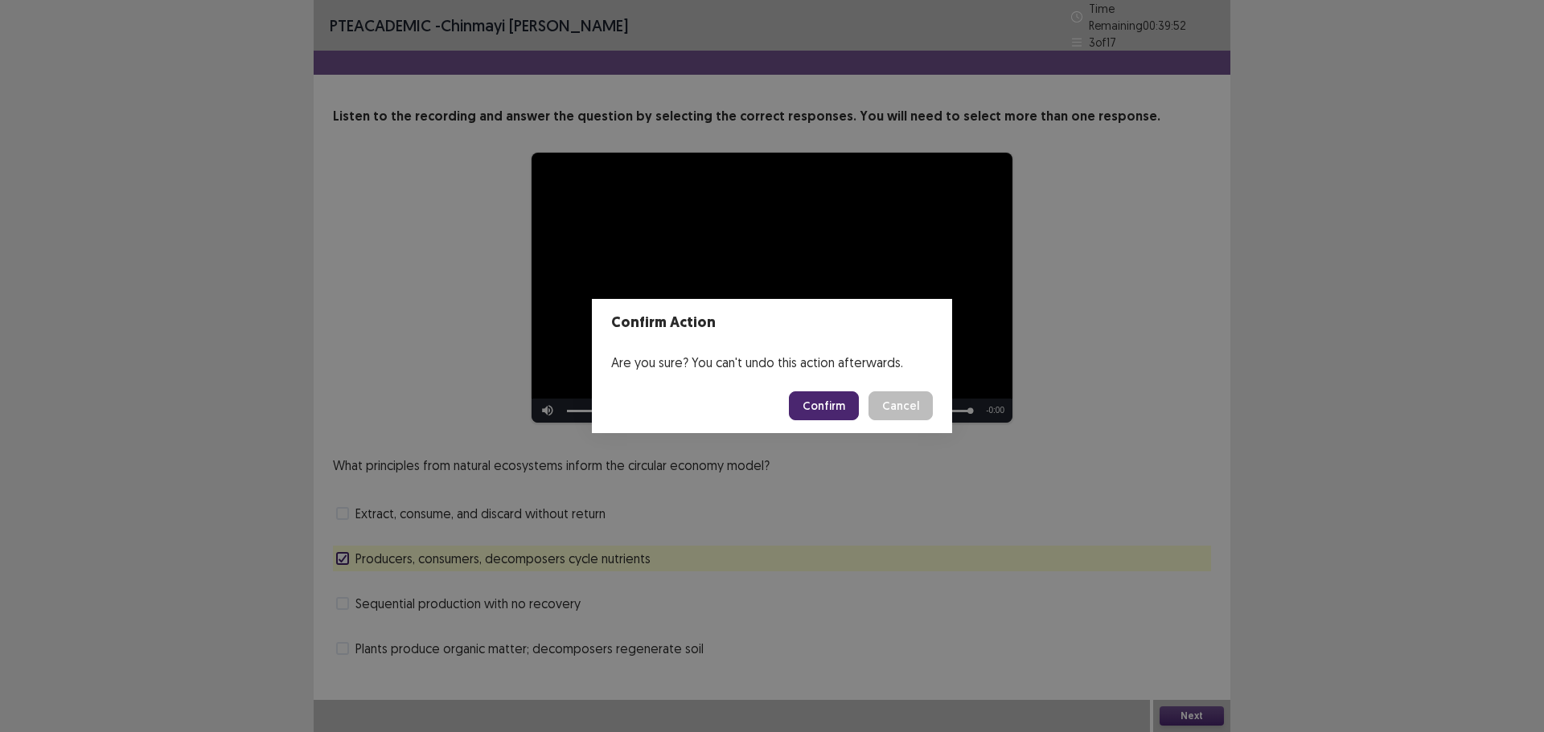
click at [816, 404] on button "Confirm" at bounding box center [824, 406] width 70 height 29
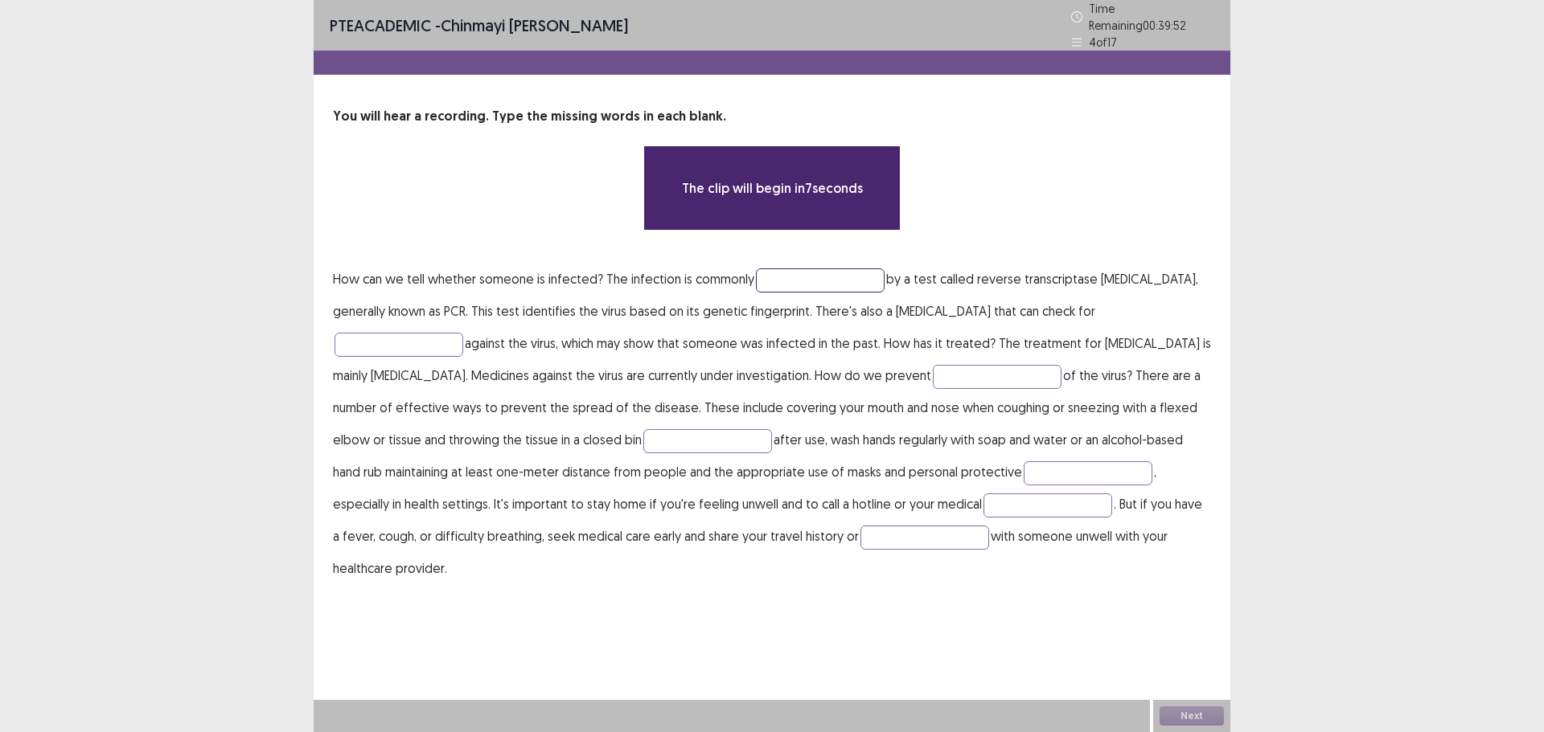
click at [801, 273] on input "text" at bounding box center [820, 281] width 129 height 24
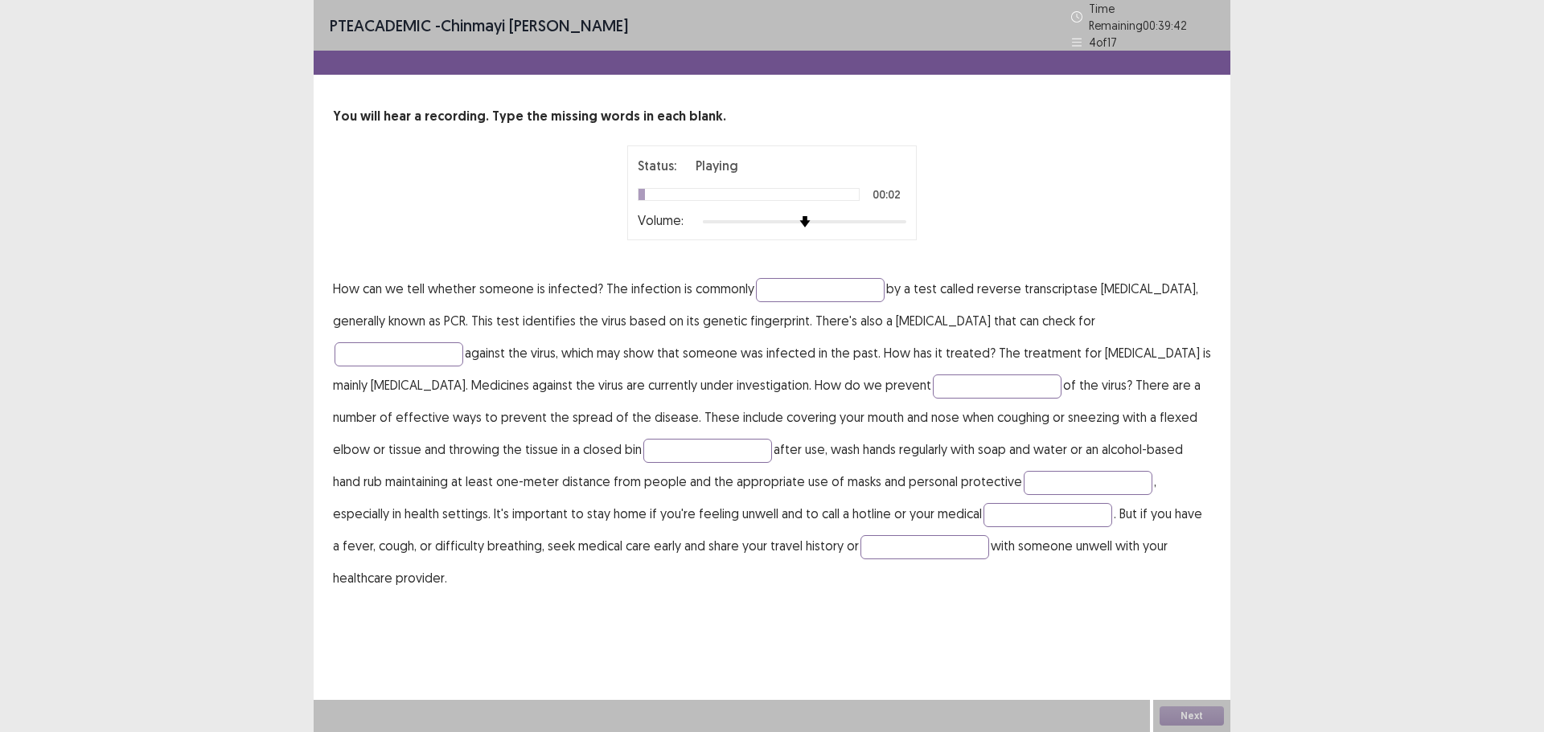
drag, startPoint x: 807, startPoint y: 221, endPoint x: 888, endPoint y: 222, distance: 80.4
click at [889, 222] on div "Volume:" at bounding box center [772, 222] width 269 height 16
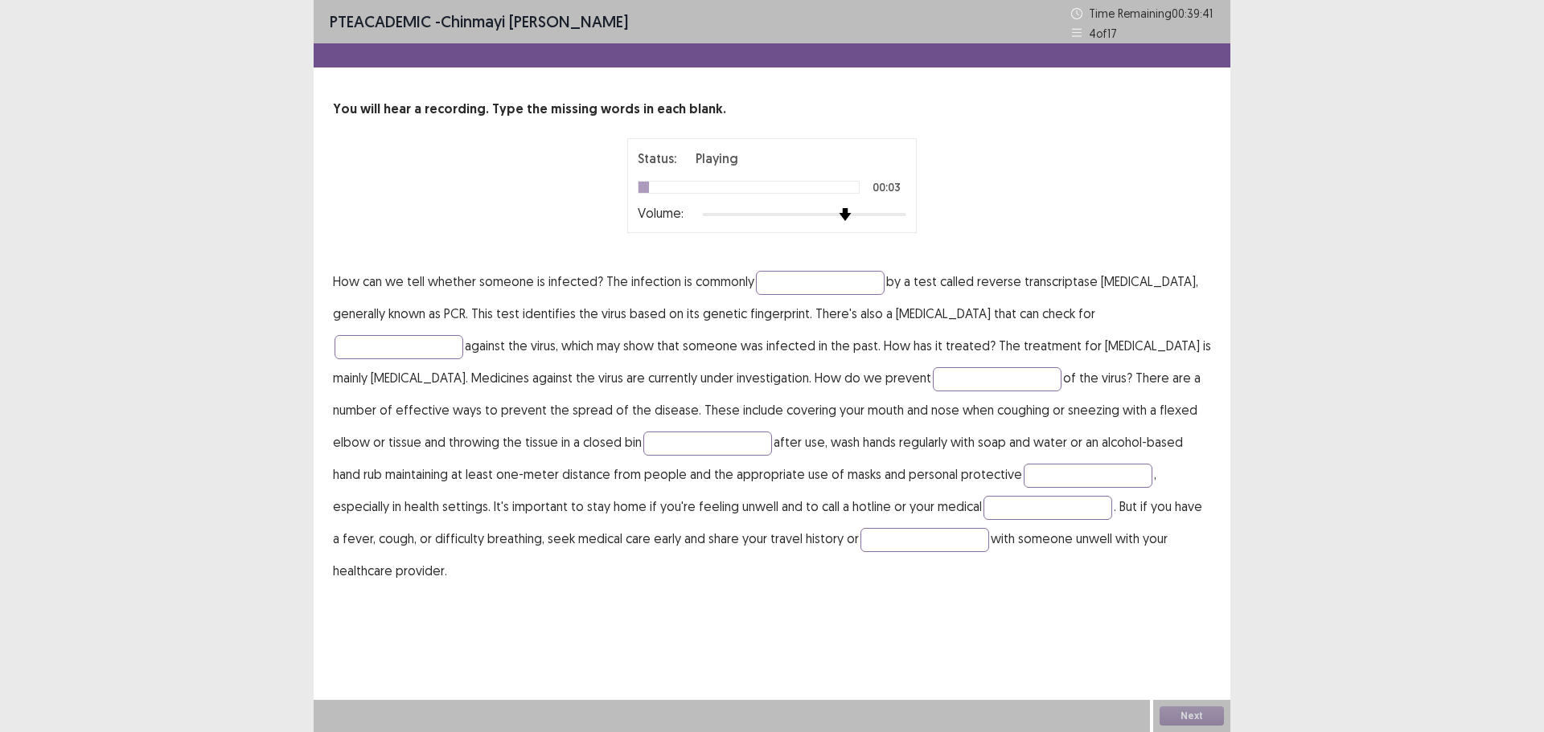
click at [851, 215] on img at bounding box center [844, 214] width 13 height 13
click at [860, 536] on input "text" at bounding box center [924, 540] width 129 height 24
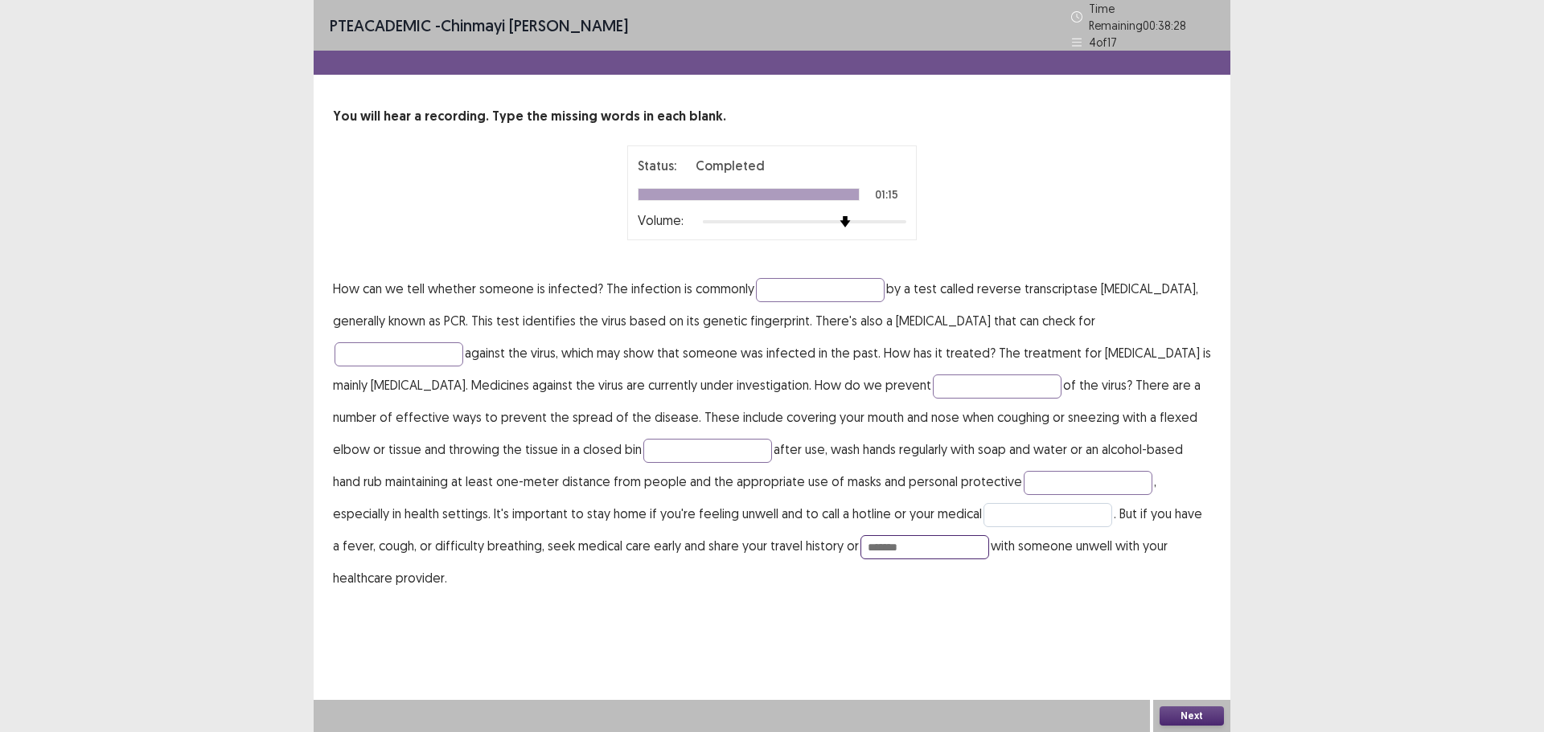
type input "*******"
click at [983, 509] on input "text" at bounding box center [1047, 515] width 129 height 24
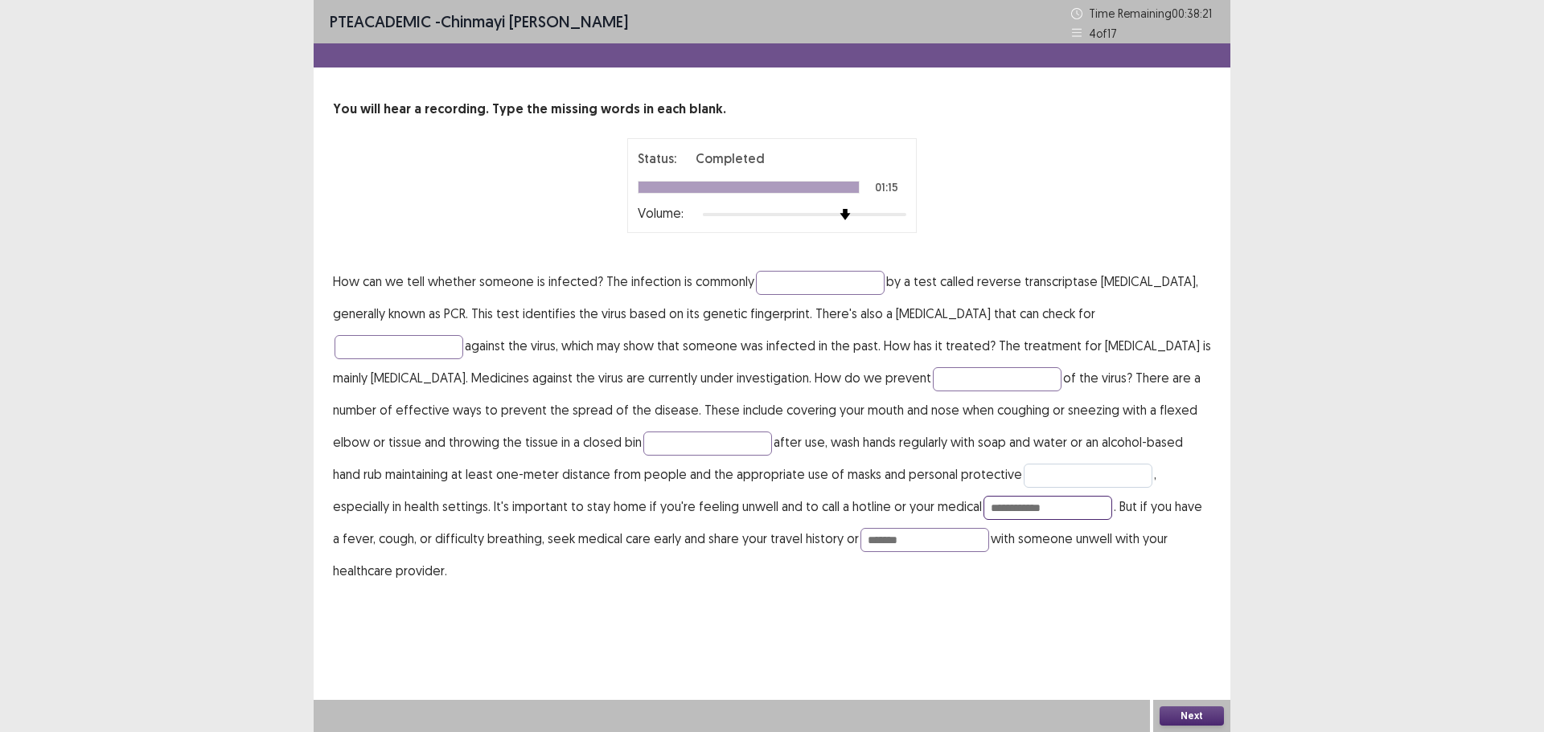
type input "**********"
click at [1023, 478] on input "text" at bounding box center [1087, 476] width 129 height 24
type input "*********"
click at [643, 445] on input "text" at bounding box center [707, 444] width 129 height 24
type input "**********"
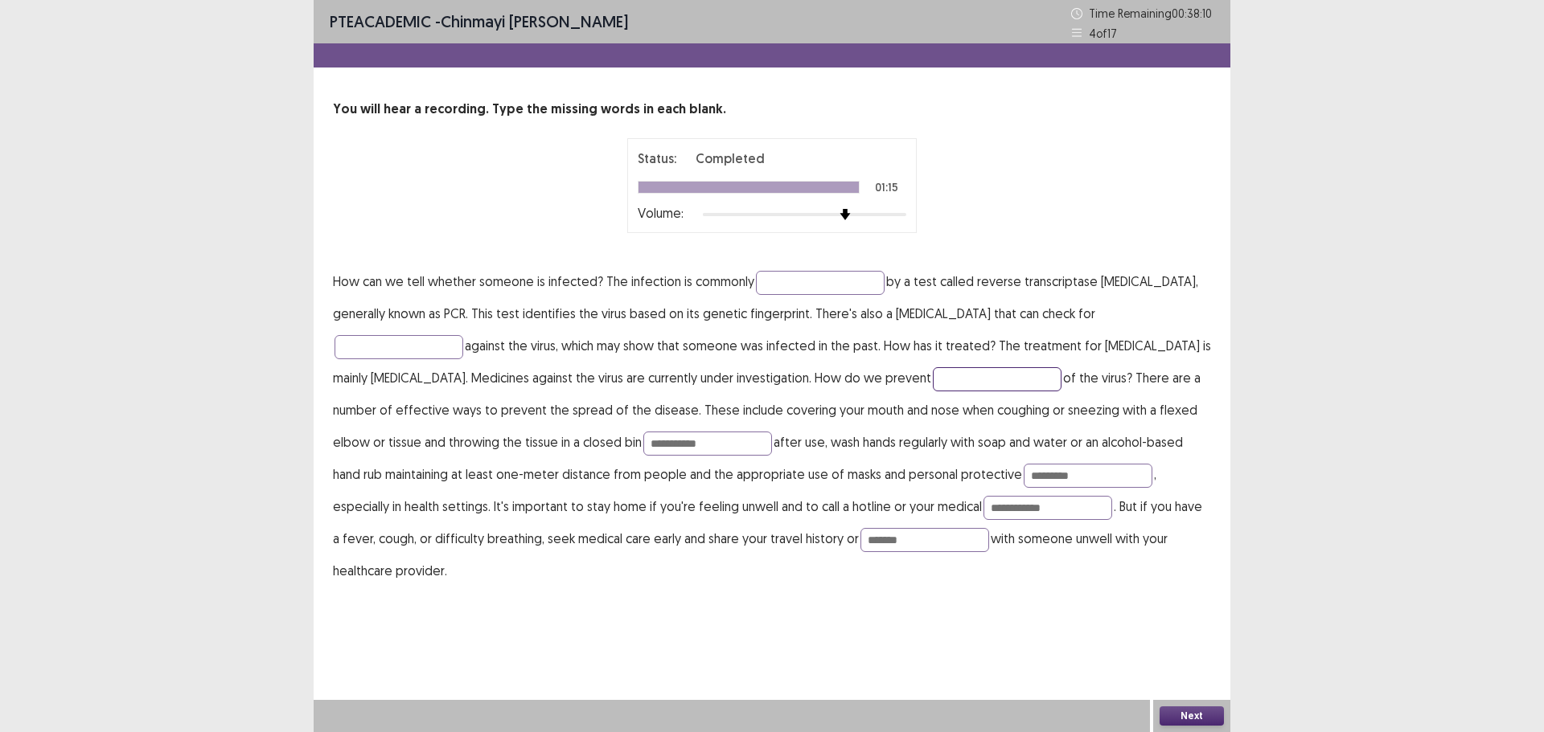
click at [933, 373] on input "text" at bounding box center [997, 379] width 129 height 24
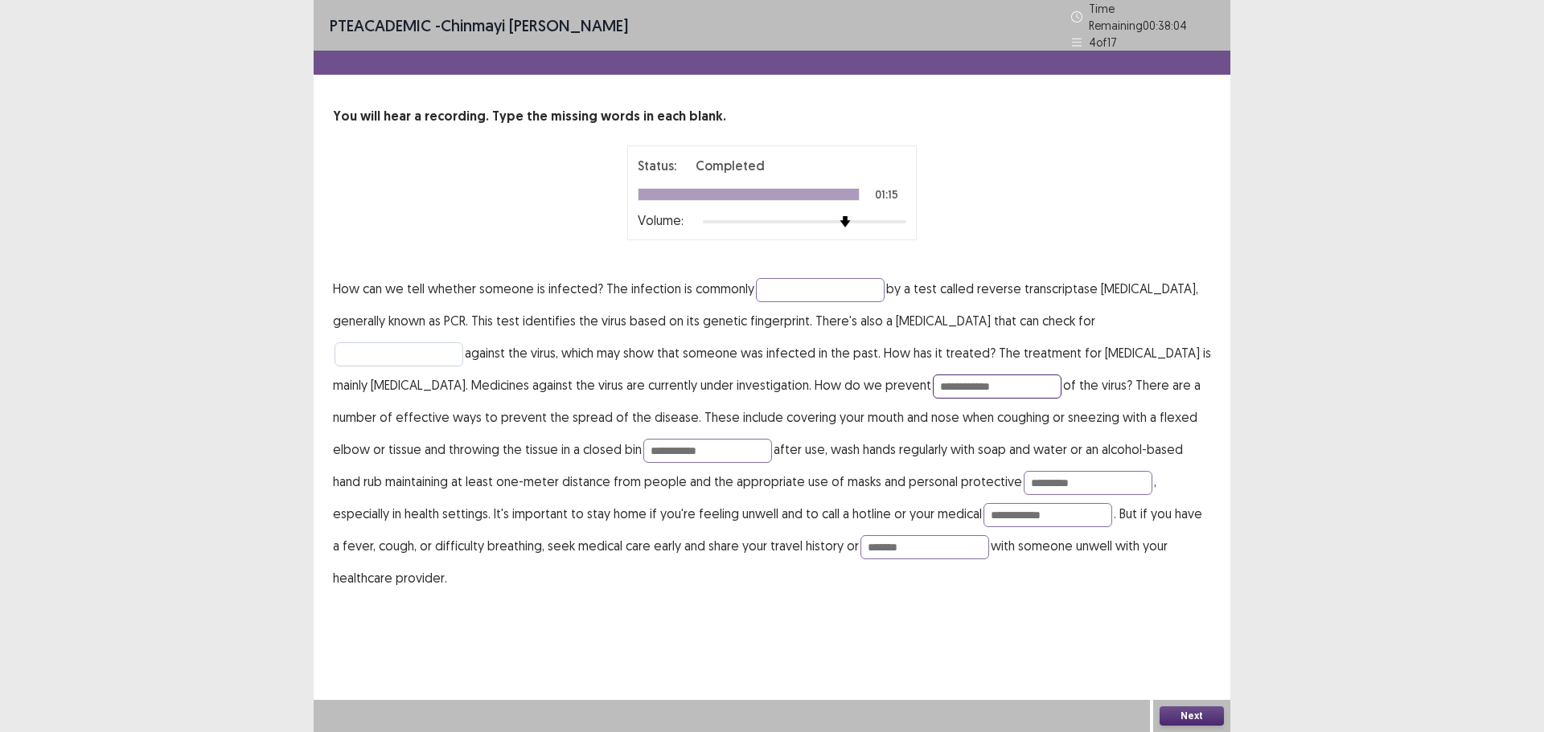
type input "**********"
click at [380, 347] on input "text" at bounding box center [398, 354] width 129 height 24
type input "**********"
click at [785, 287] on input "text" at bounding box center [820, 290] width 129 height 24
type input "*********"
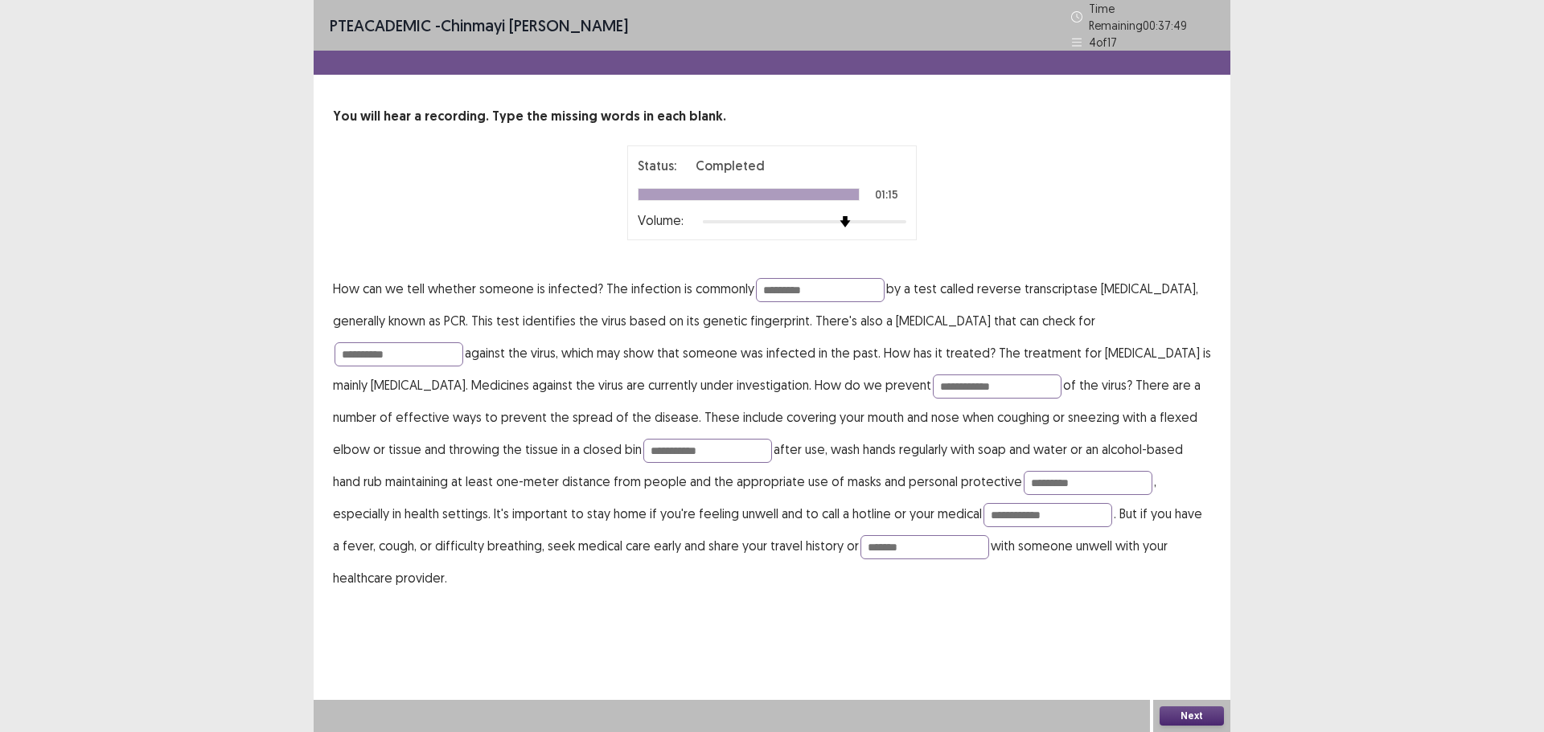
click at [1183, 707] on button "Next" at bounding box center [1191, 716] width 64 height 19
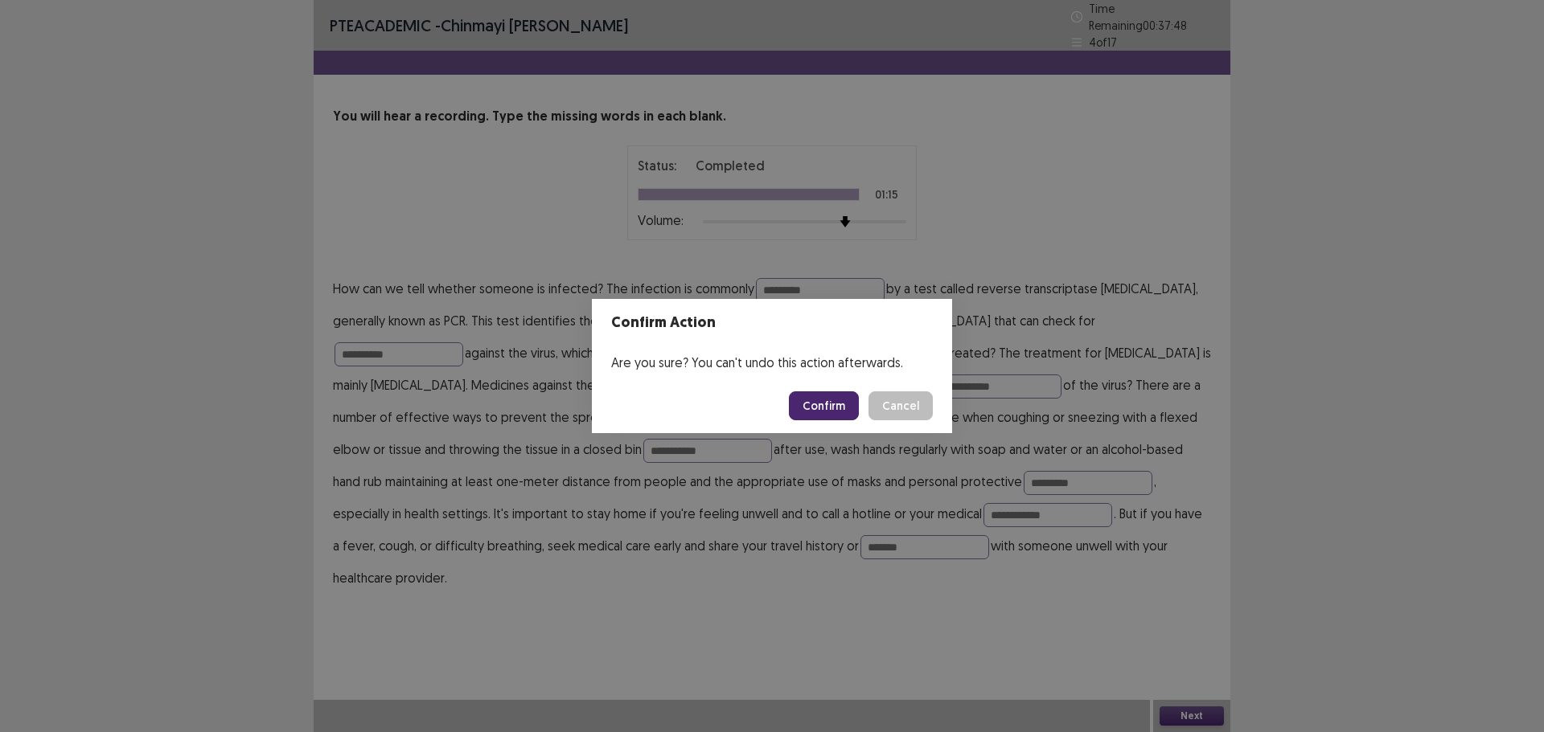
click at [845, 410] on button "Confirm" at bounding box center [824, 406] width 70 height 29
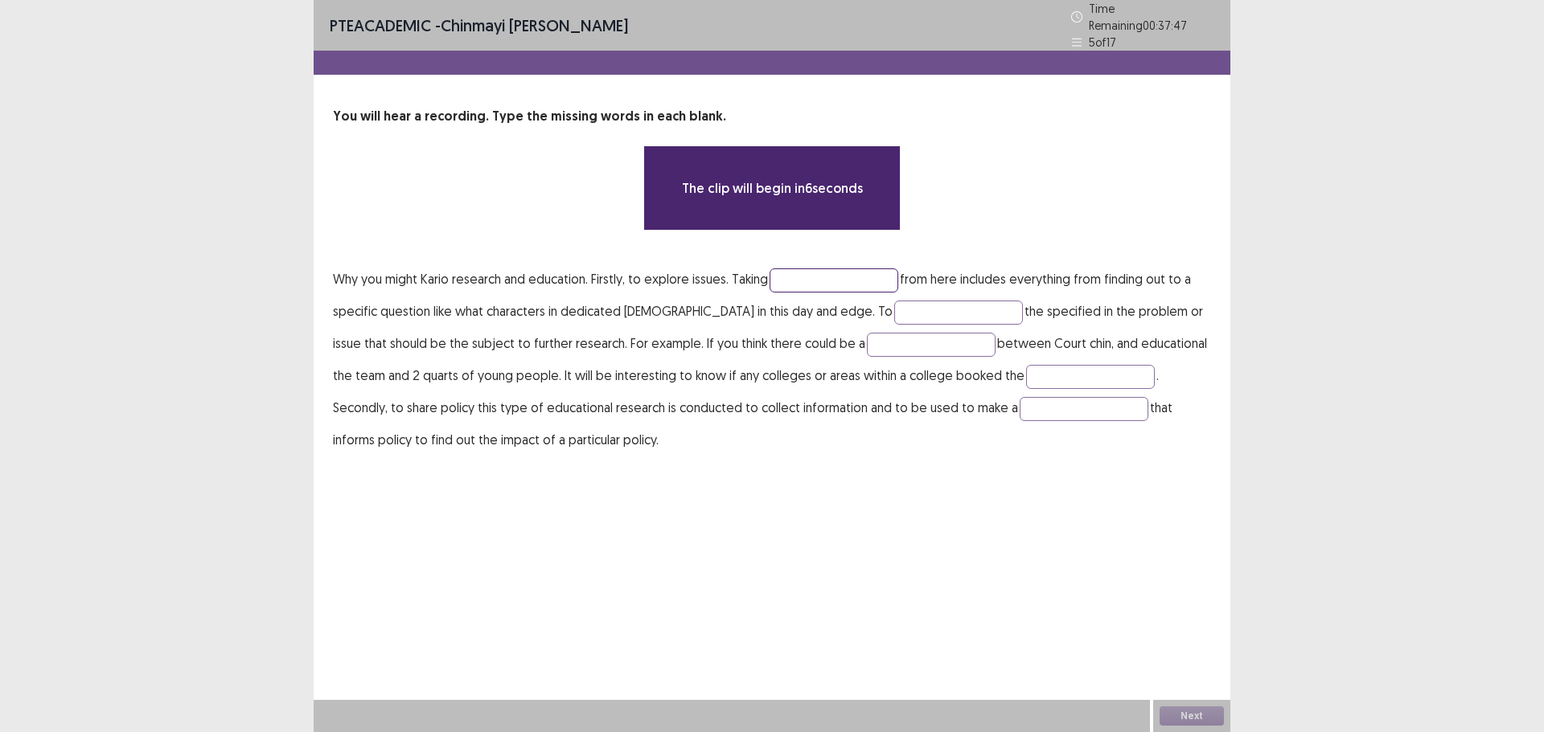
click at [847, 269] on input "text" at bounding box center [833, 281] width 129 height 24
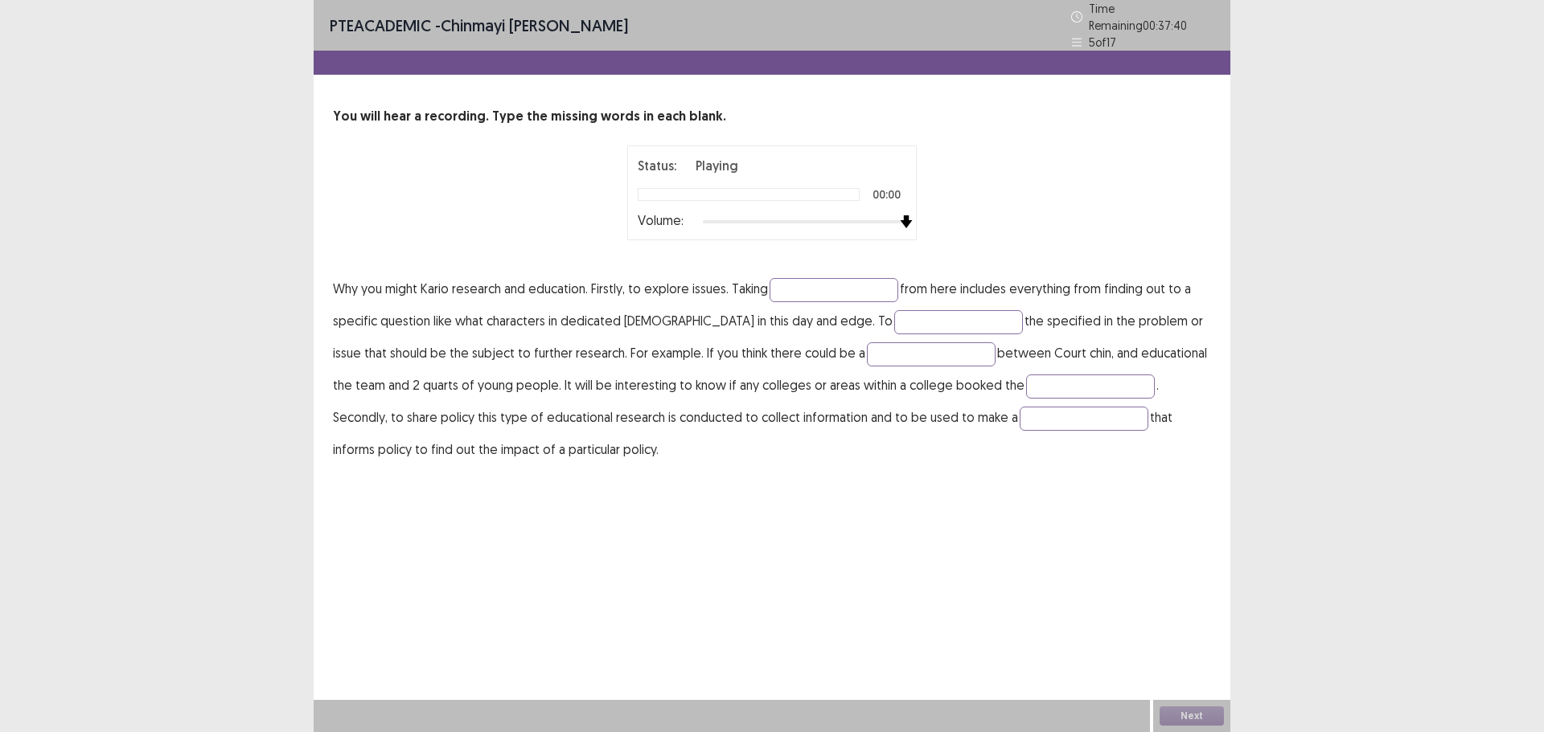
click at [917, 209] on div "Status: Playing 00:00 Volume:" at bounding box center [772, 193] width 402 height 95
click at [1019, 413] on input "text" at bounding box center [1083, 419] width 129 height 24
type input "*"
type input "*********"
click at [1038, 375] on input "text" at bounding box center [1090, 387] width 129 height 24
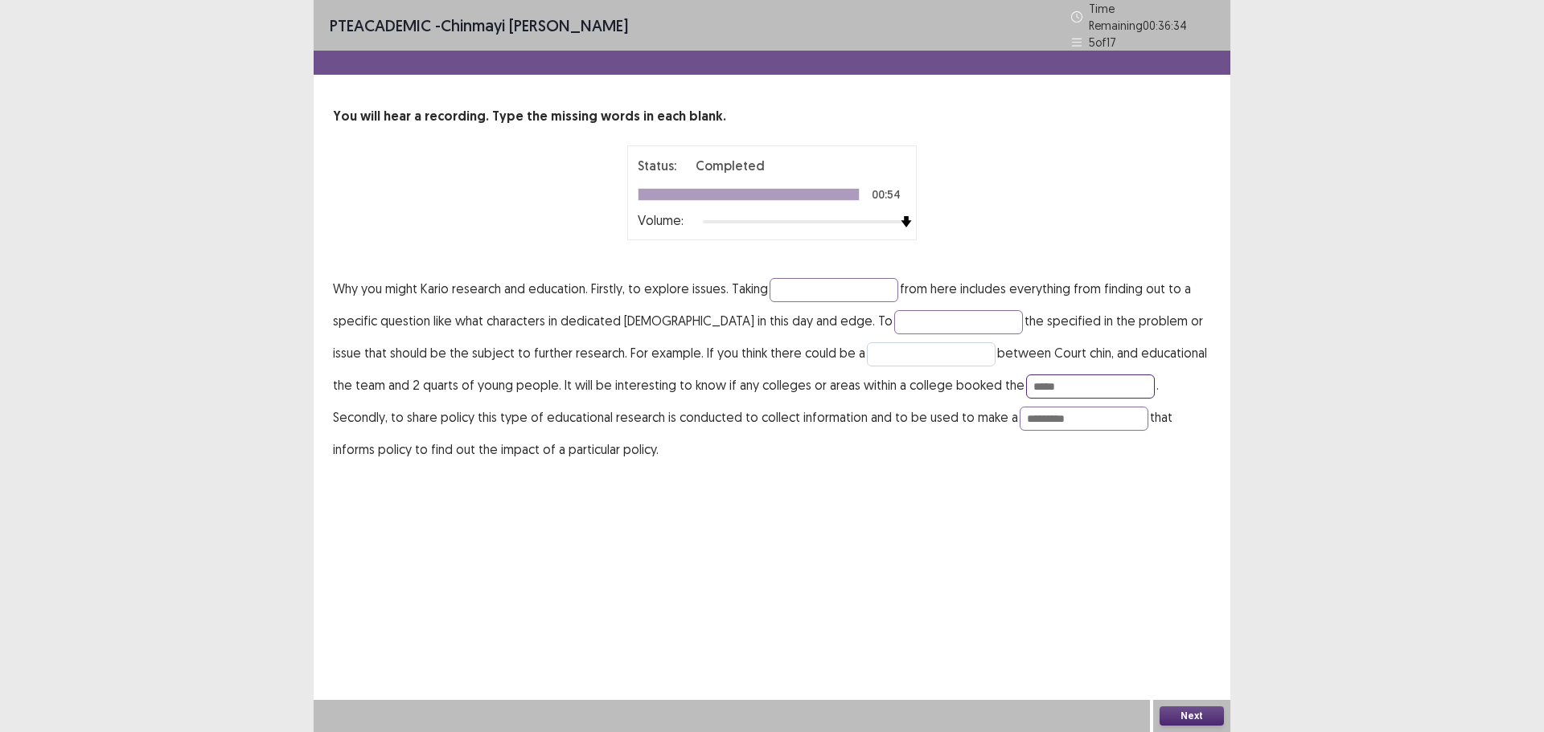
type input "*****"
click at [867, 353] on input "text" at bounding box center [931, 354] width 129 height 24
type input "**********"
click at [894, 322] on input "text" at bounding box center [958, 322] width 129 height 24
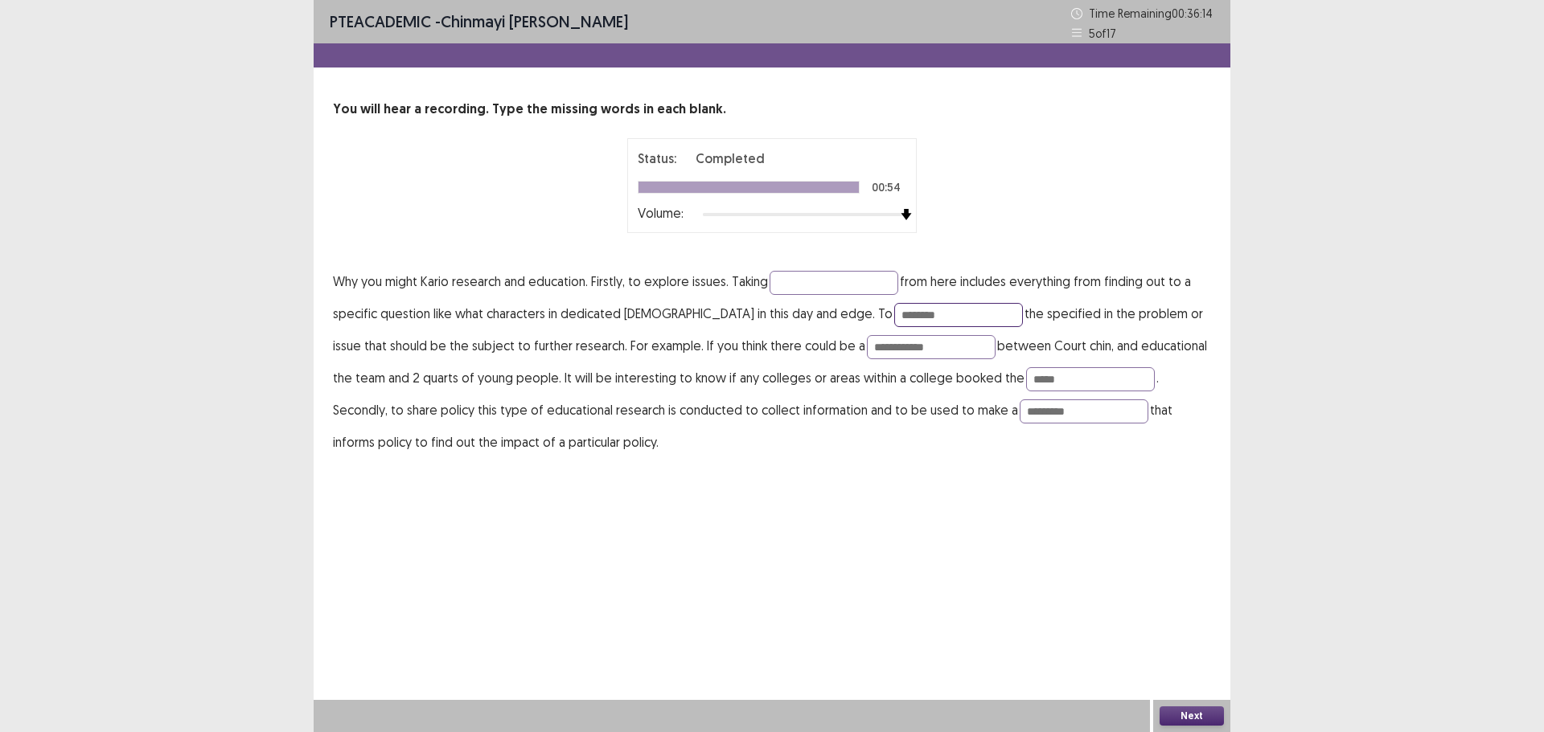
type input "********"
drag, startPoint x: 815, startPoint y: 268, endPoint x: 812, endPoint y: 279, distance: 11.7
click at [815, 270] on p "**********" at bounding box center [772, 361] width 878 height 193
click at [810, 282] on input "text" at bounding box center [833, 283] width 129 height 24
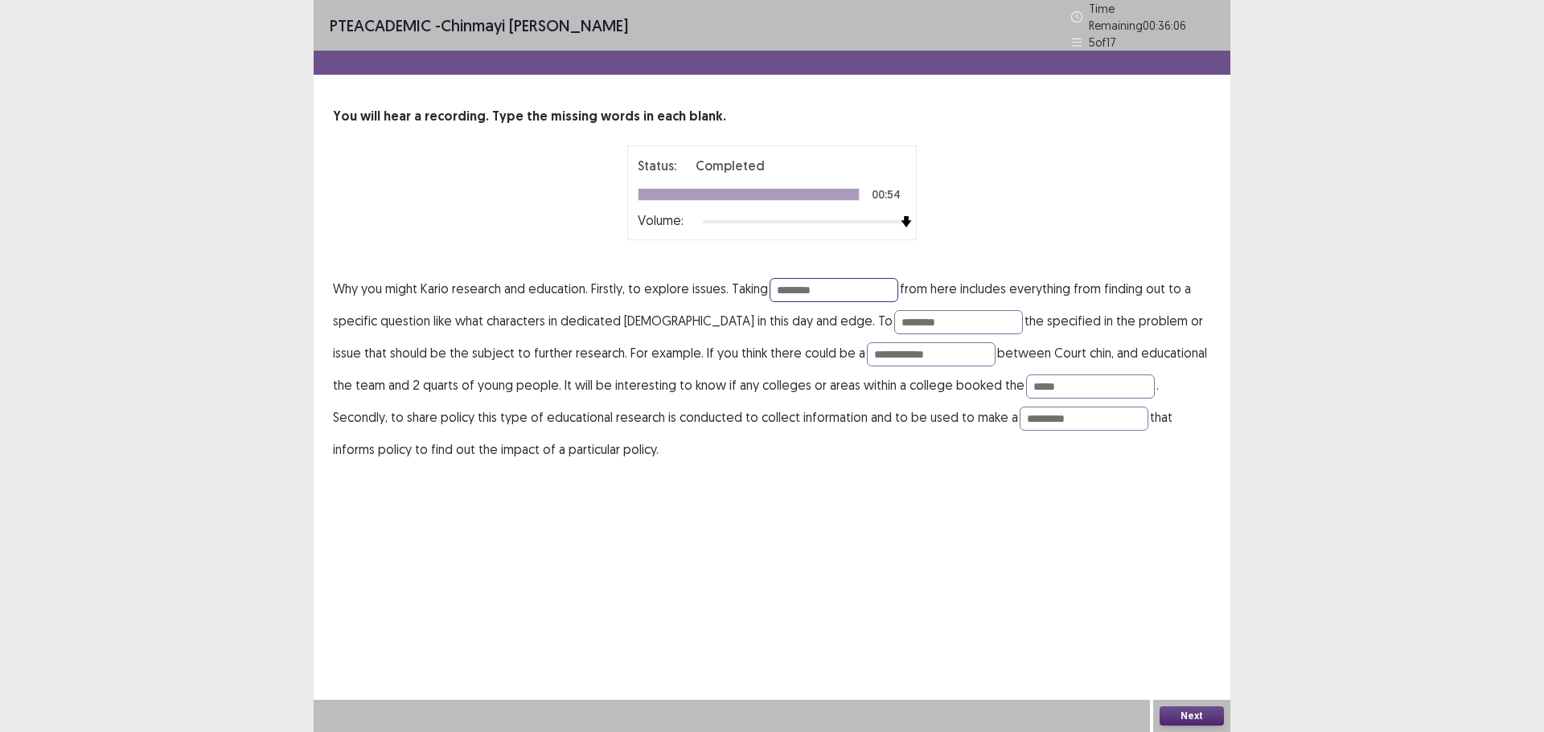
type input "********"
click at [1195, 709] on button "Next" at bounding box center [1191, 716] width 64 height 19
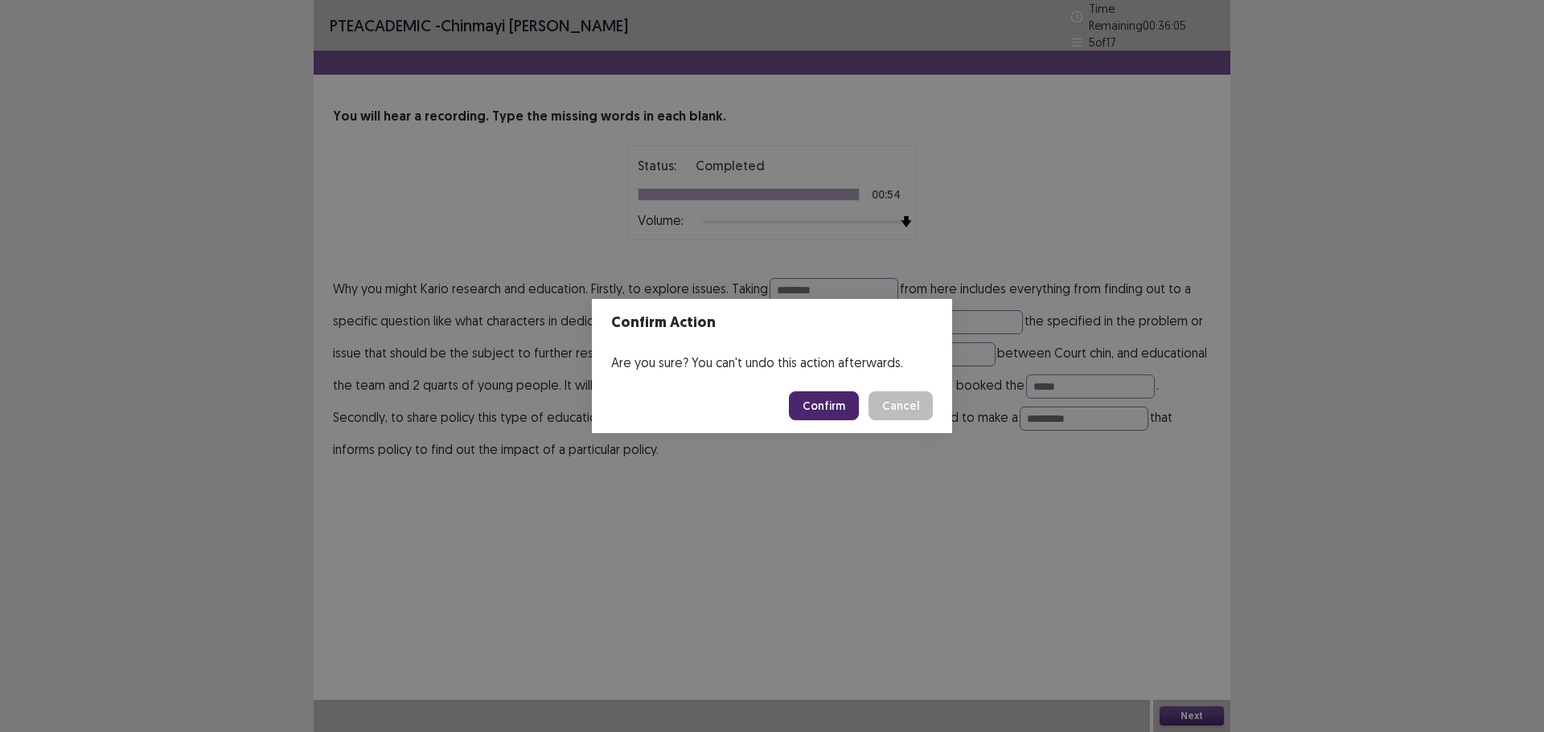
click at [834, 400] on button "Confirm" at bounding box center [824, 406] width 70 height 29
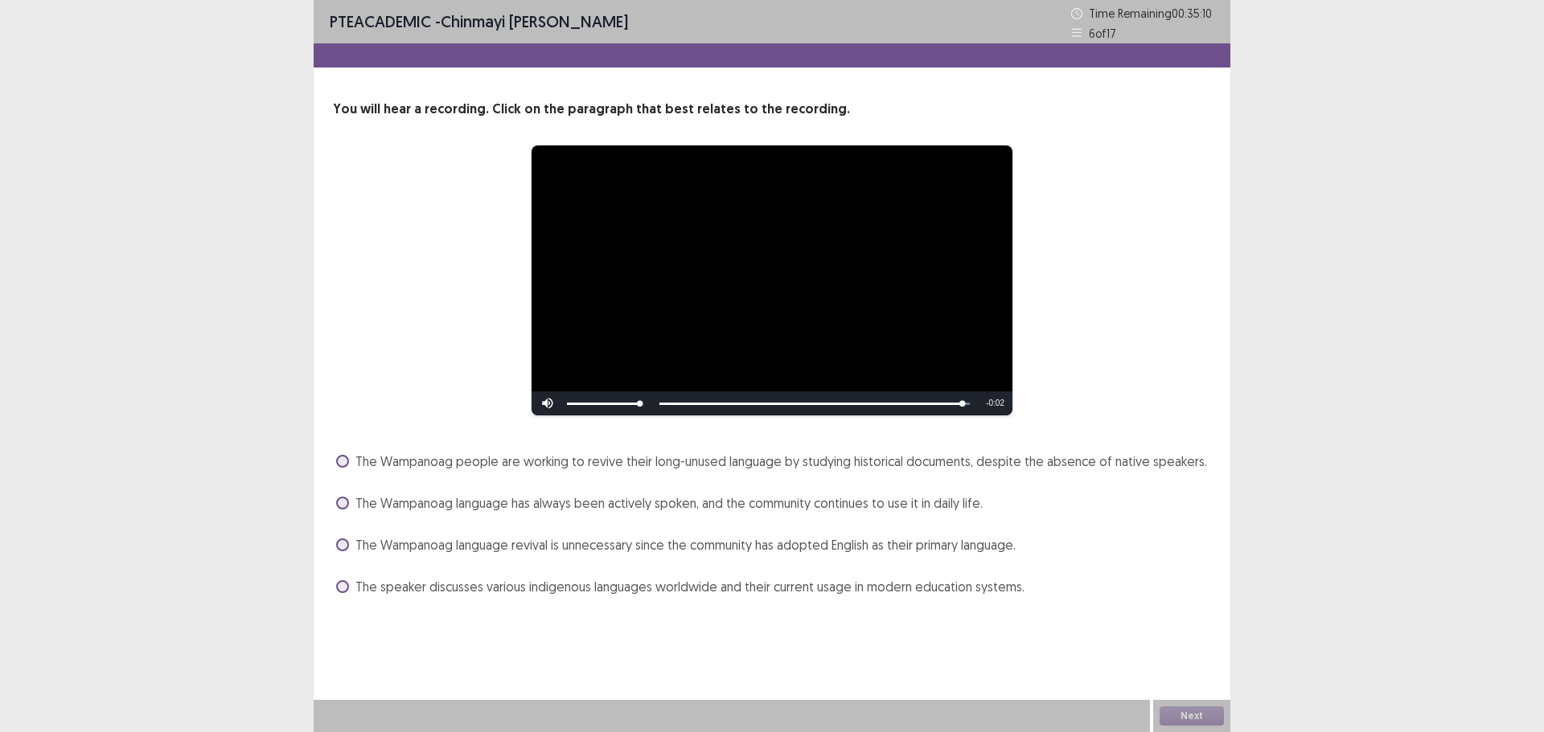
click at [342, 457] on span at bounding box center [342, 461] width 13 height 13
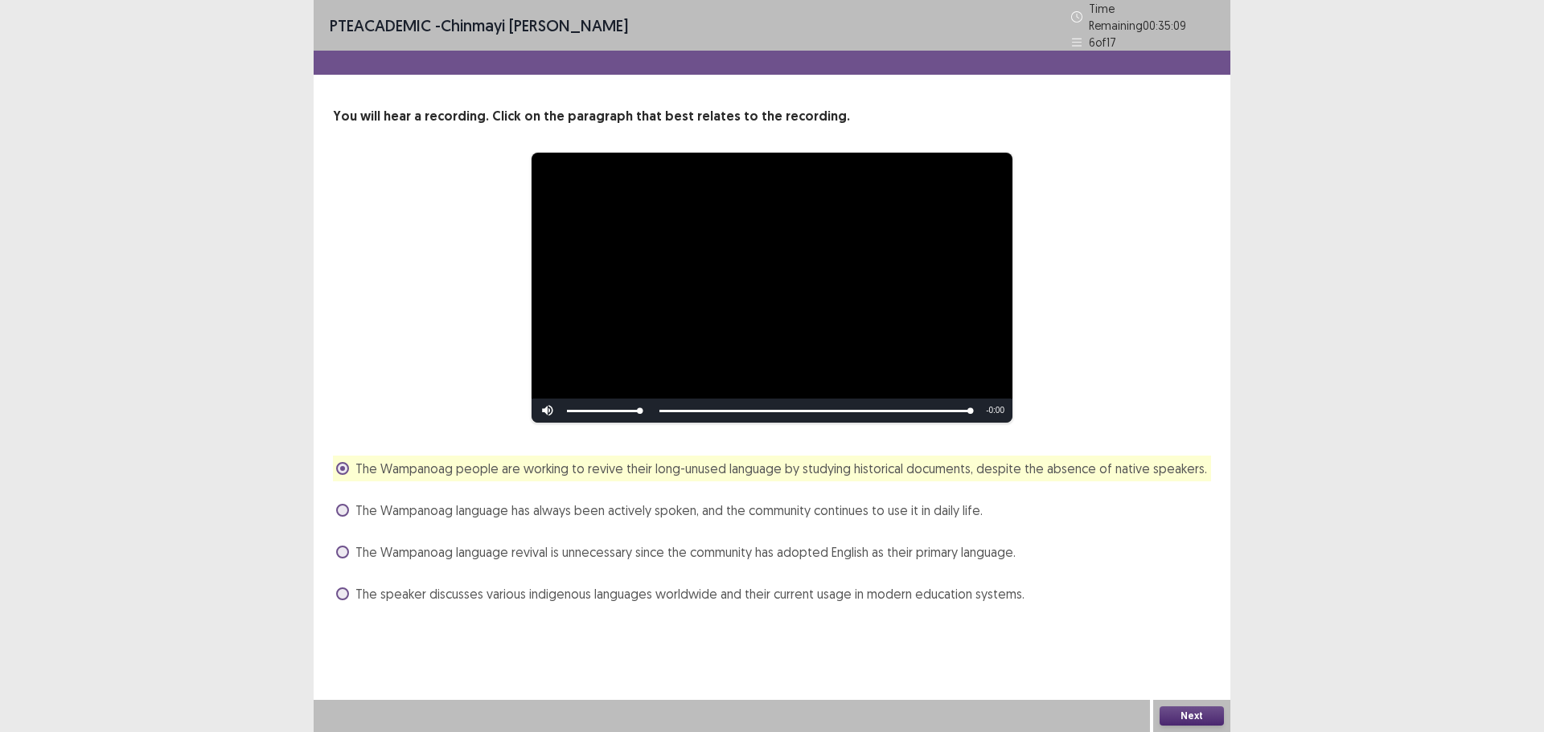
click at [1207, 711] on div "Next" at bounding box center [1191, 716] width 77 height 32
click at [1207, 713] on button "Next" at bounding box center [1191, 716] width 64 height 19
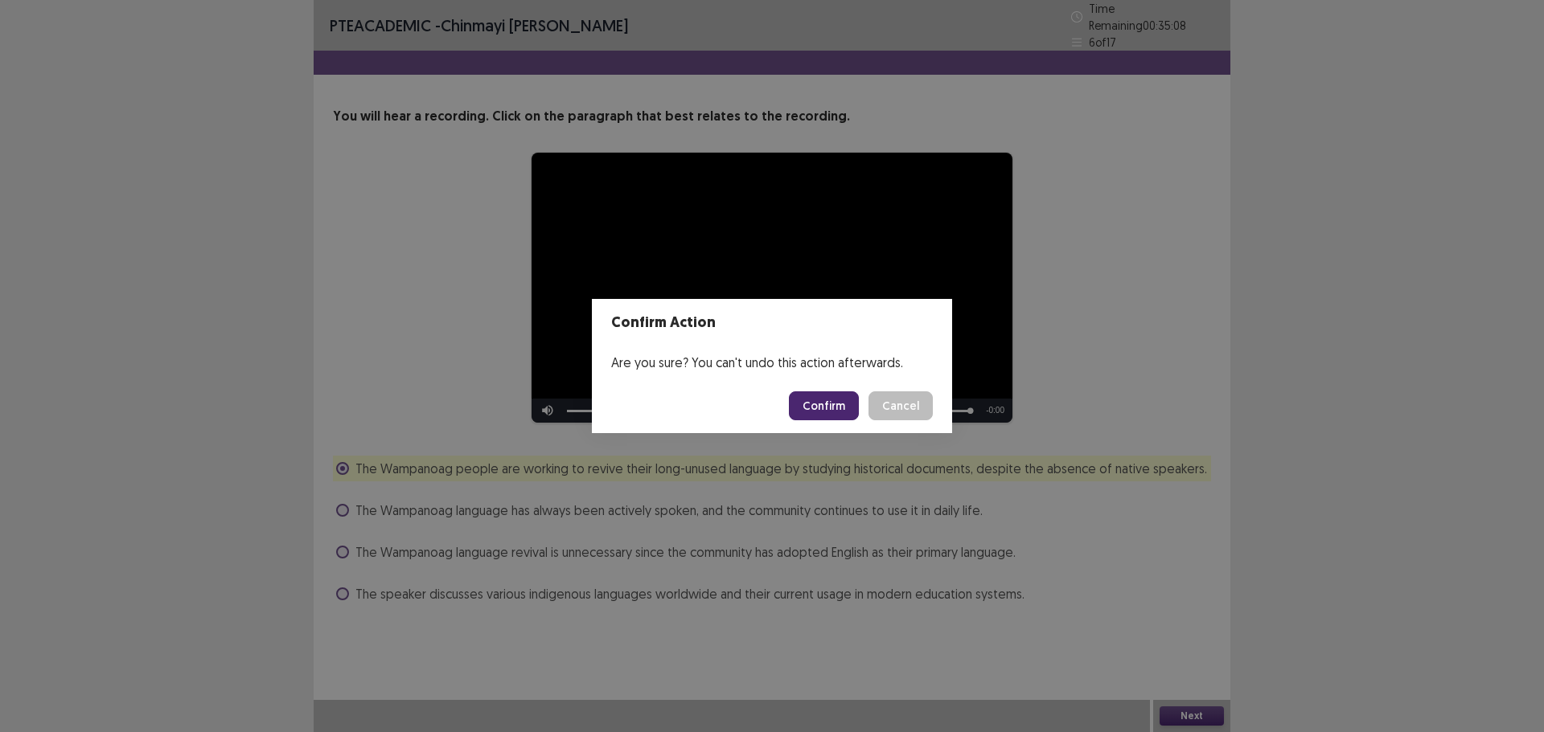
click at [809, 404] on button "Confirm" at bounding box center [824, 406] width 70 height 29
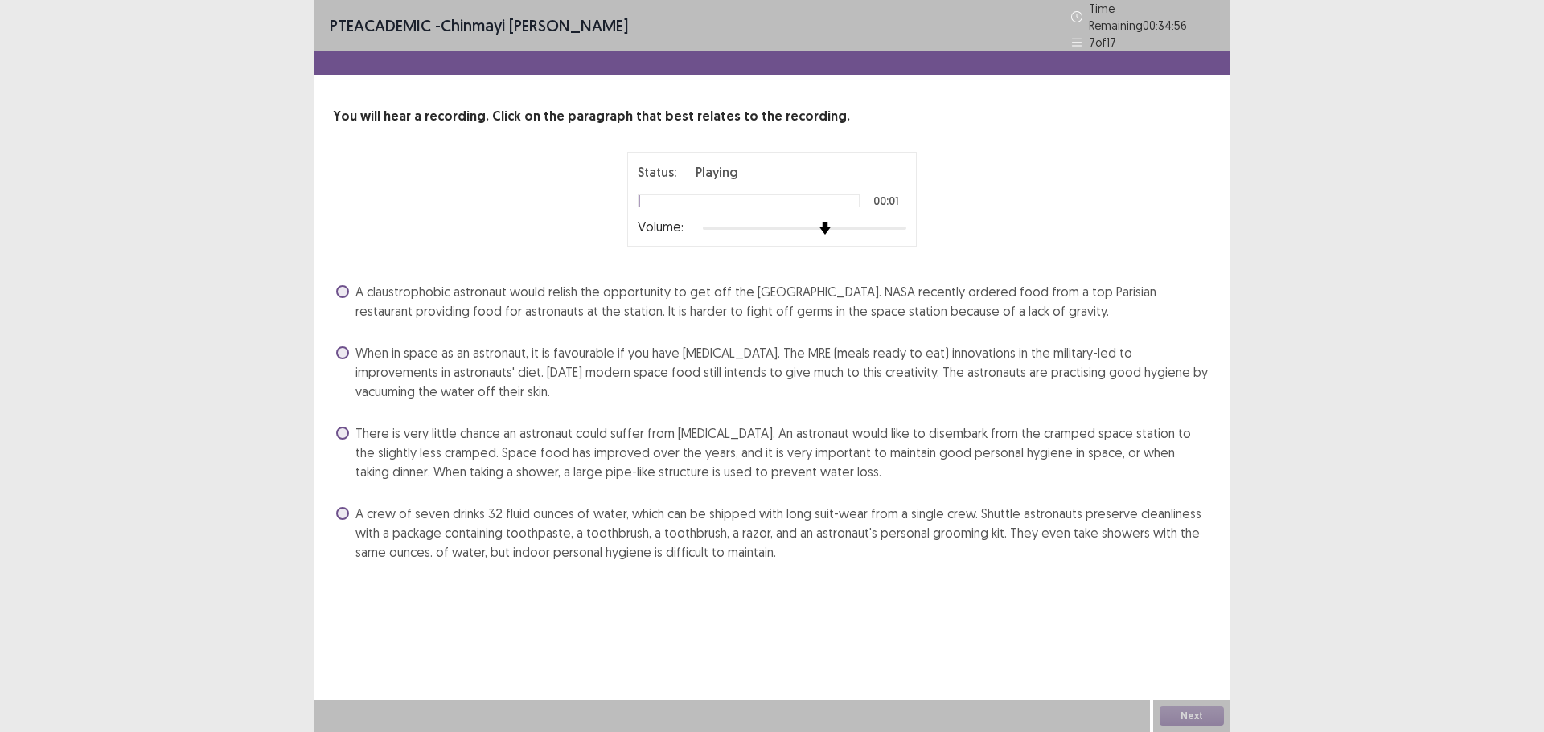
click at [831, 224] on img at bounding box center [824, 228] width 13 height 13
click at [337, 507] on span at bounding box center [342, 513] width 13 height 13
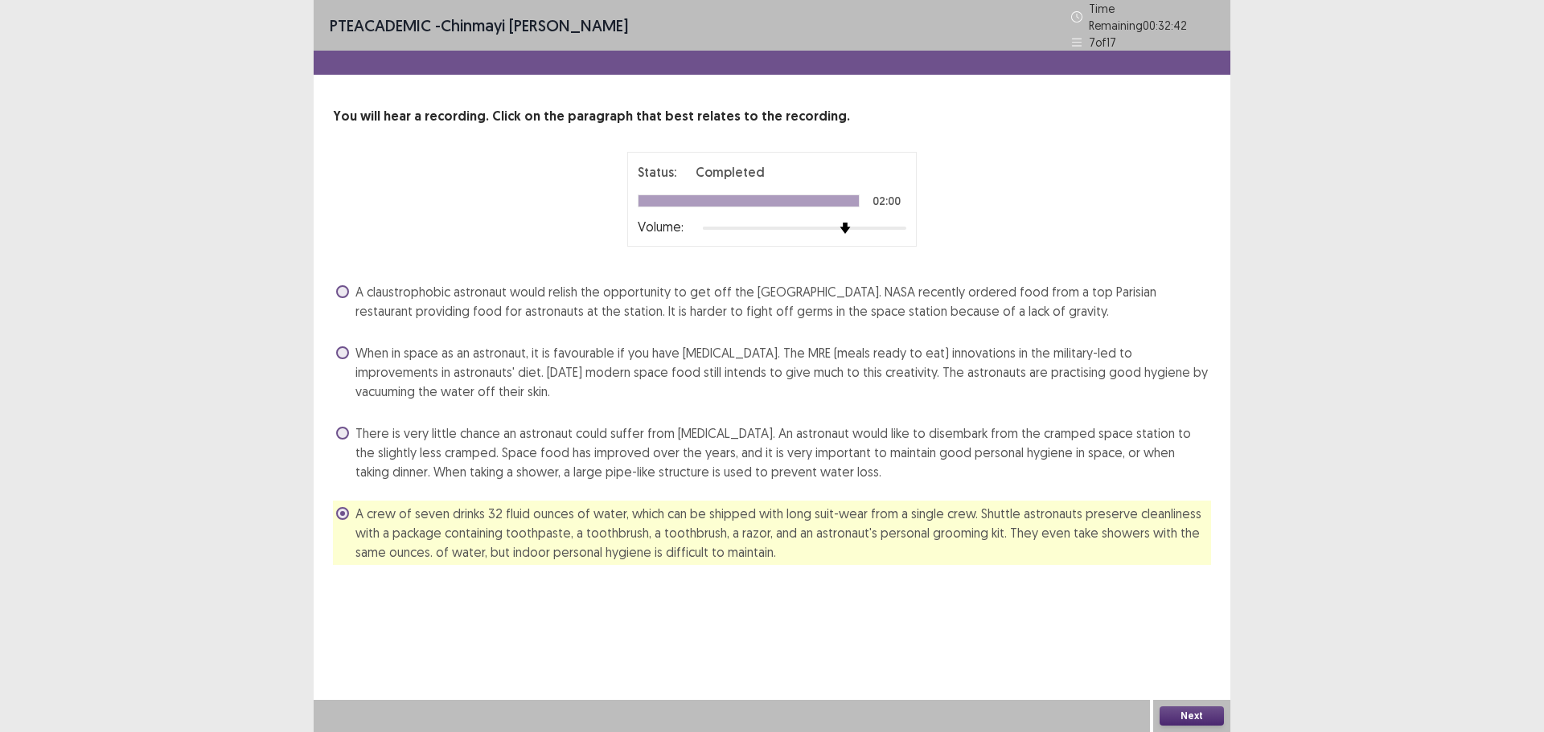
click at [1191, 711] on button "Next" at bounding box center [1191, 716] width 64 height 19
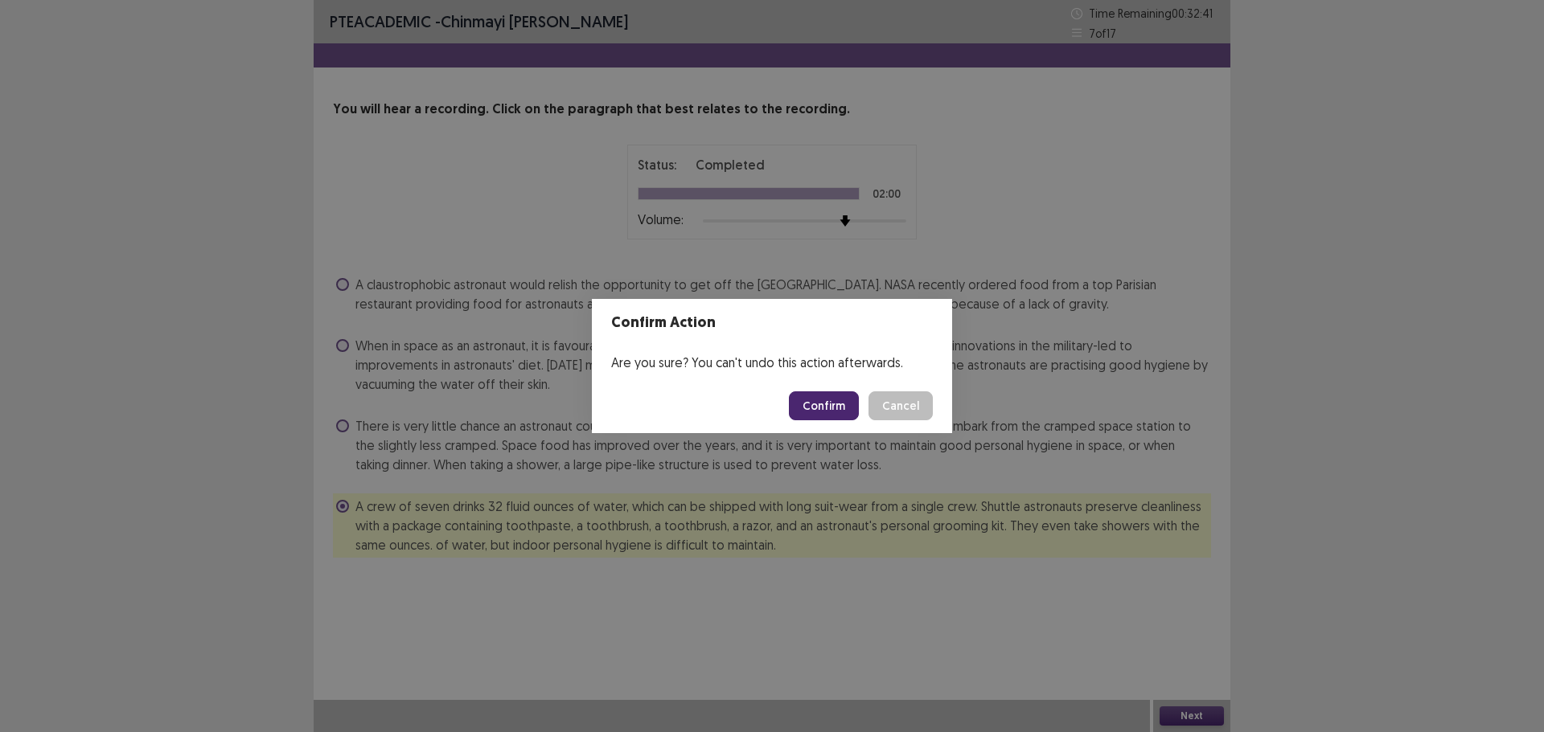
click at [818, 408] on button "Confirm" at bounding box center [824, 406] width 70 height 29
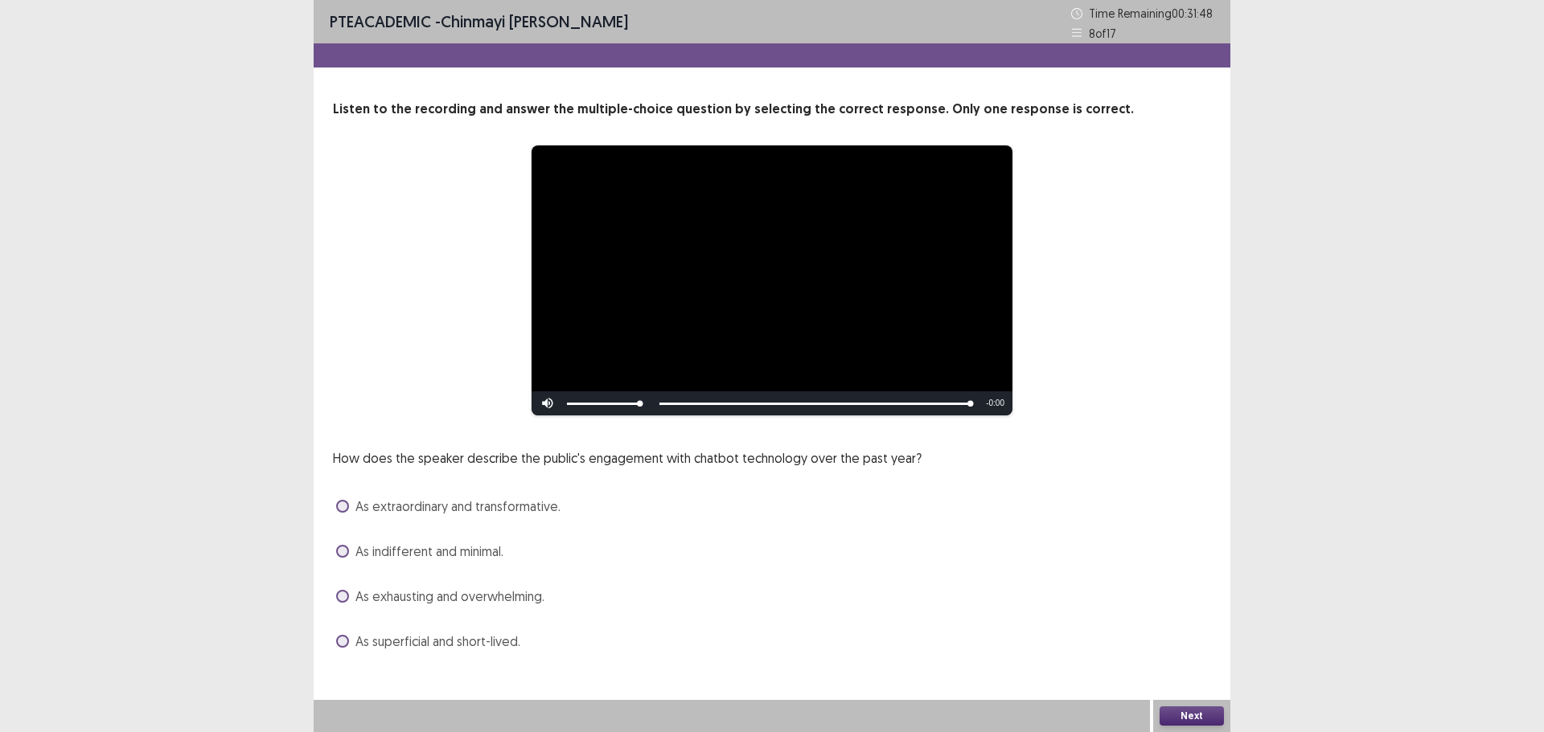
drag, startPoint x: 341, startPoint y: 502, endPoint x: 575, endPoint y: 552, distance: 239.2
click at [345, 502] on span at bounding box center [342, 506] width 13 height 13
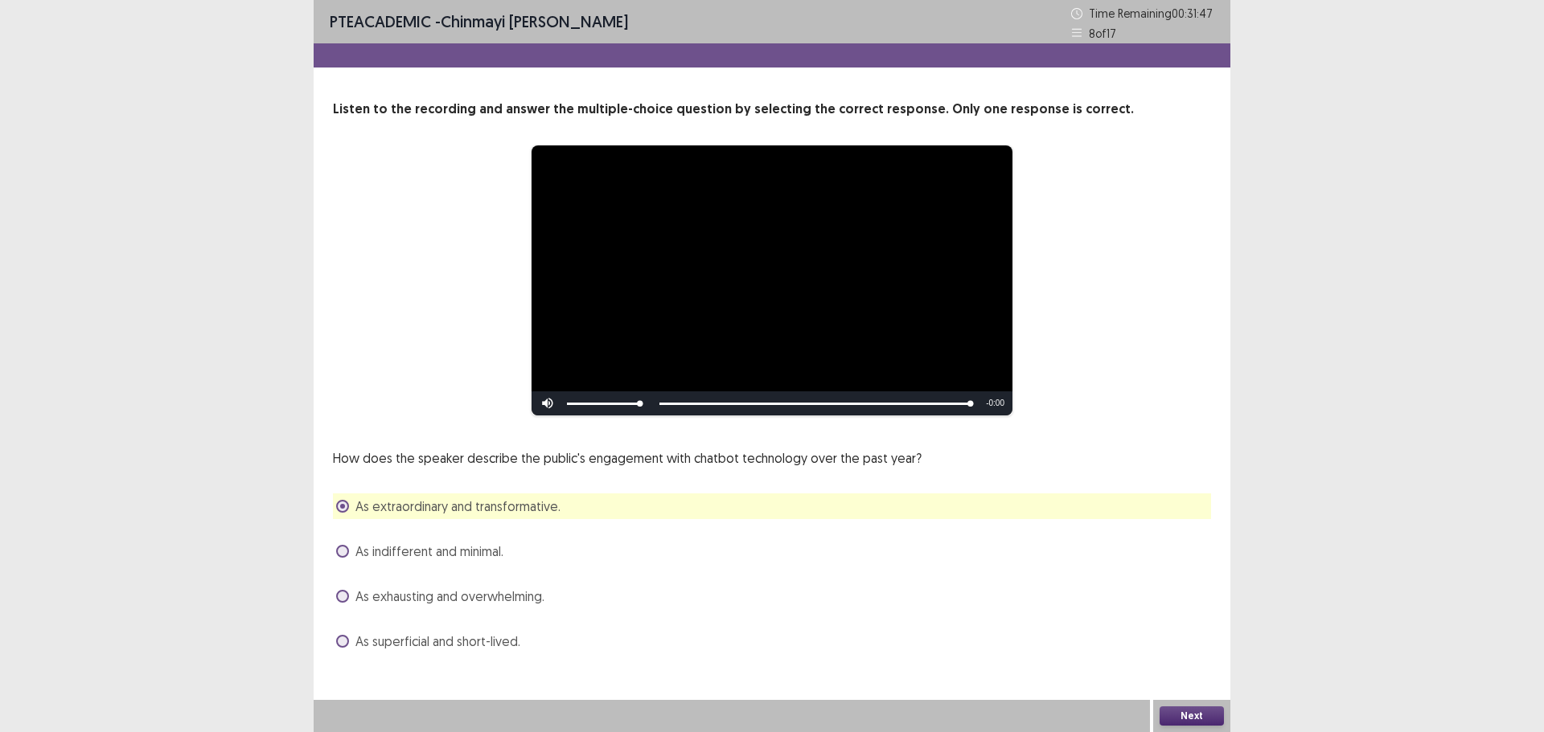
click at [1207, 717] on button "Next" at bounding box center [1191, 716] width 64 height 19
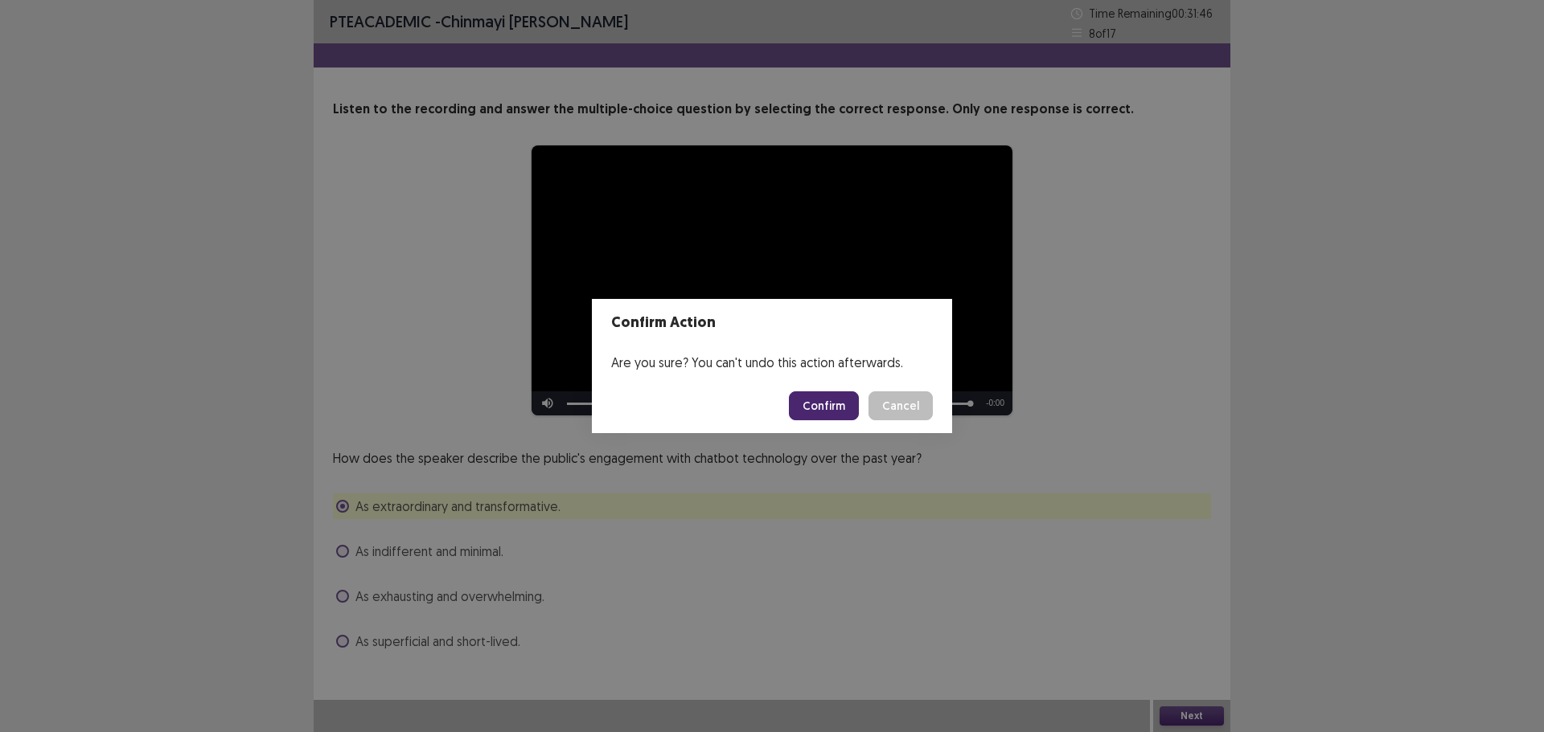
click at [831, 415] on button "Confirm" at bounding box center [824, 406] width 70 height 29
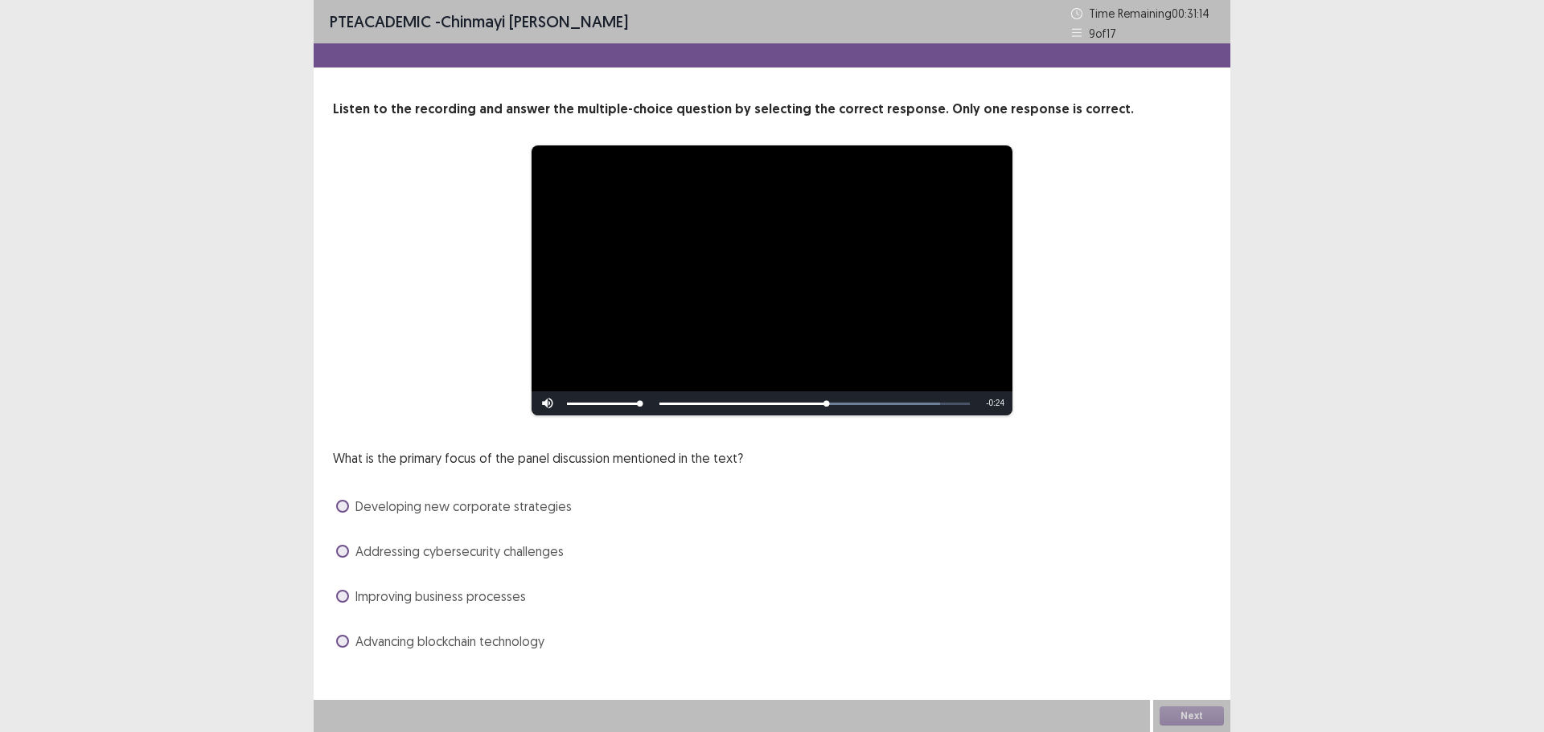
click at [345, 550] on span at bounding box center [342, 551] width 13 height 13
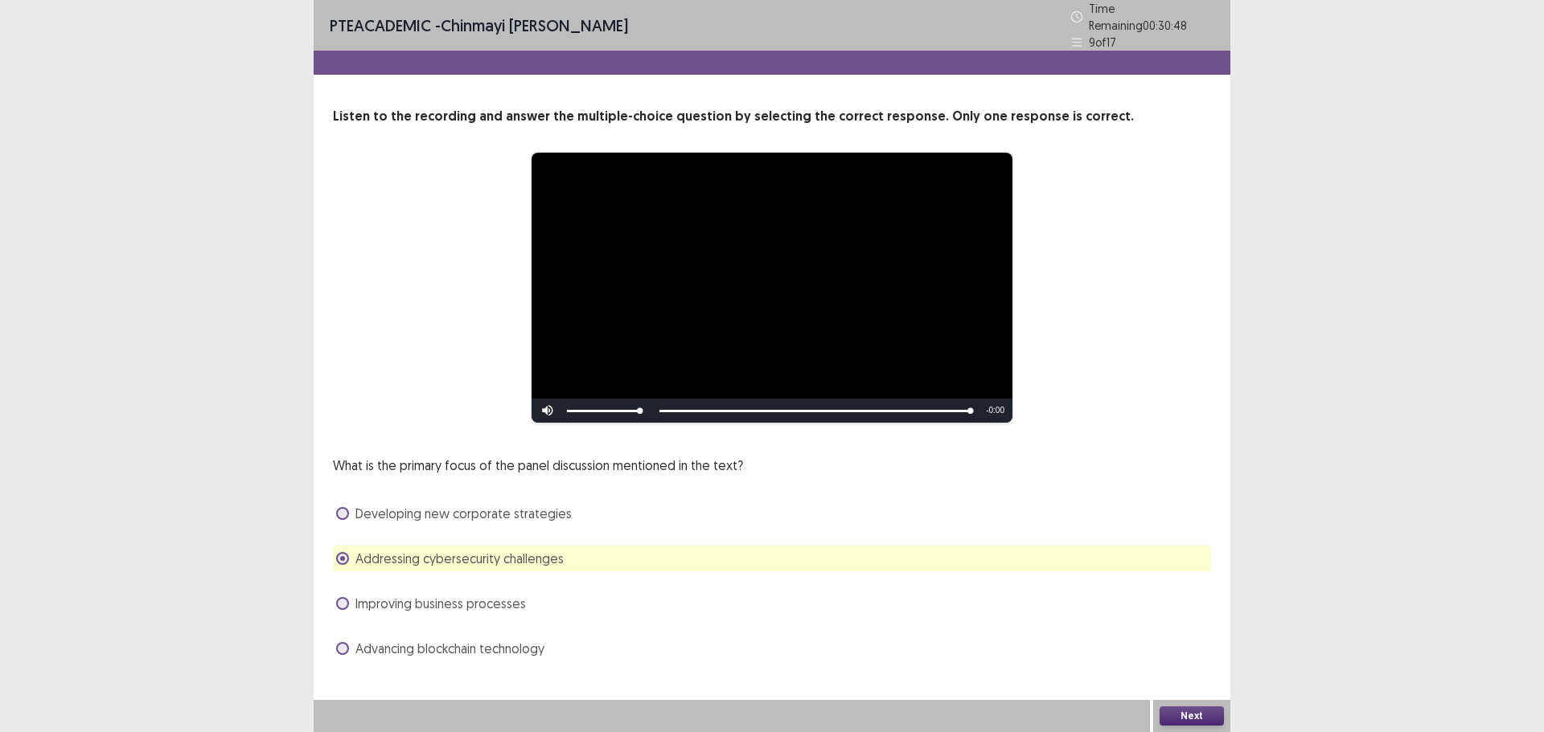
click at [1207, 717] on button "Next" at bounding box center [1191, 716] width 64 height 19
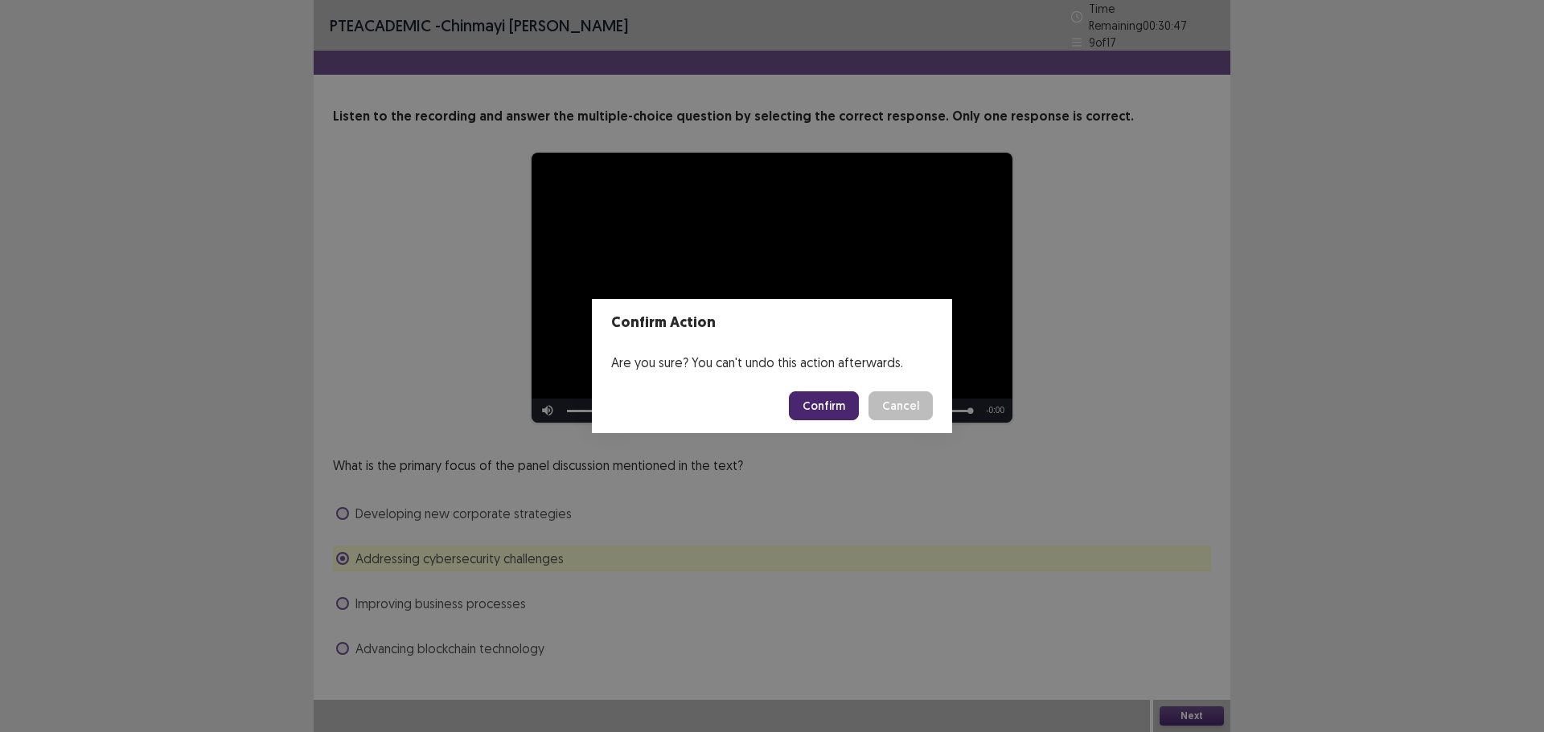
click at [830, 400] on button "Confirm" at bounding box center [824, 406] width 70 height 29
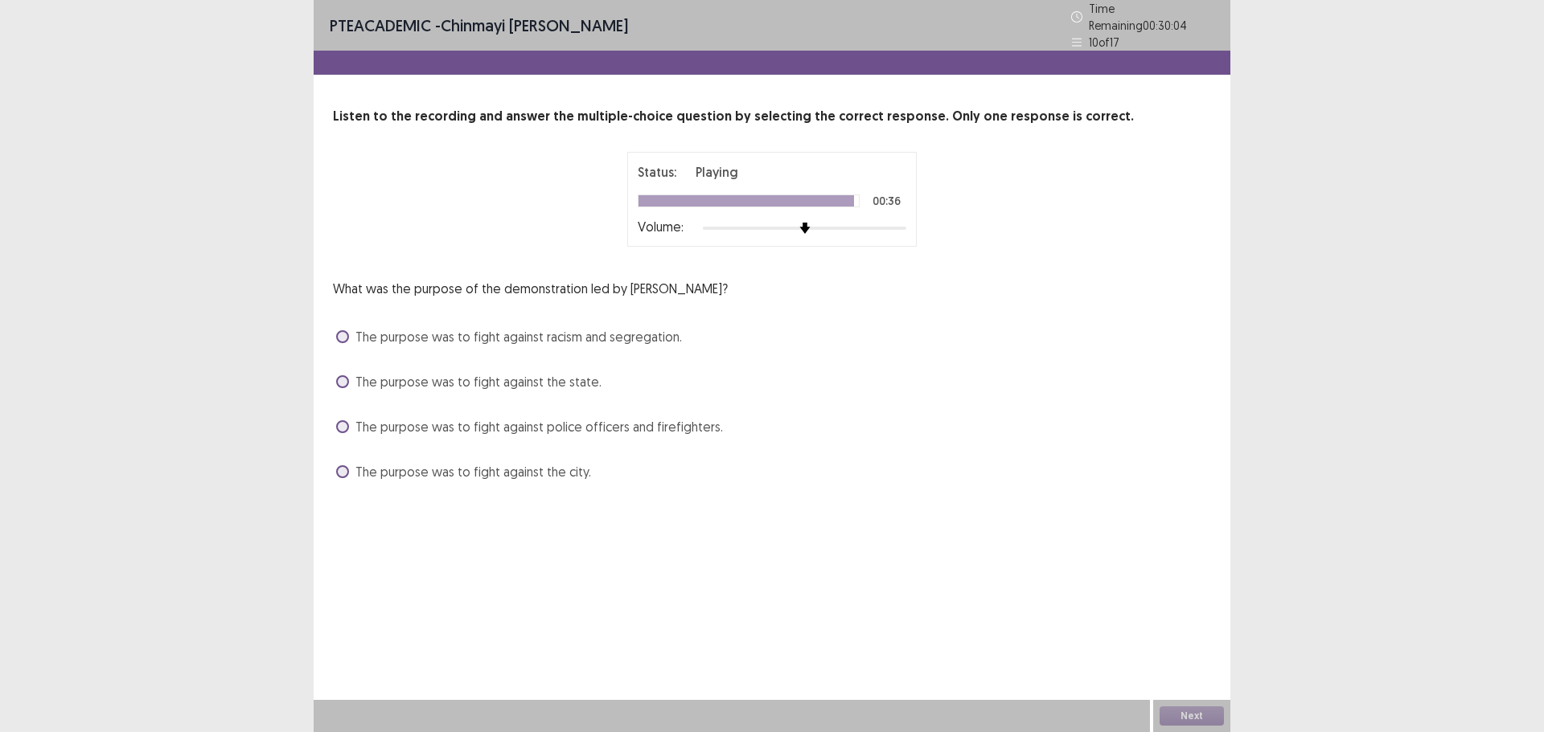
click at [350, 330] on label "The purpose was to fight against racism and segregation." at bounding box center [509, 336] width 346 height 19
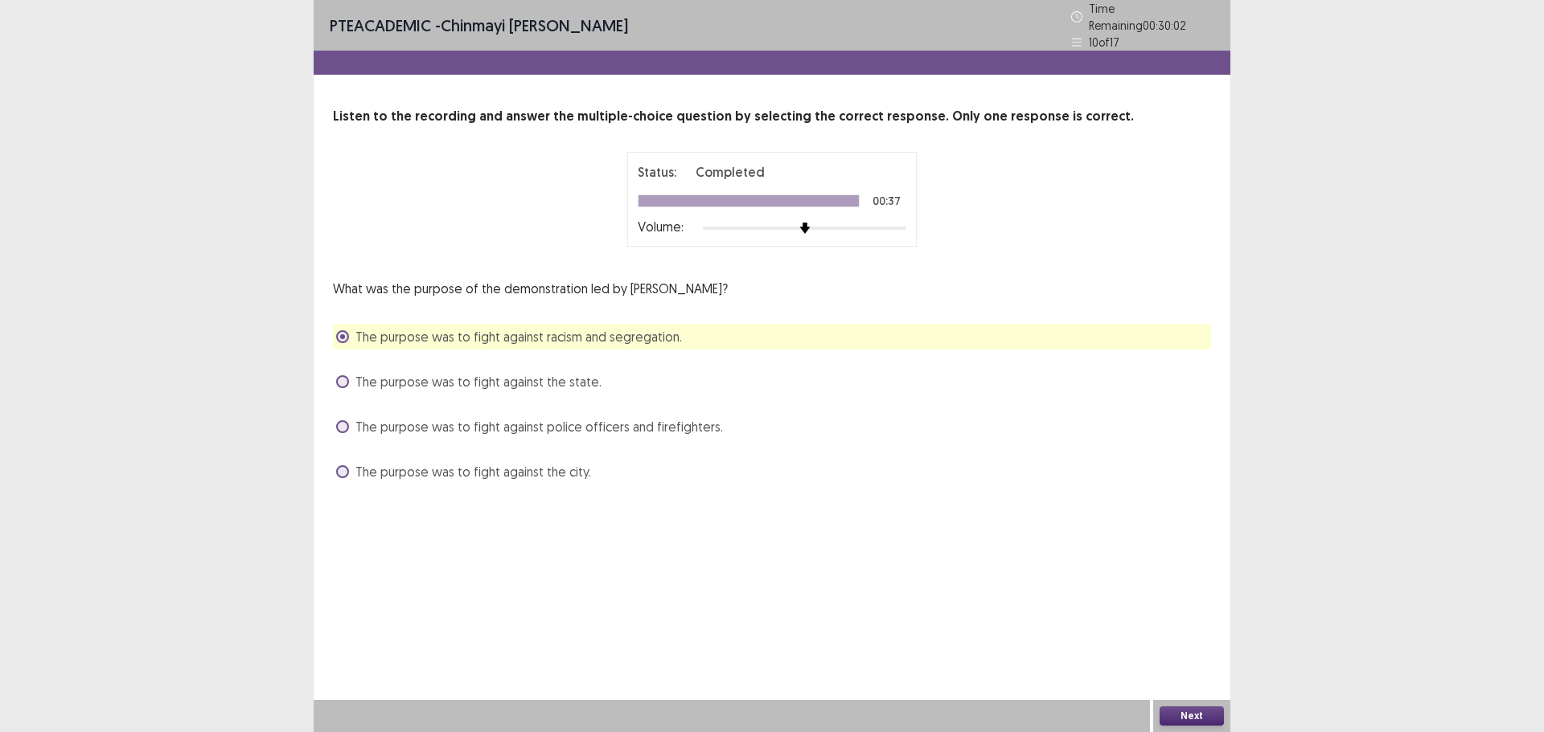
click at [1195, 713] on button "Next" at bounding box center [1191, 716] width 64 height 19
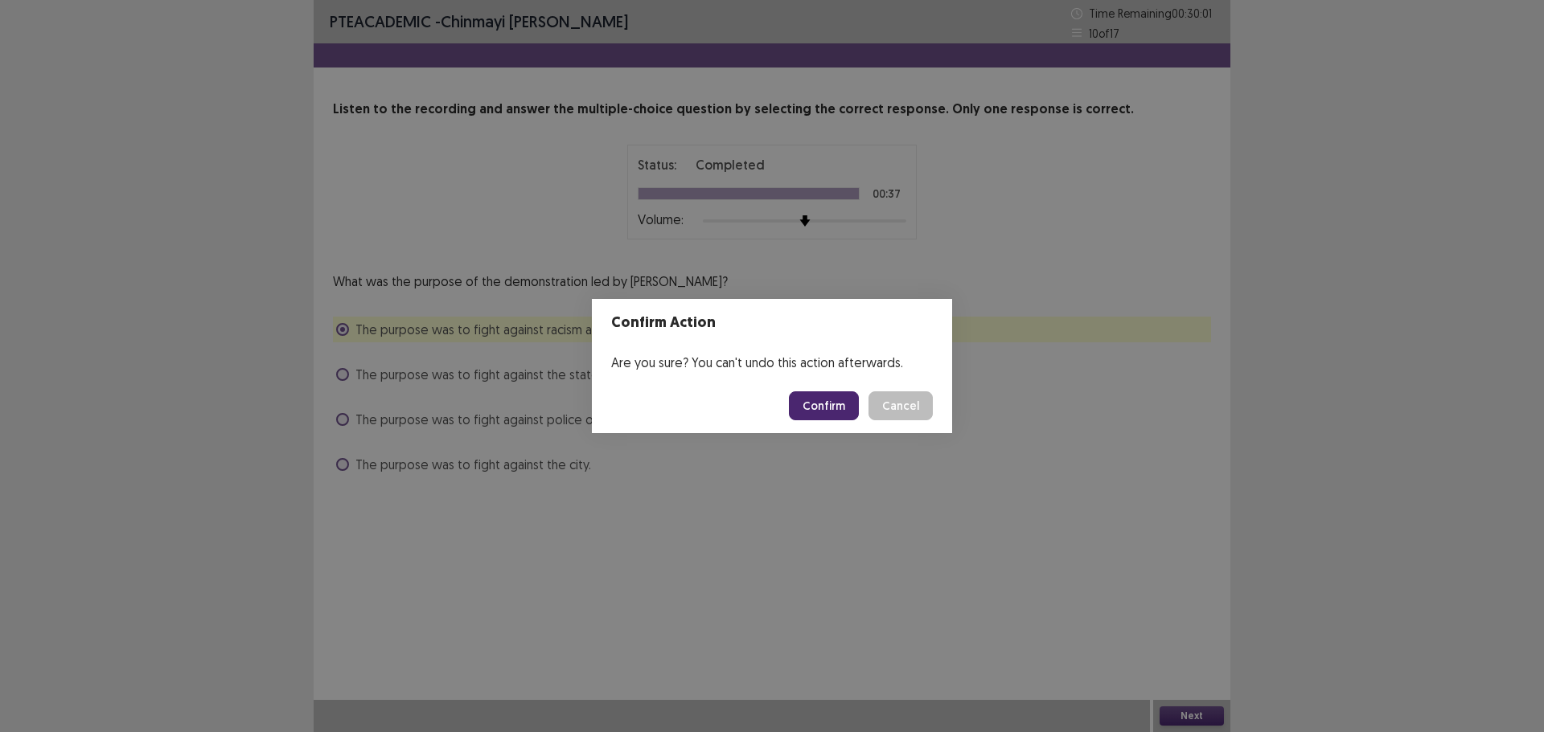
click at [843, 410] on button "Confirm" at bounding box center [824, 406] width 70 height 29
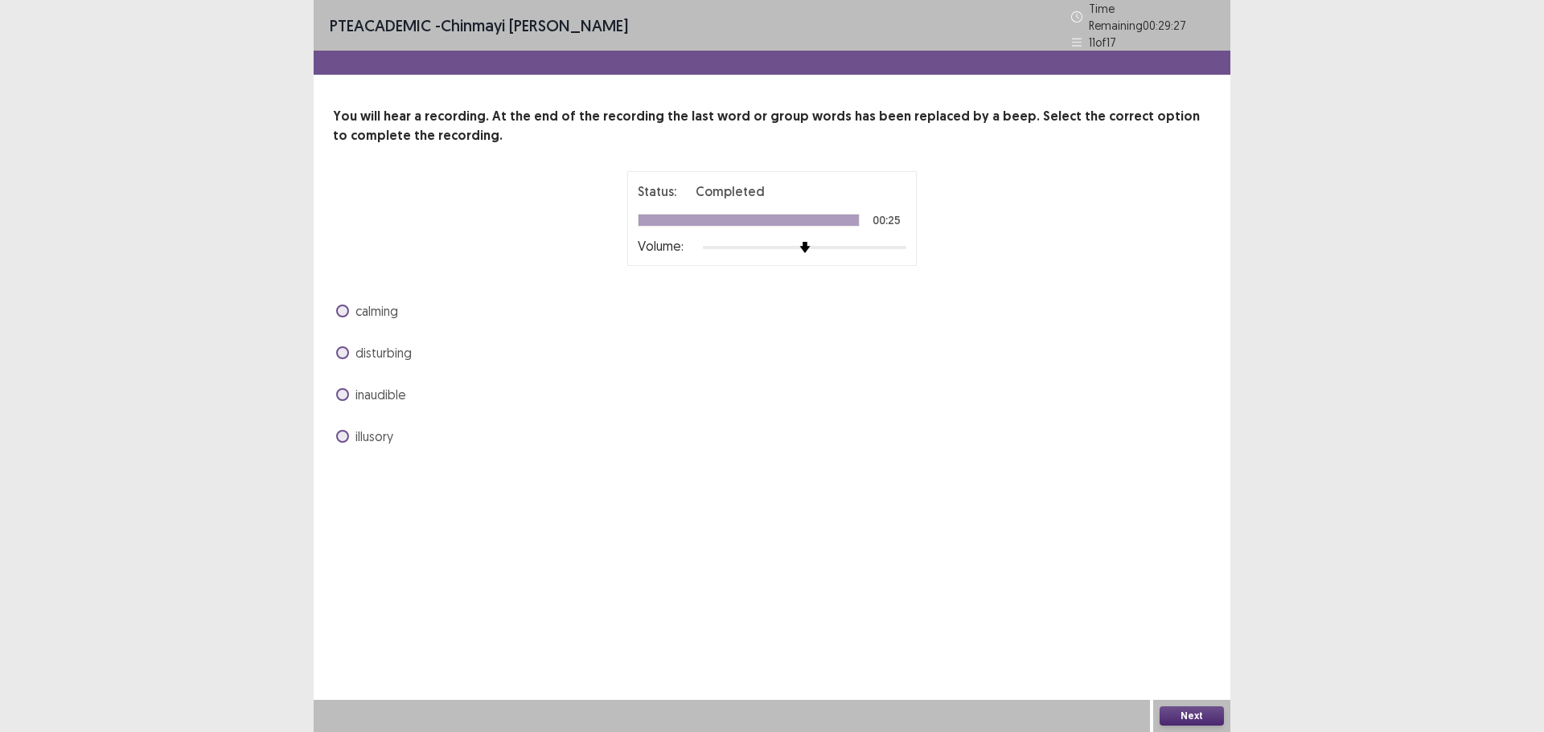
click at [347, 346] on span at bounding box center [342, 352] width 13 height 13
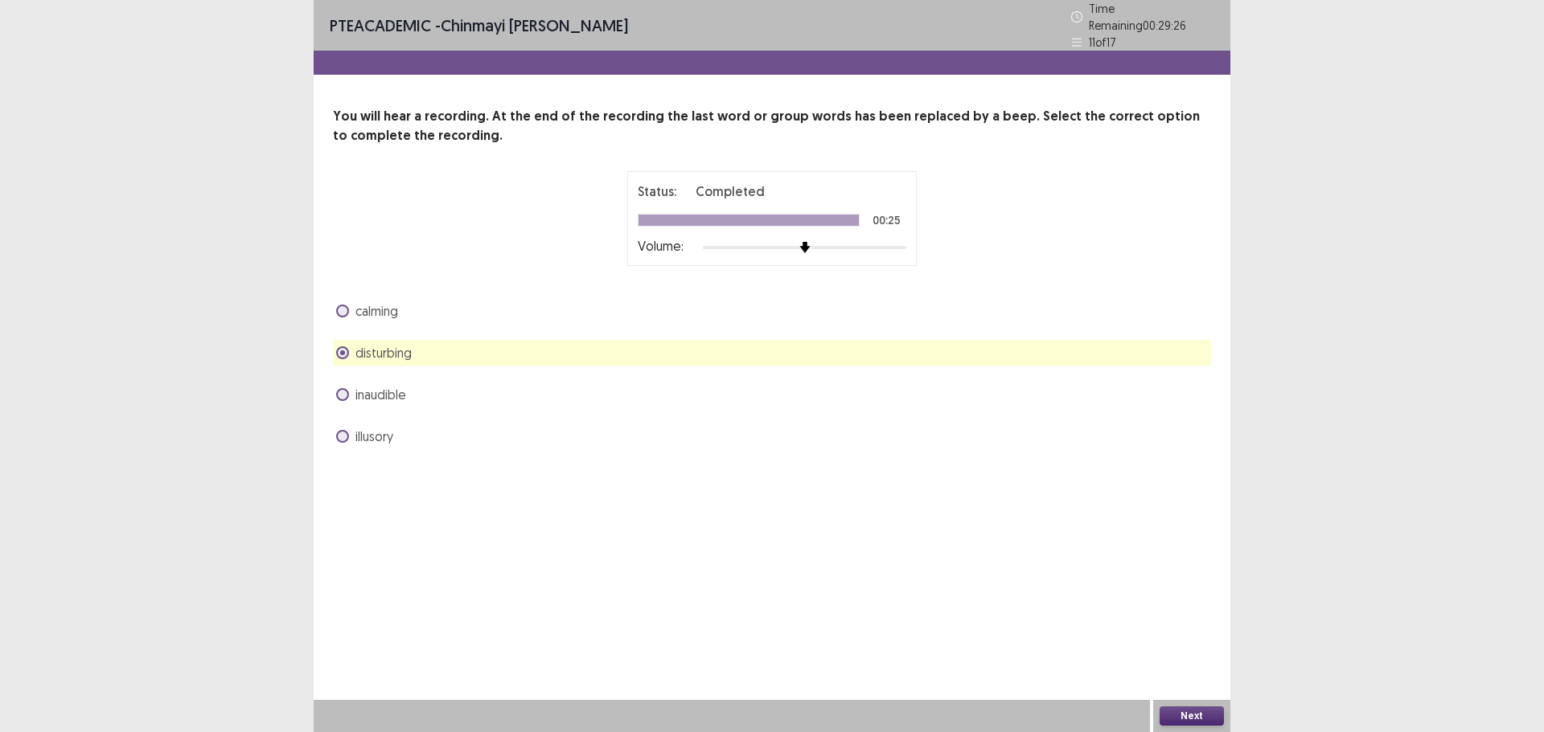
click at [1216, 717] on button "Next" at bounding box center [1191, 716] width 64 height 19
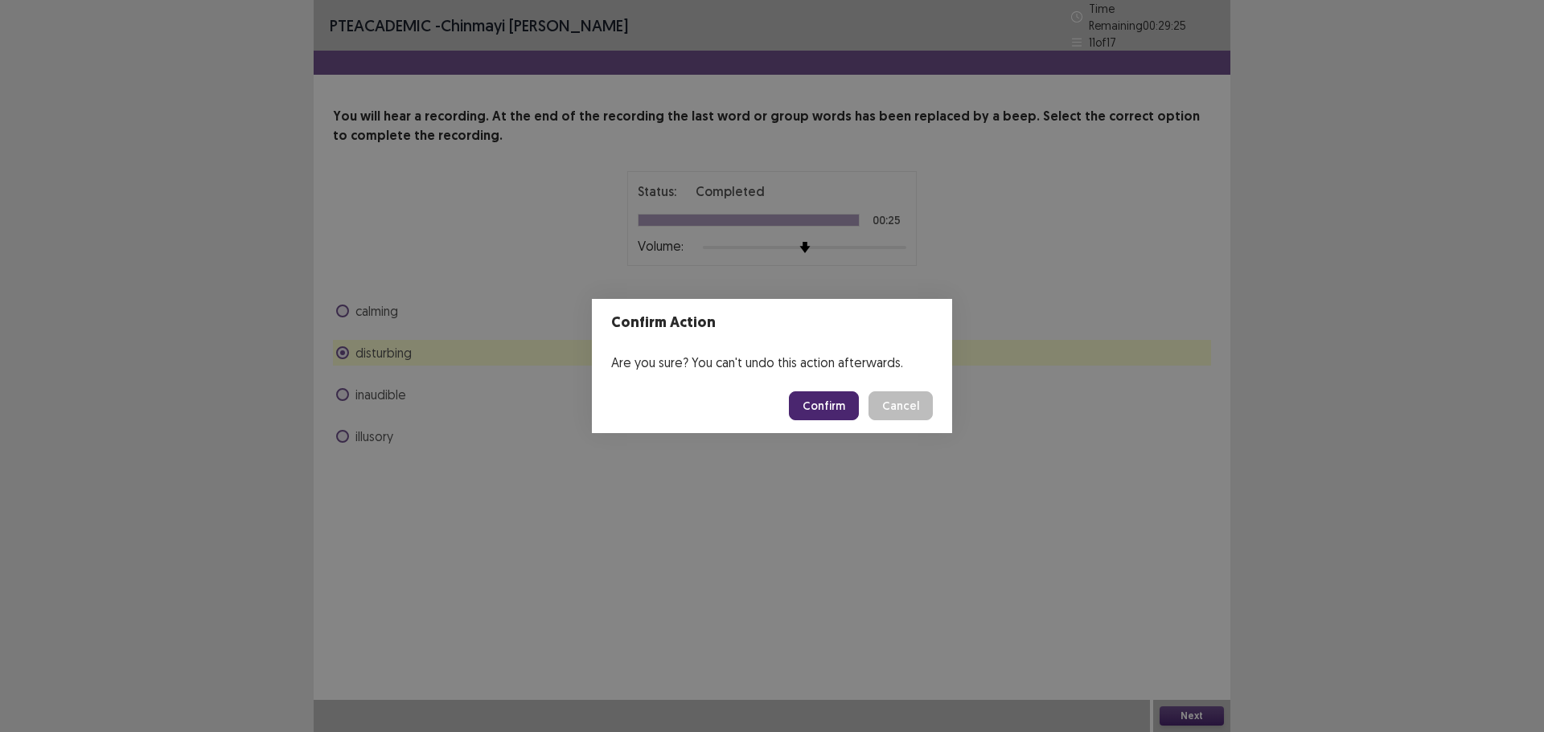
click at [827, 406] on button "Confirm" at bounding box center [824, 406] width 70 height 29
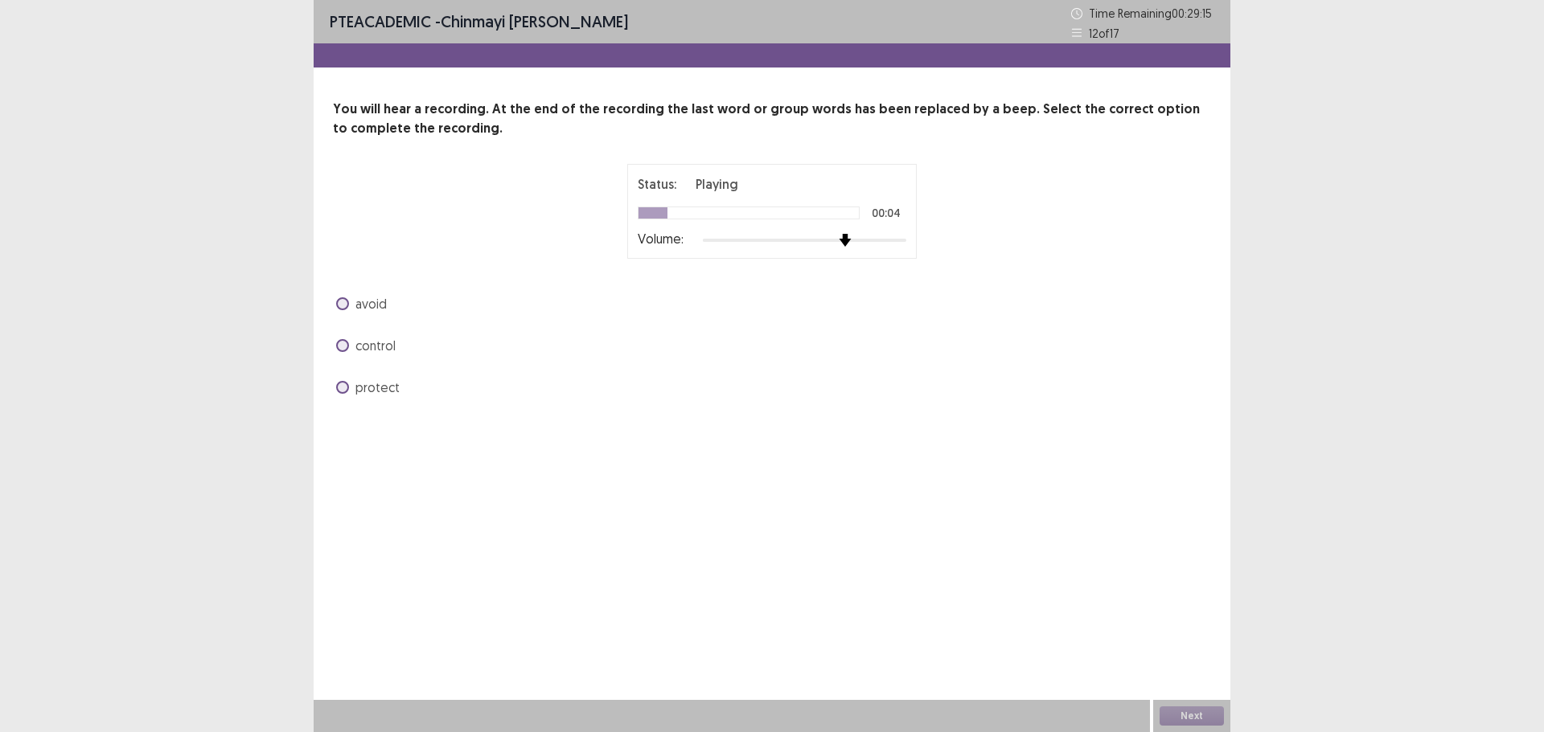
click at [844, 246] on img at bounding box center [844, 240] width 13 height 13
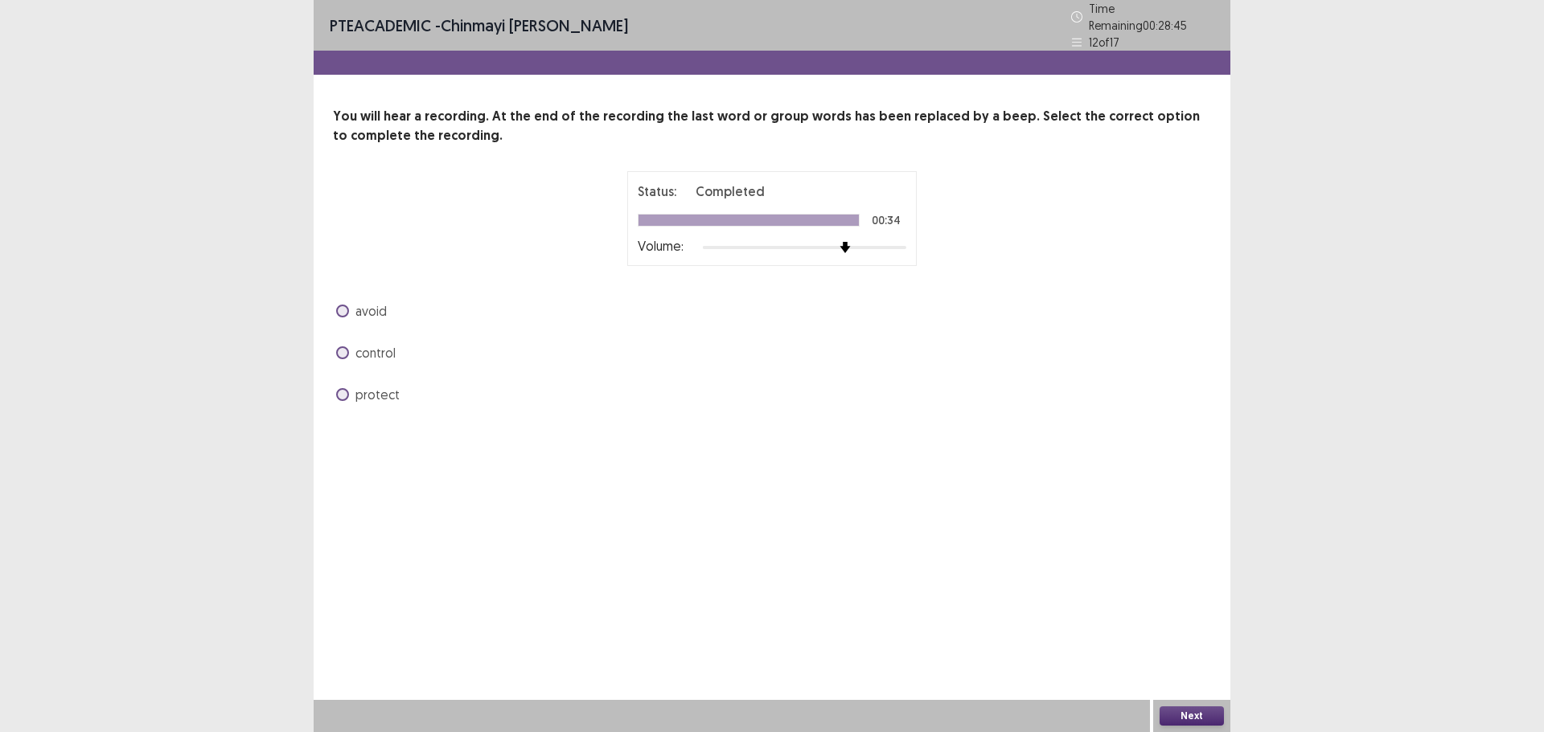
drag, startPoint x: 350, startPoint y: 387, endPoint x: 393, endPoint y: 402, distance: 46.0
click at [393, 402] on div "PTE academic - [PERSON_NAME] [PERSON_NAME] Time Remaining 00 : 28 : 45 12 of 17…" at bounding box center [772, 220] width 916 height 440
click at [345, 346] on span at bounding box center [342, 352] width 13 height 13
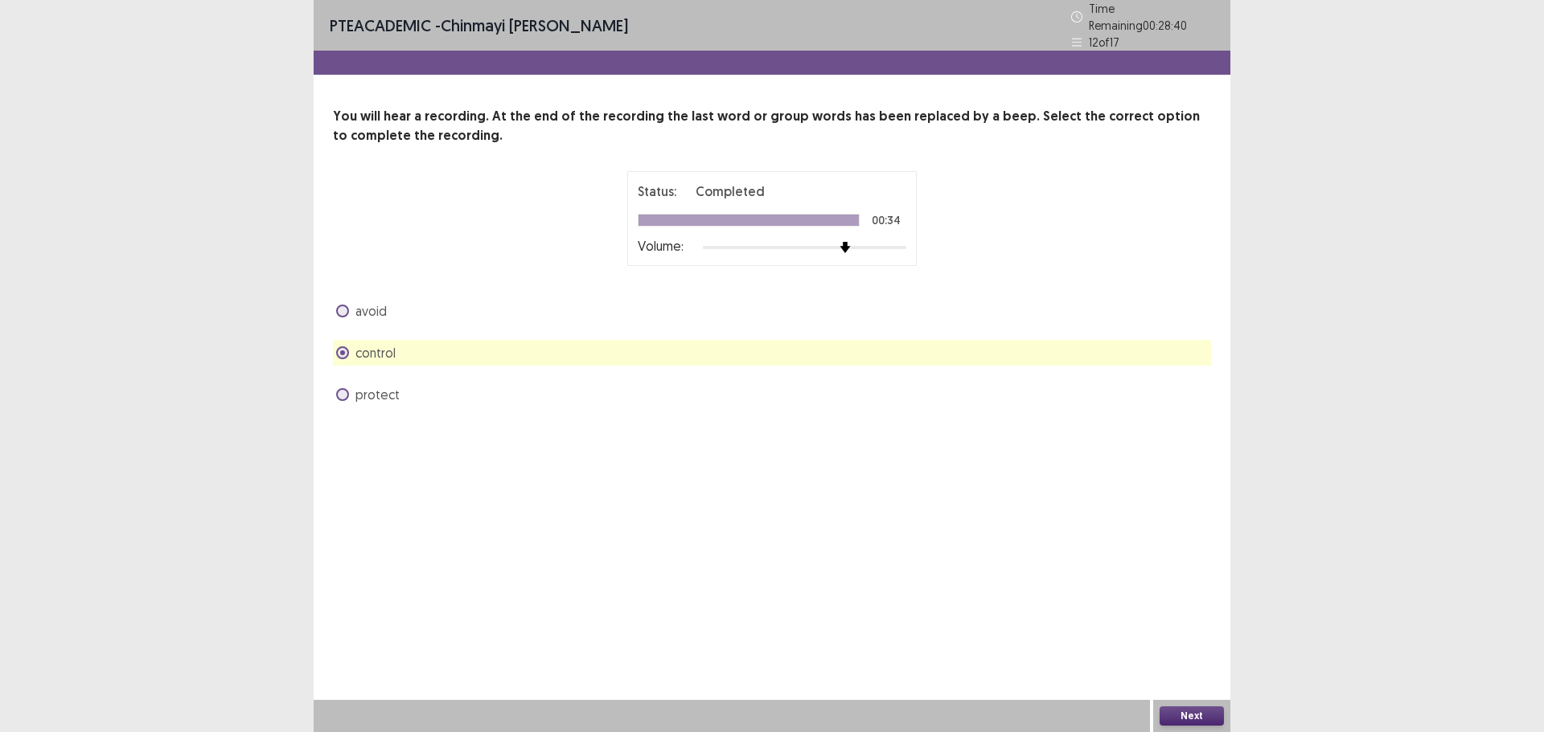
click at [1181, 720] on button "Next" at bounding box center [1191, 716] width 64 height 19
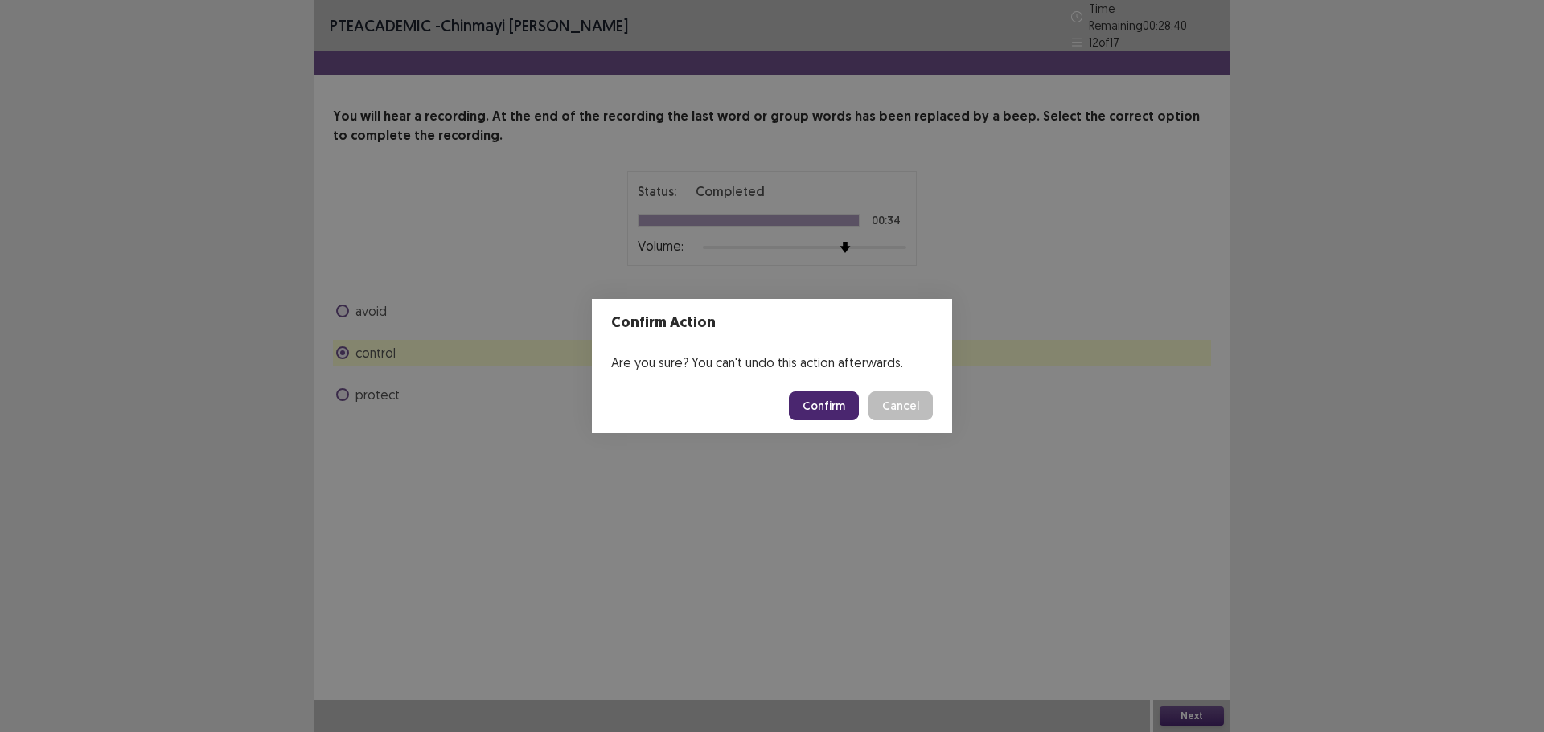
click at [816, 403] on button "Confirm" at bounding box center [824, 406] width 70 height 29
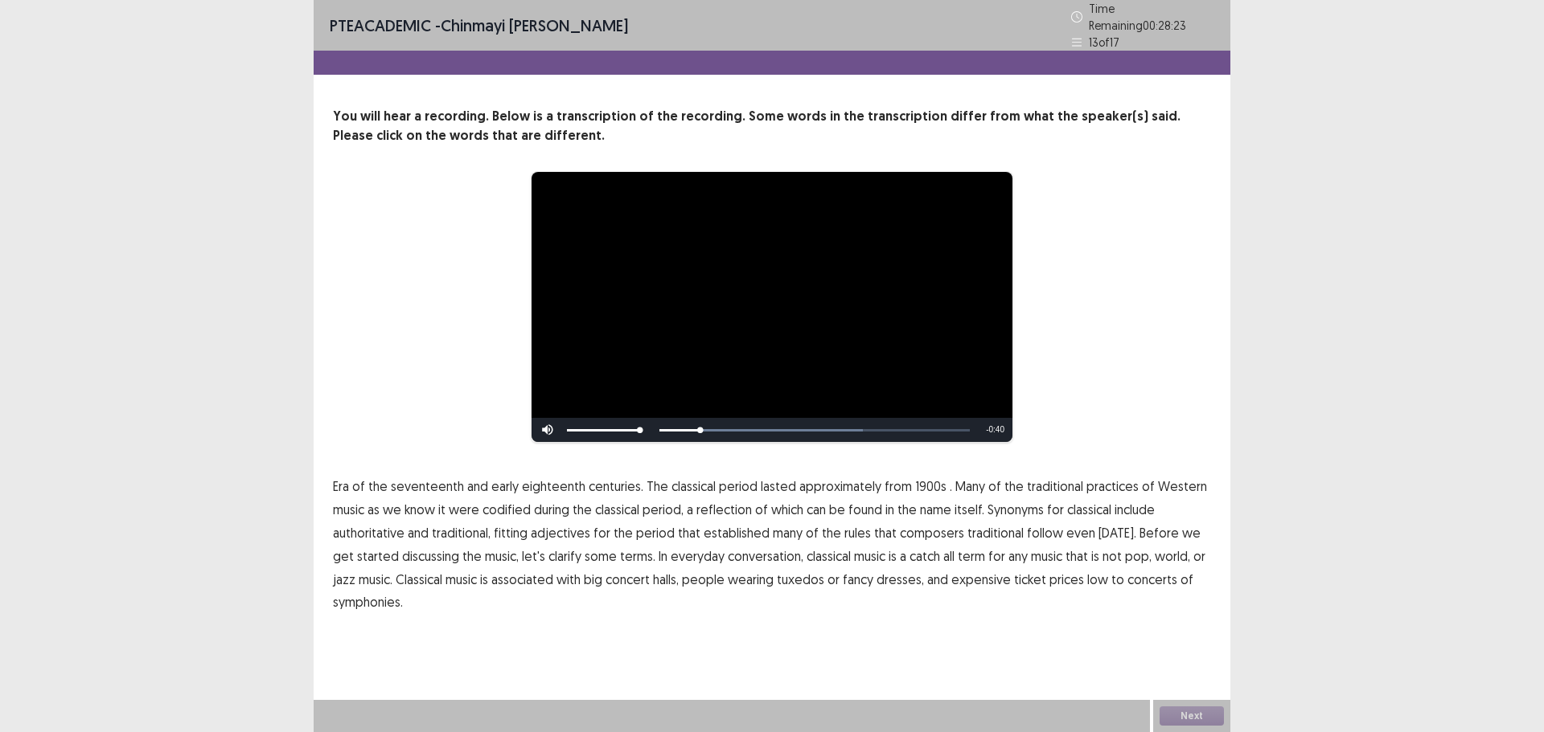
click at [924, 480] on span "1900s" at bounding box center [930, 486] width 31 height 19
drag, startPoint x: 994, startPoint y: 527, endPoint x: 1044, endPoint y: 527, distance: 50.6
click at [1006, 527] on span "traditional" at bounding box center [995, 532] width 56 height 19
click at [1203, 710] on button "Next" at bounding box center [1191, 716] width 64 height 19
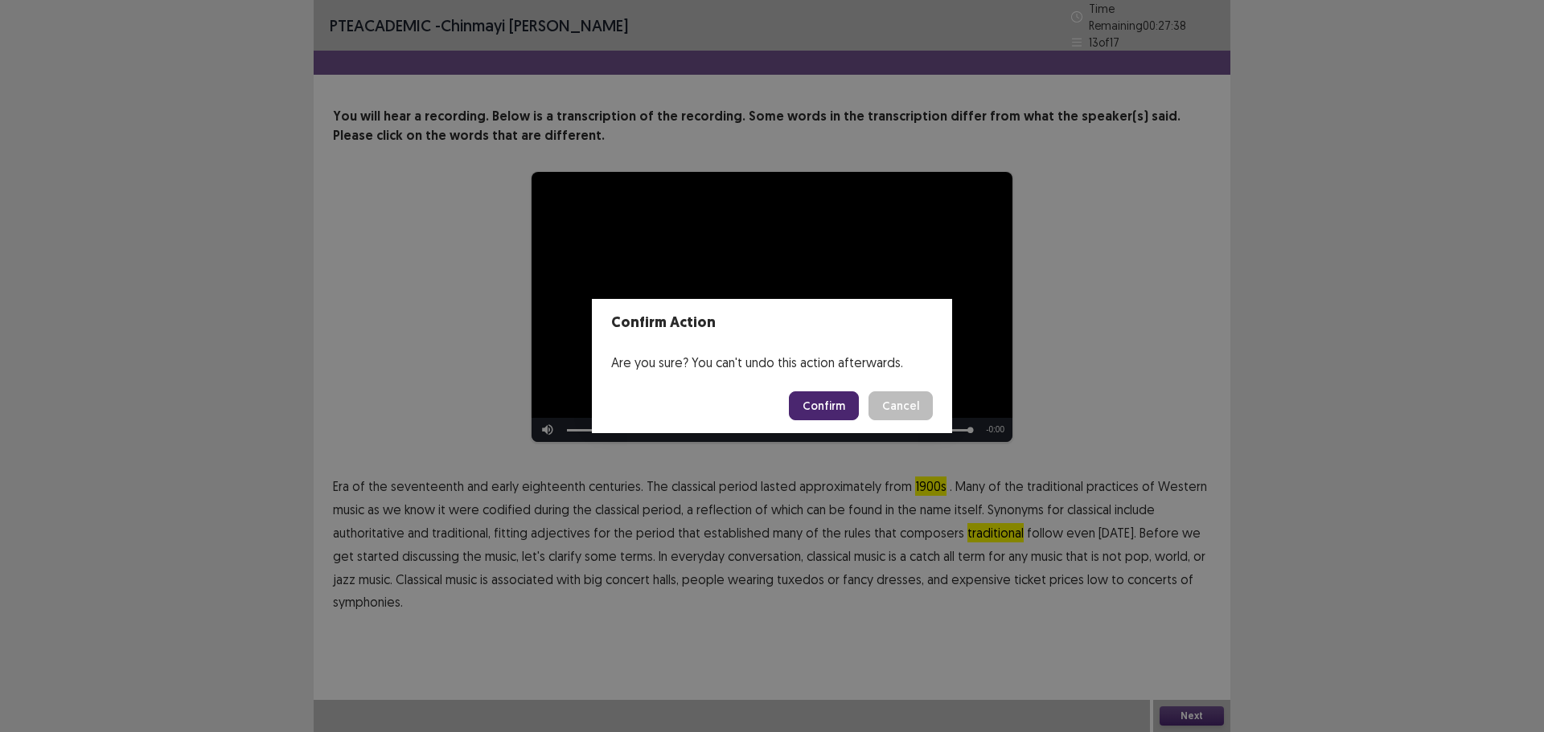
click at [825, 422] on footer "Confirm Cancel" at bounding box center [772, 406] width 360 height 55
click at [826, 408] on button "Confirm" at bounding box center [824, 406] width 70 height 29
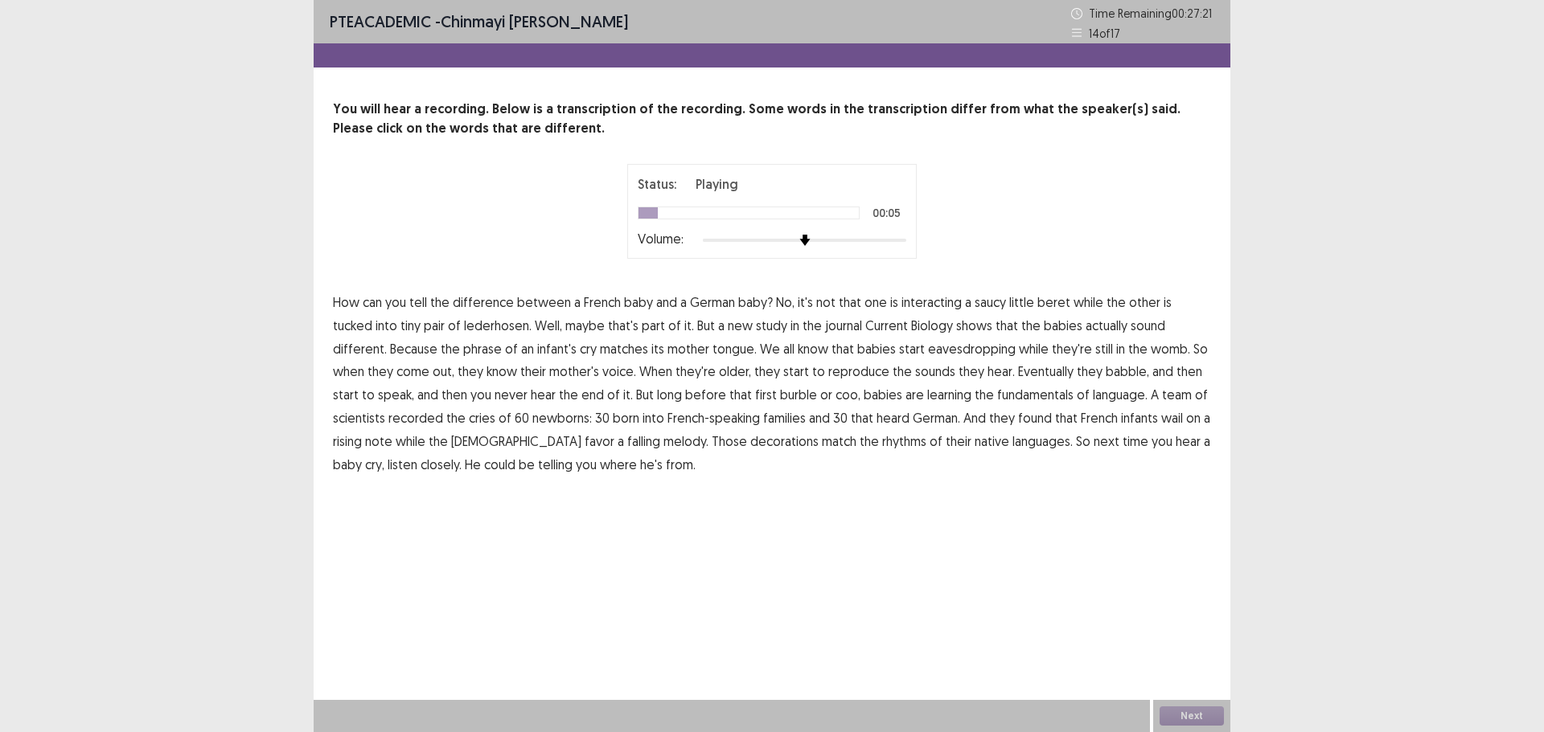
drag, startPoint x: 923, startPoint y: 305, endPoint x: 981, endPoint y: 305, distance: 57.9
click at [925, 305] on span "interacting" at bounding box center [931, 302] width 60 height 19
click at [463, 351] on span "phrase" at bounding box center [482, 348] width 39 height 19
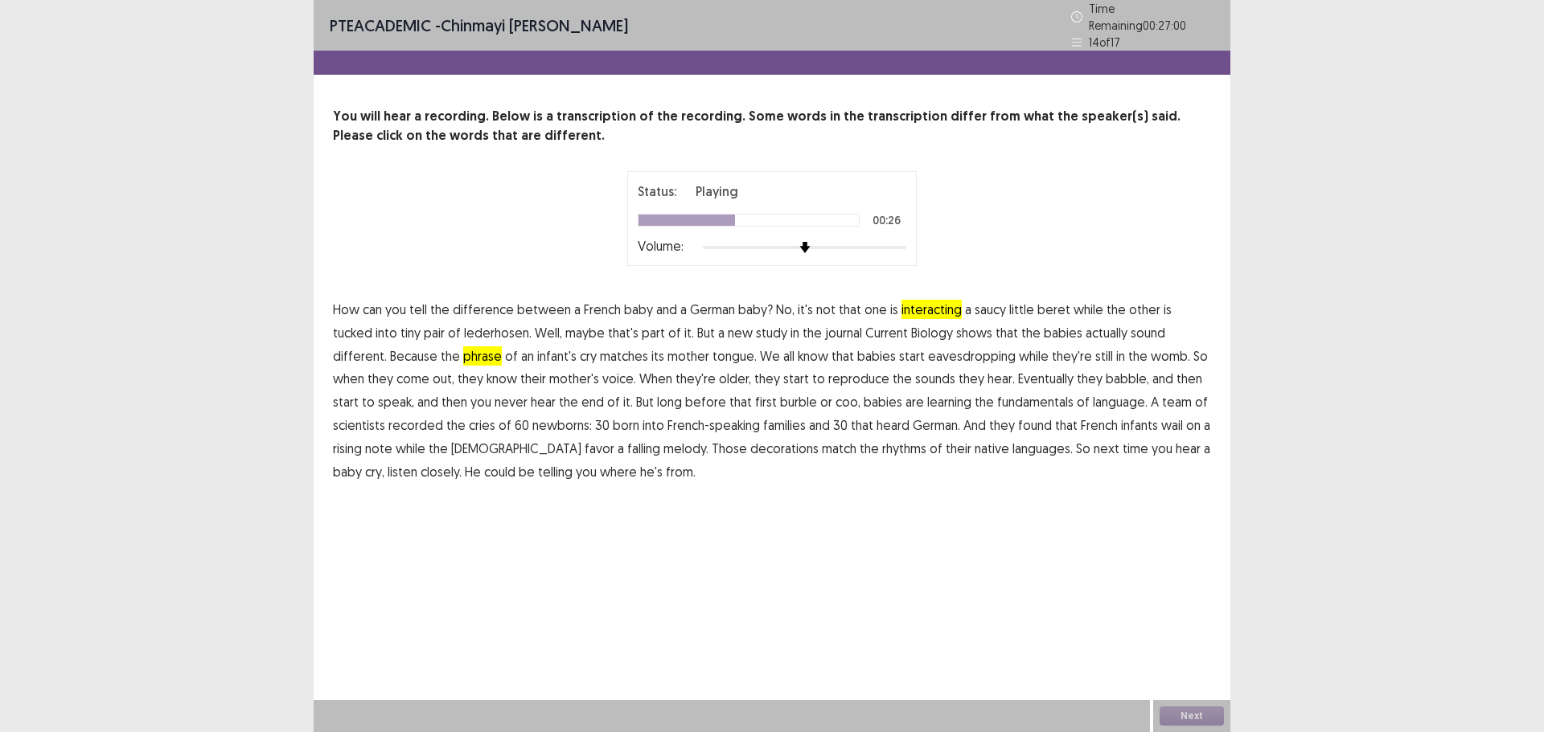
click at [828, 373] on span "reproduce" at bounding box center [858, 378] width 61 height 19
drag, startPoint x: 951, startPoint y: 394, endPoint x: 1007, endPoint y: 394, distance: 56.3
click at [997, 394] on span "fundamentals" at bounding box center [1035, 401] width 76 height 19
click at [750, 443] on span "decorations" at bounding box center [784, 448] width 68 height 19
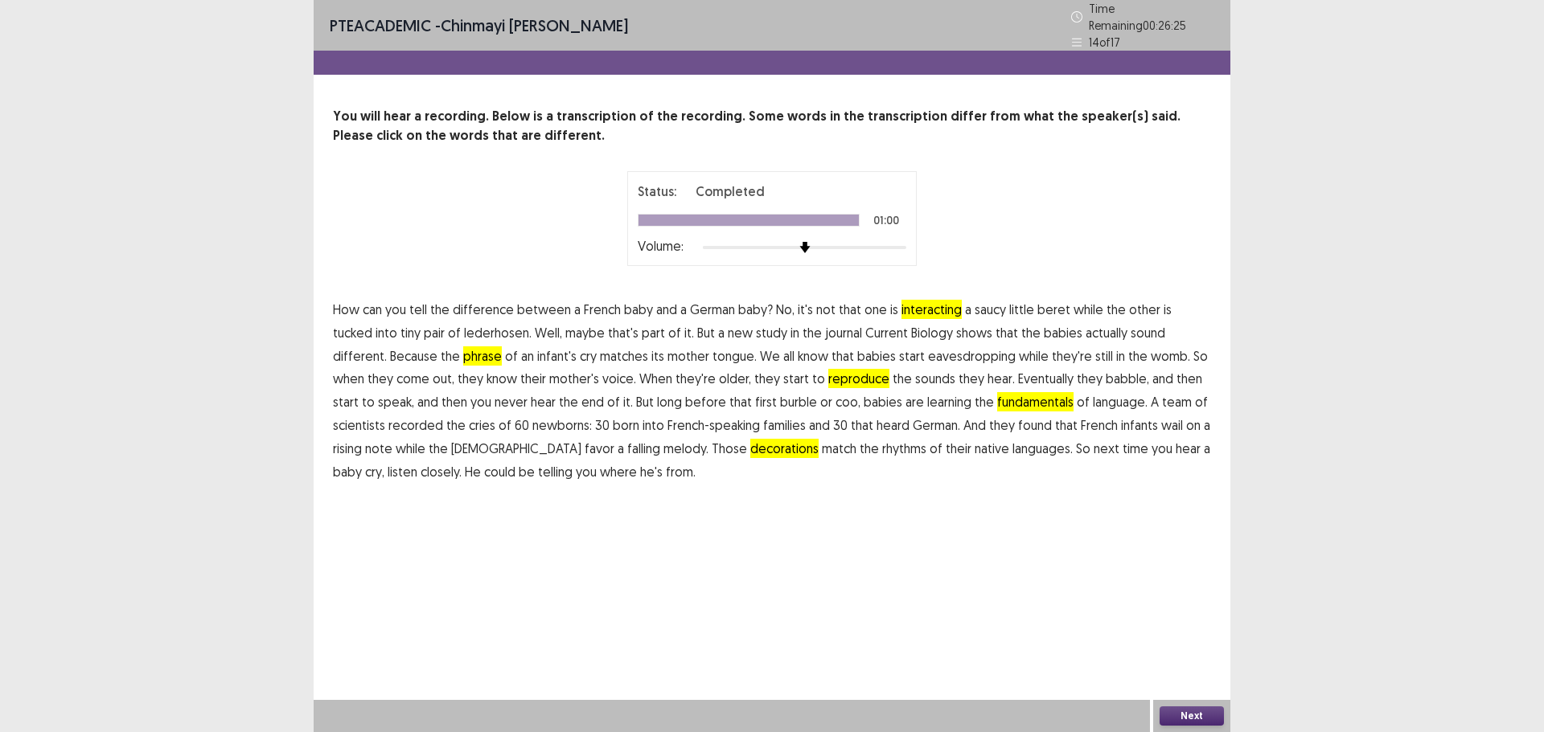
click at [1188, 706] on div "Next" at bounding box center [1191, 716] width 77 height 32
click at [1196, 711] on button "Next" at bounding box center [1191, 716] width 64 height 19
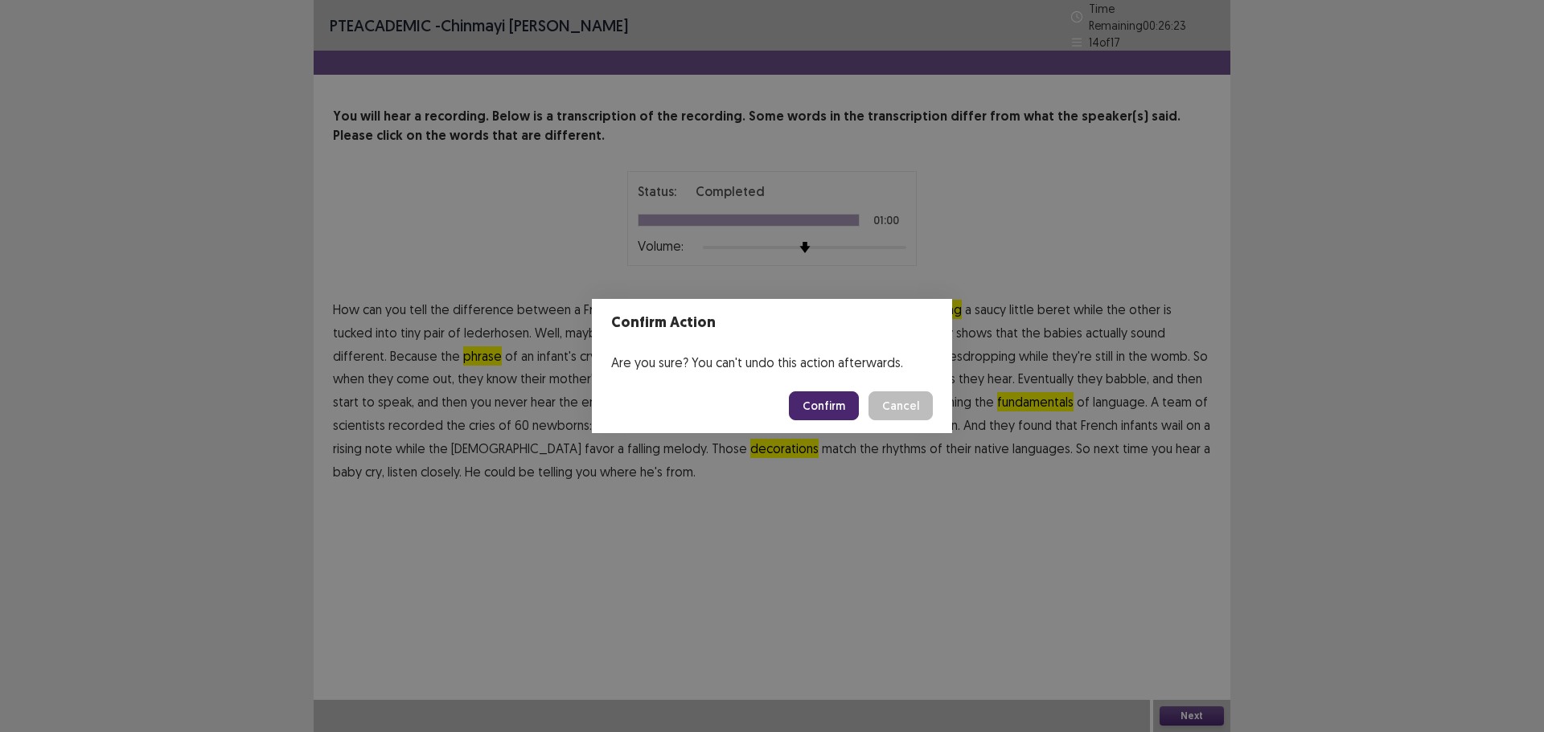
click at [818, 403] on button "Confirm" at bounding box center [824, 406] width 70 height 29
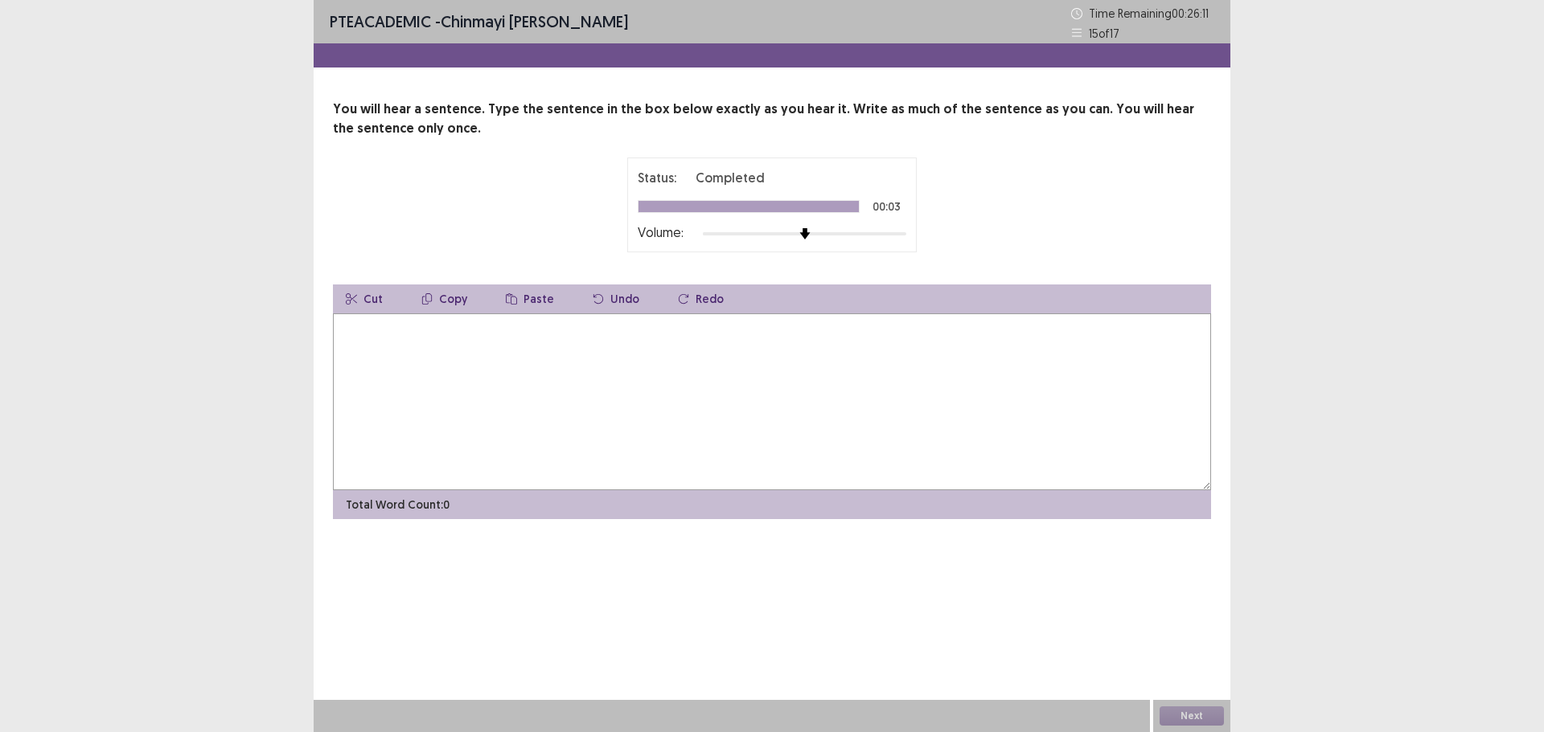
click at [369, 363] on textarea at bounding box center [772, 402] width 878 height 177
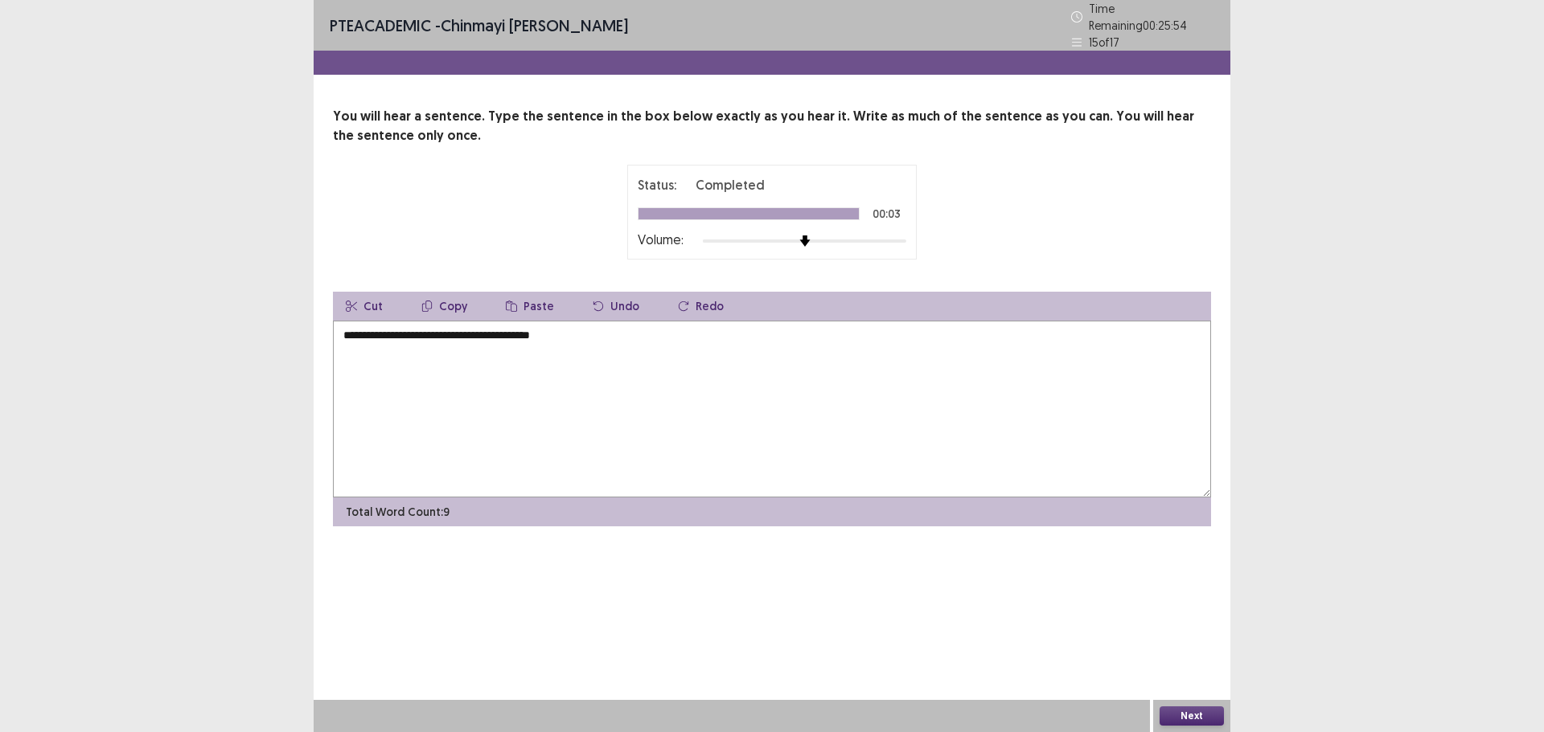
click at [371, 330] on textarea "**********" at bounding box center [772, 409] width 878 height 177
click at [375, 331] on textarea "**********" at bounding box center [772, 409] width 878 height 177
type textarea "**********"
click at [1207, 707] on div "Next" at bounding box center [1191, 716] width 77 height 32
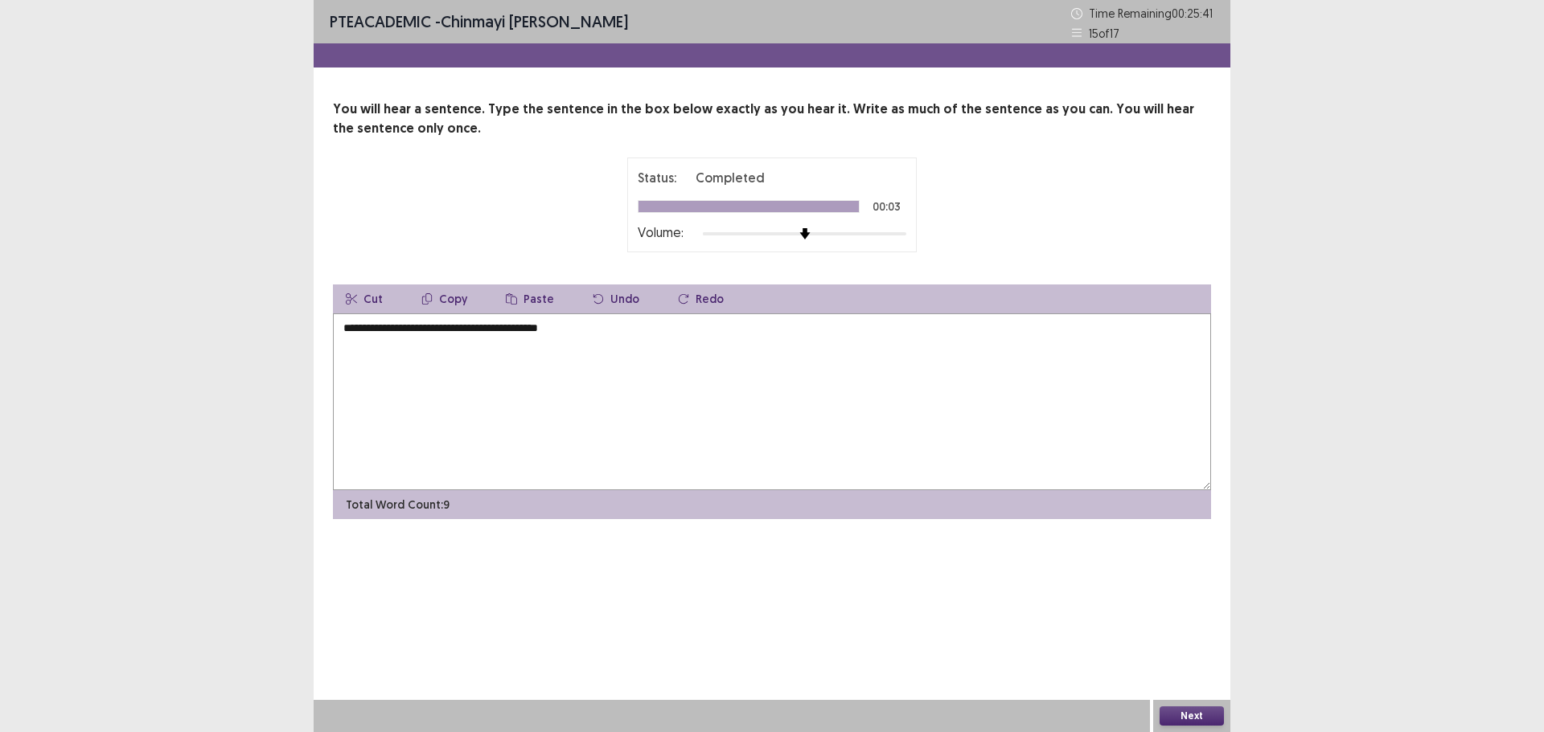
click at [1203, 709] on button "Next" at bounding box center [1191, 716] width 64 height 19
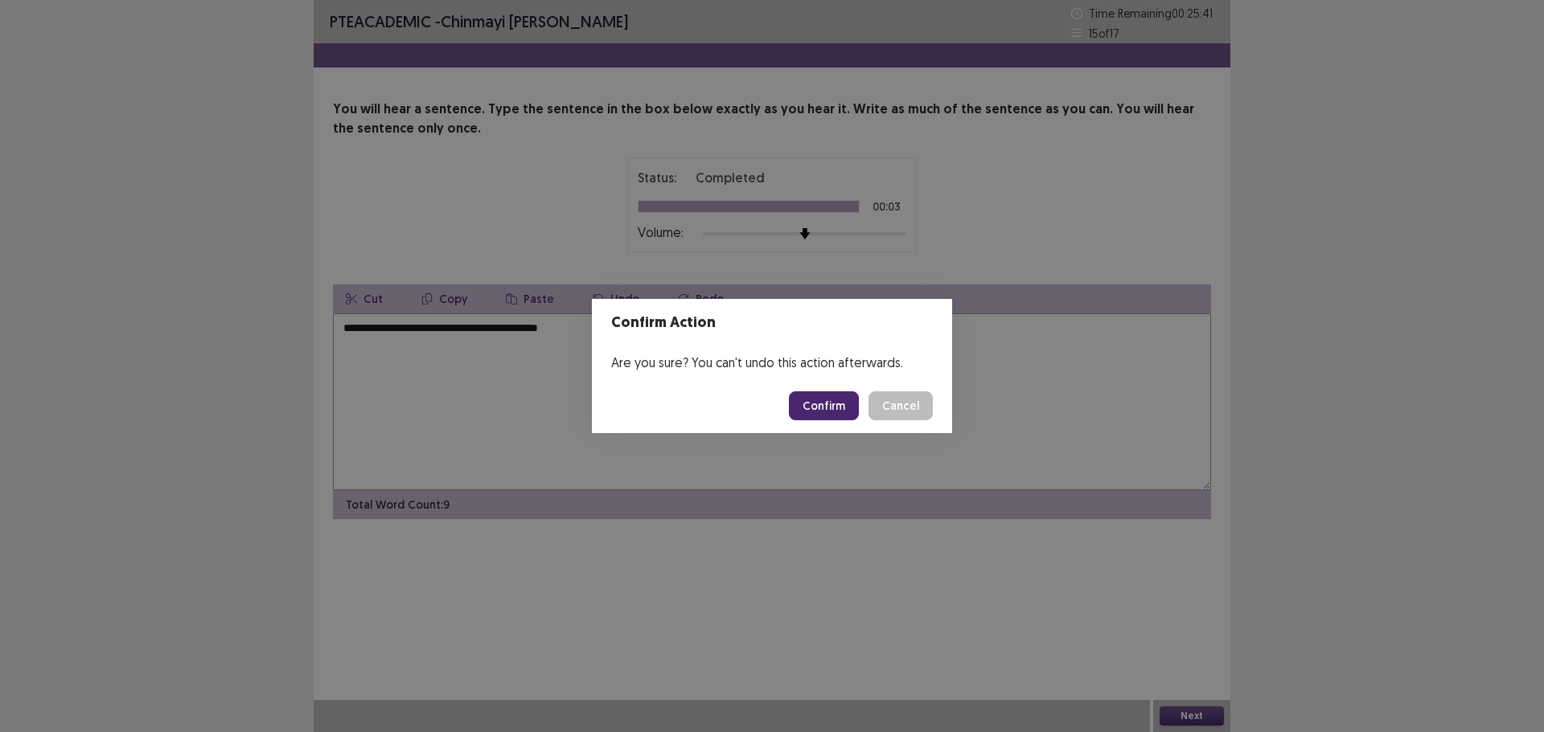
drag, startPoint x: 847, startPoint y: 402, endPoint x: 856, endPoint y: 402, distance: 8.8
click at [855, 402] on button "Confirm" at bounding box center [824, 406] width 70 height 29
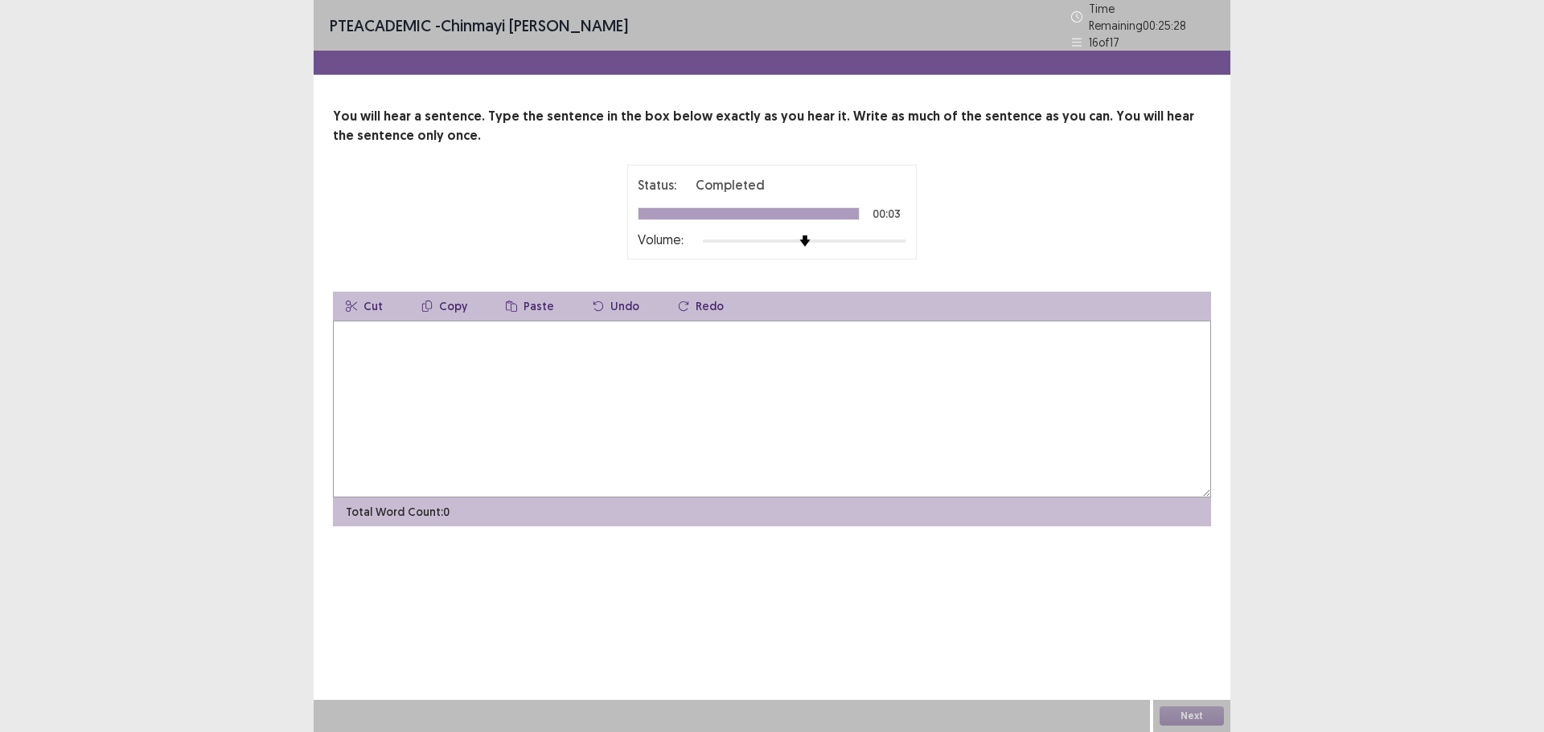
click at [408, 372] on textarea at bounding box center [772, 409] width 878 height 177
click at [603, 331] on textarea "**********" at bounding box center [772, 409] width 878 height 177
click at [568, 326] on textarea "**********" at bounding box center [772, 409] width 878 height 177
type textarea "**********"
click at [1204, 716] on button "Next" at bounding box center [1191, 716] width 64 height 19
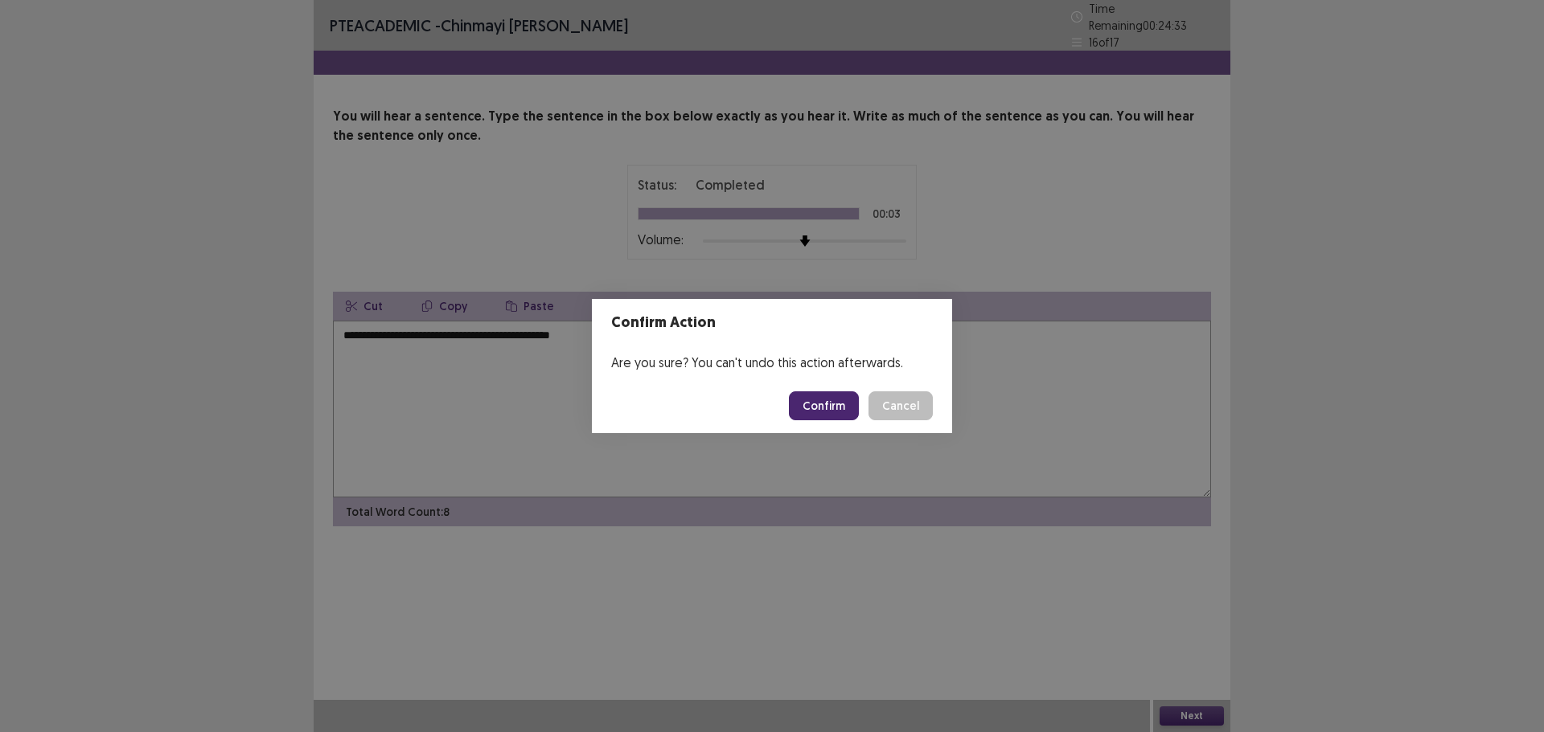
click at [830, 400] on button "Confirm" at bounding box center [824, 406] width 70 height 29
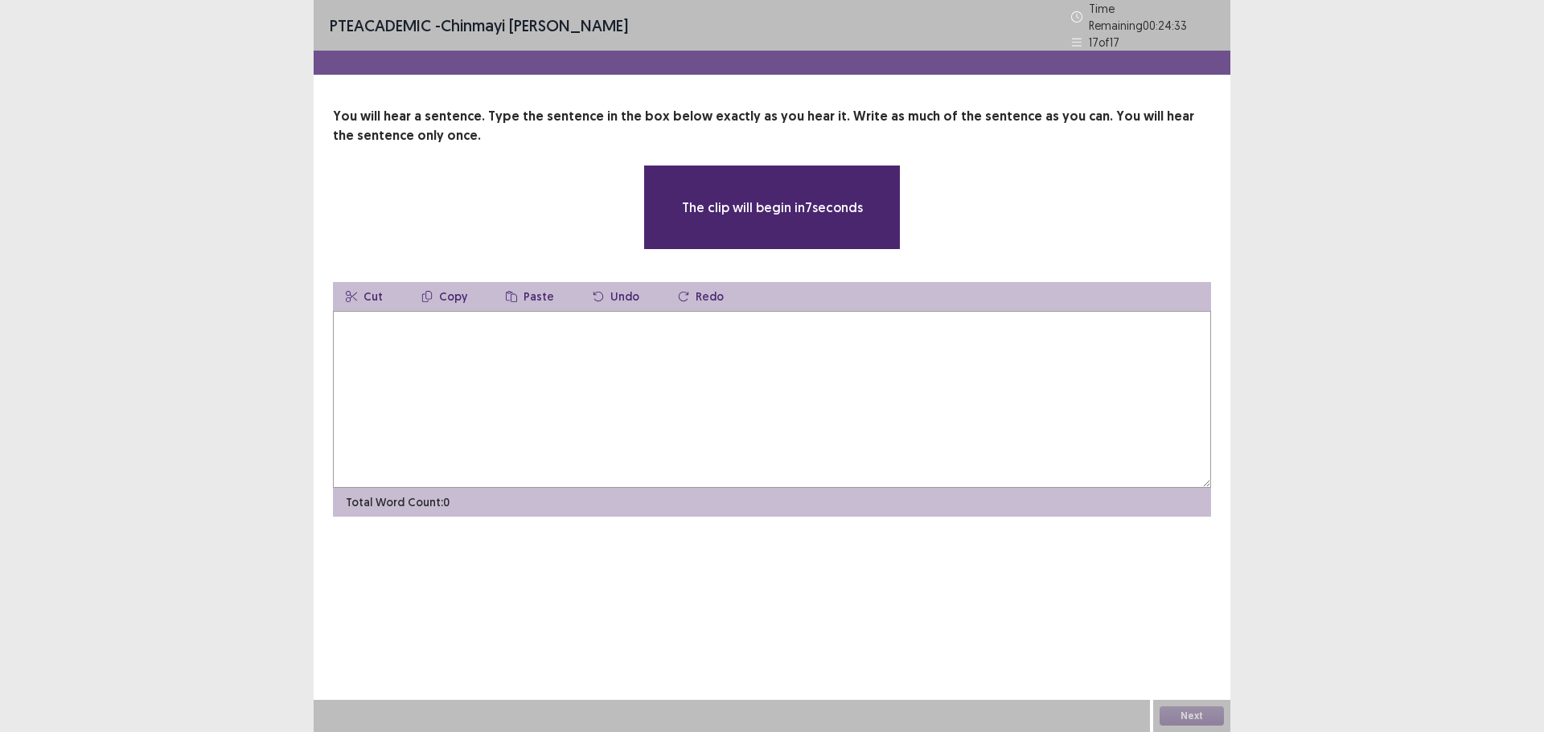
click at [400, 368] on textarea at bounding box center [772, 399] width 878 height 177
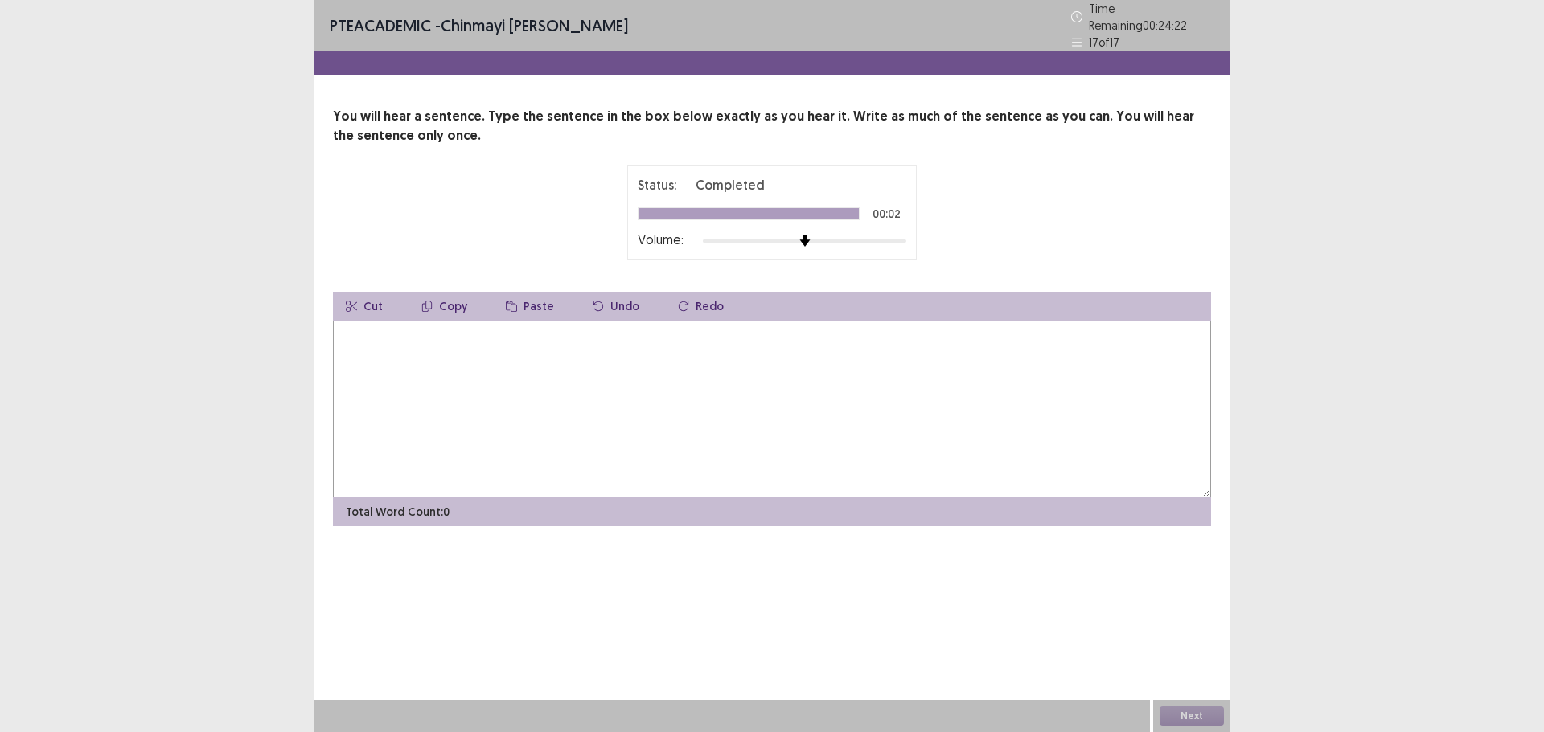
click at [367, 359] on textarea at bounding box center [772, 409] width 878 height 177
type textarea "**********"
click at [1187, 715] on button "Next" at bounding box center [1191, 716] width 64 height 19
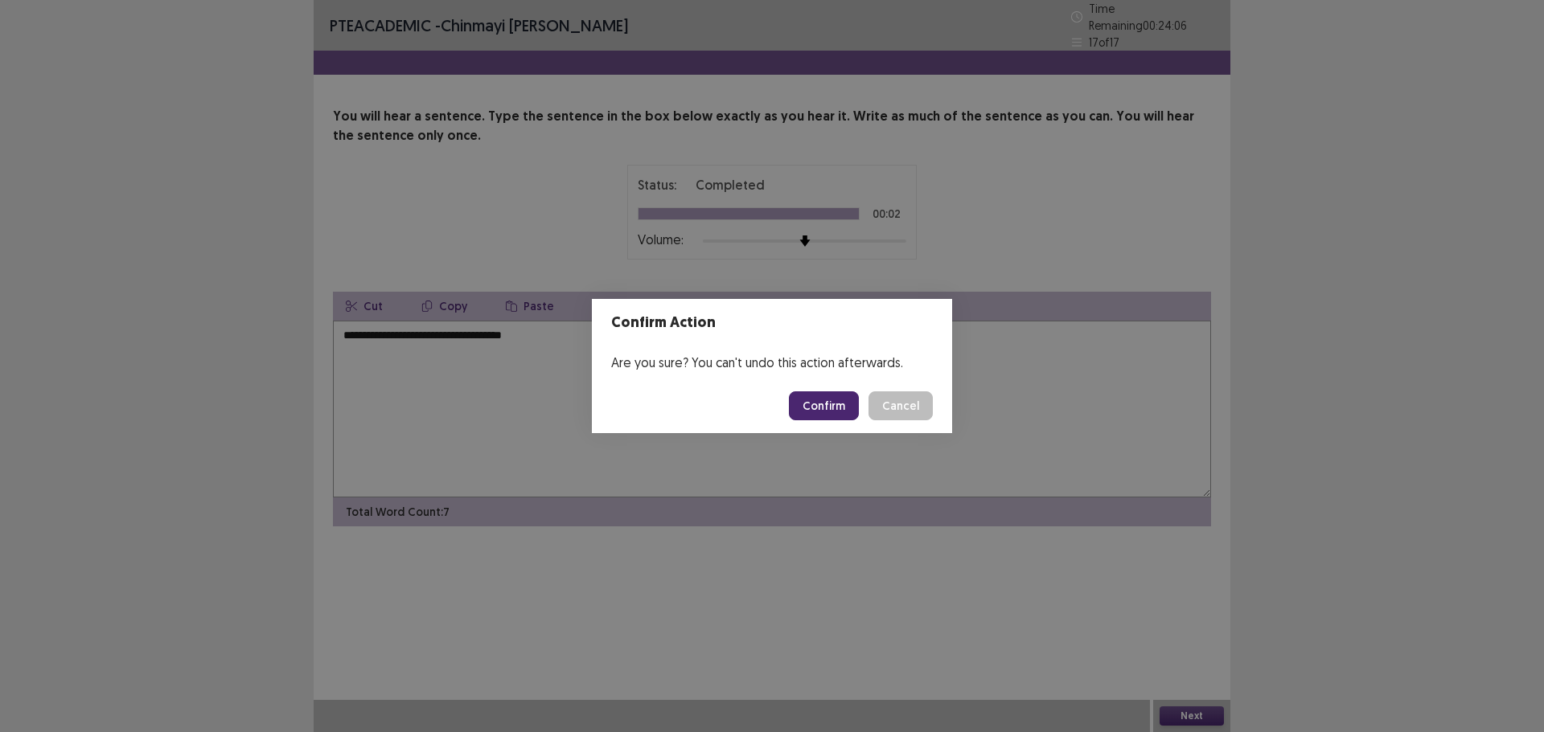
click at [810, 401] on button "Confirm" at bounding box center [824, 406] width 70 height 29
